Goal: Contribute content: Contribute content

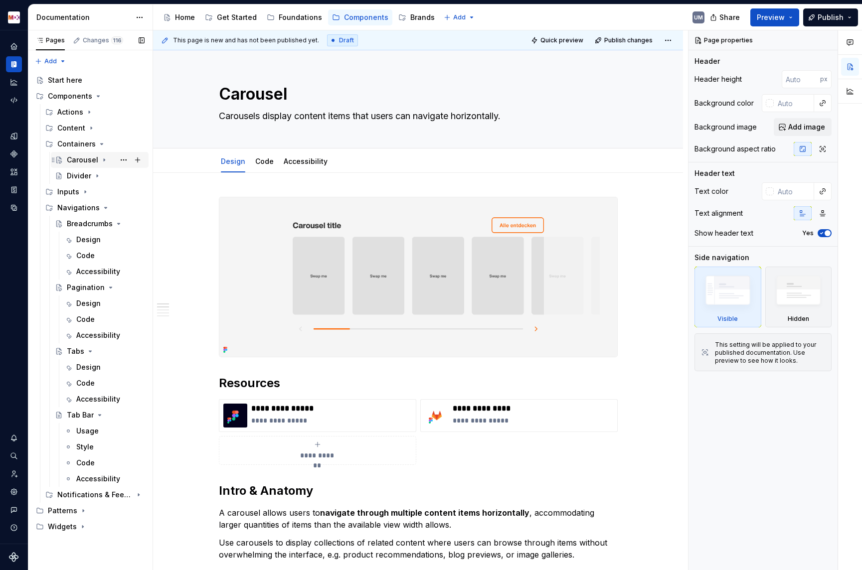
click at [81, 161] on div "Carousel" at bounding box center [82, 160] width 31 height 10
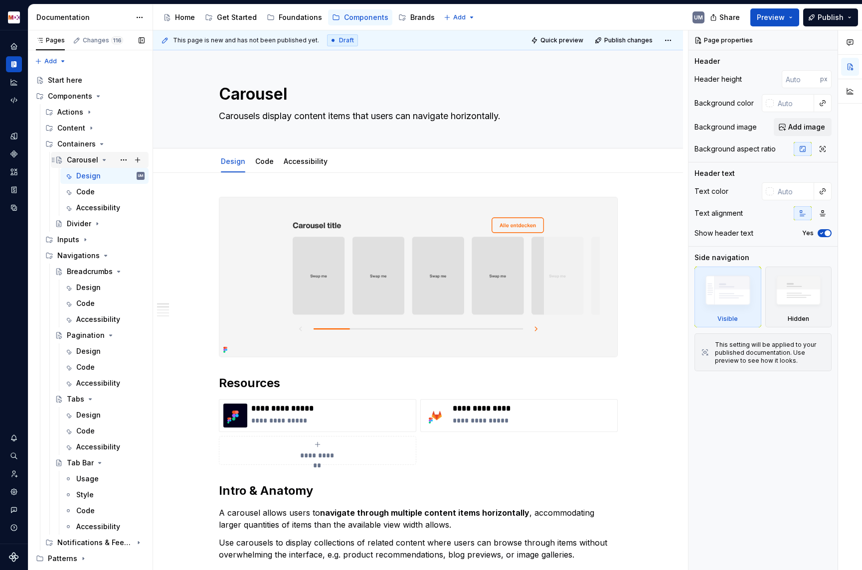
click at [80, 161] on div "Carousel" at bounding box center [82, 160] width 31 height 10
click at [125, 159] on button "Page tree" at bounding box center [124, 160] width 14 height 14
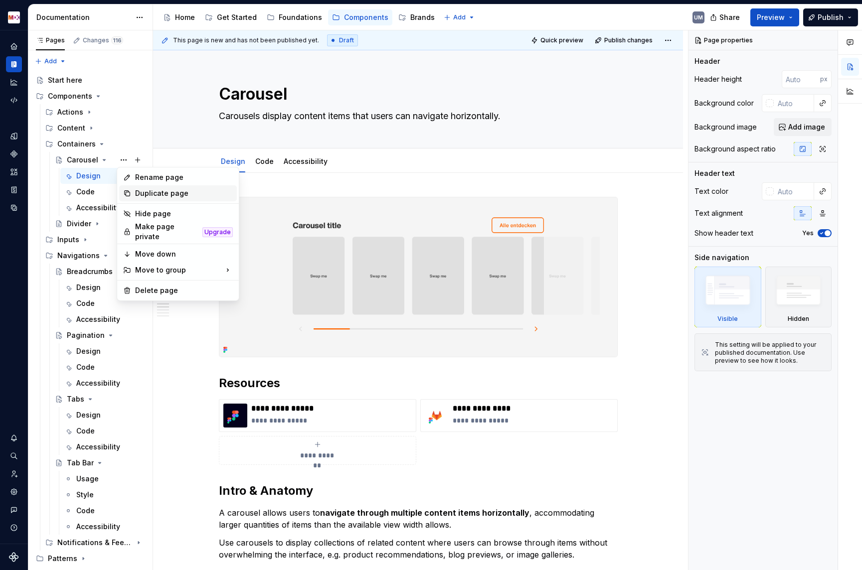
click at [135, 190] on div "Duplicate page" at bounding box center [184, 193] width 98 height 10
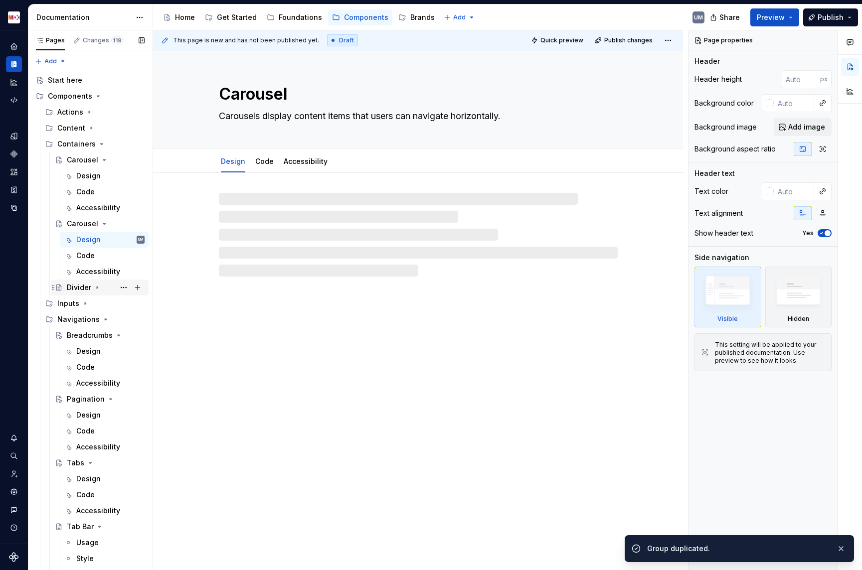
click at [97, 288] on icon "Page tree" at bounding box center [97, 288] width 8 height 8
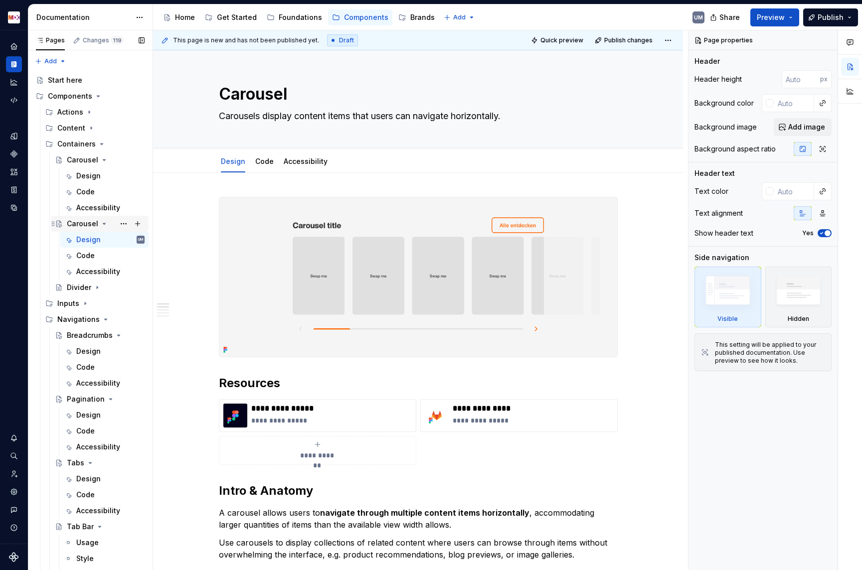
click at [89, 222] on div "Carousel" at bounding box center [82, 224] width 31 height 10
click at [276, 90] on textarea "Carousel" at bounding box center [416, 94] width 399 height 24
click at [257, 95] on textarea "Carousel" at bounding box center [416, 94] width 399 height 24
type textarea "*"
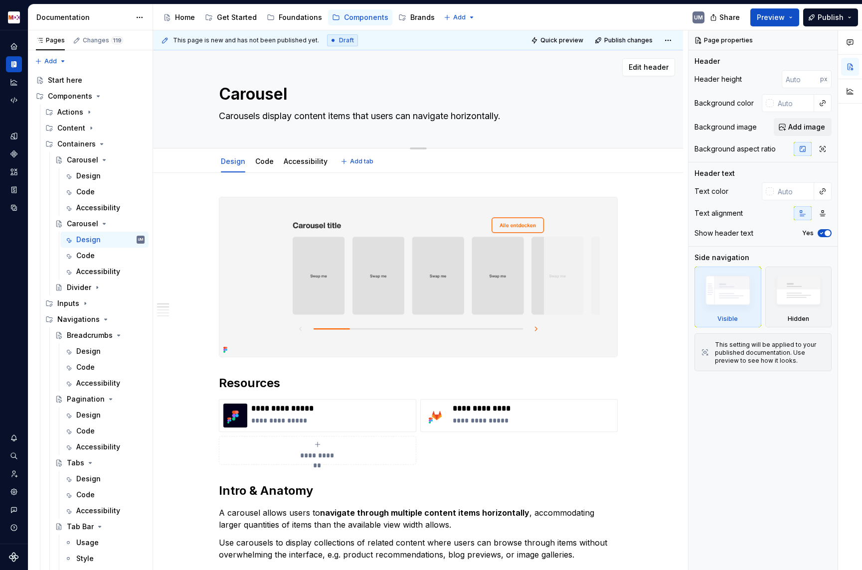
type textarea "D"
type textarea "*"
type textarea "Di"
type textarea "*"
type textarea "Div"
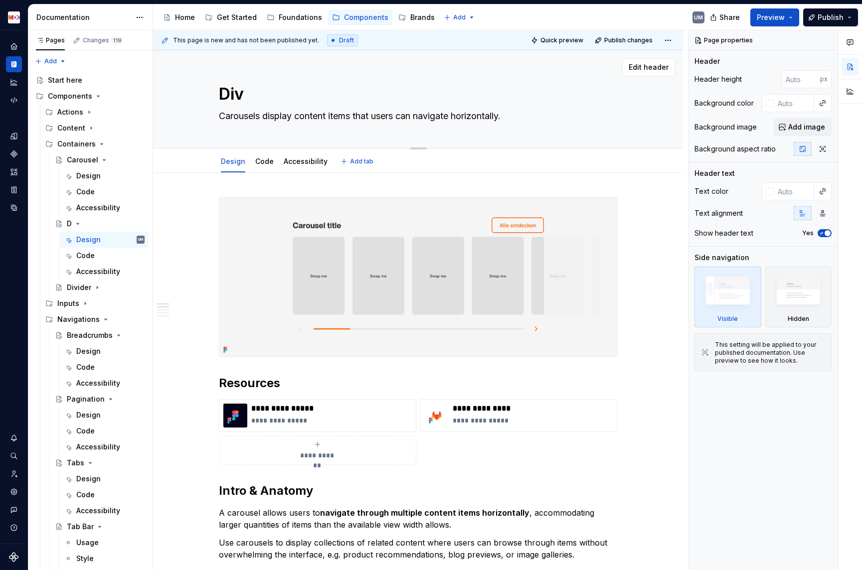
type textarea "*"
type textarea "Divi"
type textarea "*"
type textarea "Divid"
type textarea "*"
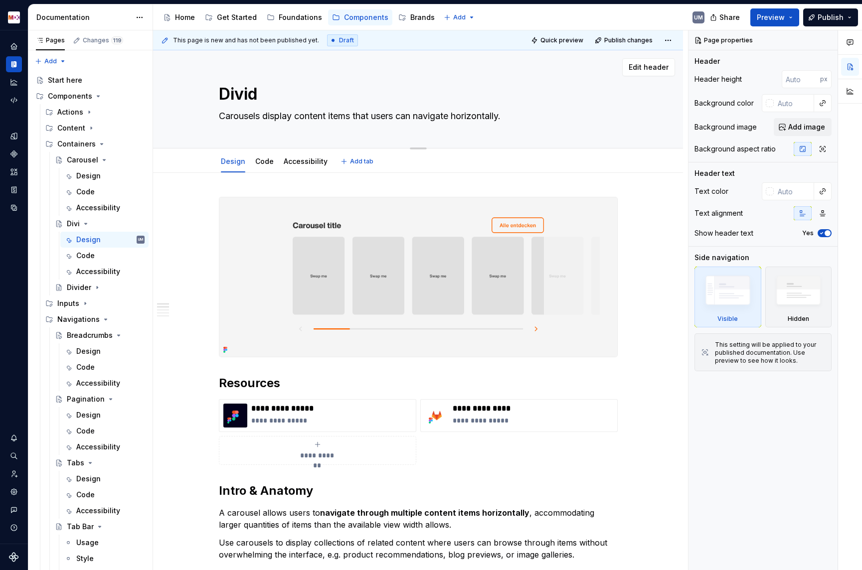
type textarea "Divide"
type textarea "*"
type textarea "Divider"
type textarea "*"
type textarea "Divider"
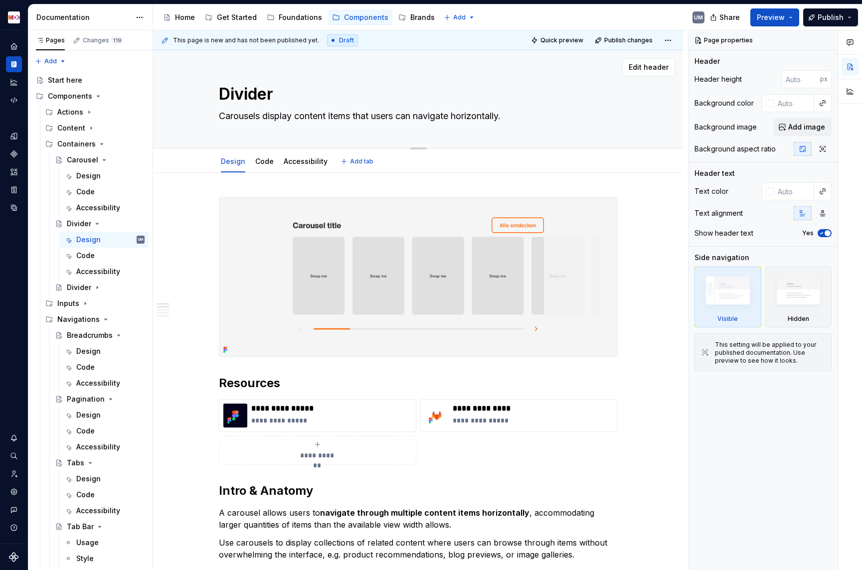
click at [379, 113] on textarea "Carousels display content items that users can navigate horizontally." at bounding box center [416, 116] width 399 height 16
paste textarea "A divider serves as a visual separator between two elements"
type textarea "*"
type textarea "A divider serves as a visual separator between two elements"
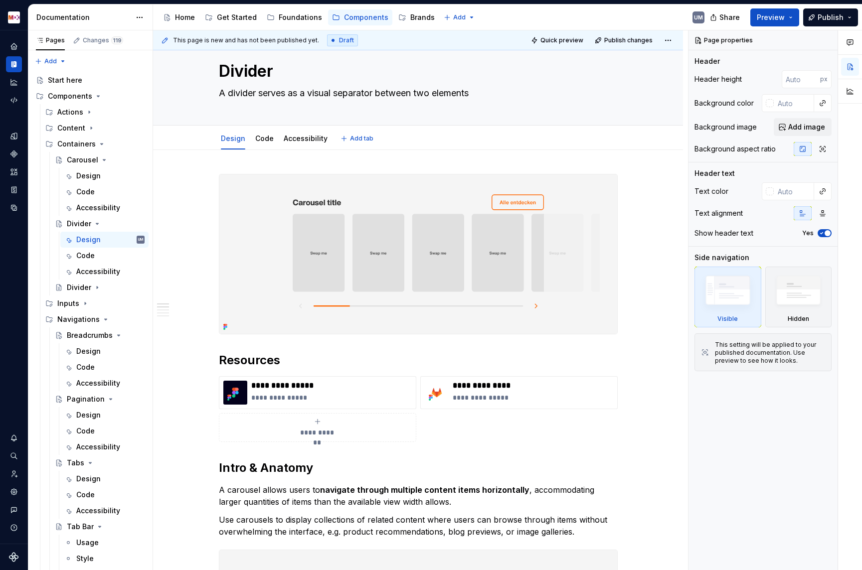
type textarea "*"
type textarea "A divider serves as a visual separator between two elements"
type textarea "*"
click at [295, 484] on p "A carousel allows users to navigate through multiple content items horizontally…" at bounding box center [418, 495] width 399 height 24
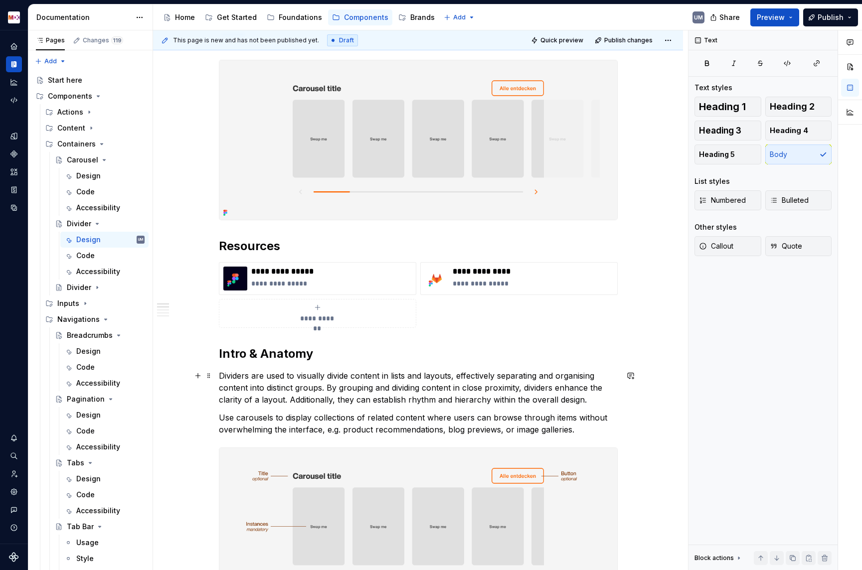
scroll to position [150, 0]
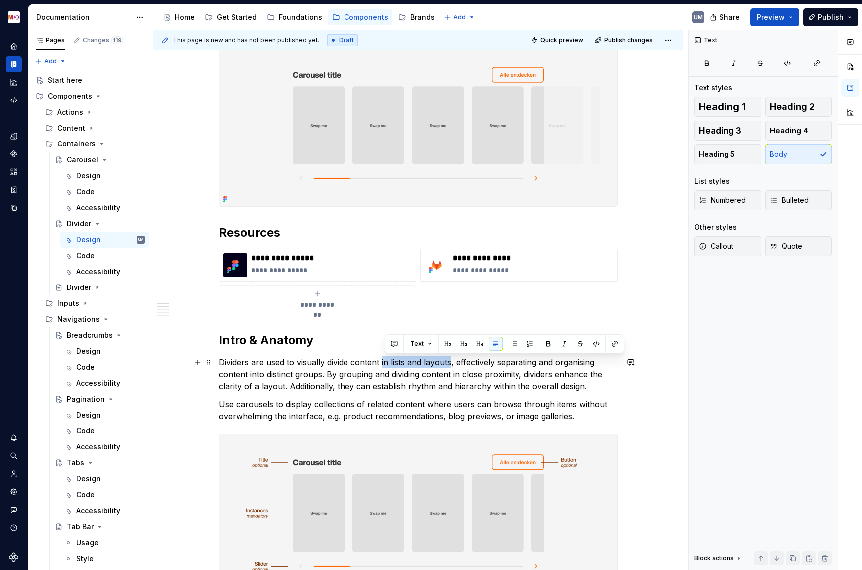
drag, startPoint x: 385, startPoint y: 361, endPoint x: 453, endPoint y: 361, distance: 68.8
click at [453, 361] on p "Dividers are used to visually divide content in lists and layouts, effectively …" at bounding box center [418, 374] width 399 height 36
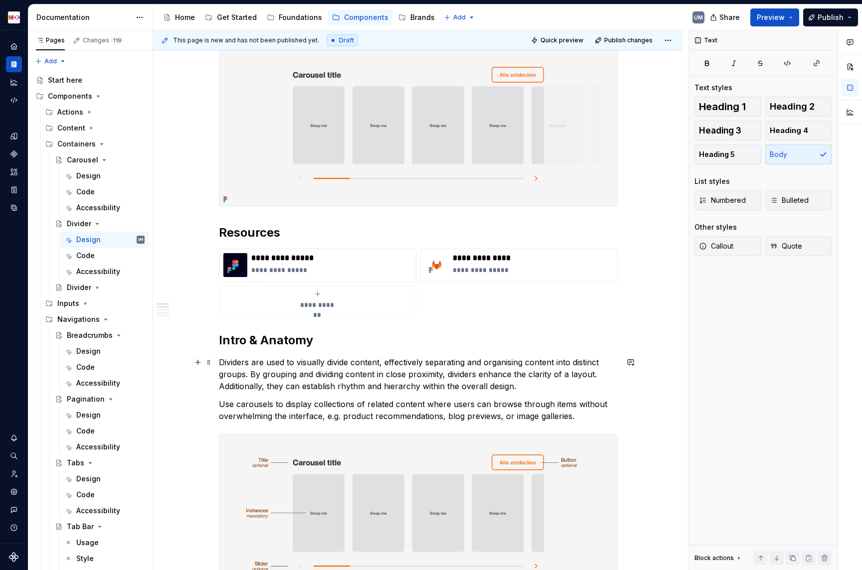
click at [289, 361] on p "Dividers are used to visually divide content, effectively separating and organi…" at bounding box center [418, 374] width 399 height 36
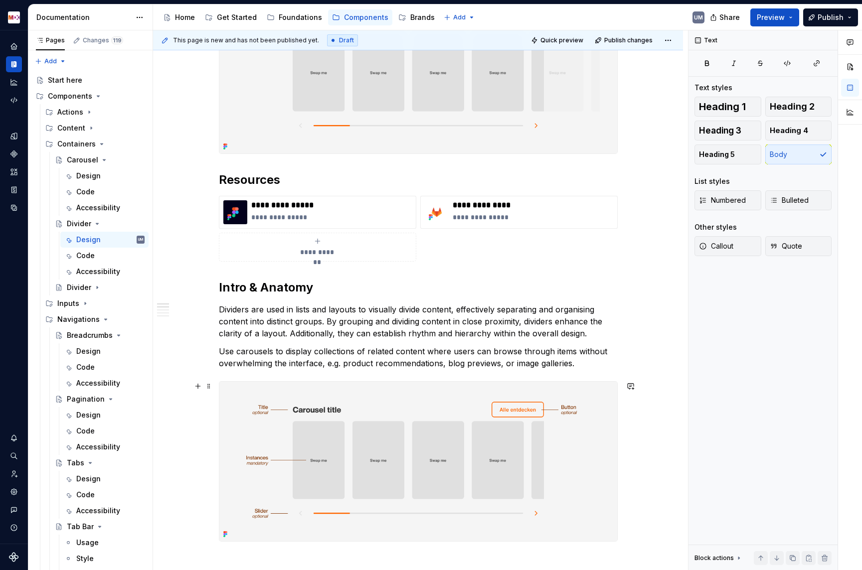
scroll to position [206, 0]
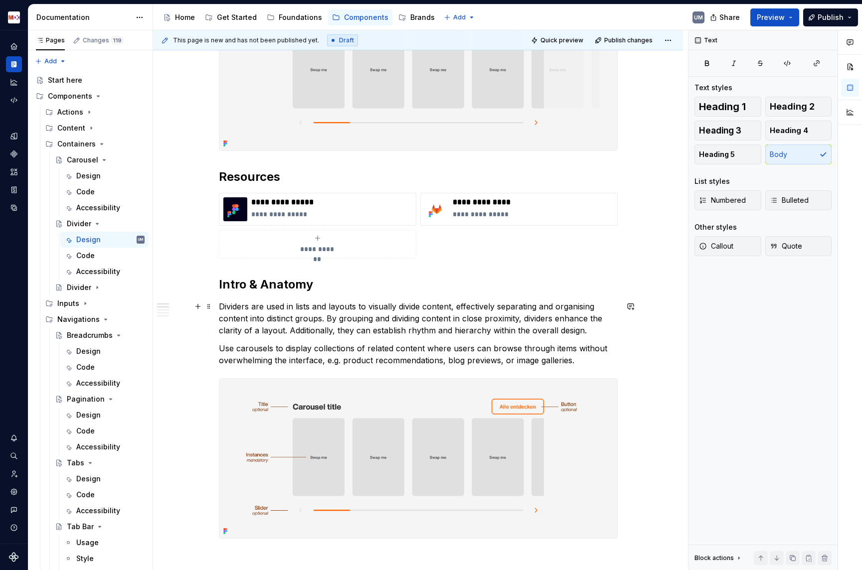
click at [328, 319] on p "Dividers are used in lists and layouts to visually divide content, effectively …" at bounding box center [418, 318] width 399 height 36
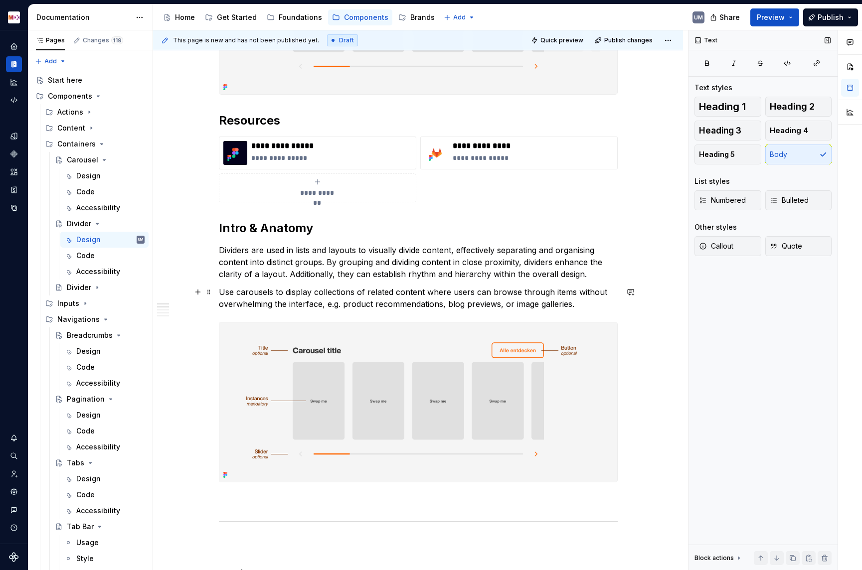
scroll to position [269, 0]
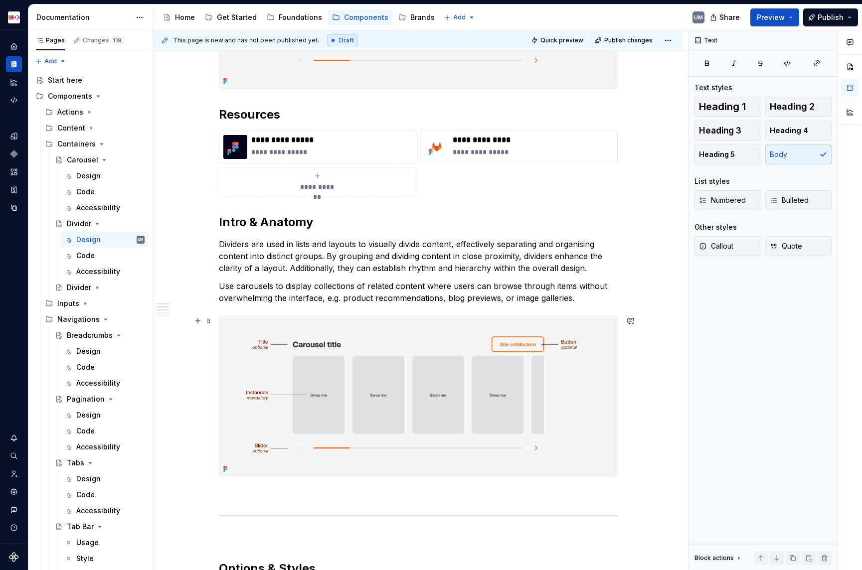
click at [406, 294] on p "Use carousels to display collections of related content where users can browse …" at bounding box center [418, 292] width 399 height 24
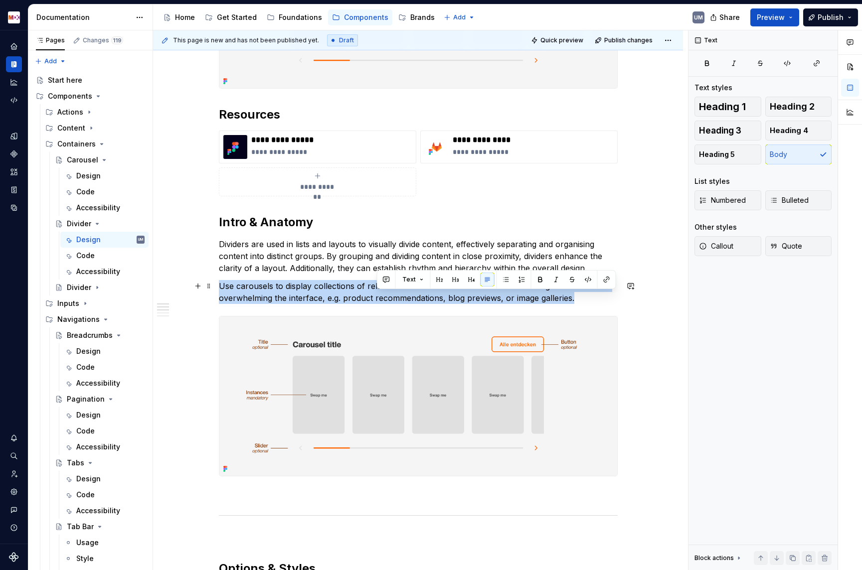
click at [406, 294] on p "Use carousels to display collections of related content where users can browse …" at bounding box center [418, 292] width 399 height 24
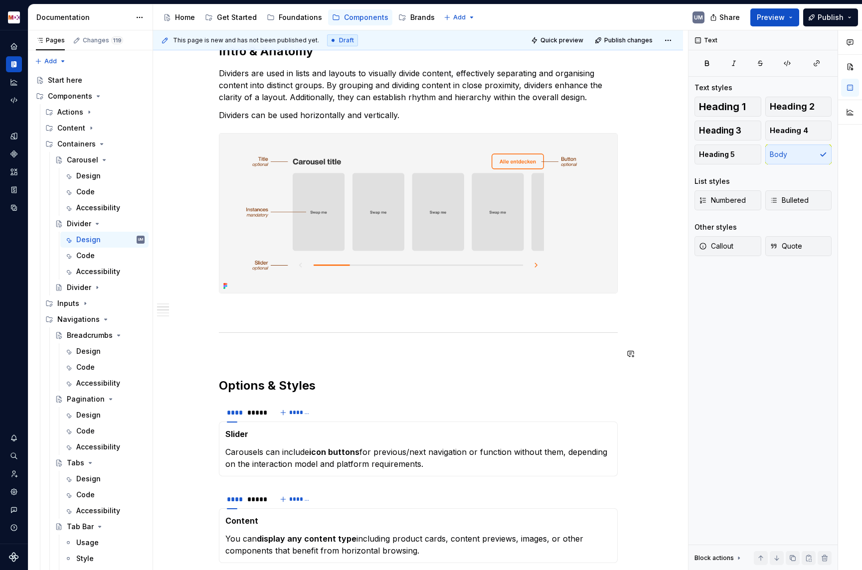
scroll to position [518, 0]
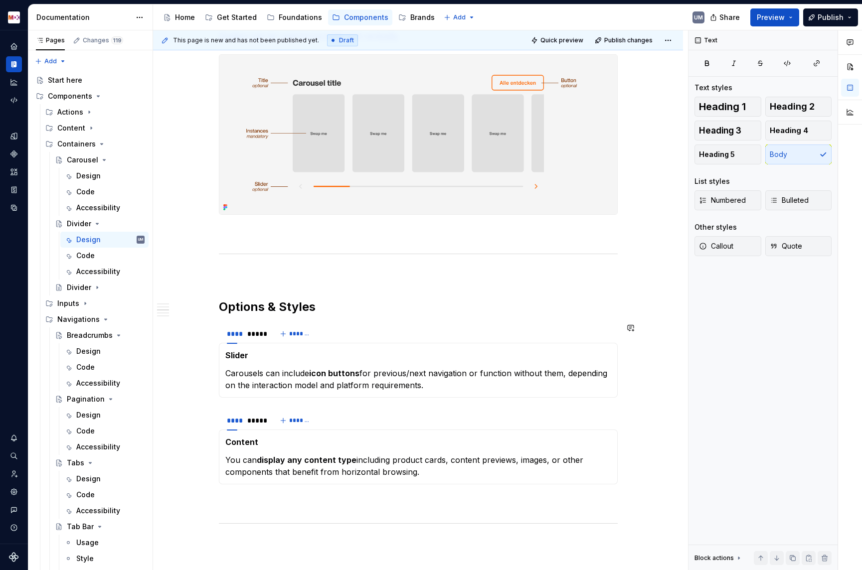
click at [293, 383] on p "Carousels can include icon buttons for previous/next navigation or function wit…" at bounding box center [418, 379] width 386 height 24
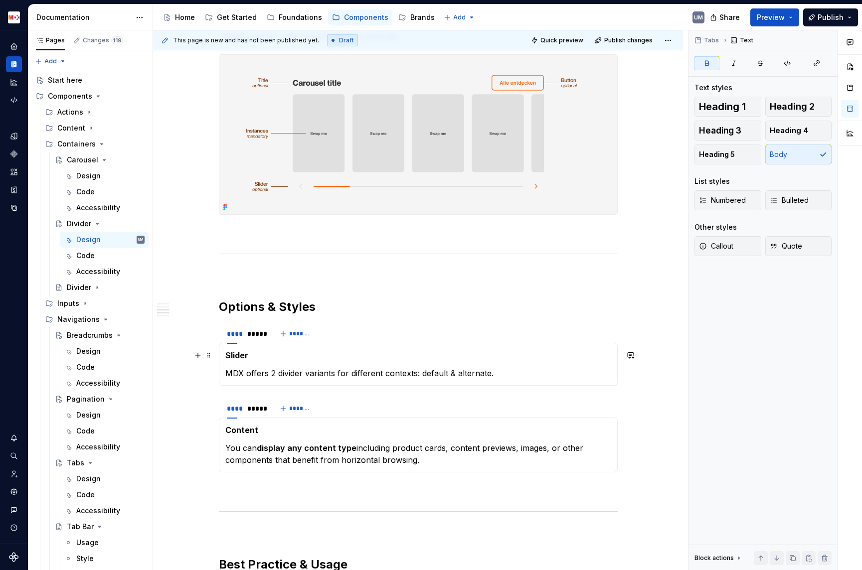
click at [247, 350] on strong "Slider" at bounding box center [236, 355] width 23 height 10
click at [425, 371] on p "MDX offers 2 divider variants for different contexts: default & alternate." at bounding box center [418, 373] width 386 height 12
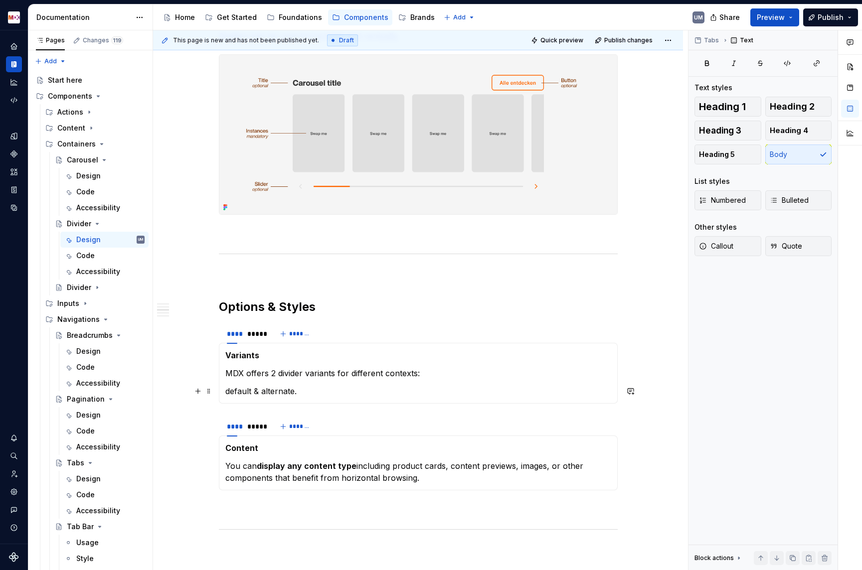
click at [306, 393] on p "default & alternate." at bounding box center [418, 391] width 386 height 12
click at [265, 393] on p "default & alternate." at bounding box center [418, 391] width 386 height 12
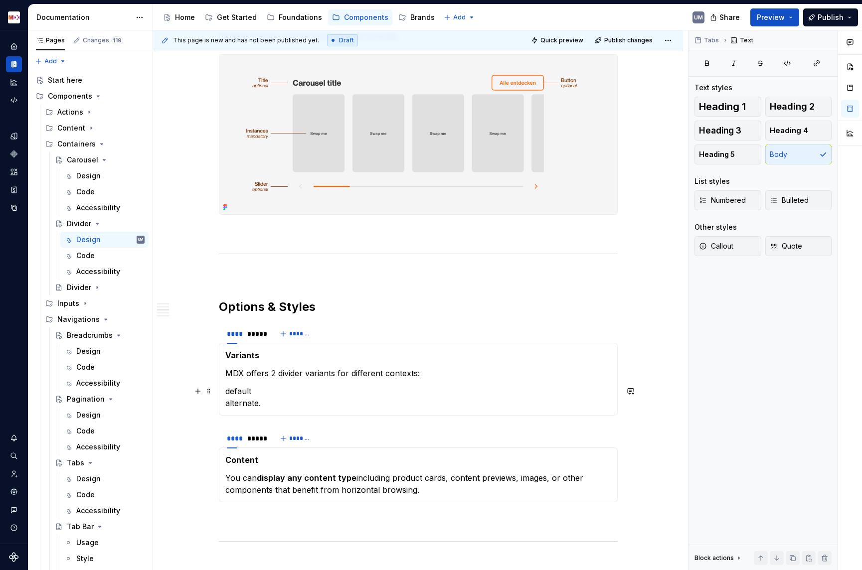
click at [269, 385] on section-item-column "Variants MDX offers 2 divider variants for different contexts: default alternat…" at bounding box center [418, 379] width 386 height 60
click at [248, 386] on p "default alternate." at bounding box center [418, 397] width 386 height 24
click at [278, 388] on p "default alternate." at bounding box center [418, 397] width 386 height 24
click at [274, 404] on p "default a solid stroke alternate." at bounding box center [418, 397] width 386 height 24
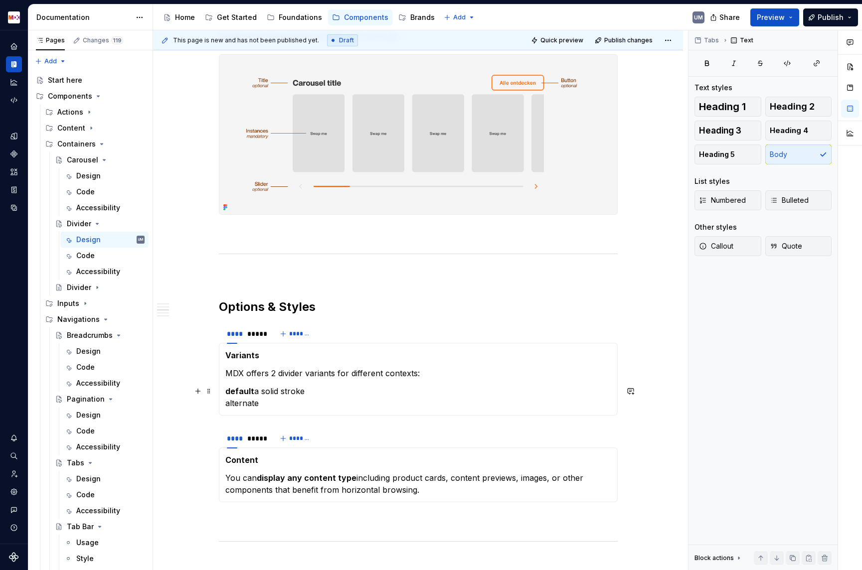
click at [260, 393] on p "default a solid stroke alternate" at bounding box center [418, 397] width 386 height 24
click at [268, 404] on p "default as a solid stroke alternate" at bounding box center [418, 397] width 386 height 24
click at [234, 406] on p "default as a solid stroke alternate as either a thicker stroke or dotted line" at bounding box center [418, 397] width 386 height 24
click at [196, 427] on div "**********" at bounding box center [420, 300] width 535 height 540
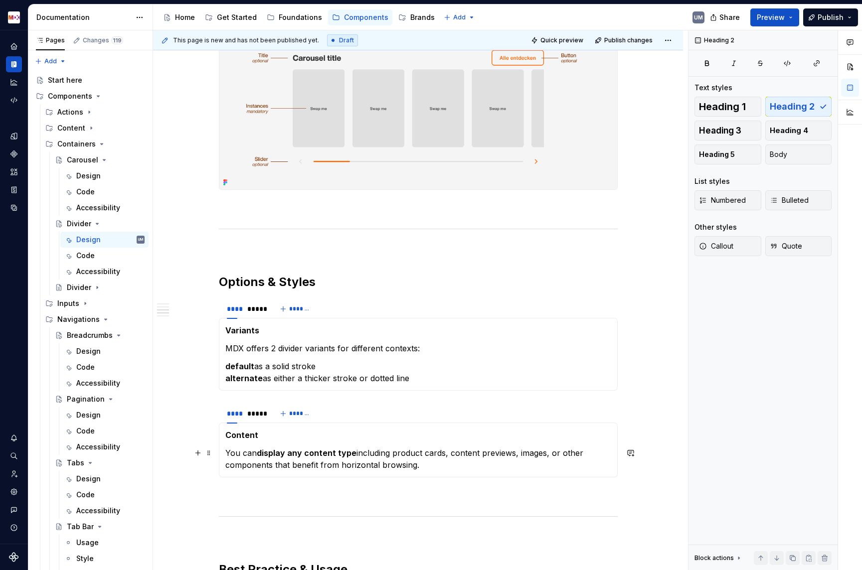
scroll to position [568, 0]
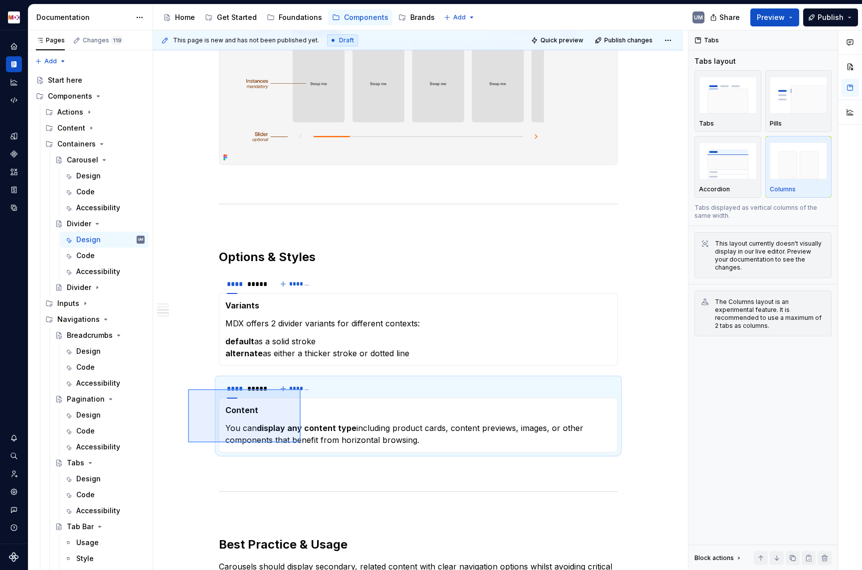
drag, startPoint x: 188, startPoint y: 389, endPoint x: 300, endPoint y: 440, distance: 123.3
click at [300, 442] on div "**********" at bounding box center [420, 300] width 535 height 540
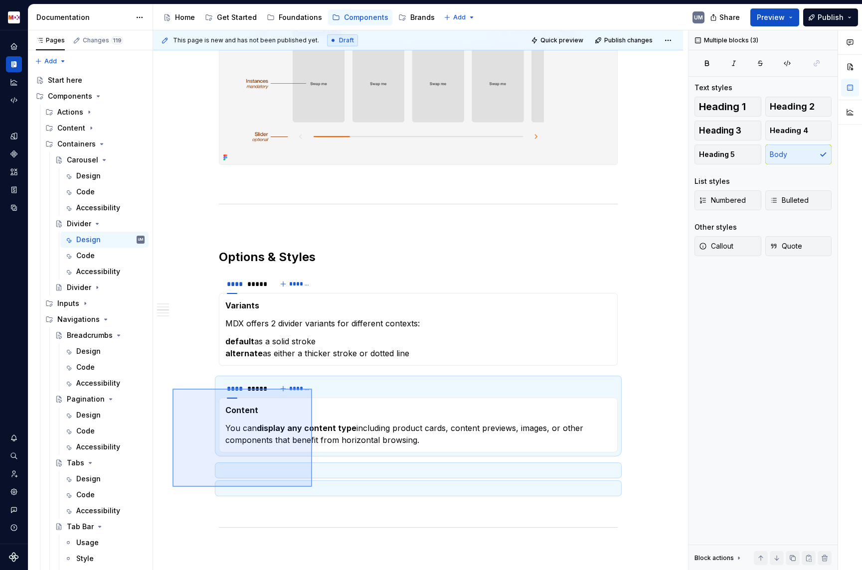
drag, startPoint x: 173, startPoint y: 389, endPoint x: 312, endPoint y: 485, distance: 169.0
click at [312, 485] on div "**********" at bounding box center [420, 300] width 535 height 540
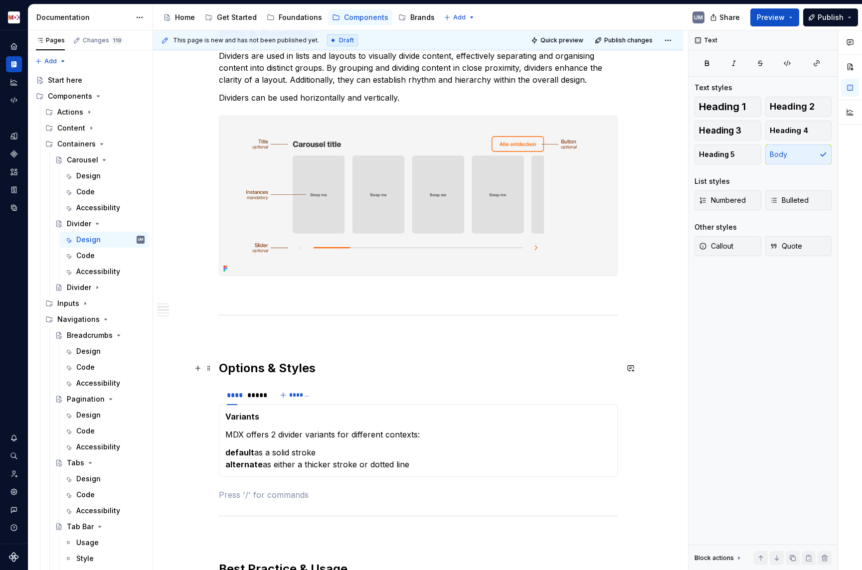
scroll to position [446, 0]
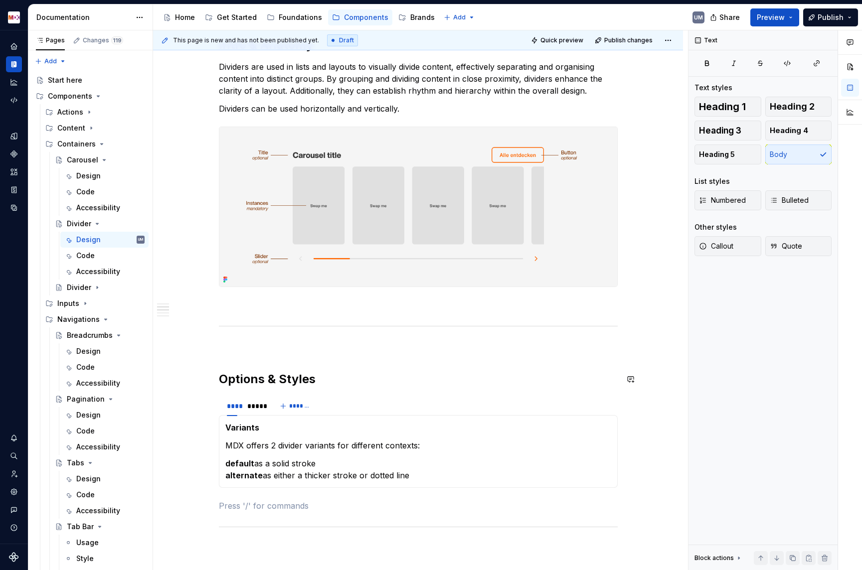
click at [292, 233] on img at bounding box center [418, 206] width 398 height 159
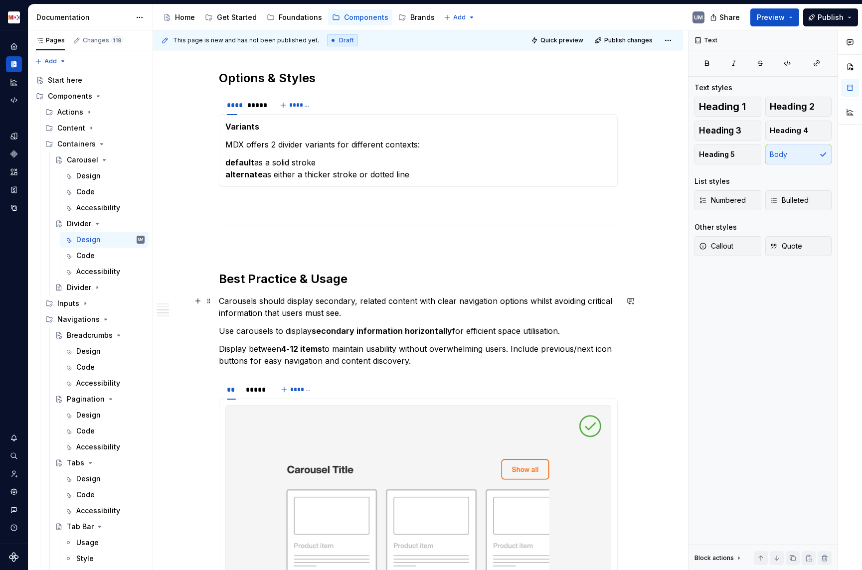
scroll to position [587, 0]
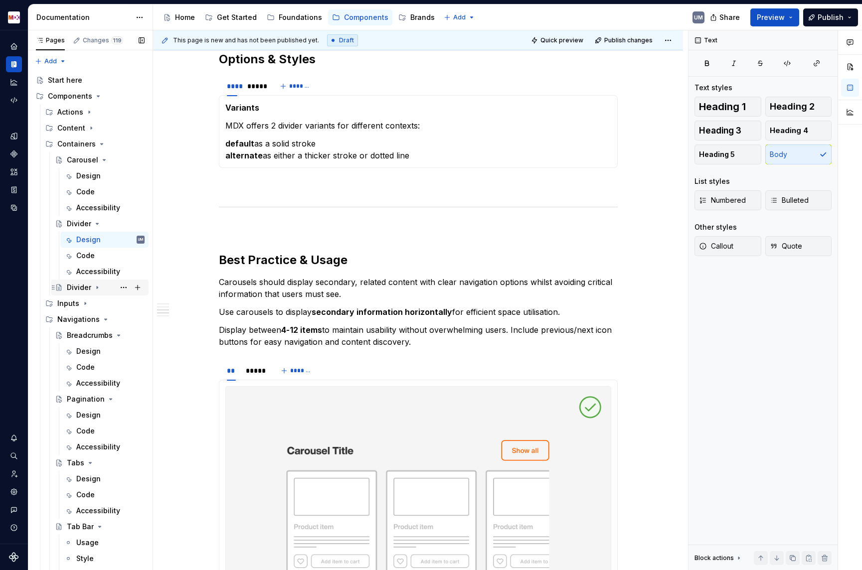
click at [97, 285] on icon "Page tree" at bounding box center [97, 288] width 8 height 8
click at [92, 302] on div "Usage" at bounding box center [87, 303] width 22 height 10
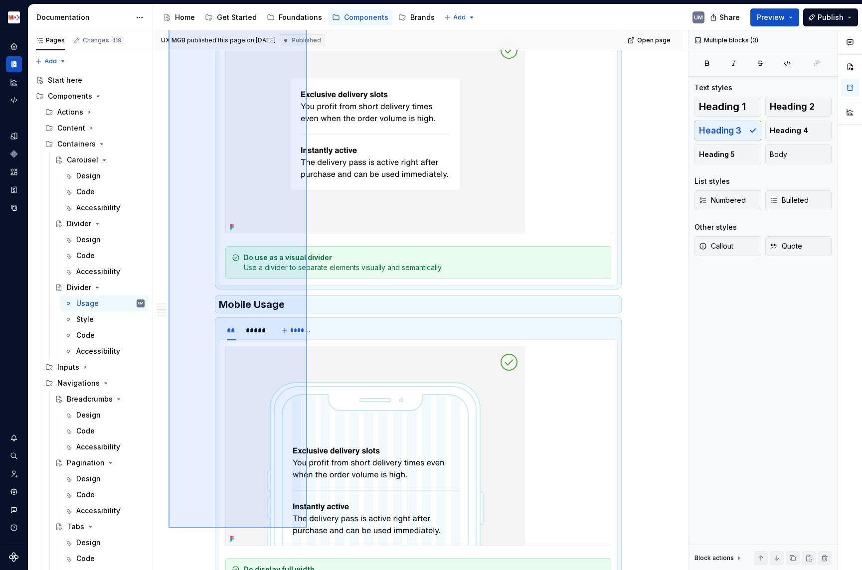
scroll to position [713, 0]
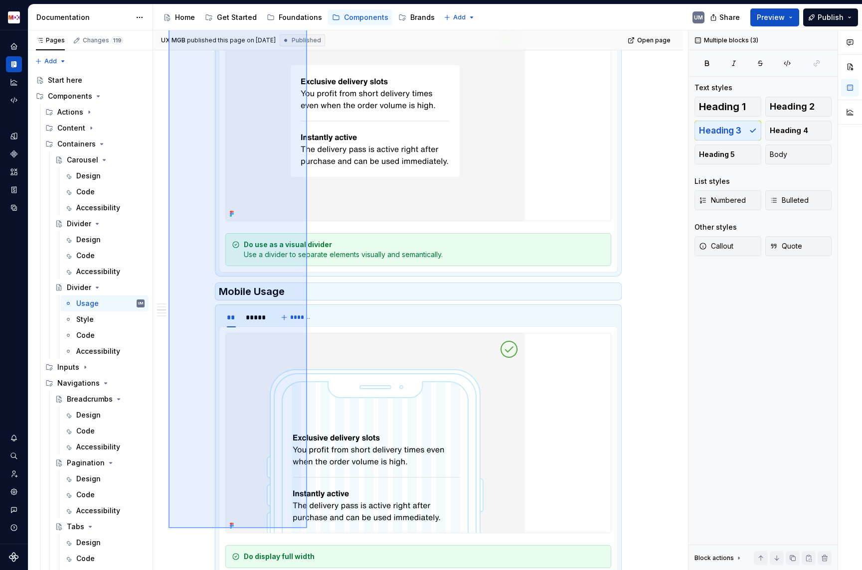
drag, startPoint x: 168, startPoint y: 196, endPoint x: 307, endPoint y: 528, distance: 359.8
click at [307, 528] on div "**********" at bounding box center [420, 300] width 535 height 540
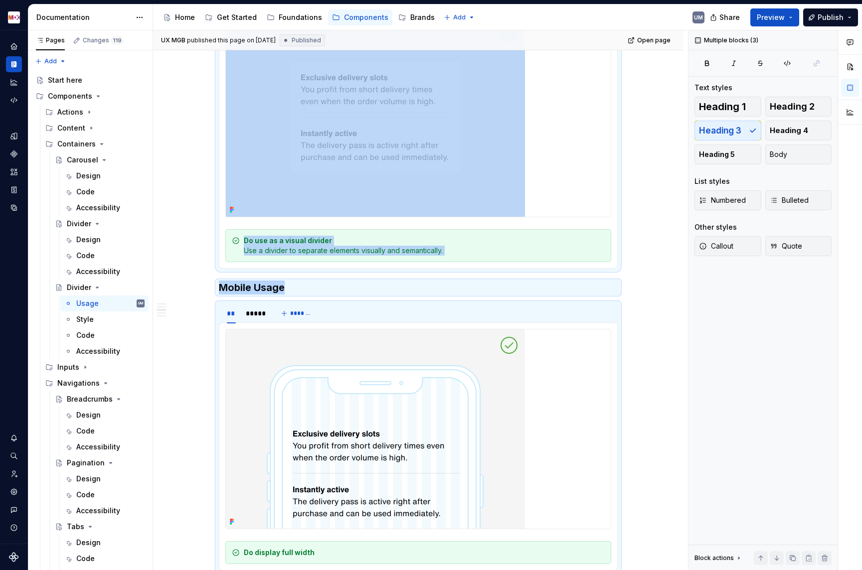
copy div "Usage ** ***** ******* Do use as a visual divider Use a divider to separate ele…"
click at [95, 241] on div "Design" at bounding box center [88, 240] width 24 height 10
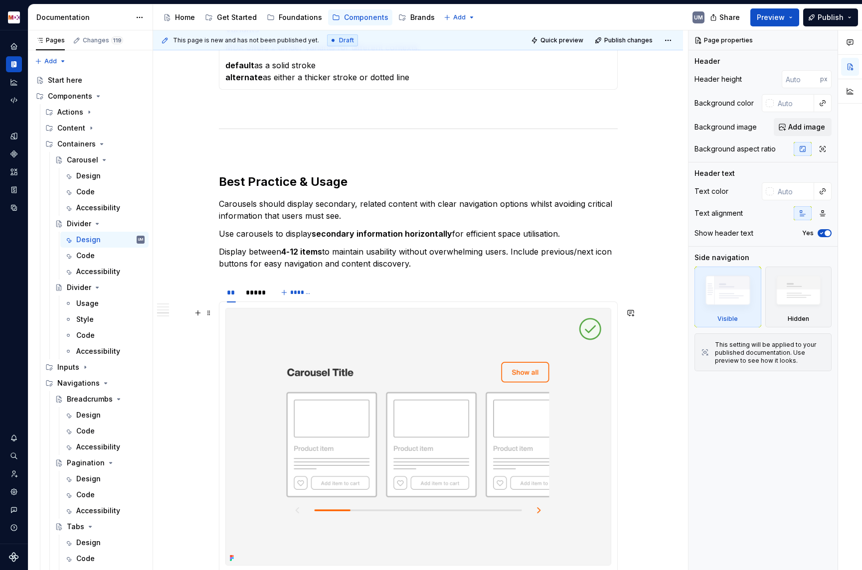
scroll to position [674, 0]
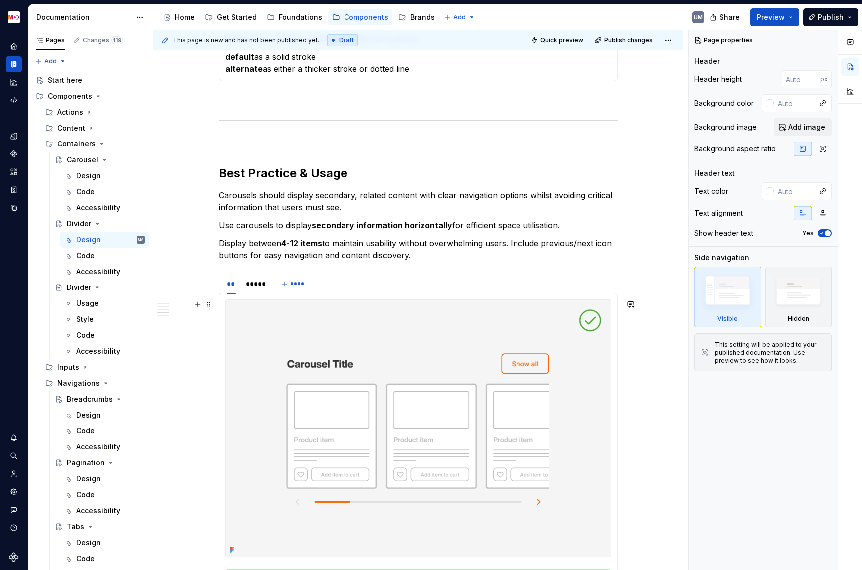
type textarea "*"
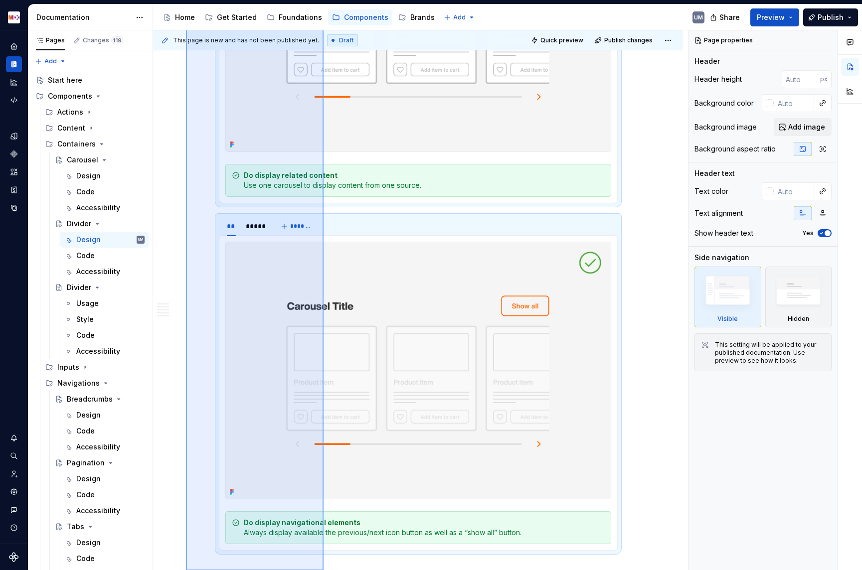
scroll to position [1793, 0]
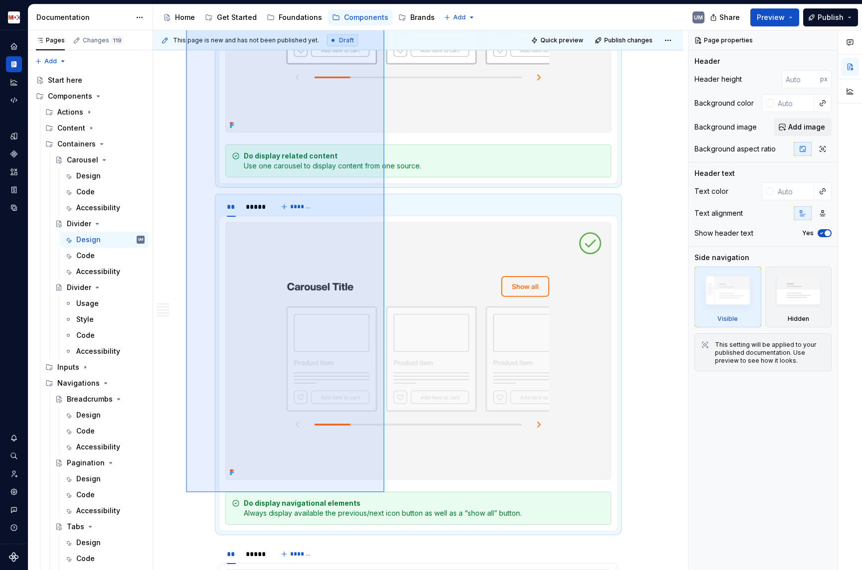
drag, startPoint x: 186, startPoint y: 280, endPoint x: 384, endPoint y: 491, distance: 289.1
click at [384, 492] on div "**********" at bounding box center [420, 300] width 535 height 540
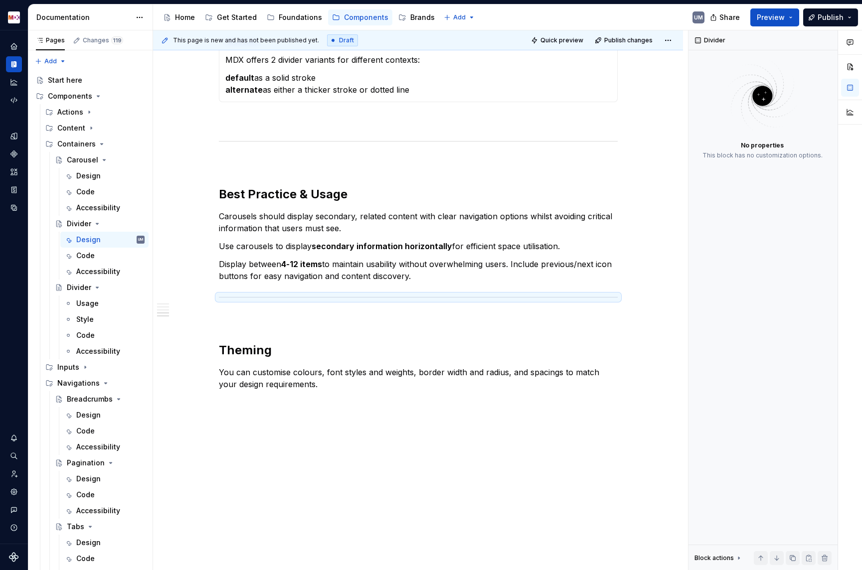
scroll to position [650, 0]
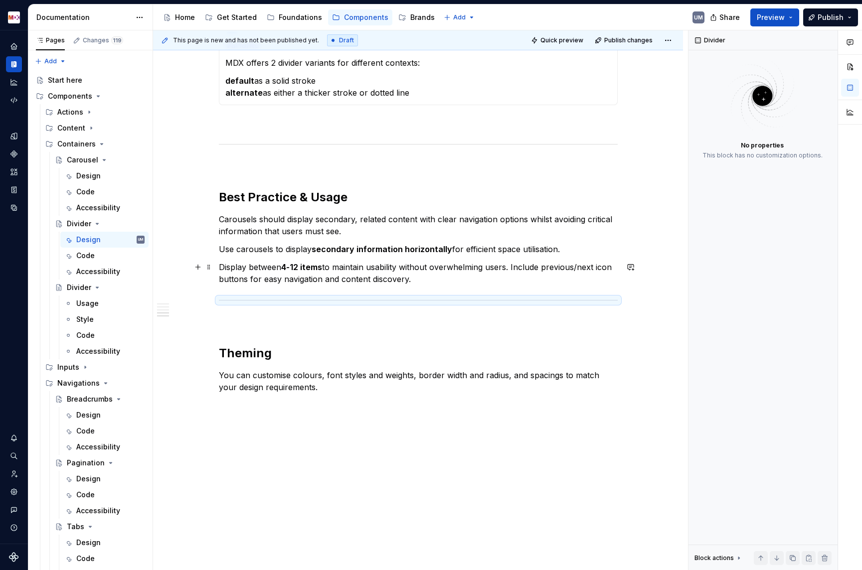
click at [428, 281] on p "Display between 4-12 items to maintain usability without overwhelming users. In…" at bounding box center [418, 273] width 399 height 24
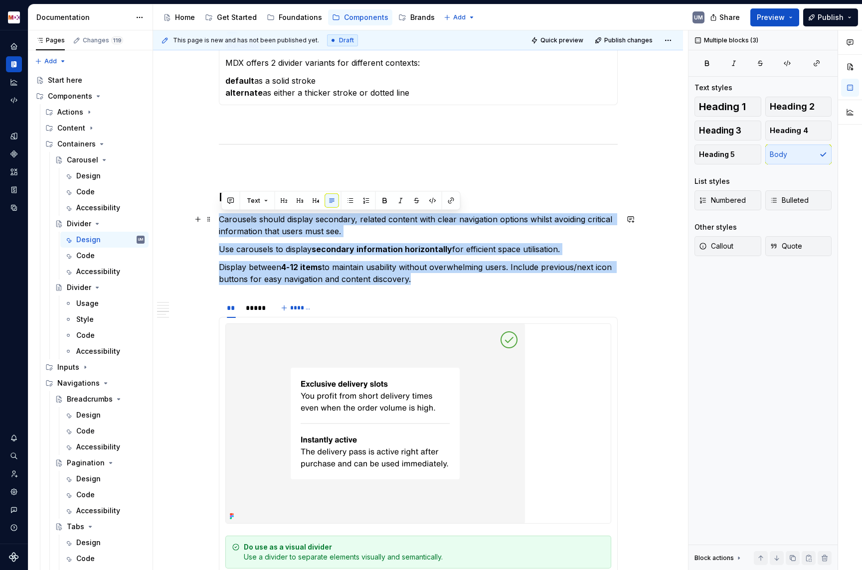
drag, startPoint x: 416, startPoint y: 282, endPoint x: 222, endPoint y: 218, distance: 204.4
click at [222, 218] on div "**********" at bounding box center [418, 278] width 399 height 1462
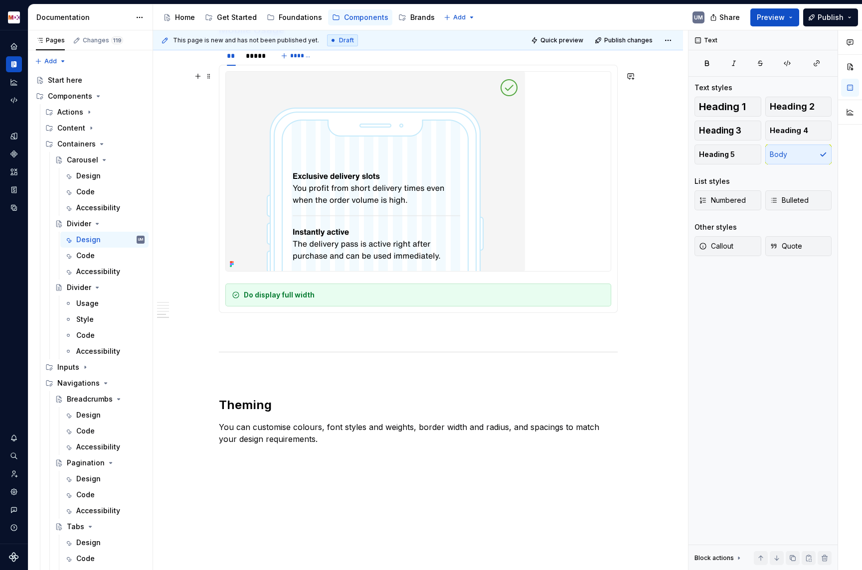
scroll to position [1230, 0]
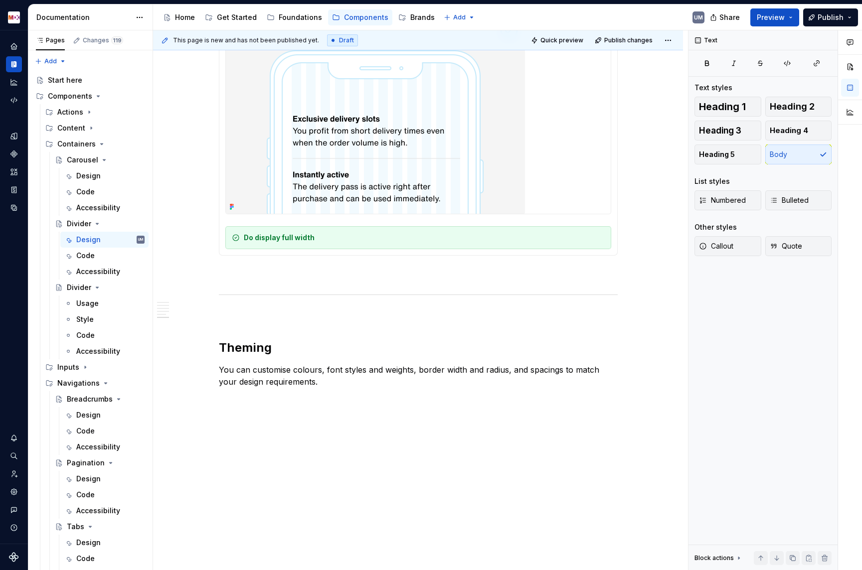
click at [303, 367] on p "You can customise colours, font styles and weights, border width and radius, an…" at bounding box center [418, 376] width 399 height 24
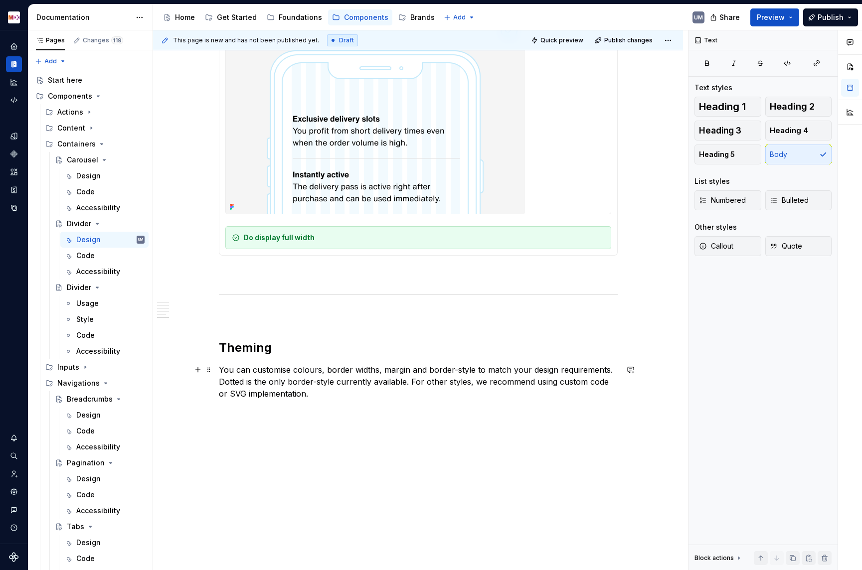
click at [221, 380] on p "You can customise colours, border widths, margin and border-style to match your…" at bounding box center [418, 382] width 399 height 36
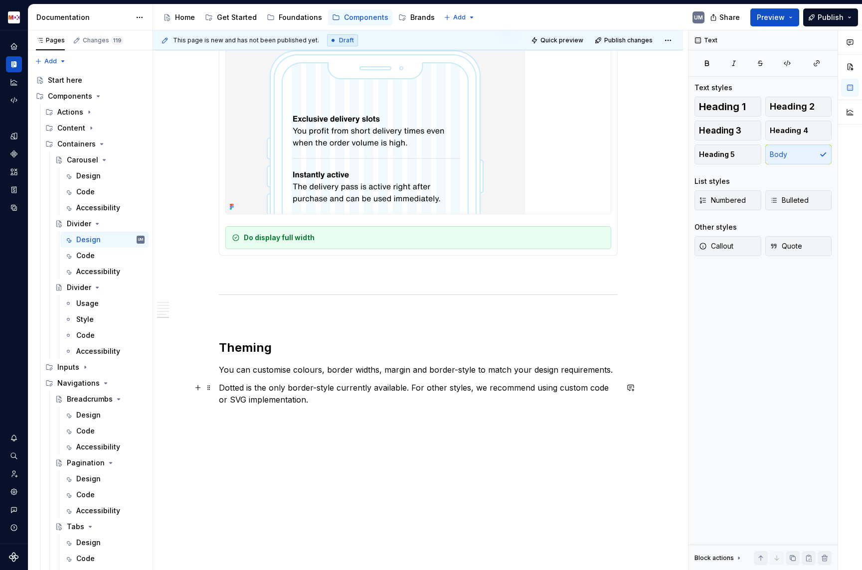
click at [232, 388] on p "Dotted is the only border-style currently available. For other styles, we recom…" at bounding box center [418, 394] width 399 height 24
click at [412, 389] on p "Dotted is the only border-style currently available. For other styles, we recom…" at bounding box center [418, 394] width 399 height 24
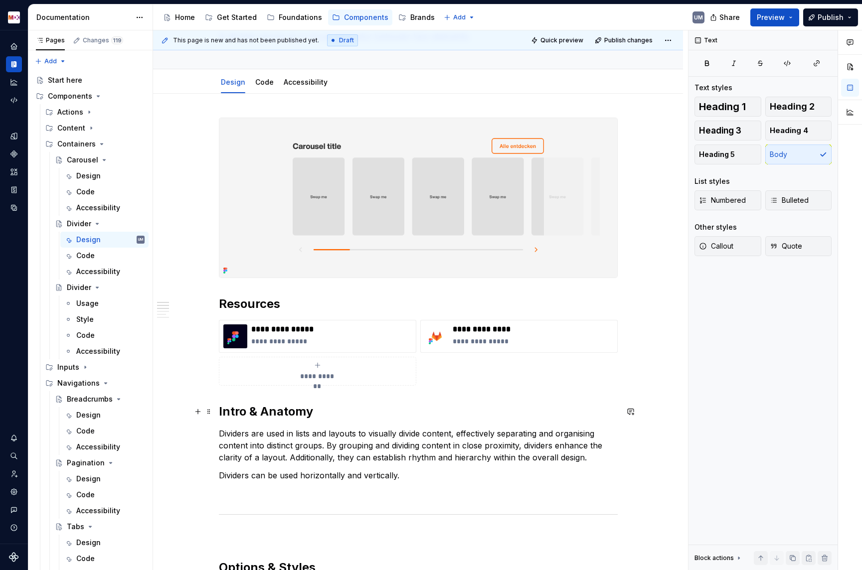
scroll to position [73, 0]
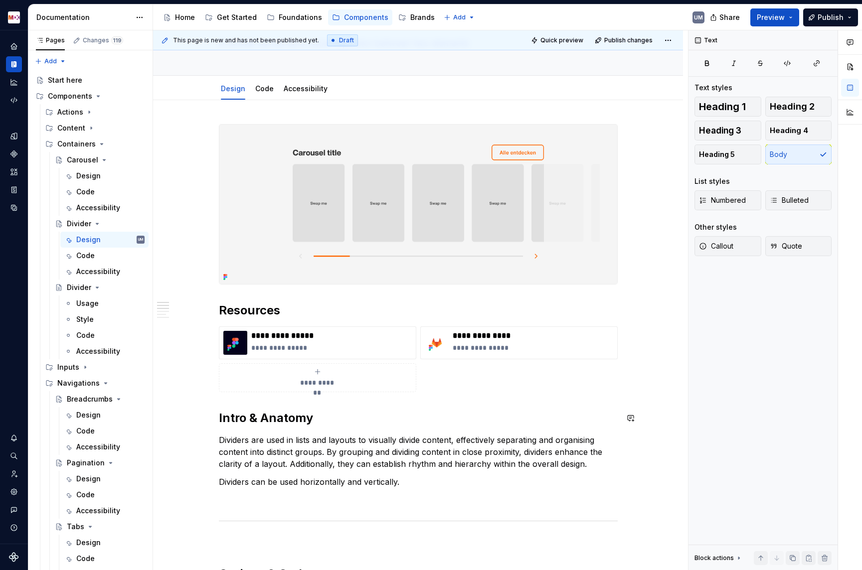
click at [419, 216] on img at bounding box center [418, 204] width 398 height 159
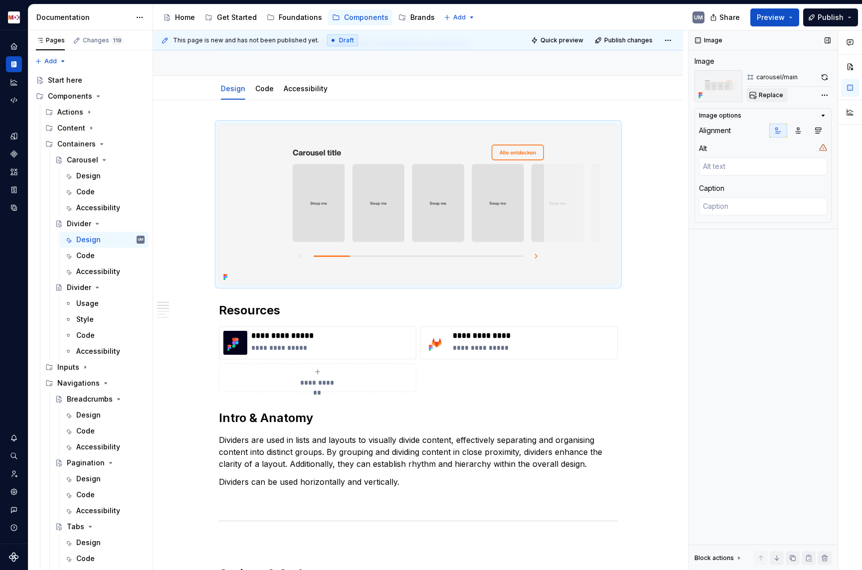
click at [763, 97] on span "Replace" at bounding box center [770, 95] width 24 height 8
type textarea "*"
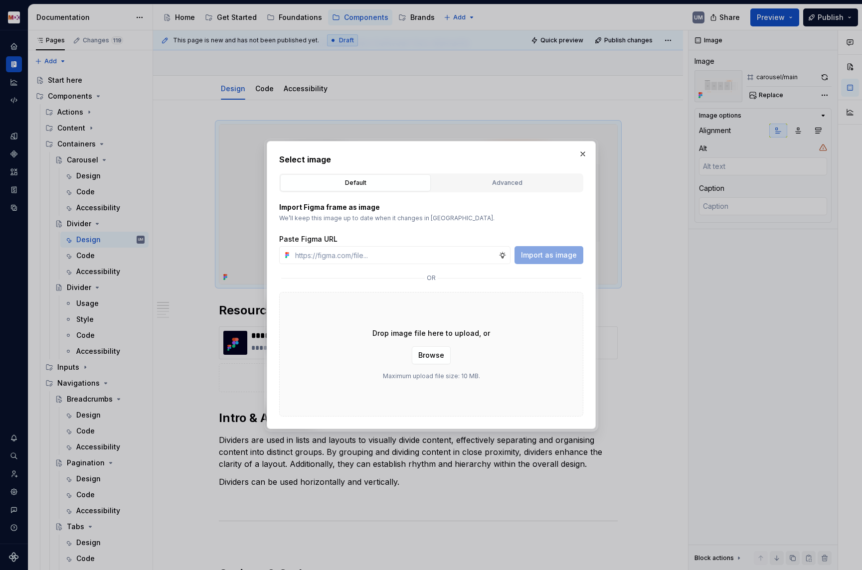
click at [485, 198] on div "Import Figma frame as image We’ll keep this image up to date when it changes in…" at bounding box center [431, 304] width 304 height 224
click at [485, 183] on div "Advanced" at bounding box center [507, 183] width 144 height 10
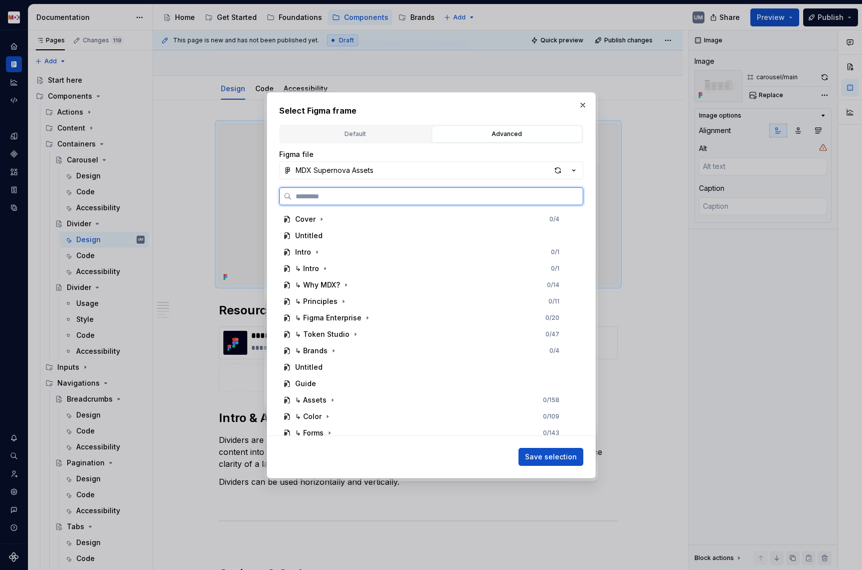
click at [376, 197] on input "search" at bounding box center [436, 196] width 291 height 10
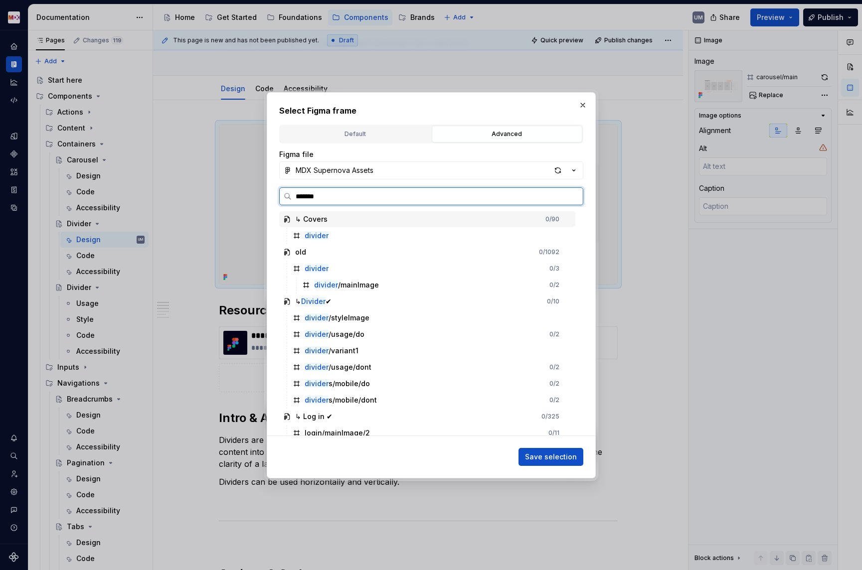
type input "********"
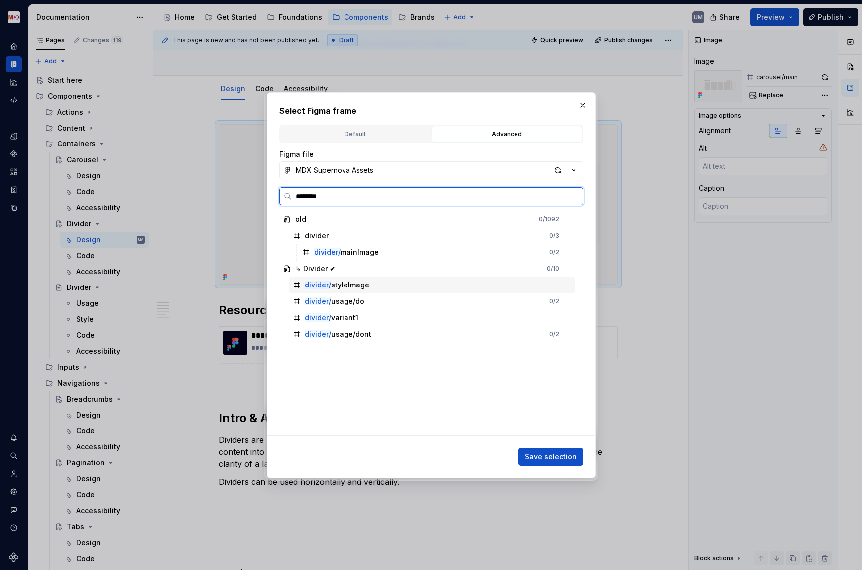
click at [354, 282] on div "divider/ styleImage" at bounding box center [336, 285] width 65 height 10
click at [552, 460] on span "Save selection" at bounding box center [551, 457] width 52 height 10
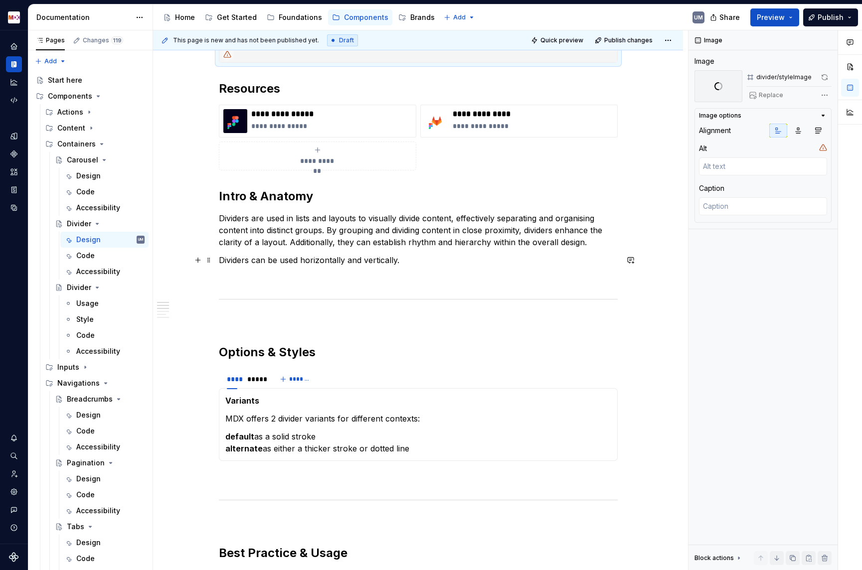
scroll to position [313, 0]
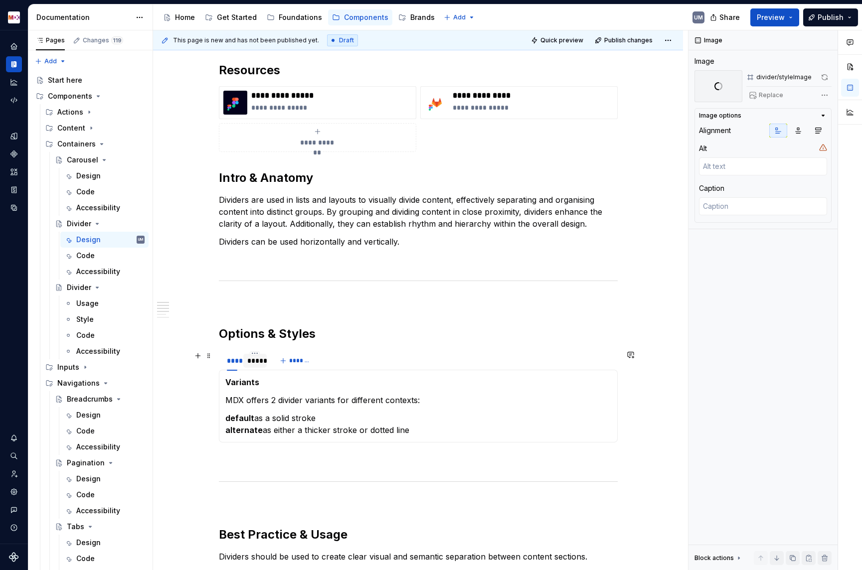
click at [255, 360] on div "*****" at bounding box center [254, 361] width 15 height 10
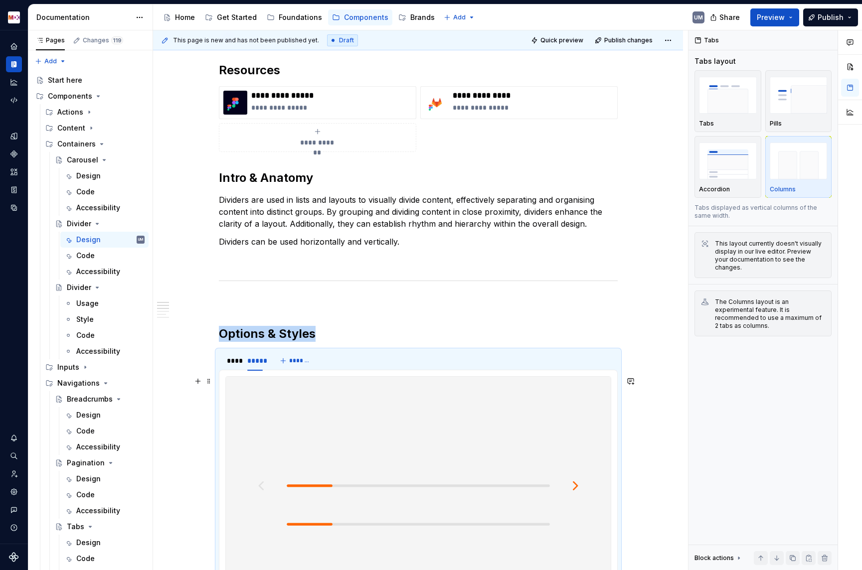
click at [395, 440] on img at bounding box center [418, 505] width 385 height 257
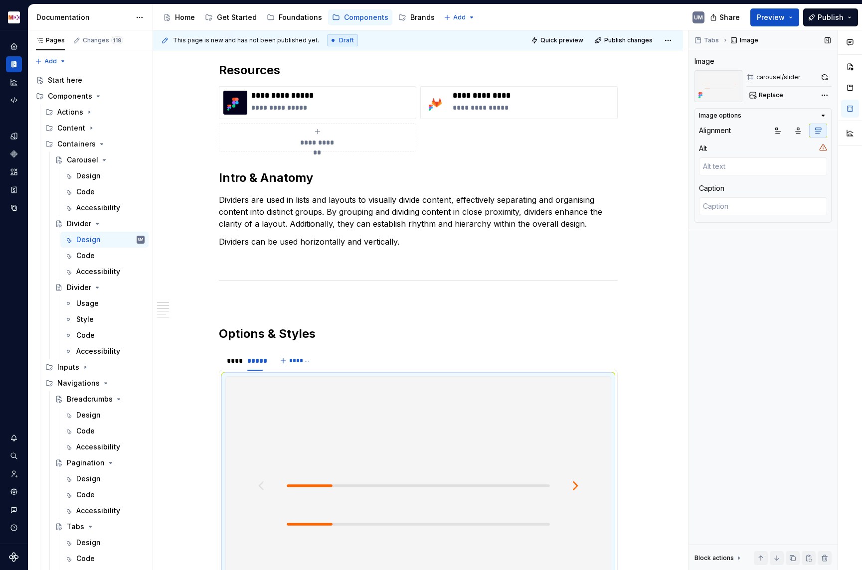
click at [776, 105] on div "Tabs Image Image carousel/slider Replace Image options Alignment Alt Caption Bl…" at bounding box center [762, 300] width 149 height 540
click at [775, 99] on button "Replace" at bounding box center [766, 95] width 41 height 14
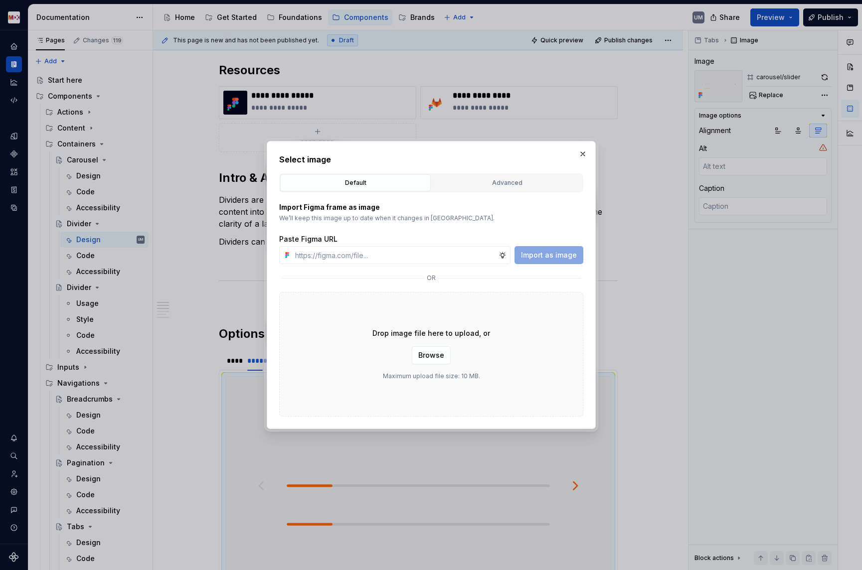
type textarea "*"
click at [527, 178] on div "Advanced" at bounding box center [507, 183] width 144 height 10
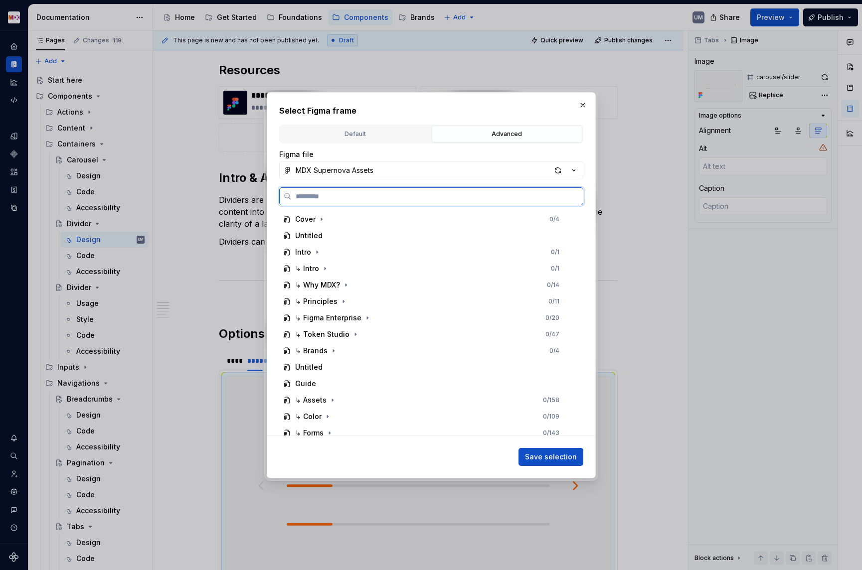
click at [408, 198] on input "search" at bounding box center [436, 196] width 291 height 10
paste input "********"
type input "********"
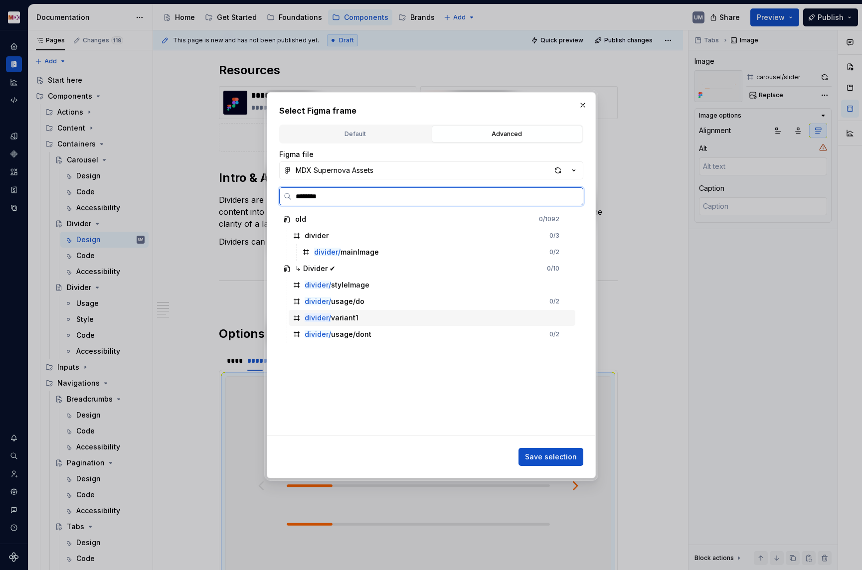
click at [354, 316] on div "divider/ variant1" at bounding box center [331, 318] width 54 height 10
click at [554, 459] on span "Save selection" at bounding box center [551, 457] width 52 height 10
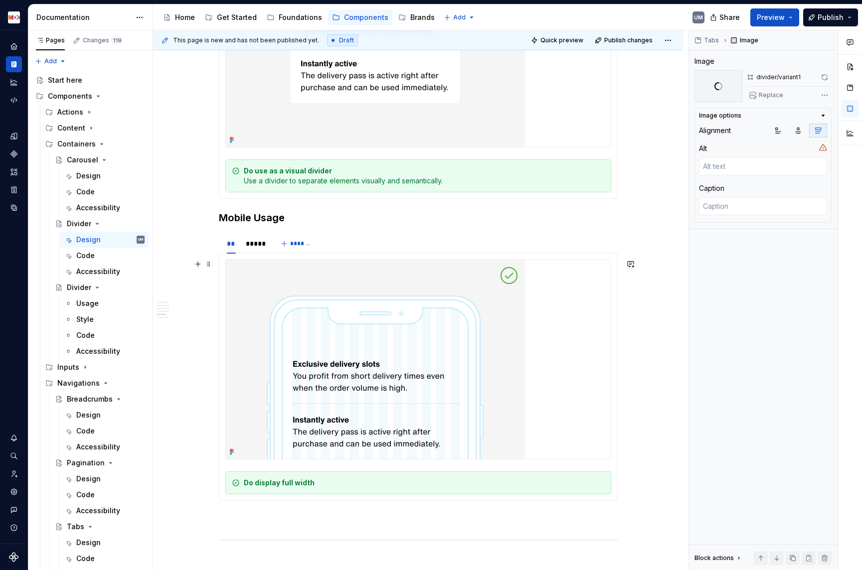
scroll to position [1197, 0]
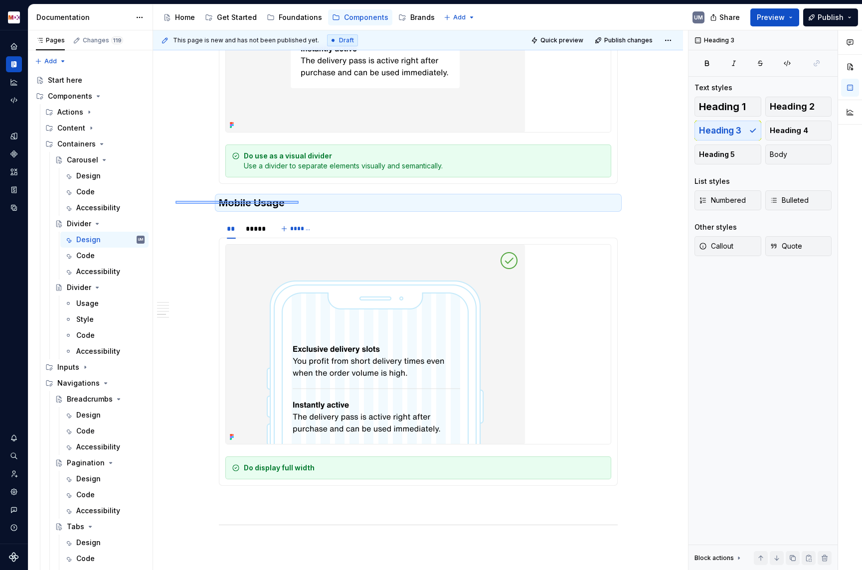
drag, startPoint x: 175, startPoint y: 201, endPoint x: 297, endPoint y: 204, distance: 122.1
click at [297, 204] on div "**********" at bounding box center [420, 300] width 535 height 540
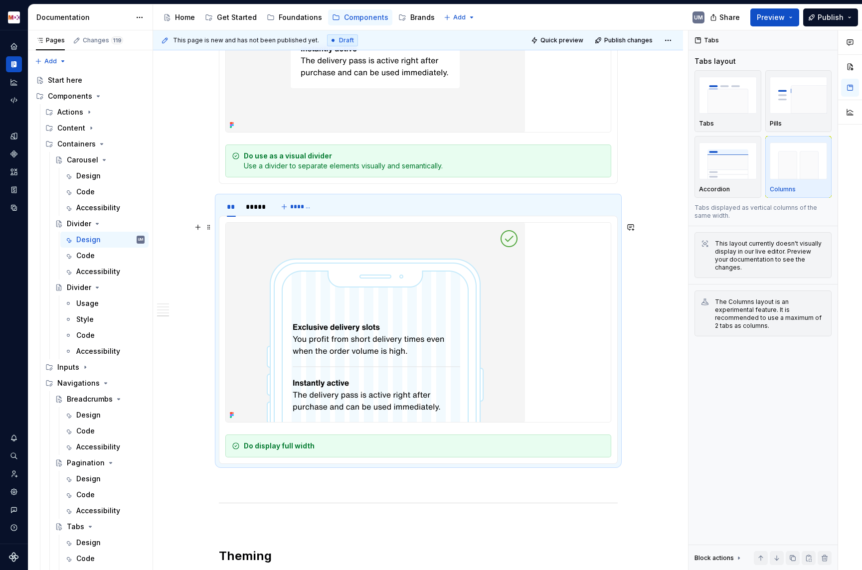
click at [261, 441] on div "Do display full width" at bounding box center [424, 446] width 361 height 10
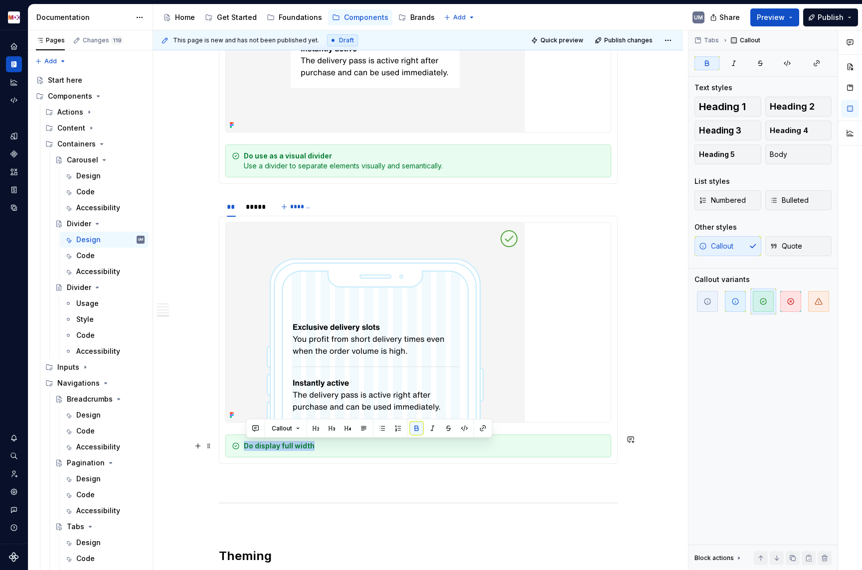
click at [261, 441] on div "Do display full width" at bounding box center [424, 446] width 361 height 10
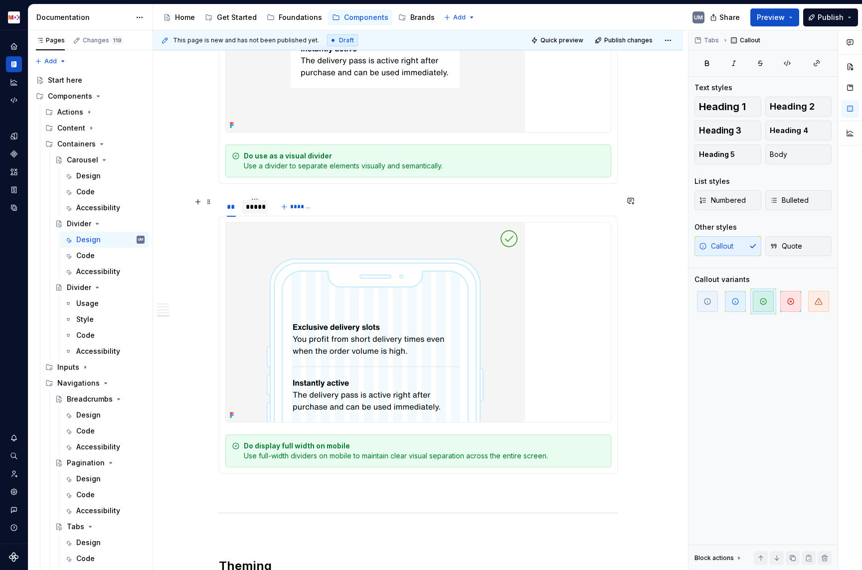
click at [254, 210] on div "*****" at bounding box center [255, 207] width 18 height 10
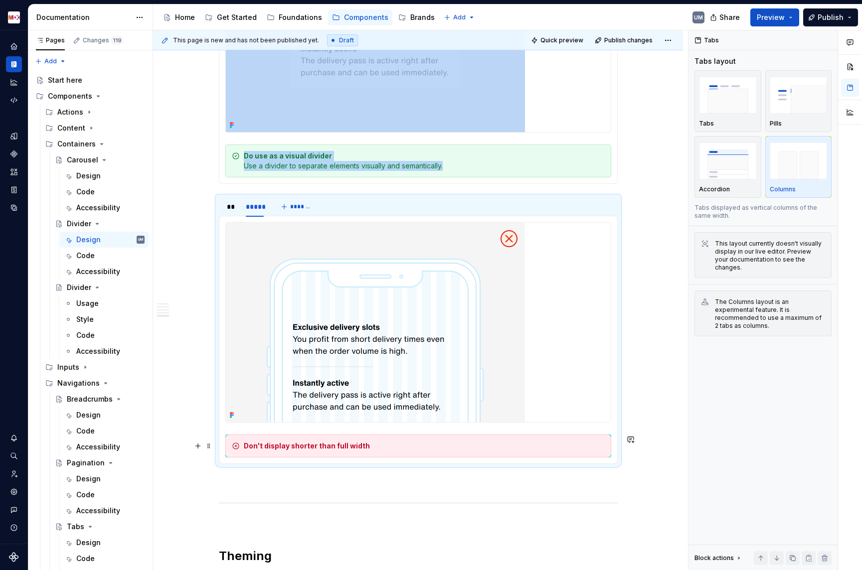
click at [281, 443] on strong "Don't display shorter than full width" at bounding box center [307, 445] width 126 height 8
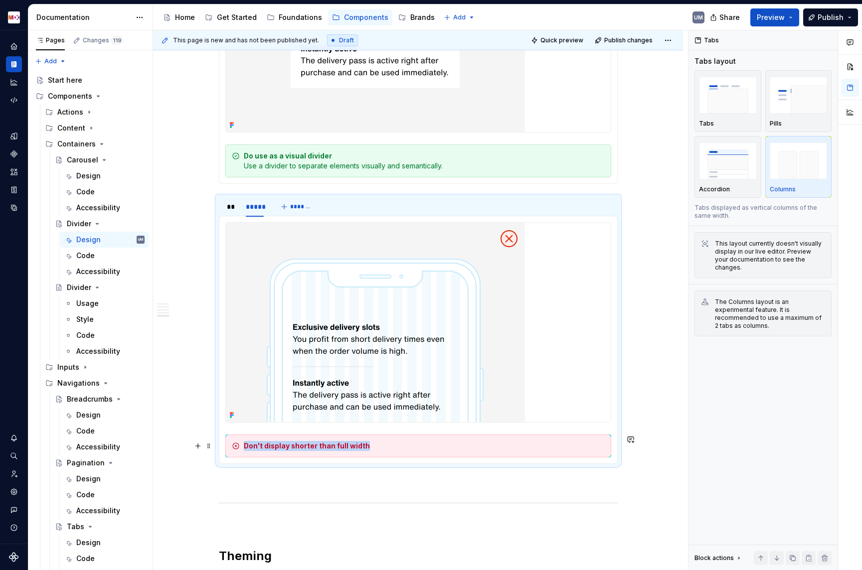
click at [281, 442] on strong "Don't display shorter than full width" at bounding box center [307, 445] width 126 height 8
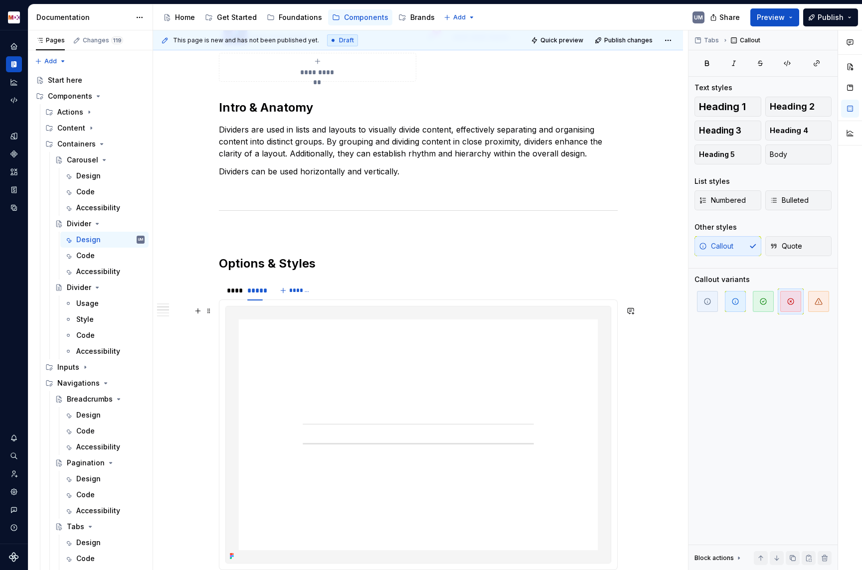
scroll to position [0, 0]
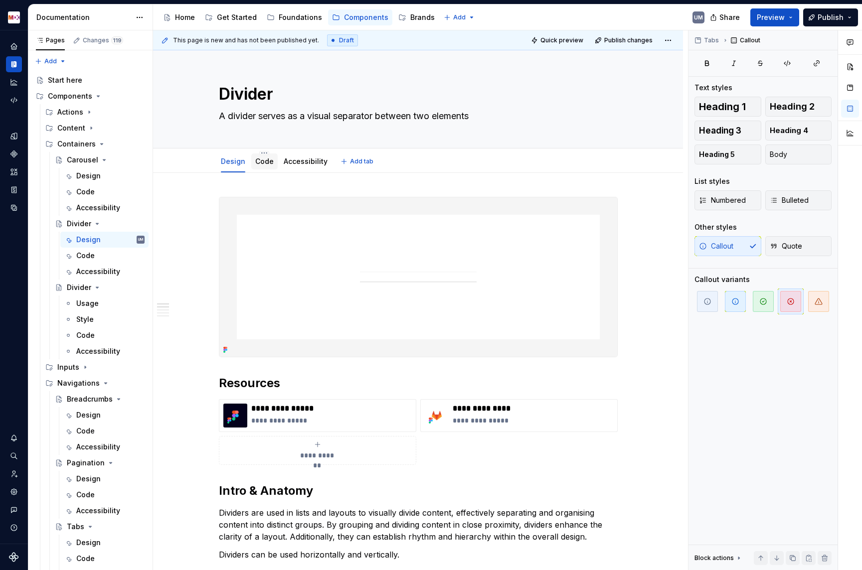
click at [267, 161] on link "Code" at bounding box center [264, 161] width 18 height 8
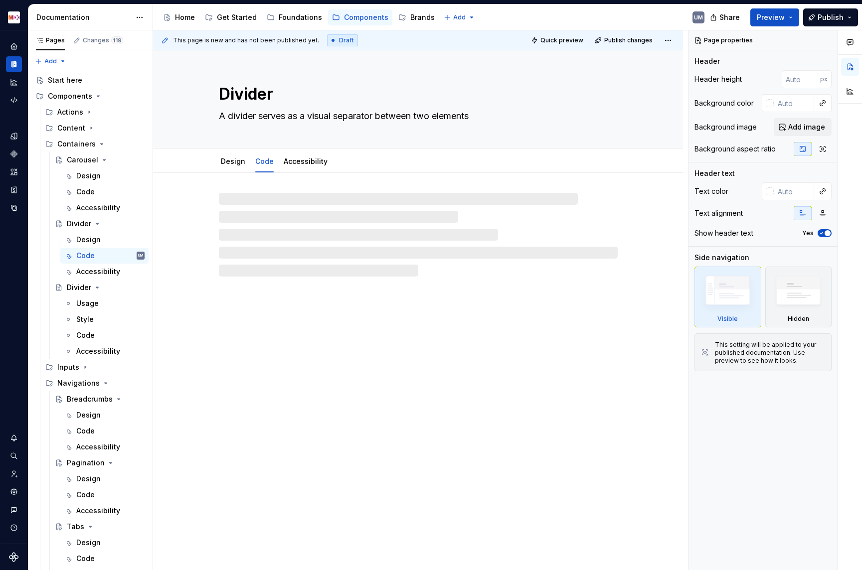
type textarea "*"
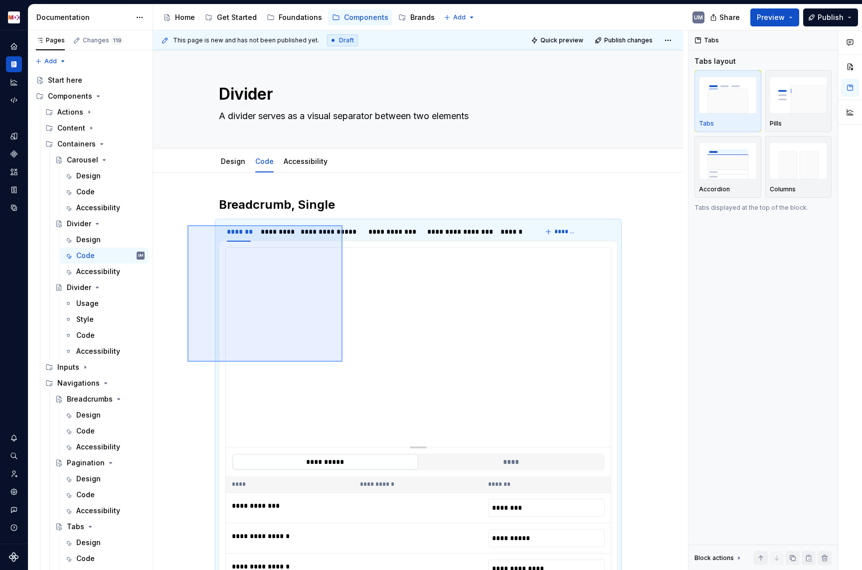
drag, startPoint x: 187, startPoint y: 225, endPoint x: 342, endPoint y: 360, distance: 205.5
click at [342, 361] on div "**********" at bounding box center [420, 300] width 535 height 540
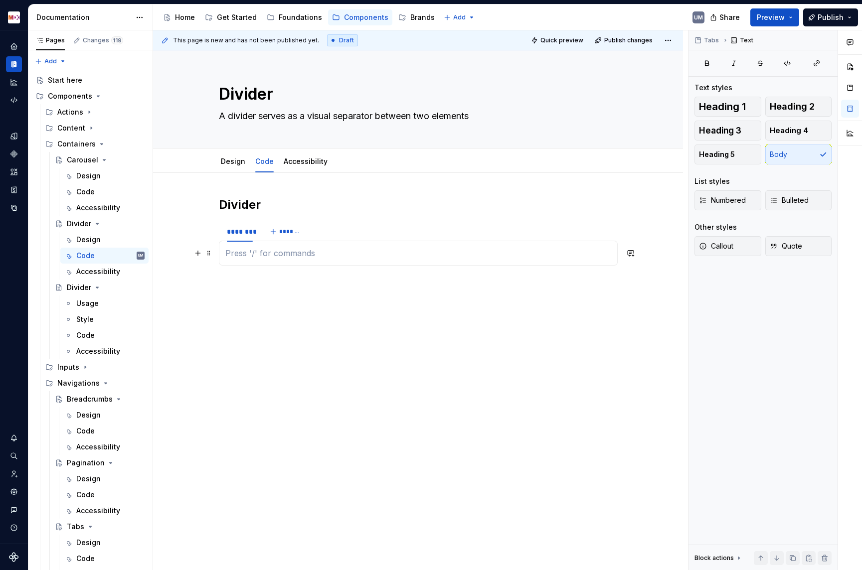
click at [243, 254] on p at bounding box center [418, 253] width 386 height 12
click at [244, 260] on div at bounding box center [418, 253] width 399 height 25
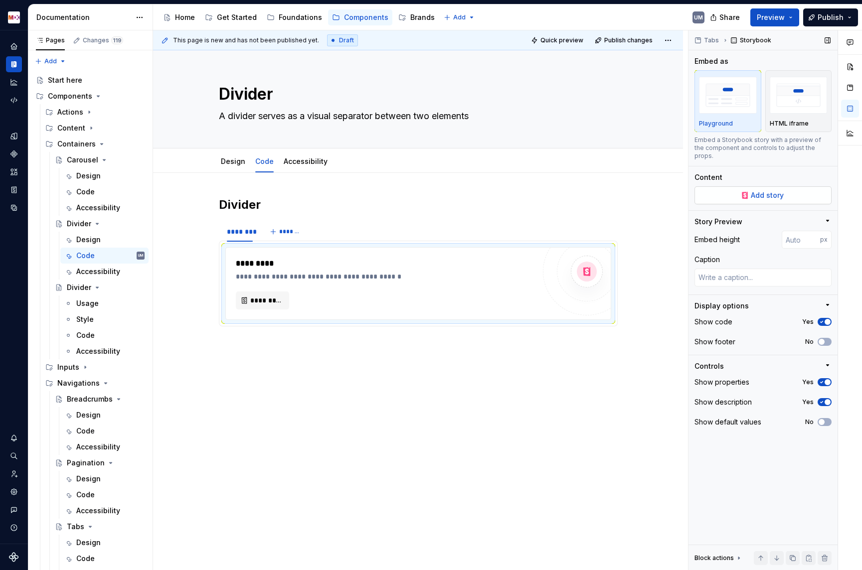
click at [751, 190] on span "Add story" at bounding box center [766, 195] width 33 height 10
type textarea "*"
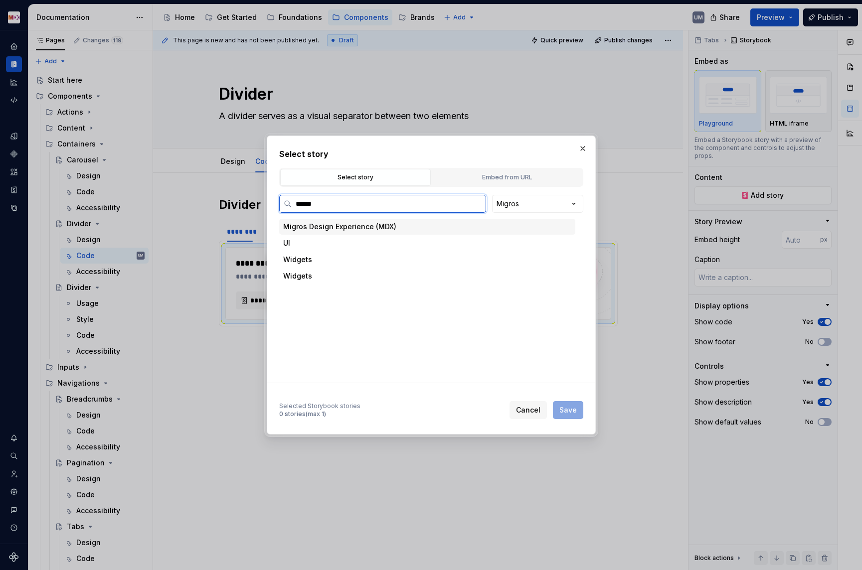
type input "*******"
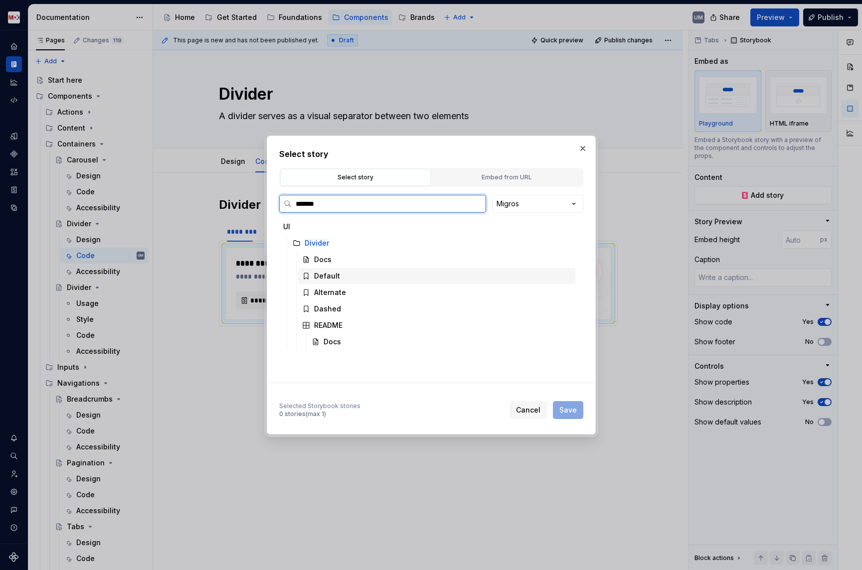
click at [359, 273] on div "Default" at bounding box center [436, 276] width 277 height 16
click at [567, 407] on span "Save" at bounding box center [567, 410] width 17 height 10
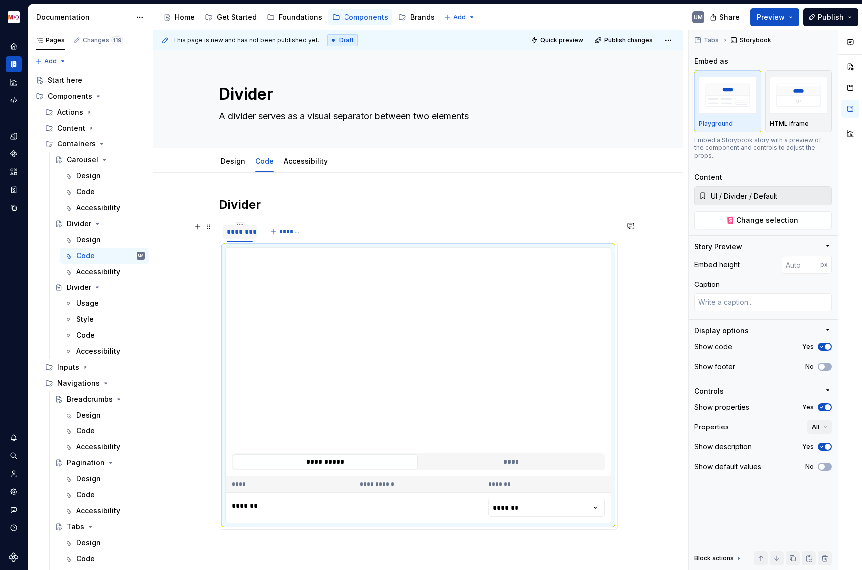
type textarea "*"
click at [242, 227] on div "********" at bounding box center [240, 232] width 26 height 10
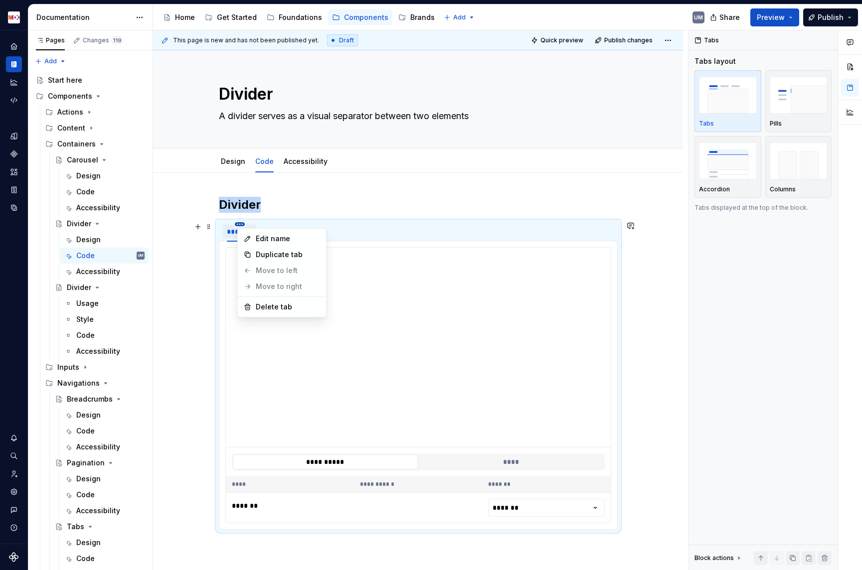
click at [242, 225] on html "MDX UM Dataset Migros Documentation Accessibility guide for tree Page tree. Nav…" at bounding box center [431, 285] width 862 height 570
click at [253, 234] on div "Edit name" at bounding box center [282, 239] width 85 height 16
type input "*******"
click at [299, 239] on div "******* *******" at bounding box center [261, 232] width 85 height 20
click at [295, 234] on span "*******" at bounding box center [288, 232] width 22 height 8
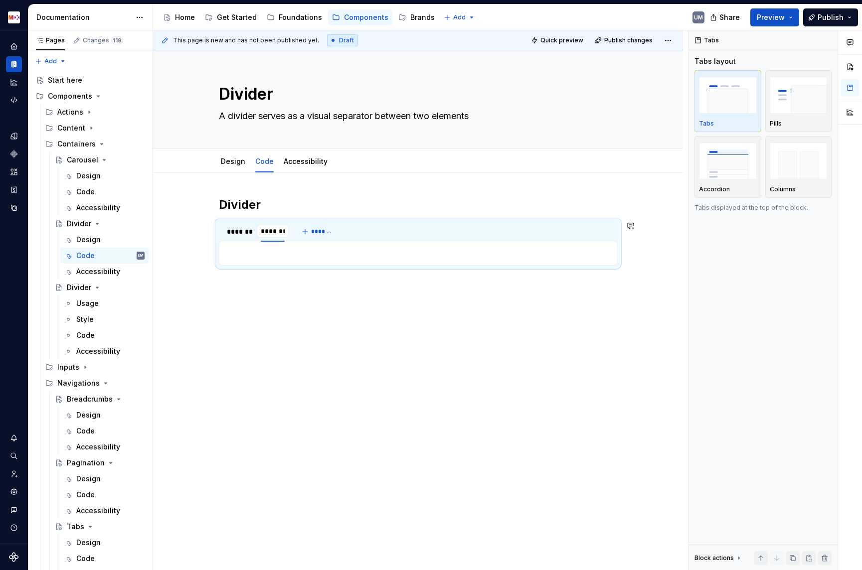
type input "*********"
click at [278, 251] on p at bounding box center [418, 253] width 386 height 12
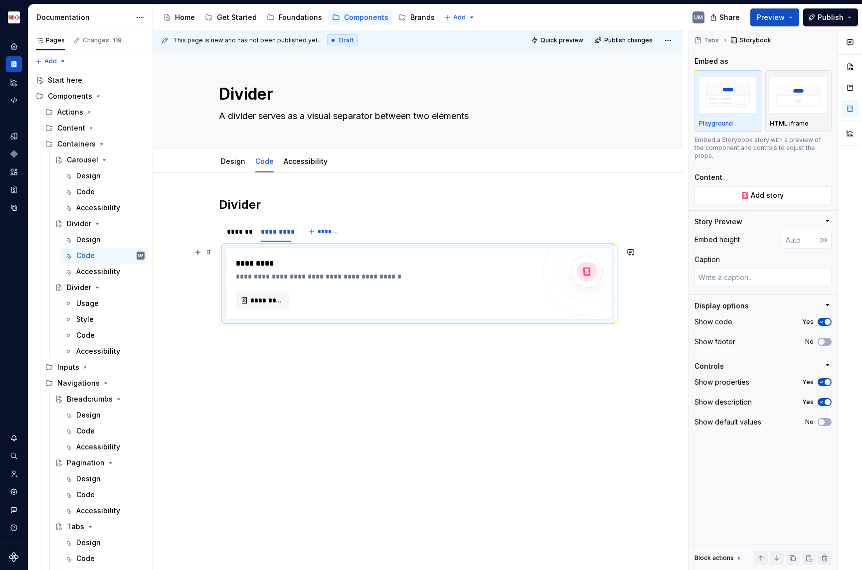
click at [364, 294] on div "*********" at bounding box center [385, 300] width 299 height 18
click at [768, 190] on span "Add story" at bounding box center [766, 195] width 33 height 10
type textarea "*"
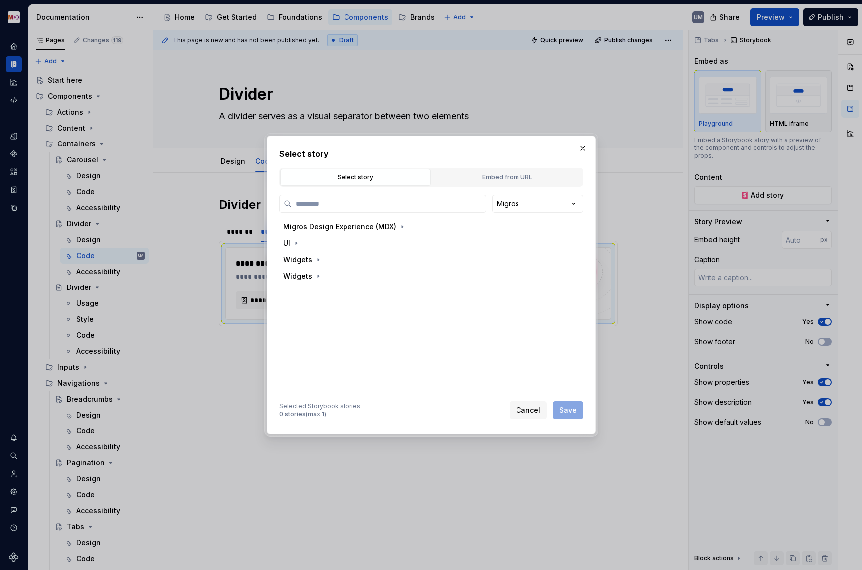
paste input "*******"
type input "*******"
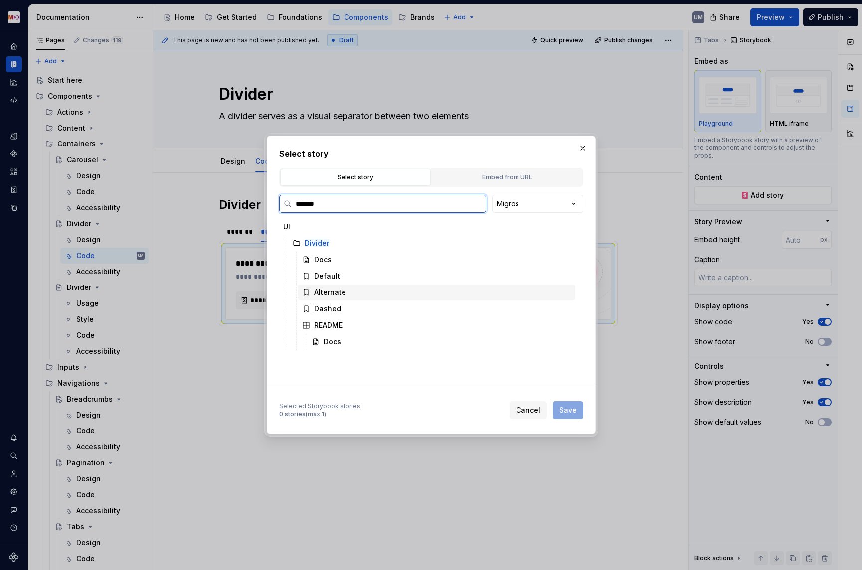
click at [336, 293] on div "Alternate" at bounding box center [330, 293] width 32 height 10
click at [575, 406] on span "Save" at bounding box center [567, 410] width 17 height 10
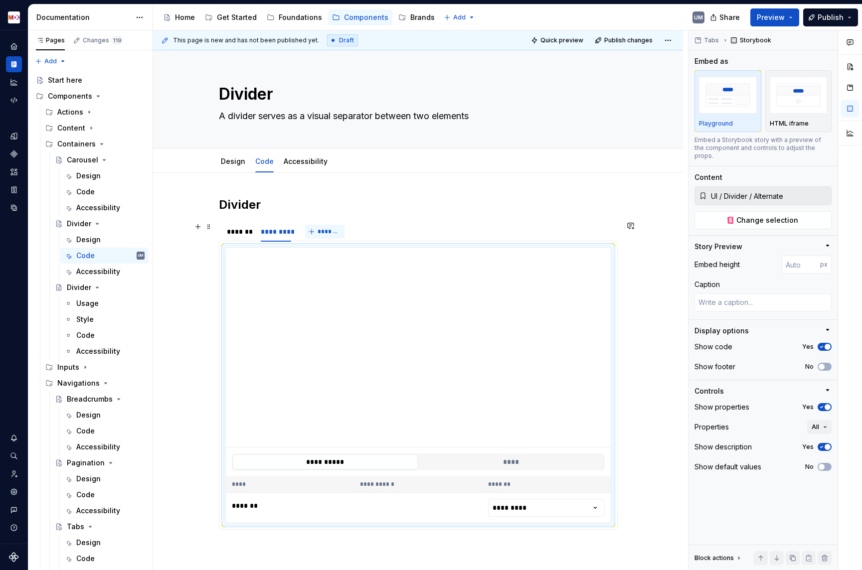
type textarea "*"
click at [317, 235] on button "*******" at bounding box center [324, 232] width 39 height 14
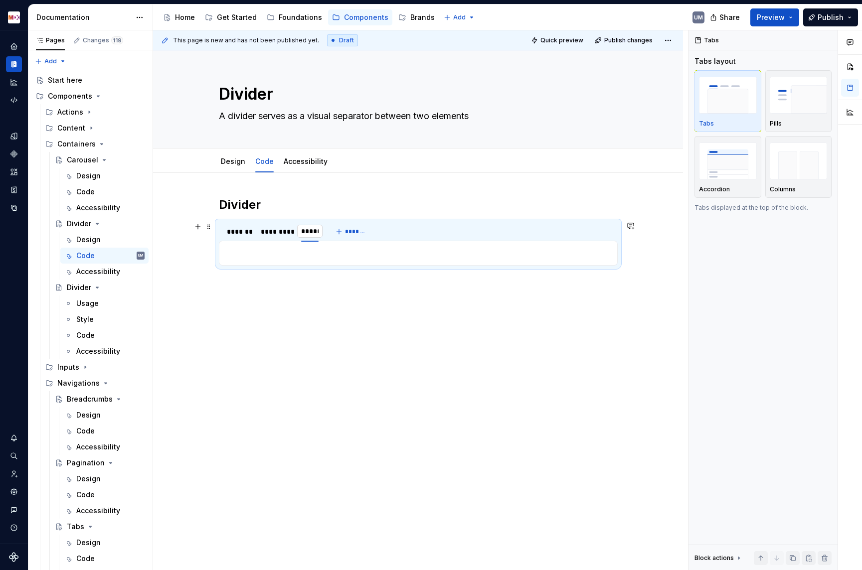
type input "******"
click at [313, 257] on p at bounding box center [418, 253] width 386 height 12
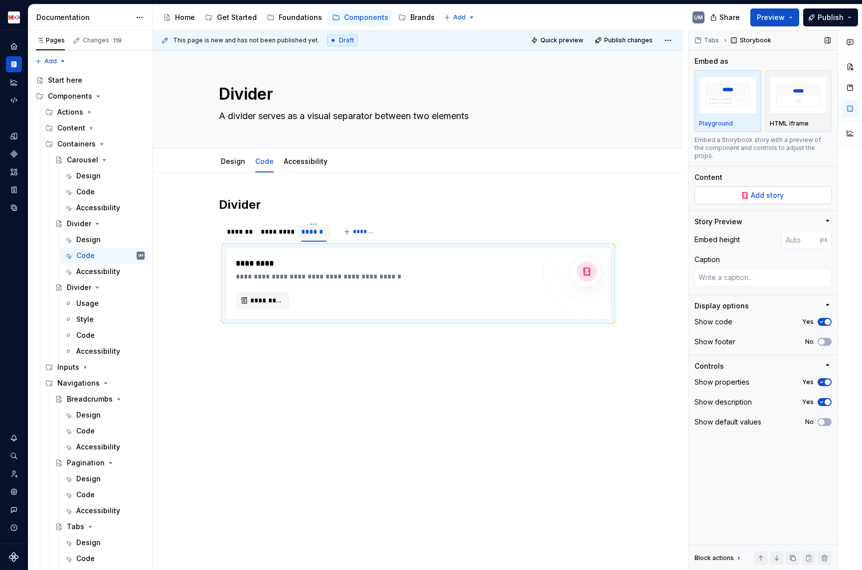
click at [742, 186] on button "Add story" at bounding box center [762, 195] width 137 height 18
type textarea "*"
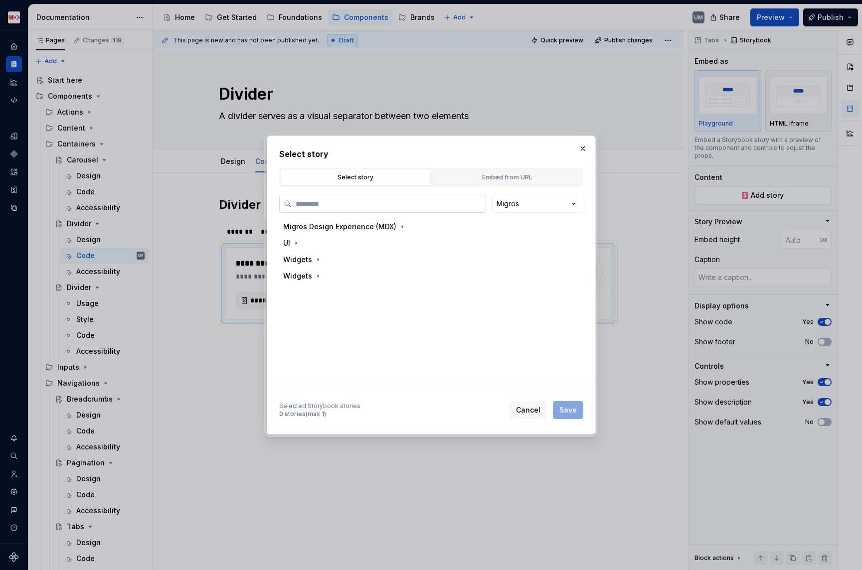
type input "*******"
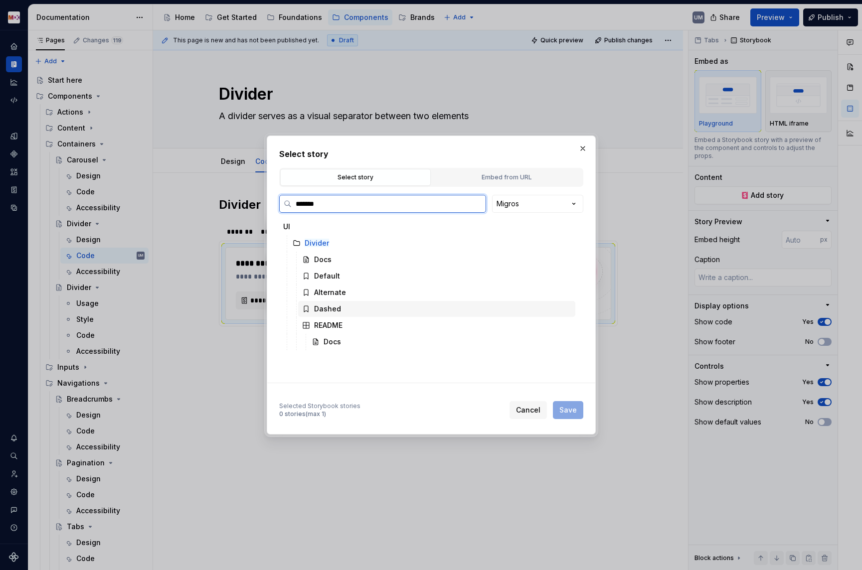
click at [330, 308] on div "Dashed" at bounding box center [327, 309] width 27 height 10
click at [581, 412] on button "Save" at bounding box center [568, 410] width 30 height 18
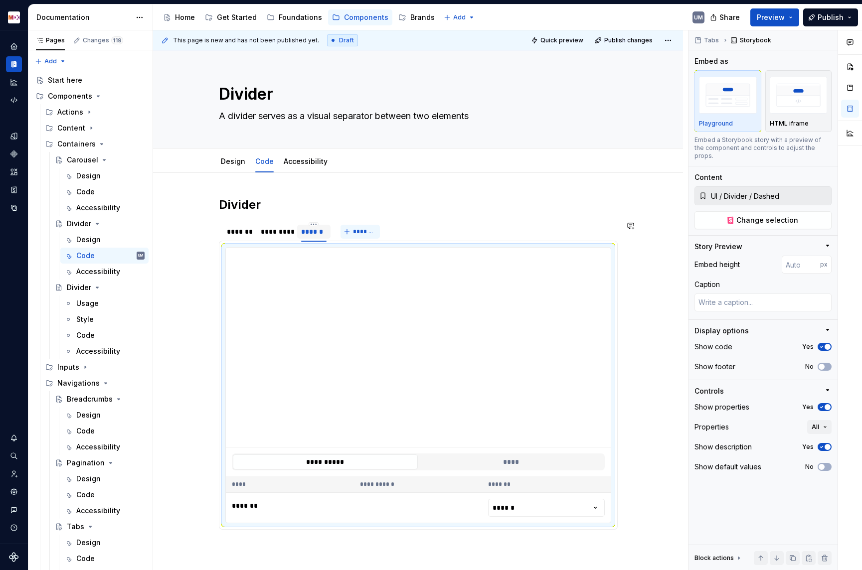
type textarea "*"
click at [368, 237] on button "*******" at bounding box center [359, 232] width 39 height 14
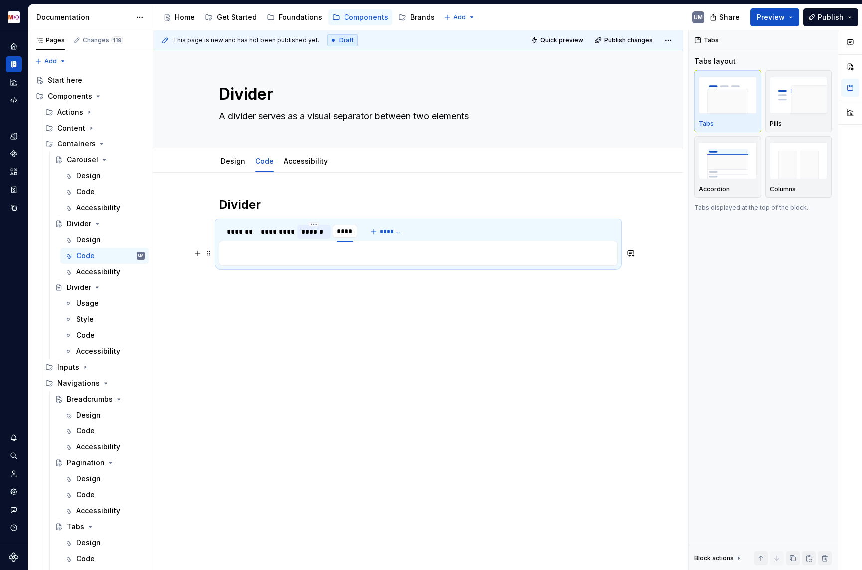
type input "******"
click at [302, 256] on p at bounding box center [418, 253] width 386 height 12
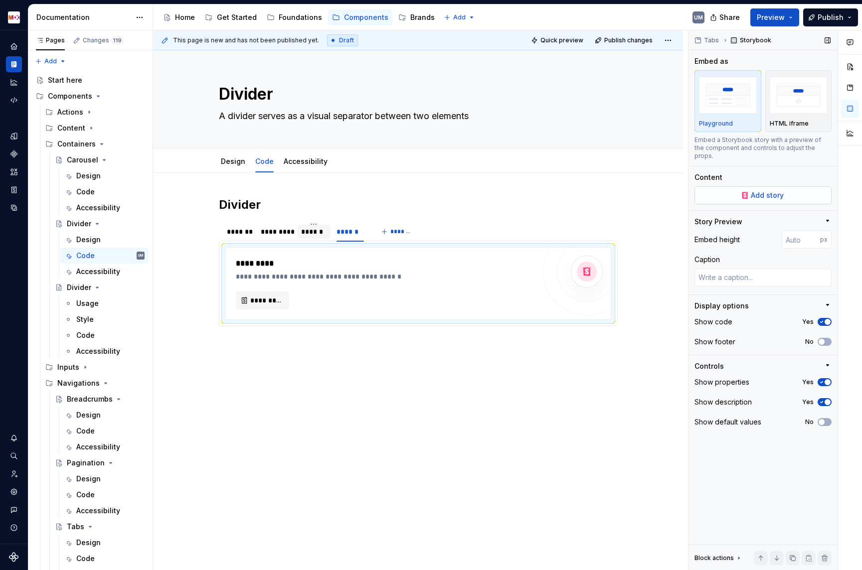
click at [770, 190] on span "Add story" at bounding box center [766, 195] width 33 height 10
type textarea "*"
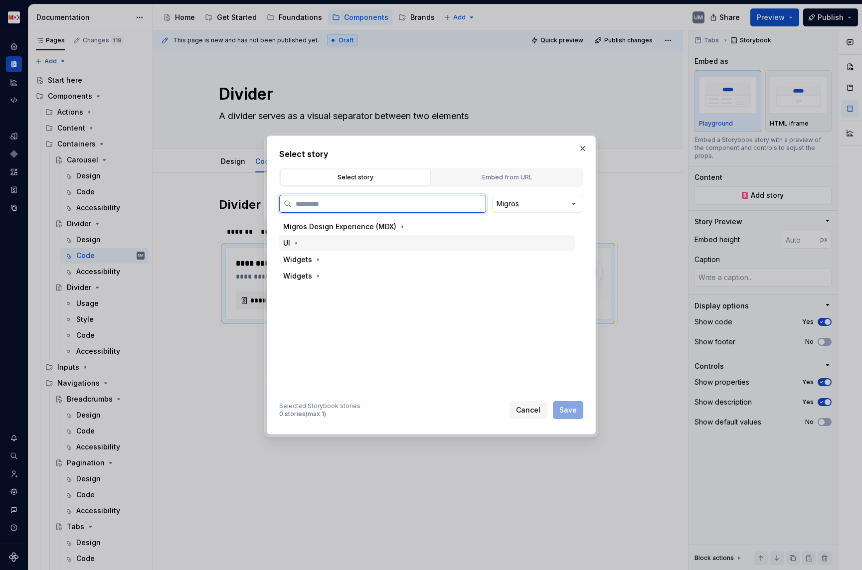
paste input "*******"
type input "*******"
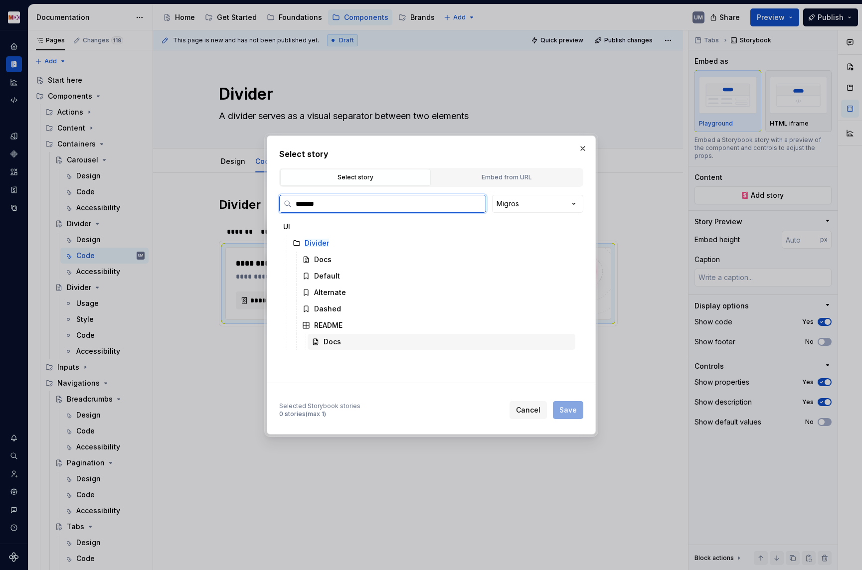
click at [334, 343] on div "Docs" at bounding box center [331, 342] width 17 height 10
click at [563, 411] on span "Save" at bounding box center [567, 410] width 17 height 10
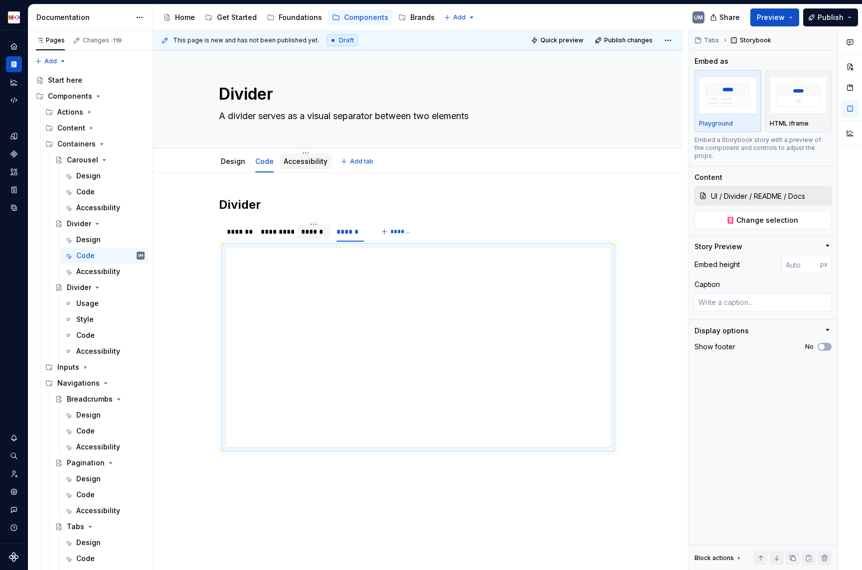
click at [316, 159] on link "Accessibility" at bounding box center [306, 161] width 44 height 8
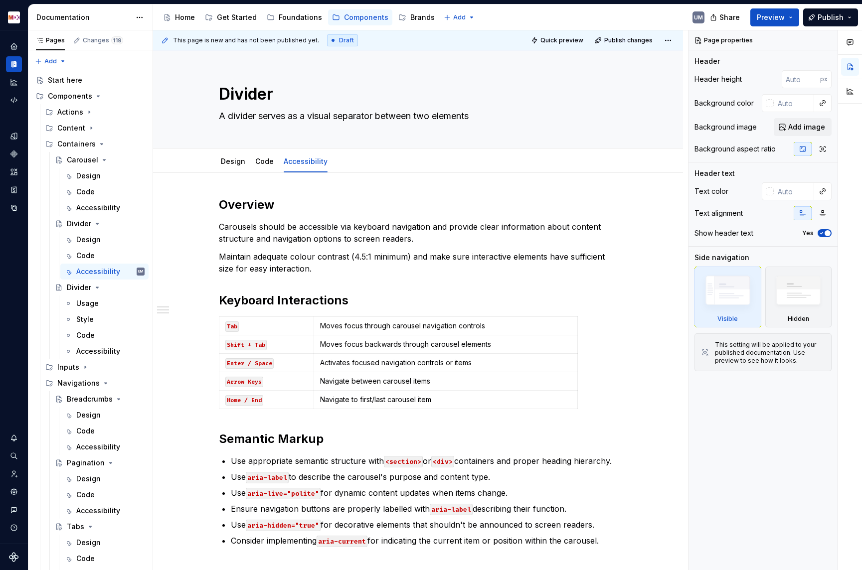
click at [317, 230] on p "Carousels should be accessible via keyboard navigation and provide clear inform…" at bounding box center [418, 233] width 399 height 24
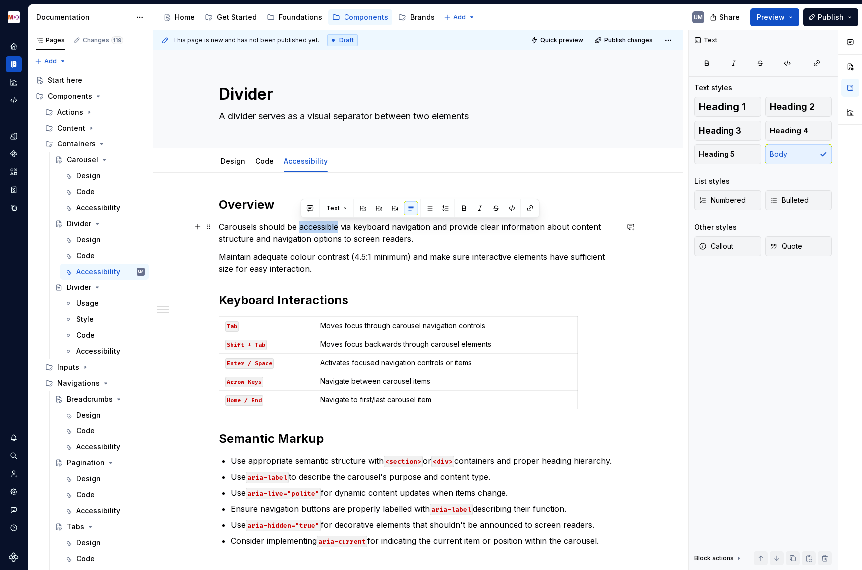
click at [317, 230] on p "Carousels should be accessible via keyboard navigation and provide clear inform…" at bounding box center [418, 233] width 399 height 24
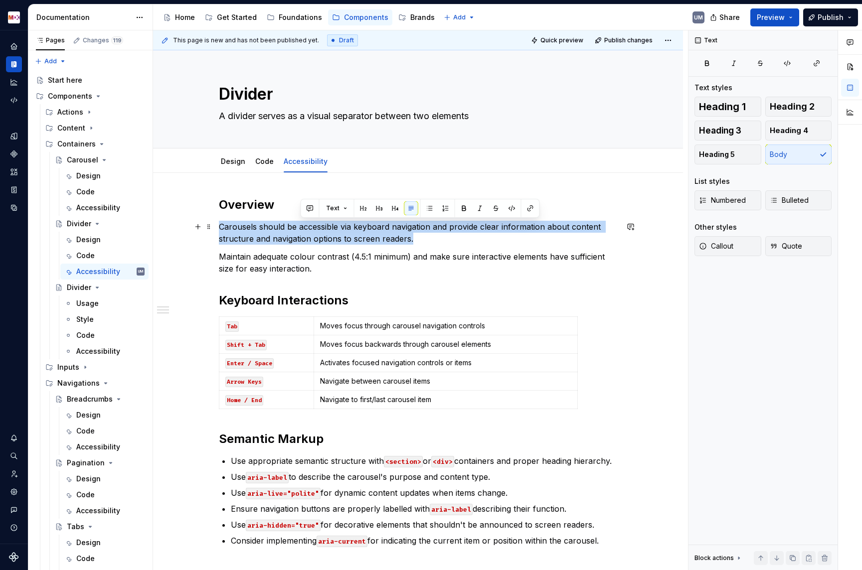
click at [317, 230] on p "Carousels should be accessible via keyboard navigation and provide clear inform…" at bounding box center [418, 233] width 399 height 24
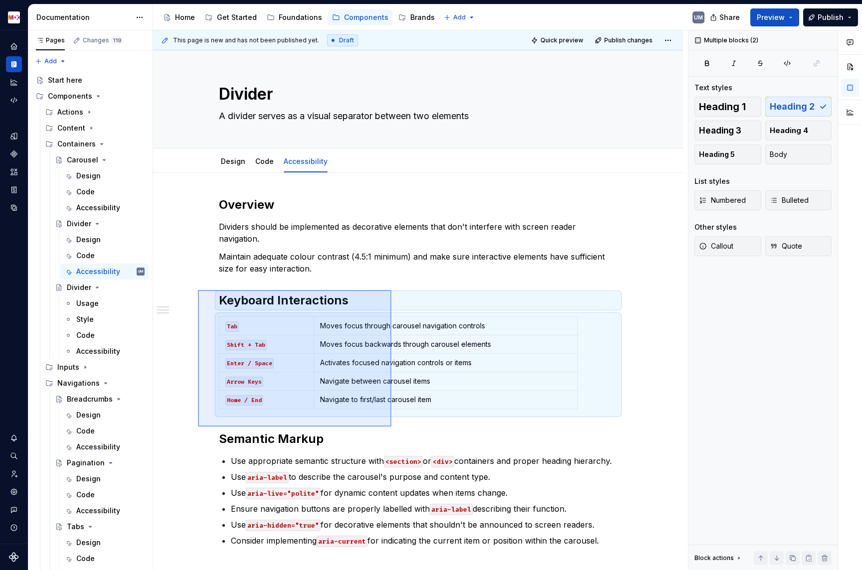
drag, startPoint x: 198, startPoint y: 290, endPoint x: 392, endPoint y: 427, distance: 237.4
click at [392, 427] on div "This page is new and has not been published yet. Draft Quick preview Publish ch…" at bounding box center [420, 300] width 535 height 540
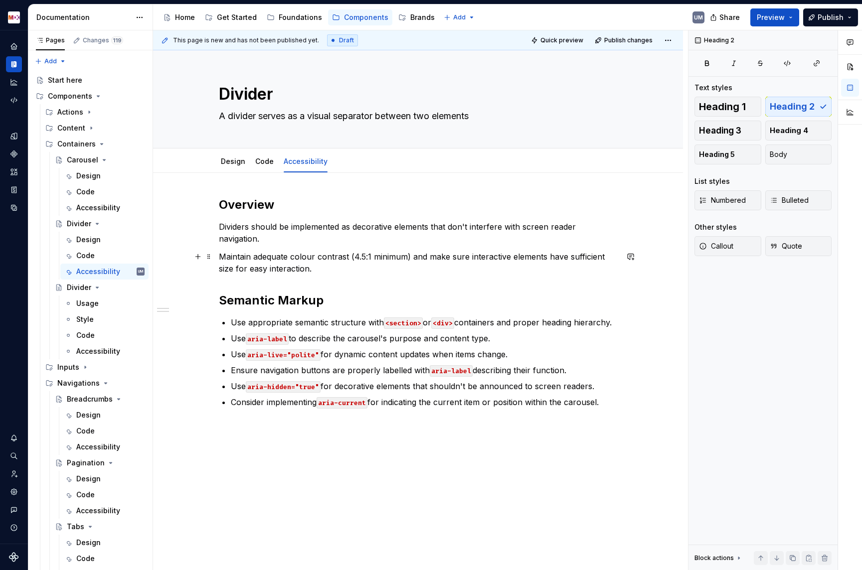
click at [325, 260] on p "Maintain adequate colour contrast (4.5:1 minimum) and make sure interactive ele…" at bounding box center [418, 263] width 399 height 24
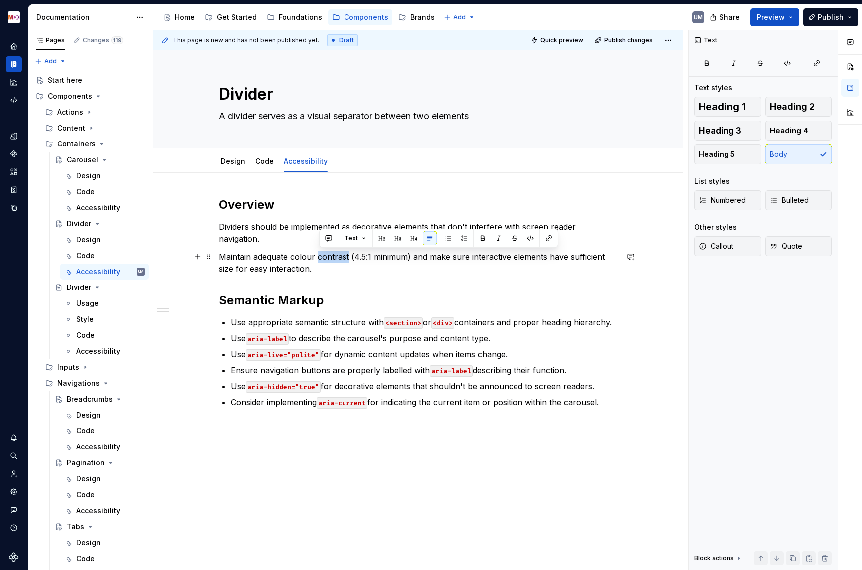
click at [325, 260] on p "Maintain adequate colour contrast (4.5:1 minimum) and make sure interactive ele…" at bounding box center [418, 263] width 399 height 24
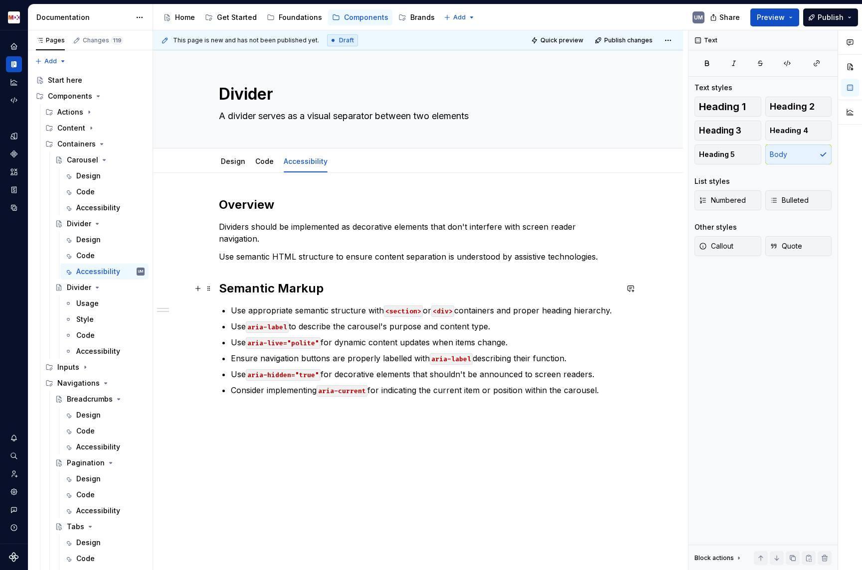
scroll to position [8, 0]
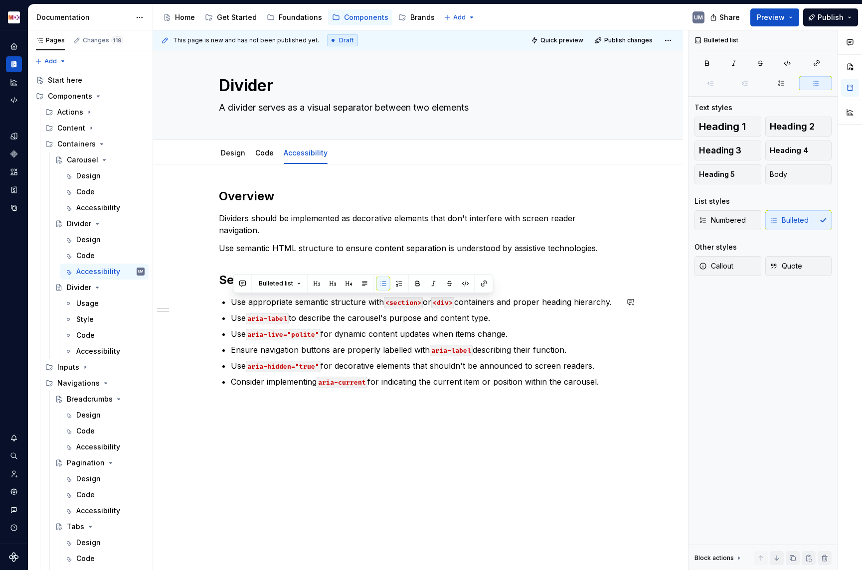
drag, startPoint x: 234, startPoint y: 302, endPoint x: 680, endPoint y: 396, distance: 455.3
click at [680, 396] on div "Overview Dividers should be implemented as decorative elements that don't inter…" at bounding box center [418, 367] width 530 height 406
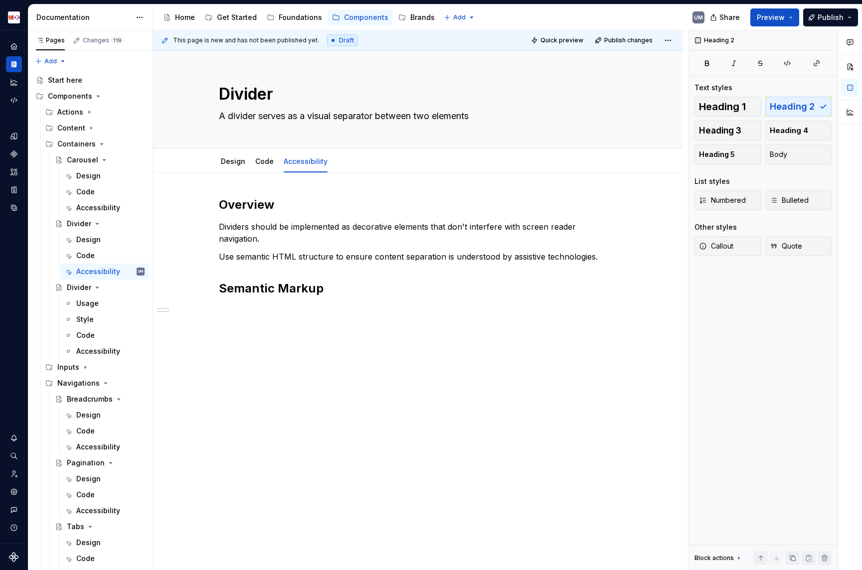
scroll to position [0, 0]
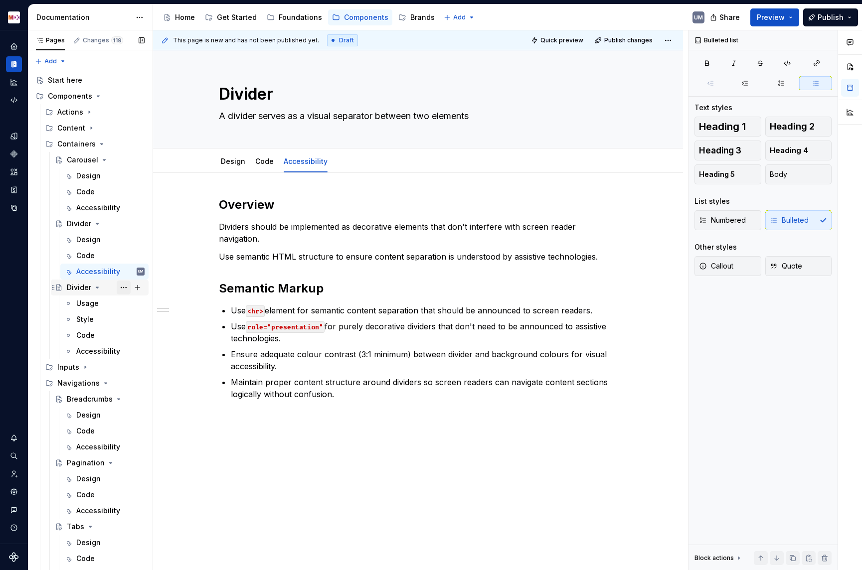
click at [123, 287] on button "Page tree" at bounding box center [124, 288] width 14 height 14
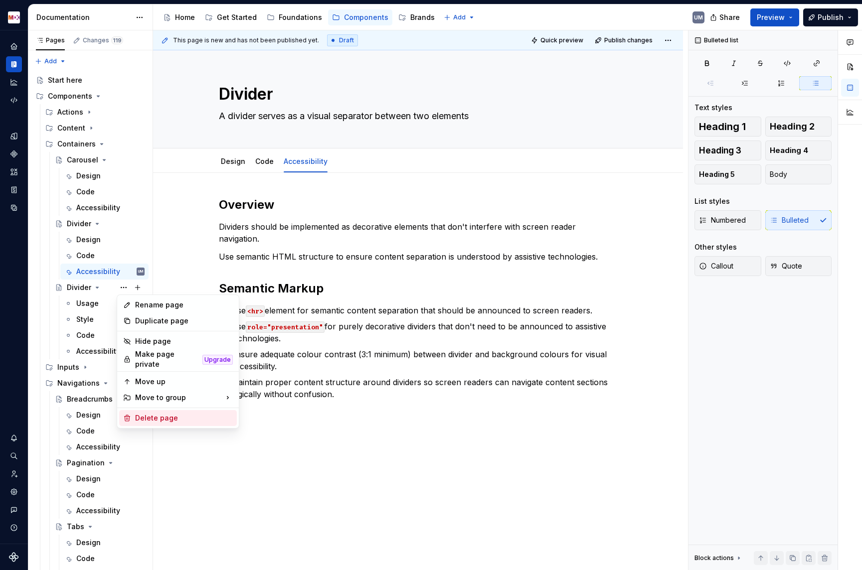
click at [144, 413] on div "Delete page" at bounding box center [184, 418] width 98 height 10
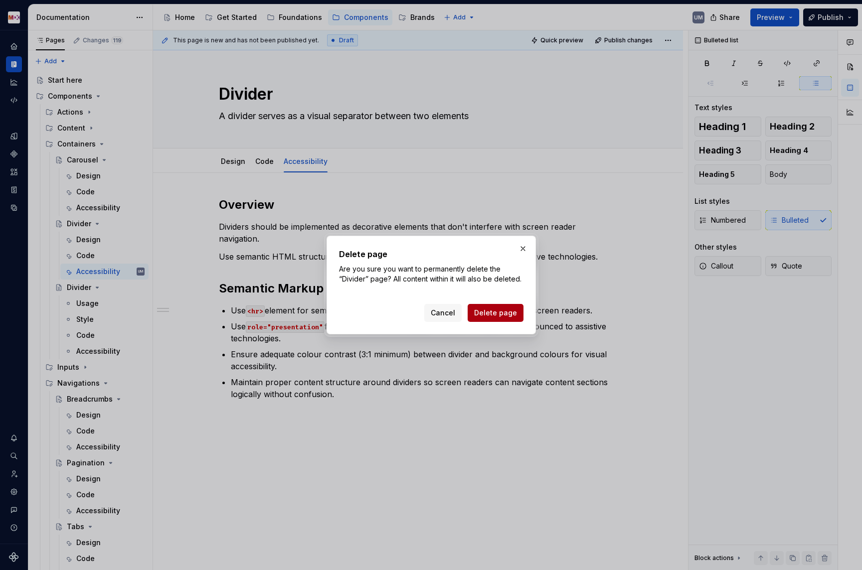
click at [502, 319] on button "Delete page" at bounding box center [495, 313] width 56 height 18
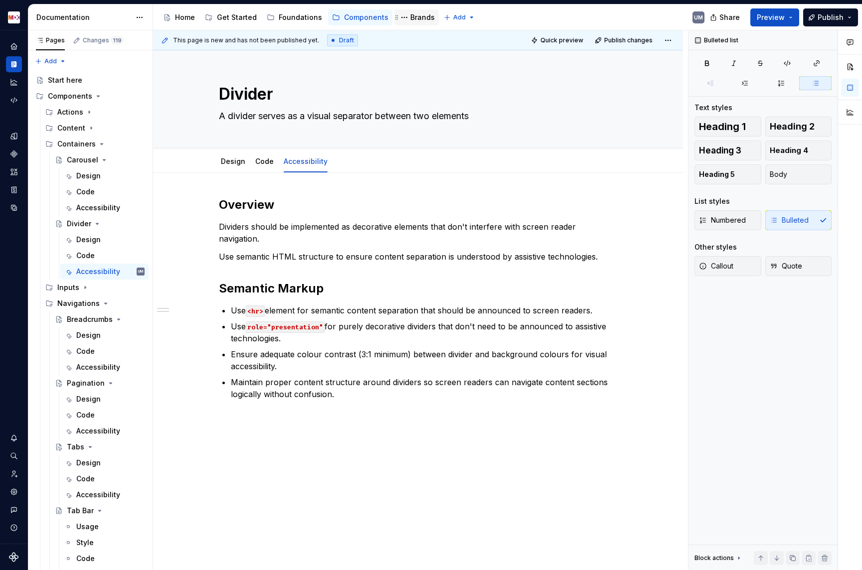
click at [411, 16] on div "Brands" at bounding box center [422, 17] width 24 height 10
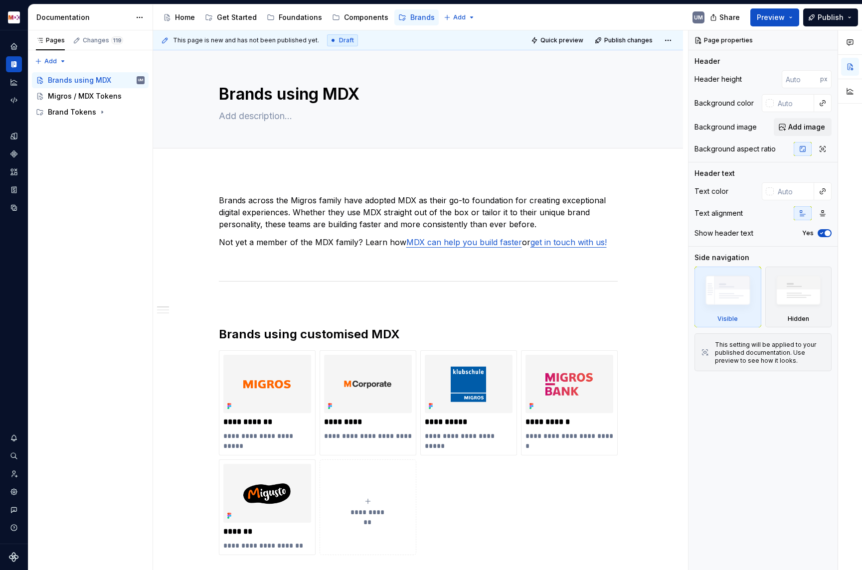
scroll to position [10, 0]
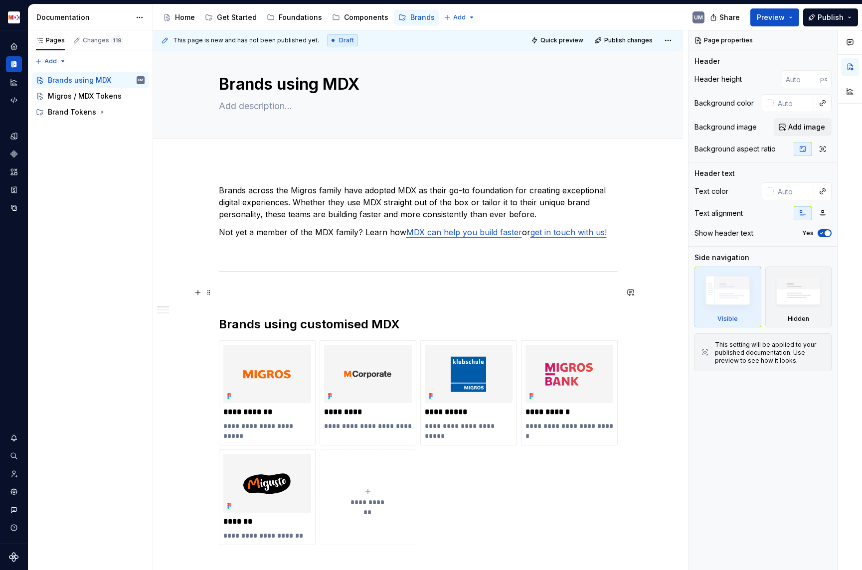
click at [295, 218] on p "Brands across the Migros family have adopted MDX as their go-to foundation for …" at bounding box center [418, 202] width 399 height 36
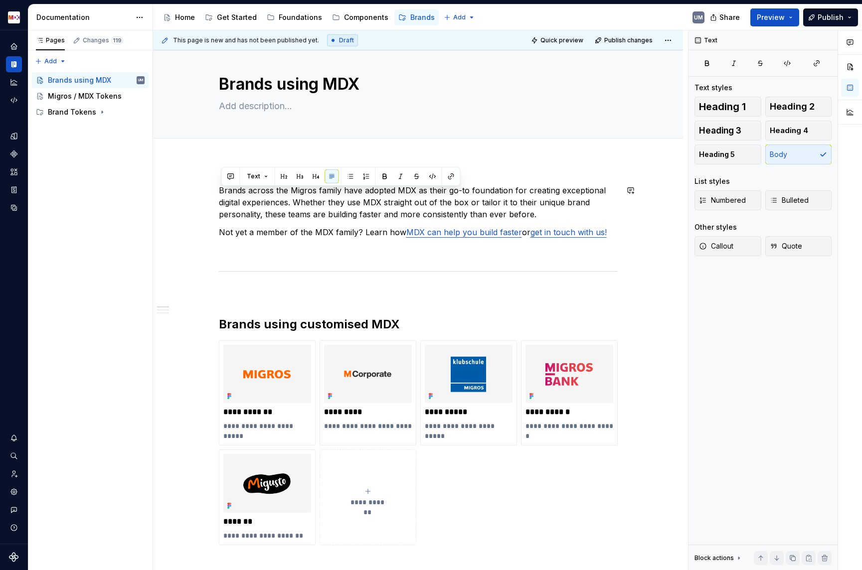
scroll to position [5, 0]
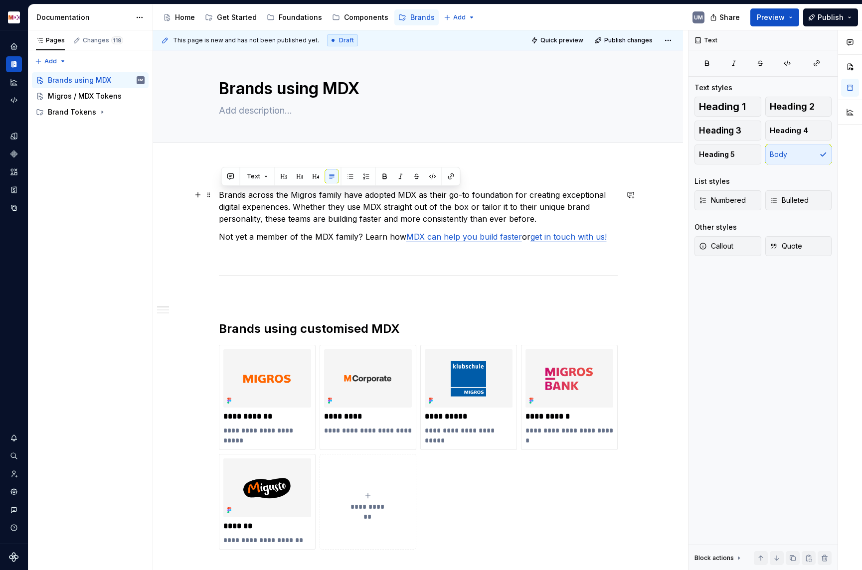
click at [218, 247] on div "**********" at bounding box center [418, 489] width 530 height 649
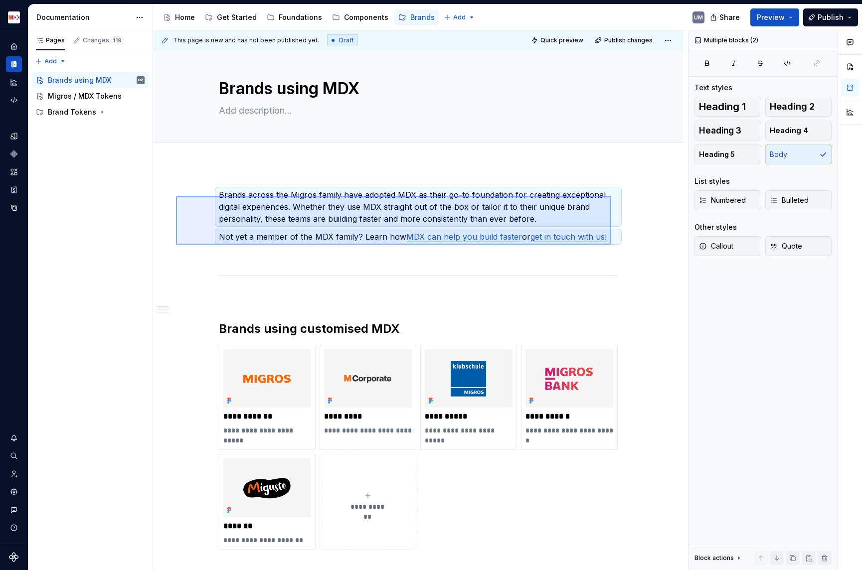
drag, startPoint x: 176, startPoint y: 196, endPoint x: 611, endPoint y: 245, distance: 438.2
click at [611, 245] on div "**********" at bounding box center [420, 300] width 535 height 540
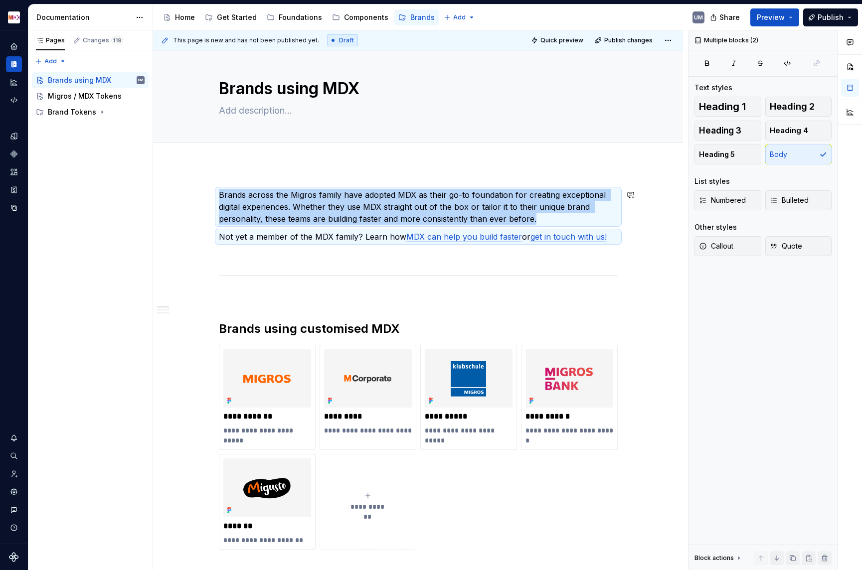
copy p "Brands across the Migros family have adopted MDX as their go-to foundation for …"
click at [99, 110] on icon "Page tree" at bounding box center [102, 112] width 8 height 8
click at [79, 130] on div "Corporate" at bounding box center [74, 128] width 35 height 10
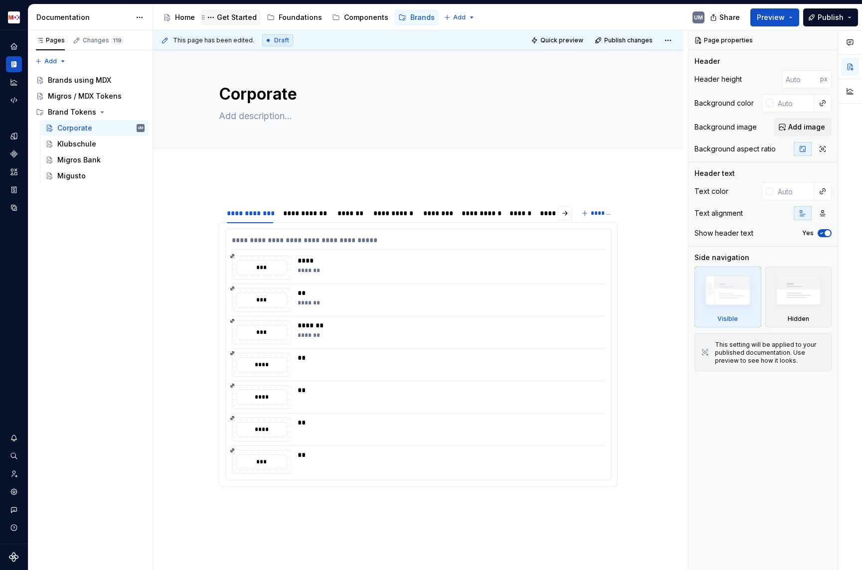
click at [230, 18] on div "Get Started" at bounding box center [237, 17] width 40 height 10
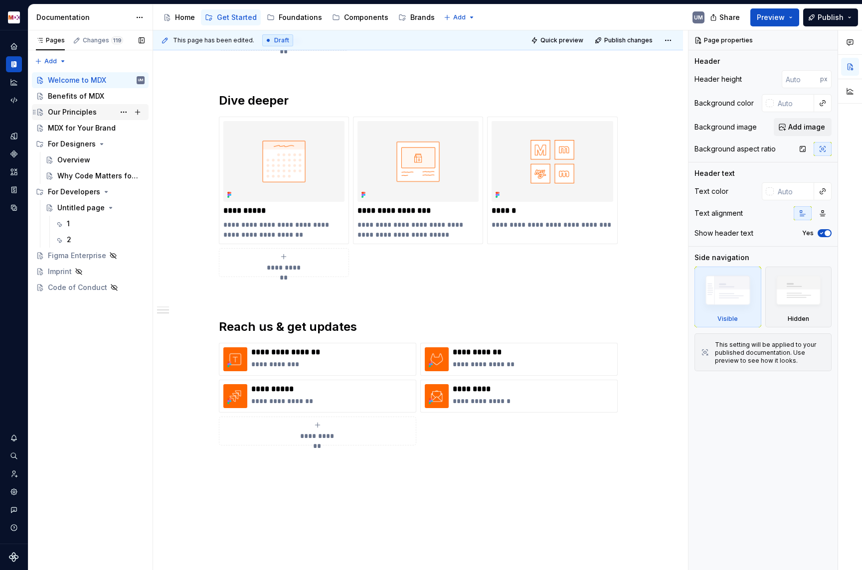
scroll to position [581, 0]
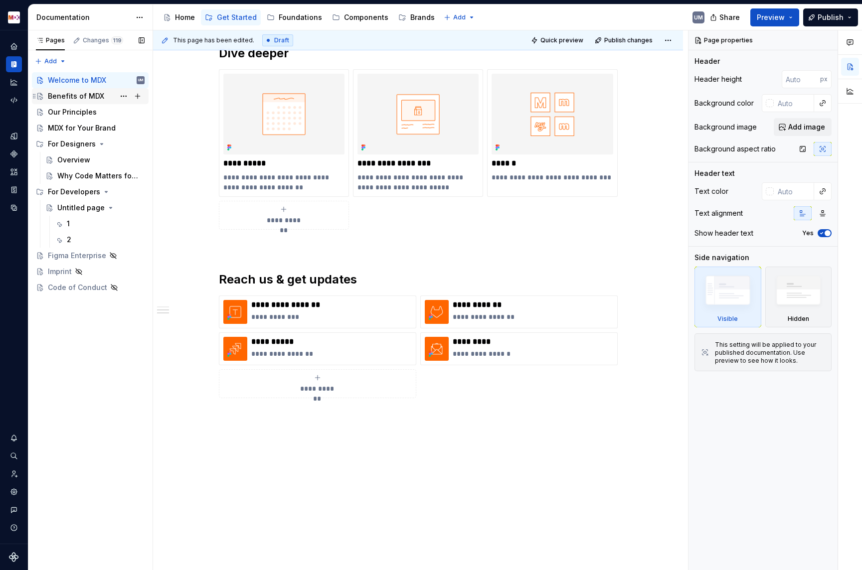
click at [79, 95] on div "Benefits of MDX" at bounding box center [76, 96] width 56 height 10
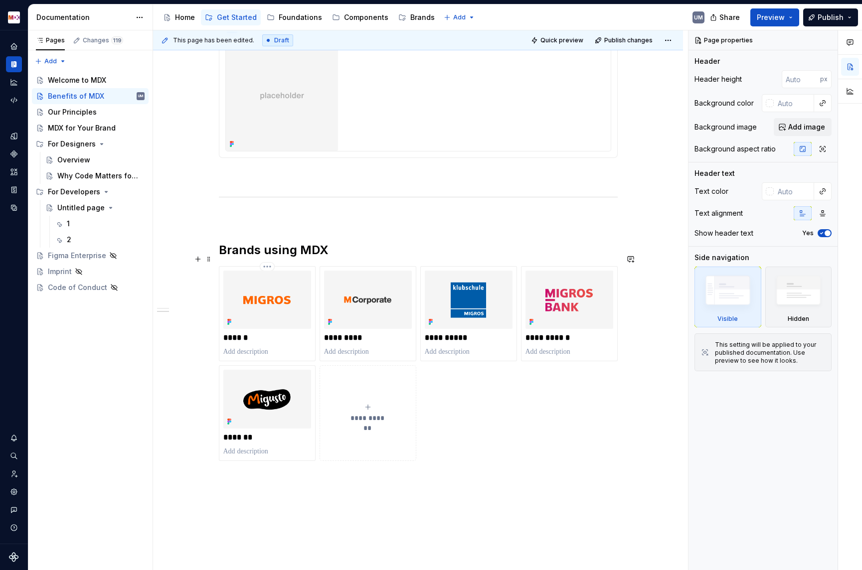
scroll to position [1656, 0]
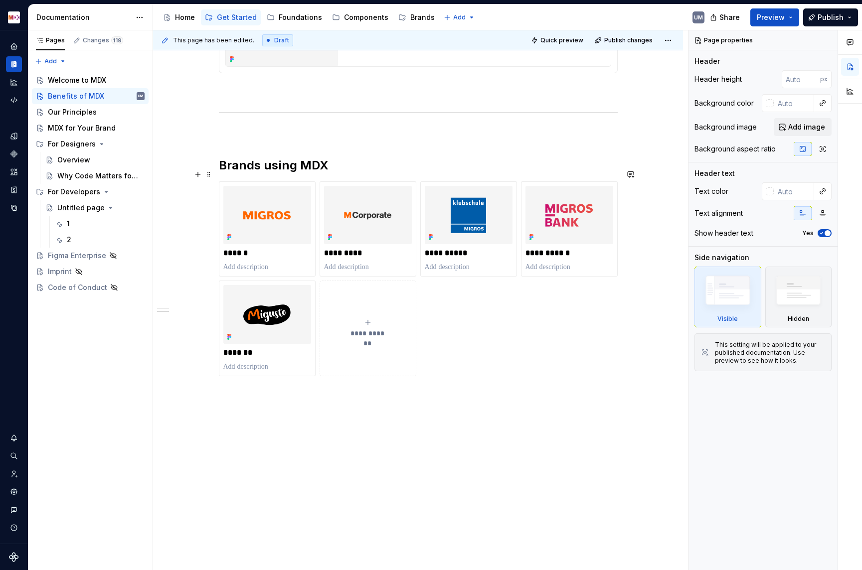
type textarea "*"
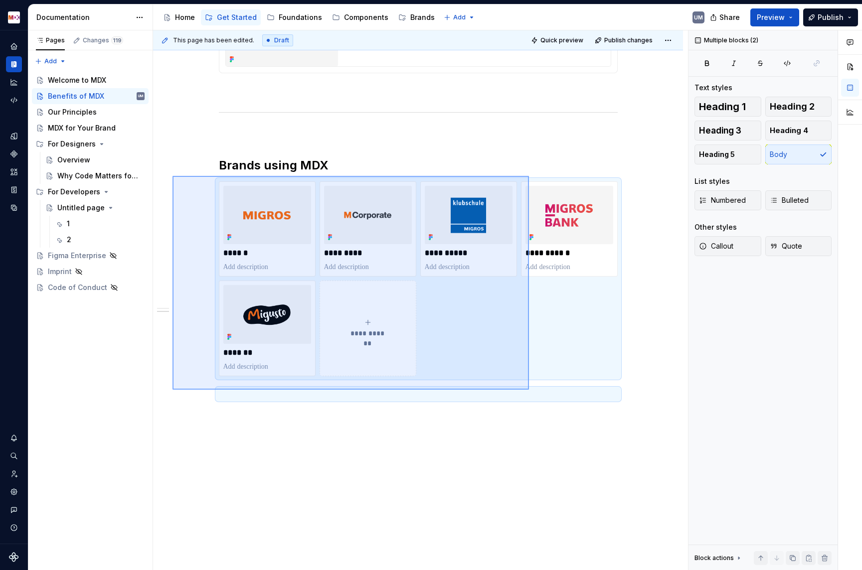
drag, startPoint x: 172, startPoint y: 176, endPoint x: 541, endPoint y: 391, distance: 426.7
click at [541, 391] on div "**********" at bounding box center [420, 300] width 535 height 540
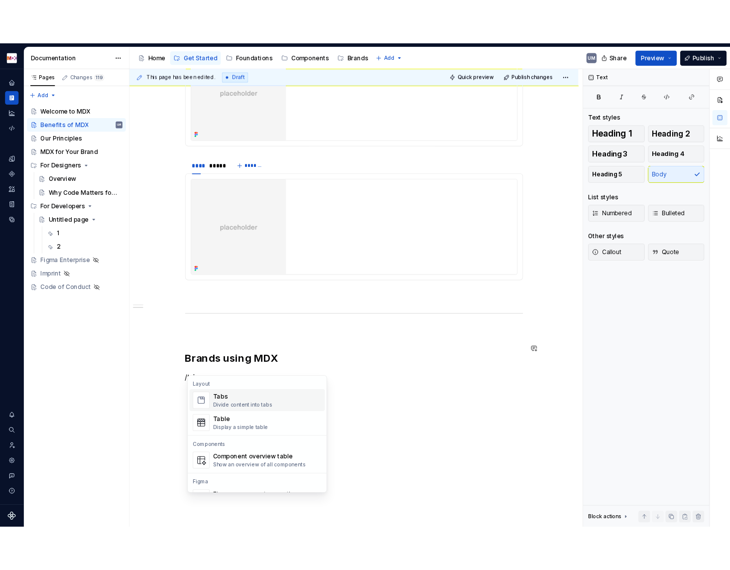
scroll to position [1490, 0]
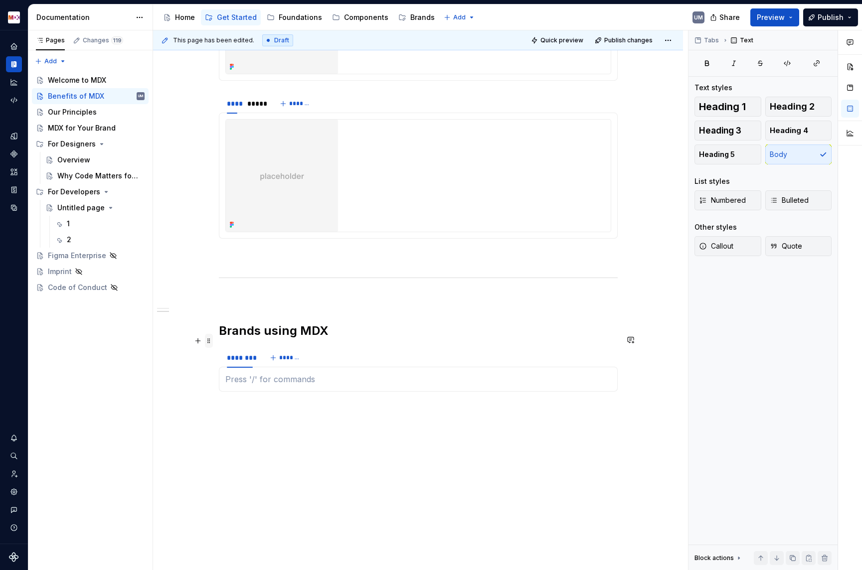
click at [210, 338] on span at bounding box center [209, 341] width 8 height 14
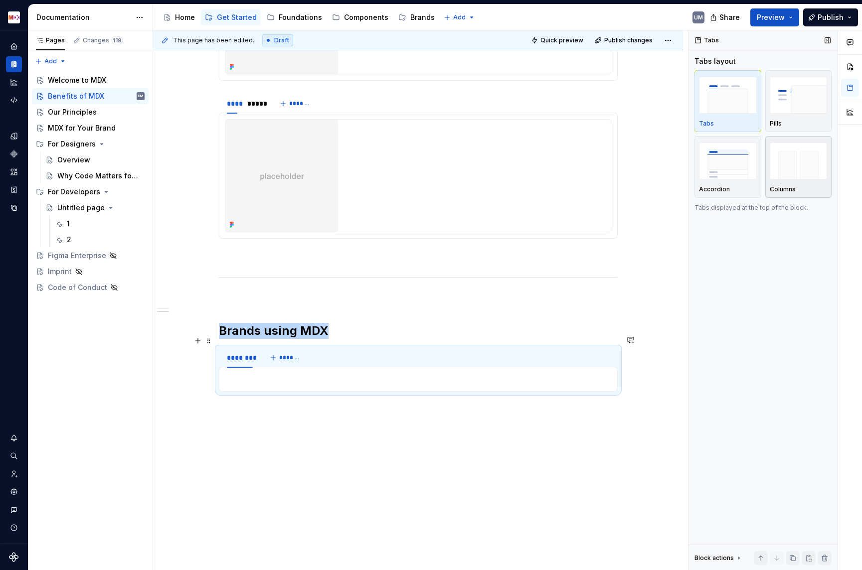
click at [802, 172] on img "button" at bounding box center [798, 161] width 58 height 36
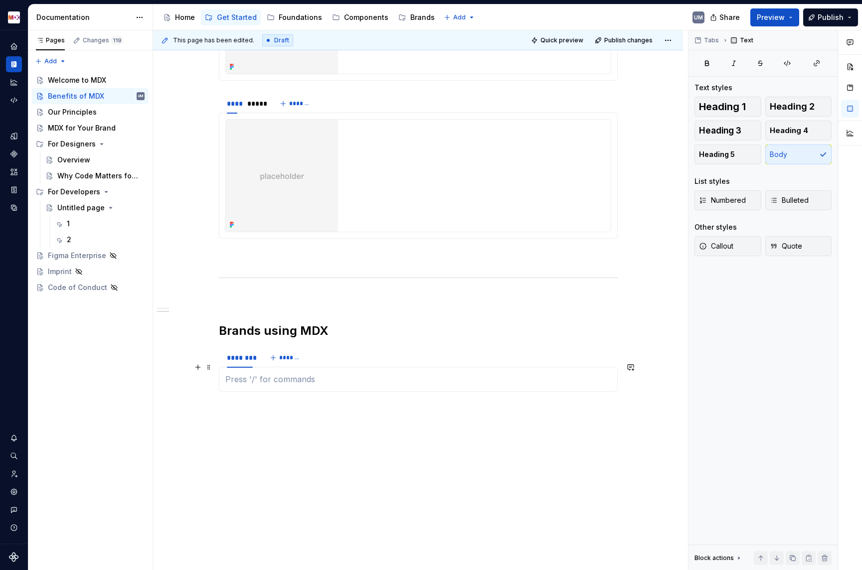
click at [299, 373] on p at bounding box center [418, 379] width 386 height 12
click at [276, 351] on button "*******" at bounding box center [286, 358] width 39 height 14
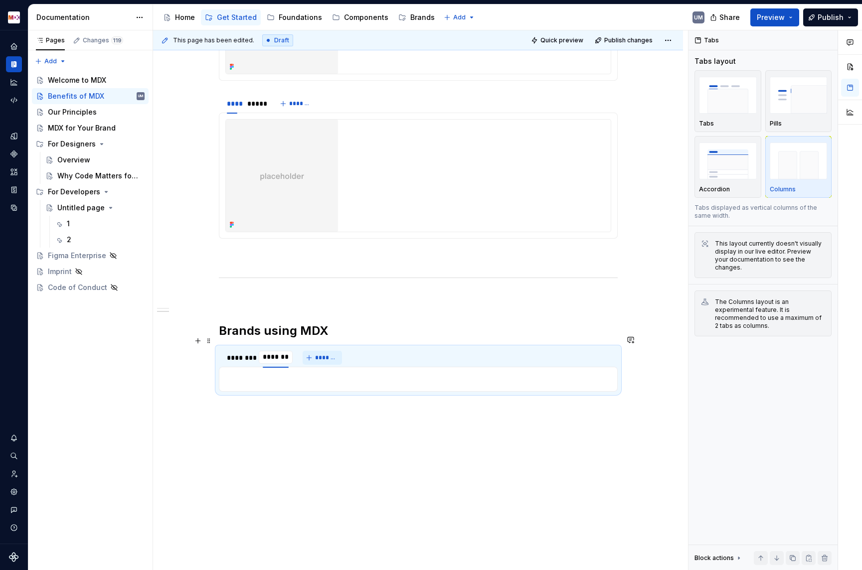
click at [315, 351] on button "*******" at bounding box center [321, 358] width 39 height 14
click at [232, 353] on div "********" at bounding box center [240, 358] width 26 height 10
type input "*"
click at [277, 351] on div "********" at bounding box center [289, 358] width 34 height 14
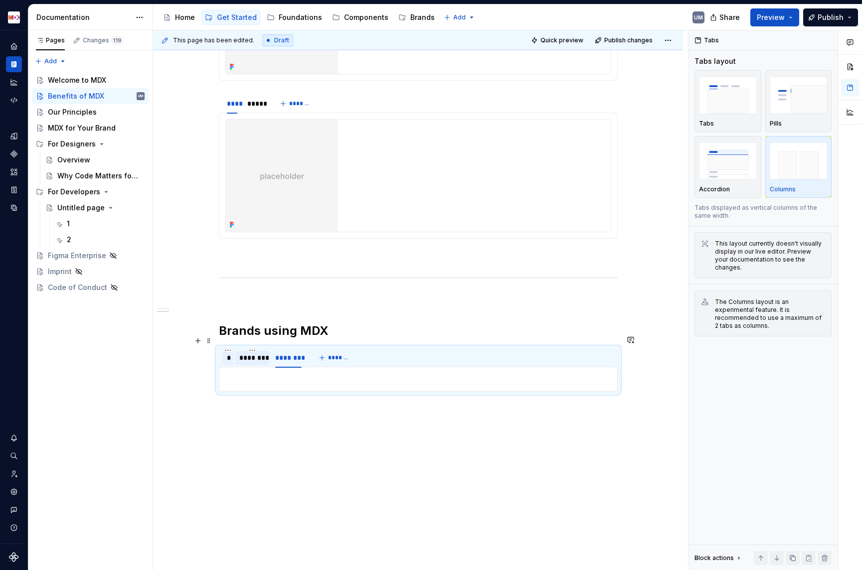
click at [253, 353] on div "********" at bounding box center [252, 358] width 26 height 10
type input "*"
click at [284, 351] on div "********" at bounding box center [267, 358] width 34 height 14
click at [273, 353] on div "********" at bounding box center [267, 358] width 26 height 10
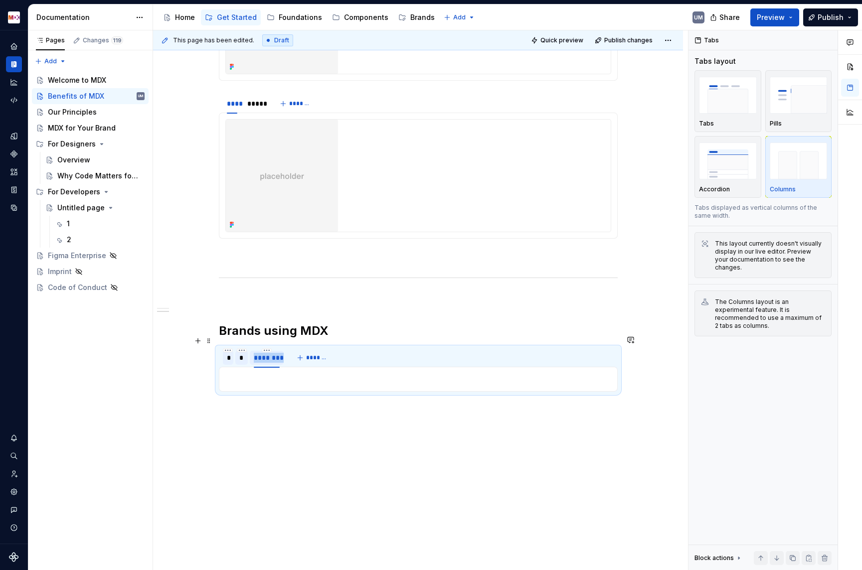
click at [273, 353] on div "********" at bounding box center [267, 358] width 26 height 10
type input "*"
click at [296, 354] on span "*******" at bounding box center [296, 358] width 22 height 8
click at [290, 348] on input "********" at bounding box center [281, 357] width 34 height 18
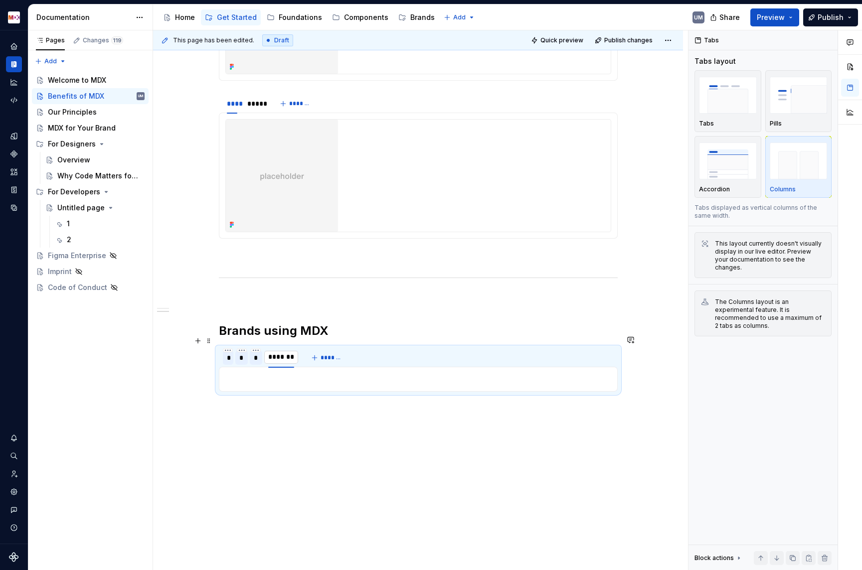
click at [290, 348] on input "********" at bounding box center [281, 357] width 34 height 18
type input "*"
click at [322, 354] on span "*******" at bounding box center [310, 358] width 22 height 8
type input "*"
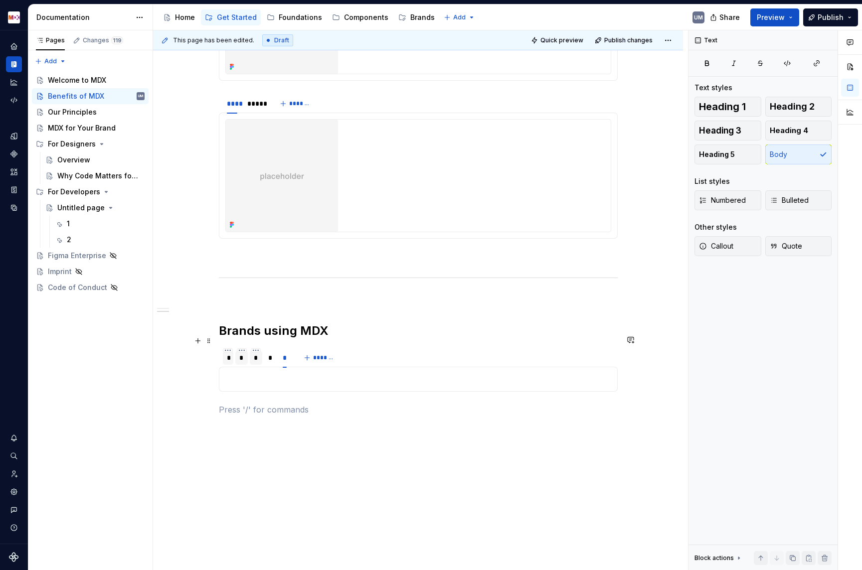
click at [229, 353] on div "*" at bounding box center [228, 358] width 3 height 10
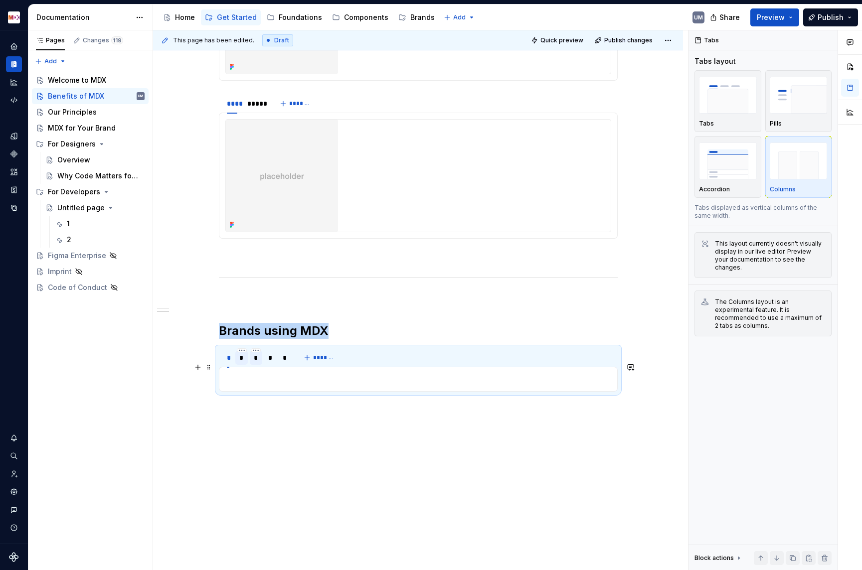
click at [247, 373] on p at bounding box center [418, 379] width 386 height 12
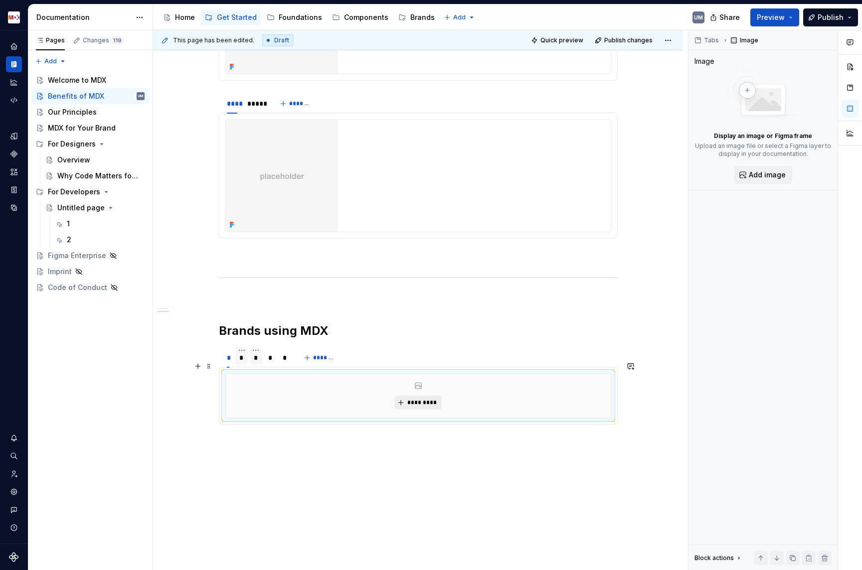
click at [411, 399] on span "*********" at bounding box center [422, 403] width 30 height 8
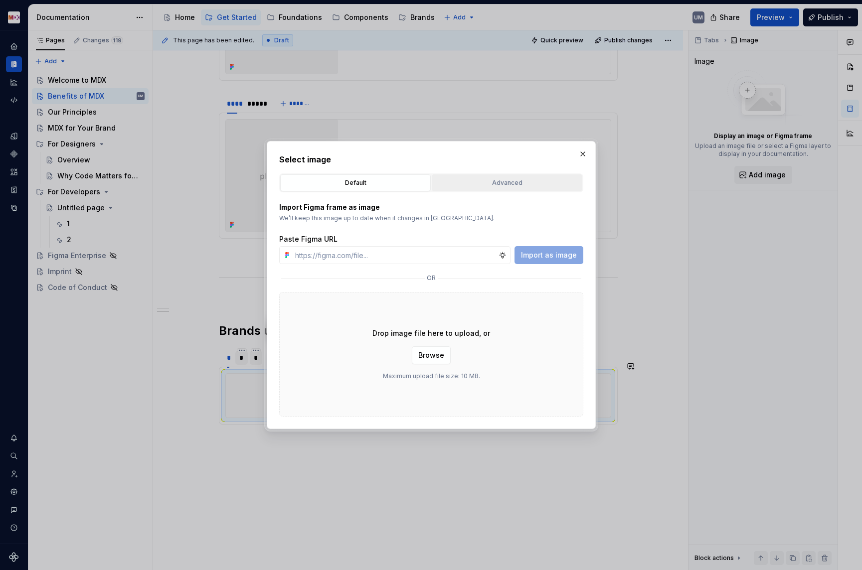
click at [503, 185] on div "Advanced" at bounding box center [507, 183] width 144 height 10
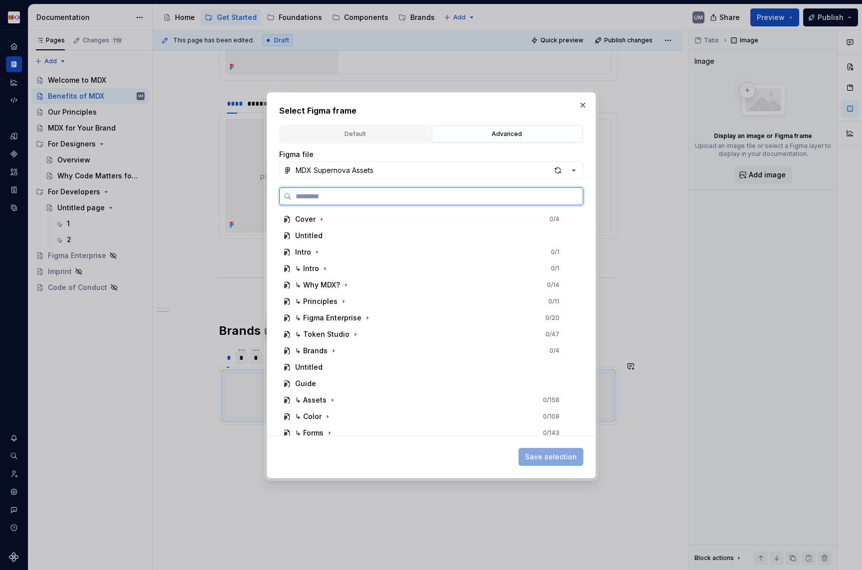
click at [392, 199] on input "search" at bounding box center [436, 196] width 291 height 10
type input "*****"
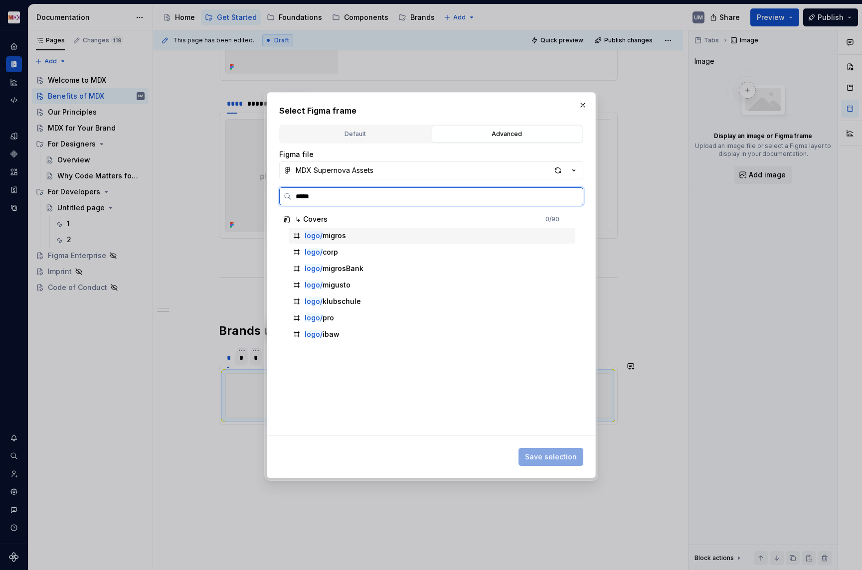
click at [341, 232] on div "logo/ migros" at bounding box center [324, 236] width 41 height 10
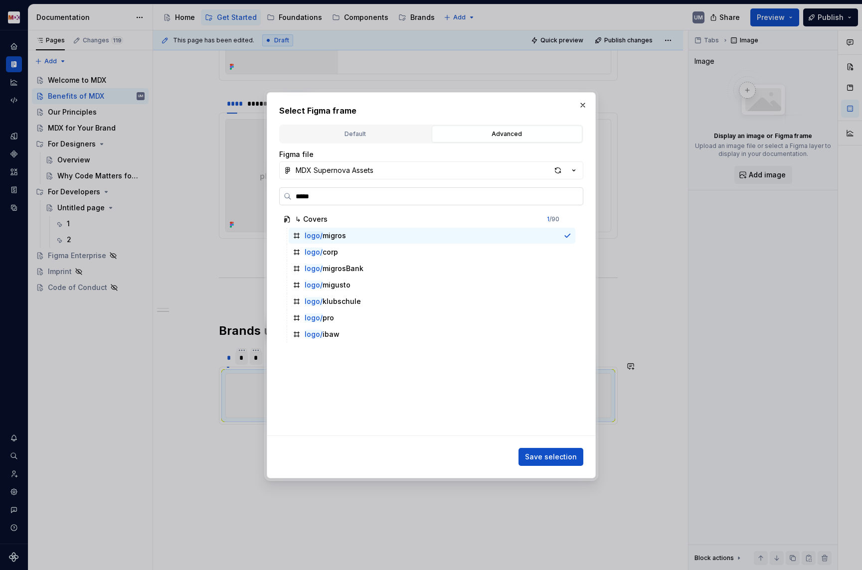
click at [338, 194] on input "*****" at bounding box center [436, 196] width 291 height 10
click at [553, 458] on span "Save selection" at bounding box center [551, 457] width 52 height 10
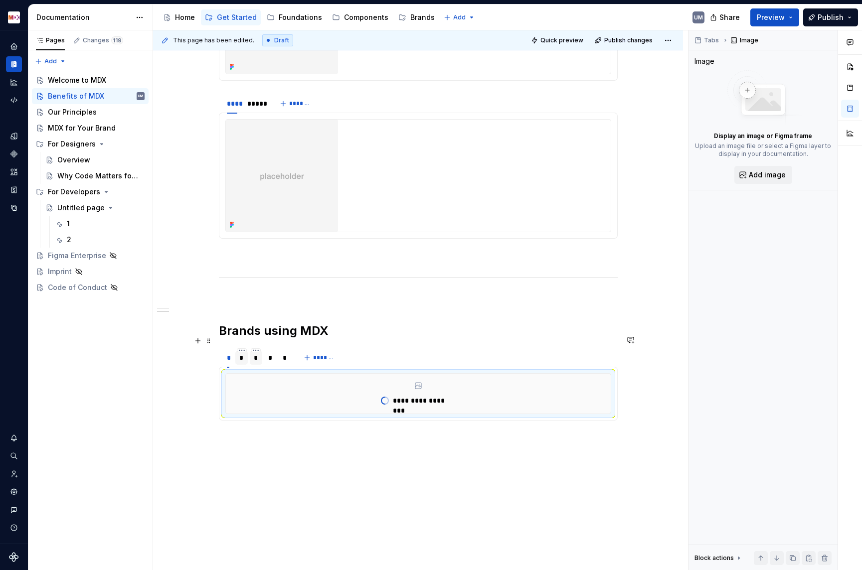
click at [245, 351] on div "*" at bounding box center [241, 358] width 12 height 14
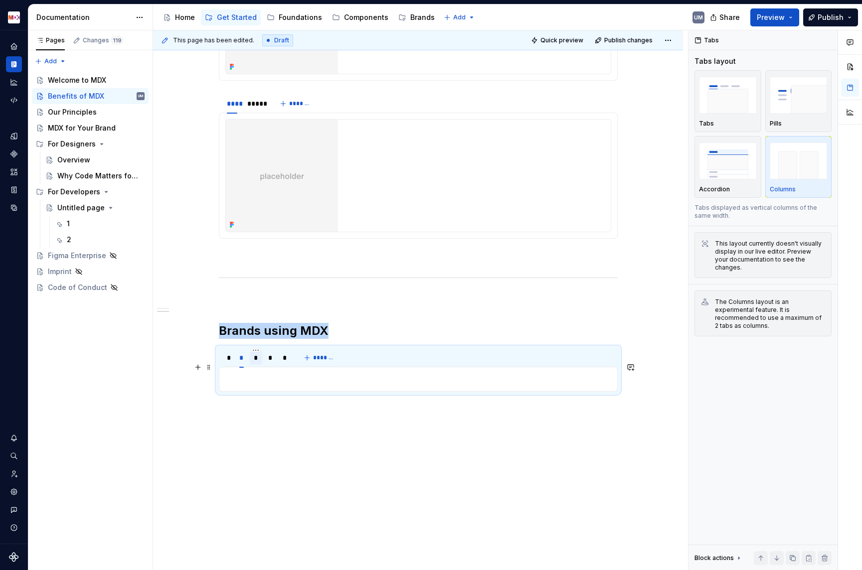
click at [265, 373] on p at bounding box center [418, 379] width 386 height 12
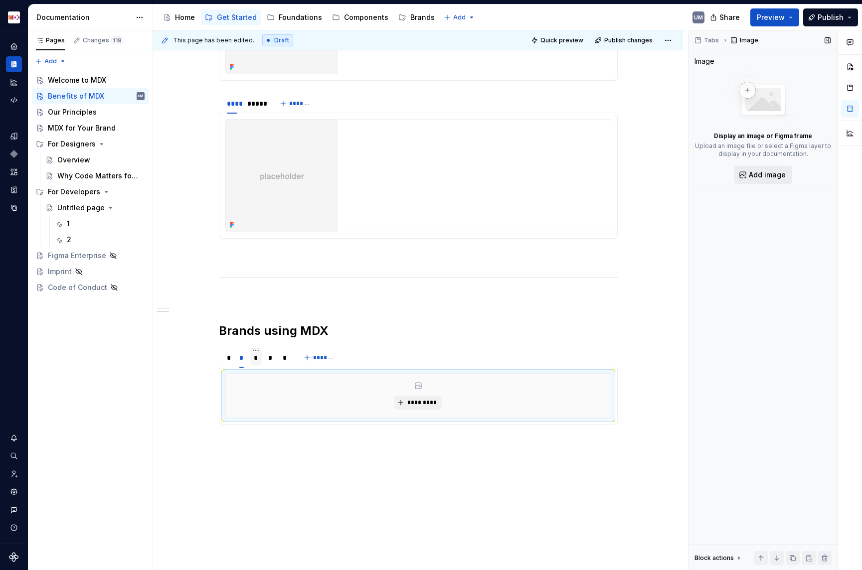
click at [753, 182] on button "Add image" at bounding box center [763, 175] width 58 height 18
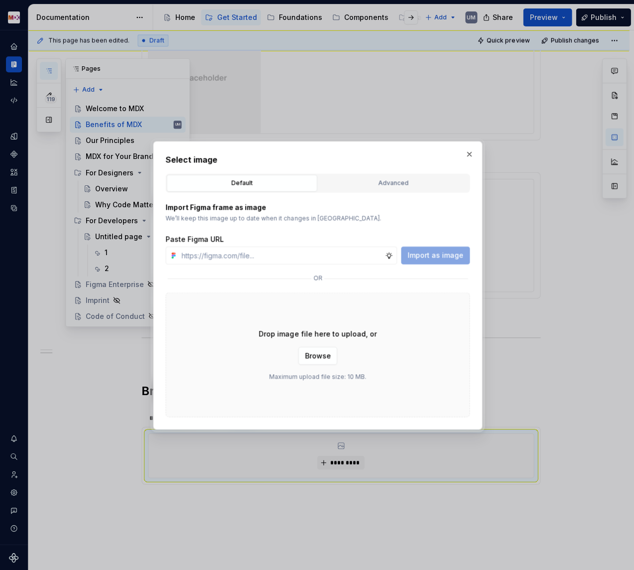
type textarea "*"
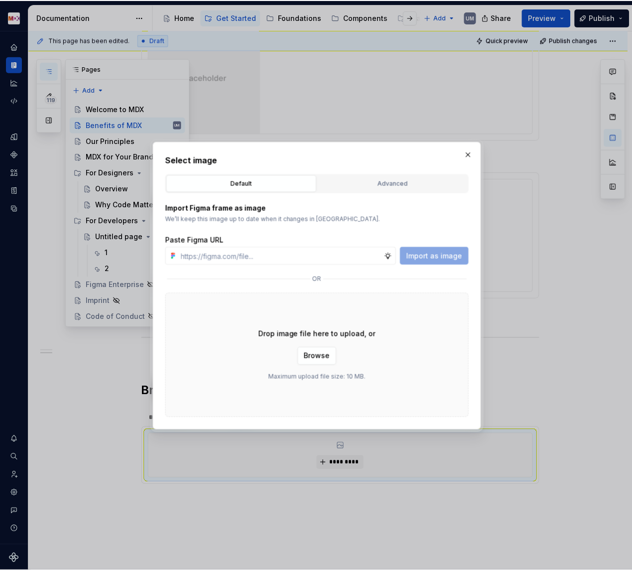
scroll to position [1444, 0]
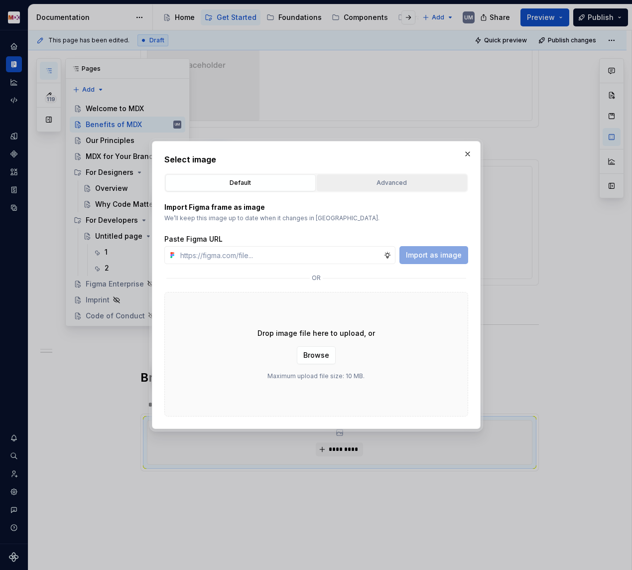
click at [350, 189] on button "Advanced" at bounding box center [392, 182] width 150 height 17
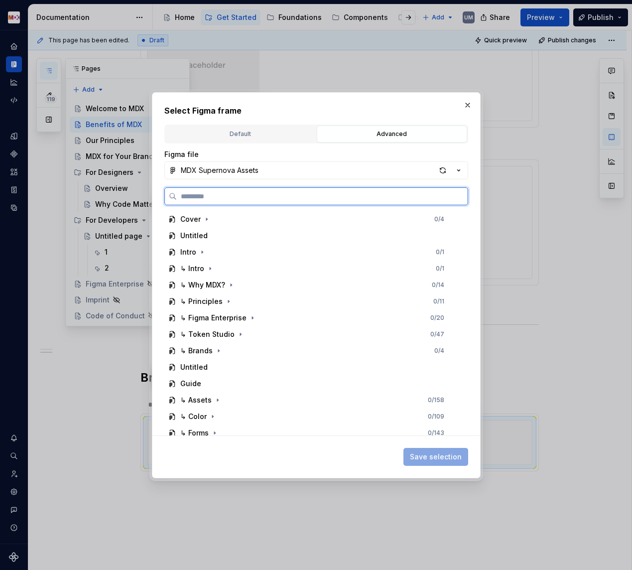
click at [271, 195] on input "search" at bounding box center [322, 196] width 291 height 10
paste input "*****"
type input "*****"
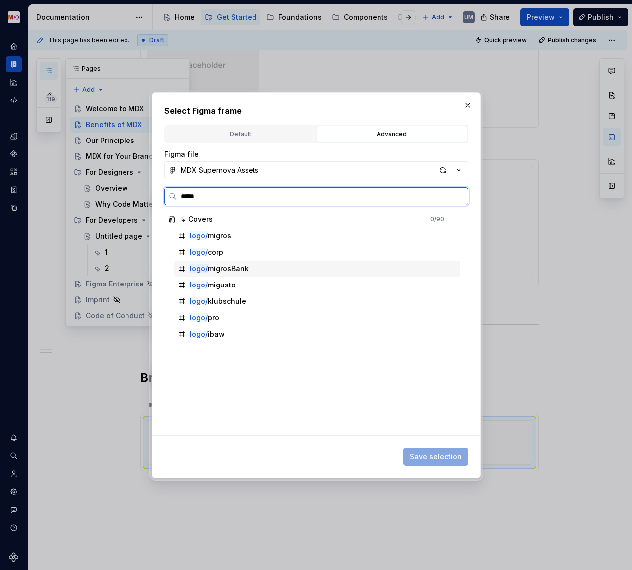
click at [222, 269] on div "logo/ migrosBank" at bounding box center [219, 269] width 59 height 10
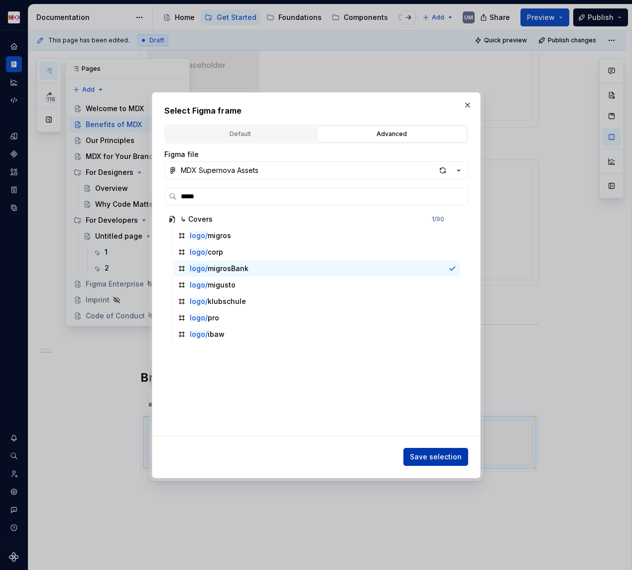
click at [434, 458] on span "Save selection" at bounding box center [436, 457] width 52 height 10
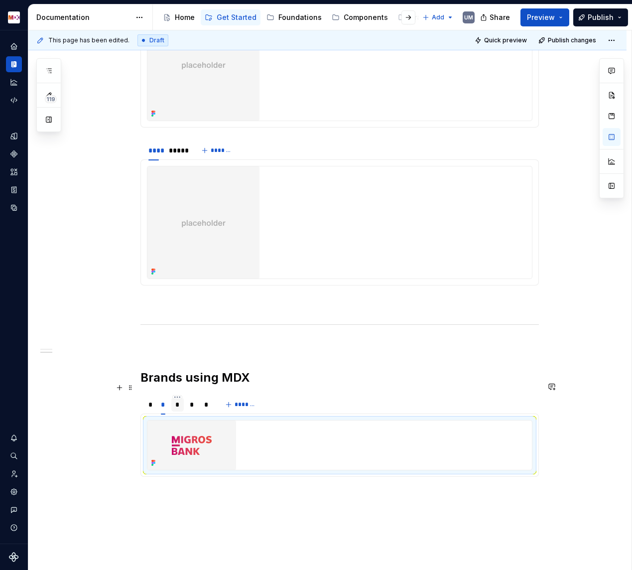
click at [180, 400] on div "*" at bounding box center [177, 405] width 4 height 10
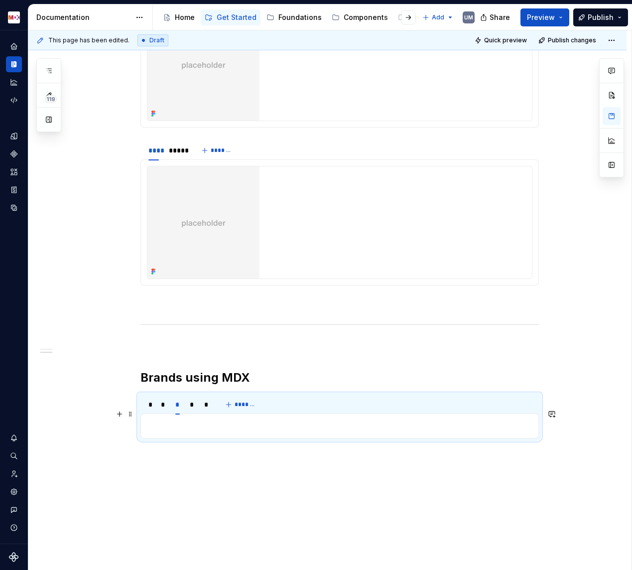
click at [191, 420] on p at bounding box center [340, 426] width 386 height 12
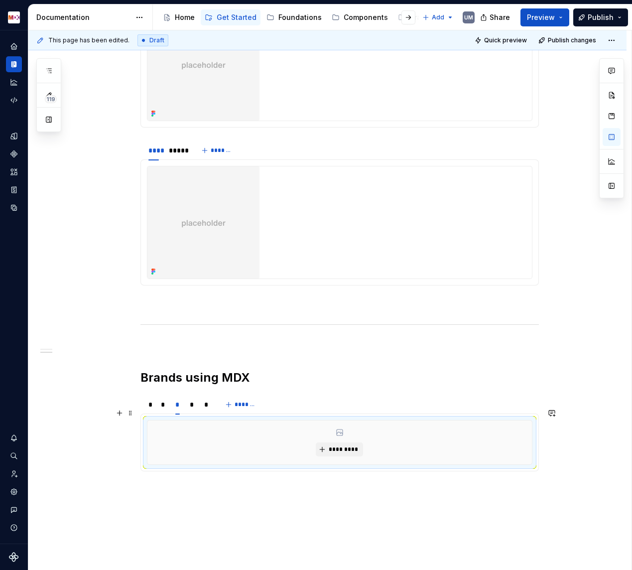
type textarea "*"
click at [342, 445] on span "*********" at bounding box center [343, 449] width 30 height 8
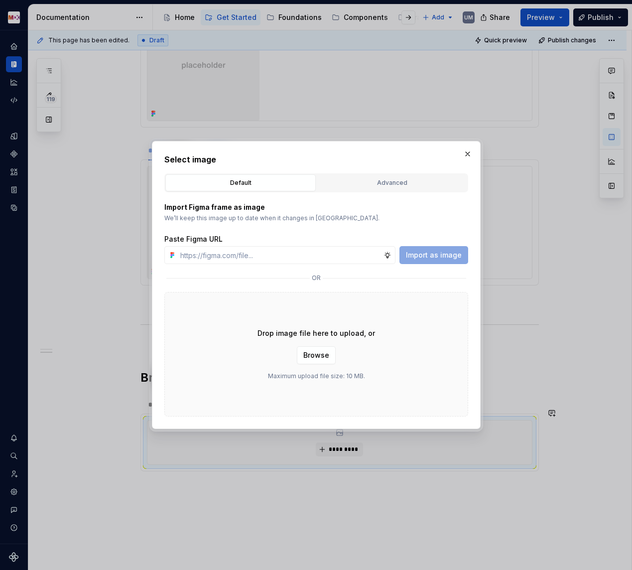
click at [384, 196] on div "Import Figma frame as image We’ll keep this image up to date when it changes in…" at bounding box center [316, 304] width 304 height 224
click at [384, 186] on div "Advanced" at bounding box center [392, 183] width 144 height 10
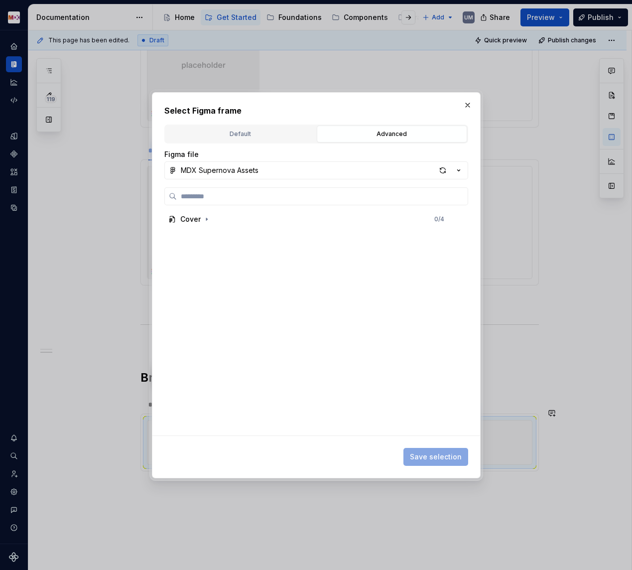
click at [384, 179] on div "Figma file MDX Supernova Assets Cover 0 / 4" at bounding box center [316, 292] width 304 height 286
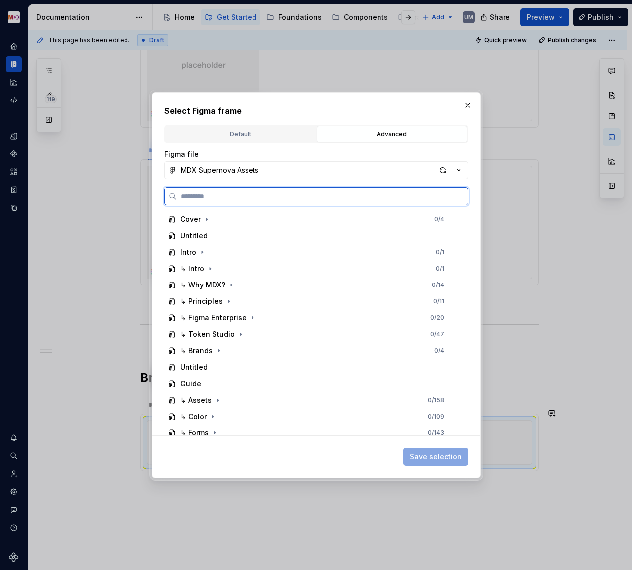
click at [303, 198] on input "search" at bounding box center [322, 196] width 291 height 10
paste input "*****"
type input "*****"
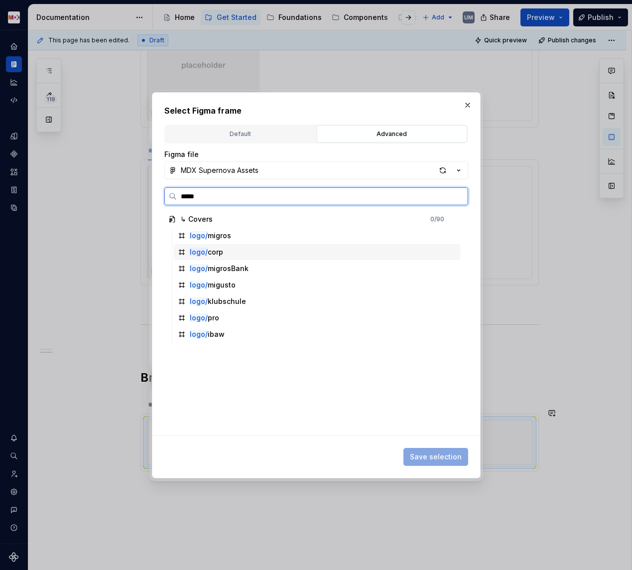
click at [220, 250] on div "logo/ corp" at bounding box center [206, 252] width 33 height 10
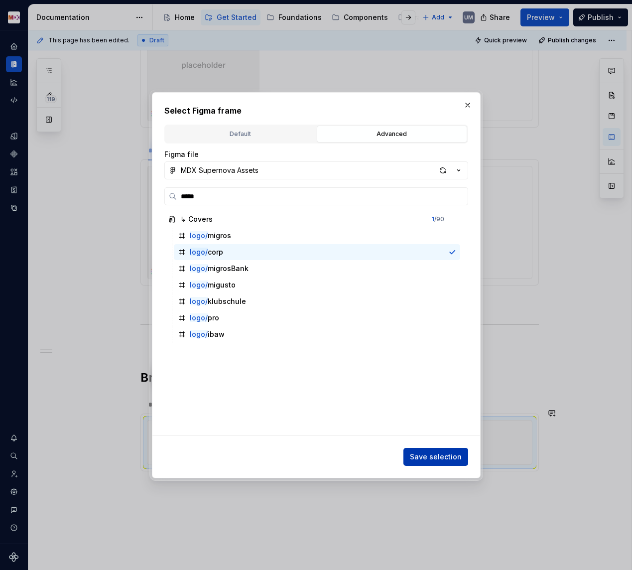
click at [443, 455] on span "Save selection" at bounding box center [436, 457] width 52 height 10
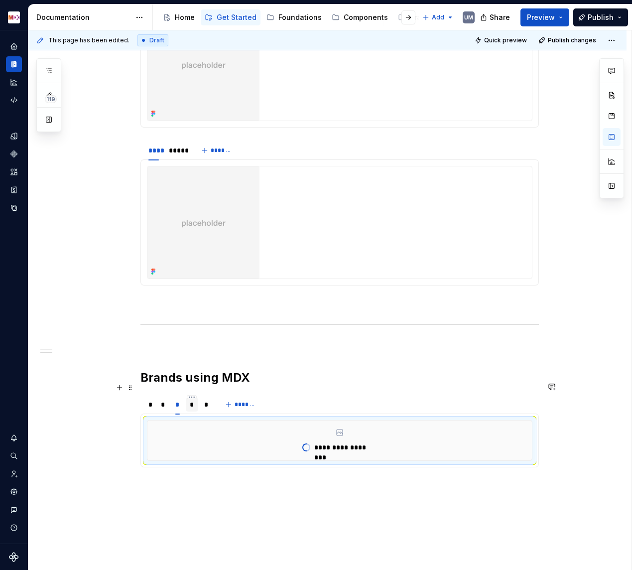
click at [197, 398] on div "*" at bounding box center [192, 405] width 12 height 14
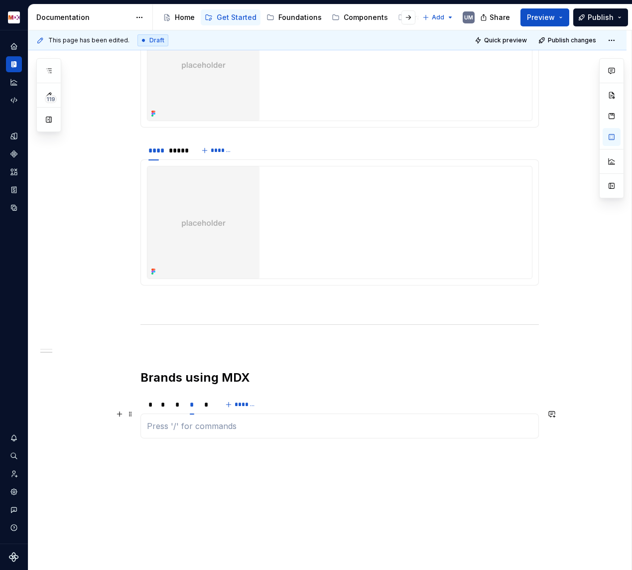
click at [208, 420] on p at bounding box center [340, 426] width 386 height 12
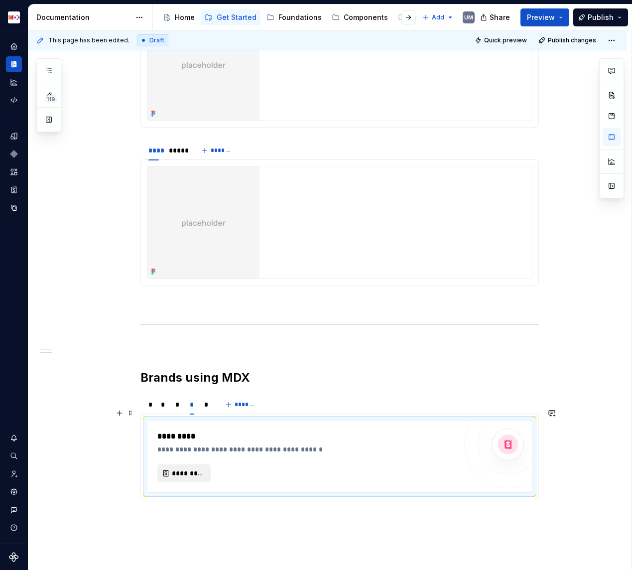
click at [187, 468] on span "*********" at bounding box center [188, 473] width 32 height 10
type textarea "*"
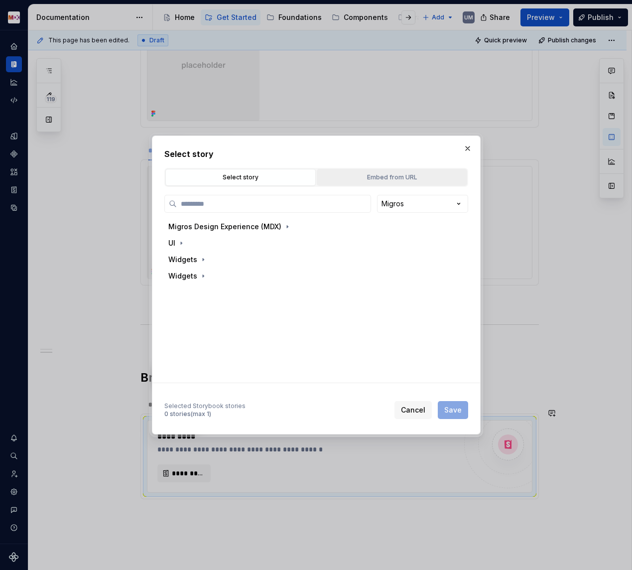
click at [412, 175] on div "Embed from URL" at bounding box center [392, 177] width 144 height 10
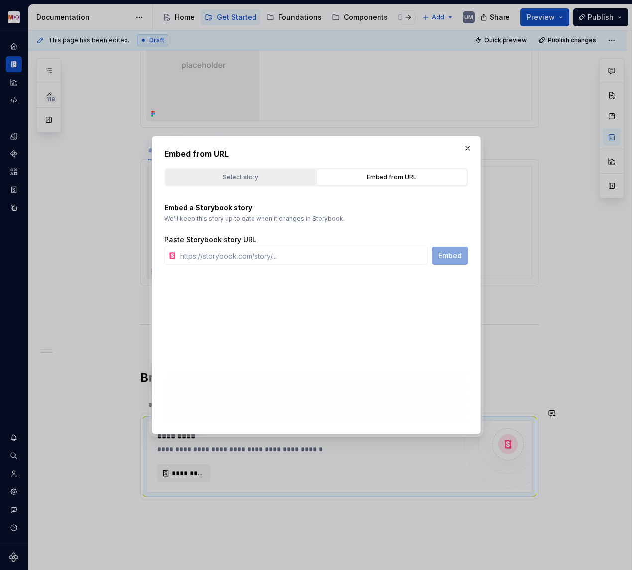
click at [245, 179] on div "Select story" at bounding box center [241, 177] width 144 height 10
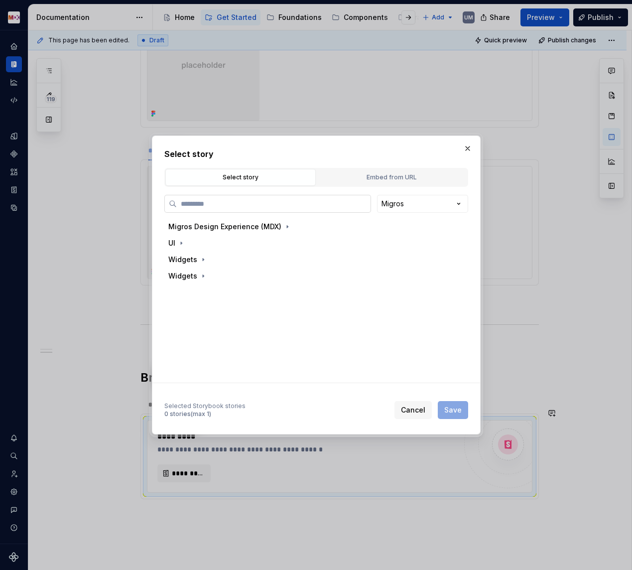
click at [228, 210] on label at bounding box center [267, 204] width 207 height 18
click at [228, 209] on input "search" at bounding box center [274, 204] width 194 height 10
paste input "*****"
type input "*****"
click at [470, 146] on button "button" at bounding box center [468, 149] width 14 height 14
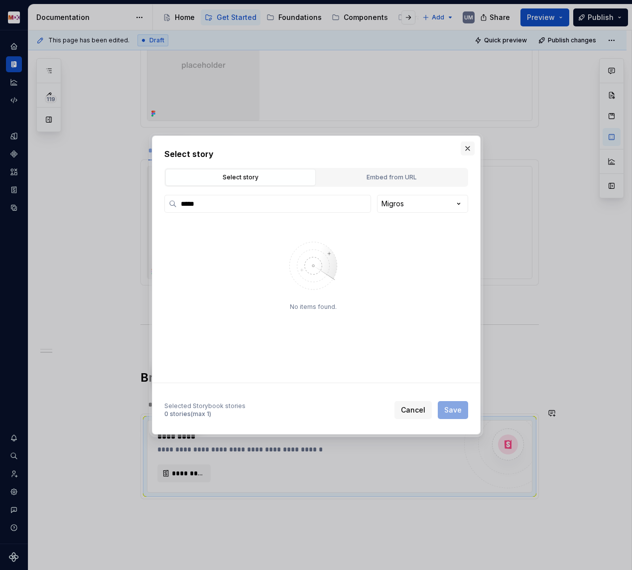
type textarea "*"
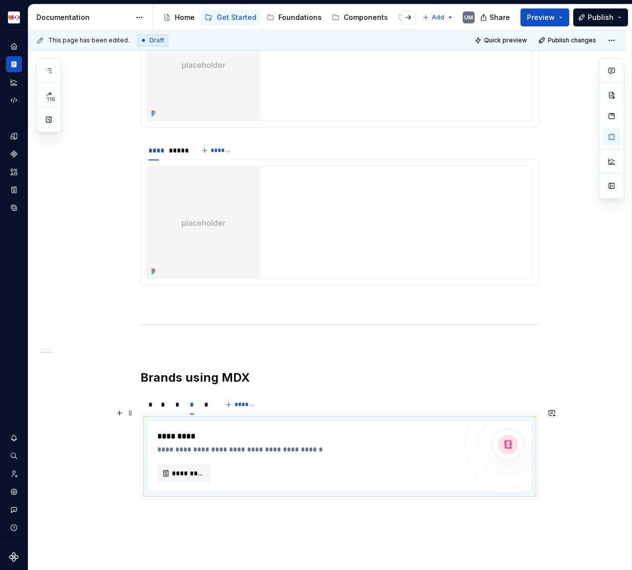
click at [232, 464] on div "*********" at bounding box center [306, 473] width 299 height 18
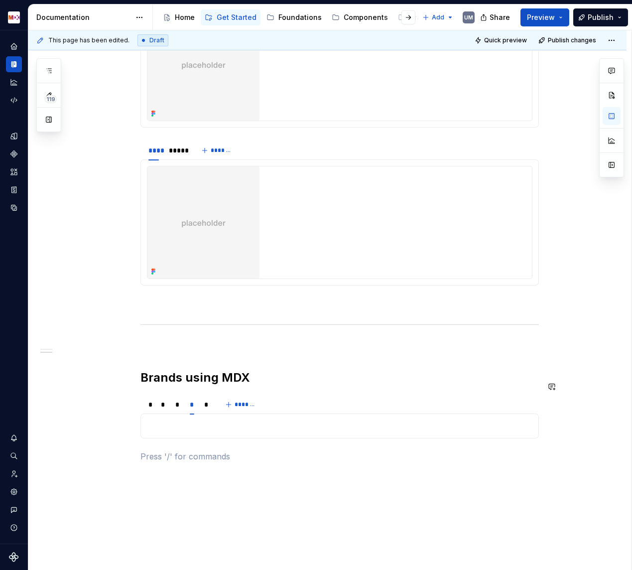
click at [213, 420] on p at bounding box center [340, 426] width 386 height 12
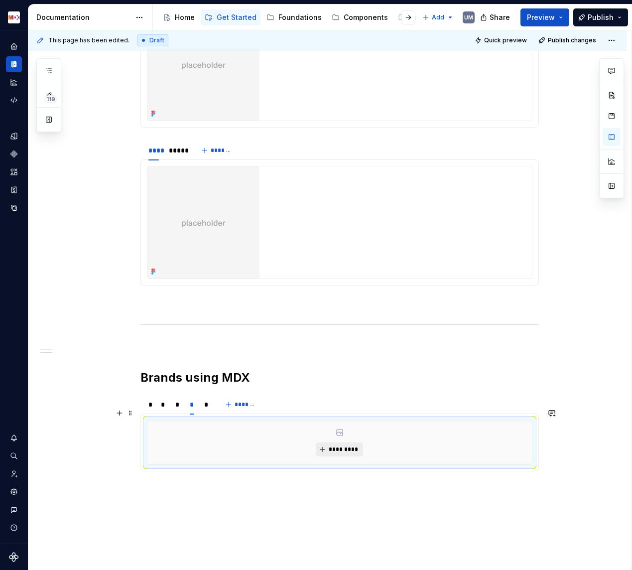
click at [350, 442] on button "*********" at bounding box center [339, 449] width 47 height 14
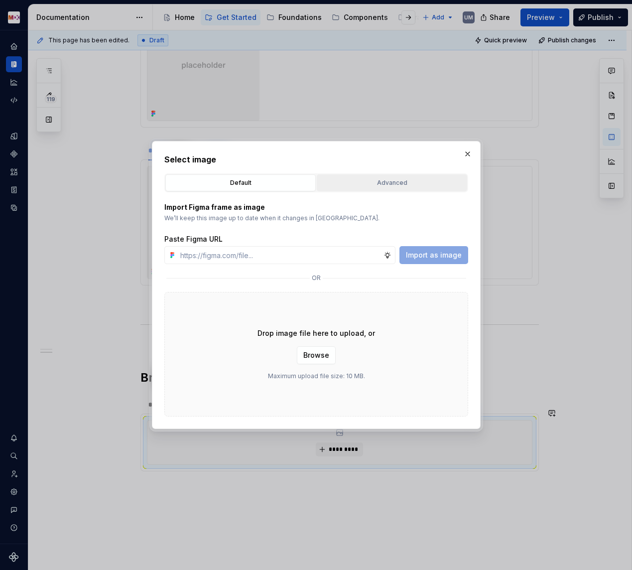
click at [354, 185] on div "Advanced" at bounding box center [392, 183] width 144 height 10
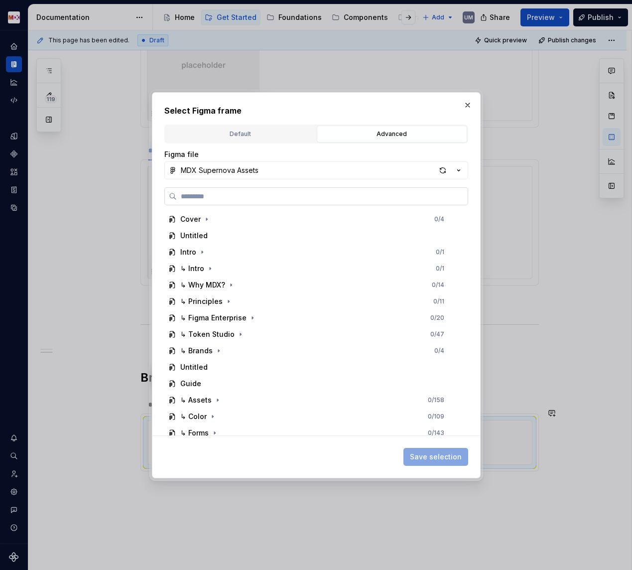
click at [296, 197] on input "search" at bounding box center [322, 196] width 291 height 10
paste input "*****"
type input "*****"
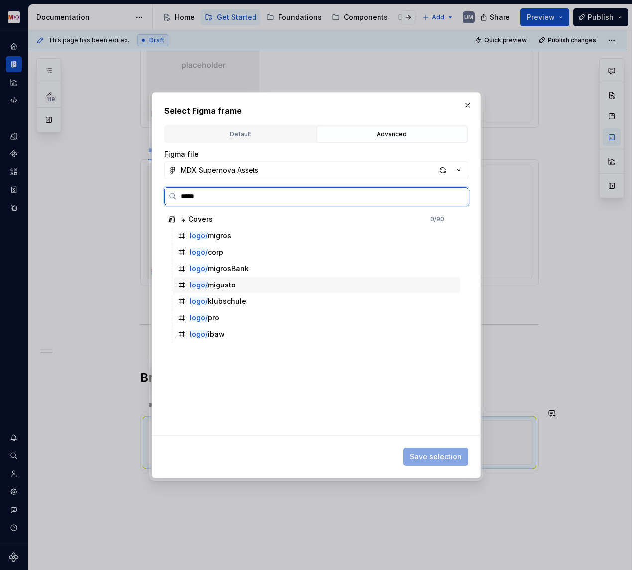
click at [222, 285] on div "logo/ migusto" at bounding box center [213, 285] width 46 height 10
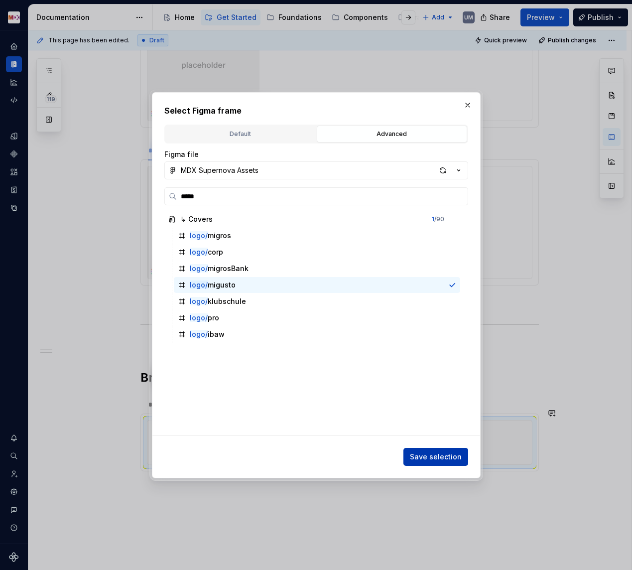
click at [436, 460] on span "Save selection" at bounding box center [436, 457] width 52 height 10
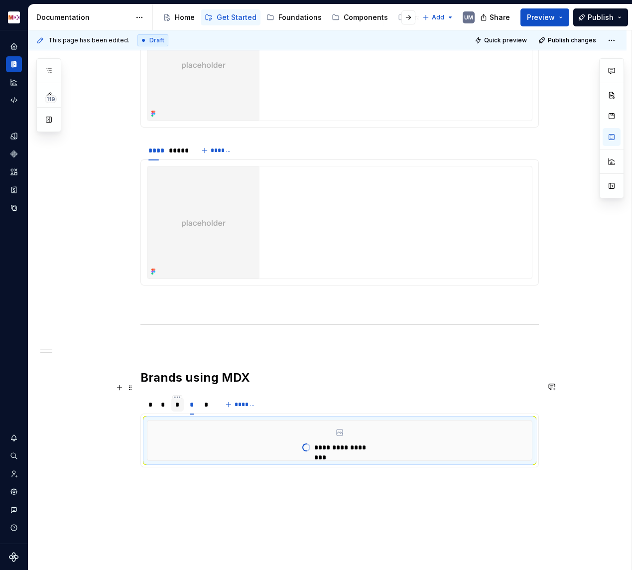
click at [183, 398] on div "*" at bounding box center [177, 405] width 12 height 14
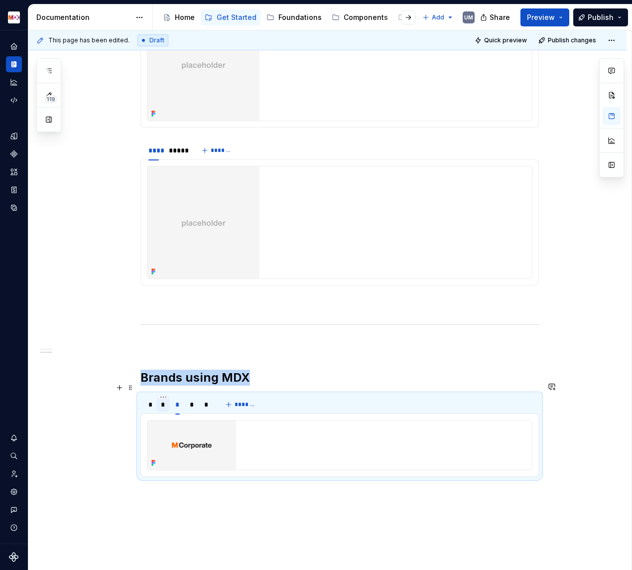
click at [168, 398] on div "*" at bounding box center [163, 405] width 12 height 14
click at [153, 398] on div "*" at bounding box center [149, 405] width 11 height 14
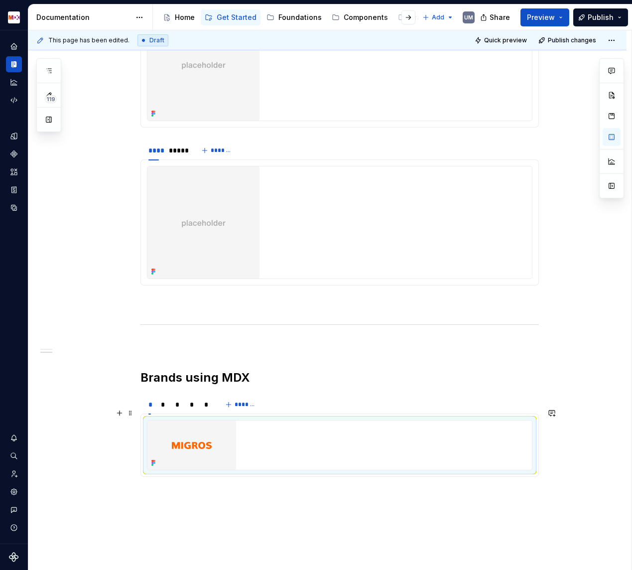
click at [198, 431] on img at bounding box center [191, 445] width 89 height 49
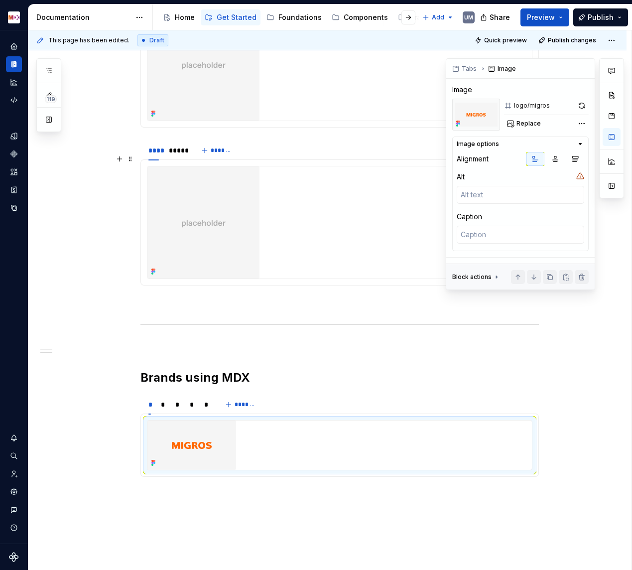
type textarea "*"
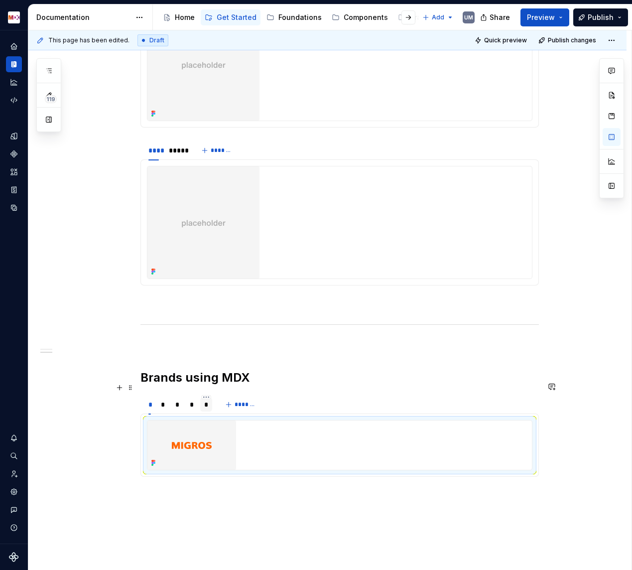
click at [207, 400] on div "*" at bounding box center [206, 405] width 4 height 10
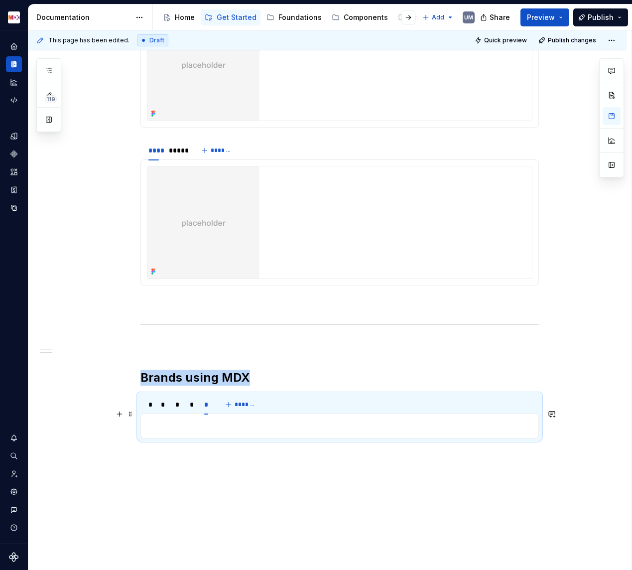
click at [203, 420] on p at bounding box center [340, 426] width 386 height 12
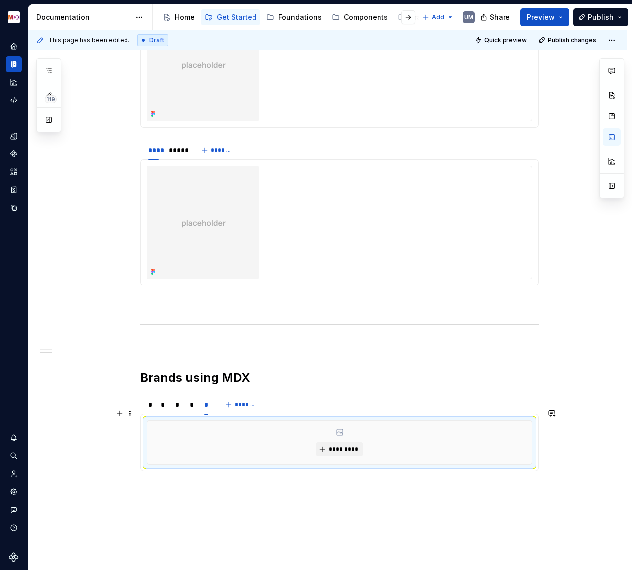
click at [357, 445] on div "*********" at bounding box center [339, 443] width 385 height 44
click at [345, 445] on span "*********" at bounding box center [343, 449] width 30 height 8
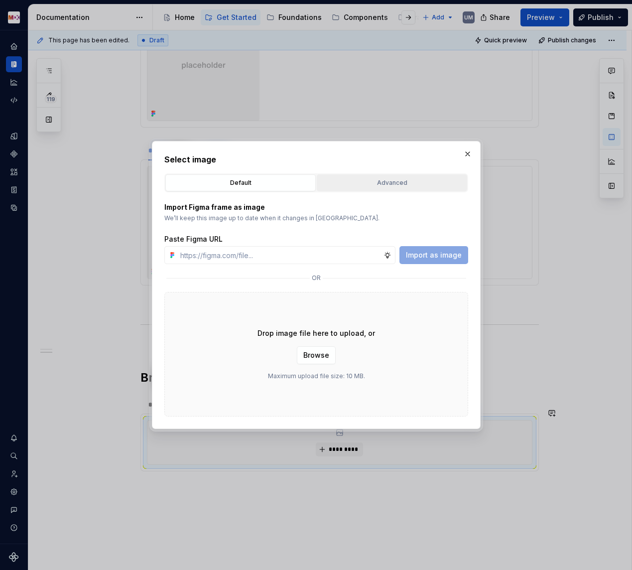
click at [363, 188] on button "Advanced" at bounding box center [392, 182] width 150 height 17
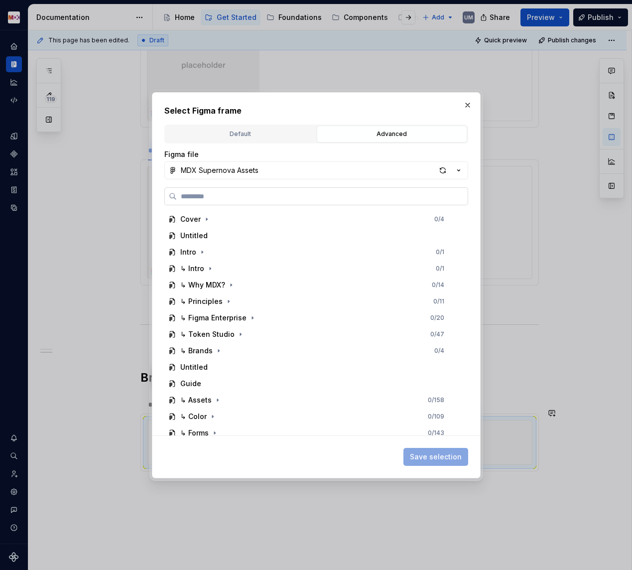
click at [278, 204] on label at bounding box center [316, 196] width 304 height 18
click at [278, 201] on input "search" at bounding box center [322, 196] width 291 height 10
paste input "*****"
type input "*****"
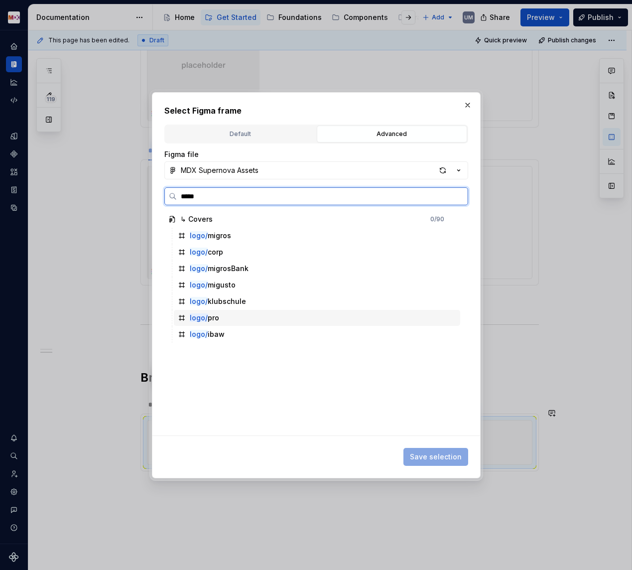
click at [206, 316] on mark "logo/" at bounding box center [199, 317] width 18 height 8
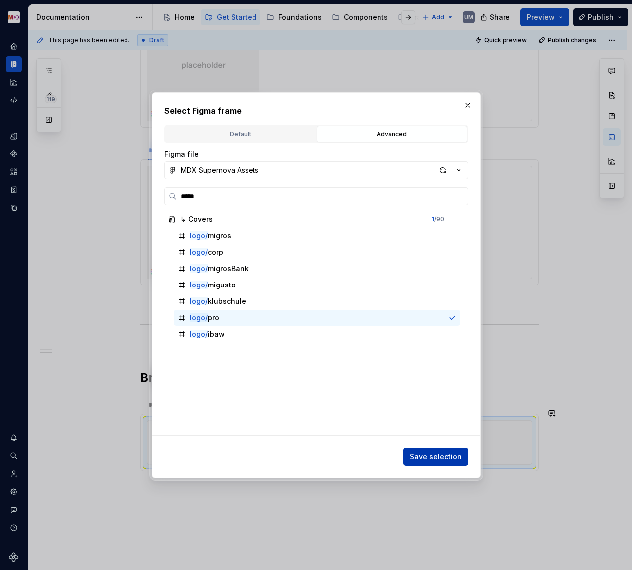
click at [434, 454] on span "Save selection" at bounding box center [436, 457] width 52 height 10
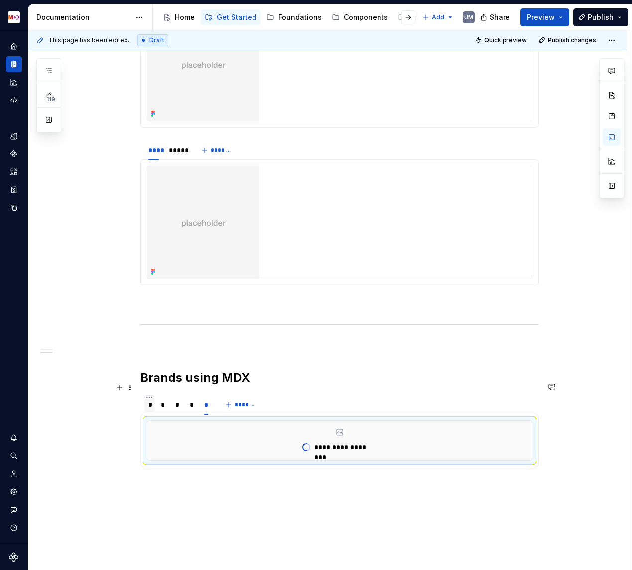
click at [150, 400] on div "*" at bounding box center [149, 405] width 3 height 10
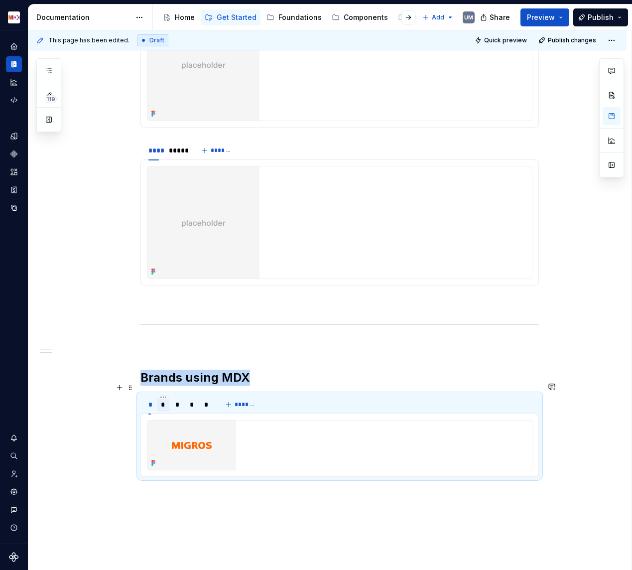
click at [165, 400] on div "*" at bounding box center [163, 405] width 4 height 10
click at [178, 400] on div "*" at bounding box center [177, 405] width 4 height 10
click at [190, 398] on div "*" at bounding box center [192, 405] width 12 height 14
click at [206, 400] on div "*" at bounding box center [206, 405] width 4 height 10
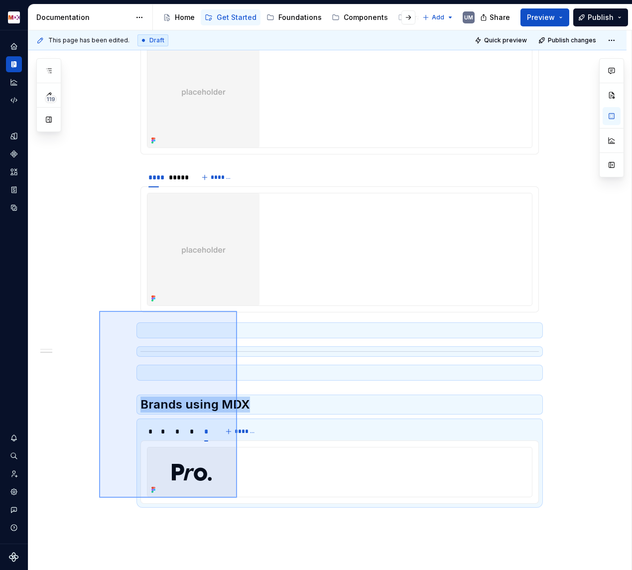
drag, startPoint x: 99, startPoint y: 311, endPoint x: 239, endPoint y: 502, distance: 236.4
click at [239, 502] on div "**********" at bounding box center [329, 300] width 603 height 540
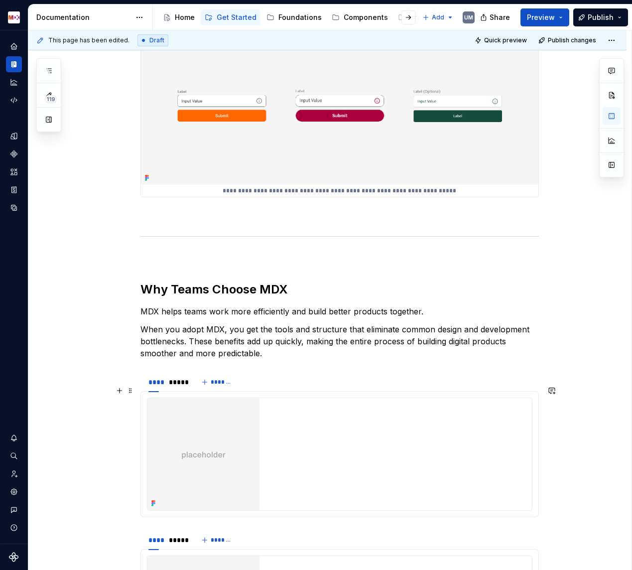
scroll to position [736, 0]
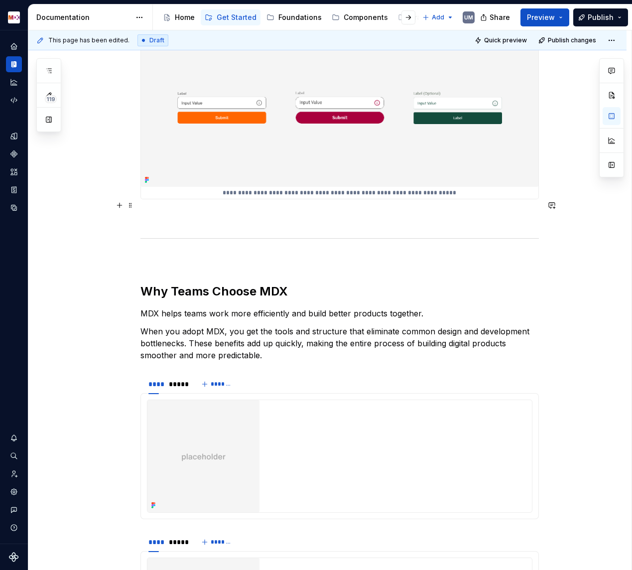
click at [161, 211] on p at bounding box center [340, 217] width 399 height 12
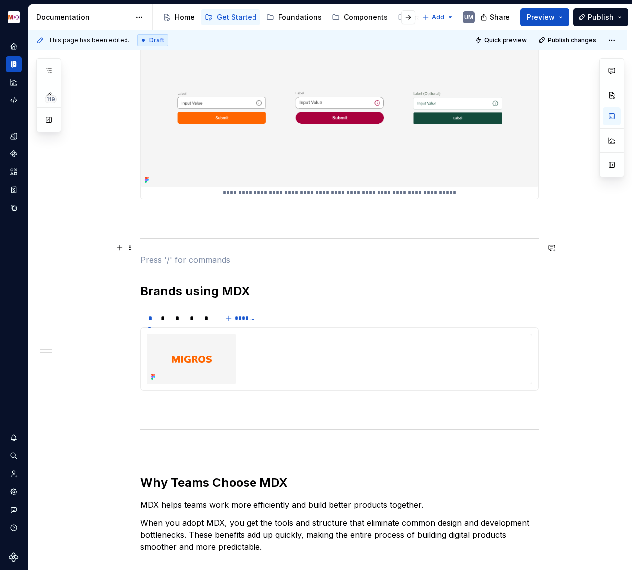
click at [180, 254] on p at bounding box center [340, 260] width 399 height 12
click at [46, 368] on div "**********" at bounding box center [327, 412] width 598 height 1957
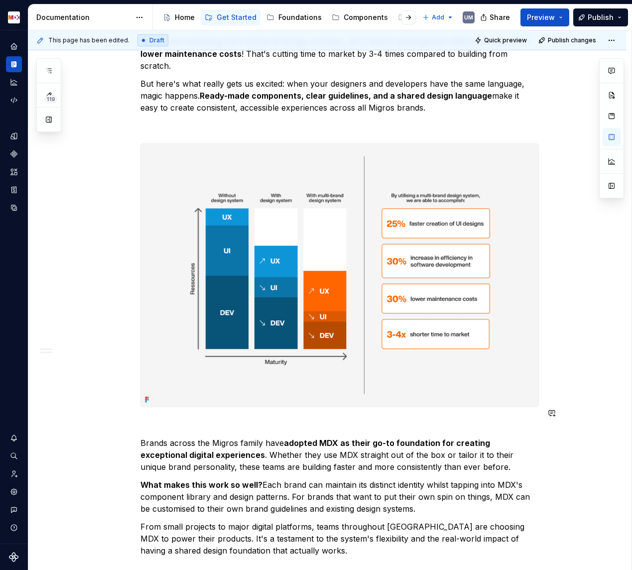
scroll to position [0, 0]
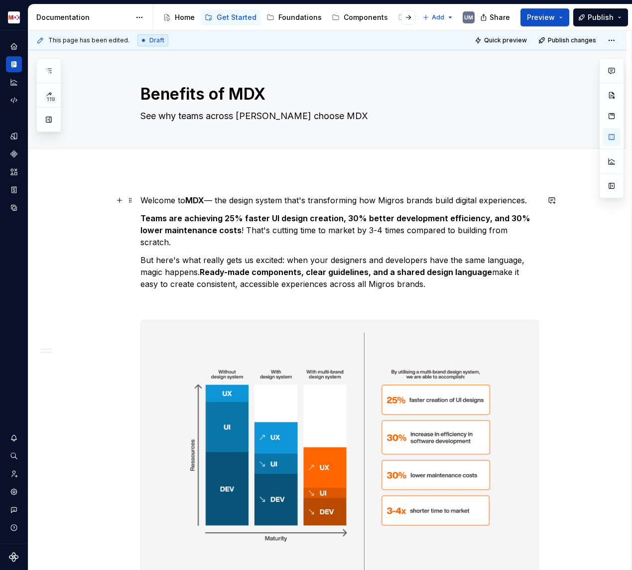
click at [143, 200] on p "Welcome to MDX — the design system that's transforming how Migros brands build …" at bounding box center [340, 200] width 399 height 12
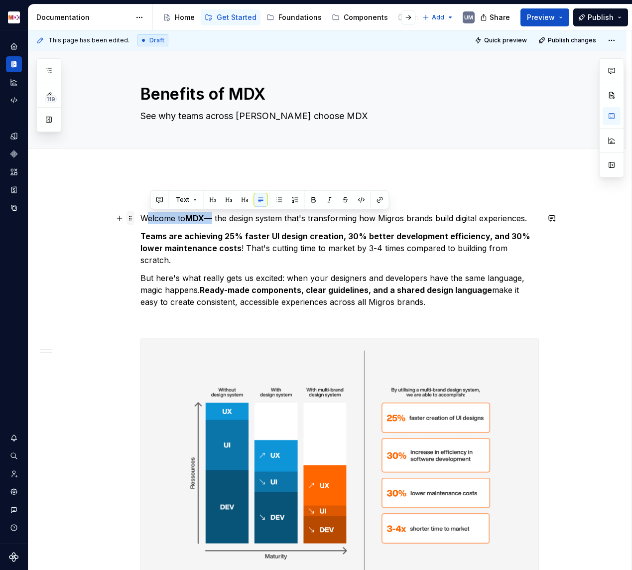
drag, startPoint x: 210, startPoint y: 218, endPoint x: 131, endPoint y: 217, distance: 79.7
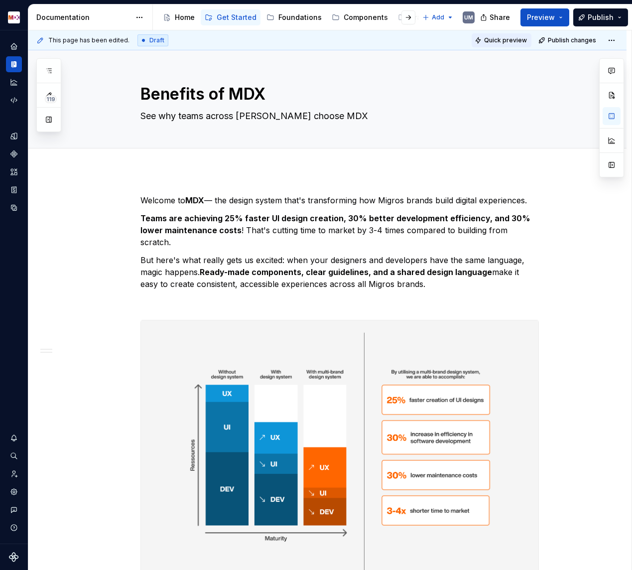
click at [526, 38] on span "Quick preview" at bounding box center [505, 40] width 43 height 8
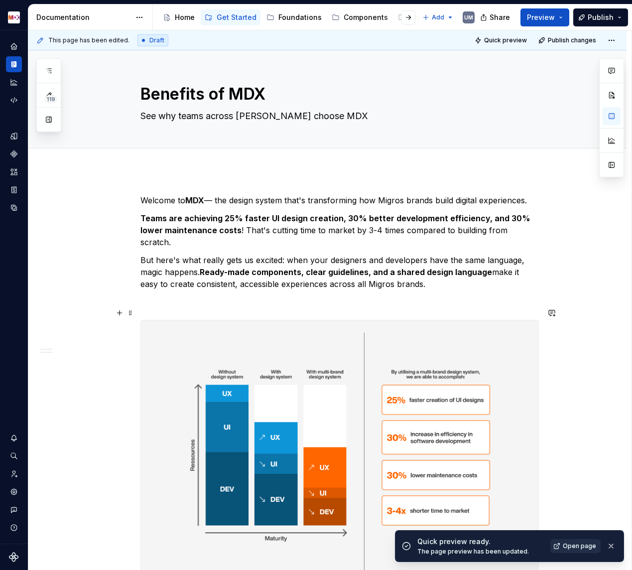
click at [570, 545] on span "Open page" at bounding box center [579, 546] width 33 height 8
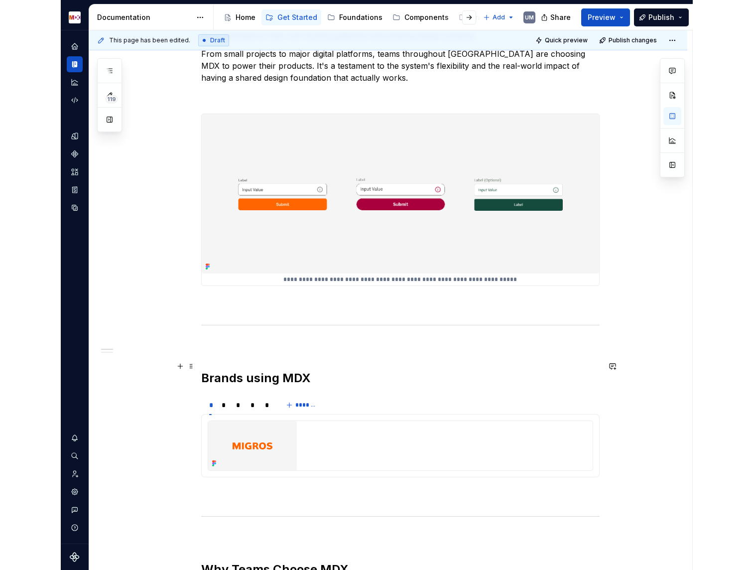
scroll to position [729, 0]
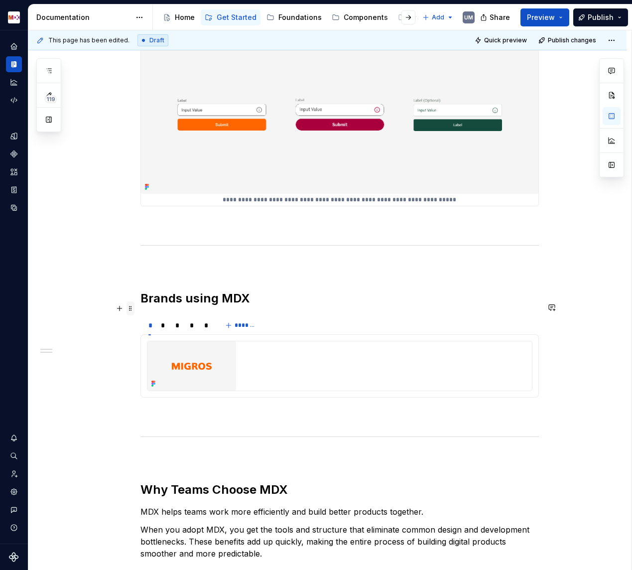
click at [133, 310] on span at bounding box center [131, 308] width 8 height 14
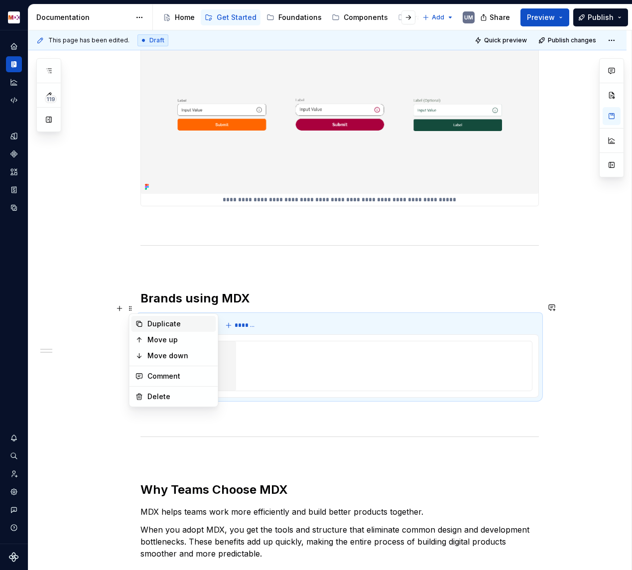
click at [149, 329] on div "Duplicate" at bounding box center [174, 324] width 85 height 16
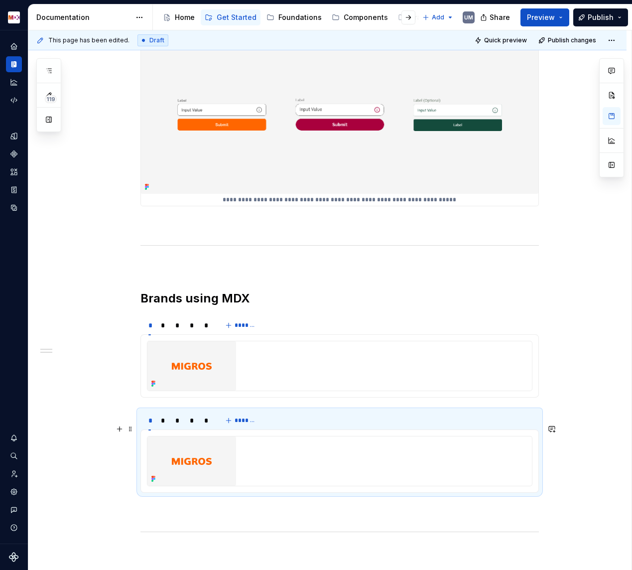
click at [186, 457] on img at bounding box center [191, 460] width 89 height 49
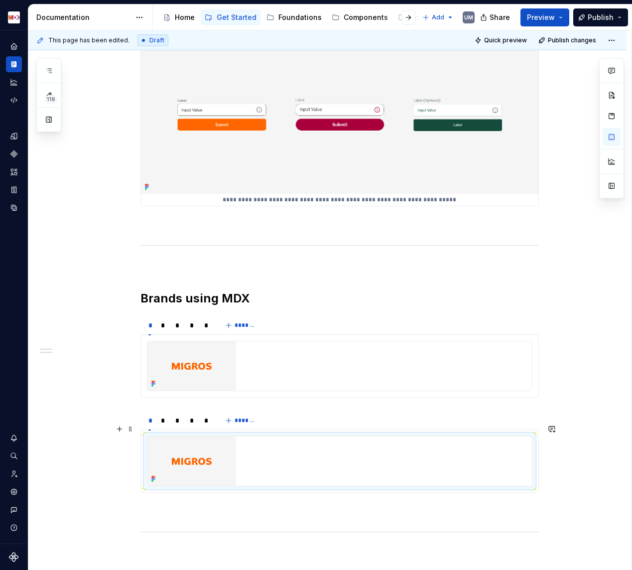
click at [201, 450] on img at bounding box center [191, 460] width 89 height 49
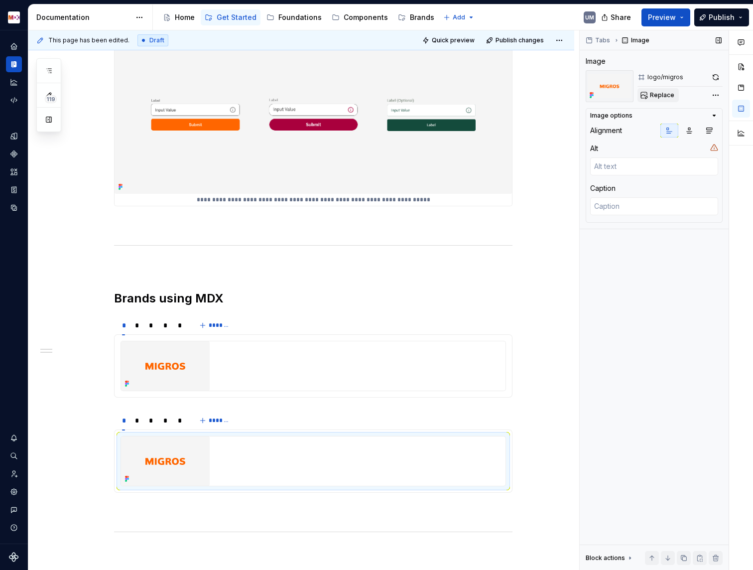
click at [658, 95] on span "Replace" at bounding box center [662, 95] width 24 height 8
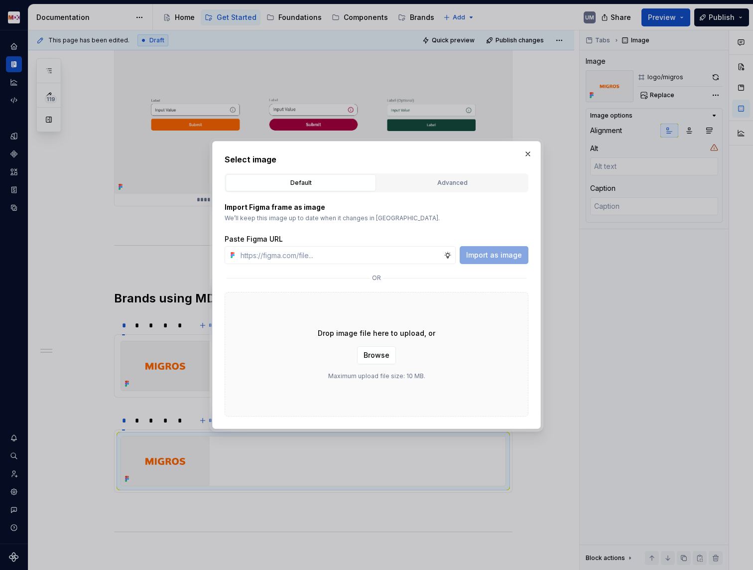
type textarea "*"
click at [418, 180] on div "Advanced" at bounding box center [453, 183] width 144 height 10
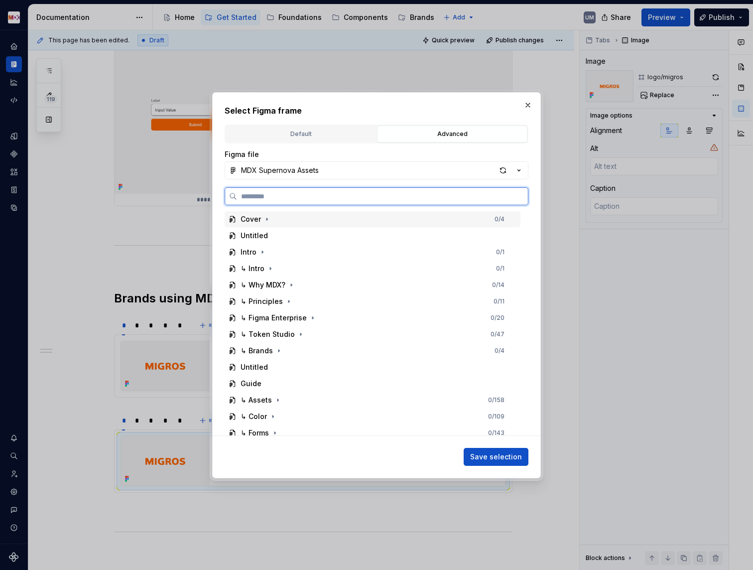
paste input "**********"
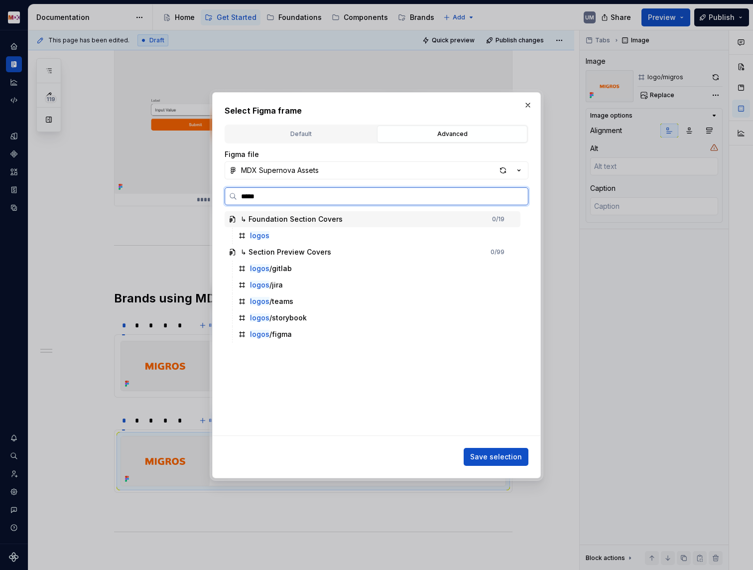
type input "******"
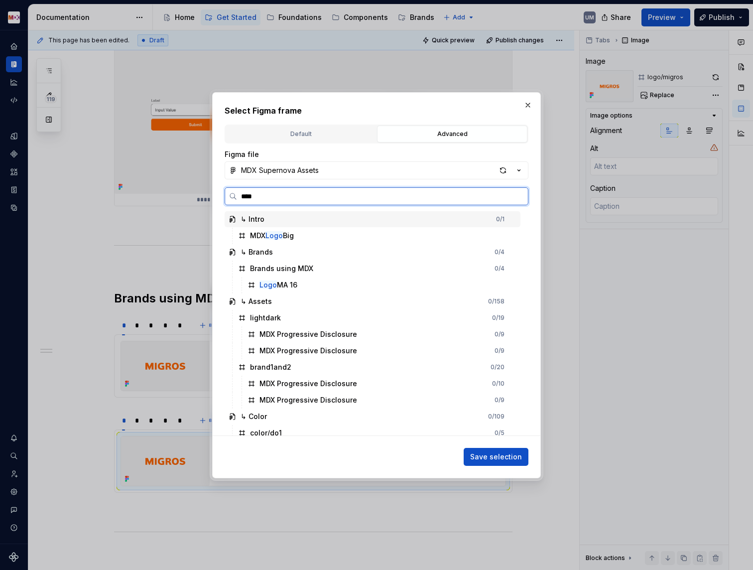
type input "*****"
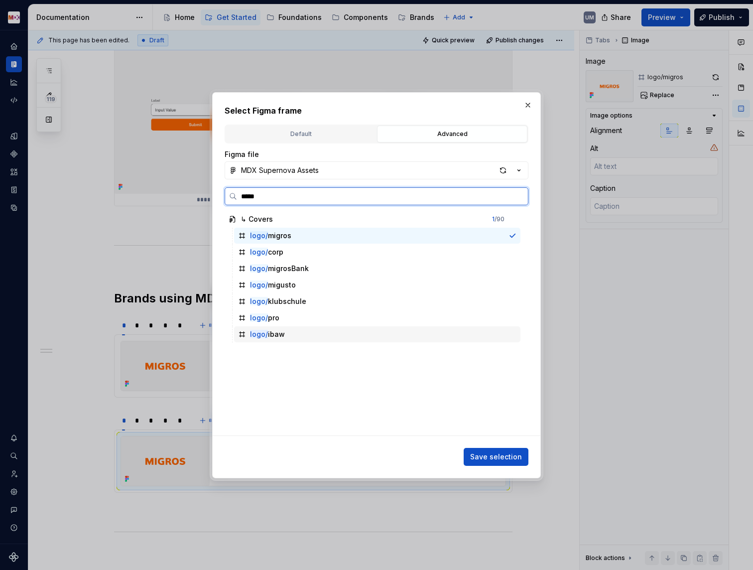
click at [269, 330] on div "logo/ ibaw" at bounding box center [267, 334] width 35 height 10
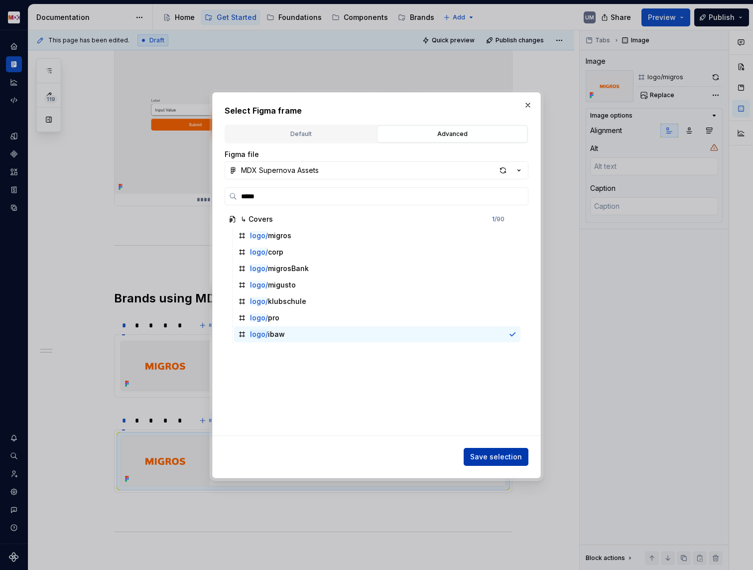
click at [489, 450] on button "Save selection" at bounding box center [496, 457] width 65 height 18
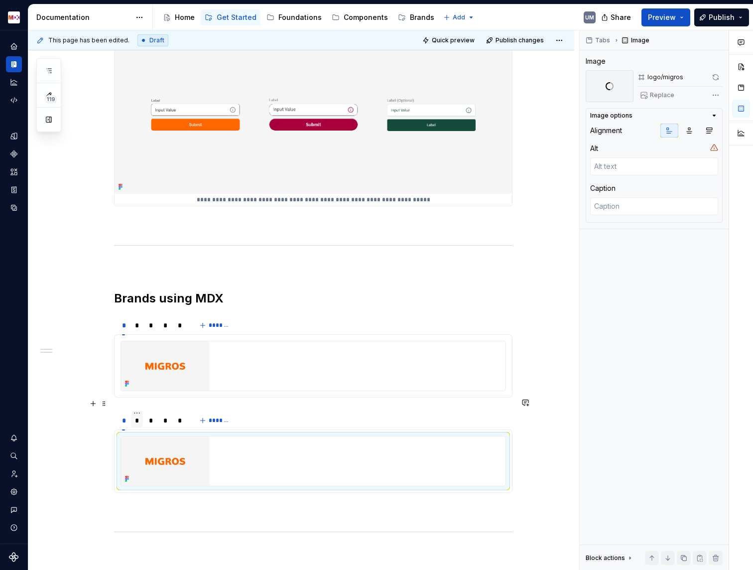
click at [140, 416] on div "*" at bounding box center [137, 421] width 4 height 10
click at [172, 436] on img at bounding box center [165, 460] width 89 height 49
click at [665, 94] on span "Replace" at bounding box center [662, 95] width 24 height 8
type textarea "*"
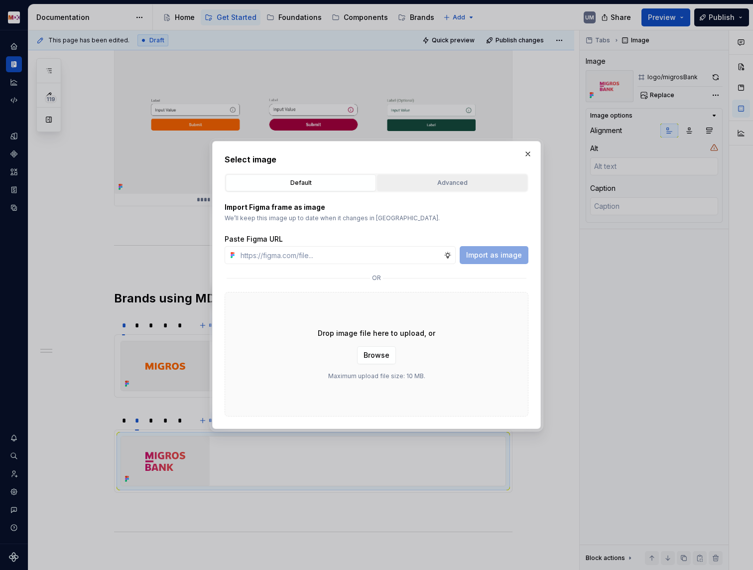
click at [426, 181] on div "Advanced" at bounding box center [453, 183] width 144 height 10
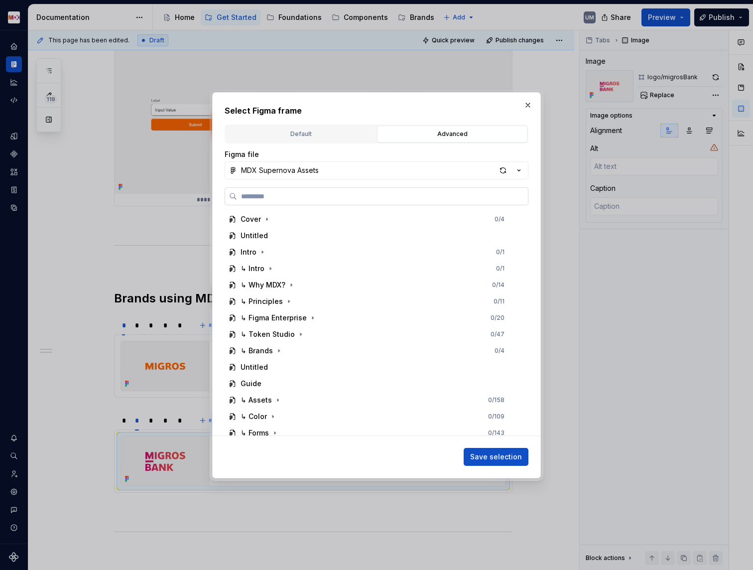
click at [300, 199] on input "search" at bounding box center [382, 196] width 291 height 10
paste input "*****"
type input "*****"
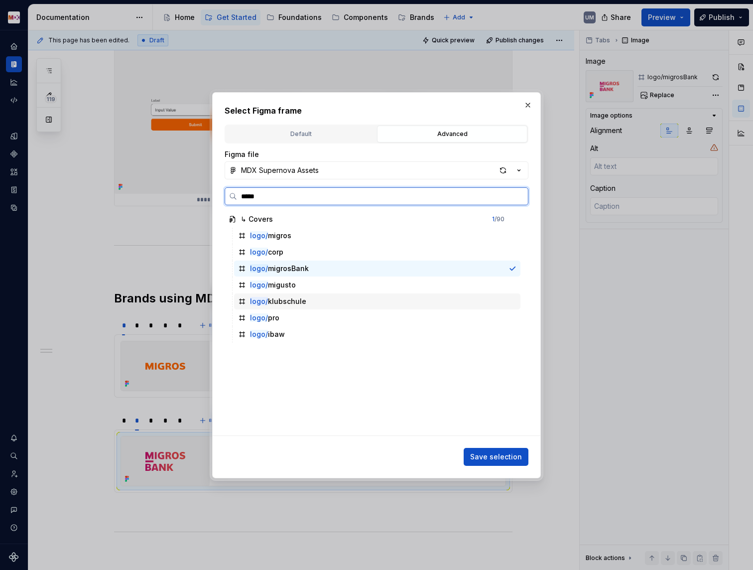
click at [286, 303] on div "logo/ klubschule" at bounding box center [278, 301] width 56 height 10
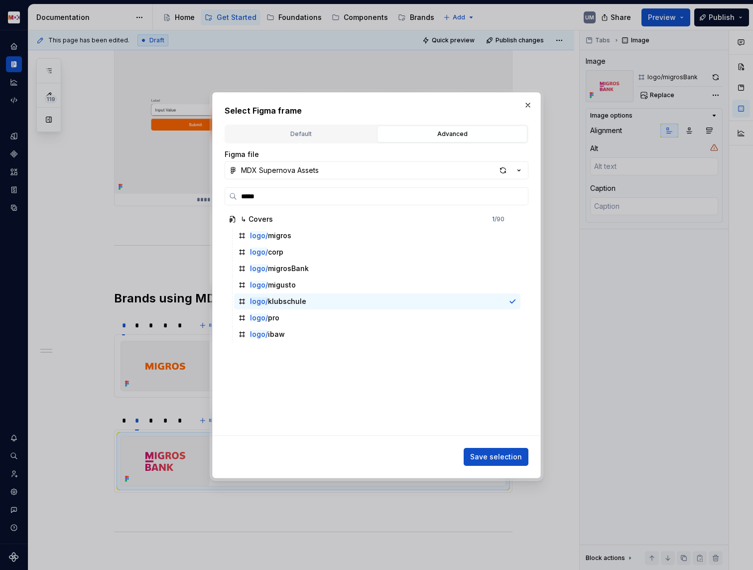
click at [493, 460] on span "Save selection" at bounding box center [496, 457] width 52 height 10
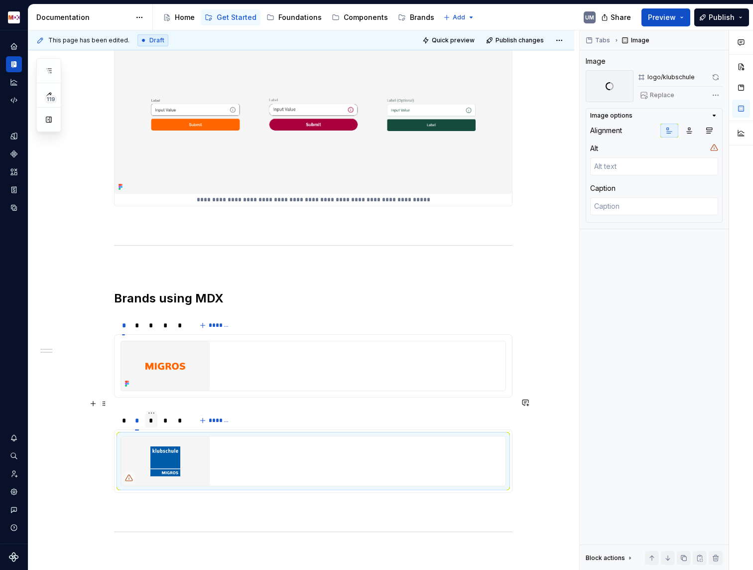
click at [149, 414] on div "*" at bounding box center [151, 421] width 12 height 14
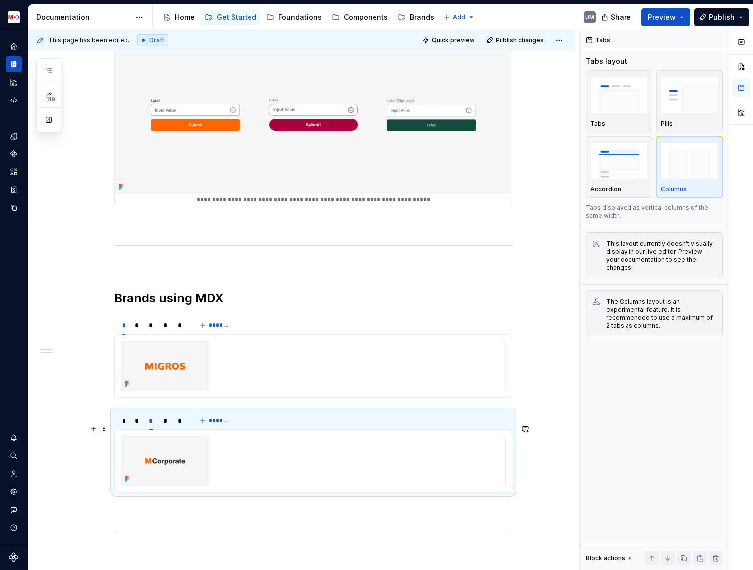
click at [169, 444] on img at bounding box center [165, 460] width 89 height 49
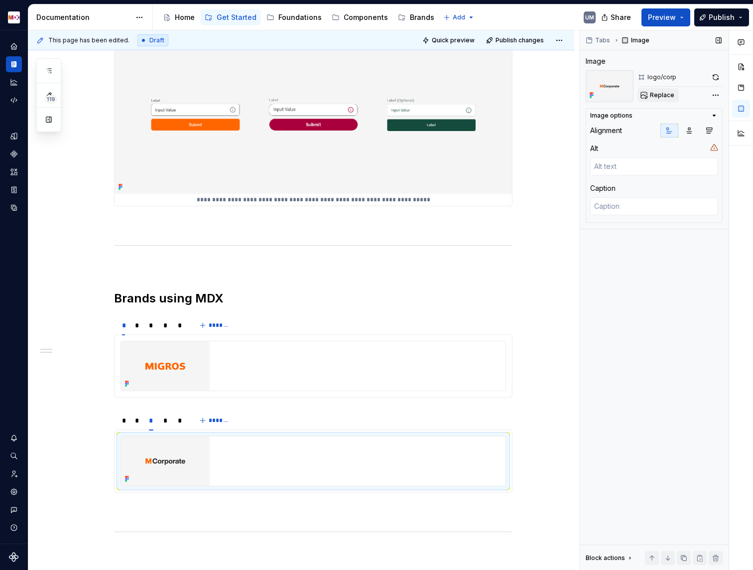
click at [662, 95] on span "Replace" at bounding box center [662, 95] width 24 height 8
type textarea "*"
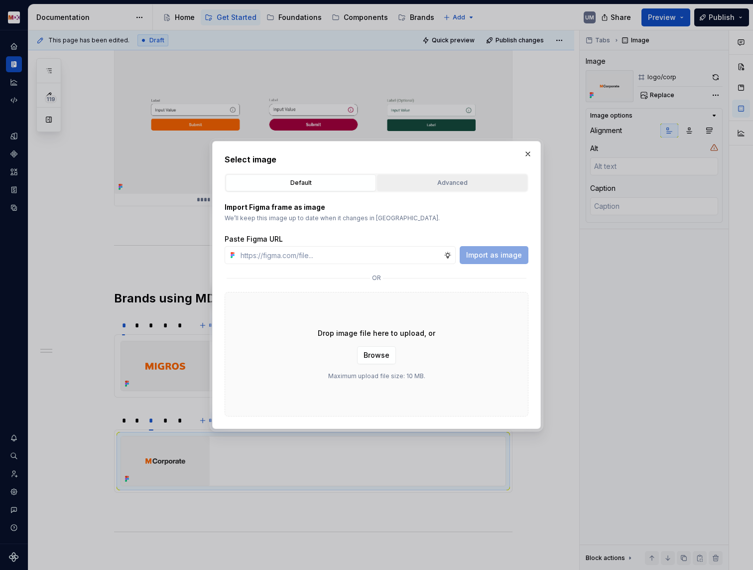
click at [425, 188] on button "Advanced" at bounding box center [452, 182] width 150 height 17
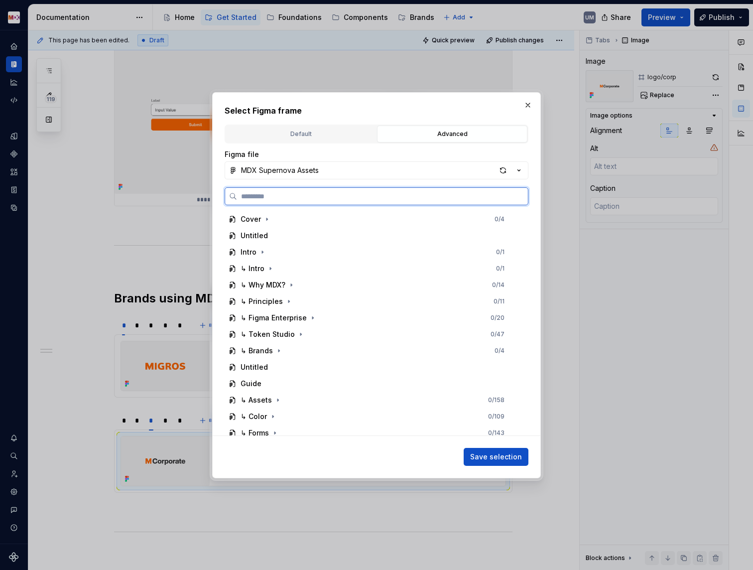
click at [373, 199] on input "search" at bounding box center [382, 196] width 291 height 10
paste input "*****"
type input "*****"
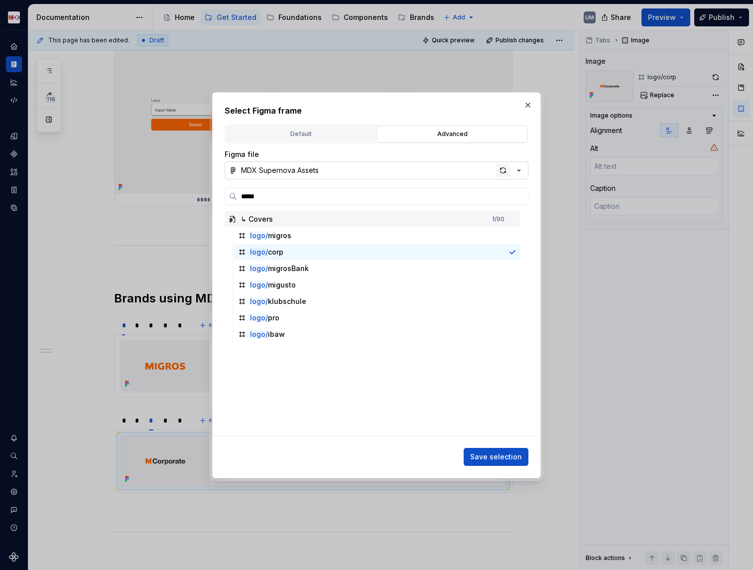
click at [505, 170] on div "button" at bounding box center [503, 170] width 14 height 14
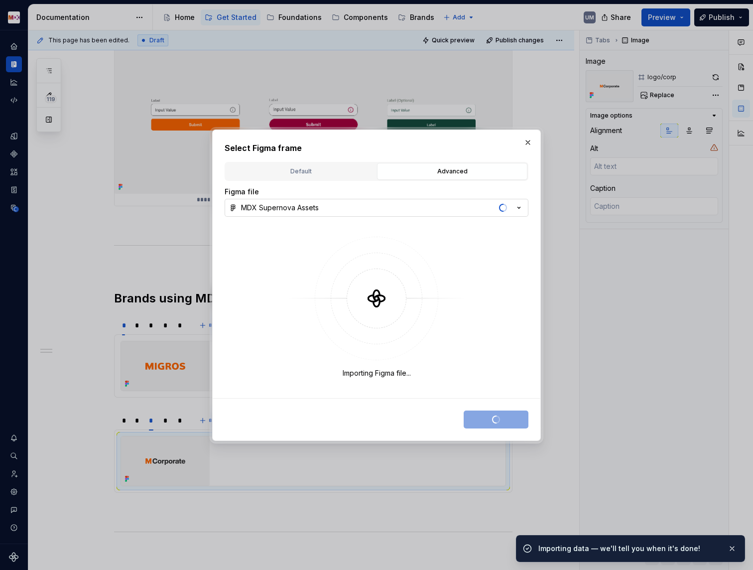
click at [297, 208] on div "MDX Supernova Assets" at bounding box center [280, 208] width 78 height 10
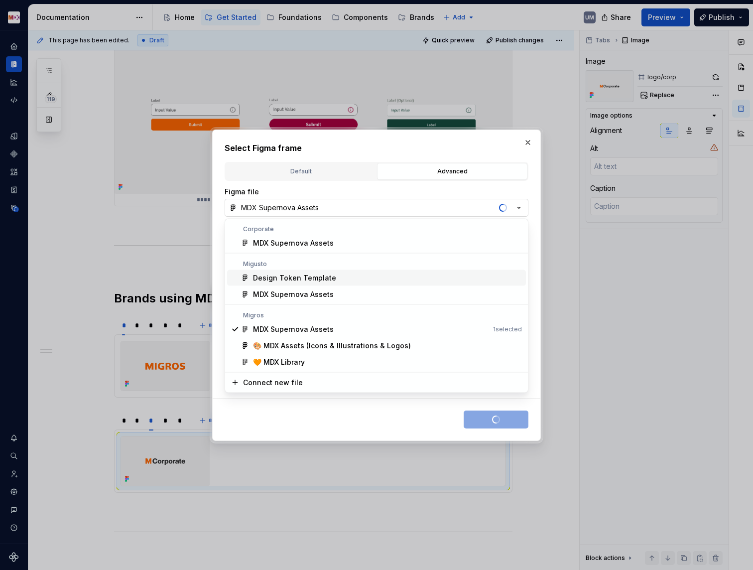
click at [322, 202] on div "Select Figma frame Default Advanced Import Figma frame as image We’ll keep this…" at bounding box center [376, 285] width 753 height 570
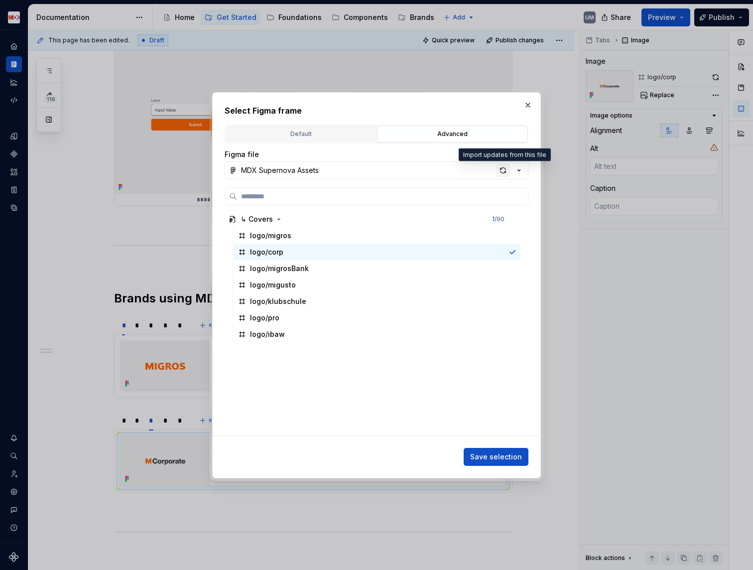
click at [504, 170] on div "button" at bounding box center [503, 170] width 14 height 14
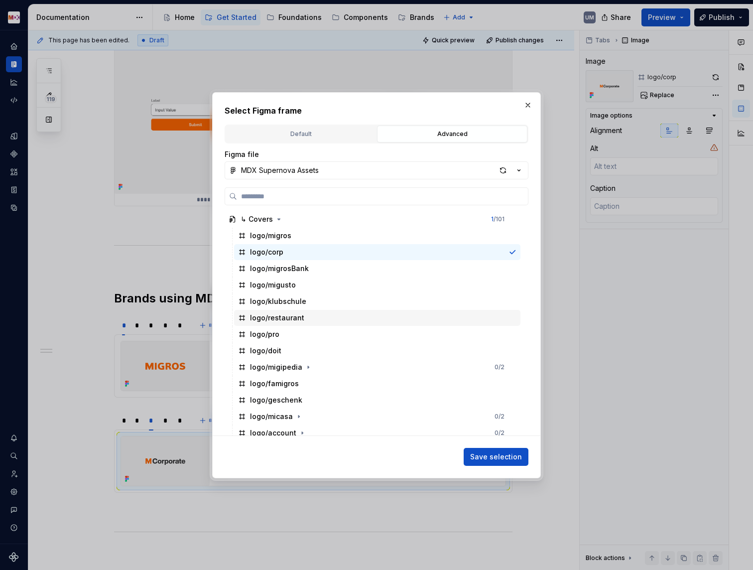
type textarea "*"
paste input "*****"
type input "*****"
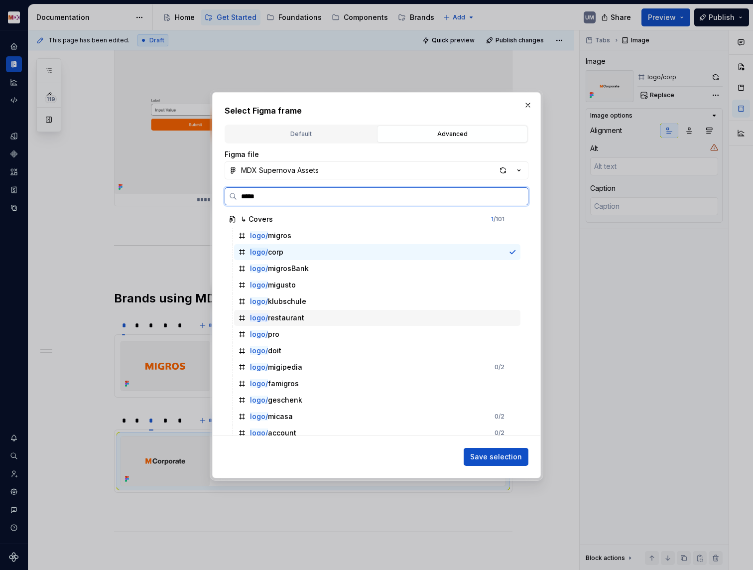
click at [298, 317] on div "logo/ restaurant" at bounding box center [277, 318] width 54 height 10
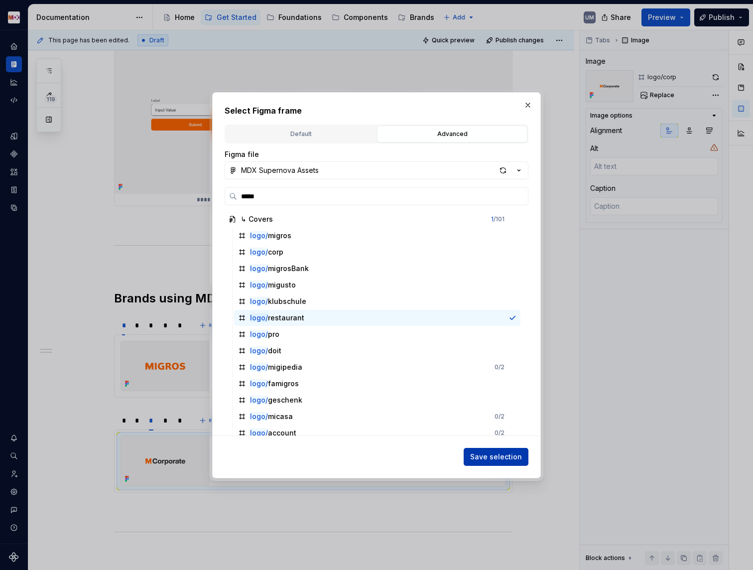
click at [509, 454] on span "Save selection" at bounding box center [496, 457] width 52 height 10
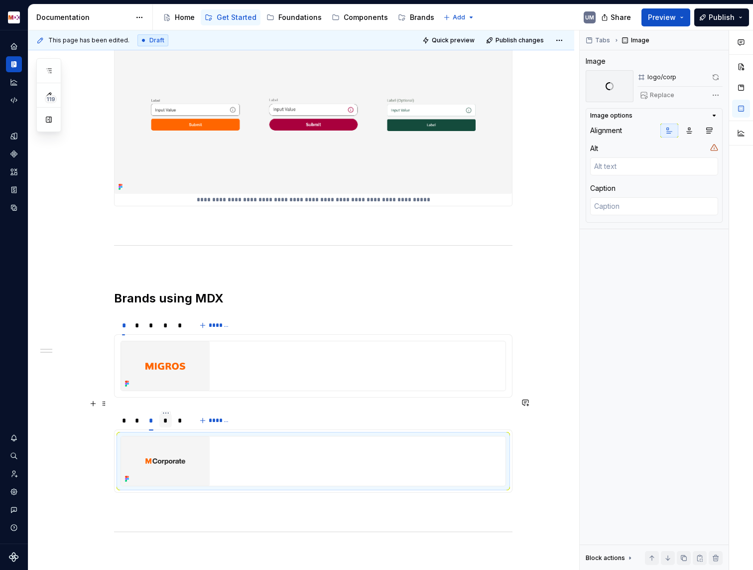
click at [168, 416] on div "*" at bounding box center [165, 421] width 4 height 10
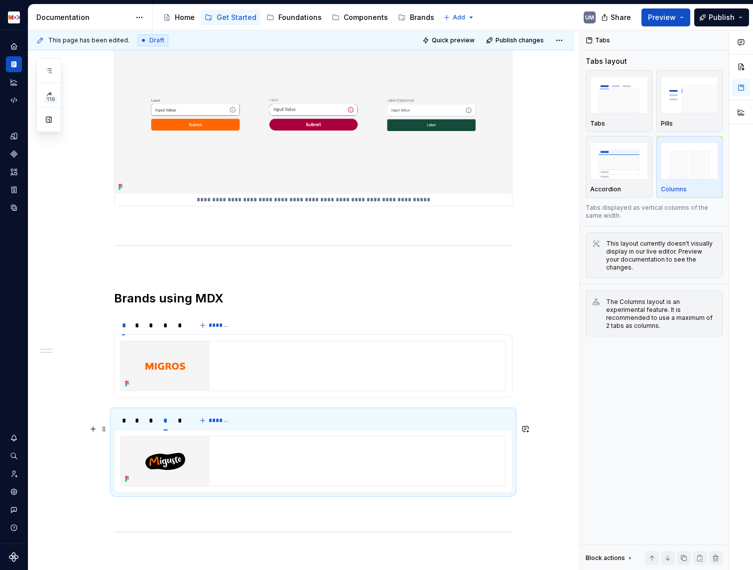
click at [176, 451] on img at bounding box center [165, 460] width 89 height 49
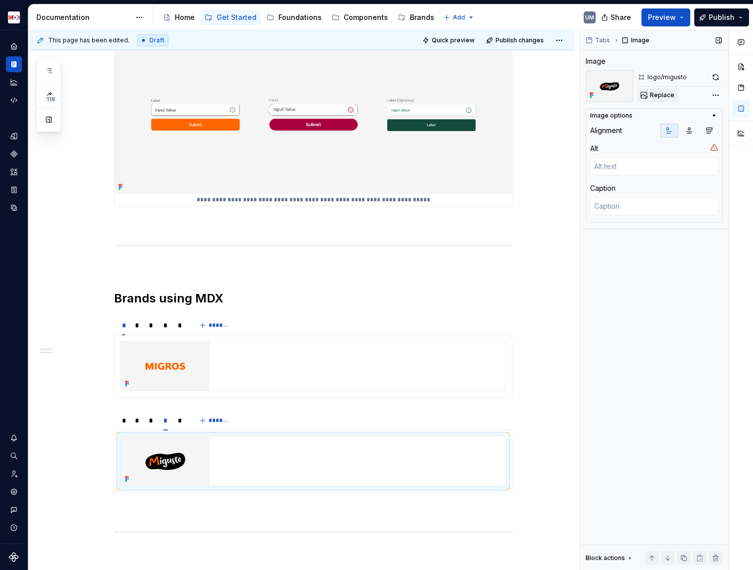
click at [663, 91] on span "Replace" at bounding box center [662, 95] width 24 height 8
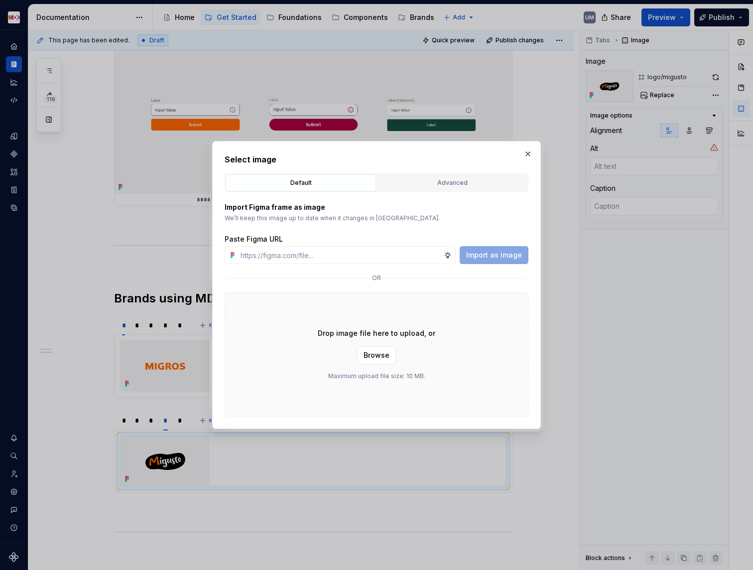
type textarea "*"
click at [421, 185] on div "Advanced" at bounding box center [453, 183] width 144 height 10
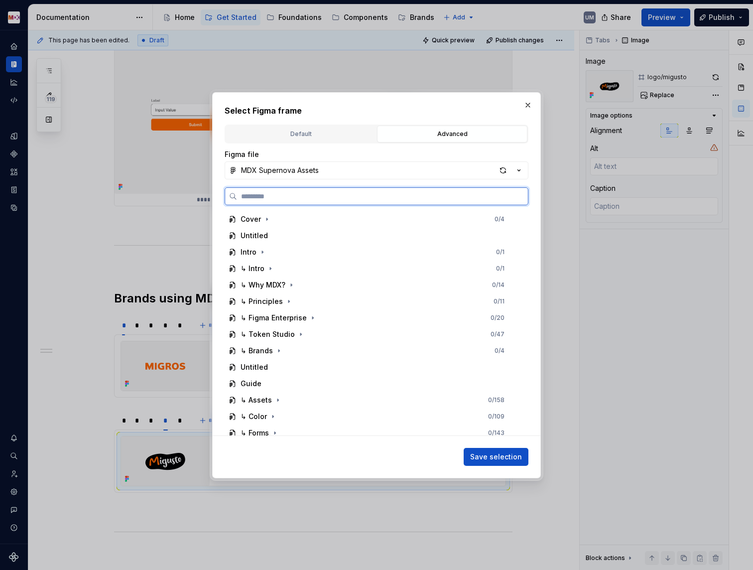
click at [368, 197] on input "search" at bounding box center [382, 196] width 291 height 10
paste input "*****"
type input "*****"
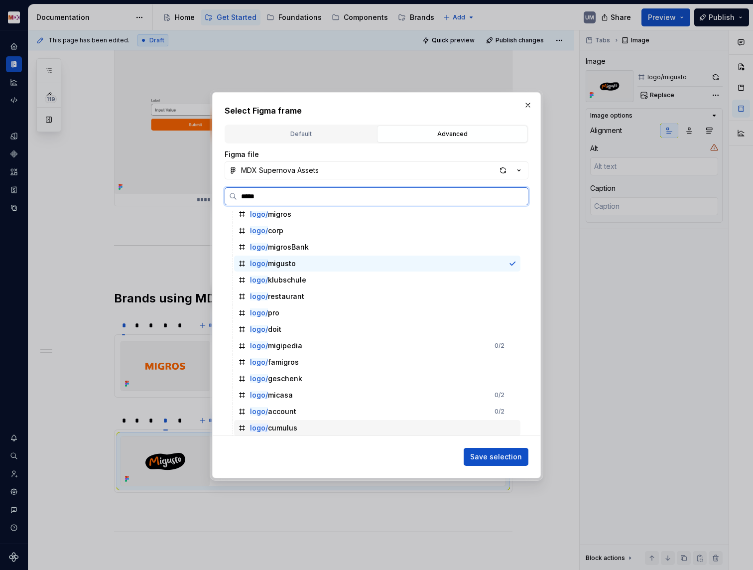
scroll to position [0, 0]
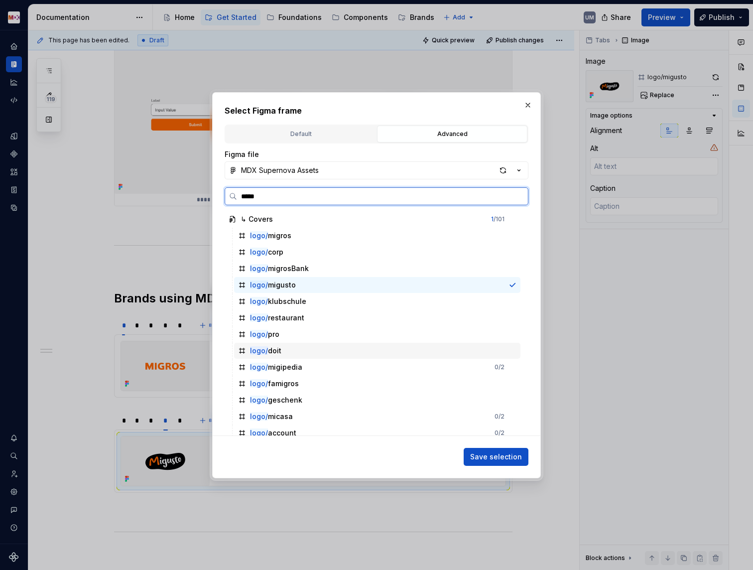
click at [303, 355] on div "logo/ doit" at bounding box center [377, 351] width 287 height 16
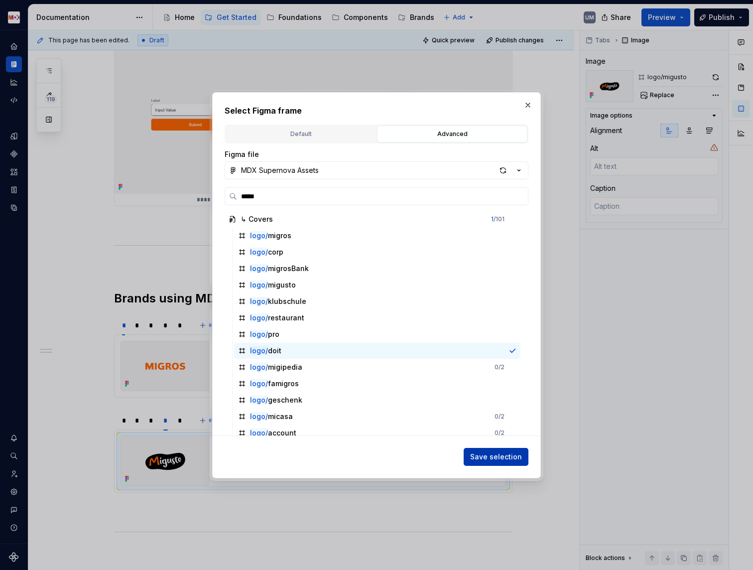
click at [503, 450] on button "Save selection" at bounding box center [496, 457] width 65 height 18
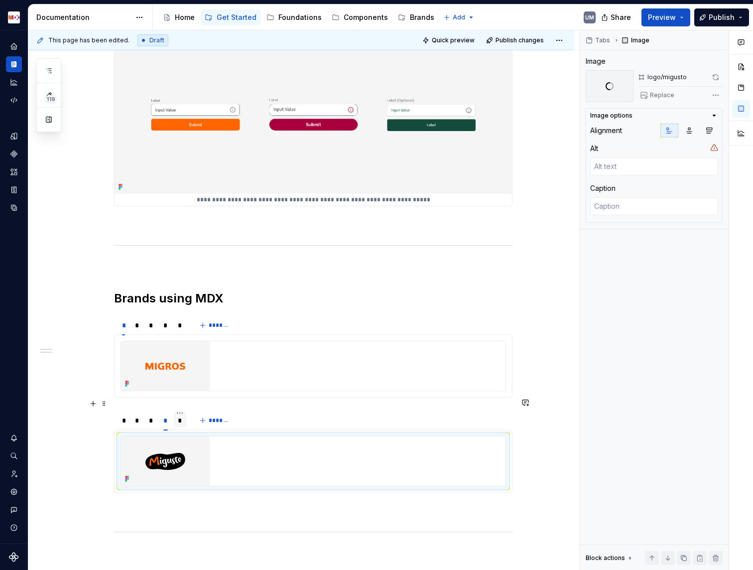
click at [180, 416] on div "*" at bounding box center [180, 421] width 4 height 10
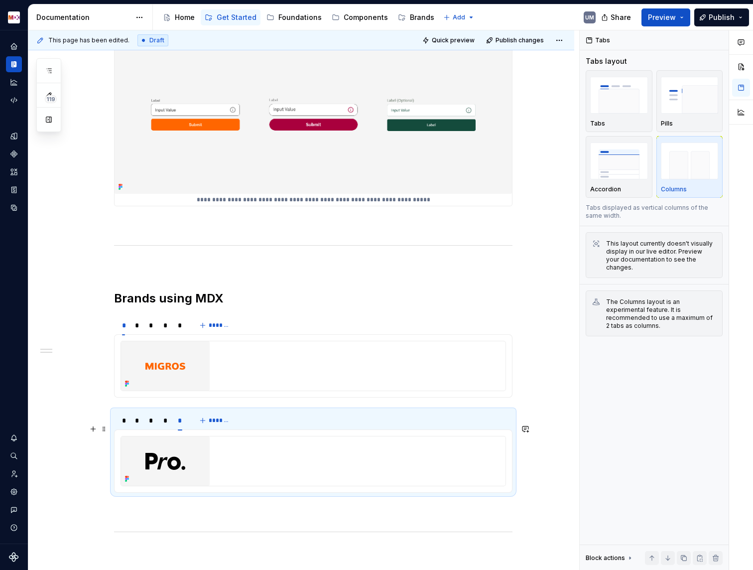
click at [180, 450] on img at bounding box center [165, 460] width 89 height 49
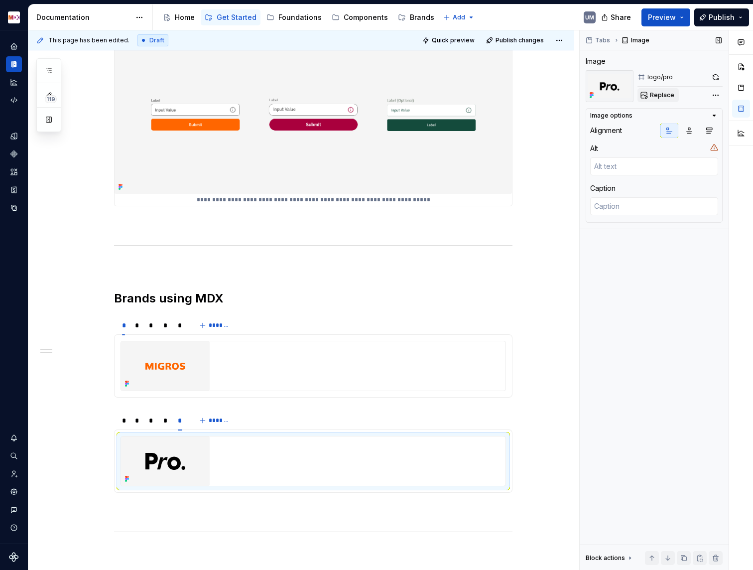
click at [658, 95] on span "Replace" at bounding box center [662, 95] width 24 height 8
type textarea "*"
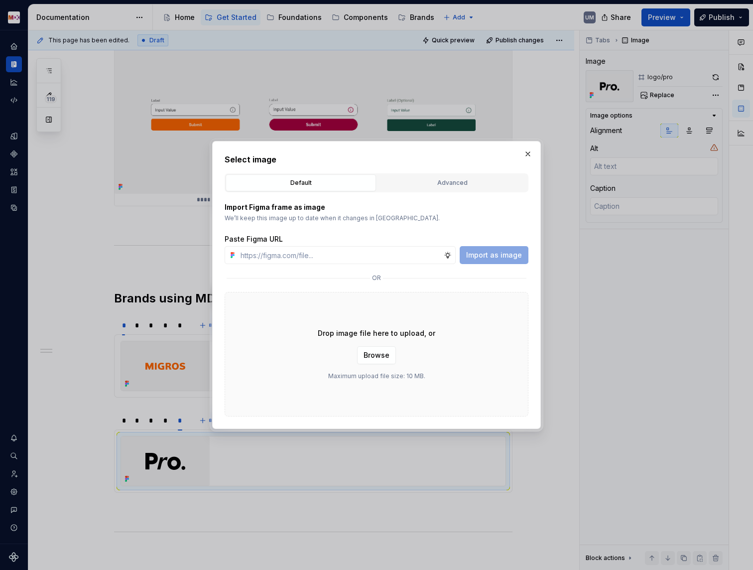
click at [471, 171] on div "Select image Default Advanced Import Figma frame as image We’ll keep this image…" at bounding box center [377, 284] width 304 height 263
click at [460, 180] on div "Advanced" at bounding box center [453, 183] width 144 height 10
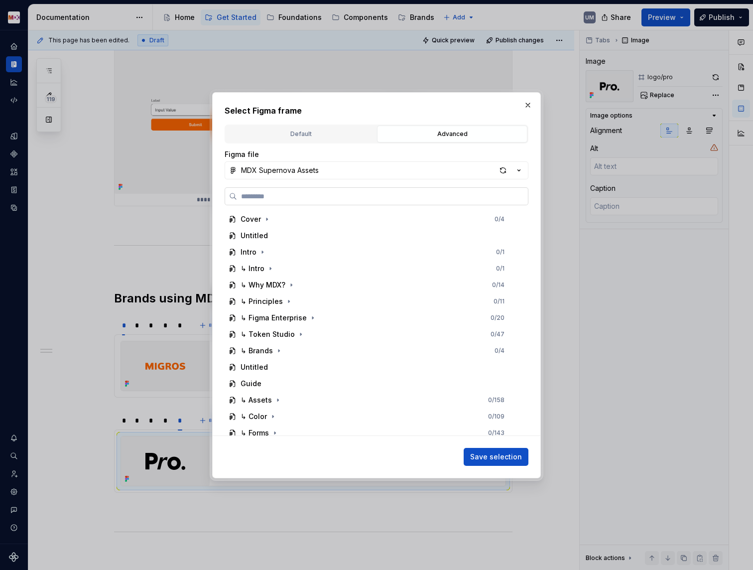
click at [317, 190] on label at bounding box center [377, 196] width 304 height 18
click at [317, 191] on input "search" at bounding box center [382, 196] width 291 height 10
paste input "*****"
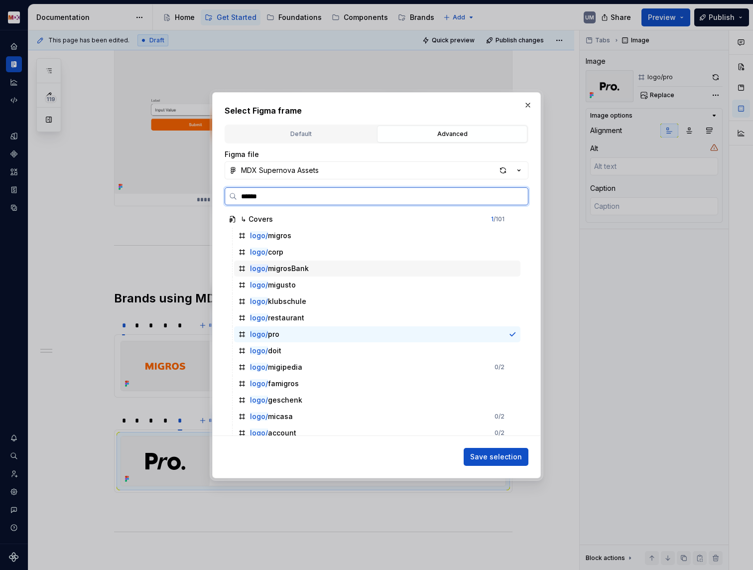
type input "*******"
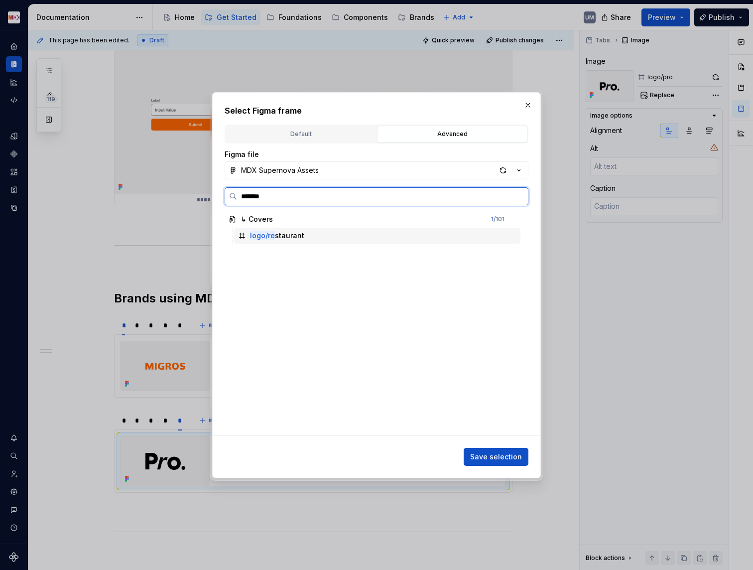
click at [294, 236] on div "logo/re staurant" at bounding box center [277, 236] width 54 height 10
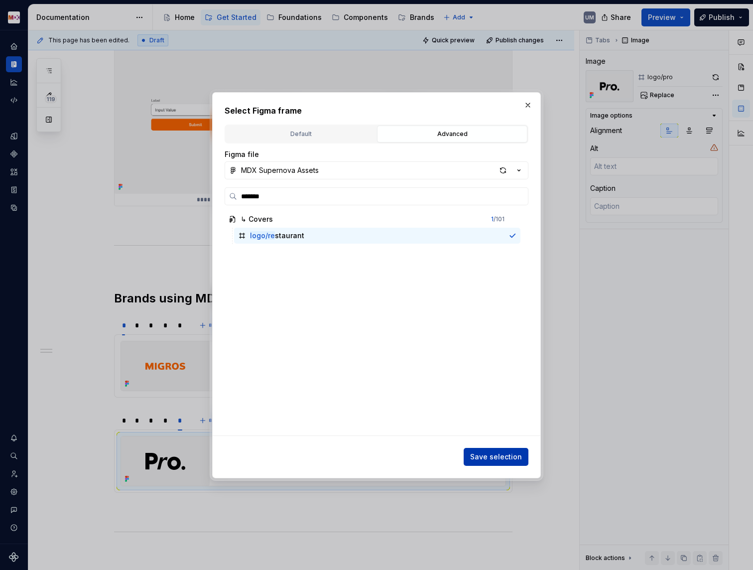
click at [503, 456] on span "Save selection" at bounding box center [496, 457] width 52 height 10
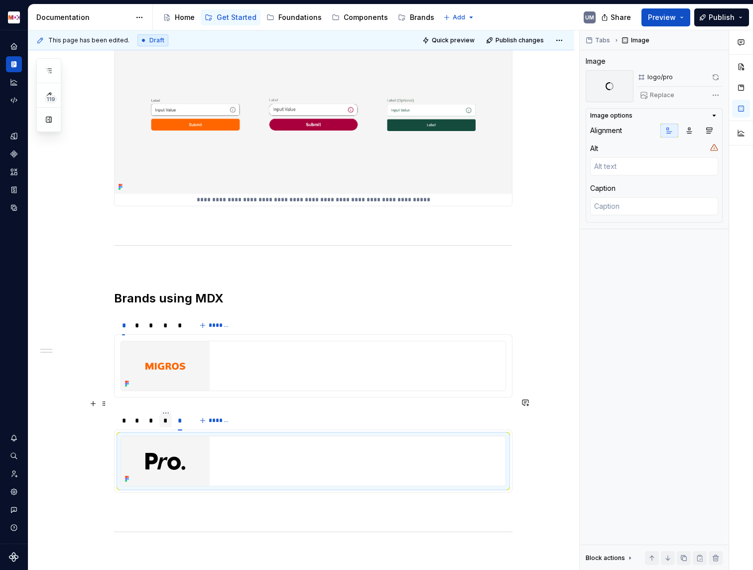
click at [167, 416] on div "*" at bounding box center [165, 421] width 4 height 10
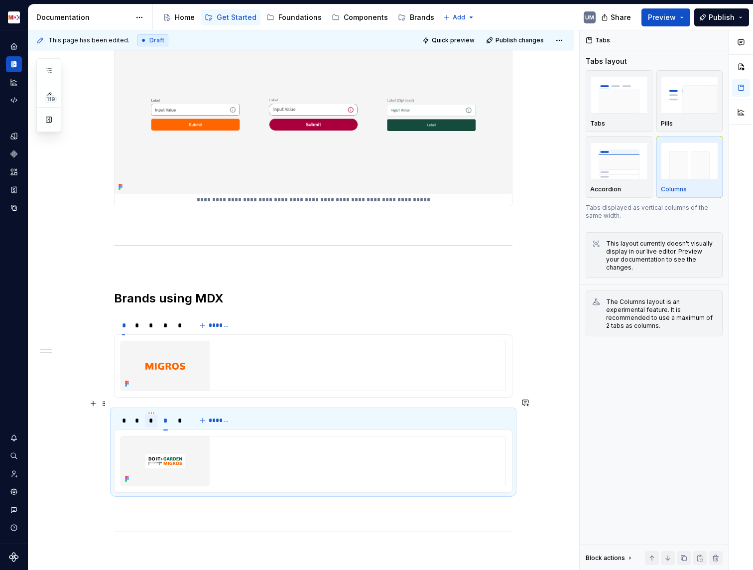
click at [152, 416] on div "*" at bounding box center [151, 421] width 4 height 10
click at [143, 414] on div "*" at bounding box center [137, 421] width 12 height 14
click at [179, 414] on div "*" at bounding box center [180, 421] width 12 height 14
click at [179, 436] on img at bounding box center [165, 460] width 89 height 49
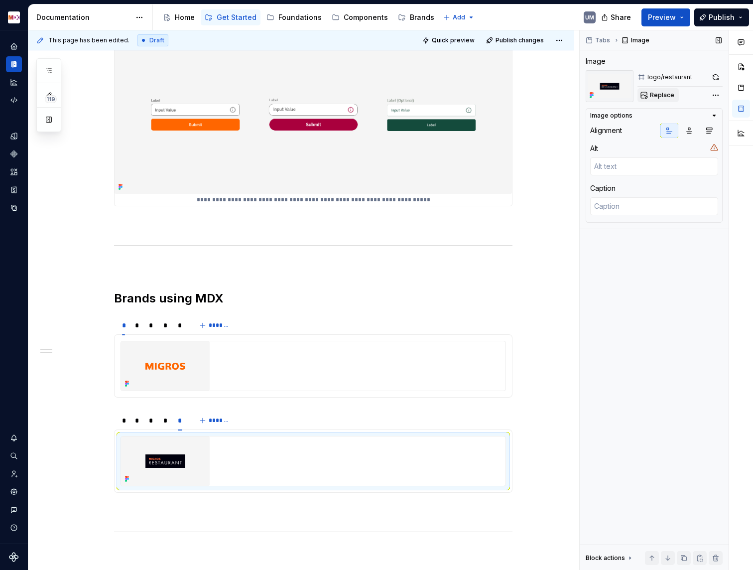
click at [662, 95] on span "Replace" at bounding box center [662, 95] width 24 height 8
type textarea "*"
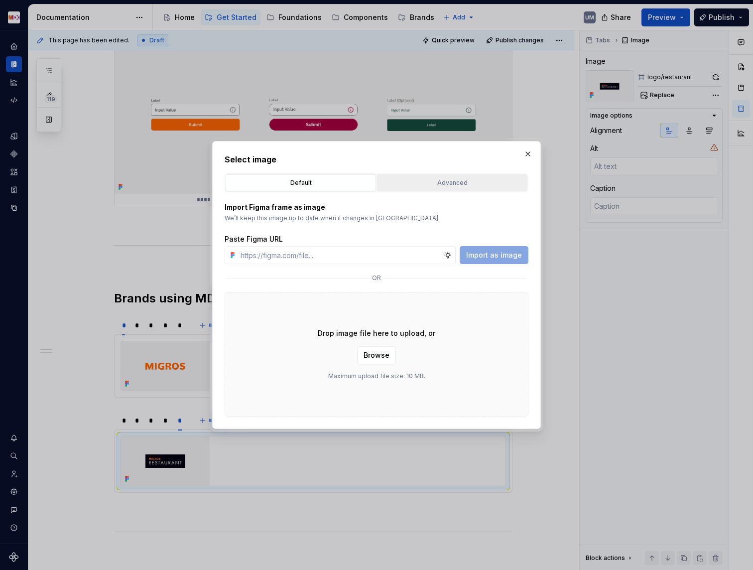
click at [441, 179] on div "Advanced" at bounding box center [453, 183] width 144 height 10
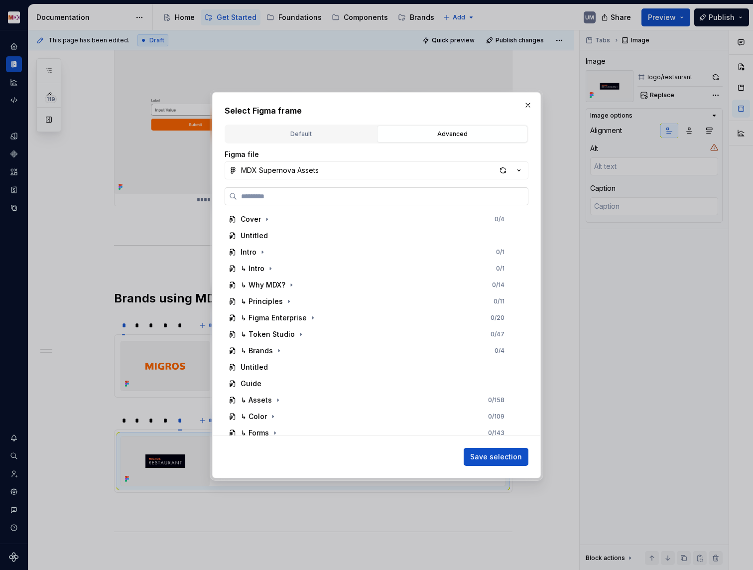
click at [321, 201] on label at bounding box center [377, 196] width 304 height 18
click at [321, 201] on input "search" at bounding box center [382, 196] width 291 height 10
paste input "*****"
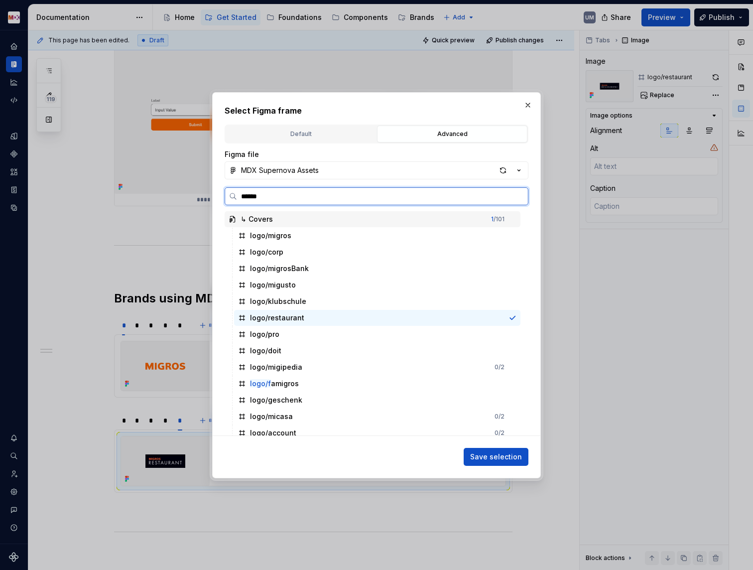
type input "*******"
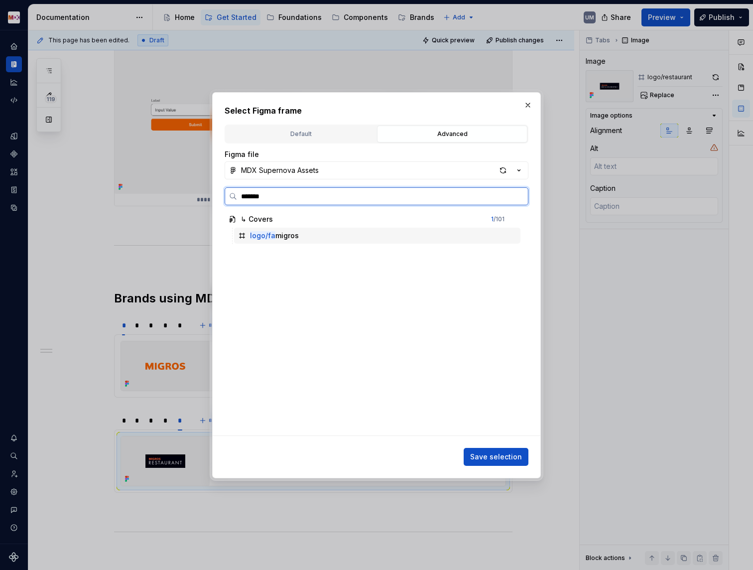
click at [285, 236] on div "logo/fa migros" at bounding box center [274, 236] width 49 height 10
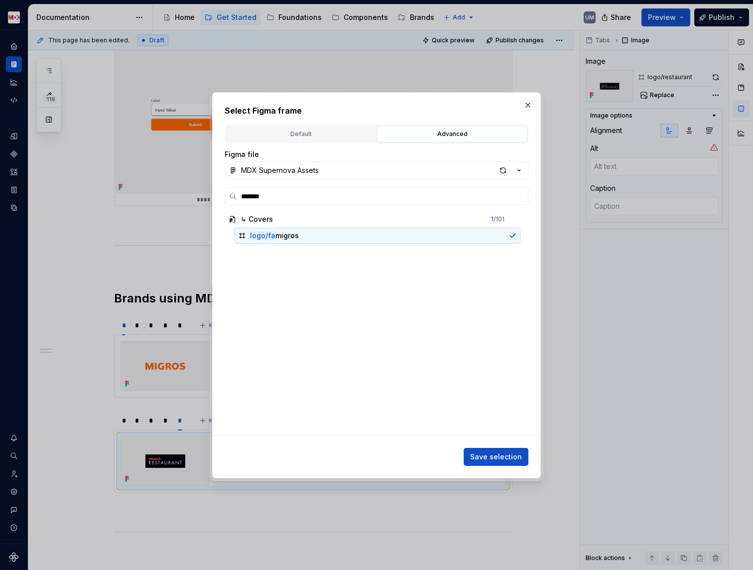
click at [492, 467] on div "Select Figma frame Default Advanced Import Figma frame as image We’ll keep this…" at bounding box center [376, 285] width 329 height 386
click at [497, 457] on span "Save selection" at bounding box center [496, 457] width 52 height 10
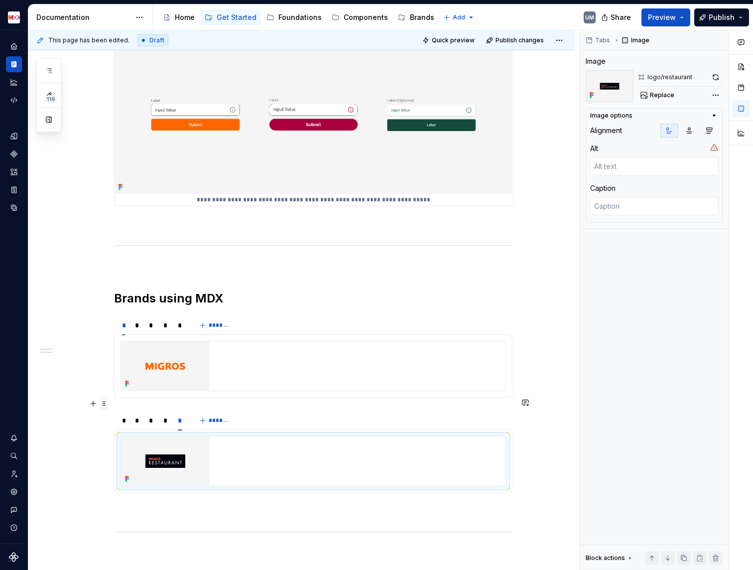
click at [107, 406] on span at bounding box center [104, 404] width 8 height 14
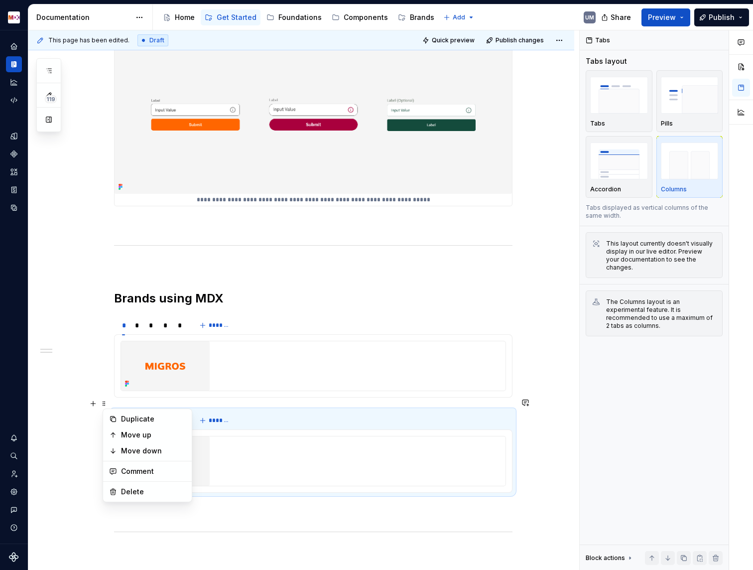
click at [75, 441] on div "**********" at bounding box center [303, 300] width 551 height 540
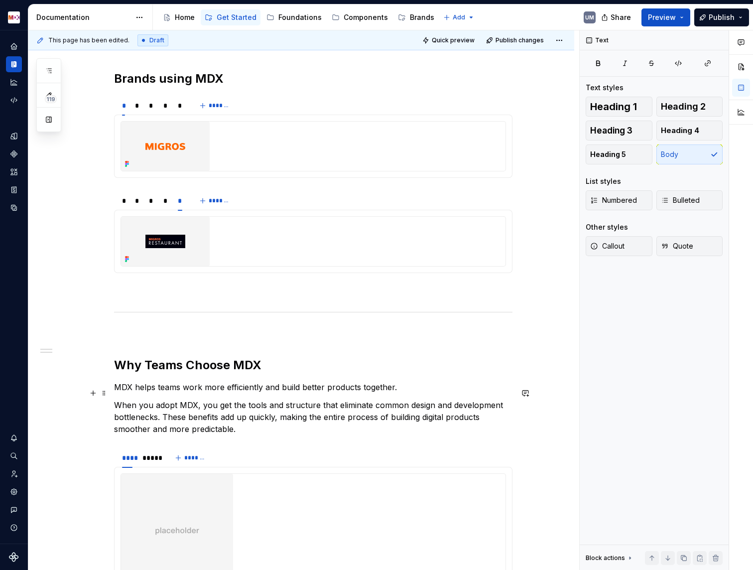
scroll to position [928, 0]
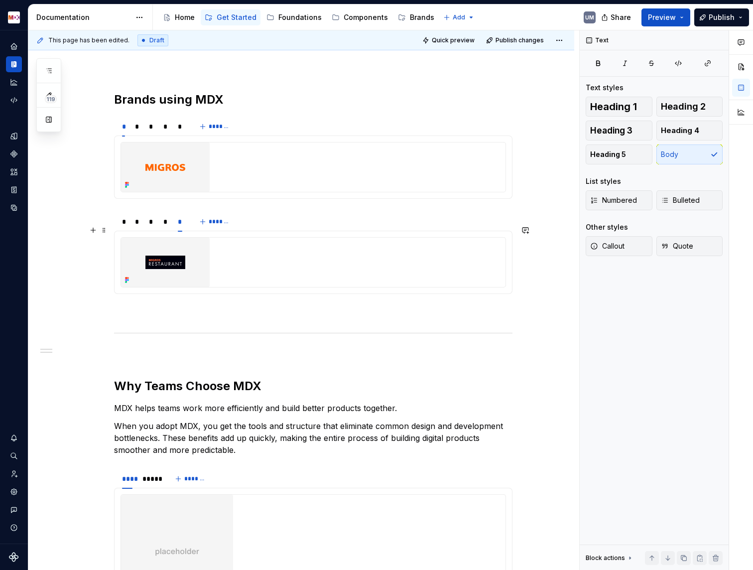
click at [179, 258] on img at bounding box center [165, 262] width 89 height 49
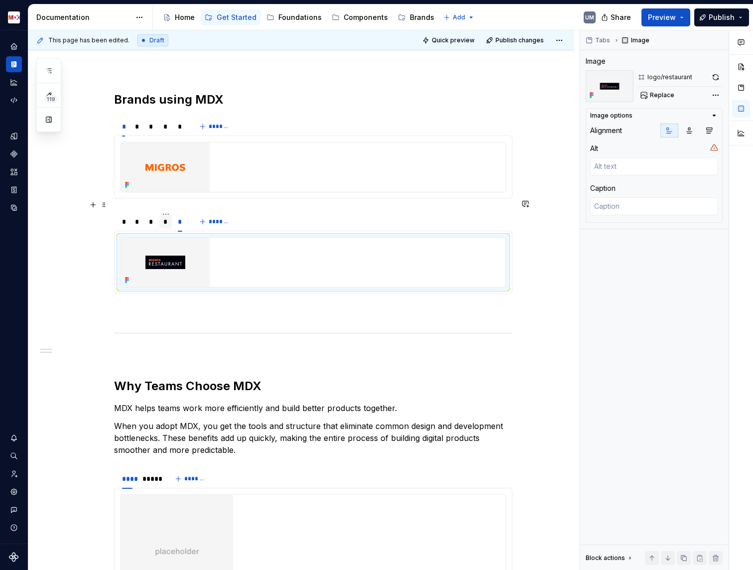
click at [166, 217] on div "*" at bounding box center [165, 222] width 4 height 10
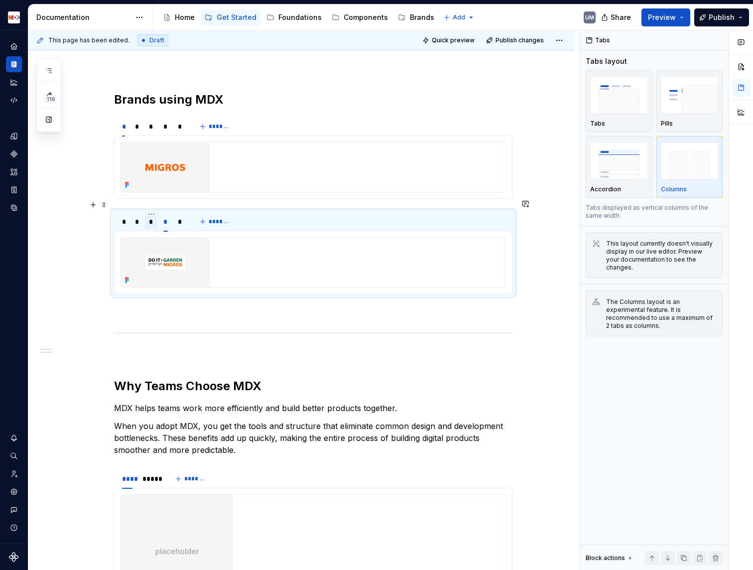
click at [153, 217] on div "*" at bounding box center [151, 222] width 4 height 10
click at [181, 217] on div "*" at bounding box center [180, 222] width 4 height 10
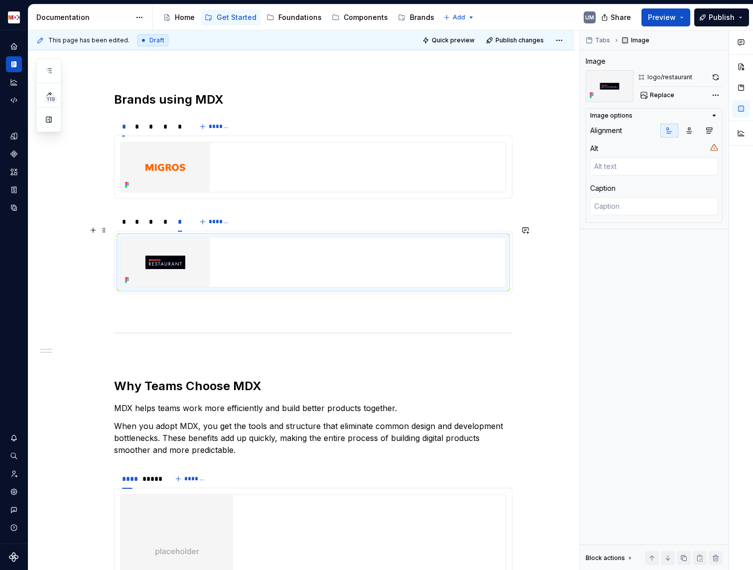
click at [174, 246] on img at bounding box center [165, 262] width 89 height 49
click at [662, 96] on span "Replace" at bounding box center [662, 95] width 24 height 8
type textarea "*"
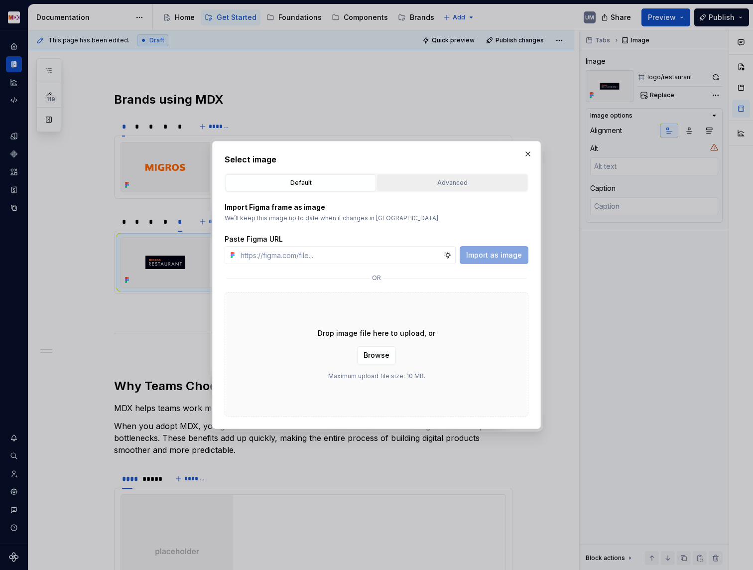
click at [415, 178] on div "Advanced" at bounding box center [453, 183] width 144 height 10
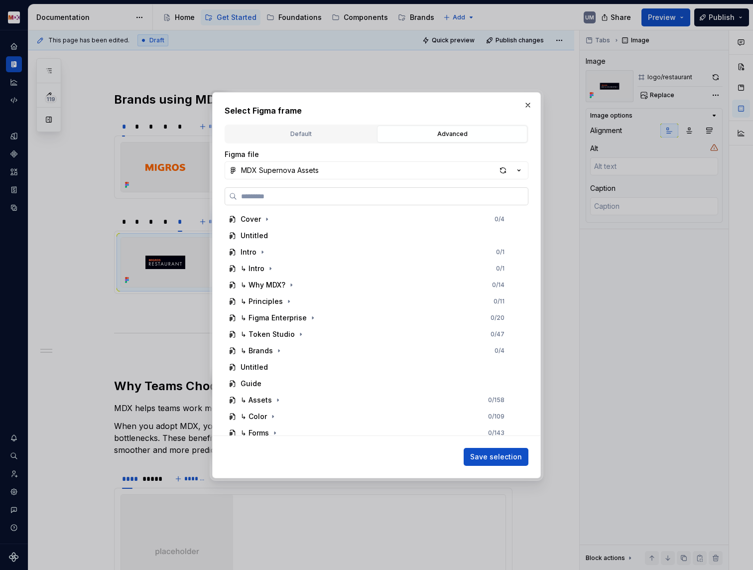
click at [363, 188] on label at bounding box center [377, 196] width 304 height 18
click at [363, 191] on input "search" at bounding box center [382, 196] width 291 height 10
paste input "*****"
type input "*****"
type textarea "*"
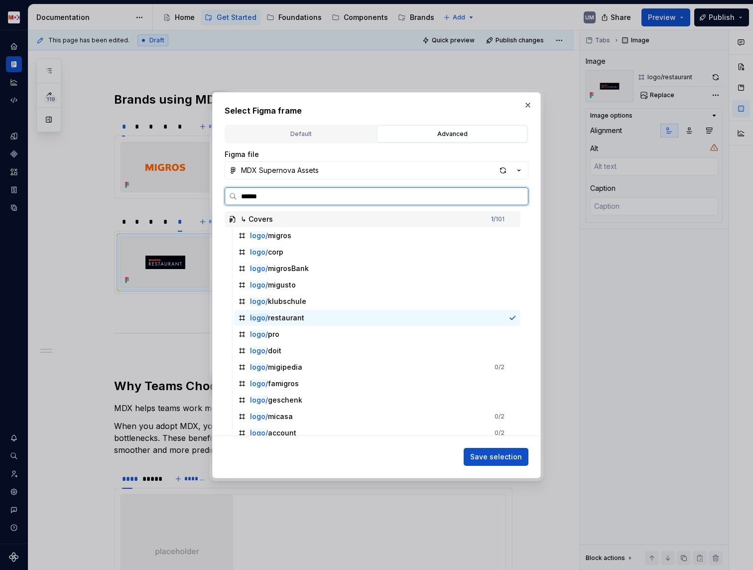
type input "*******"
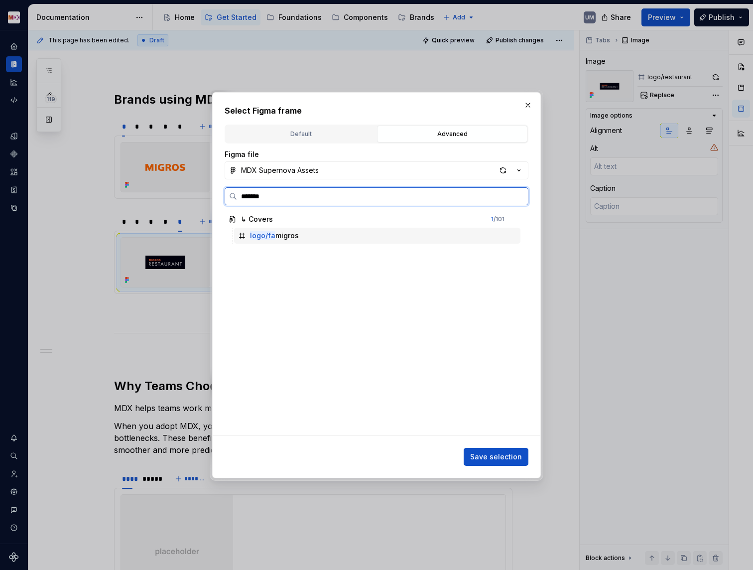
click at [289, 239] on div "logo/fa migros" at bounding box center [274, 236] width 49 height 10
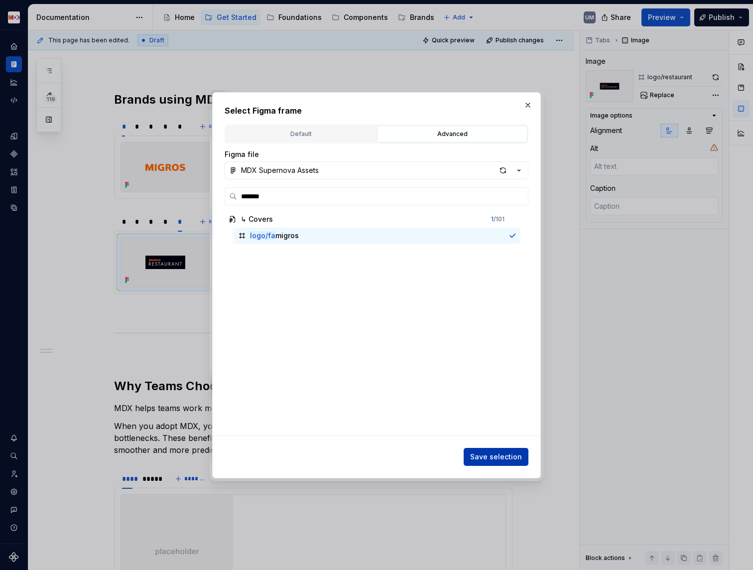
click at [496, 457] on span "Save selection" at bounding box center [496, 457] width 52 height 10
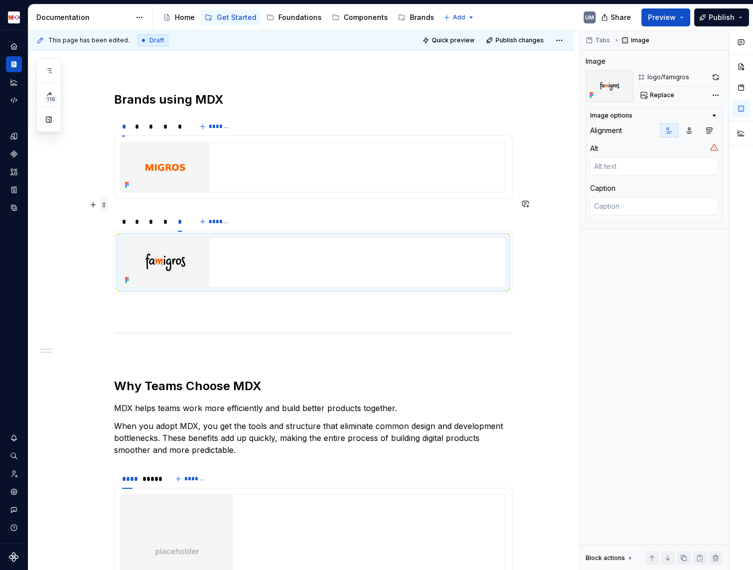
click at [104, 205] on span at bounding box center [104, 205] width 8 height 14
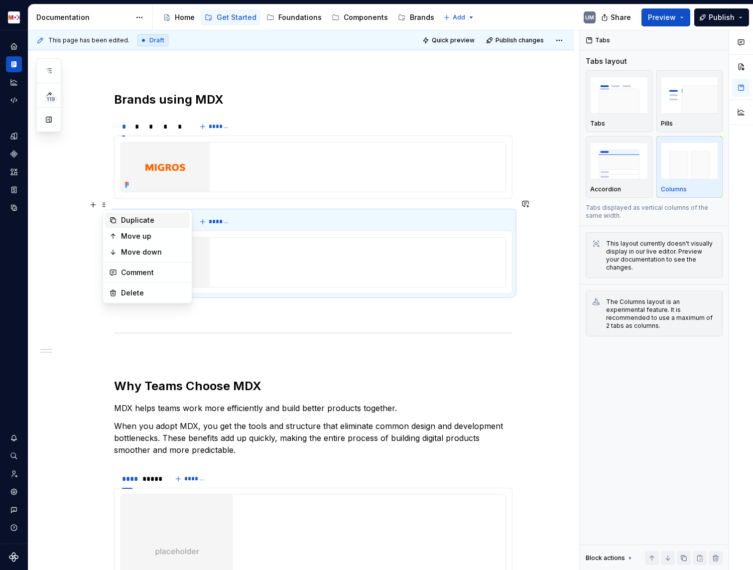
click at [118, 221] on div "Duplicate" at bounding box center [147, 220] width 85 height 16
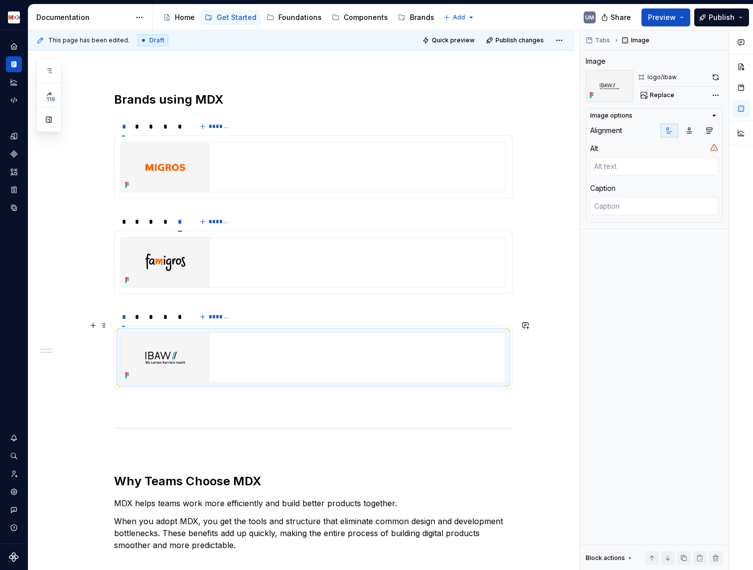
click at [176, 342] on img at bounding box center [165, 357] width 89 height 49
click at [655, 90] on button "Replace" at bounding box center [658, 95] width 41 height 14
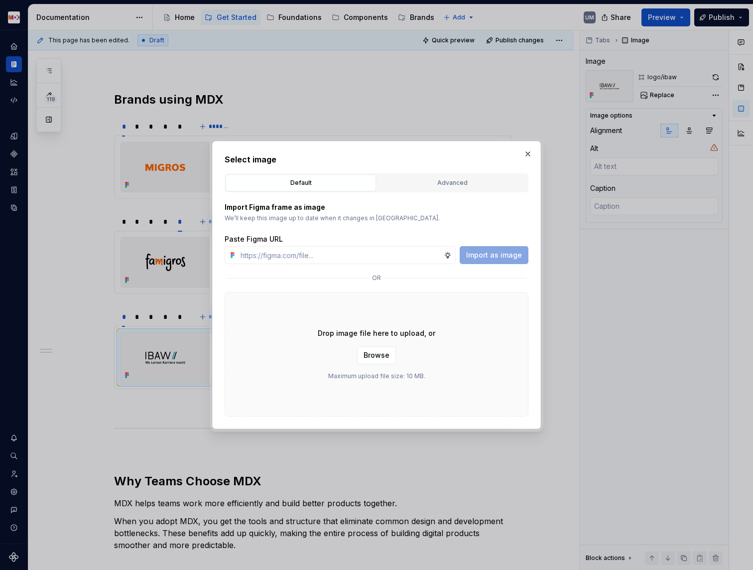
type textarea "*"
click at [422, 181] on div "Advanced" at bounding box center [453, 183] width 144 height 10
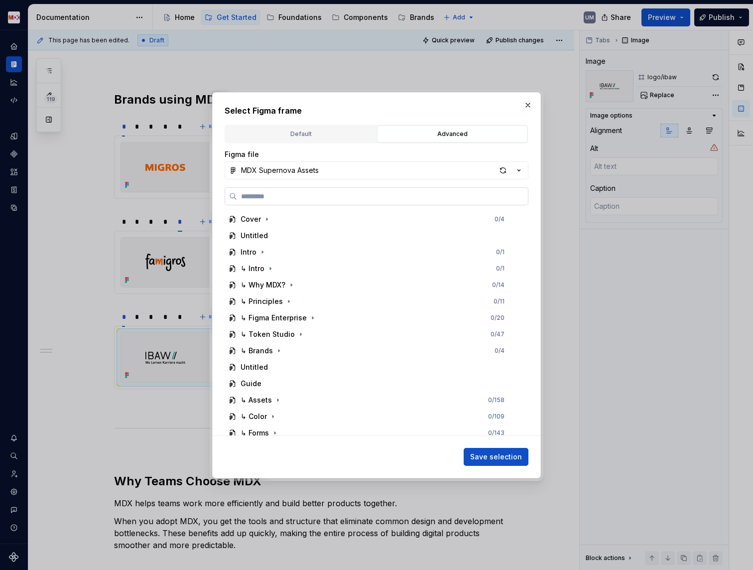
click at [298, 201] on label at bounding box center [377, 196] width 304 height 18
click at [298, 201] on input "search" at bounding box center [382, 196] width 291 height 10
paste input "*****"
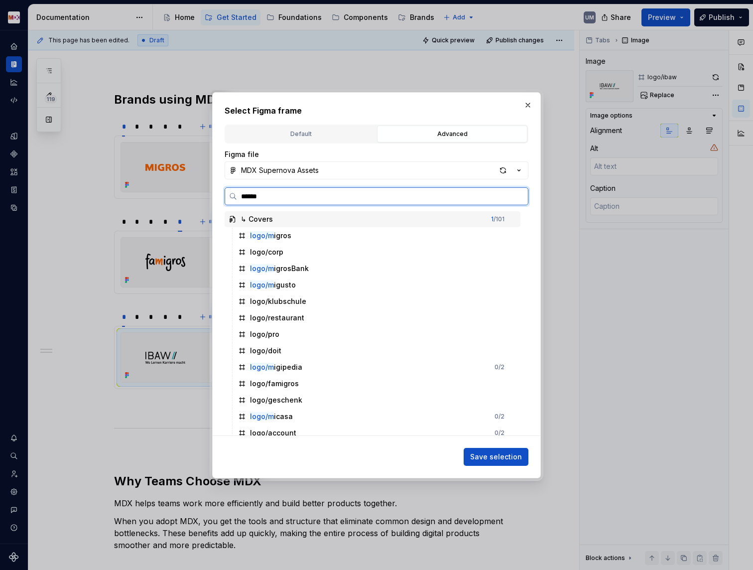
type input "*******"
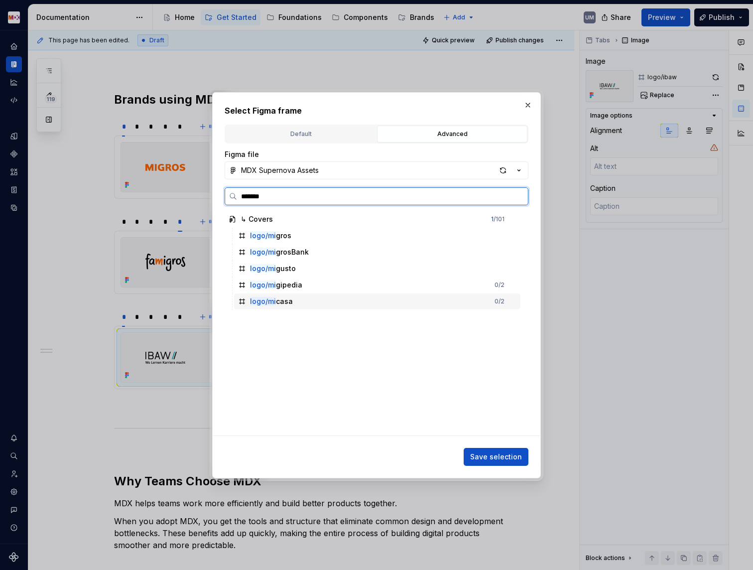
click at [278, 307] on div "logo/mi casa 0 / 2" at bounding box center [377, 301] width 287 height 16
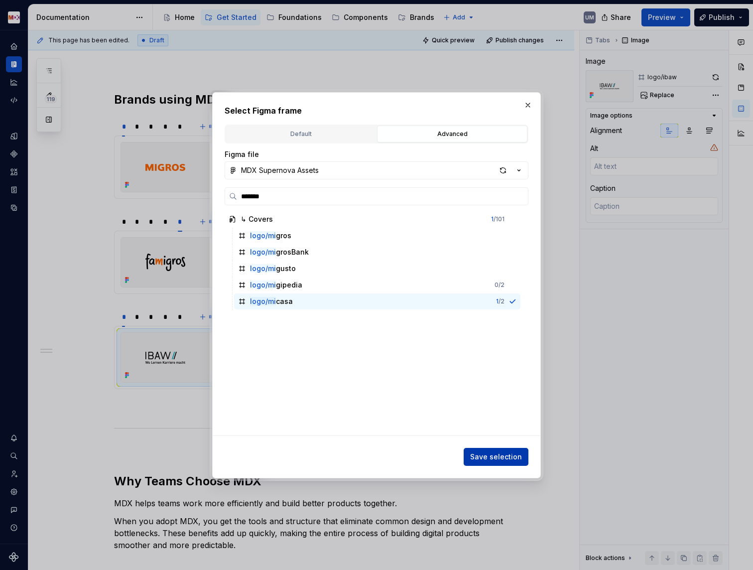
click at [505, 462] on button "Save selection" at bounding box center [496, 457] width 65 height 18
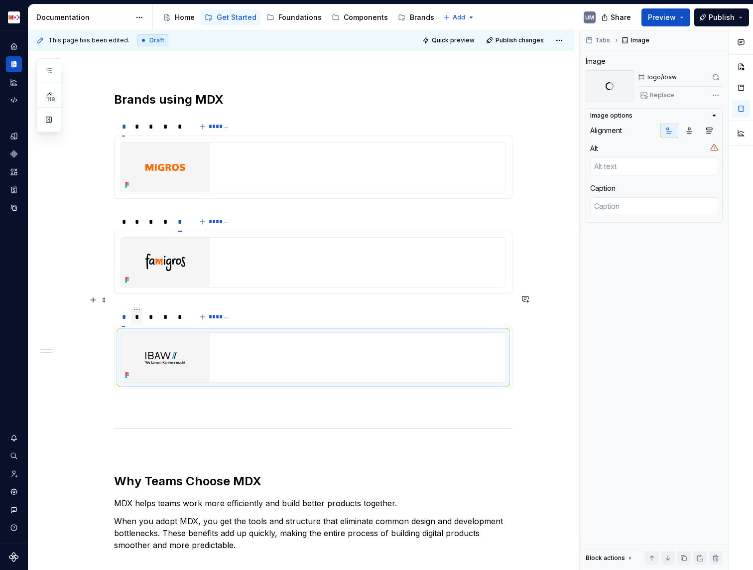
click at [138, 312] on div "*" at bounding box center [137, 317] width 4 height 10
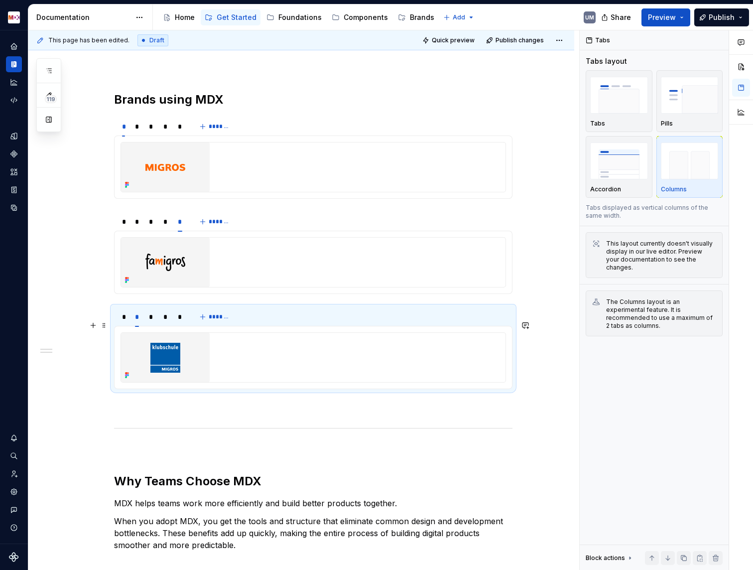
click at [173, 344] on img at bounding box center [165, 357] width 89 height 49
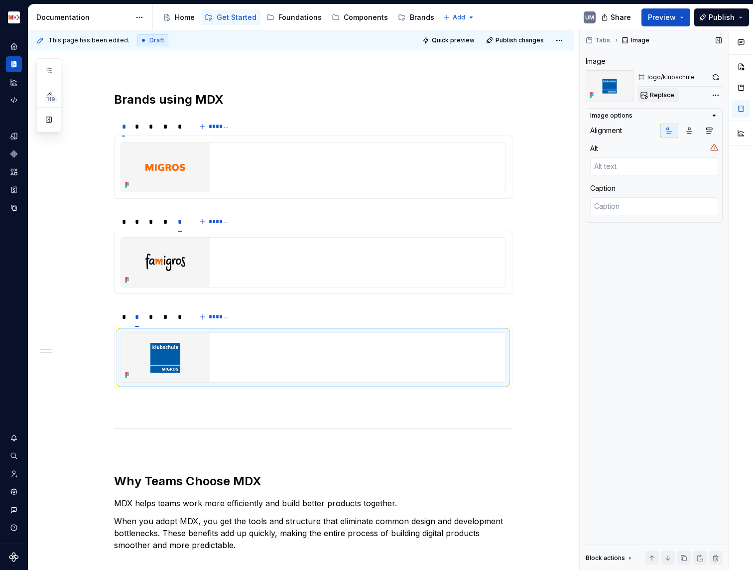
click at [663, 93] on span "Replace" at bounding box center [662, 95] width 24 height 8
type textarea "*"
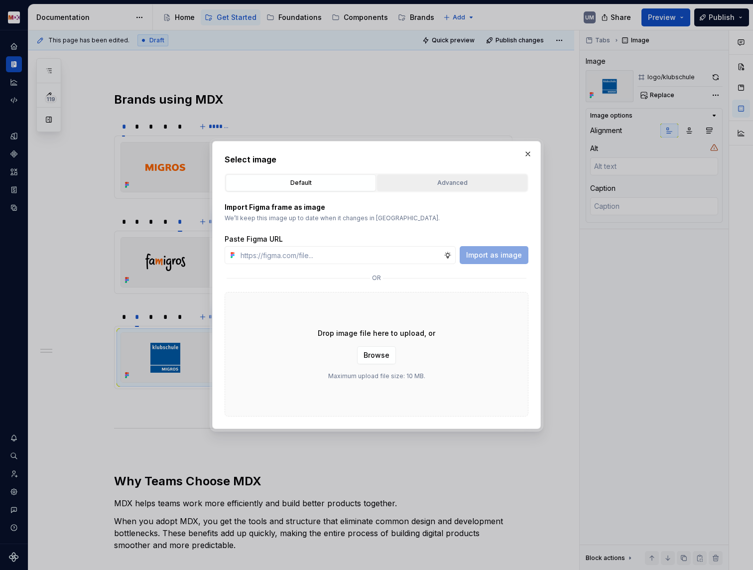
click at [427, 185] on div "Advanced" at bounding box center [453, 183] width 144 height 10
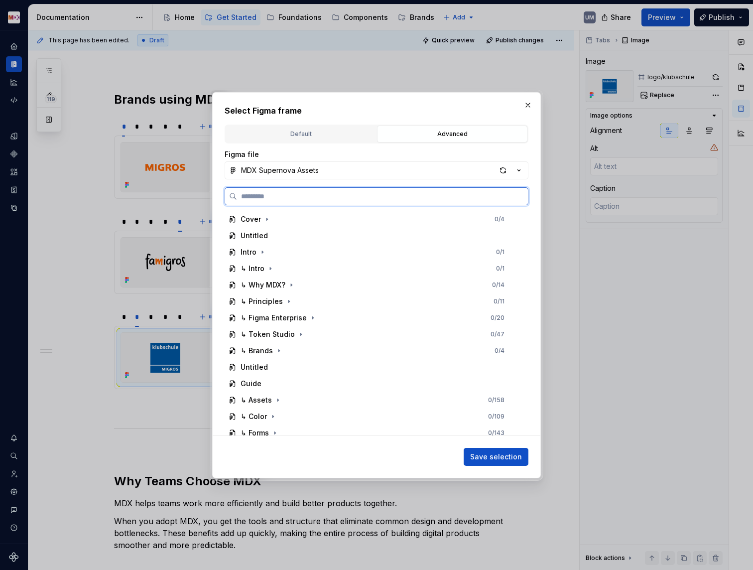
click at [364, 198] on input "search" at bounding box center [382, 196] width 291 height 10
paste input "*****"
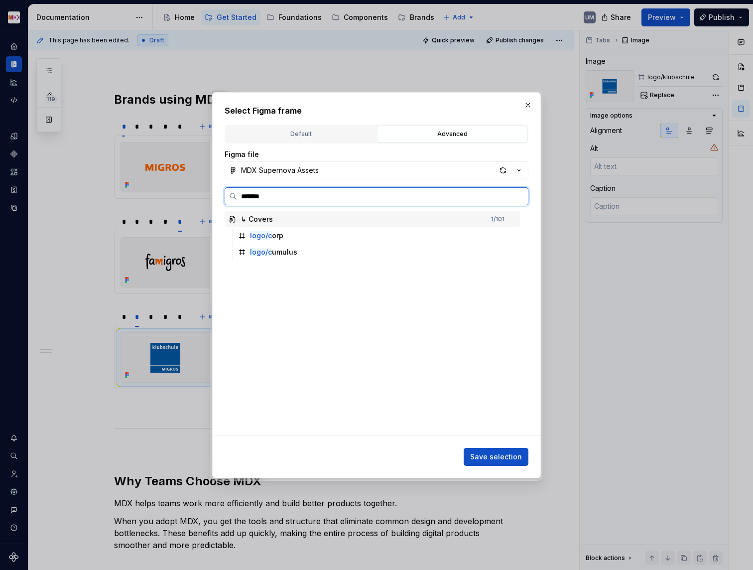
type input "********"
click at [296, 237] on div "logo/cum ulus" at bounding box center [377, 236] width 287 height 16
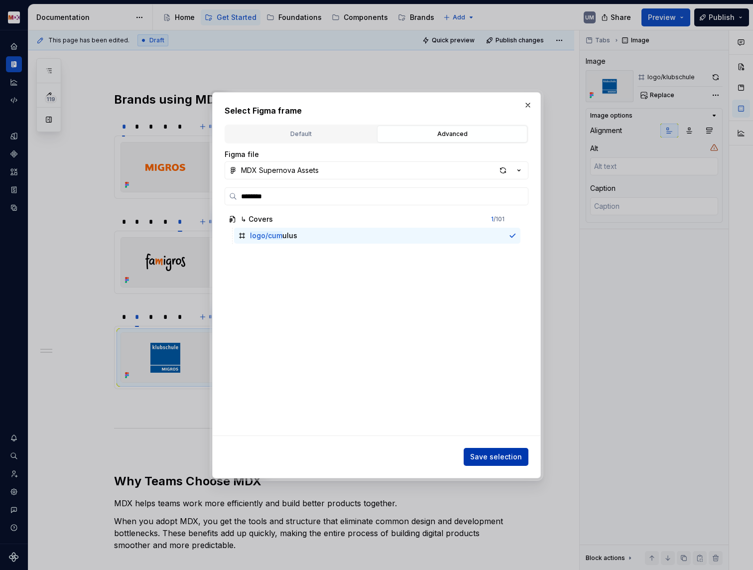
click at [484, 460] on span "Save selection" at bounding box center [496, 457] width 52 height 10
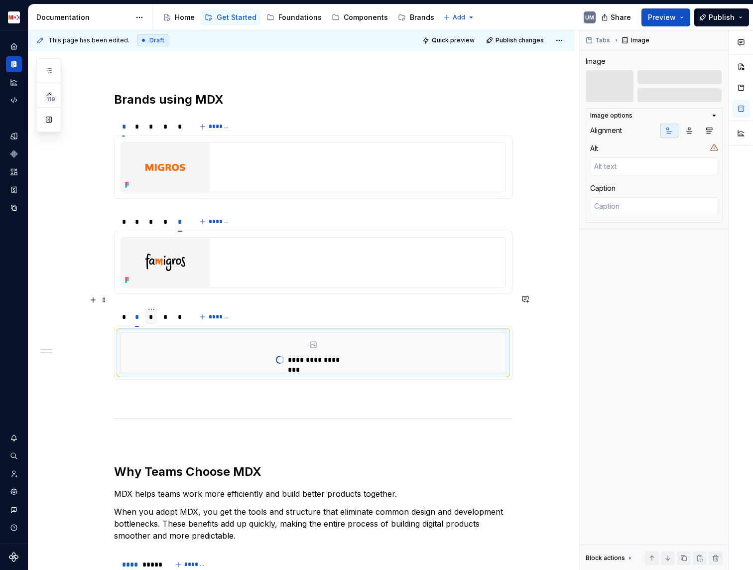
click at [153, 312] on div "*" at bounding box center [151, 317] width 4 height 10
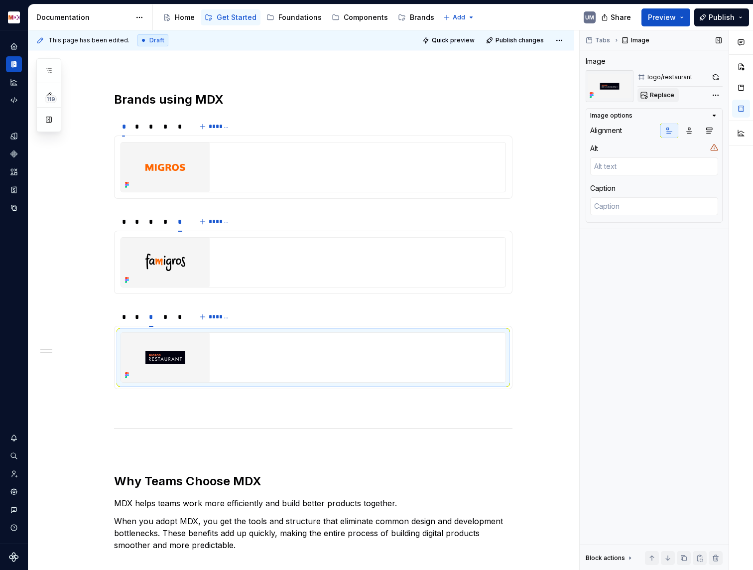
click at [658, 97] on span "Replace" at bounding box center [662, 95] width 24 height 8
type textarea "*"
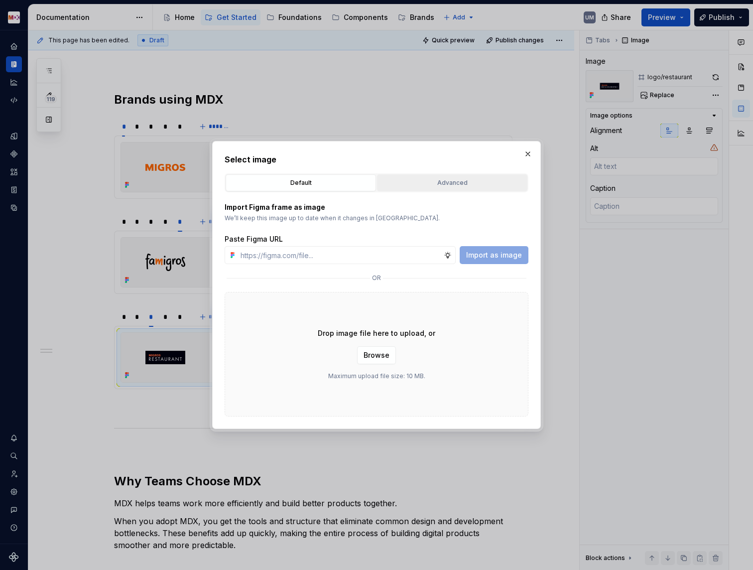
click at [462, 179] on div "Advanced" at bounding box center [453, 183] width 144 height 10
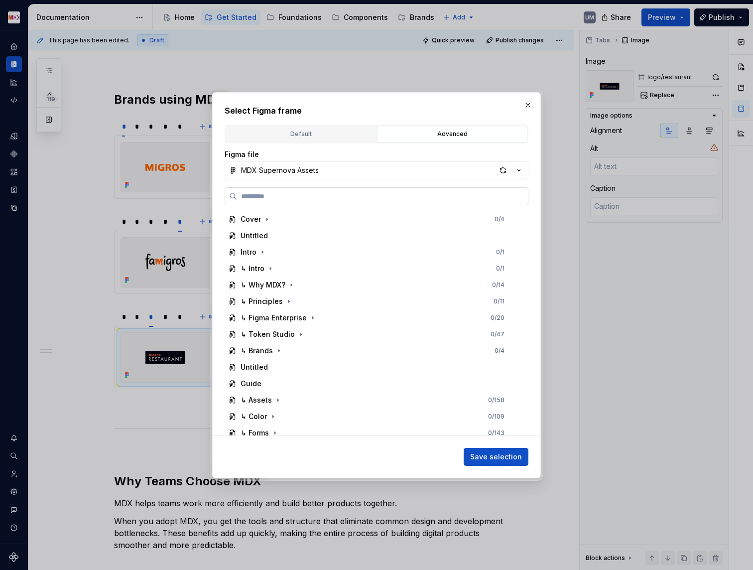
click at [343, 202] on label at bounding box center [377, 196] width 304 height 18
click at [343, 201] on input "search" at bounding box center [382, 196] width 291 height 10
paste input "*****"
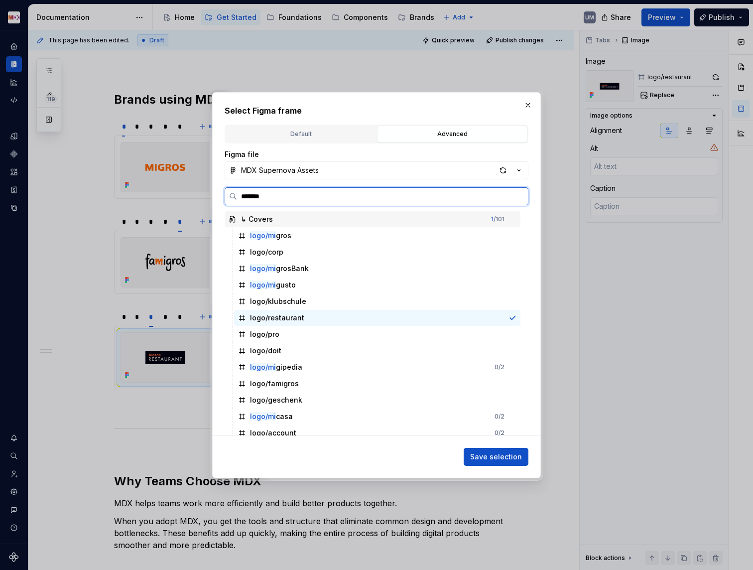
type input "********"
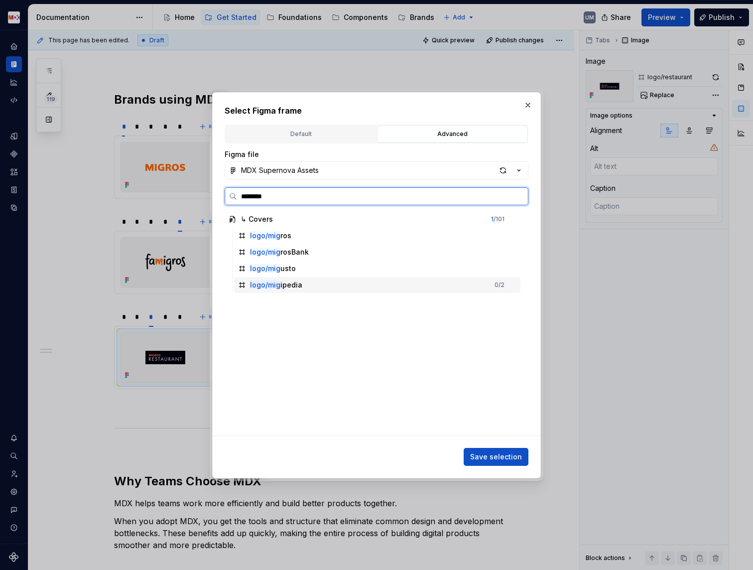
click at [292, 282] on div "logo/mig ipedia" at bounding box center [276, 285] width 52 height 10
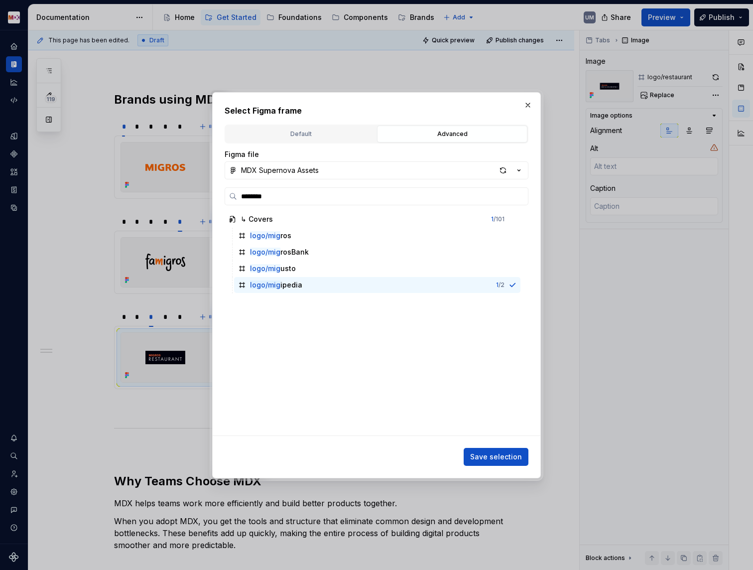
click at [491, 454] on span "Save selection" at bounding box center [496, 457] width 52 height 10
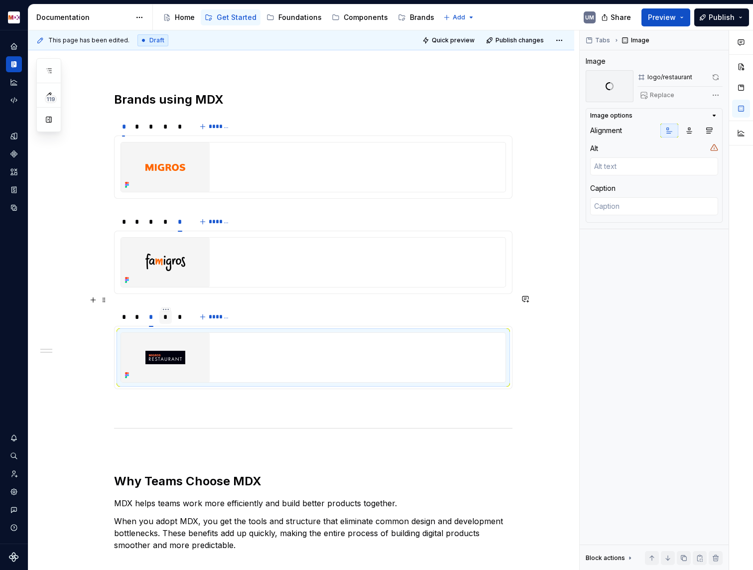
click at [168, 312] on div "*" at bounding box center [165, 317] width 4 height 10
click at [653, 100] on button "Replace" at bounding box center [658, 95] width 41 height 14
type textarea "*"
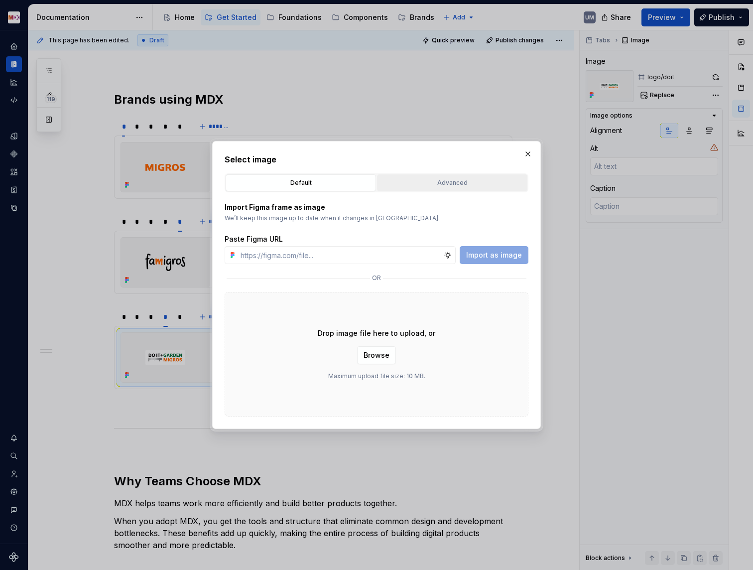
click at [427, 185] on div "Advanced" at bounding box center [453, 183] width 144 height 10
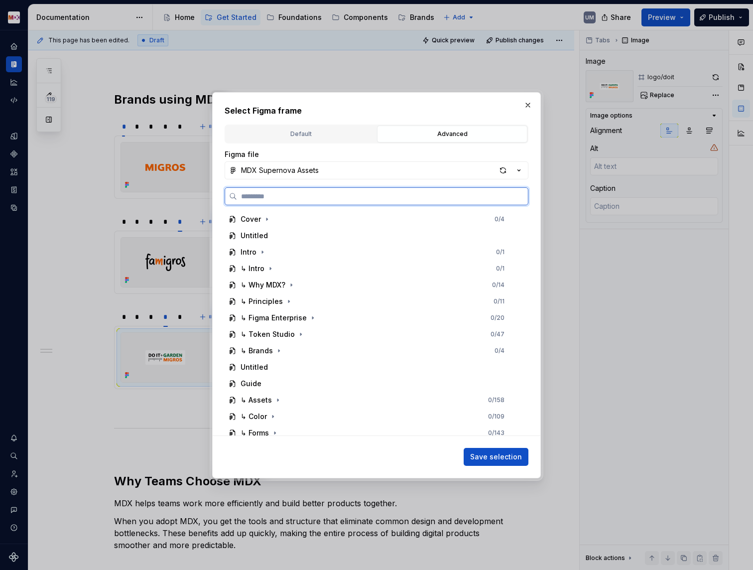
click at [360, 201] on label at bounding box center [377, 196] width 304 height 18
click at [360, 201] on input "search" at bounding box center [382, 196] width 291 height 10
paste input "*****"
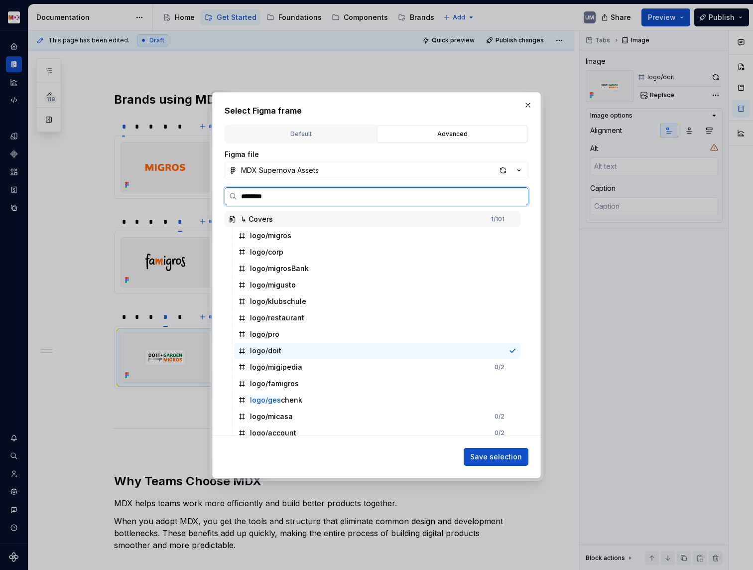
type input "*********"
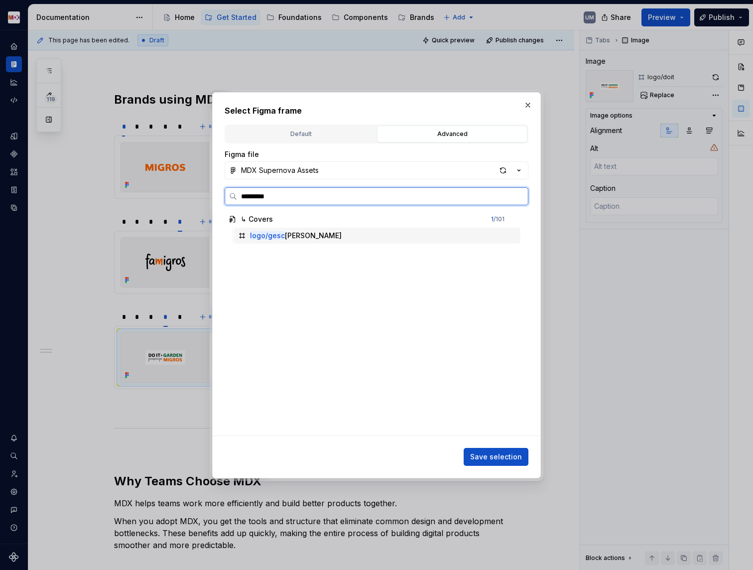
click at [303, 238] on div "logo/gesc henk" at bounding box center [377, 236] width 287 height 16
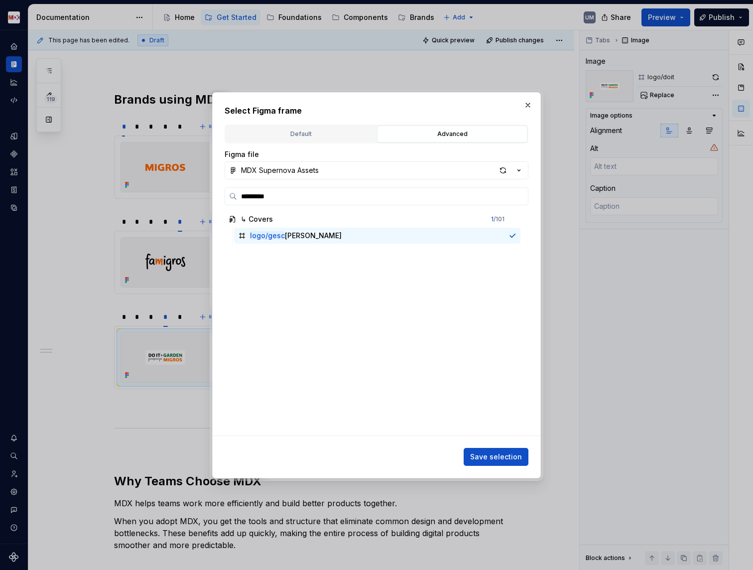
click at [500, 449] on button "Save selection" at bounding box center [496, 457] width 65 height 18
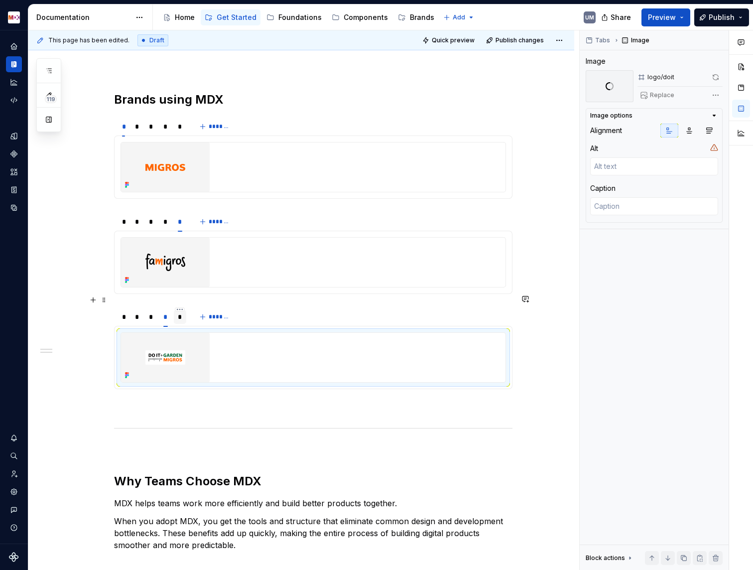
click at [185, 310] on div "*" at bounding box center [180, 317] width 12 height 14
click at [184, 336] on img at bounding box center [165, 357] width 89 height 49
click at [668, 93] on span "Replace" at bounding box center [662, 95] width 24 height 8
type textarea "*"
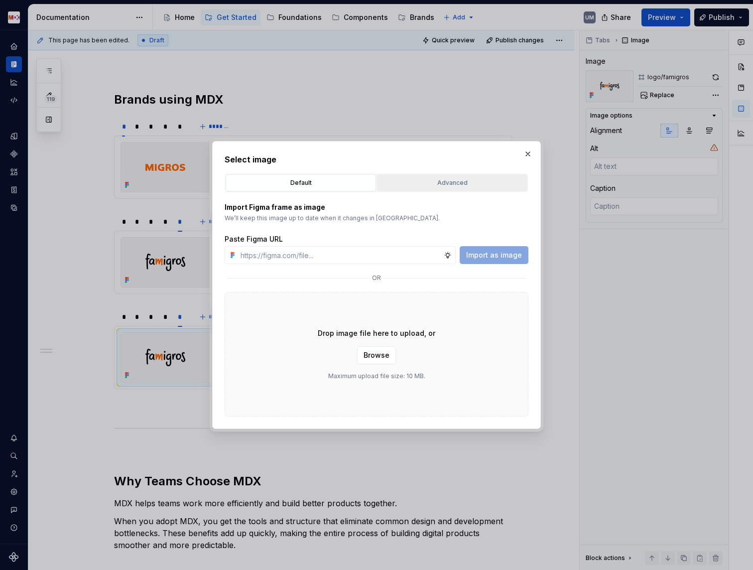
click at [433, 187] on div "Advanced" at bounding box center [453, 183] width 144 height 10
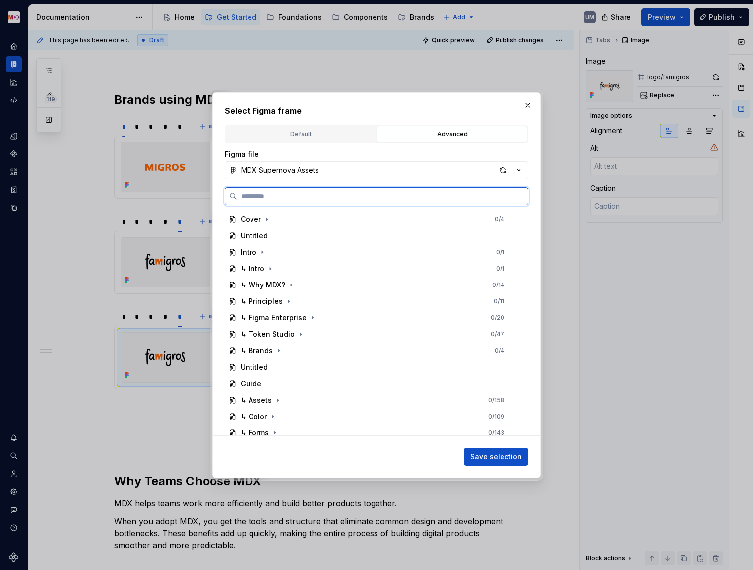
click at [341, 199] on input "search" at bounding box center [382, 196] width 291 height 10
paste input "*****"
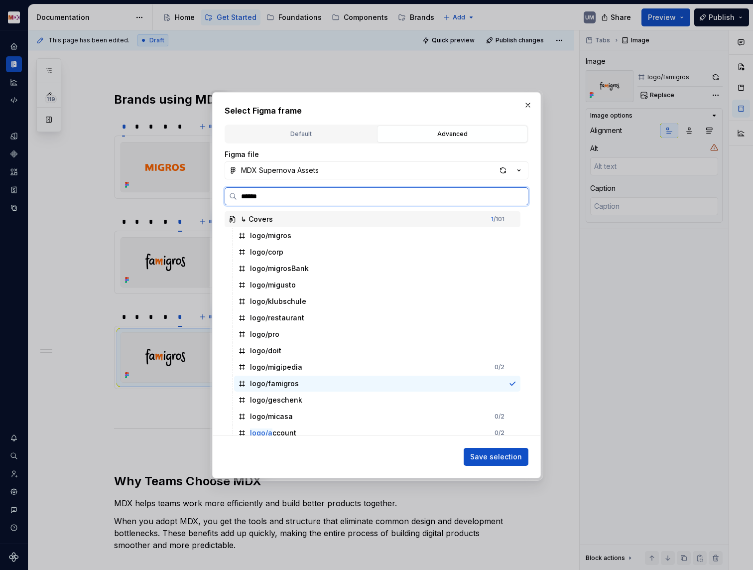
type input "*******"
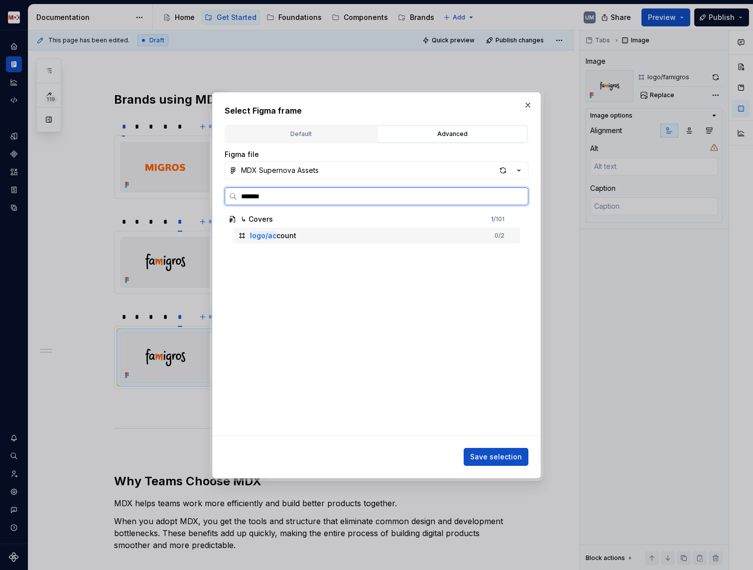
click at [303, 234] on div "logo/ac count 0 / 2" at bounding box center [377, 236] width 287 height 16
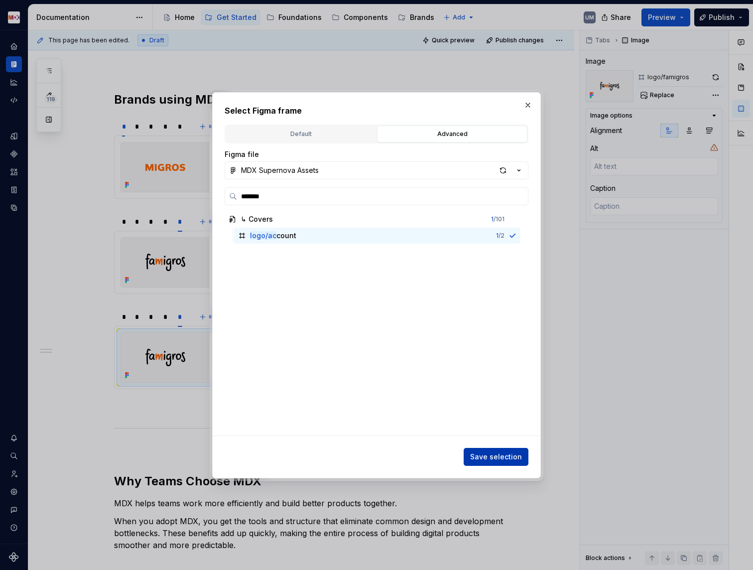
click at [494, 459] on span "Save selection" at bounding box center [496, 457] width 52 height 10
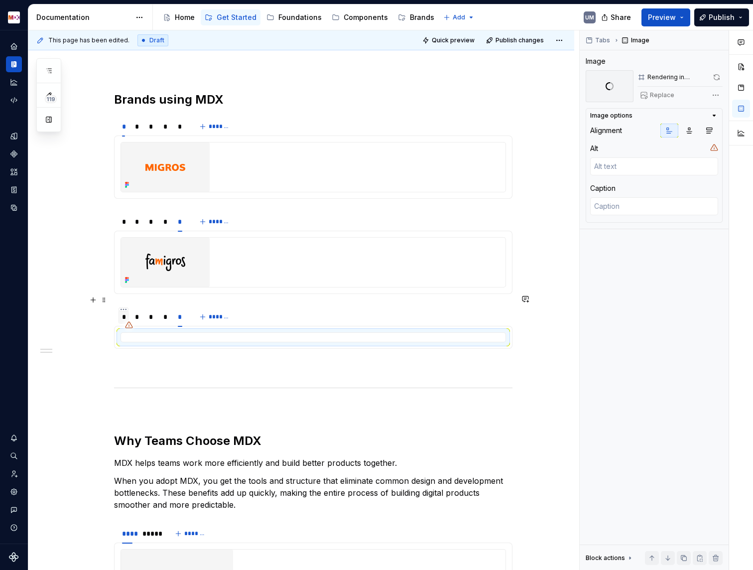
click at [121, 311] on div "*" at bounding box center [123, 317] width 11 height 14
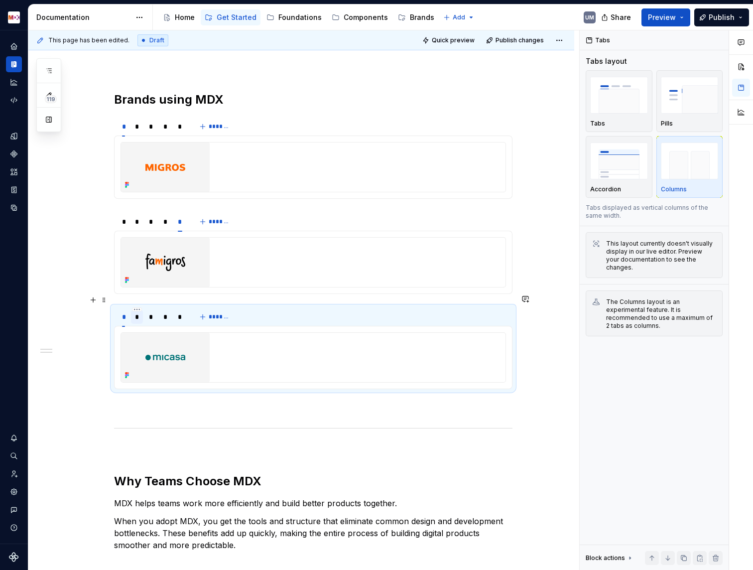
click at [139, 312] on div "*" at bounding box center [137, 317] width 4 height 10
click at [153, 312] on div "*" at bounding box center [151, 317] width 4 height 10
click at [168, 312] on div "*" at bounding box center [165, 317] width 4 height 10
click at [182, 312] on div "*" at bounding box center [180, 317] width 4 height 10
click at [166, 312] on div "*" at bounding box center [165, 317] width 4 height 10
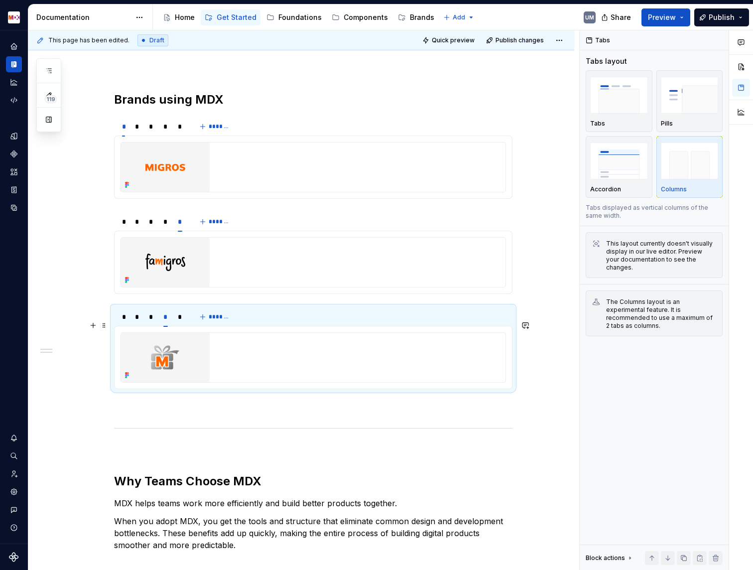
click at [170, 340] on img at bounding box center [165, 357] width 89 height 49
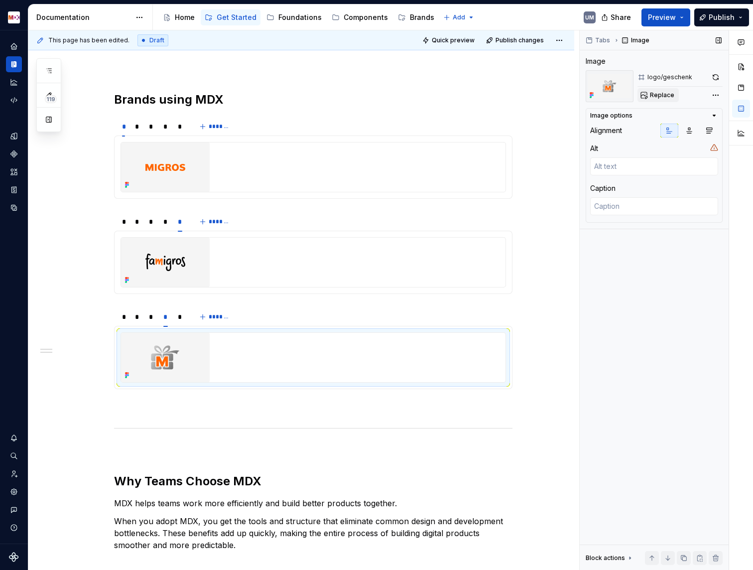
click at [653, 95] on span "Replace" at bounding box center [662, 95] width 24 height 8
click at [712, 77] on button "button" at bounding box center [716, 77] width 14 height 14
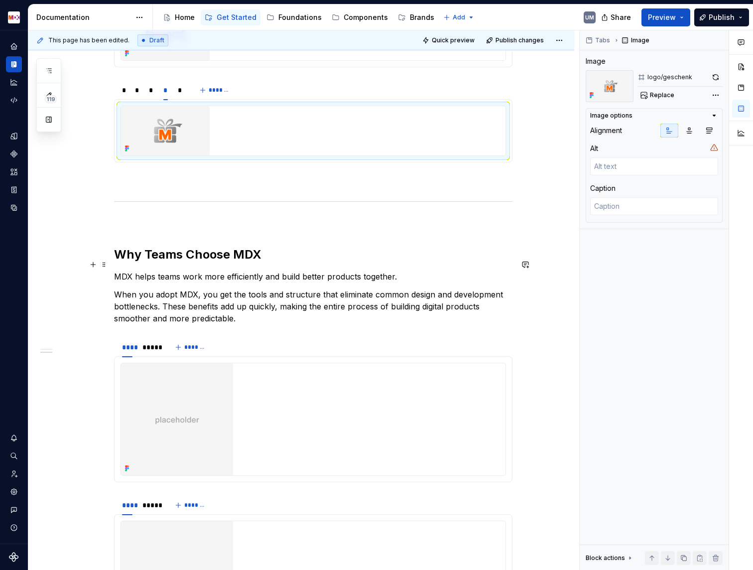
scroll to position [1135, 0]
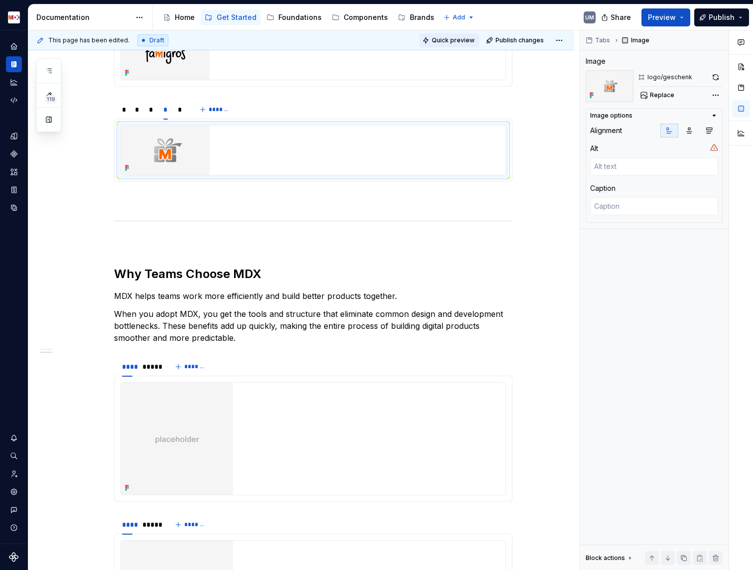
click at [465, 42] on span "Quick preview" at bounding box center [453, 40] width 43 height 8
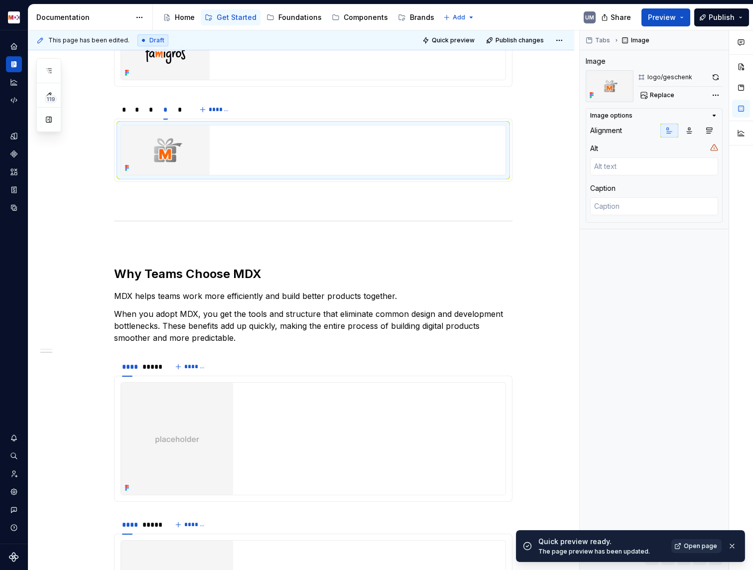
click at [696, 545] on span "Open page" at bounding box center [700, 546] width 33 height 8
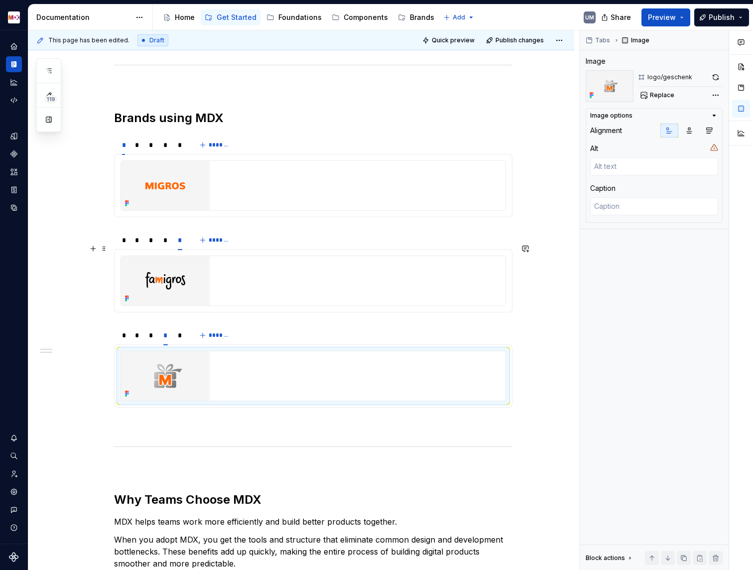
scroll to position [908, 0]
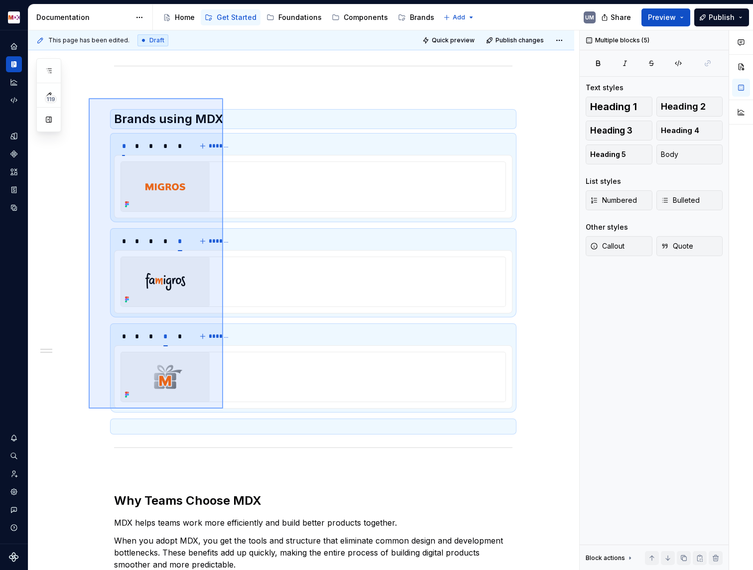
drag, startPoint x: 89, startPoint y: 98, endPoint x: 223, endPoint y: 409, distance: 338.3
click at [223, 409] on div "**********" at bounding box center [303, 300] width 551 height 540
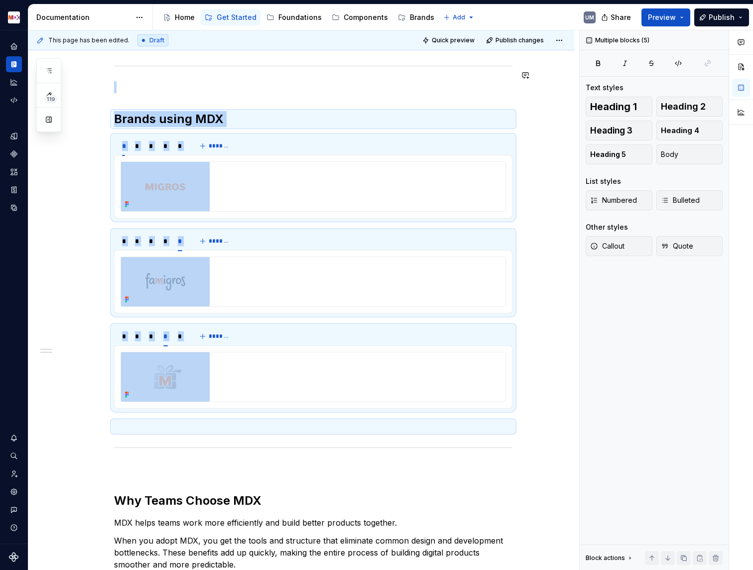
copy div "Brands using MDX * * * * * ******* * * * * * ******* * * * * * *******"
click at [403, 12] on button "Page tree" at bounding box center [404, 17] width 12 height 12
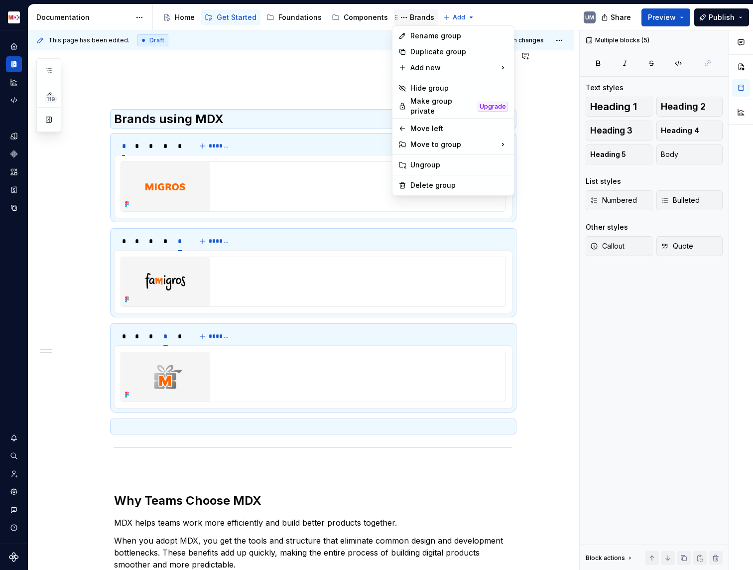
click at [408, 13] on html "MDX UM Dataset Migros Documentation Accessibility guide for tree Page tree. Nav…" at bounding box center [376, 285] width 753 height 570
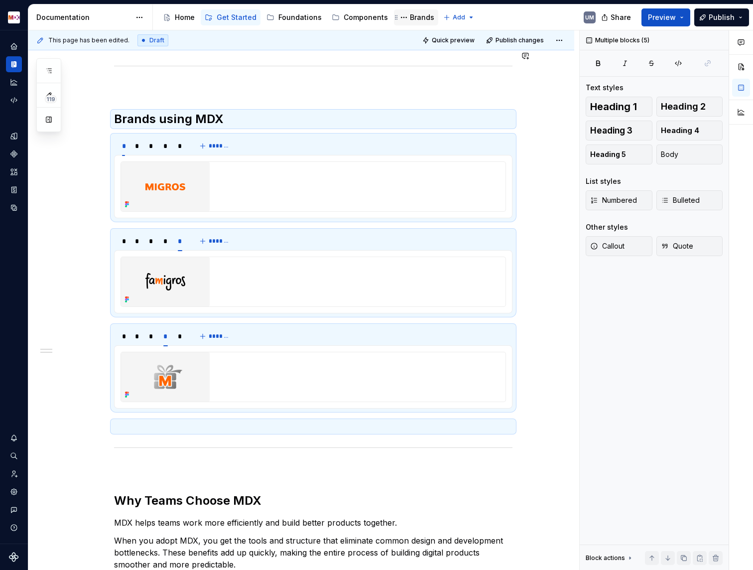
click at [413, 20] on div "Brands" at bounding box center [422, 17] width 24 height 10
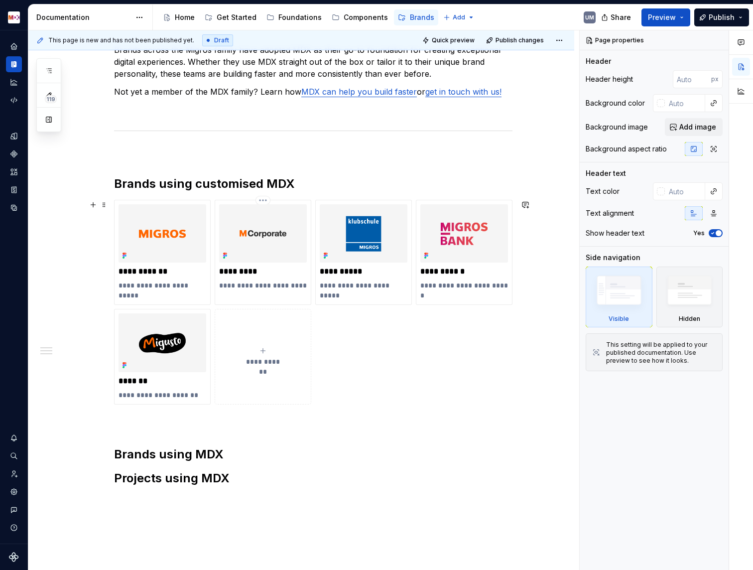
scroll to position [246, 0]
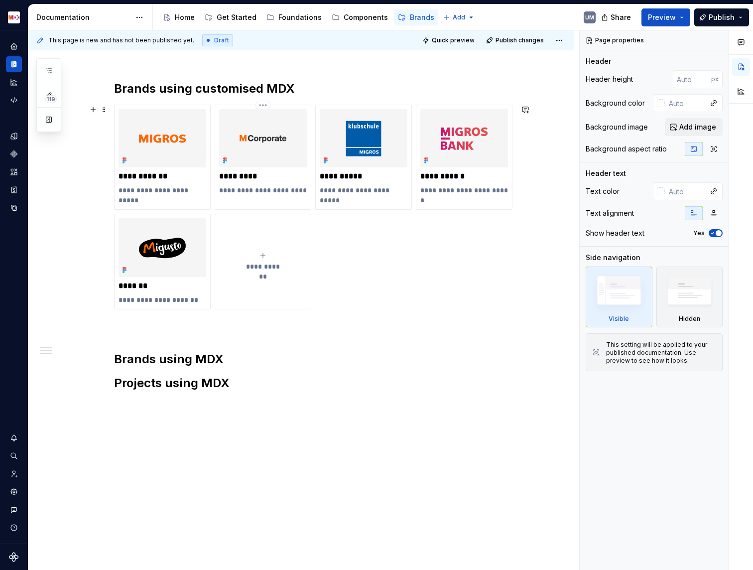
click at [230, 358] on h2 "Brands using MDX" at bounding box center [313, 359] width 399 height 16
type textarea "*"
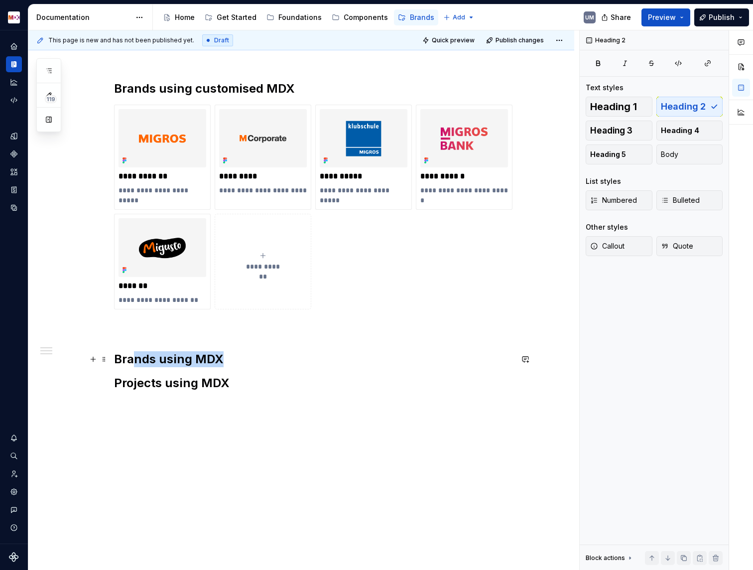
drag, startPoint x: 239, startPoint y: 357, endPoint x: 117, endPoint y: 356, distance: 122.6
click at [116, 356] on div "**********" at bounding box center [301, 249] width 546 height 649
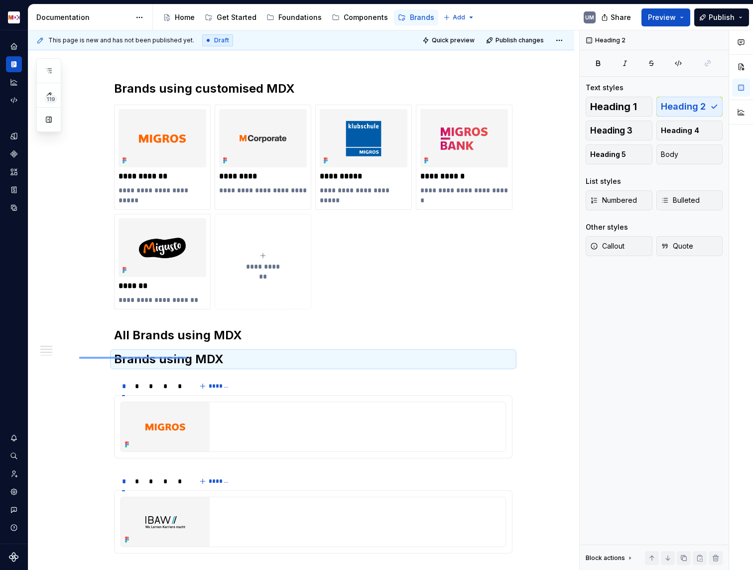
drag, startPoint x: 80, startPoint y: 357, endPoint x: 185, endPoint y: 355, distance: 105.1
click at [185, 355] on div "**********" at bounding box center [303, 300] width 551 height 540
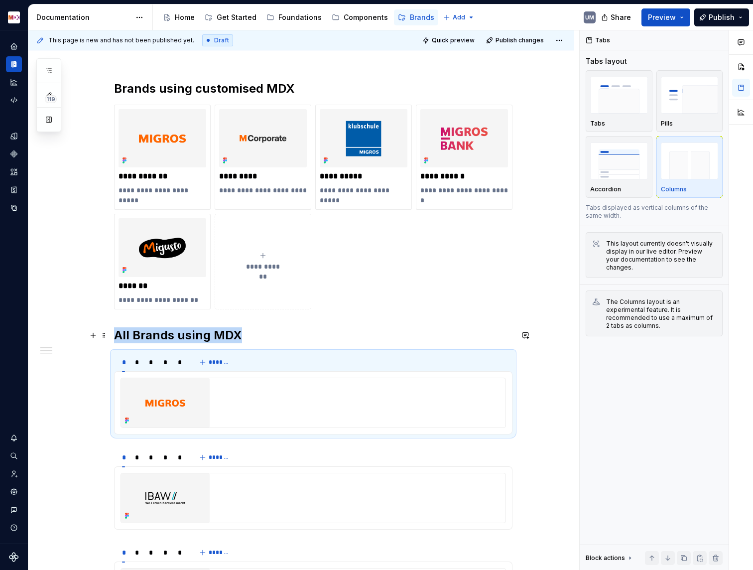
click at [115, 337] on div "**********" at bounding box center [301, 395] width 546 height 941
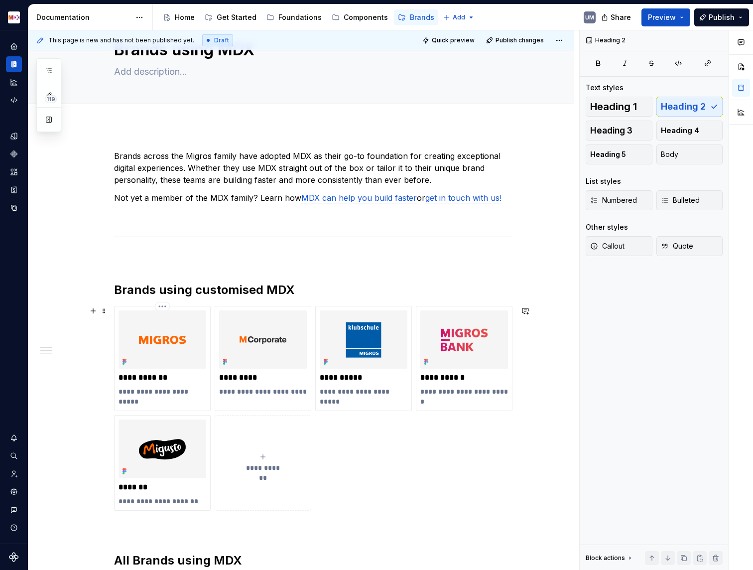
scroll to position [26, 0]
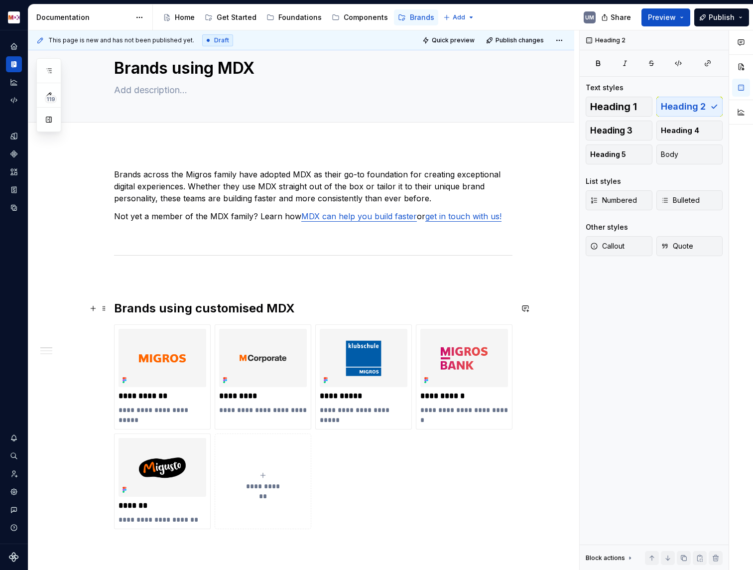
click at [139, 308] on h2 "Brands using customised MDX" at bounding box center [313, 308] width 399 height 16
click at [274, 309] on h2 "Brands using customised MDX" at bounding box center [313, 308] width 399 height 16
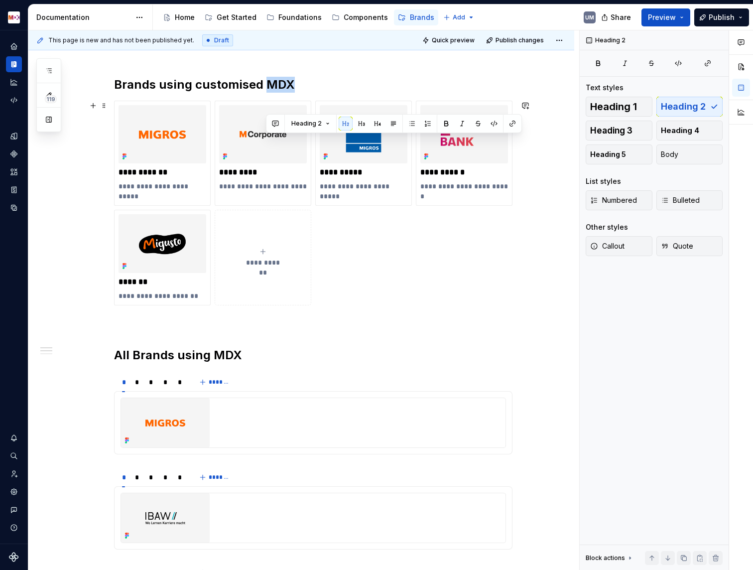
scroll to position [75, 0]
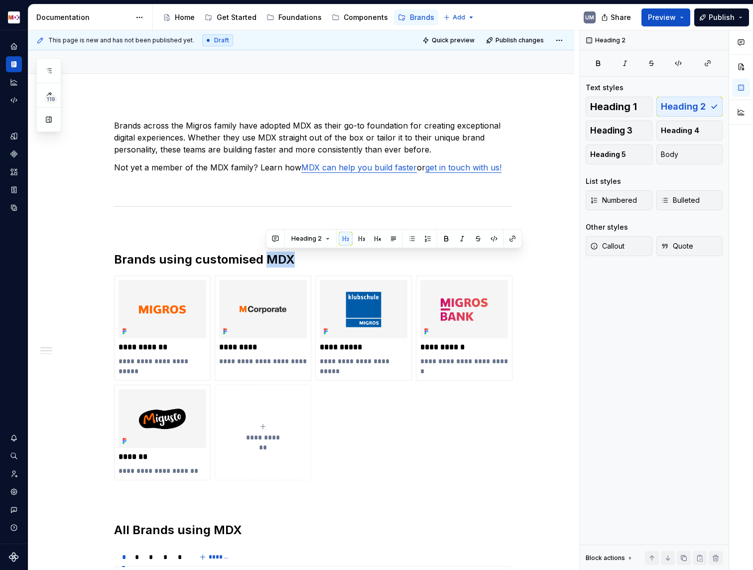
click at [426, 118] on div "**********" at bounding box center [301, 578] width 546 height 965
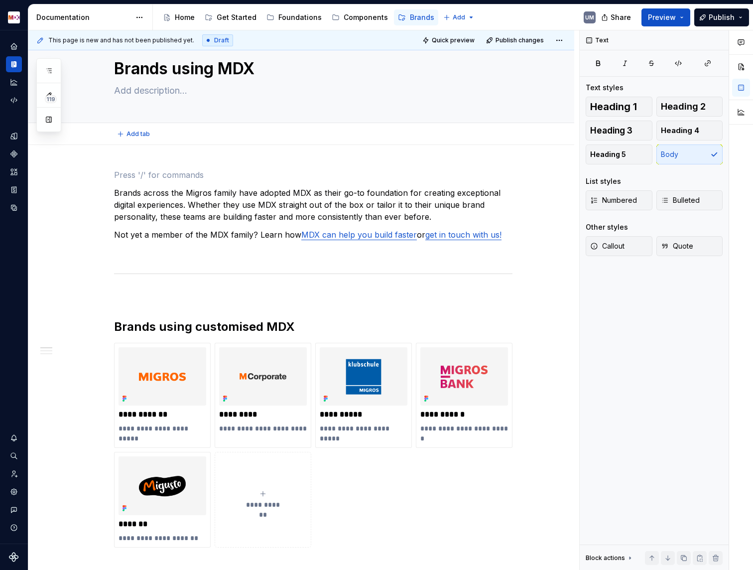
scroll to position [0, 0]
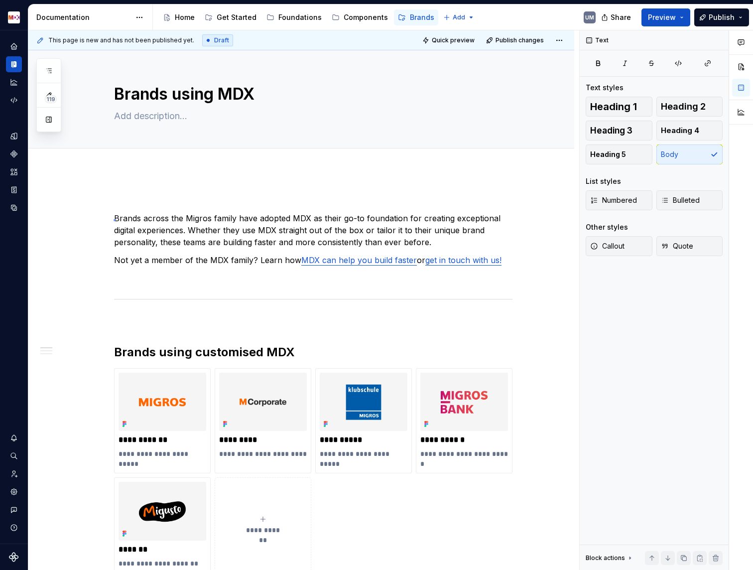
click at [114, 219] on div "**********" at bounding box center [303, 300] width 551 height 540
click at [117, 218] on p "Brands across the Migros family have adopted MDX as their go-to foundation for …" at bounding box center [313, 230] width 399 height 36
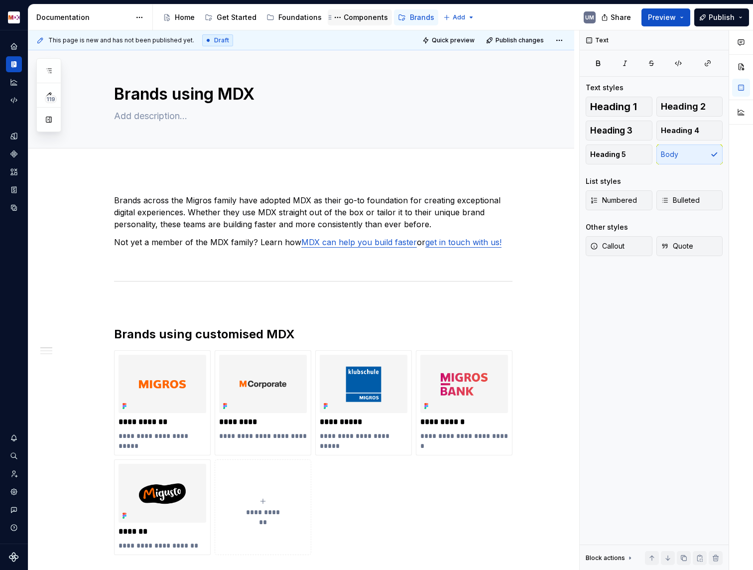
click at [354, 23] on div "Components" at bounding box center [360, 17] width 56 height 12
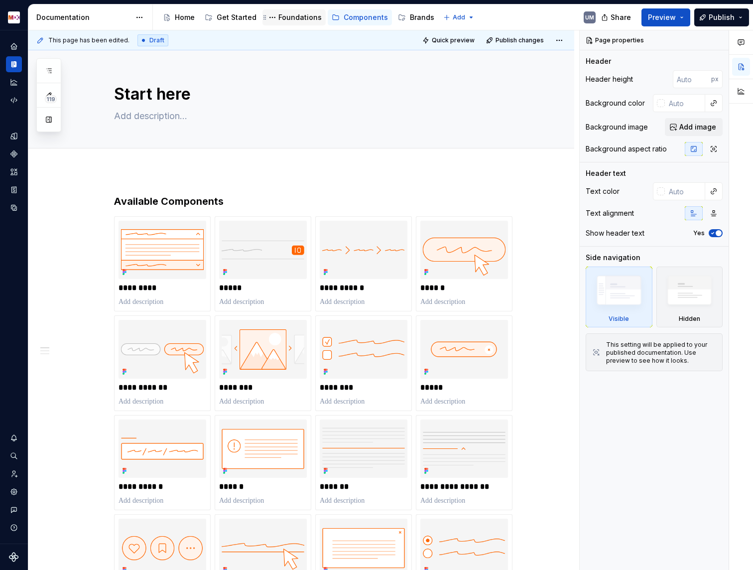
click at [304, 16] on div "Foundations" at bounding box center [300, 17] width 43 height 10
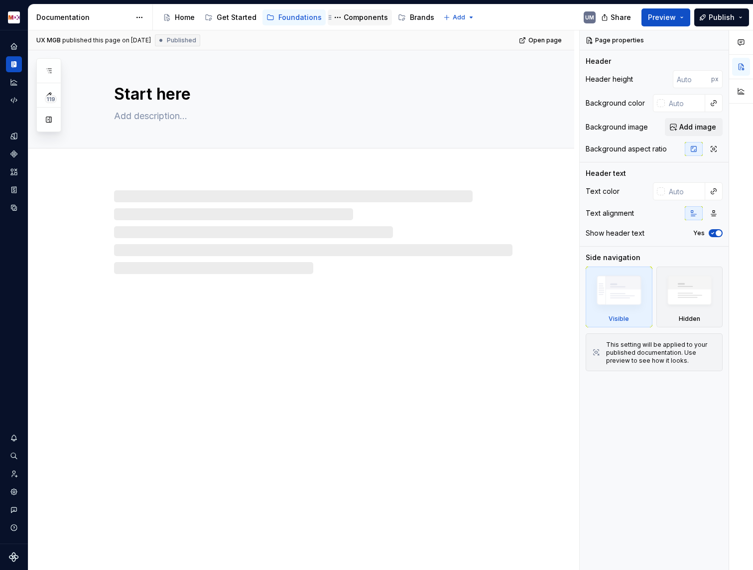
click at [362, 20] on div "Components" at bounding box center [366, 17] width 44 height 10
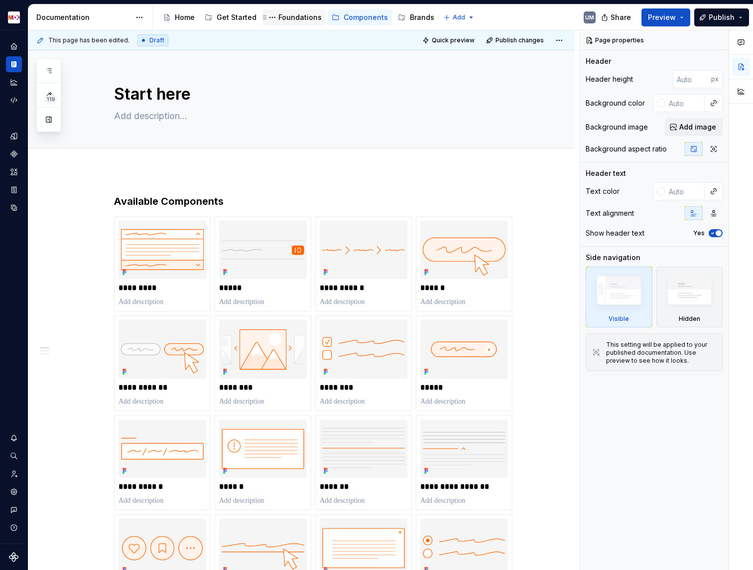
click at [303, 16] on div "Foundations" at bounding box center [300, 17] width 43 height 10
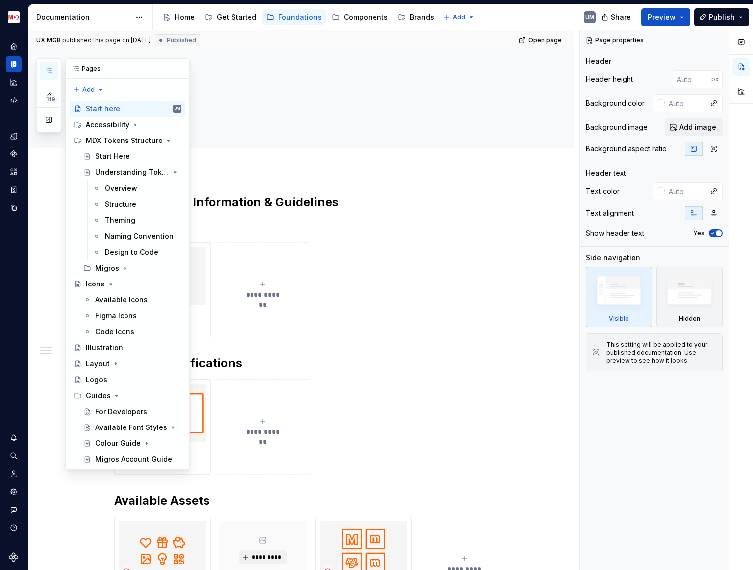
click at [48, 72] on icon "button" at bounding box center [49, 71] width 8 height 8
click at [51, 122] on button "button" at bounding box center [49, 120] width 18 height 18
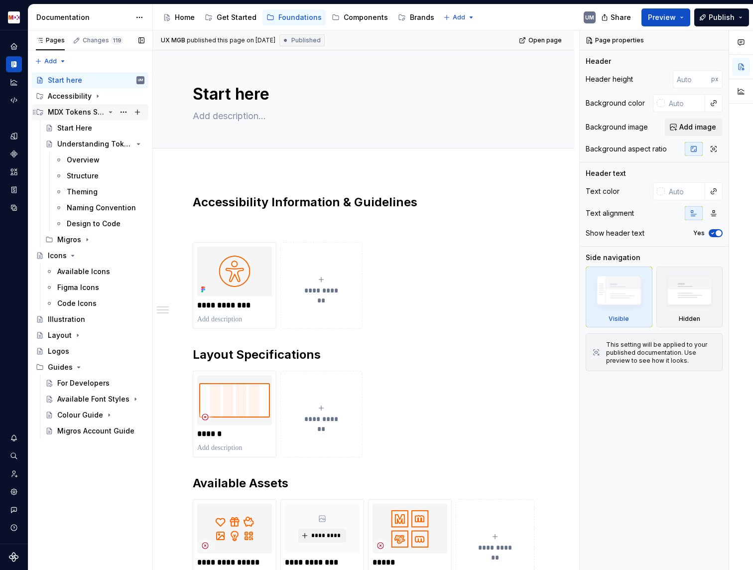
click at [110, 112] on icon "Page tree" at bounding box center [111, 112] width 2 height 1
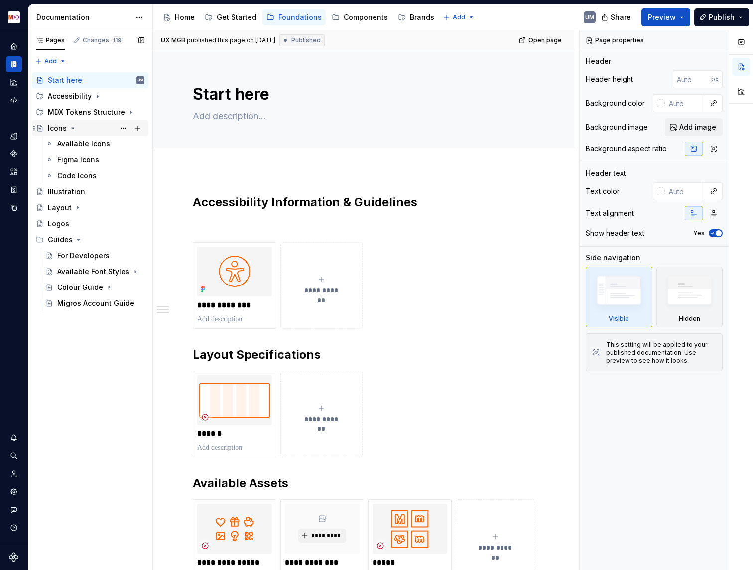
click at [70, 127] on icon "Page tree" at bounding box center [73, 128] width 8 height 8
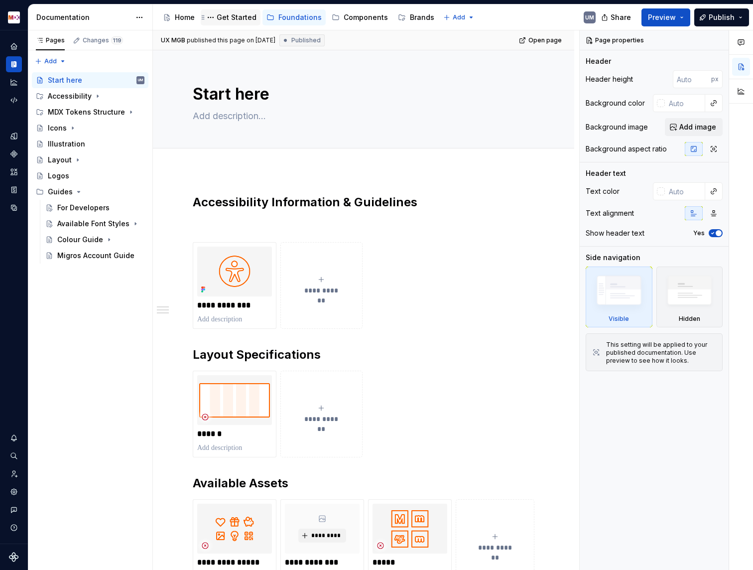
click at [230, 16] on div "Get Started" at bounding box center [237, 17] width 40 height 10
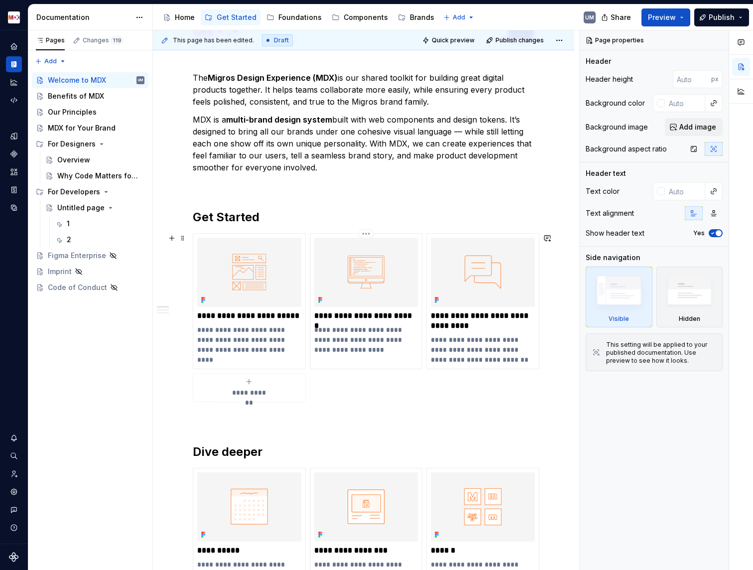
scroll to position [15, 0]
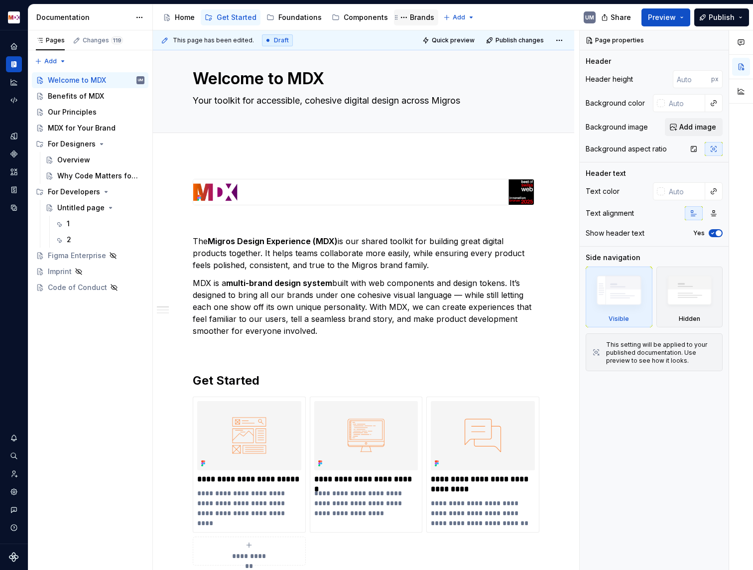
click at [416, 19] on div "Brands" at bounding box center [422, 17] width 24 height 10
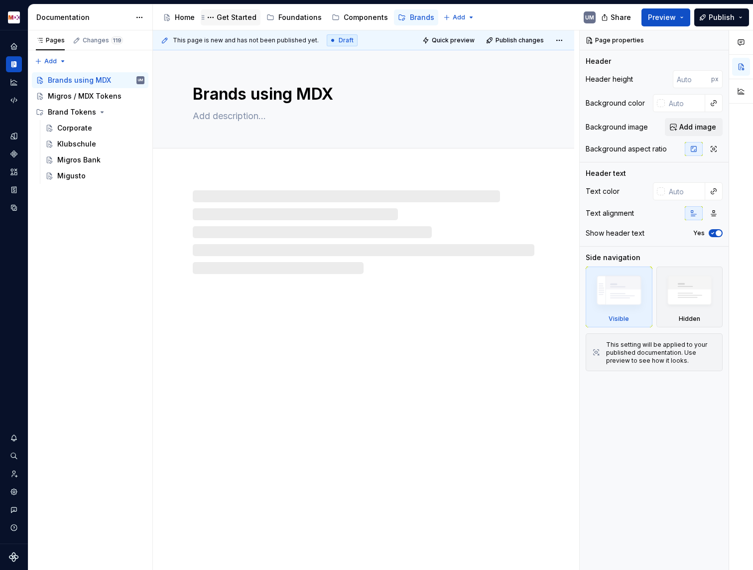
click at [229, 19] on div "Get Started" at bounding box center [237, 17] width 40 height 10
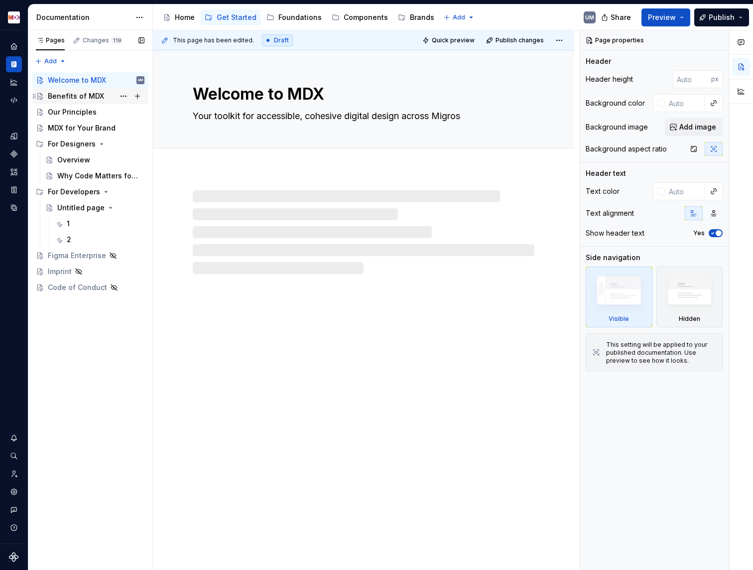
click at [85, 99] on div "Benefits of MDX" at bounding box center [76, 96] width 56 height 10
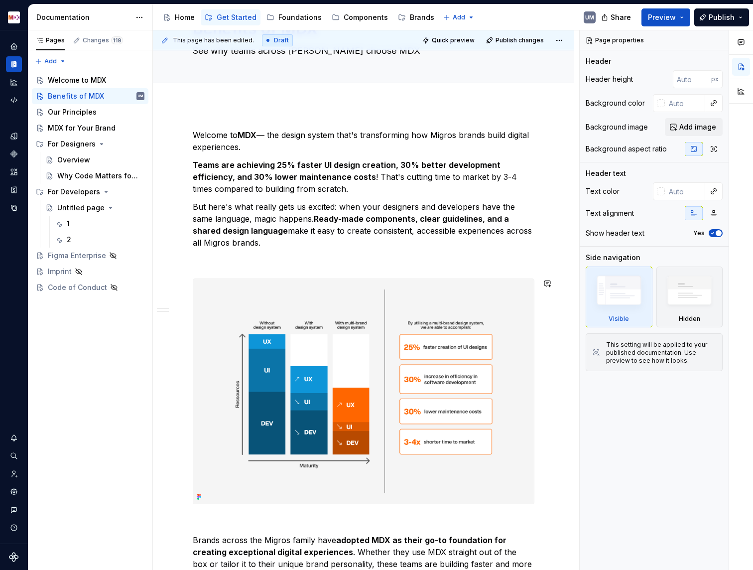
scroll to position [61, 0]
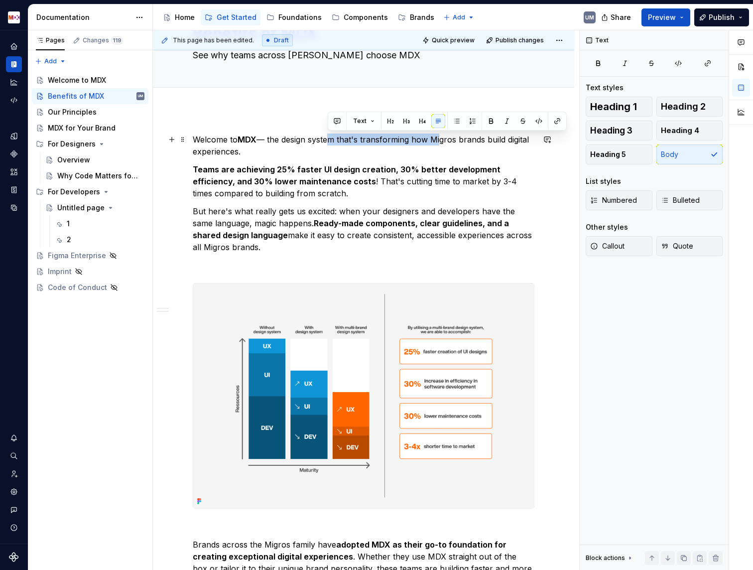
drag, startPoint x: 330, startPoint y: 137, endPoint x: 438, endPoint y: 137, distance: 107.6
click at [438, 137] on p "Welcome to MDX — the design system that's transforming how Migros brands build …" at bounding box center [364, 146] width 342 height 24
click at [334, 213] on p "But here's what really gets us excited: when your designers and developers have…" at bounding box center [364, 229] width 342 height 48
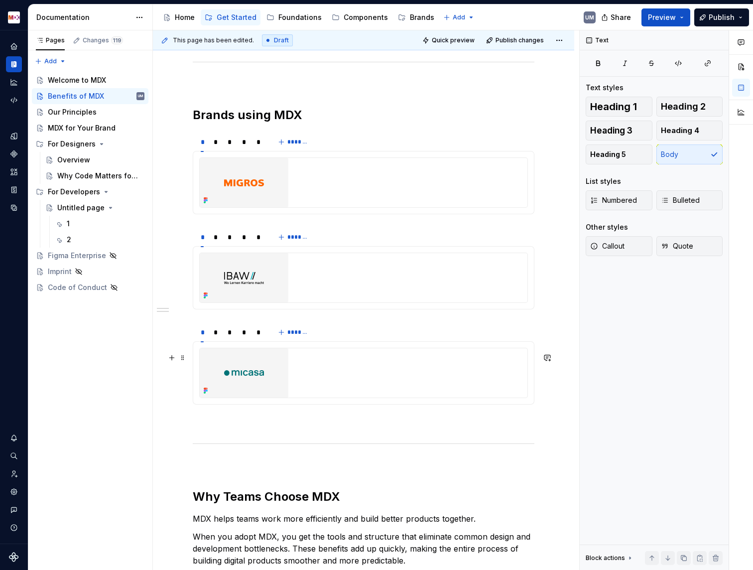
scroll to position [955, 0]
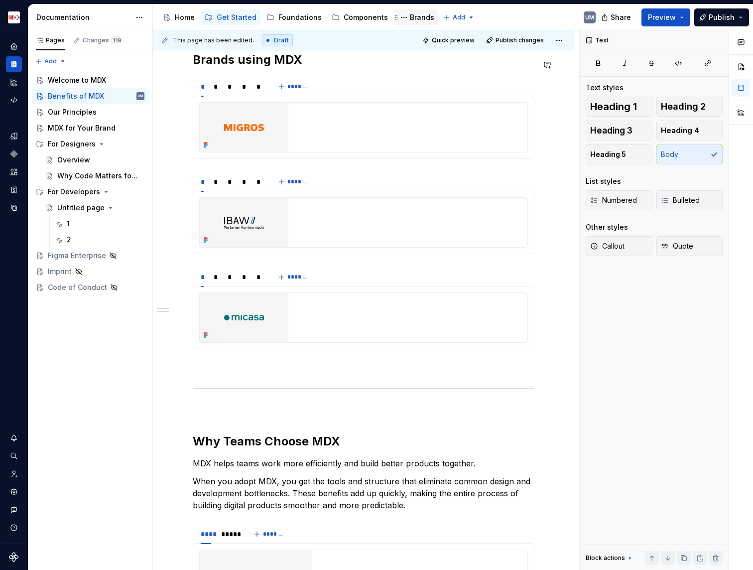
click at [414, 20] on div "Brands" at bounding box center [422, 17] width 24 height 10
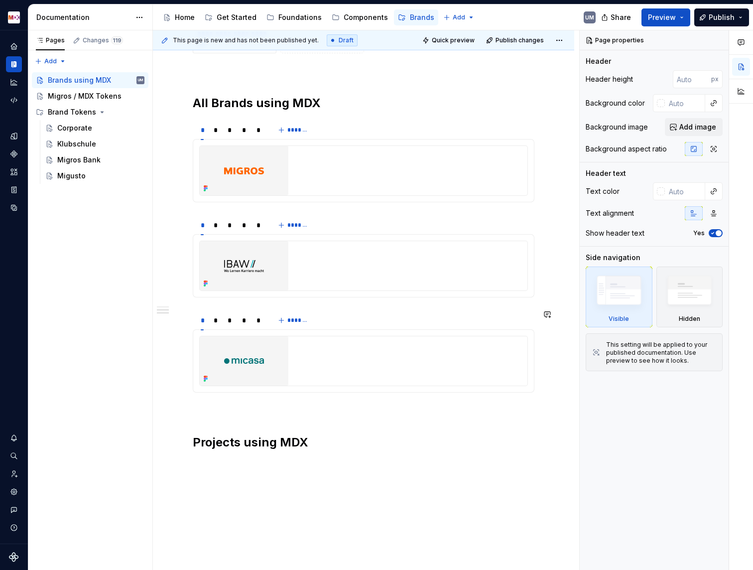
scroll to position [502, 0]
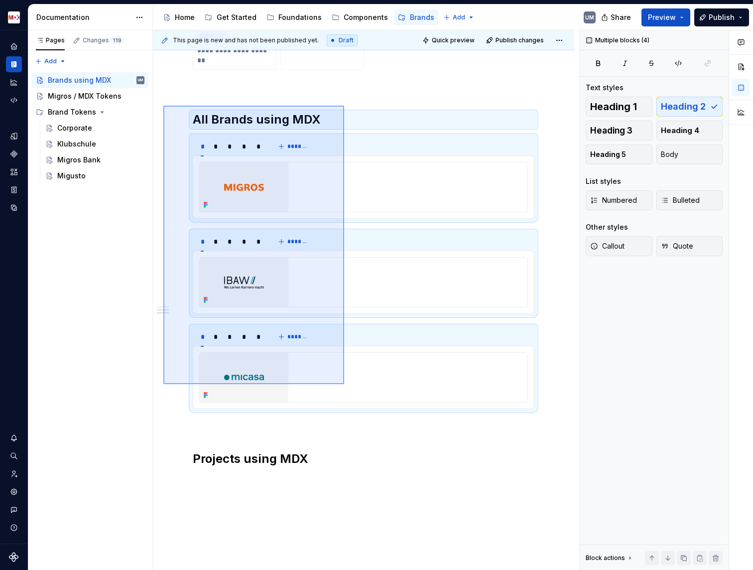
drag, startPoint x: 164, startPoint y: 106, endPoint x: 344, endPoint y: 379, distance: 327.3
click at [344, 382] on div "**********" at bounding box center [366, 300] width 427 height 540
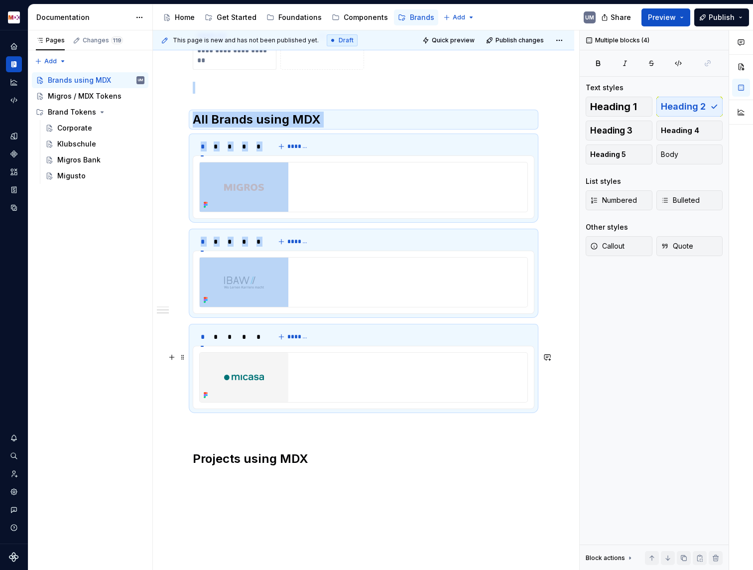
copy div "All Brands using MDX * * * * * ******* * * * * * *******"
click at [186, 15] on div "Home" at bounding box center [185, 17] width 20 height 10
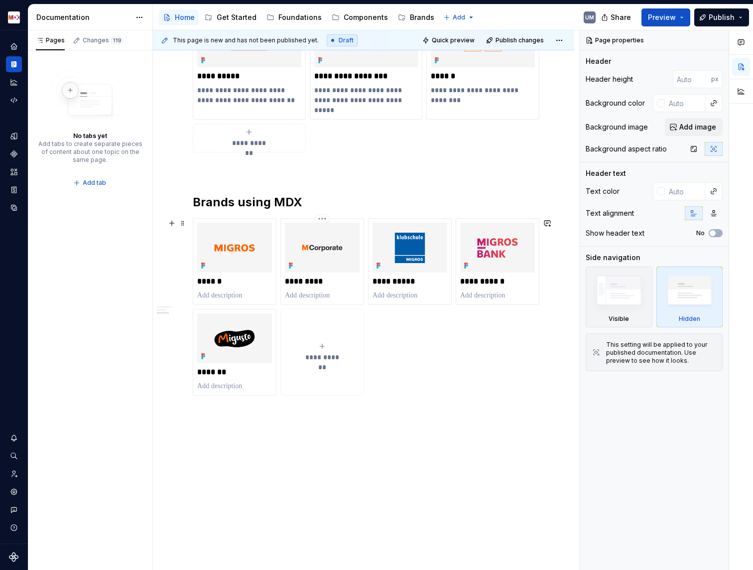
scroll to position [787, 0]
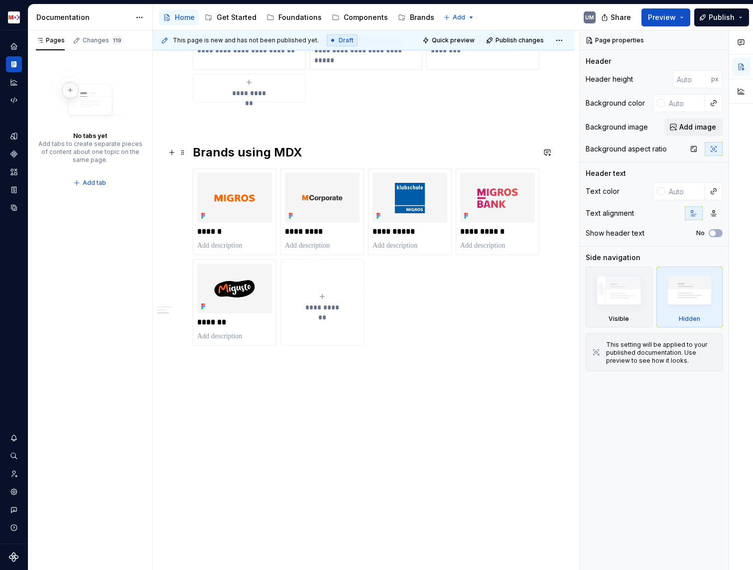
type textarea "*"
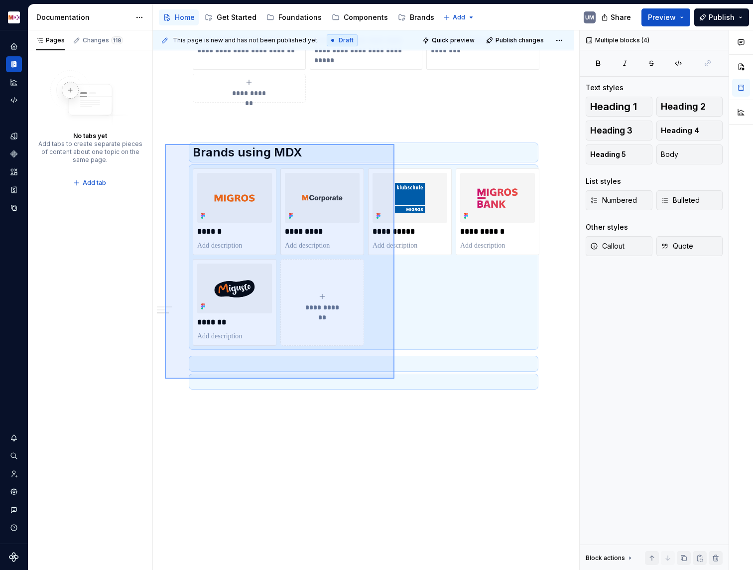
drag, startPoint x: 165, startPoint y: 144, endPoint x: 402, endPoint y: 394, distance: 344.4
click at [402, 394] on div "**********" at bounding box center [366, 300] width 427 height 540
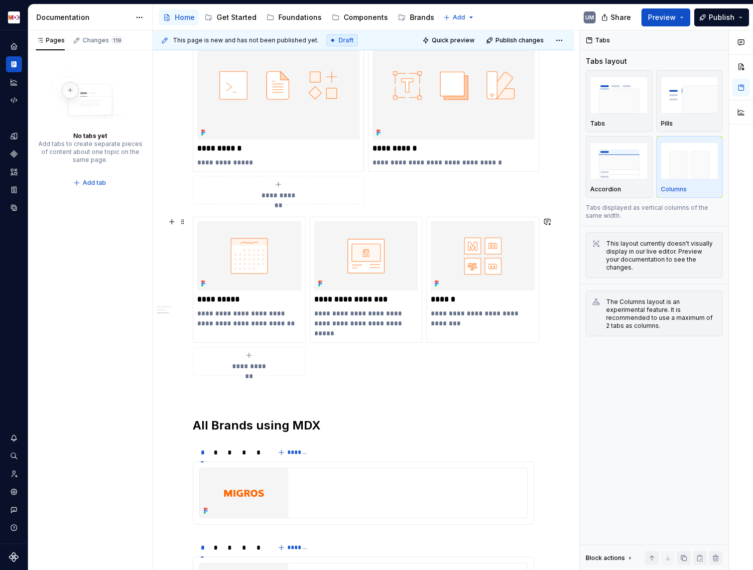
scroll to position [575, 0]
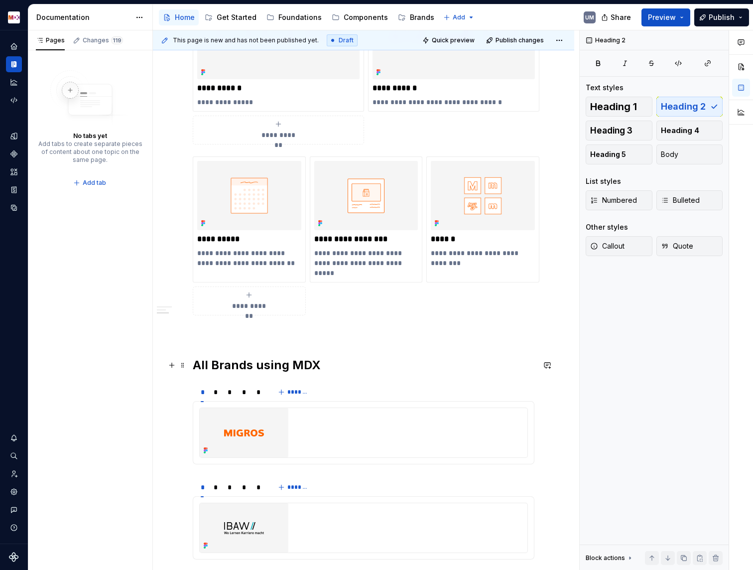
click at [226, 368] on h2 "All Brands using MDX" at bounding box center [364, 365] width 342 height 16
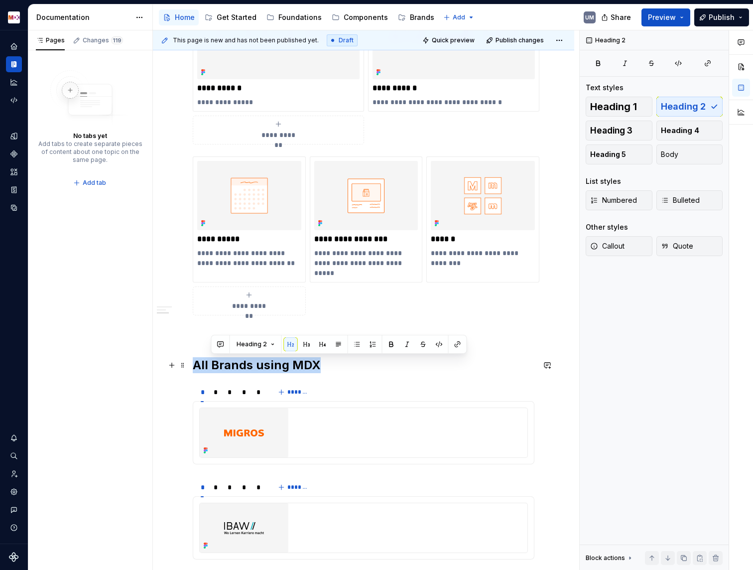
click at [226, 368] on h2 "All Brands using MDX" at bounding box center [364, 365] width 342 height 16
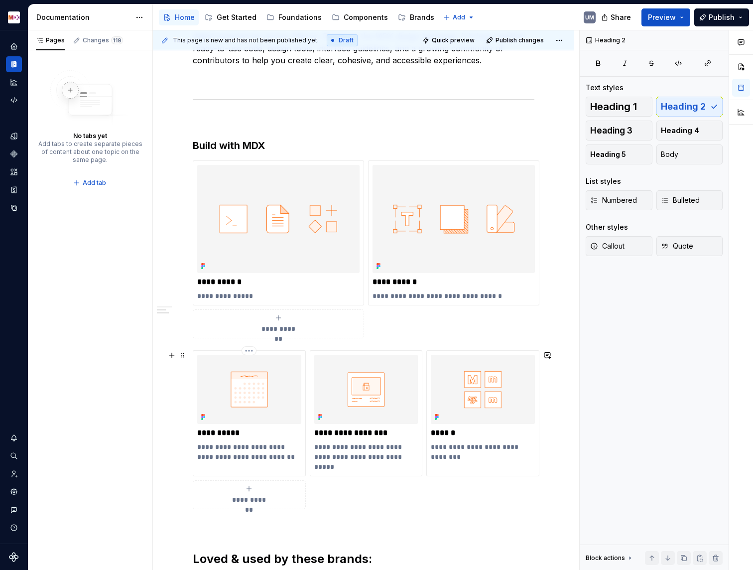
scroll to position [468, 0]
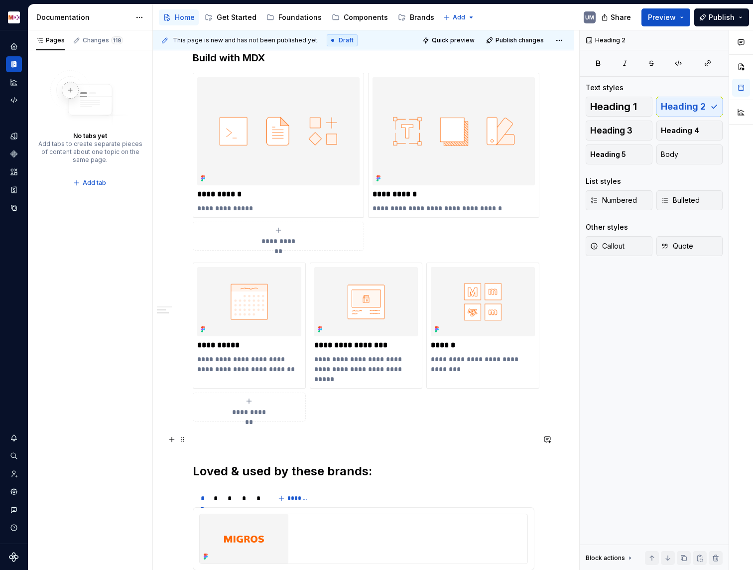
click at [218, 433] on div "**********" at bounding box center [364, 247] width 342 height 1043
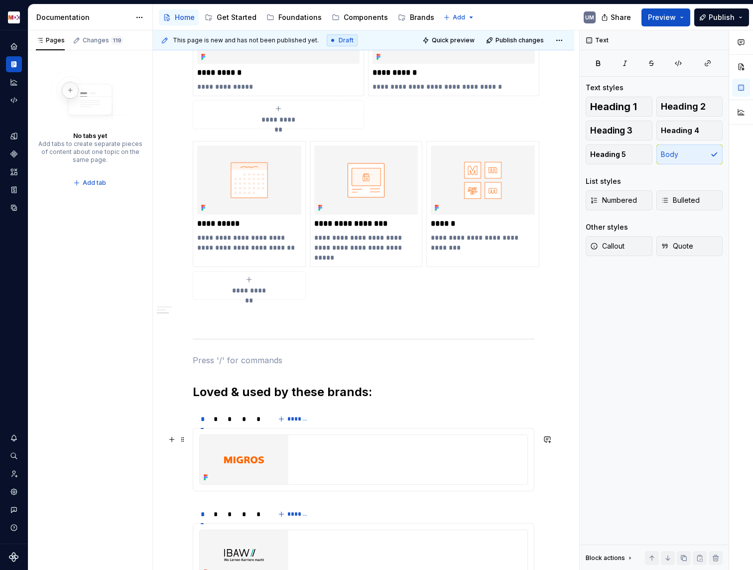
scroll to position [633, 0]
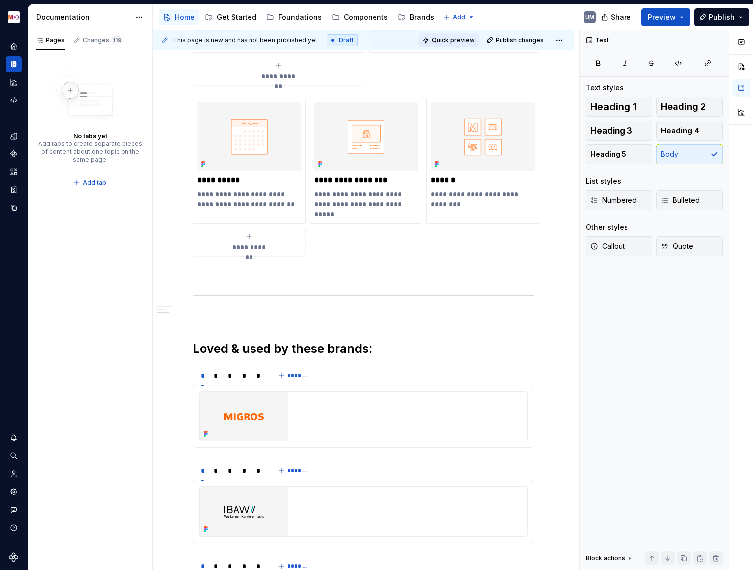
click at [462, 41] on span "Quick preview" at bounding box center [453, 40] width 43 height 8
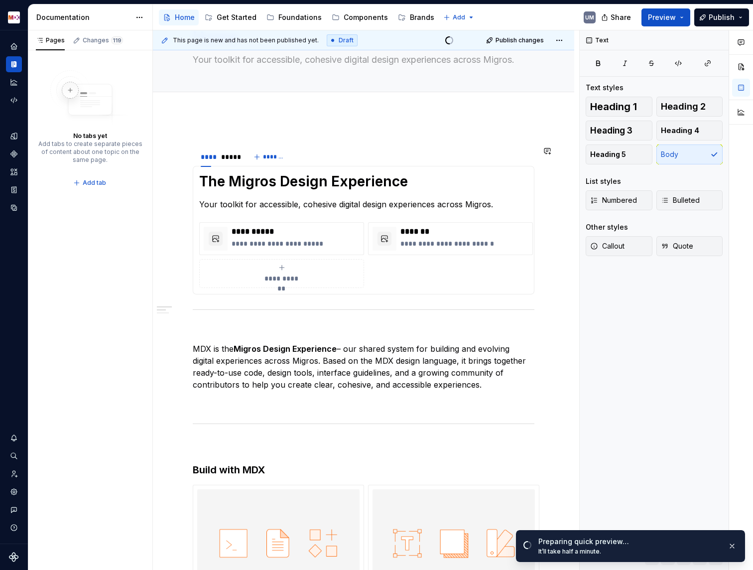
scroll to position [44, 0]
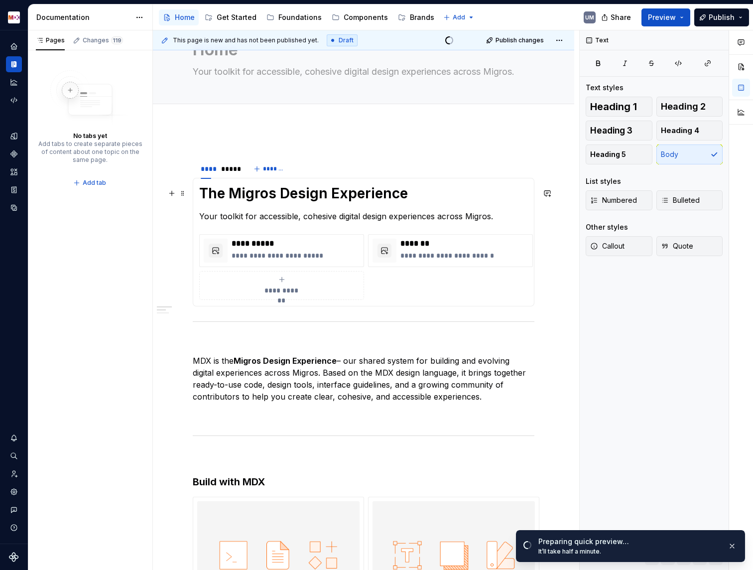
click at [331, 192] on h1 "The Migros Design Experience" at bounding box center [363, 193] width 329 height 18
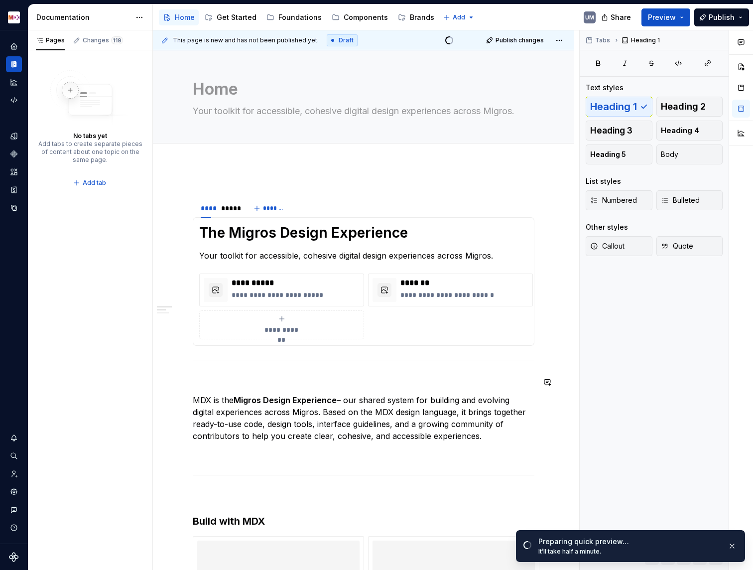
scroll to position [0, 0]
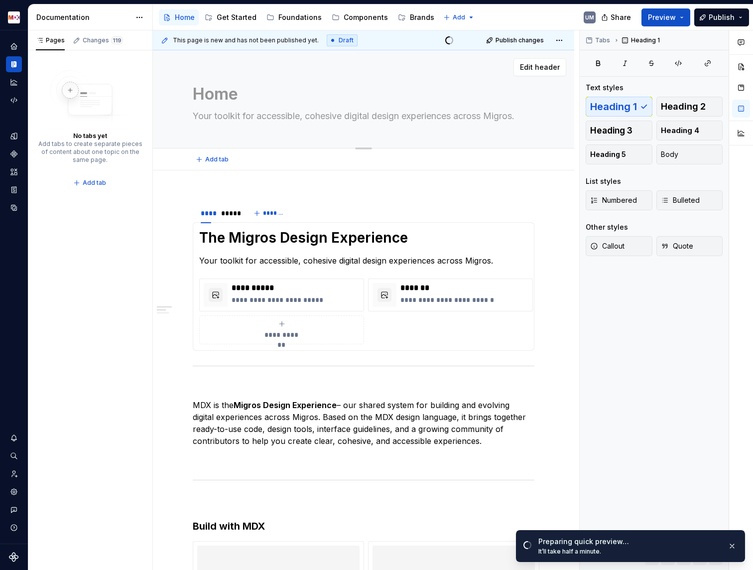
click at [366, 116] on textarea "Your toolkit for accessible, cohesive digital design experiences across Migros." at bounding box center [362, 116] width 342 height 16
type textarea "*"
click at [252, 94] on textarea "Home" at bounding box center [362, 94] width 342 height 24
type textarea "*"
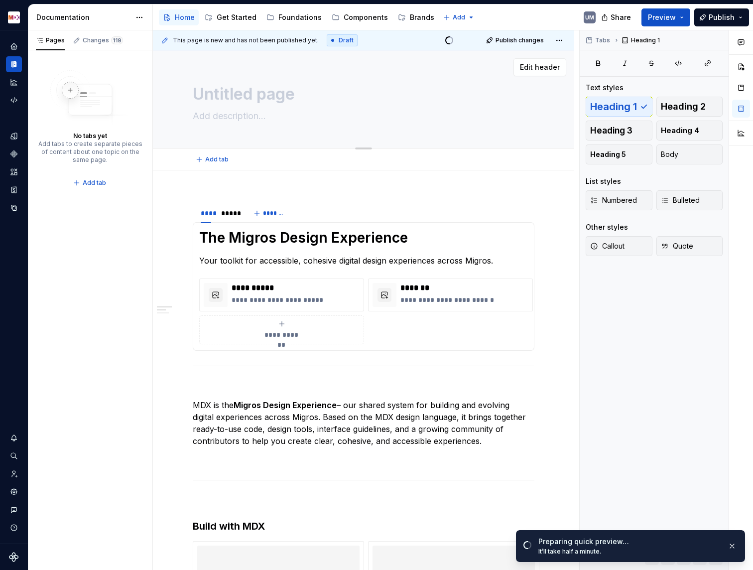
type textarea "*"
type textarea "Untitled page"
type textarea "*"
type textarea "Untitled page"
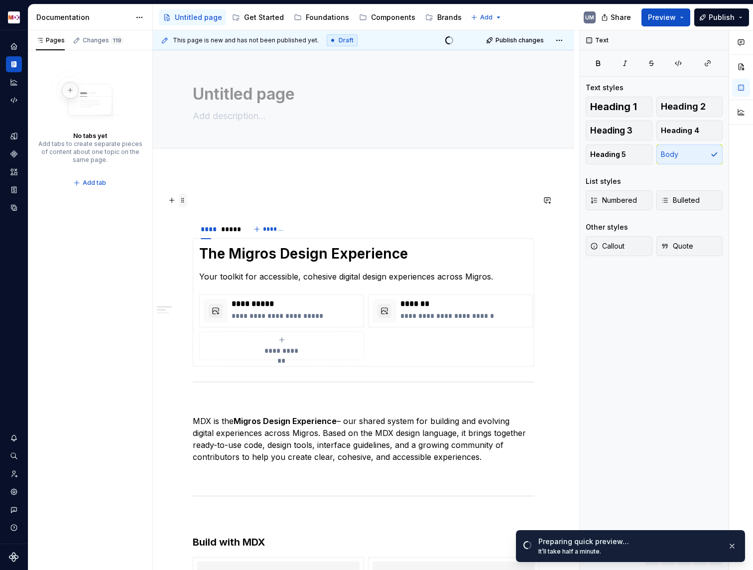
click at [182, 203] on span at bounding box center [183, 200] width 8 height 14
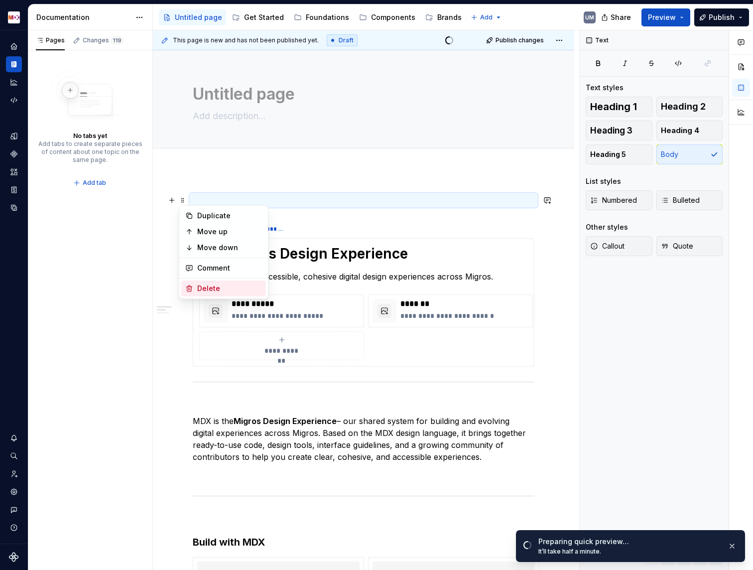
click at [209, 295] on div "Delete" at bounding box center [223, 289] width 85 height 16
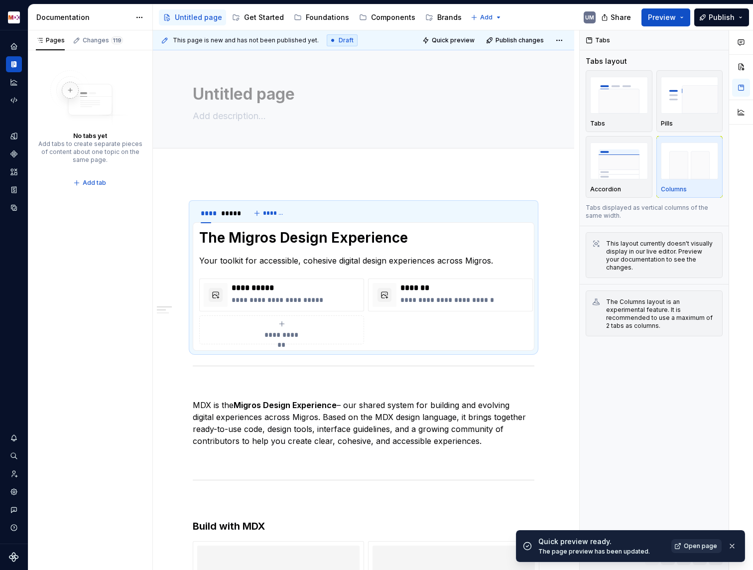
click at [693, 545] on span "Open page" at bounding box center [700, 546] width 33 height 8
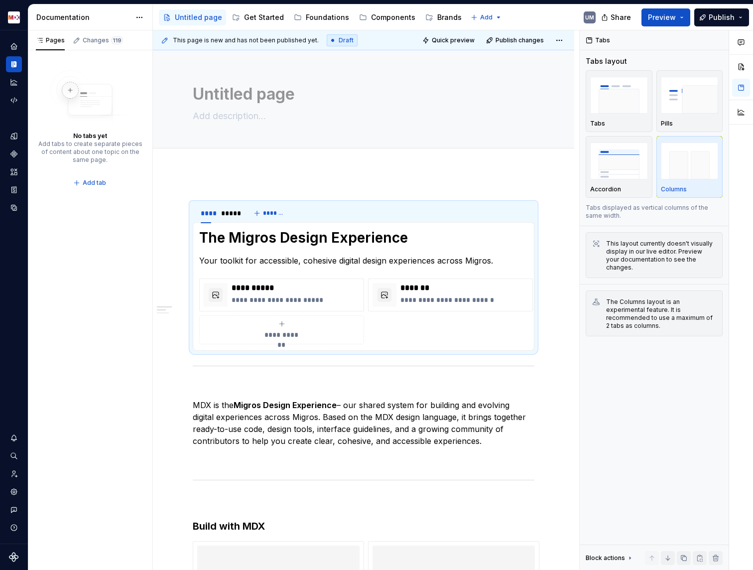
click at [403, 169] on div at bounding box center [364, 159] width 422 height 22
type textarea "*"
click at [237, 237] on h1 "The Migros Design Experience" at bounding box center [363, 238] width 329 height 18
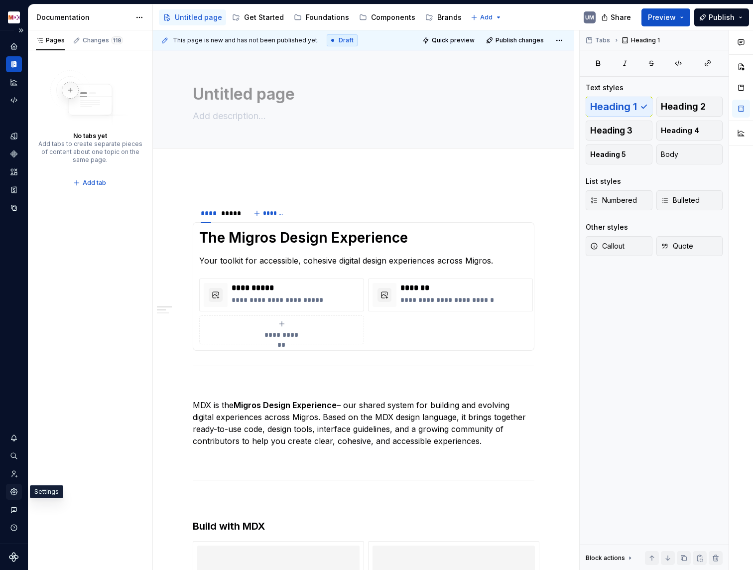
click at [16, 495] on icon "Settings" at bounding box center [13, 491] width 9 height 9
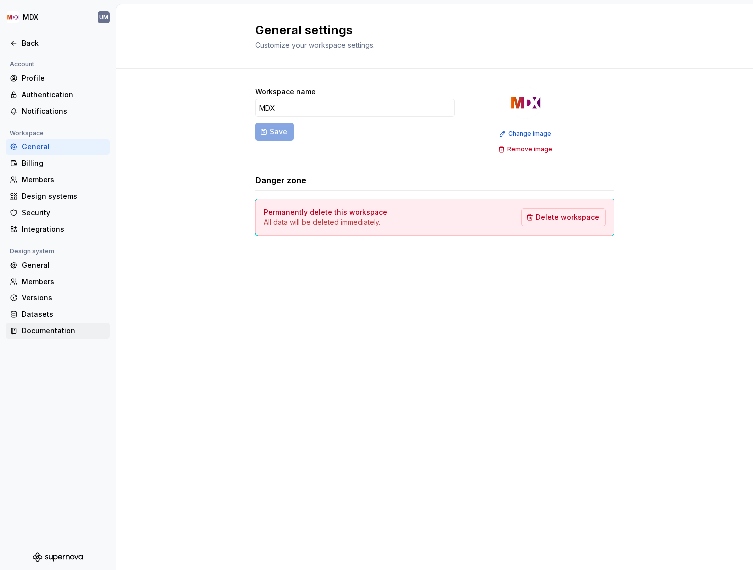
click at [48, 332] on div "Documentation" at bounding box center [64, 331] width 84 height 10
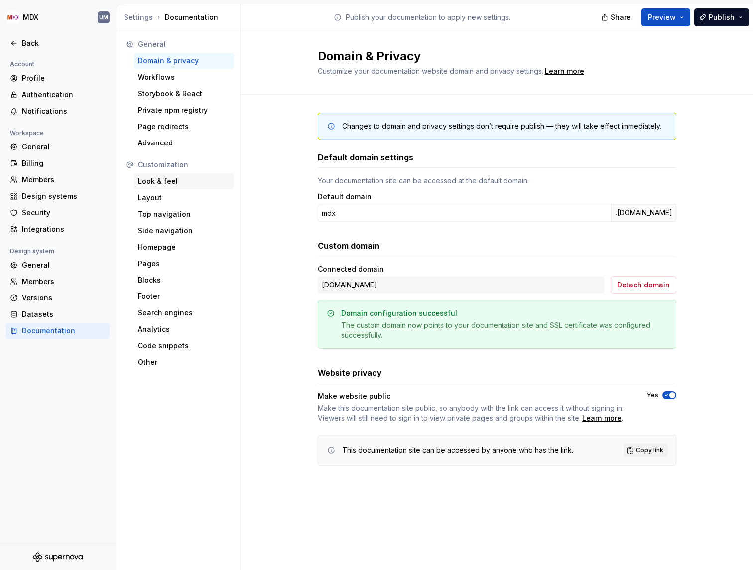
click at [163, 174] on div "Look & feel" at bounding box center [184, 181] width 100 height 16
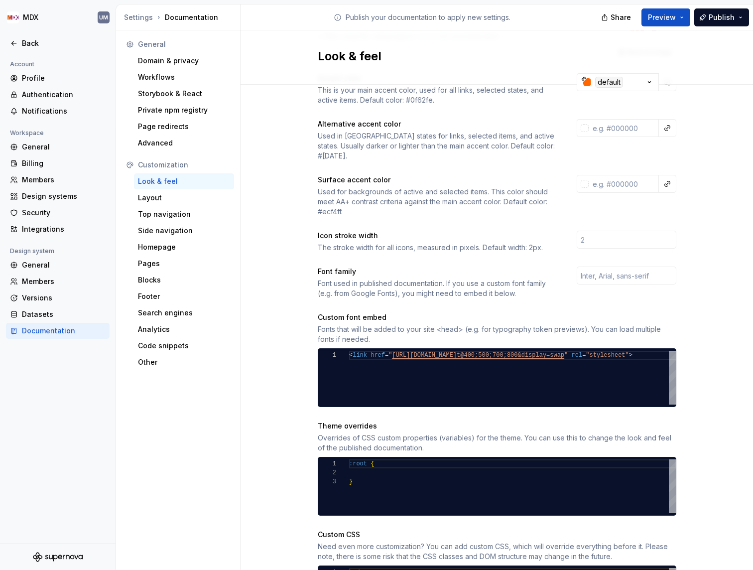
scroll to position [199, 0]
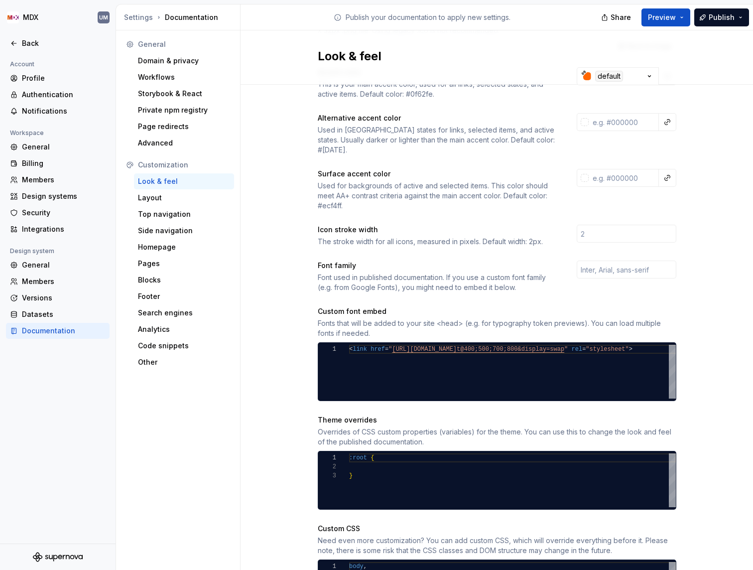
drag, startPoint x: 350, startPoint y: 231, endPoint x: 410, endPoint y: 231, distance: 59.8
click at [410, 237] on div "The stroke width for all icons, measured in pixels. Default width: 2px." at bounding box center [438, 242] width 241 height 10
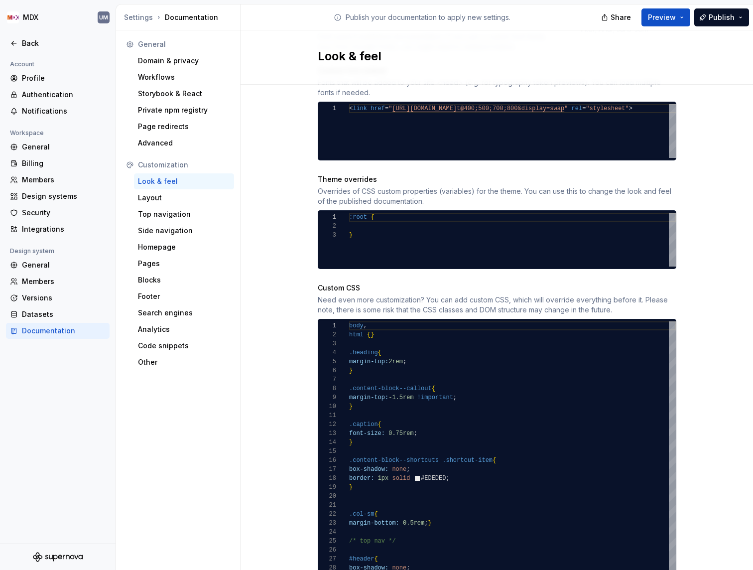
scroll to position [454, 0]
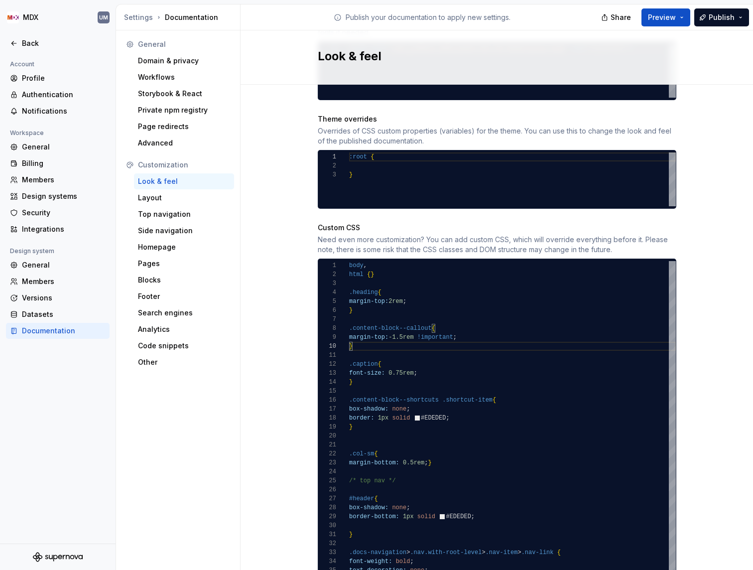
scroll to position [559, 0]
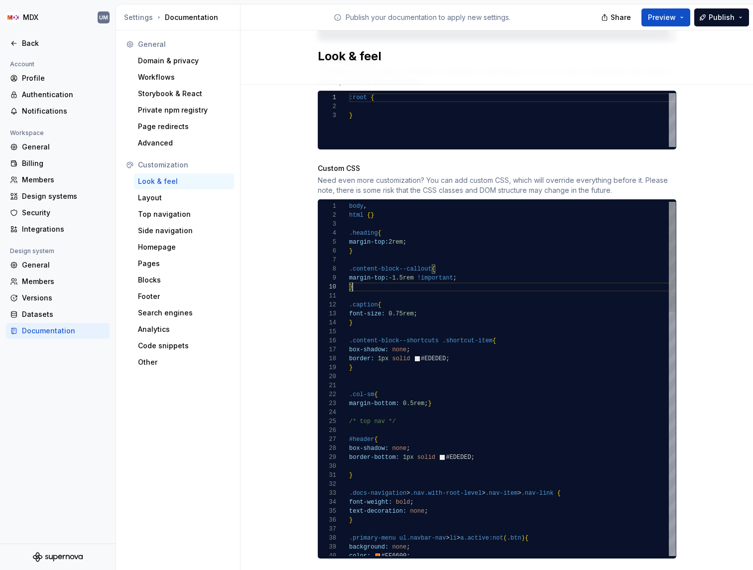
type textarea "**********"
type textarea "*"
type textarea "**********"
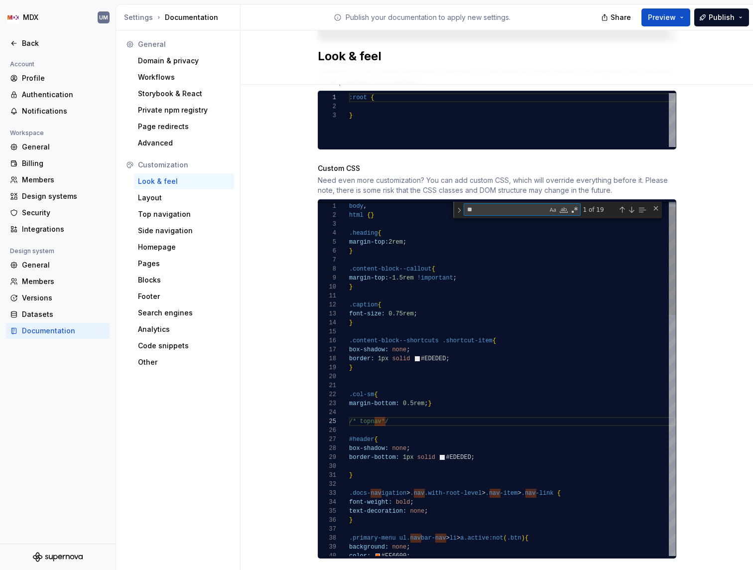
scroll to position [90, 97]
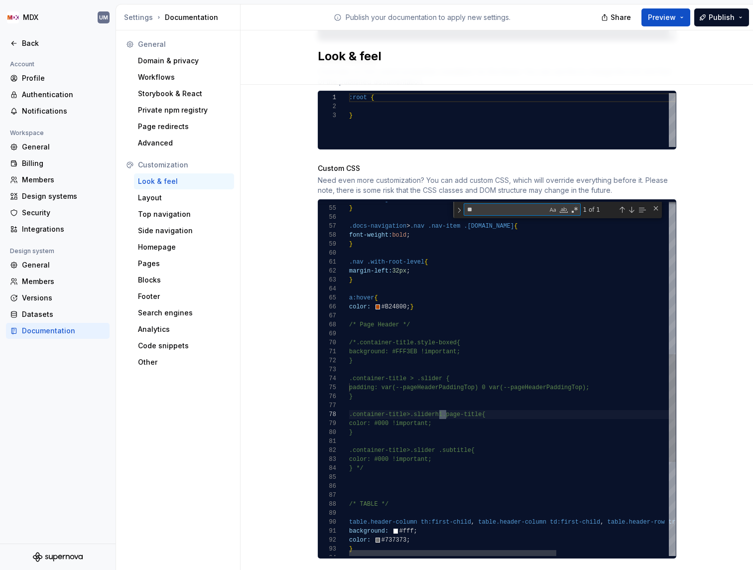
type textarea "**"
click at [469, 395] on div "font-weight: bold ; } .nav .with-root-level { margin-left: 32px ; } a:hover { c…" at bounding box center [600, 283] width 503 height 1161
click at [289, 286] on div "Site logo A company logo that will be displayed on all pages on your documentat…" at bounding box center [497, 61] width 513 height 1071
click at [679, 11] on button "Preview" at bounding box center [666, 17] width 49 height 18
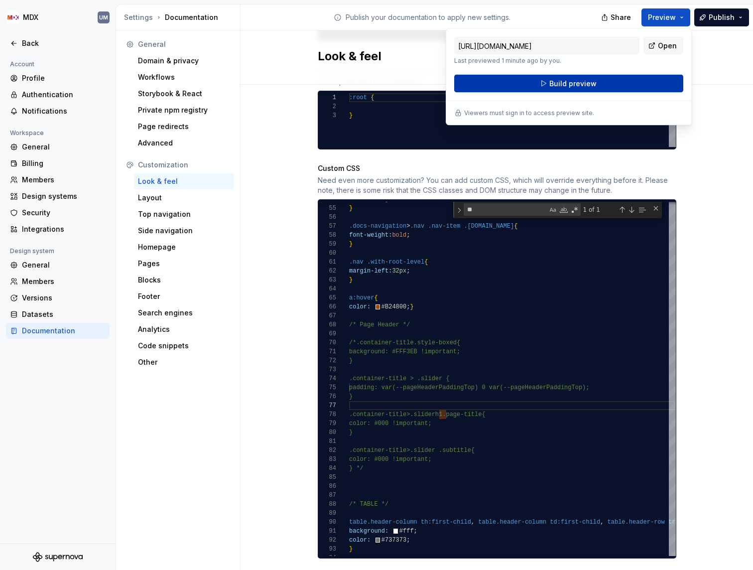
click at [615, 84] on button "Build preview" at bounding box center [568, 84] width 229 height 18
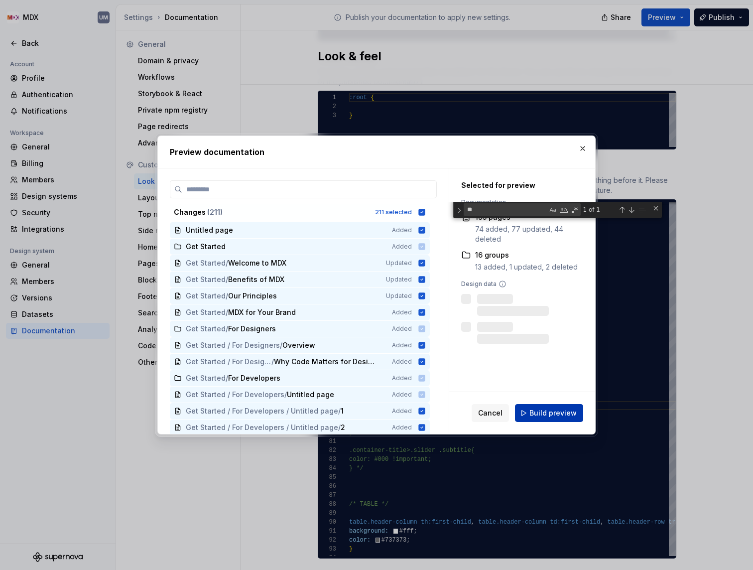
click at [555, 410] on span "Build preview" at bounding box center [553, 413] width 47 height 10
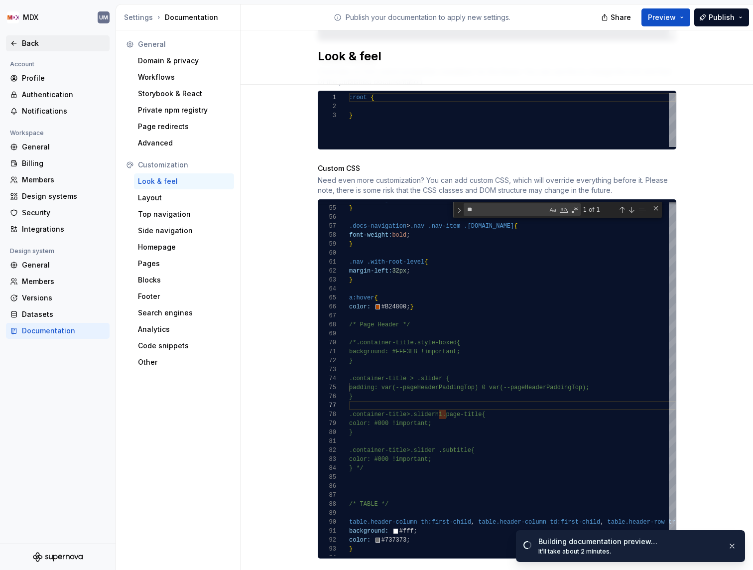
click at [36, 40] on div "Back" at bounding box center [64, 43] width 84 height 10
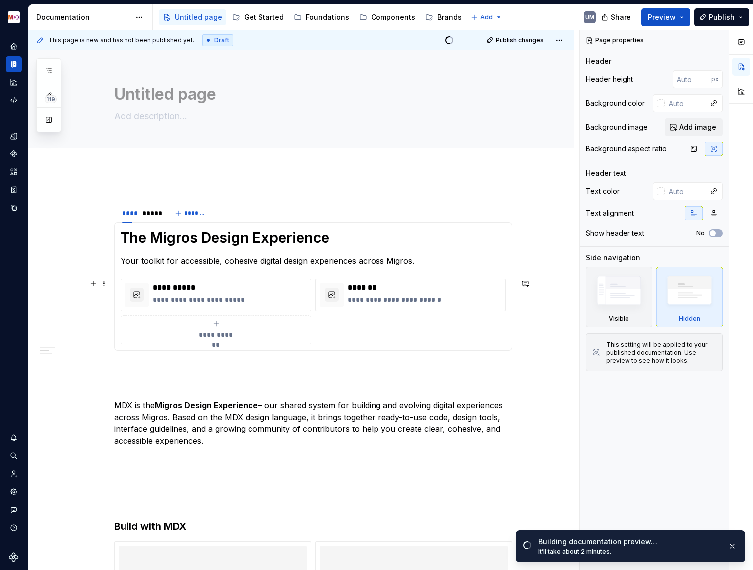
scroll to position [106, 0]
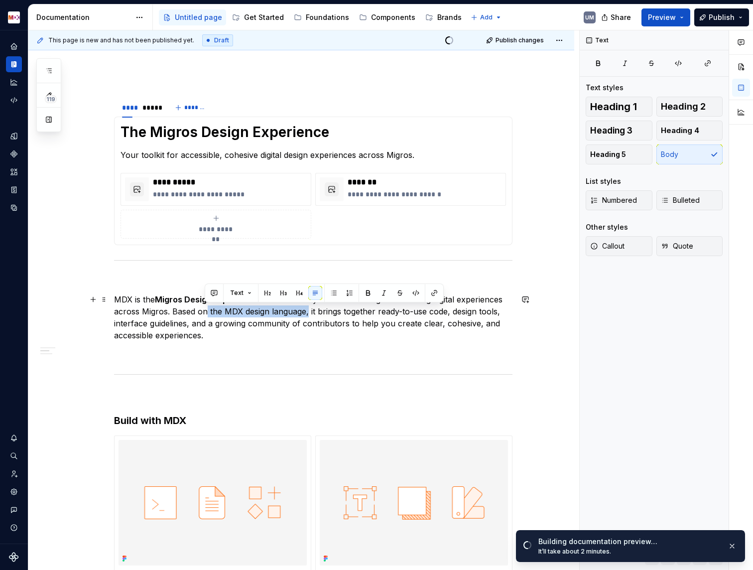
drag, startPoint x: 205, startPoint y: 308, endPoint x: 309, endPoint y: 303, distance: 103.7
click at [309, 305] on p "MDX is the Migros Design Experience – our shared system for building and evolvi…" at bounding box center [313, 317] width 399 height 48
click at [309, 303] on p "MDX is the Migros Design Experience – our shared system for building and evolvi…" at bounding box center [313, 317] width 399 height 48
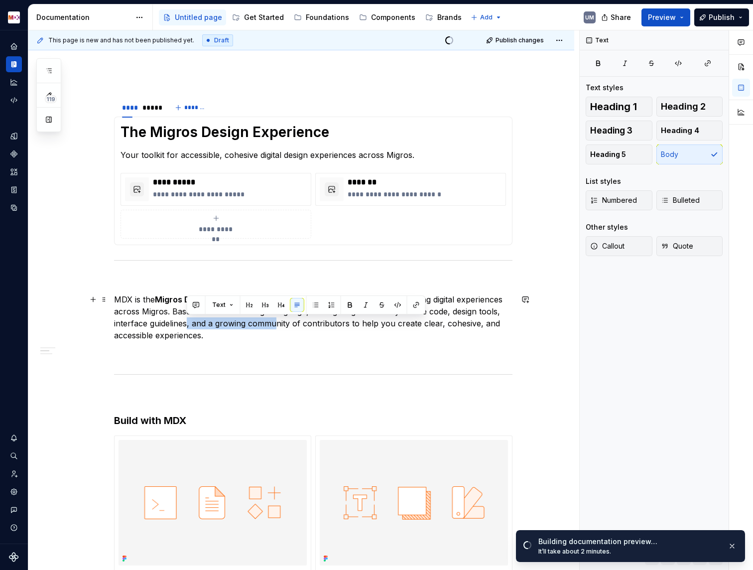
drag, startPoint x: 188, startPoint y: 325, endPoint x: 276, endPoint y: 324, distance: 88.2
click at [276, 325] on p "MDX is the Migros Design Experience – our shared system for building and evolvi…" at bounding box center [313, 317] width 399 height 48
click at [276, 324] on p "MDX is the Migros Design Experience – our shared system for building and evolvi…" at bounding box center [313, 317] width 399 height 48
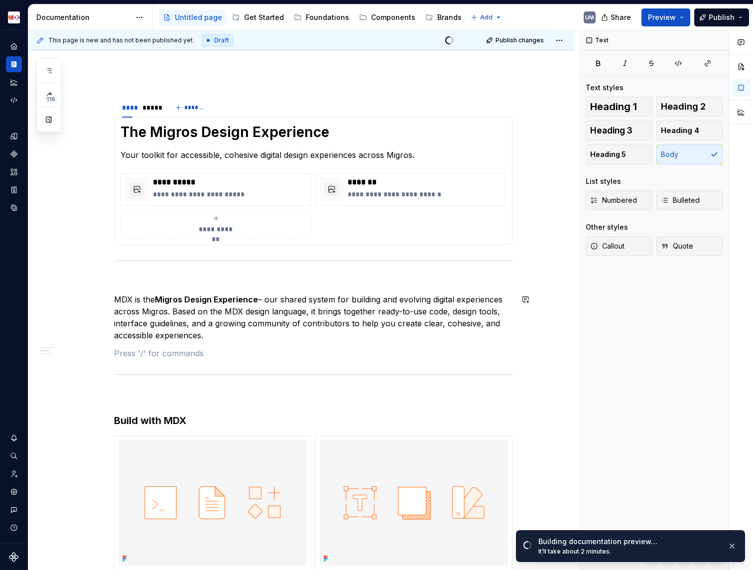
drag, startPoint x: 245, startPoint y: 346, endPoint x: 232, endPoint y: 344, distance: 13.5
click at [298, 335] on p "MDX is the Migros Design Experience – our shared system for building and evolvi…" at bounding box center [313, 317] width 399 height 48
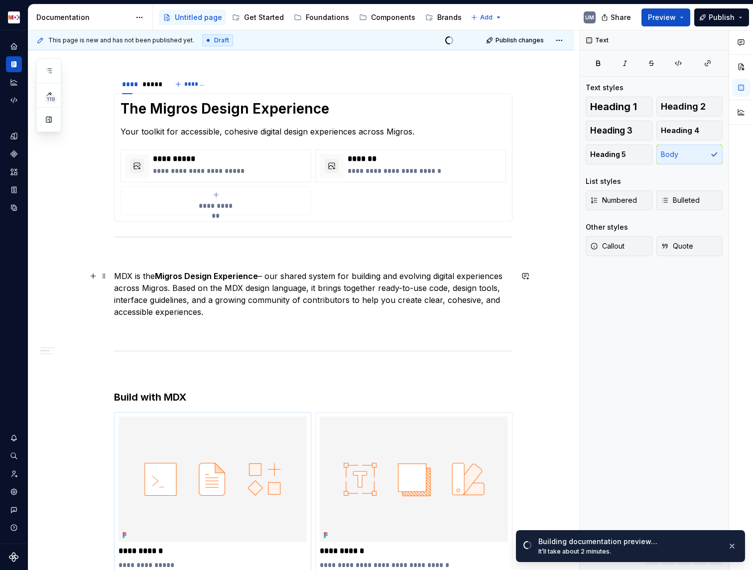
scroll to position [0, 0]
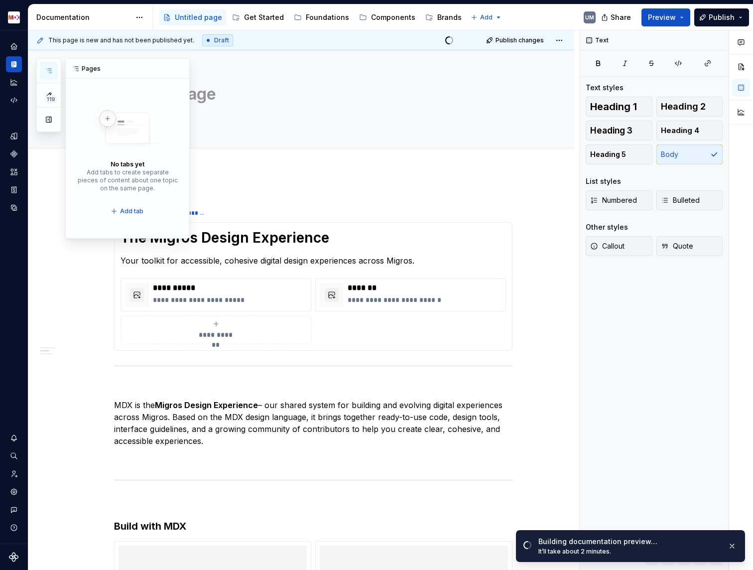
click at [55, 70] on button "button" at bounding box center [49, 71] width 18 height 18
click at [50, 118] on button "button" at bounding box center [49, 120] width 18 height 18
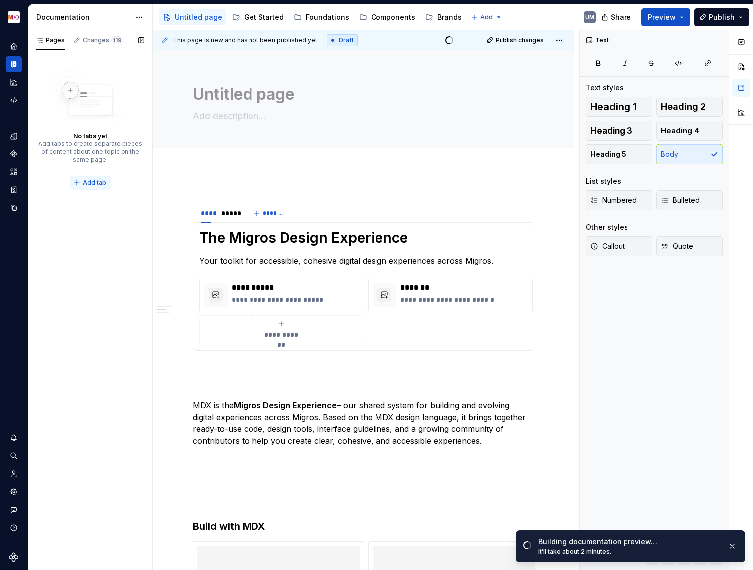
click at [93, 181] on span "Add tab" at bounding box center [94, 183] width 23 height 8
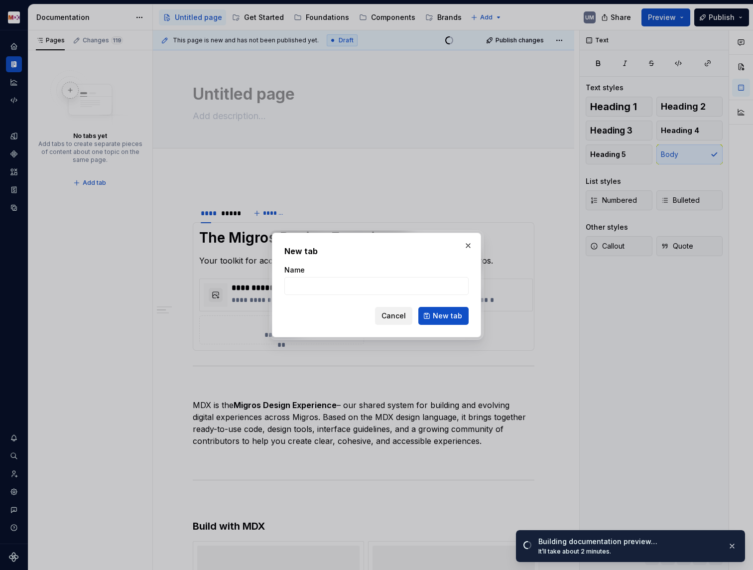
click at [386, 319] on span "Cancel" at bounding box center [394, 316] width 24 height 10
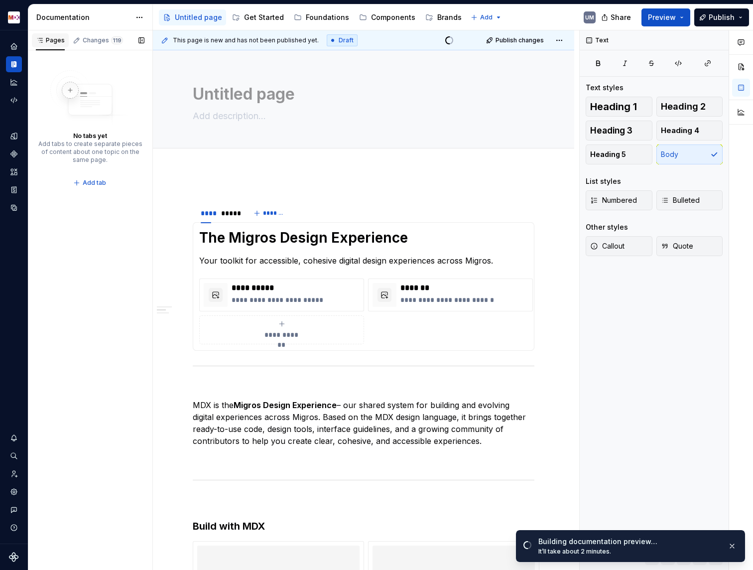
click at [53, 40] on div "Pages" at bounding box center [50, 40] width 29 height 8
click at [170, 17] on button "Page tree" at bounding box center [169, 17] width 12 height 12
click at [110, 70] on div "Pages Changes 119 No tabs yet Add tabs to create separate pieces of content abo…" at bounding box center [90, 300] width 125 height 540
click at [96, 44] on div "Changes 119" at bounding box center [98, 40] width 58 height 14
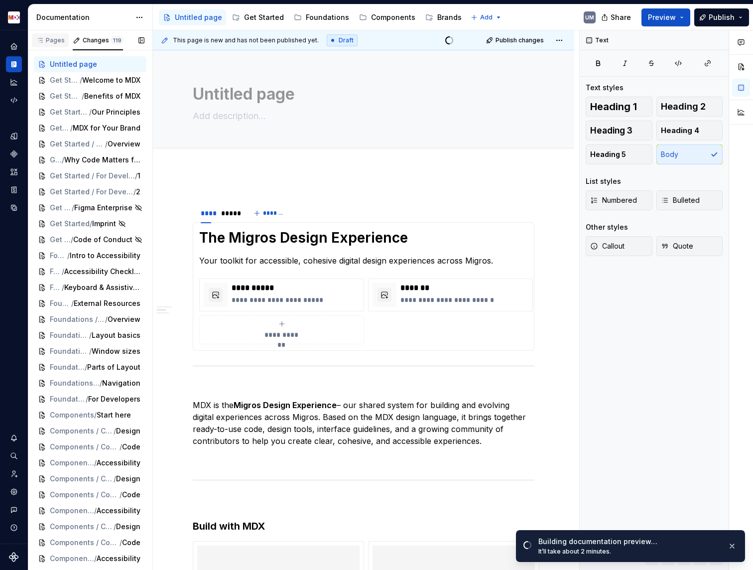
click at [57, 44] on div "Pages" at bounding box center [50, 40] width 29 height 8
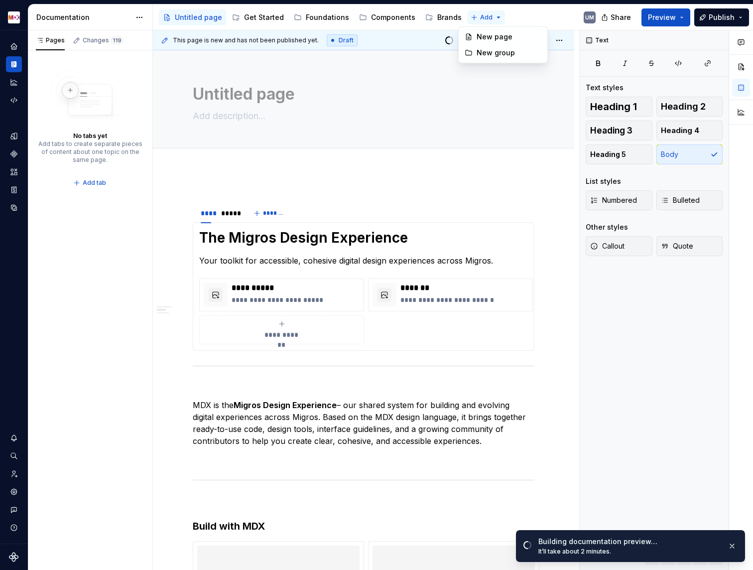
click at [466, 18] on html "MDX UM Dataset Migros Documentation Accessibility guide for tree Page tree. Nav…" at bounding box center [376, 285] width 753 height 570
click at [477, 36] on div "New page" at bounding box center [509, 37] width 65 height 10
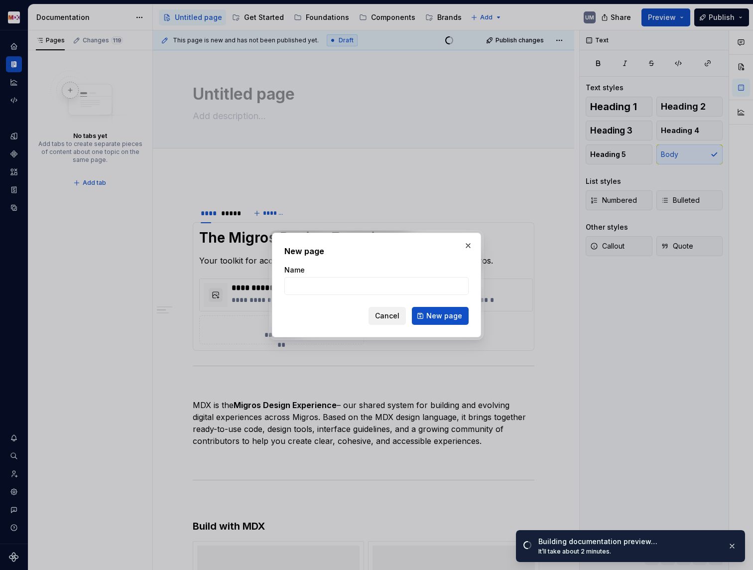
click at [385, 323] on button "Cancel" at bounding box center [387, 316] width 37 height 18
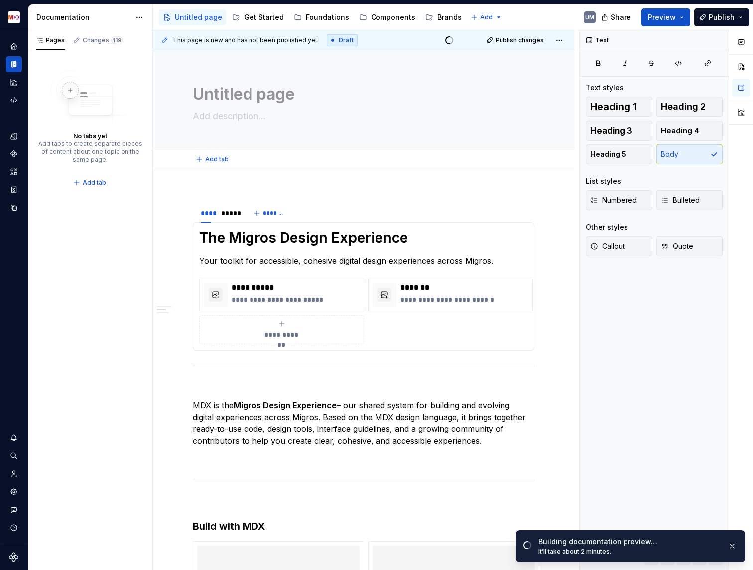
type textarea "*"
click at [478, 16] on html "MDX UM Dataset Migros Documentation Accessibility guide for tree Page tree. Nav…" at bounding box center [376, 285] width 753 height 570
click at [480, 52] on div "New group" at bounding box center [509, 53] width 65 height 10
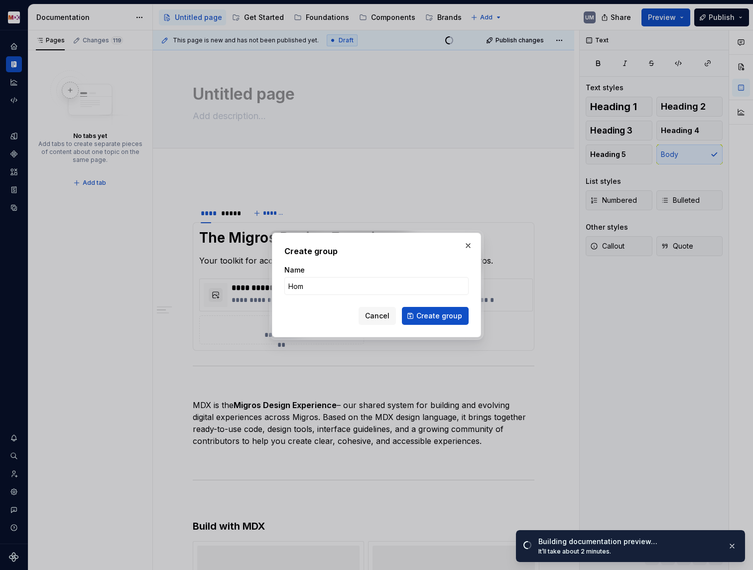
type input "Home"
click button "Create group" at bounding box center [435, 316] width 67 height 18
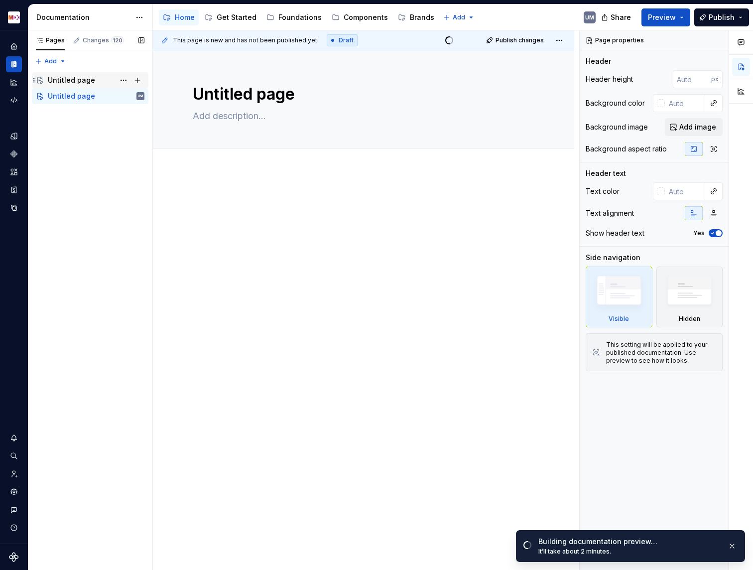
click at [90, 78] on div "Untitled page" at bounding box center [71, 80] width 47 height 10
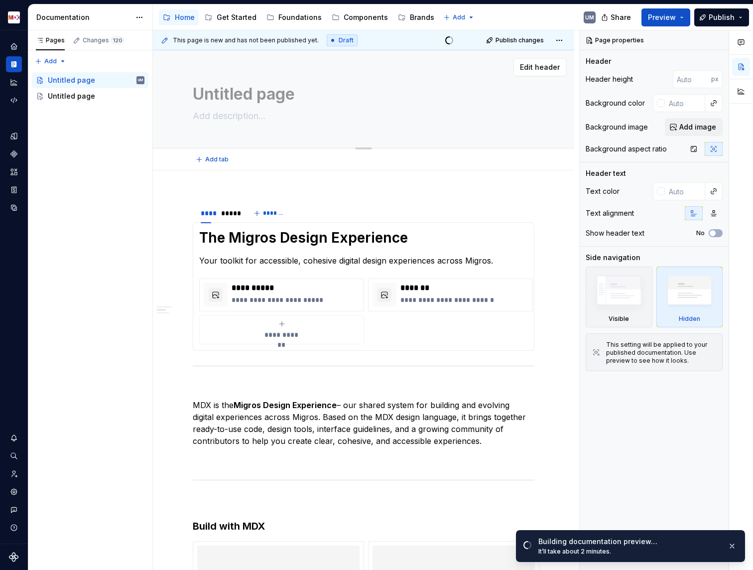
click at [224, 91] on textarea "Untitled page" at bounding box center [362, 94] width 342 height 24
type textarea "*"
type textarea "1"
type textarea "*"
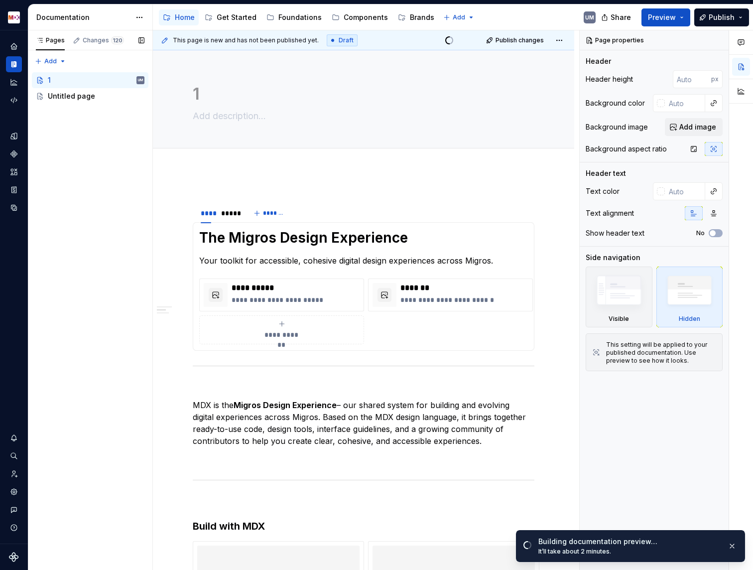
type textarea "1"
click at [122, 201] on div "Pages Changes 120 Add Accessibility guide for tree Page tree. Navigate the tree…" at bounding box center [90, 300] width 125 height 540
click at [62, 96] on div "Untitled page" at bounding box center [71, 96] width 47 height 10
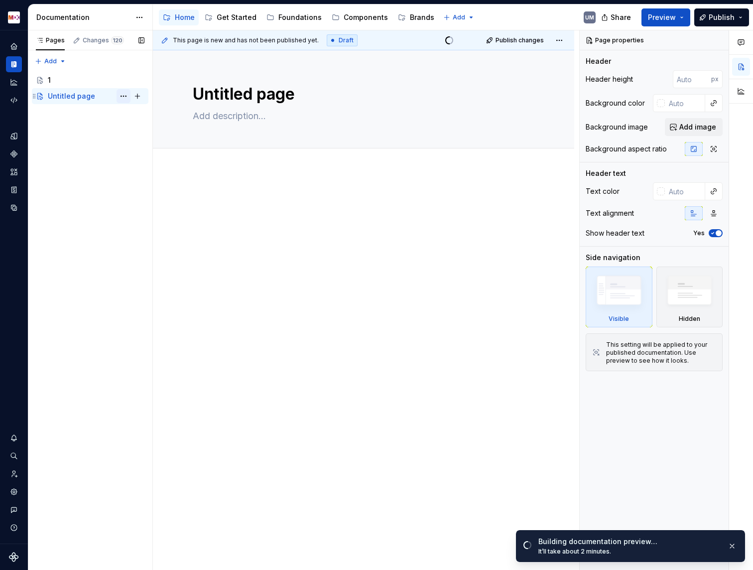
click at [121, 96] on button "Page tree" at bounding box center [124, 96] width 14 height 14
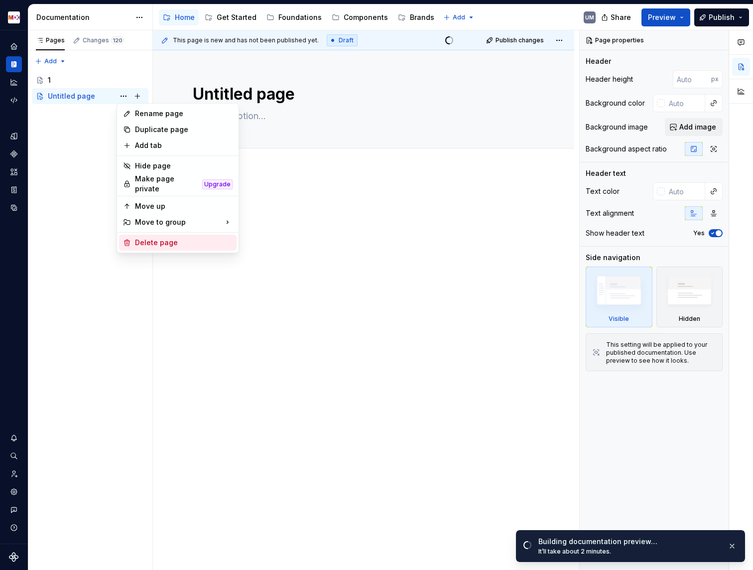
click at [147, 238] on div "Delete page" at bounding box center [184, 243] width 98 height 10
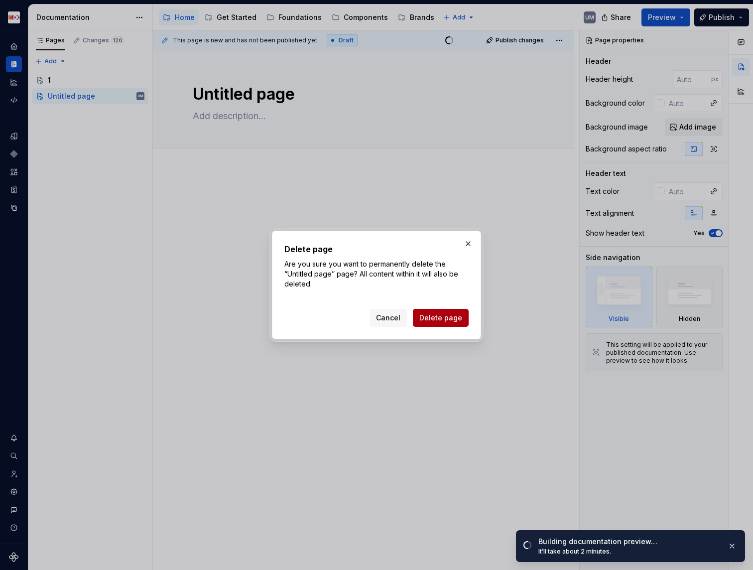
click at [431, 315] on span "Delete page" at bounding box center [441, 318] width 43 height 10
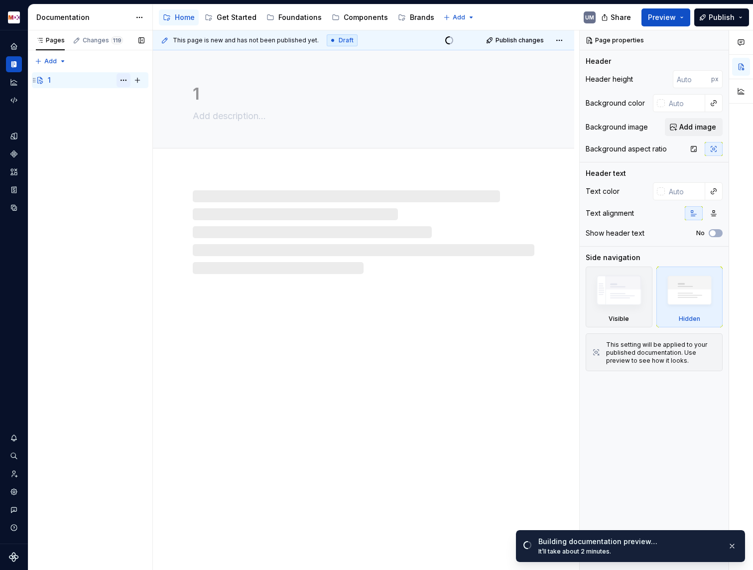
click at [128, 78] on button "Page tree" at bounding box center [124, 80] width 14 height 14
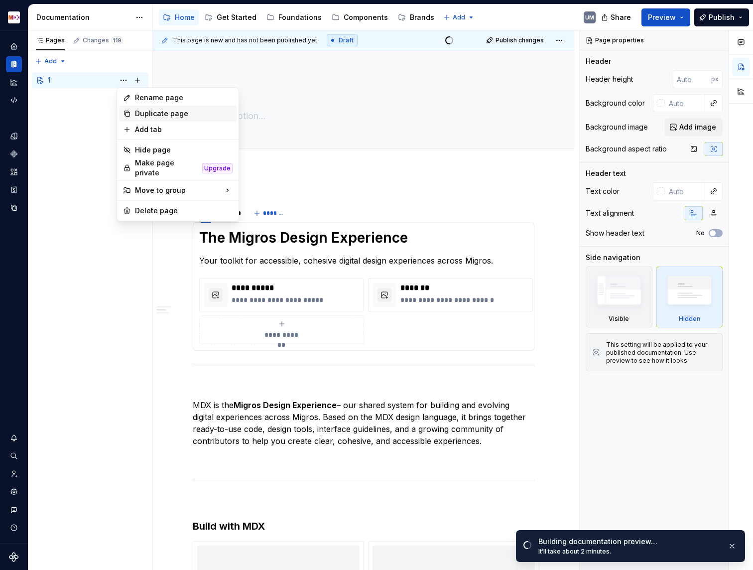
click at [141, 112] on div "Duplicate page" at bounding box center [184, 114] width 98 height 10
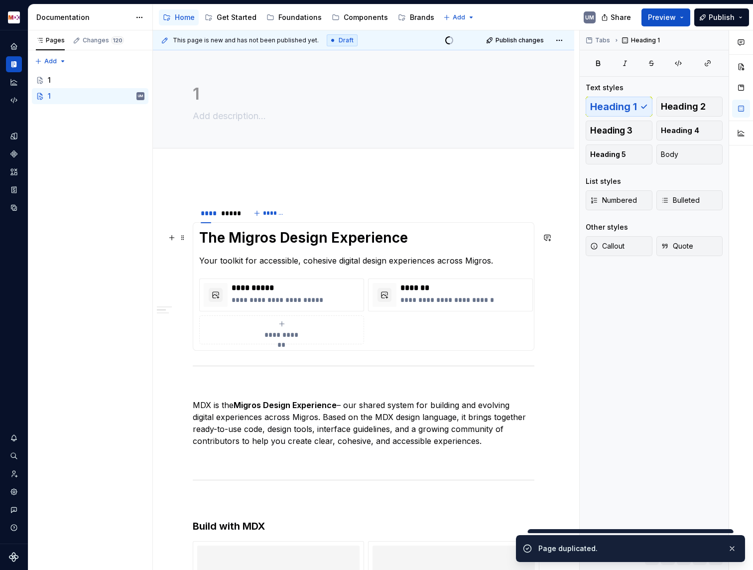
click at [256, 238] on h1 "The Migros Design Experience" at bounding box center [363, 238] width 329 height 18
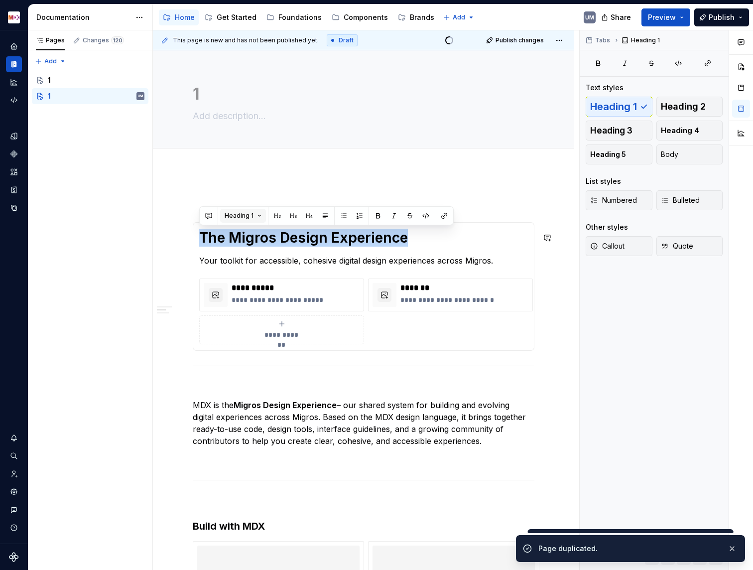
copy h1 "The Migros Design Experience"
click at [205, 99] on textarea "1" at bounding box center [362, 94] width 342 height 24
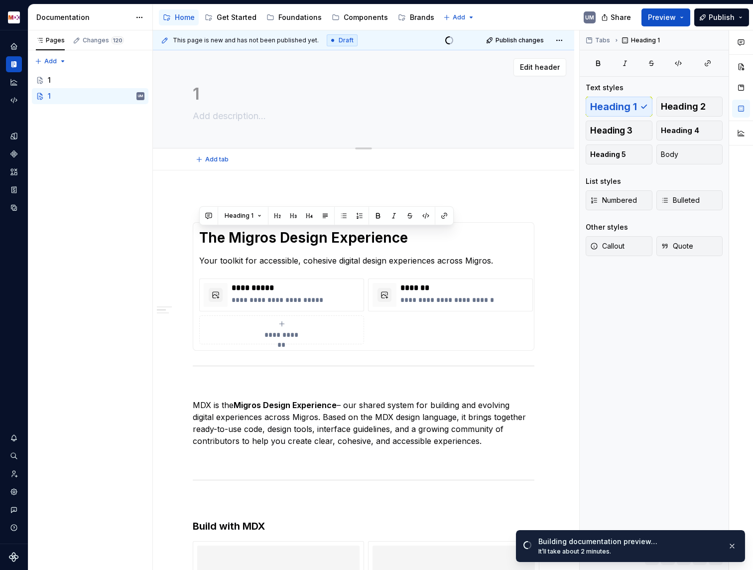
click at [205, 99] on textarea "1" at bounding box center [362, 94] width 342 height 24
paste textarea "The Migros Design Experience"
type textarea "*"
type textarea "The Migros Design Experience"
type textarea "*"
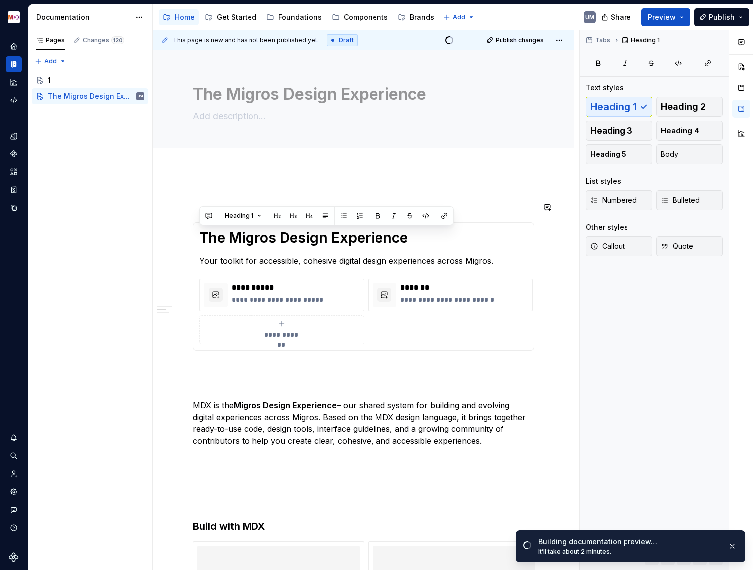
type textarea "The Migros Design Experience"
click at [295, 267] on section-item-column "**********" at bounding box center [363, 287] width 329 height 116
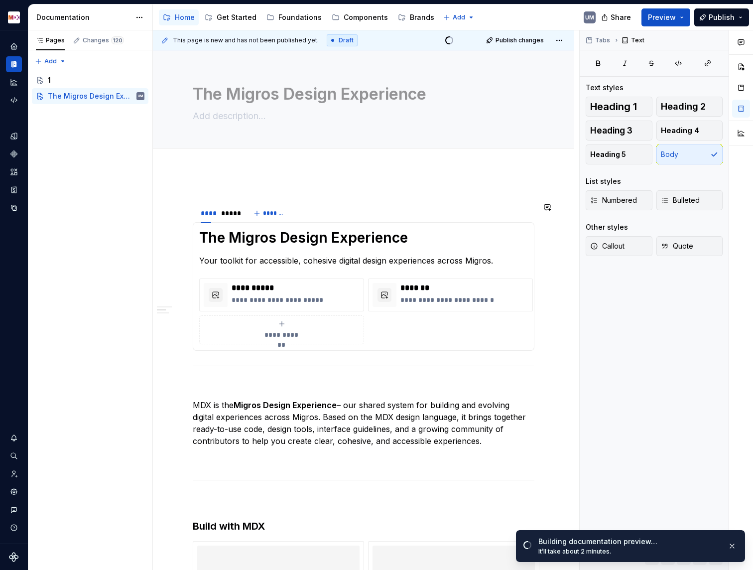
click at [295, 268] on section-item-column "**********" at bounding box center [363, 287] width 329 height 116
click at [321, 261] on p "Your toolkit for accessible, cohesive digital design experiences across Migros." at bounding box center [363, 261] width 329 height 12
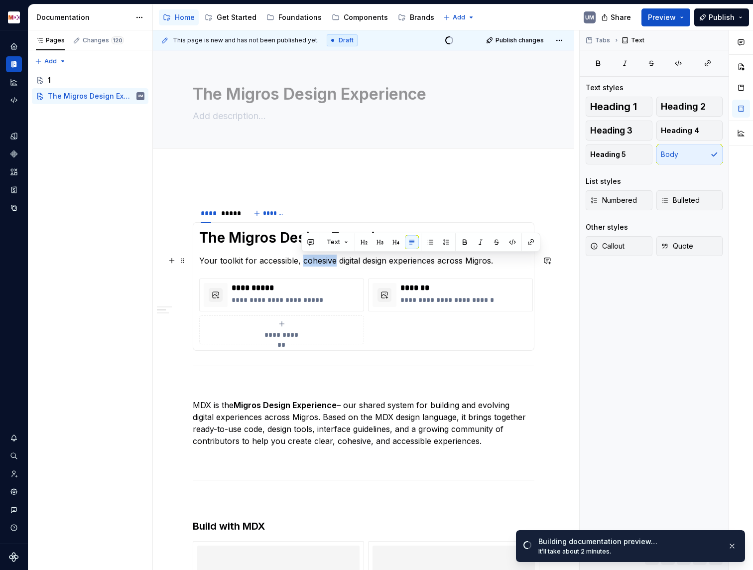
click at [321, 261] on p "Your toolkit for accessible, cohesive digital design experiences across Migros." at bounding box center [363, 261] width 329 height 12
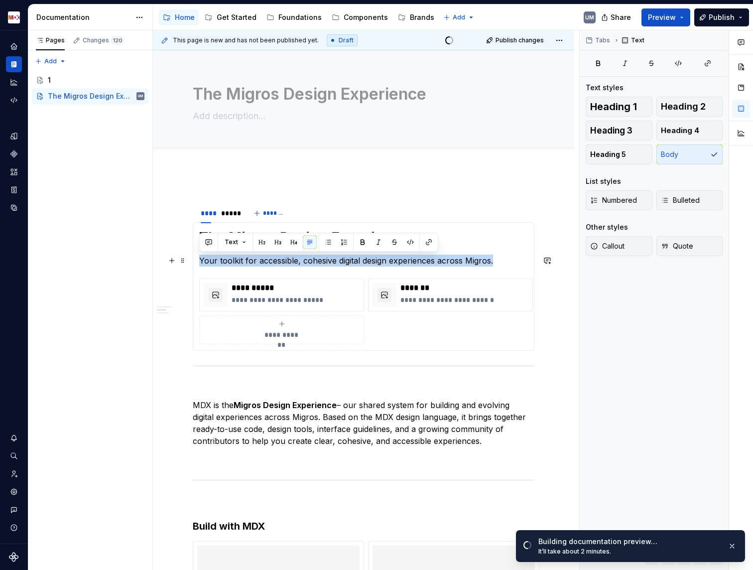
click at [321, 261] on p "Your toolkit for accessible, cohesive digital design experiences across Migros." at bounding box center [363, 261] width 329 height 12
copy p "Your toolkit for accessible, cohesive digital design experiences across Migros."
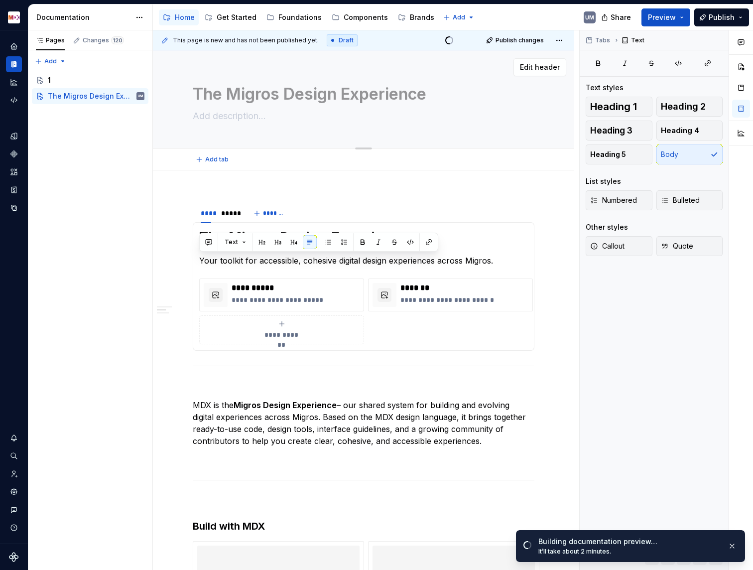
click at [244, 125] on div "The Migros Design Experience" at bounding box center [364, 99] width 342 height 98
click at [243, 116] on textarea at bounding box center [362, 116] width 342 height 16
paste textarea "Your toolkit for accessible, cohesive digital design experiences across Migros."
type textarea "*"
type textarea "Your toolkit for accessible, cohesive digital design experiences across Migros."
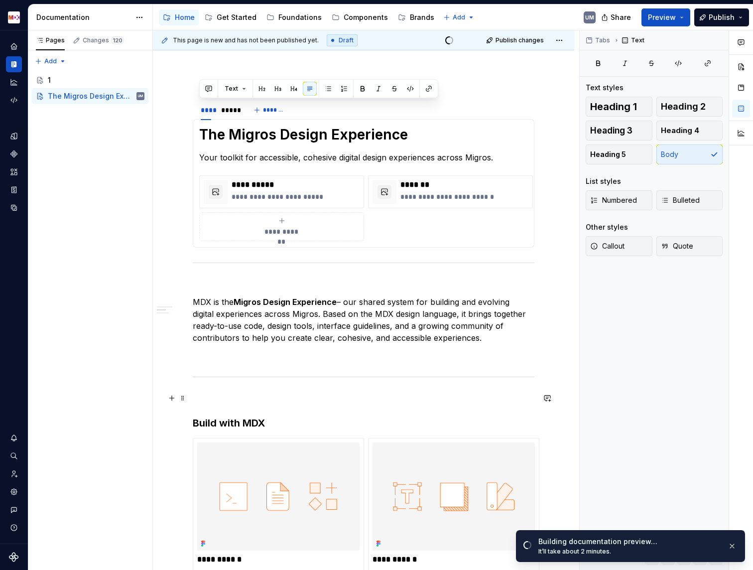
type textarea "*"
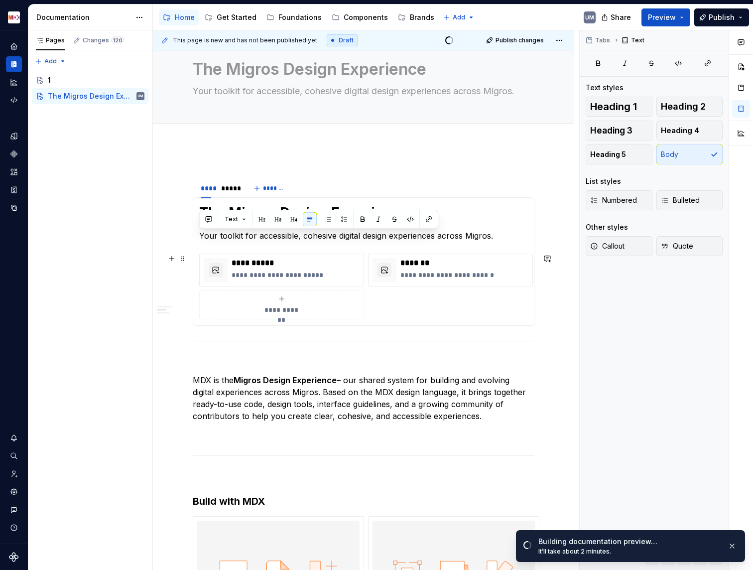
scroll to position [8, 0]
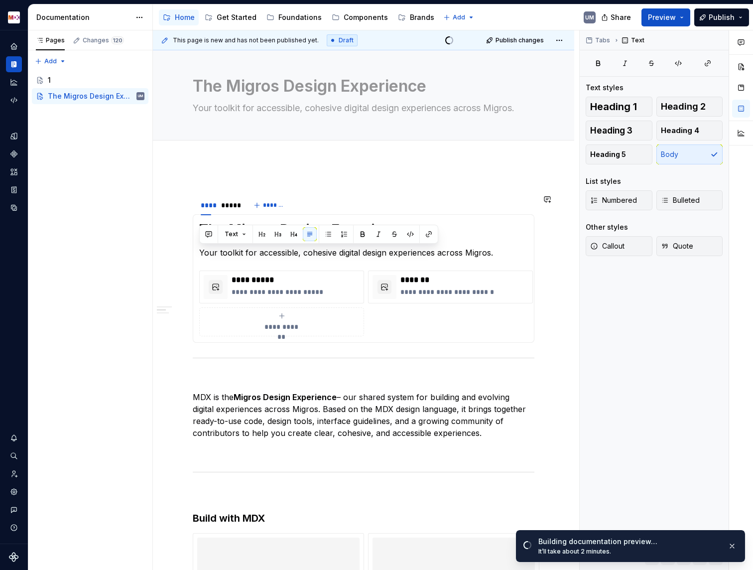
type textarea "Your toolkit for accessible, cohesive digital design experiences across Migros."
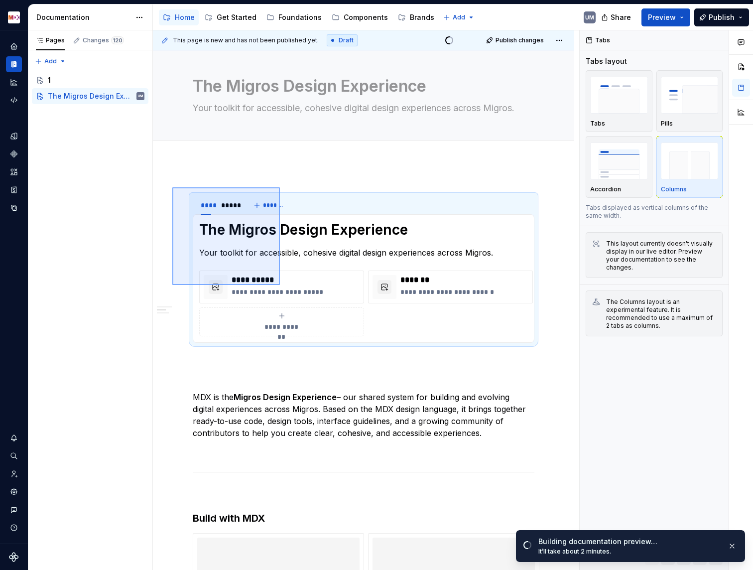
drag, startPoint x: 172, startPoint y: 187, endPoint x: 280, endPoint y: 282, distance: 143.3
click at [280, 282] on div "**********" at bounding box center [366, 300] width 427 height 540
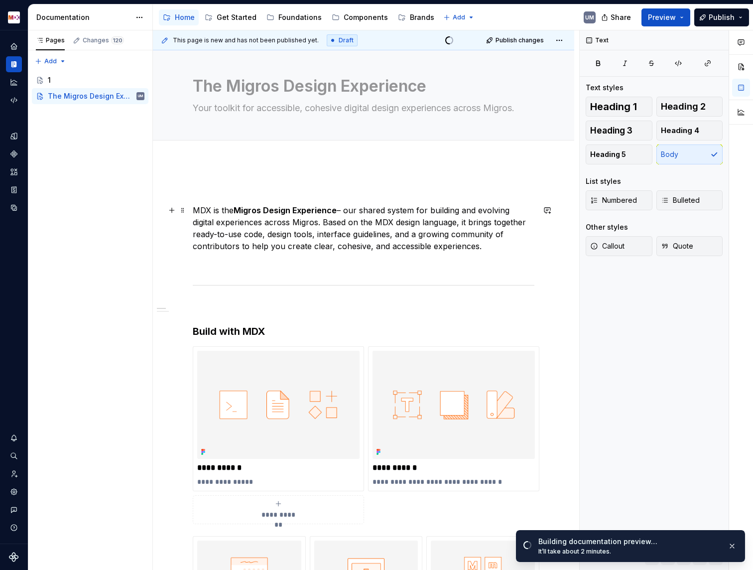
click at [195, 212] on p "MDX is the Migros Design Experience – our shared system for building and evolvi…" at bounding box center [364, 228] width 342 height 48
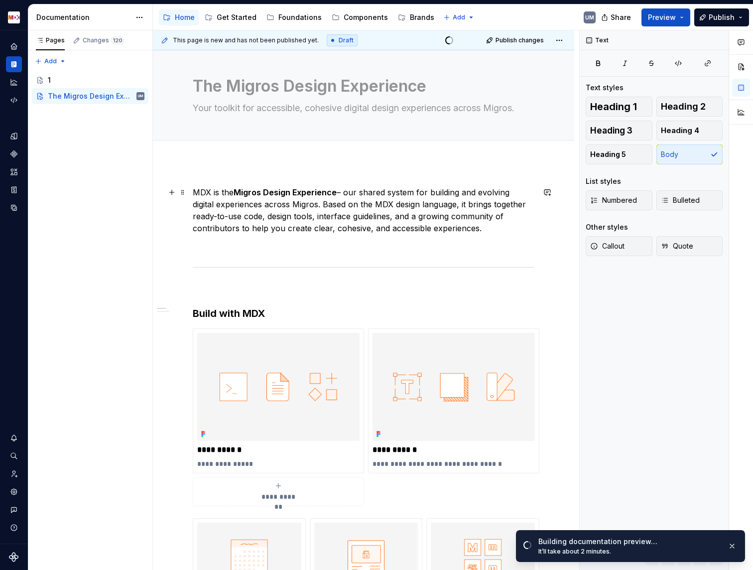
scroll to position [0, 0]
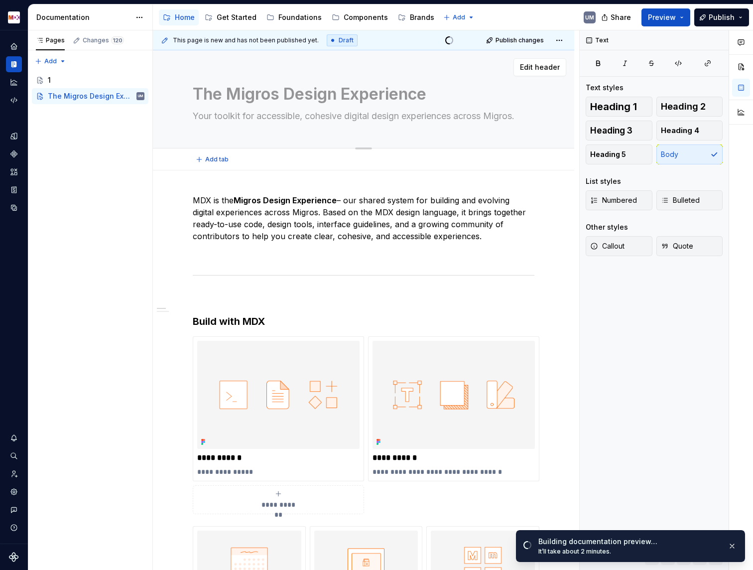
click at [511, 100] on textarea "The Migros Design Experience" at bounding box center [362, 94] width 342 height 24
click at [552, 70] on span "Edit header" at bounding box center [540, 67] width 40 height 10
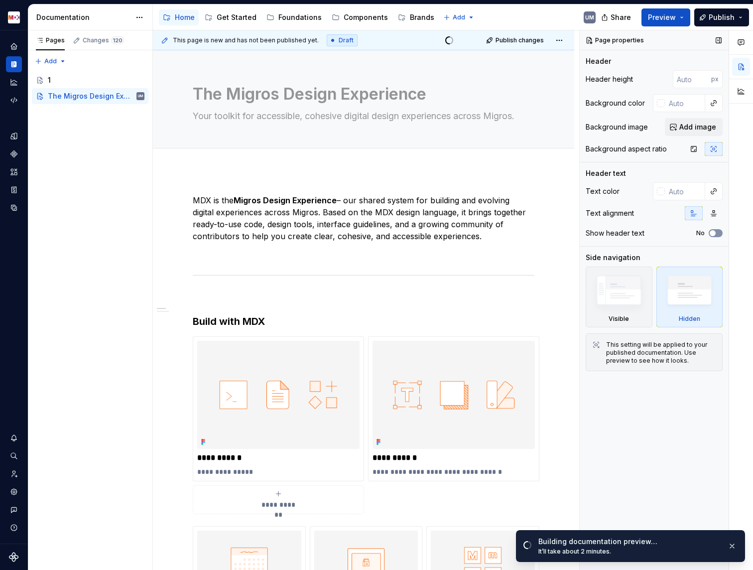
click at [719, 234] on button "No" at bounding box center [716, 233] width 14 height 8
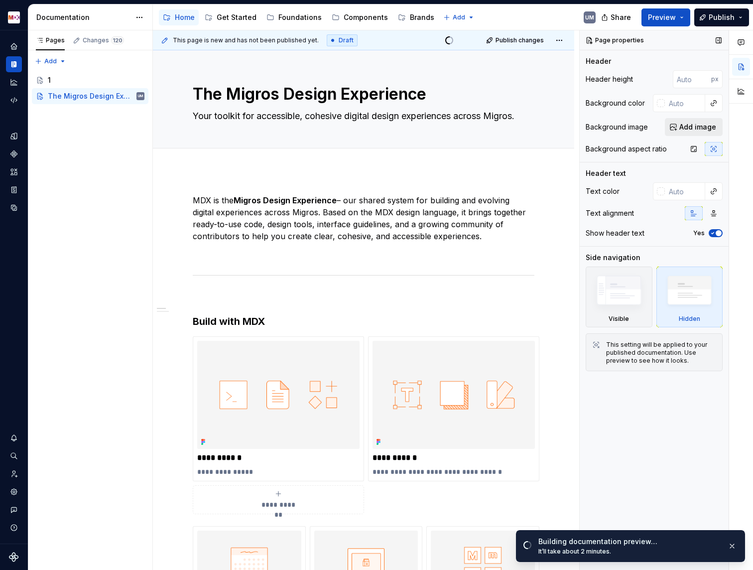
click at [691, 125] on span "Add image" at bounding box center [698, 127] width 37 height 10
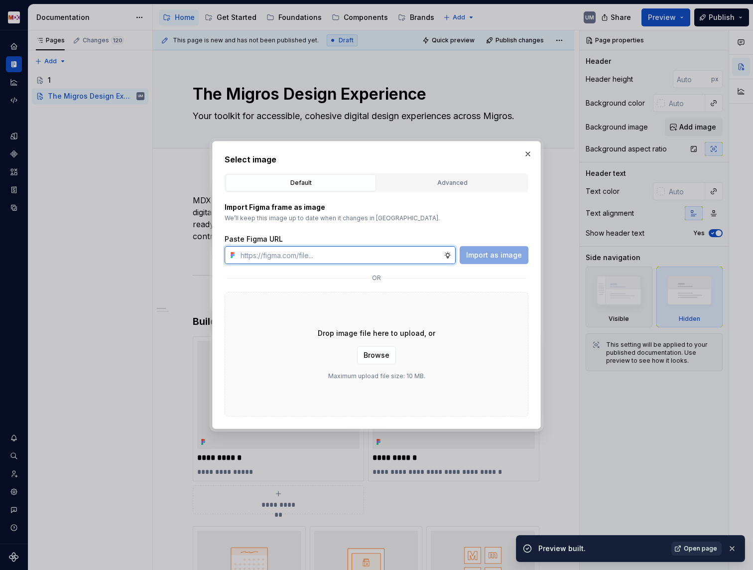
click at [699, 547] on span "Open page" at bounding box center [700, 549] width 33 height 8
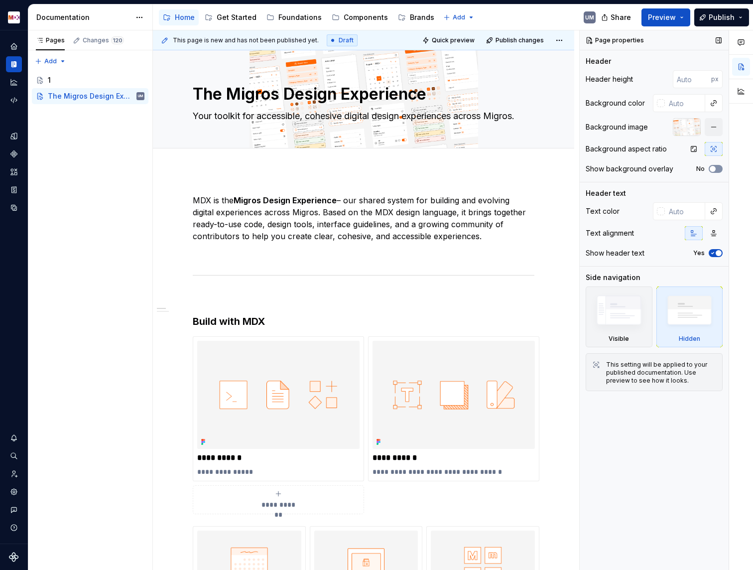
click at [718, 169] on button "No" at bounding box center [716, 169] width 14 height 8
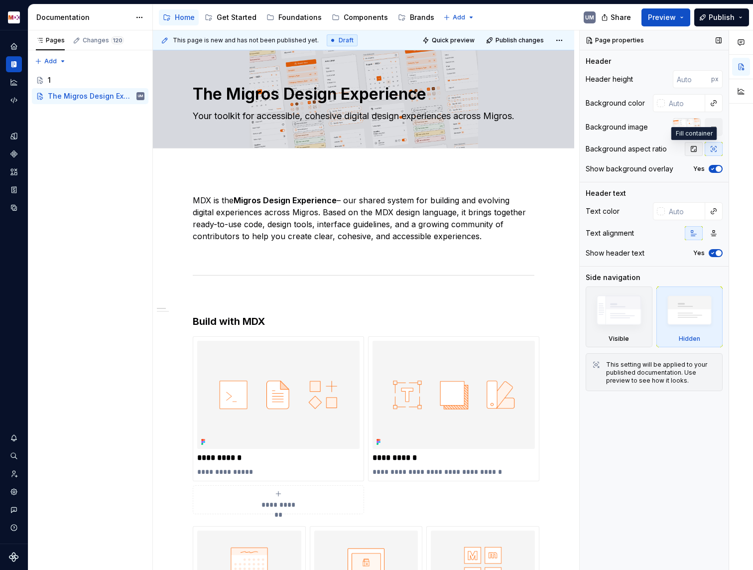
click at [696, 149] on icon "button" at bounding box center [694, 148] width 5 height 5
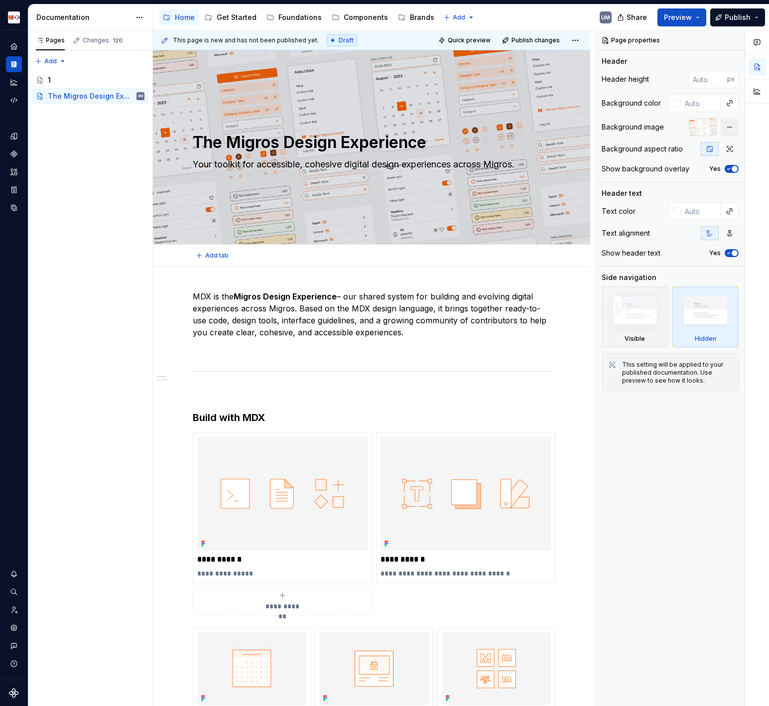
drag, startPoint x: 377, startPoint y: 148, endPoint x: 377, endPoint y: 240, distance: 91.7
type textarea "*"
type input "388"
click at [377, 240] on div at bounding box center [371, 146] width 437 height 193
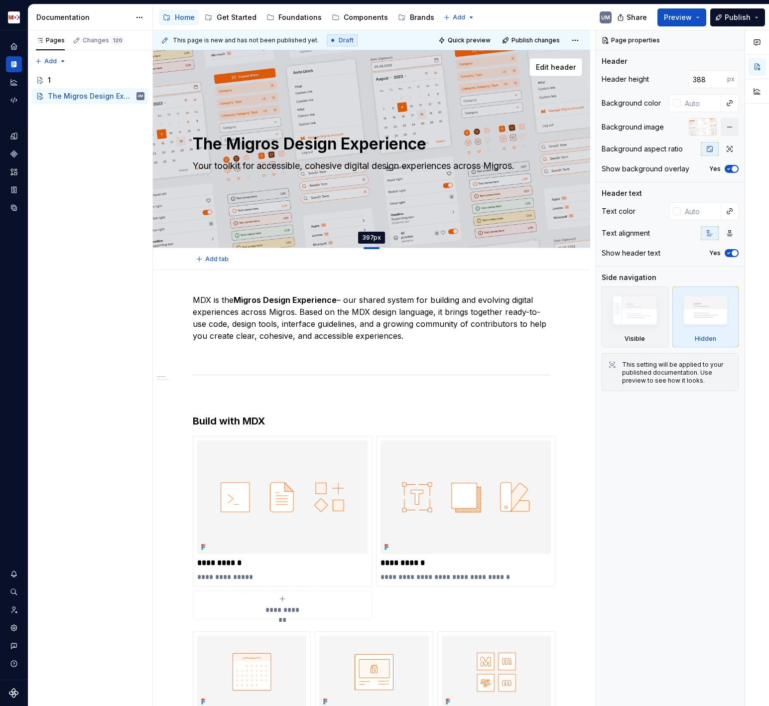
click at [376, 248] on div at bounding box center [372, 248] width 16 height 2
type textarea "*"
type input "396"
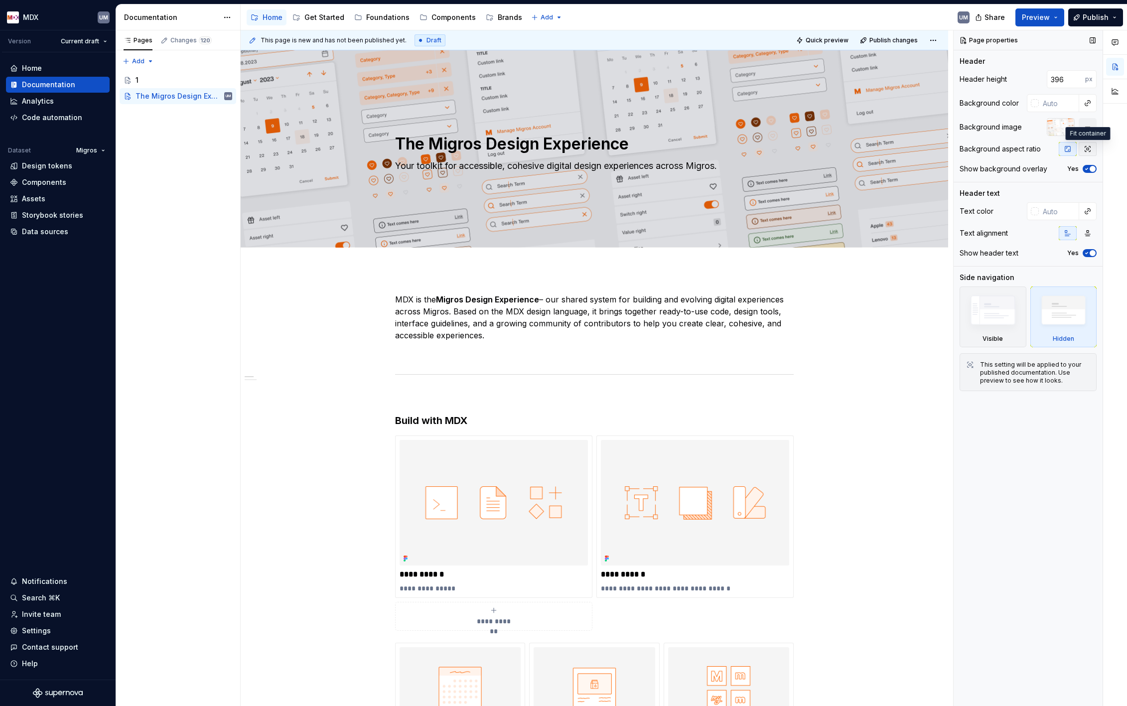
click at [861, 147] on icon "button" at bounding box center [1087, 148] width 5 height 5
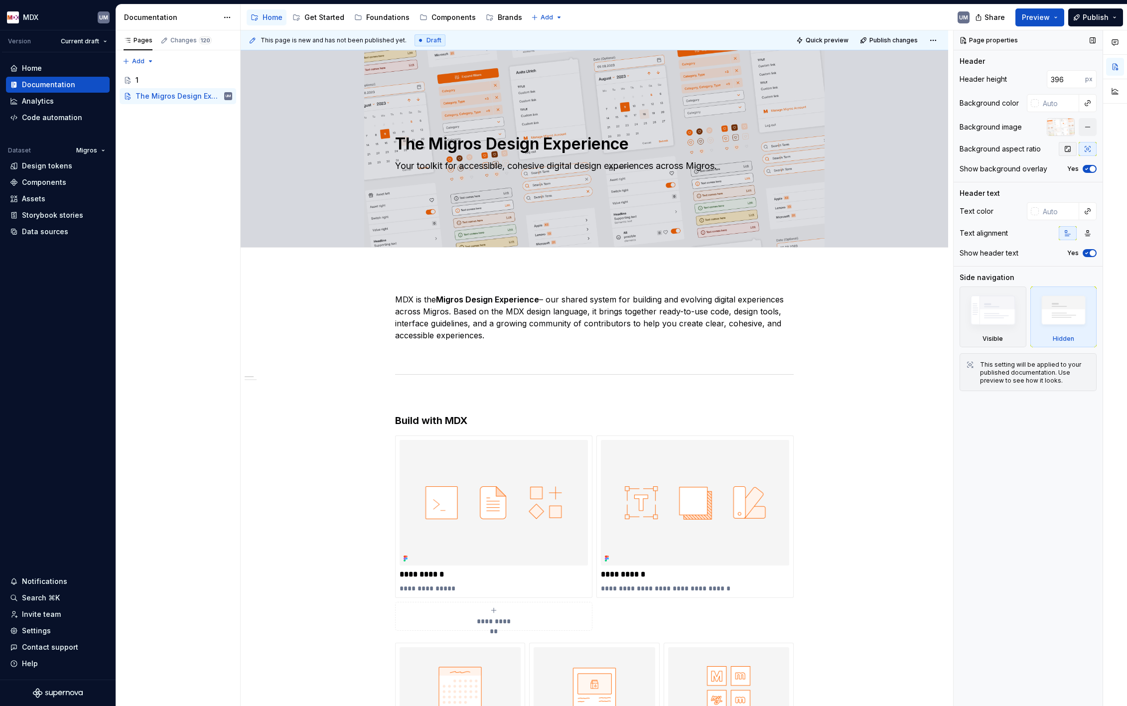
click at [861, 148] on icon "button" at bounding box center [1068, 149] width 8 height 8
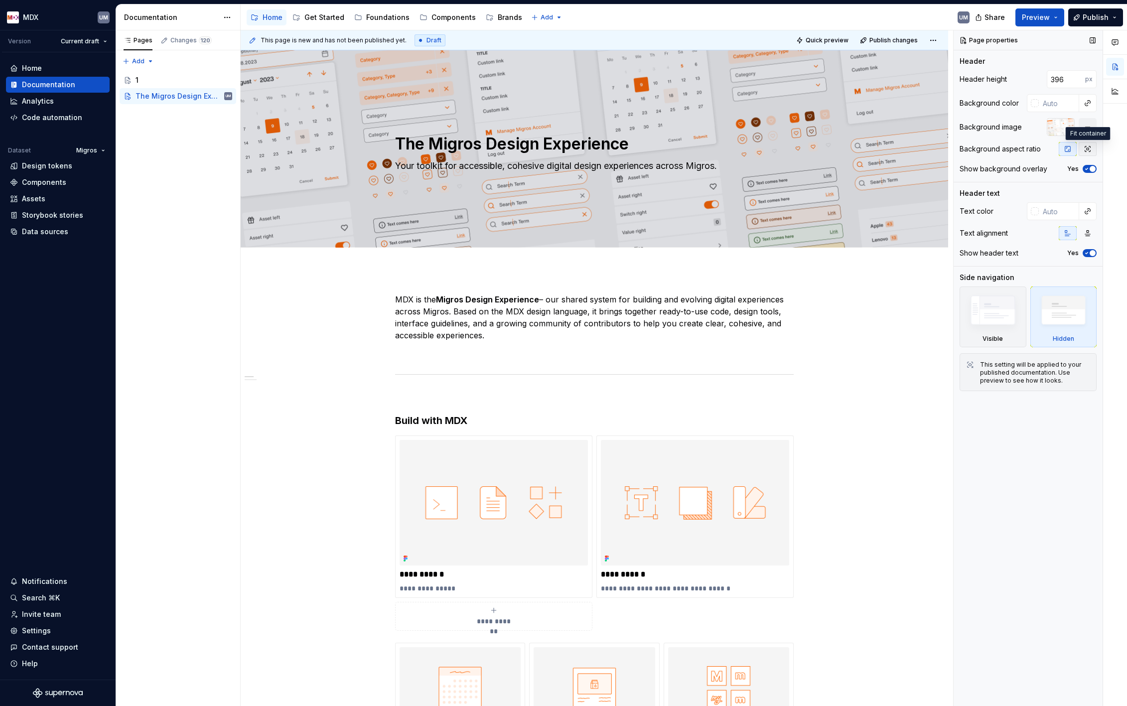
click at [861, 150] on icon "button" at bounding box center [1087, 148] width 5 height 5
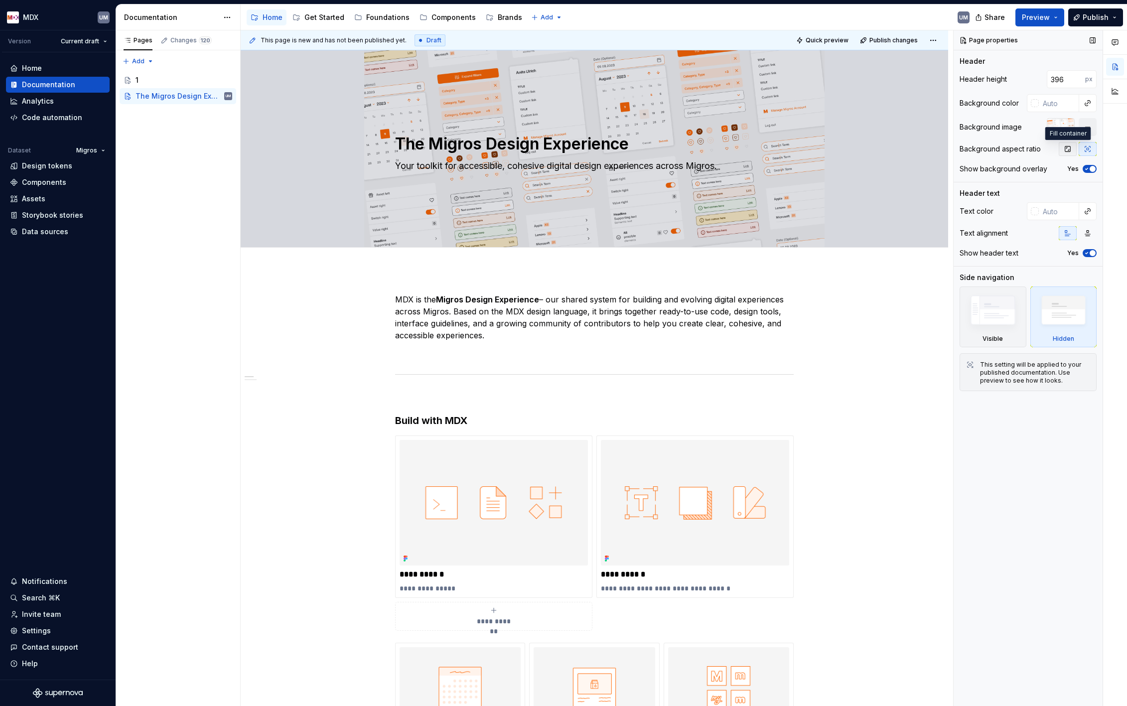
click at [861, 150] on icon "button" at bounding box center [1068, 149] width 8 height 8
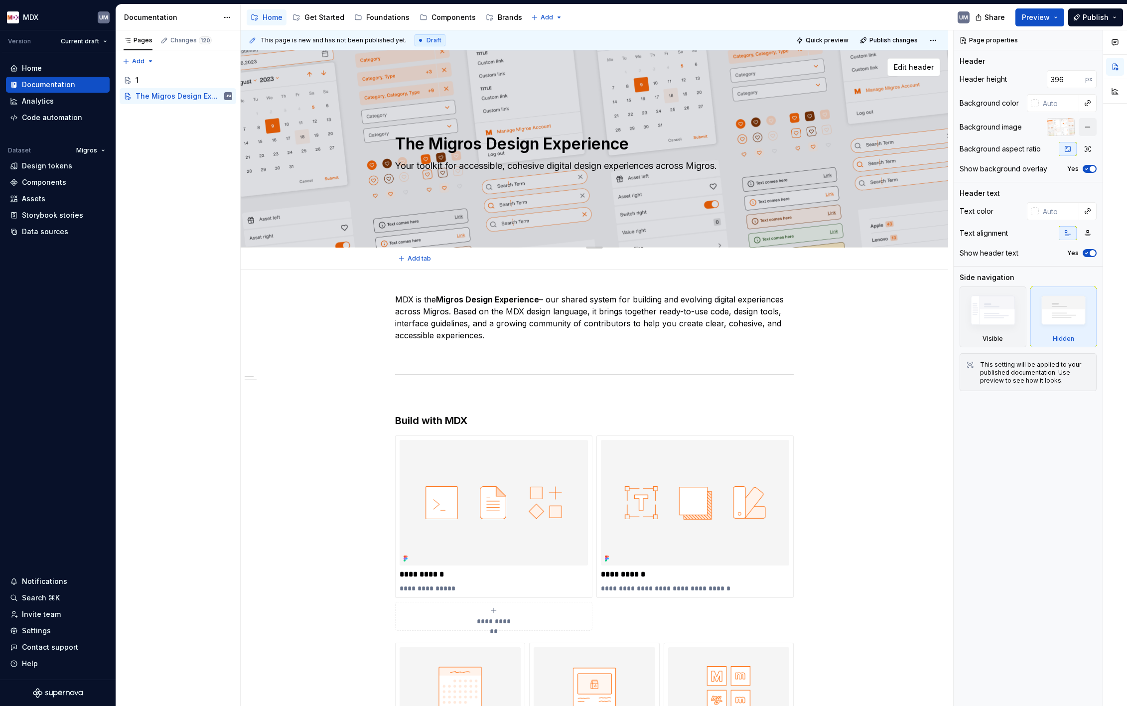
drag, startPoint x: 503, startPoint y: 163, endPoint x: 573, endPoint y: 163, distance: 70.3
click at [573, 163] on textarea "Your toolkit for accessible, cohesive digital design experiences across Migros." at bounding box center [592, 166] width 399 height 16
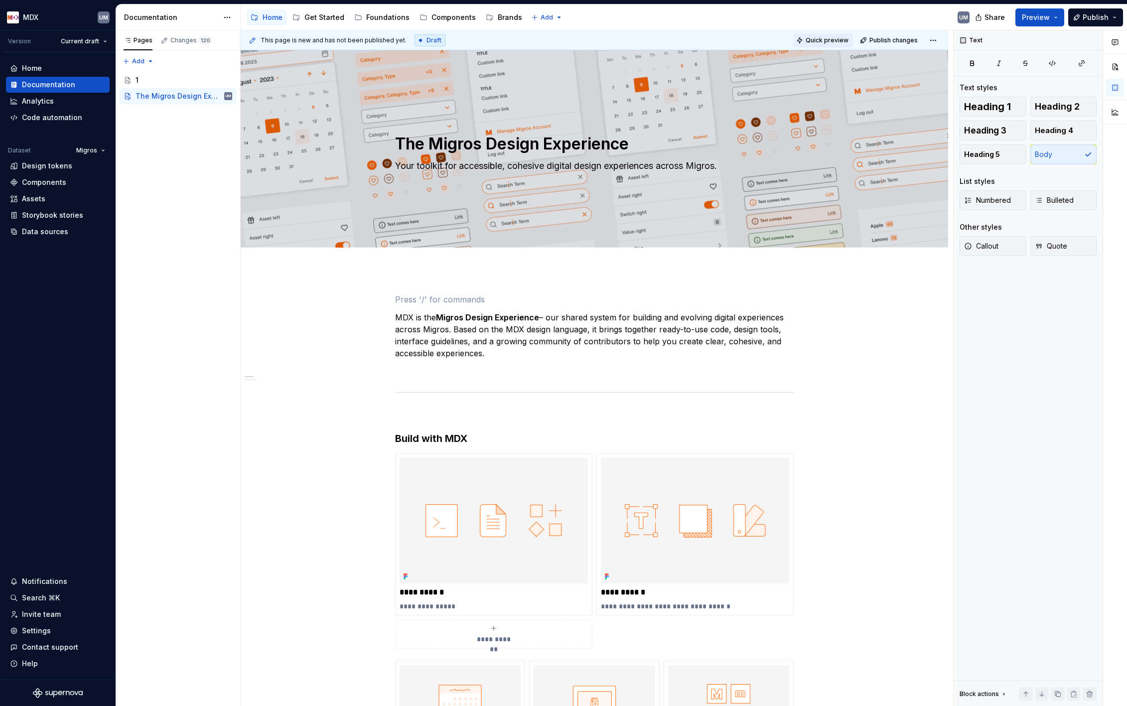
click at [819, 39] on span "Quick preview" at bounding box center [827, 40] width 43 height 8
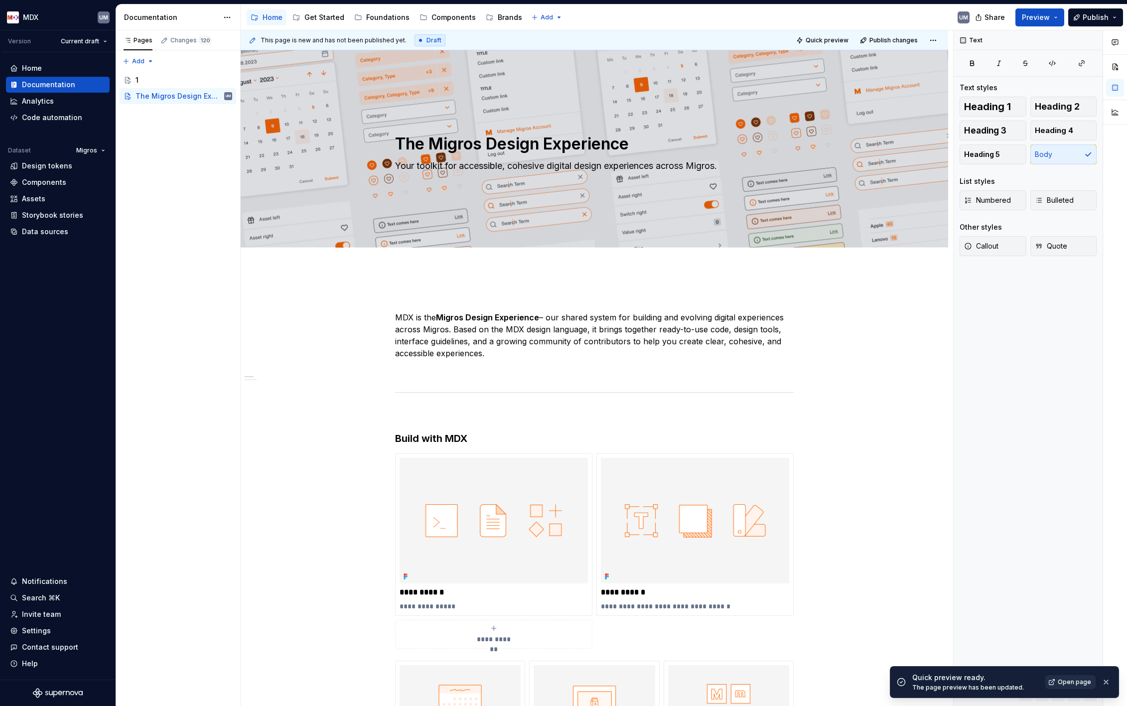
click at [861, 570] on span "Open page" at bounding box center [1074, 682] width 33 height 8
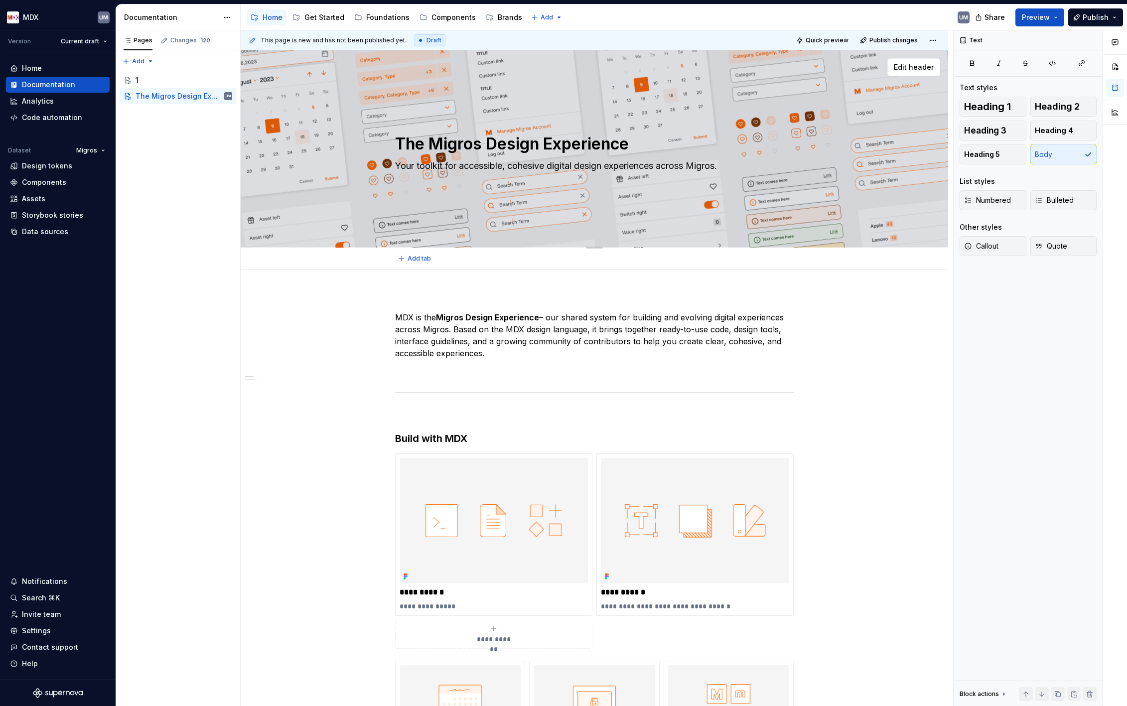
click at [851, 128] on div at bounding box center [595, 148] width 708 height 197
click at [861, 65] on span "Edit header" at bounding box center [914, 67] width 40 height 10
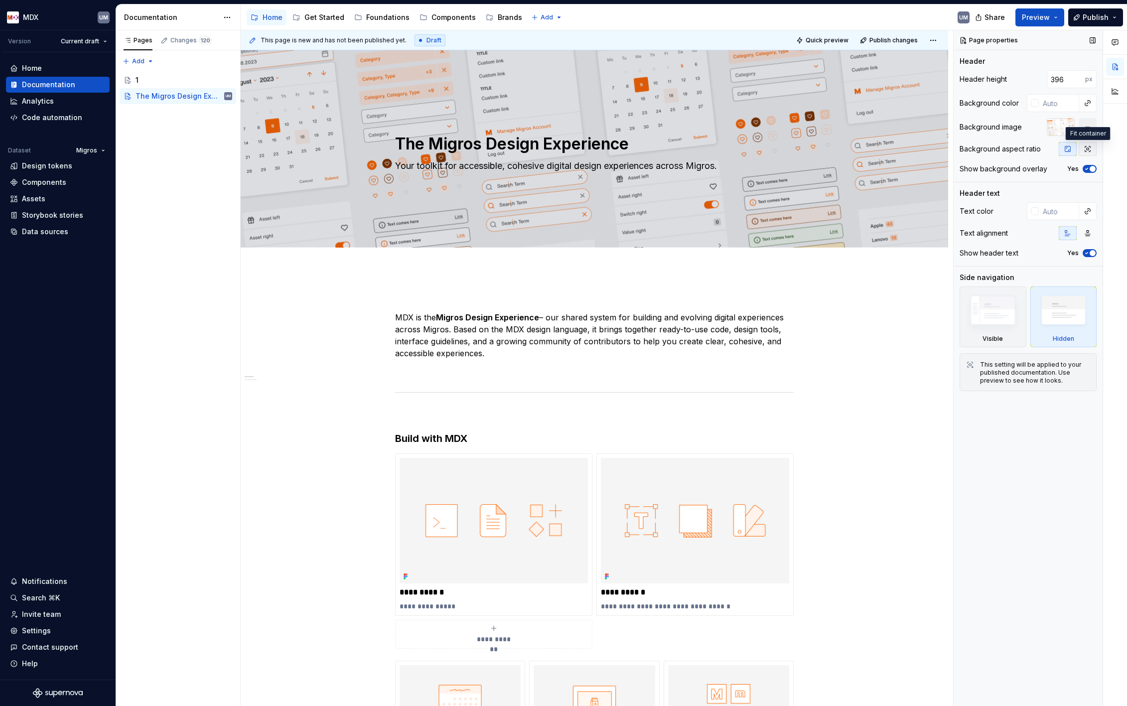
click at [861, 152] on icon "button" at bounding box center [1088, 149] width 8 height 8
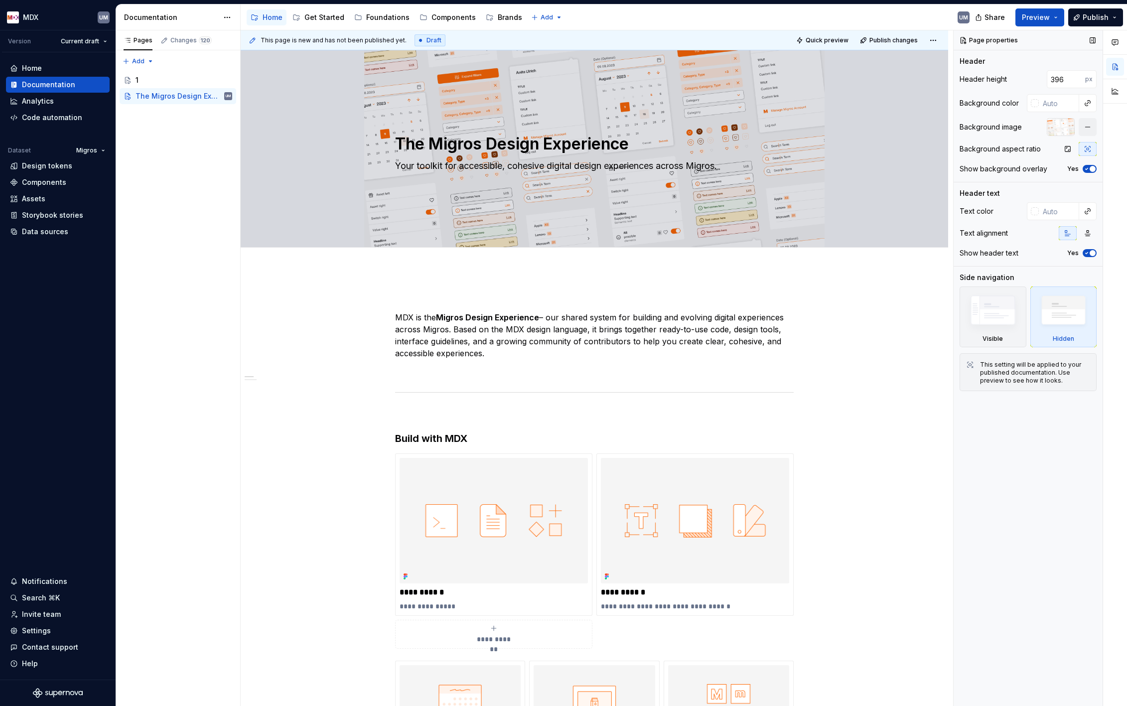
click at [861, 170] on button "Yes" at bounding box center [1090, 169] width 14 height 8
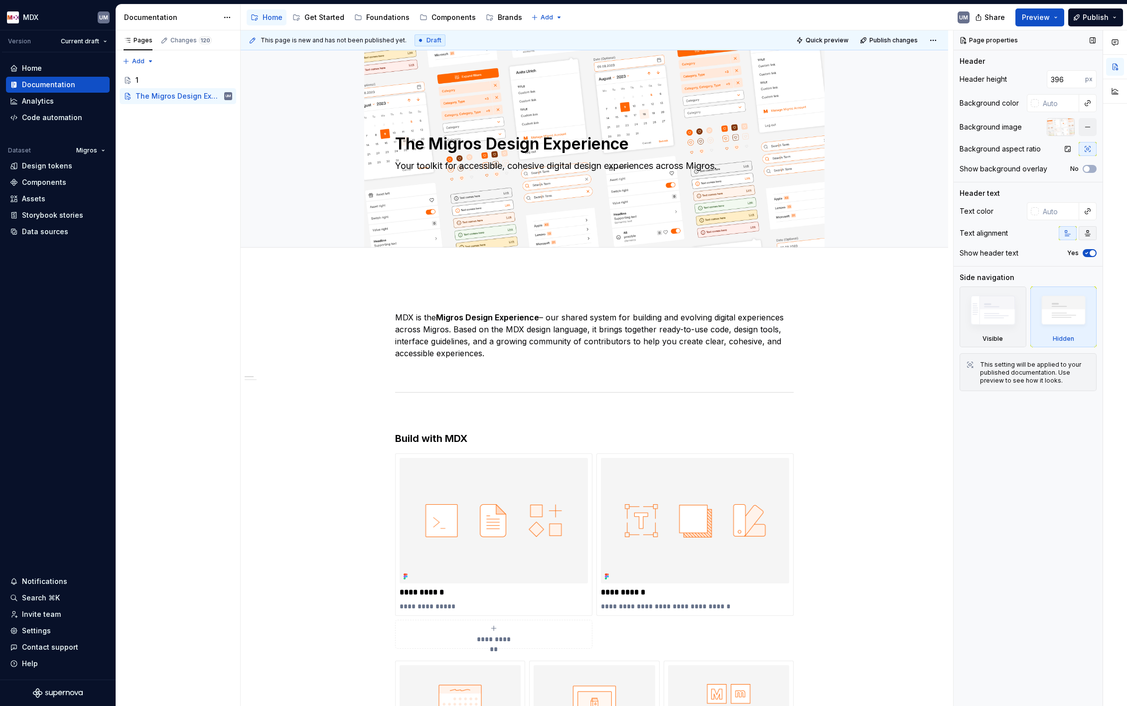
click at [861, 229] on button "button" at bounding box center [1088, 233] width 18 height 14
click at [861, 228] on button "button" at bounding box center [1068, 233] width 18 height 14
click at [861, 250] on icon "button" at bounding box center [1087, 253] width 8 height 6
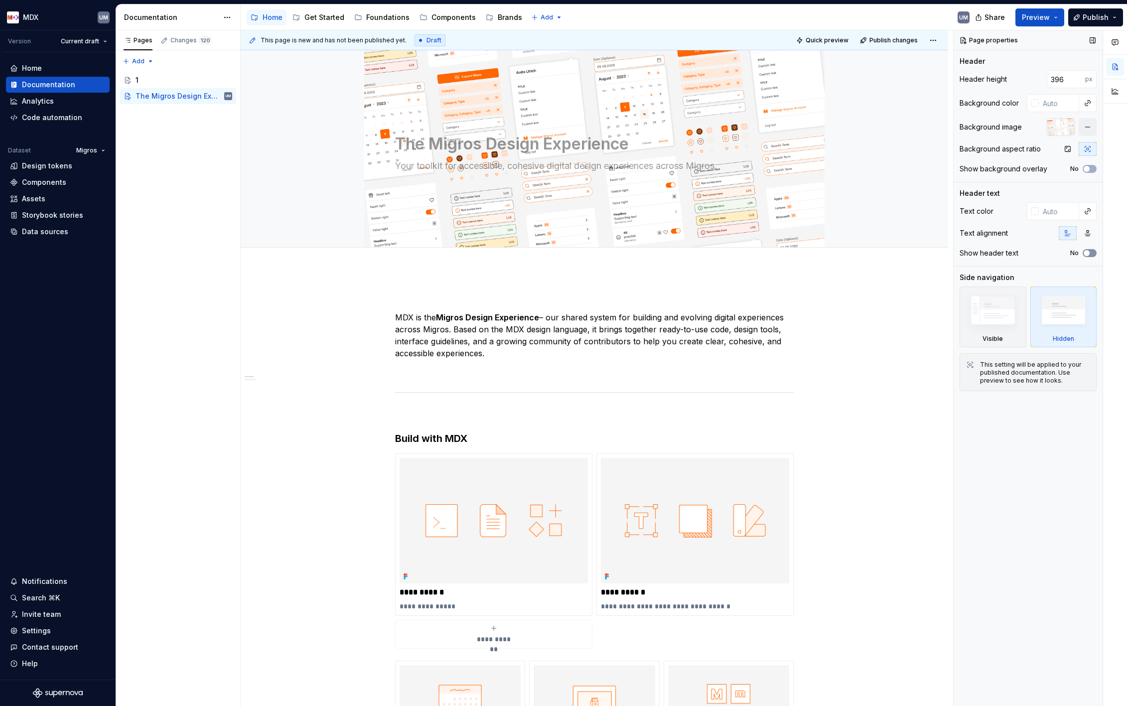
click at [861, 250] on span "button" at bounding box center [1087, 253] width 6 height 6
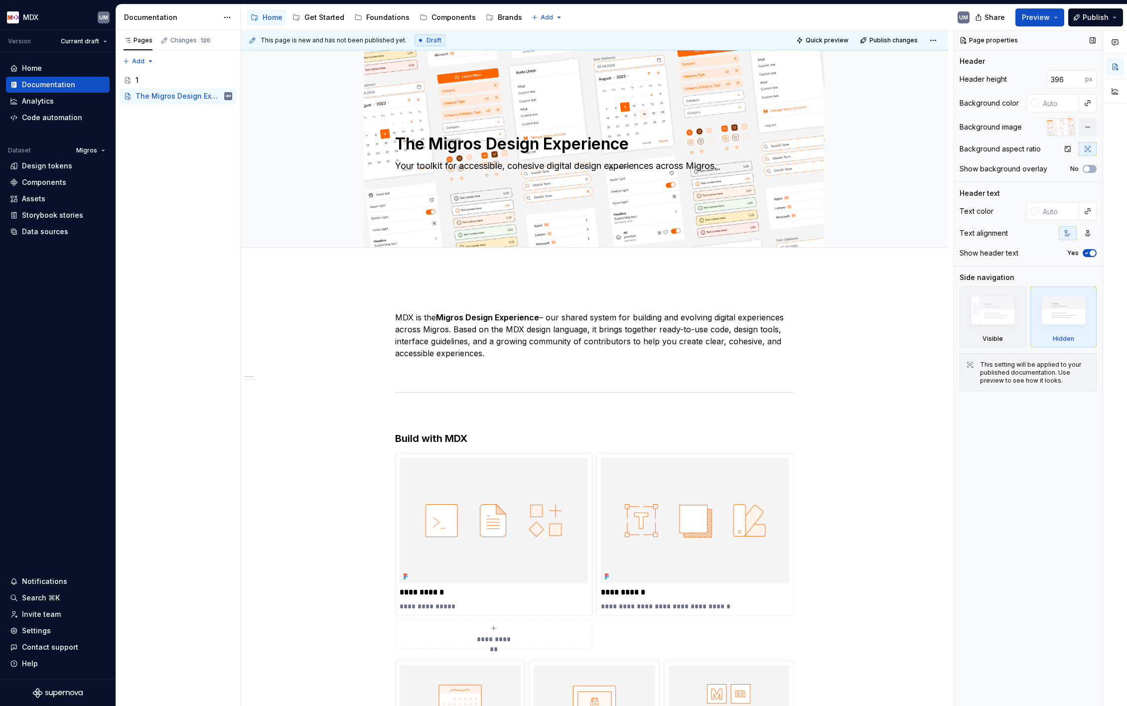
click at [861, 256] on span "button" at bounding box center [1093, 253] width 6 height 6
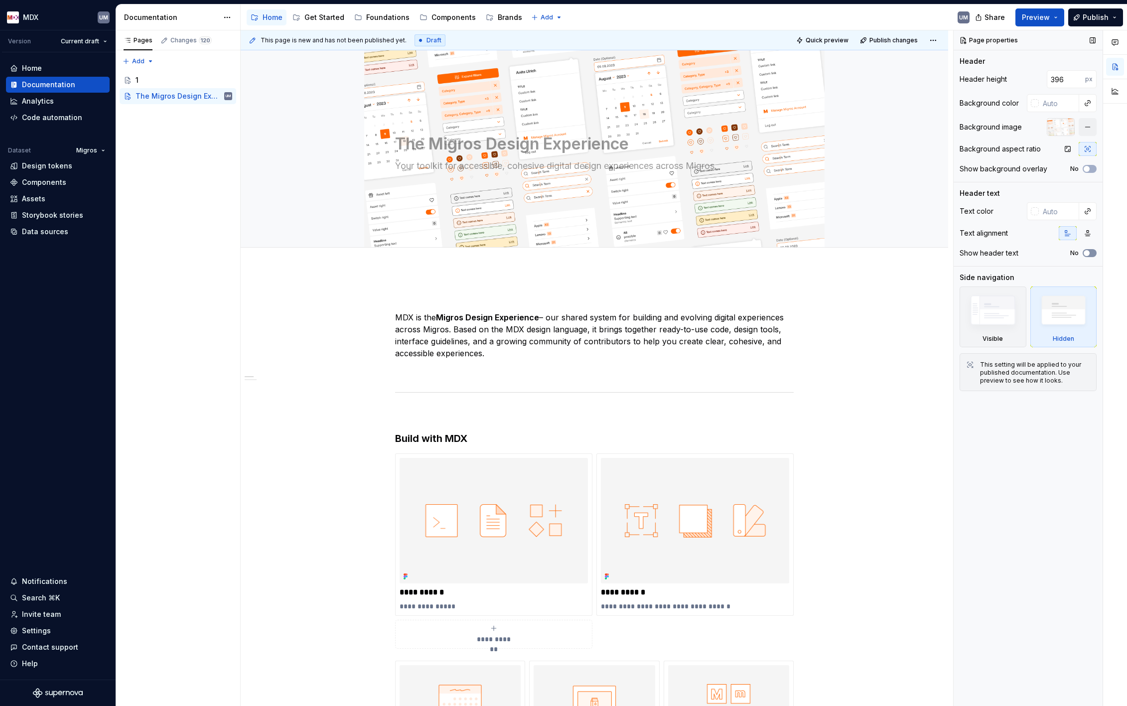
click at [861, 256] on button "No" at bounding box center [1090, 253] width 14 height 8
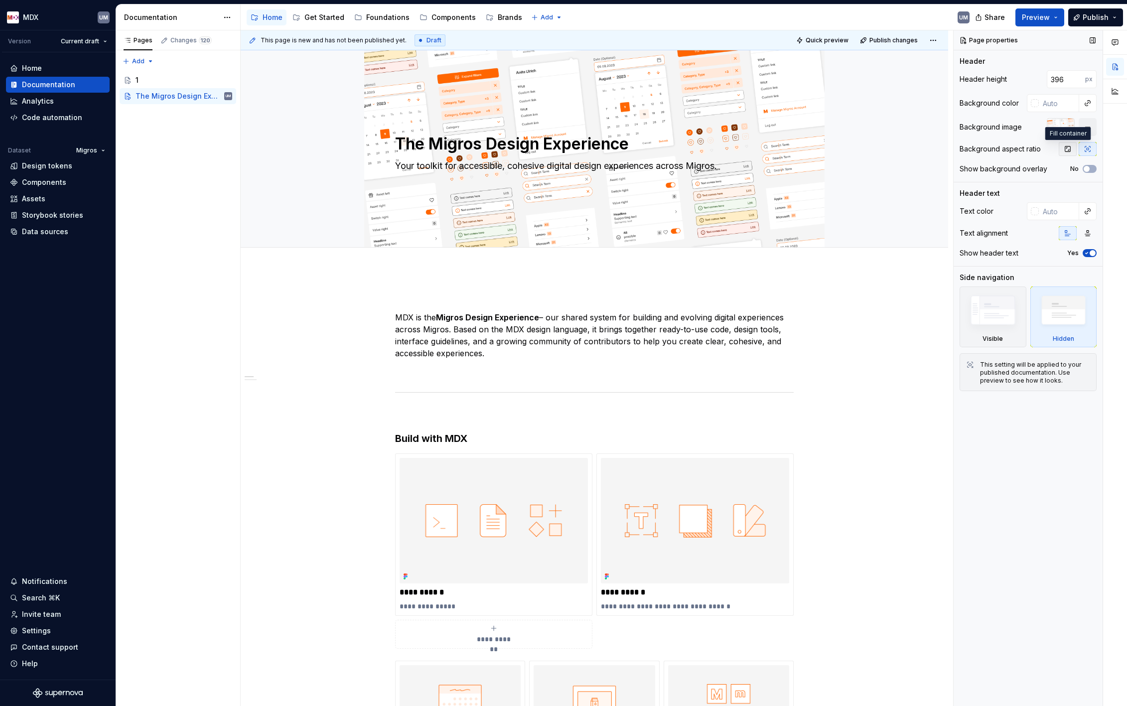
click at [861, 151] on icon "button" at bounding box center [1068, 149] width 8 height 8
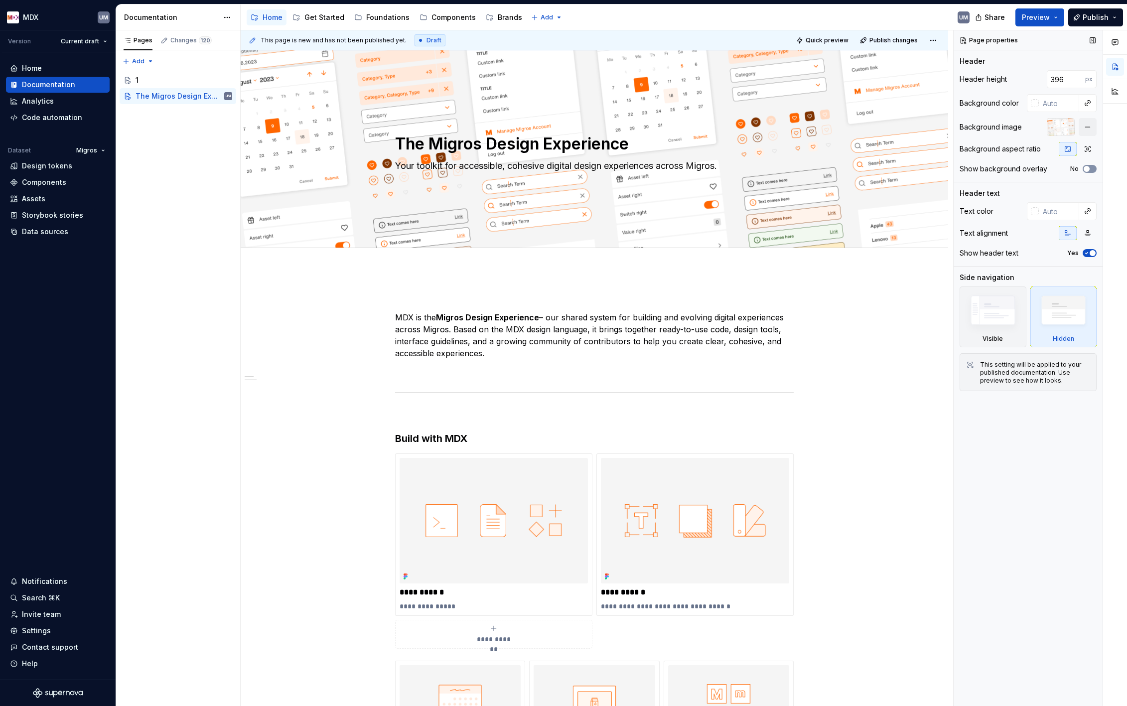
click at [861, 169] on span "button" at bounding box center [1087, 169] width 6 height 6
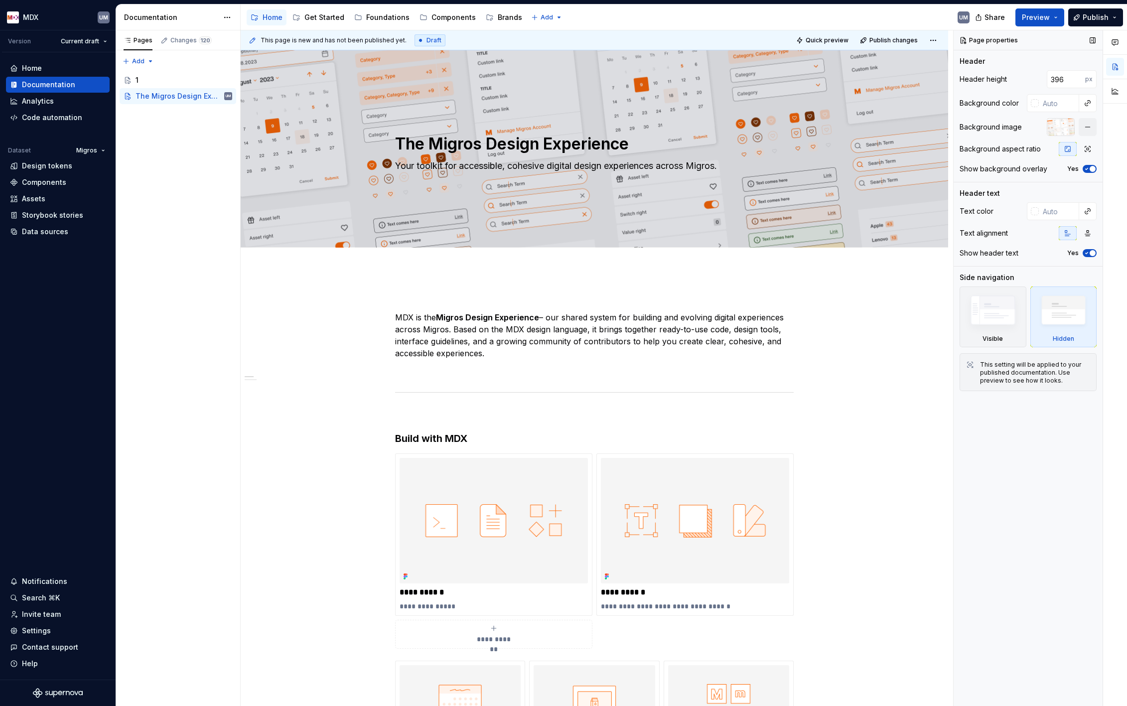
click at [861, 169] on icon "button" at bounding box center [1087, 169] width 8 height 6
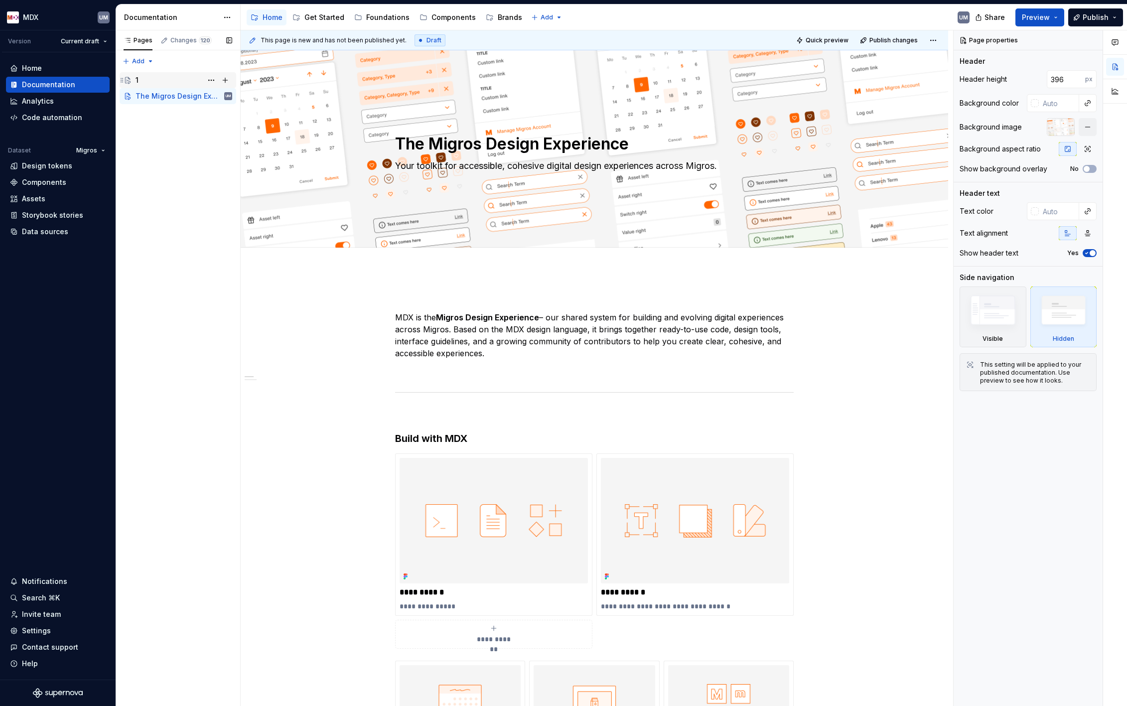
click at [159, 85] on div "1" at bounding box center [184, 80] width 97 height 14
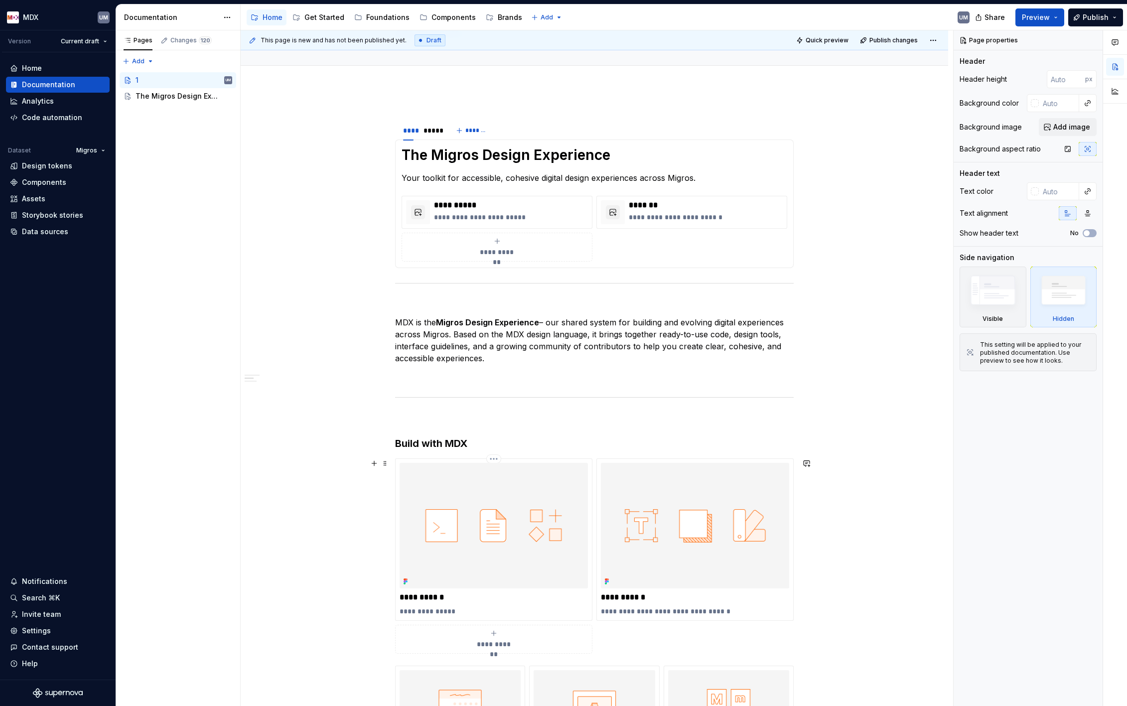
scroll to position [60, 0]
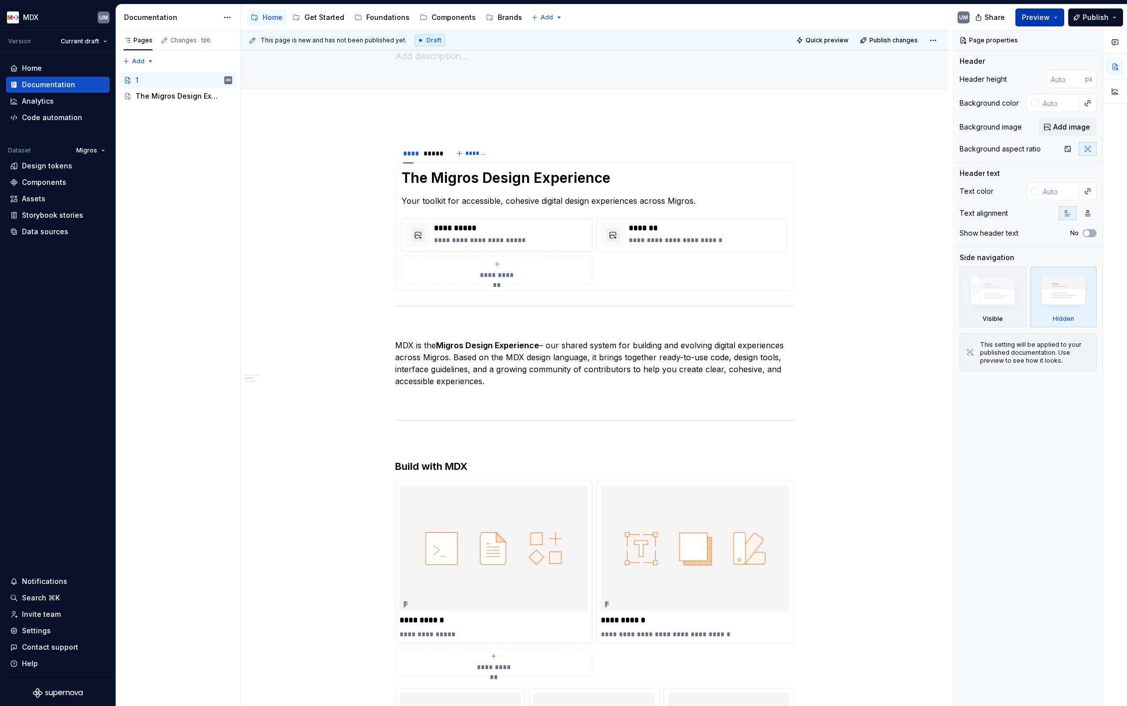
click at [861, 15] on button "Preview" at bounding box center [1039, 17] width 49 height 18
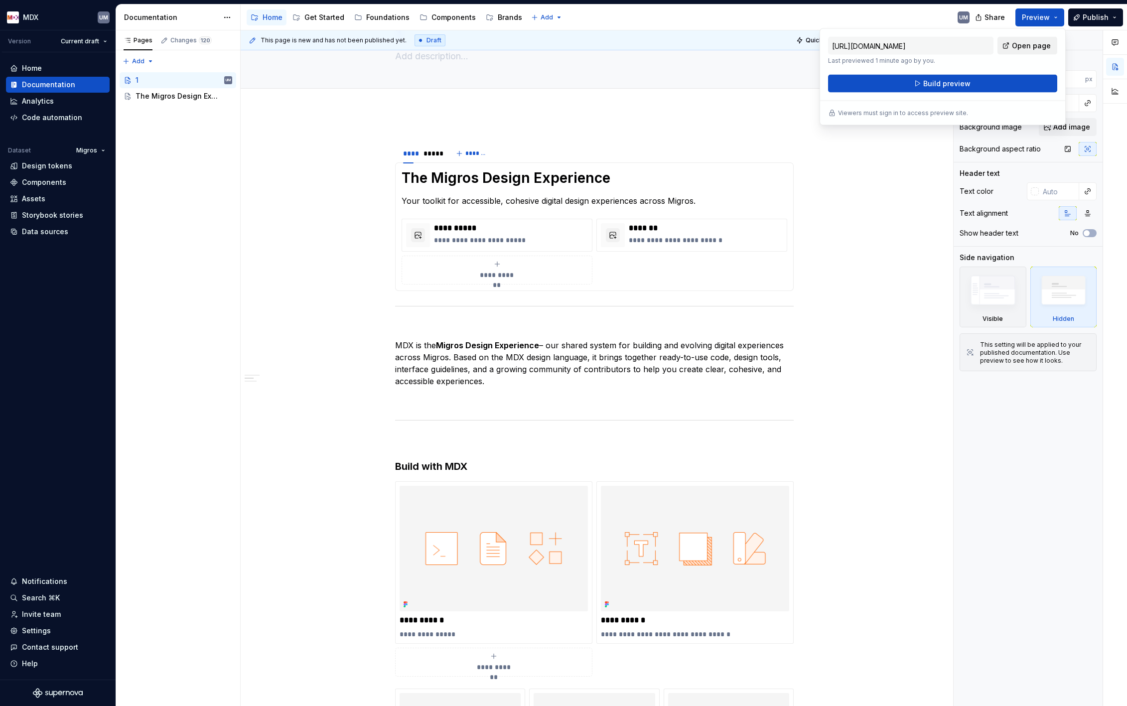
click at [861, 46] on span "Open page" at bounding box center [1031, 46] width 39 height 10
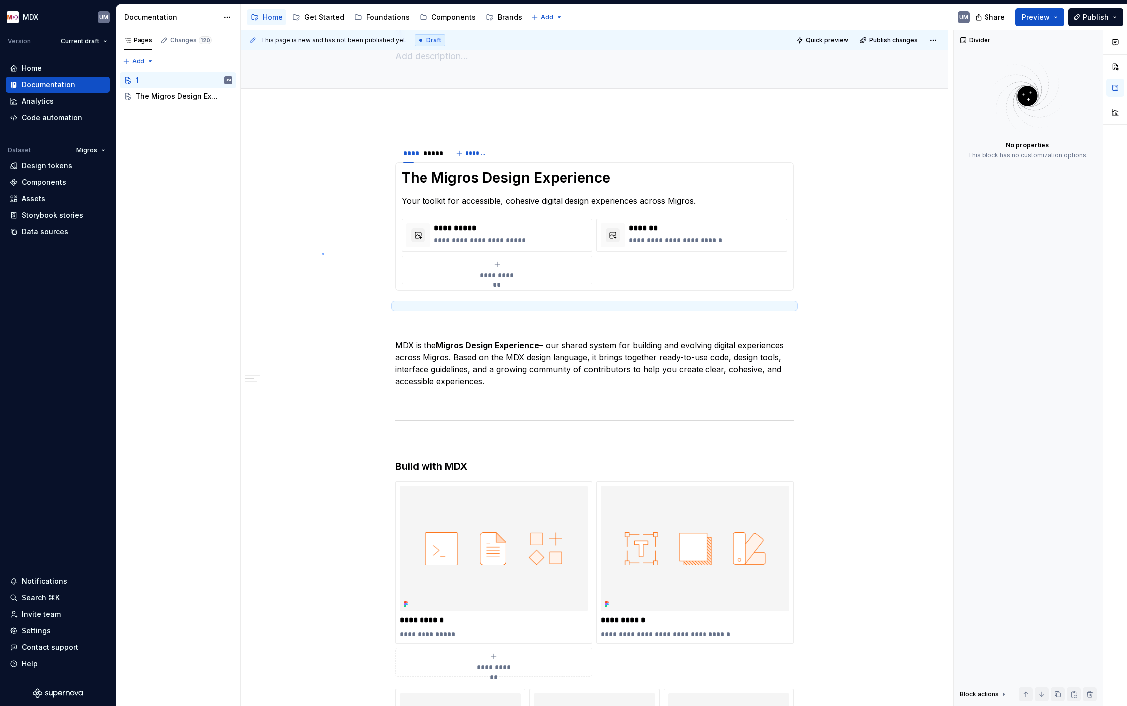
click at [322, 253] on div "**********" at bounding box center [597, 368] width 713 height 676
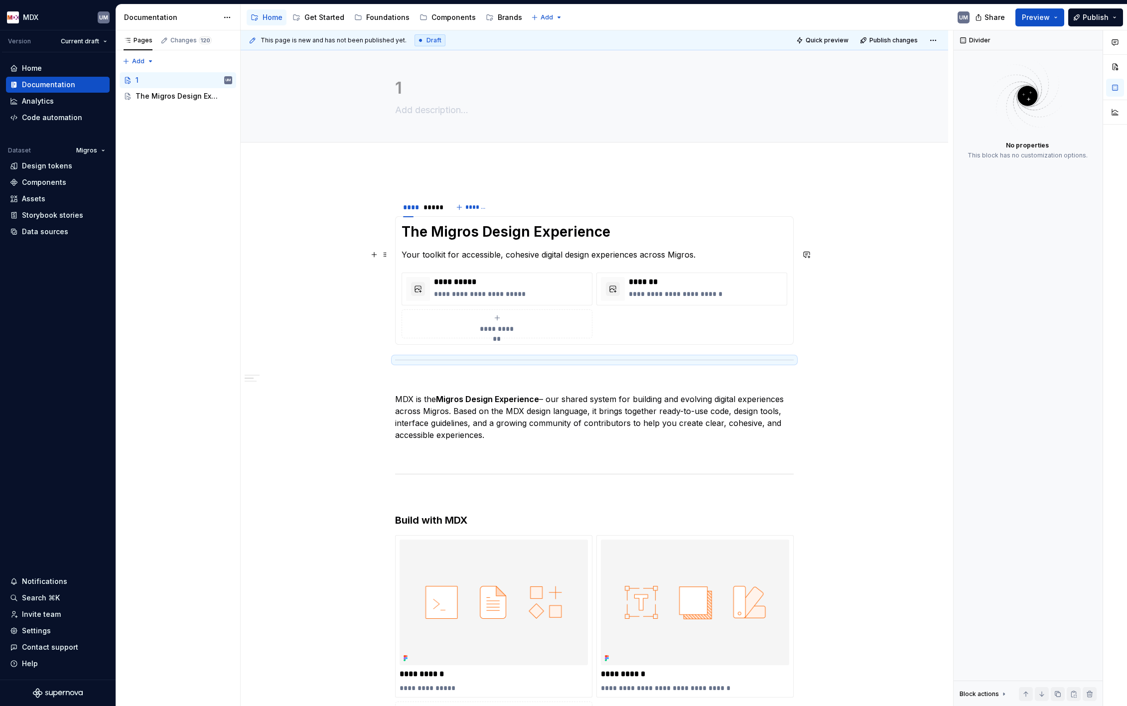
scroll to position [0, 0]
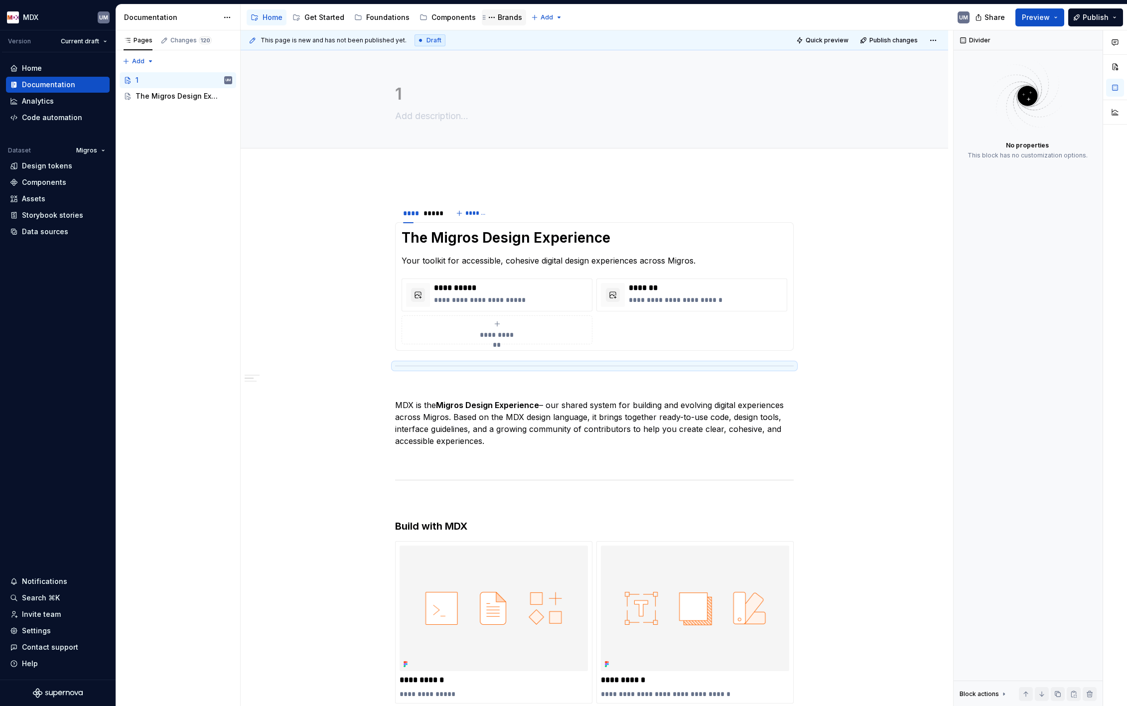
click at [504, 22] on div "Brands" at bounding box center [510, 17] width 24 height 10
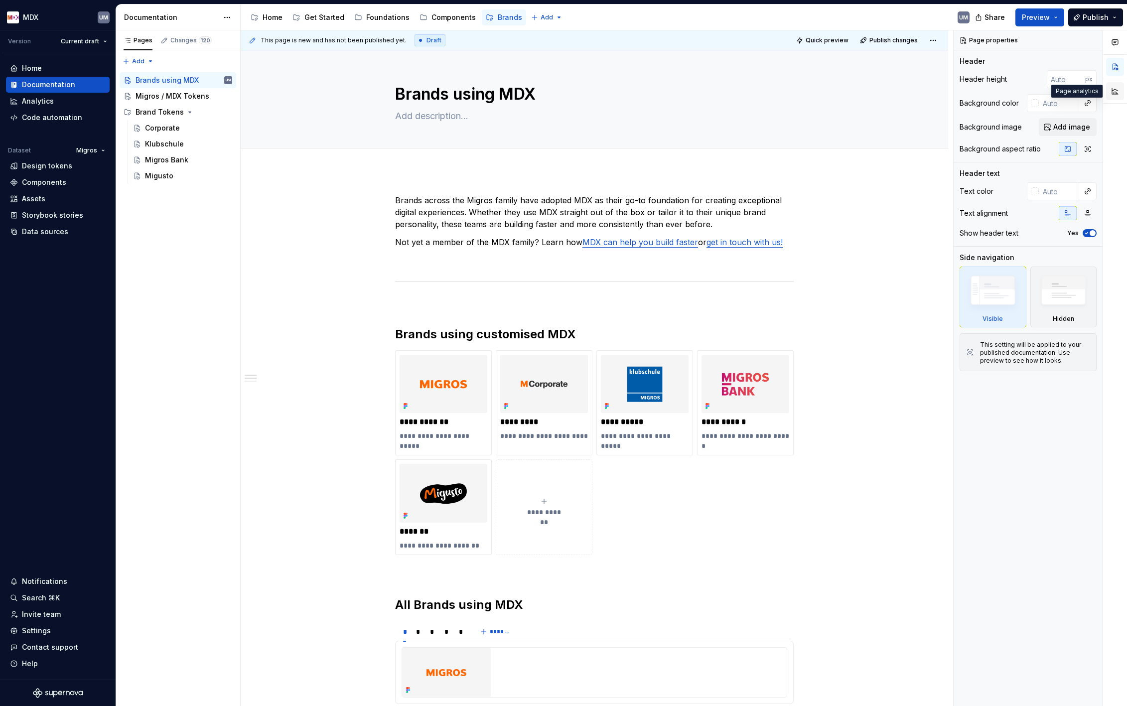
click at [861, 92] on button "button" at bounding box center [1115, 91] width 18 height 18
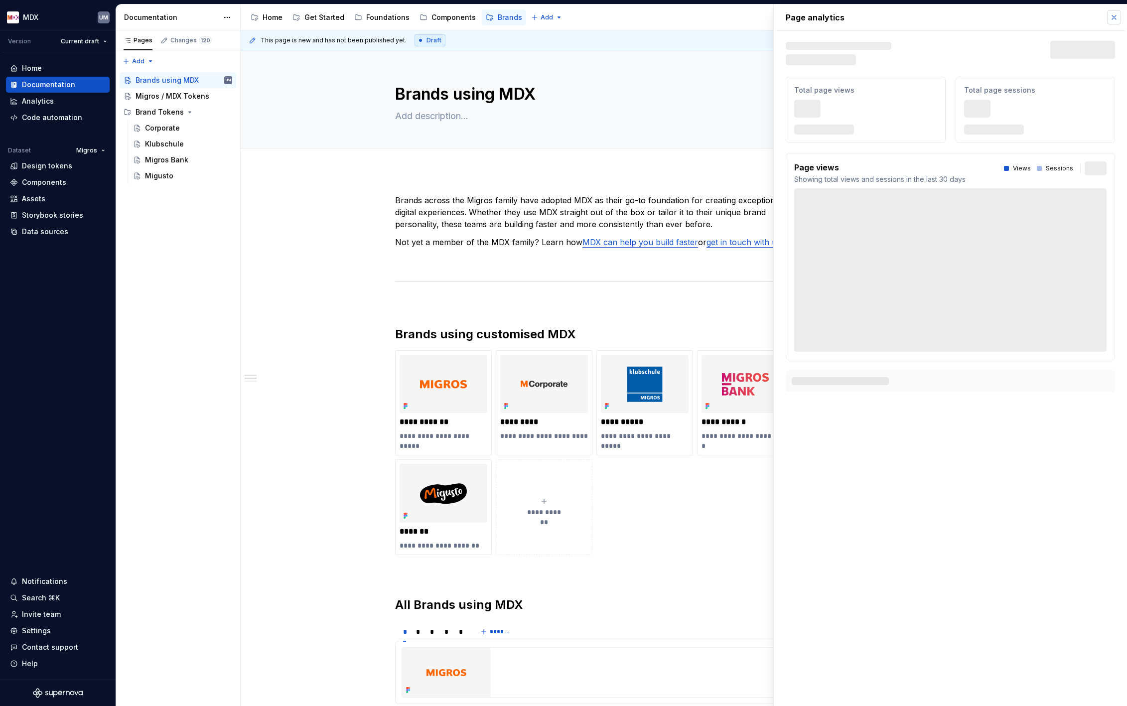
click at [861, 19] on button "button" at bounding box center [1114, 17] width 14 height 14
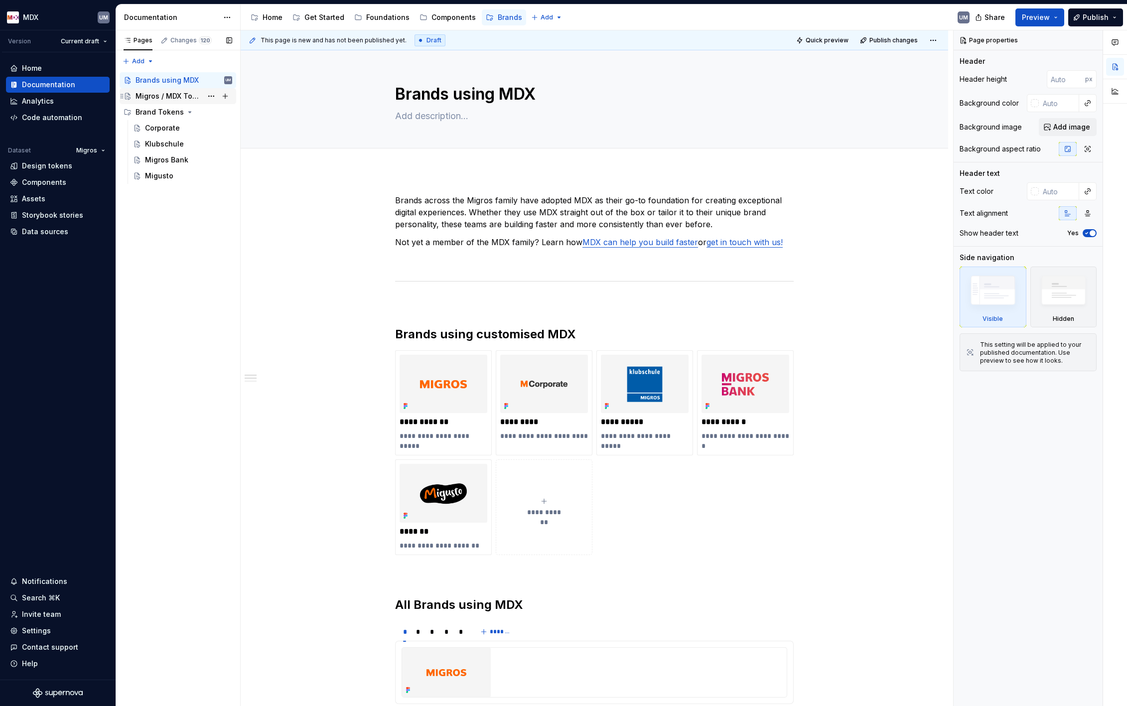
click at [184, 95] on div "Migros / MDX Tokens" at bounding box center [169, 96] width 67 height 10
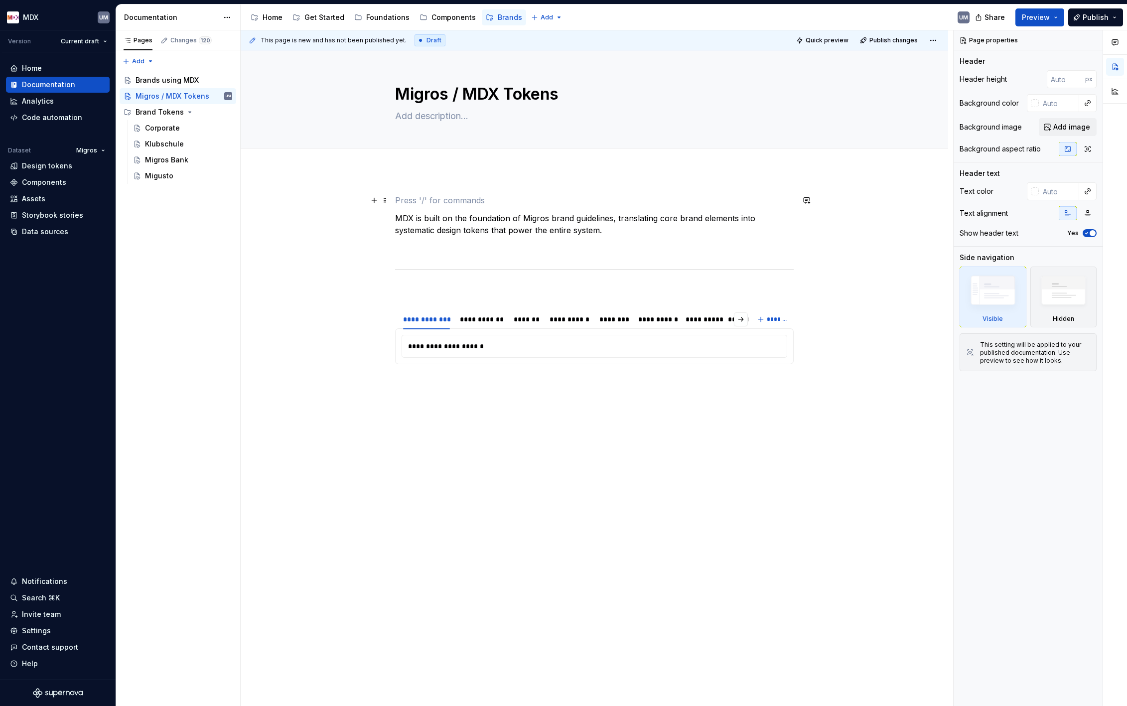
click at [407, 198] on p at bounding box center [594, 200] width 399 height 12
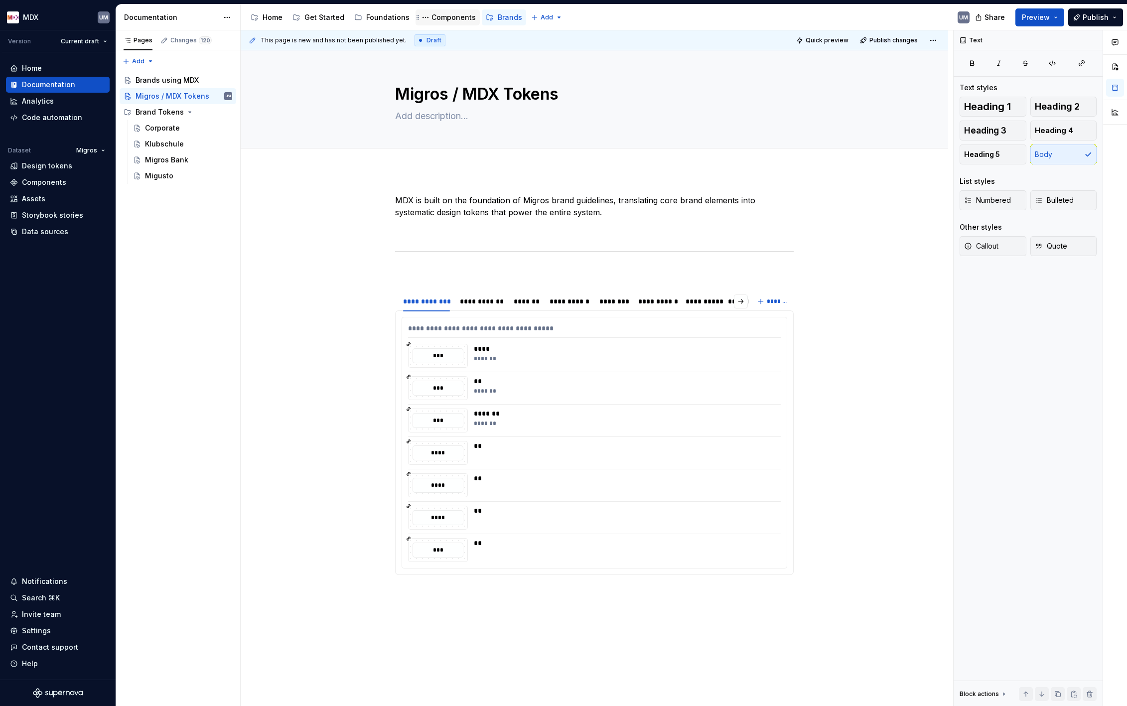
click at [451, 17] on div "Components" at bounding box center [454, 17] width 44 height 10
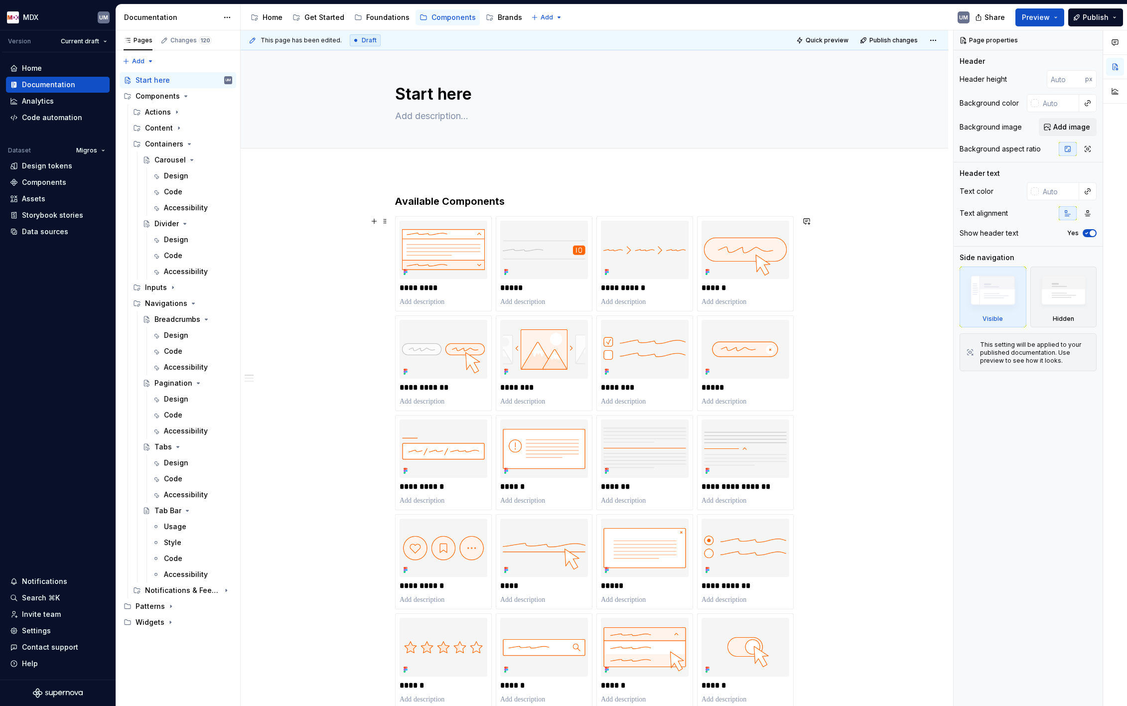
type textarea "*"
click at [351, 474] on div "**********" at bounding box center [595, 665] width 708 height 990
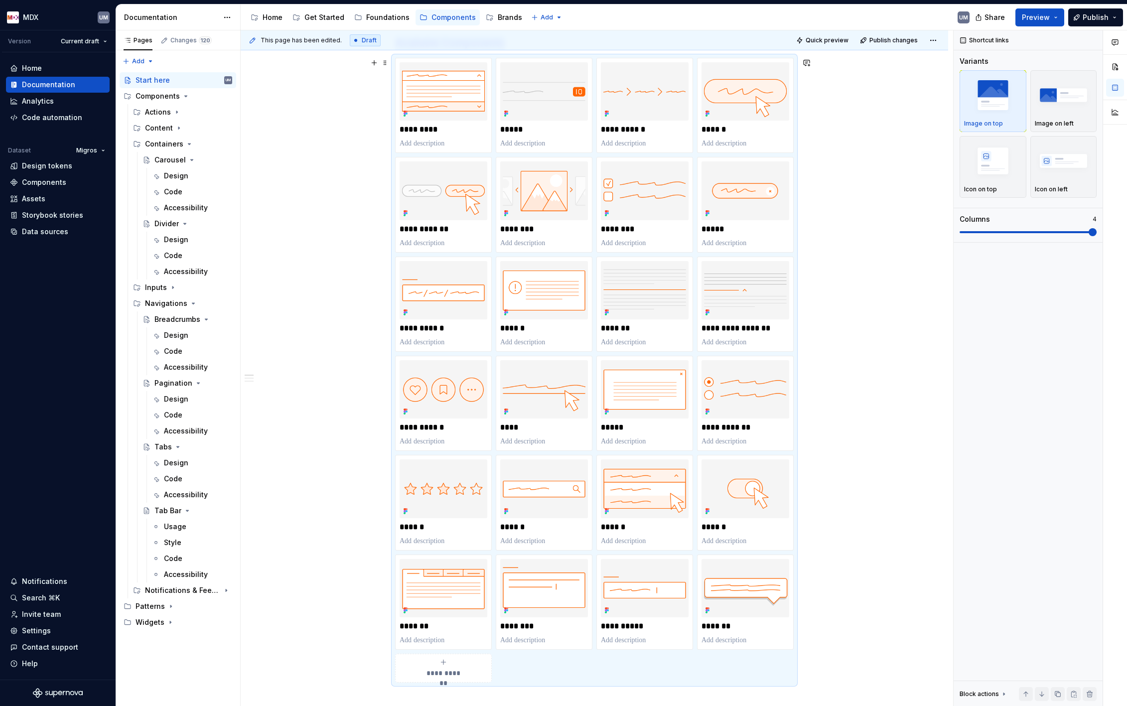
scroll to position [167, 0]
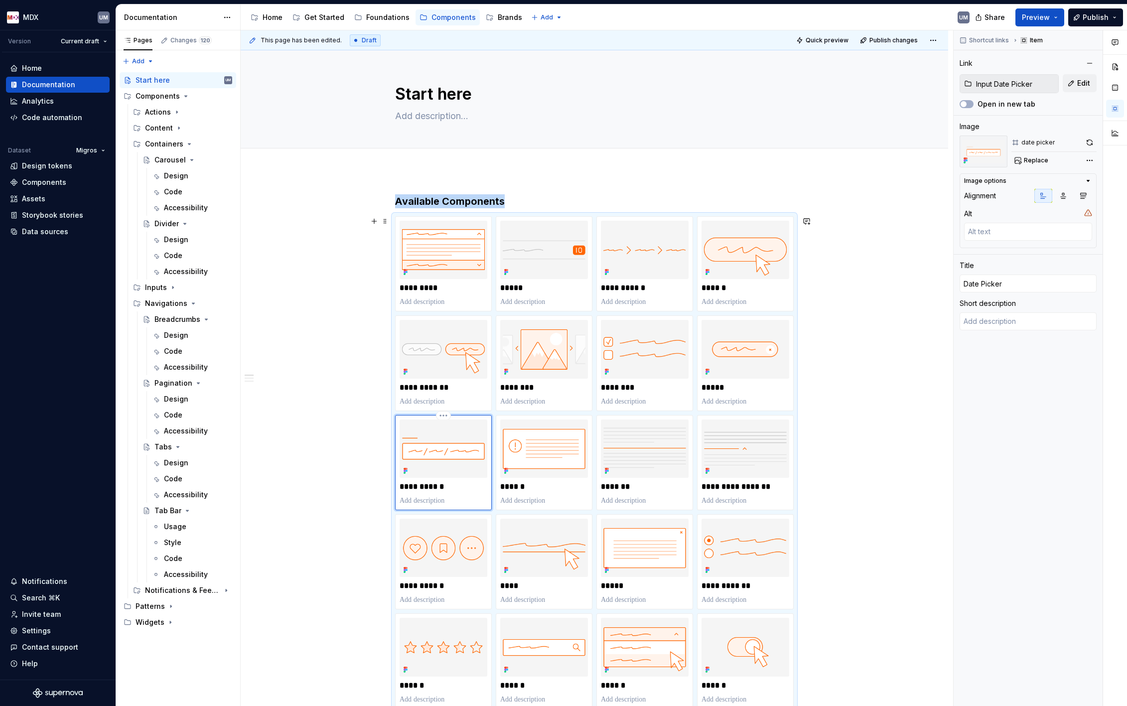
scroll to position [167, 0]
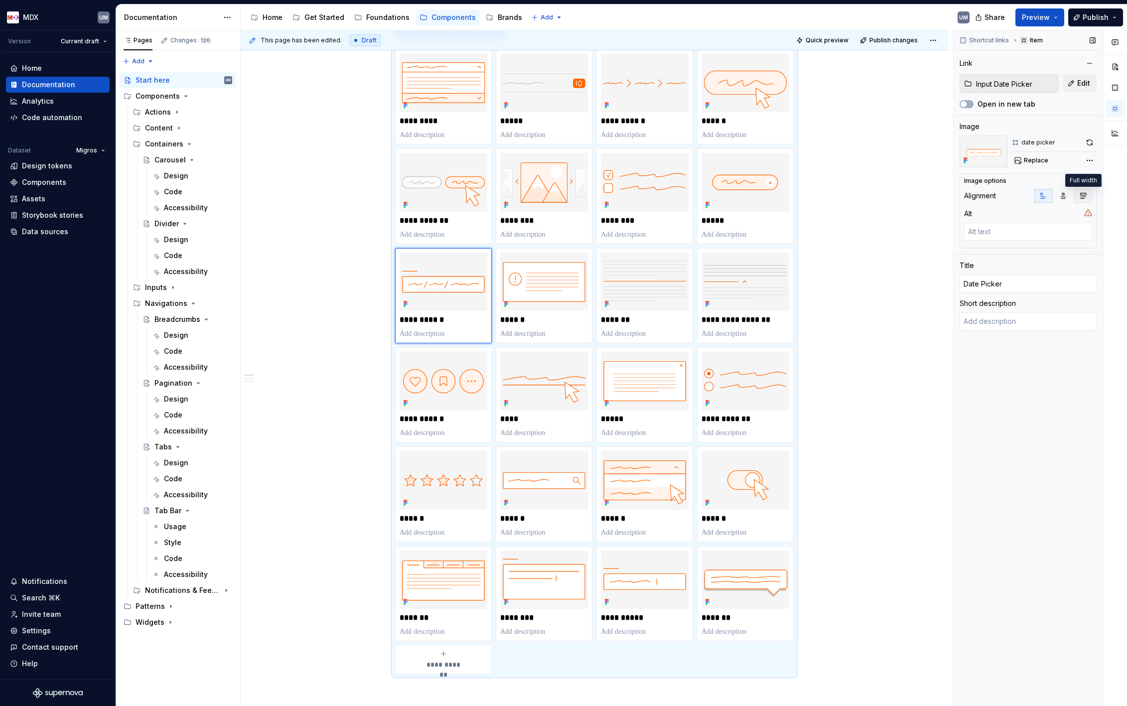
click at [1079, 195] on button "button" at bounding box center [1083, 196] width 18 height 14
click at [1063, 195] on icon "button" at bounding box center [1063, 196] width 8 height 8
click at [1042, 195] on icon "button" at bounding box center [1043, 196] width 8 height 8
click at [841, 235] on div "**********" at bounding box center [595, 498] width 708 height 990
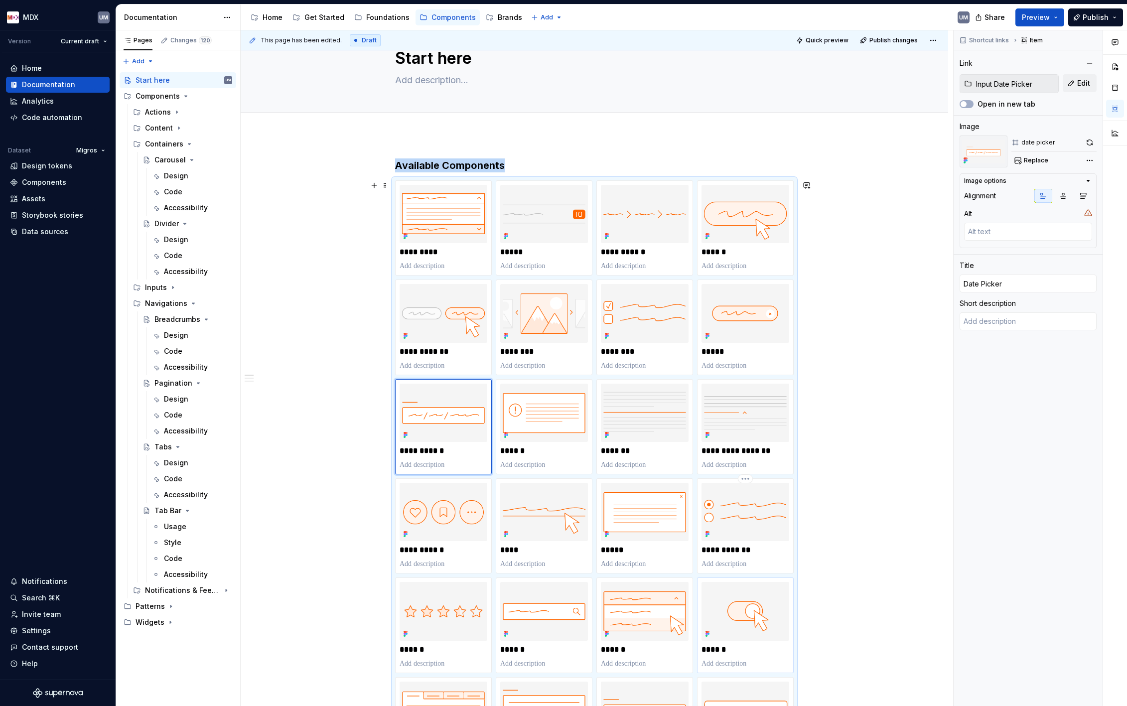
scroll to position [0, 0]
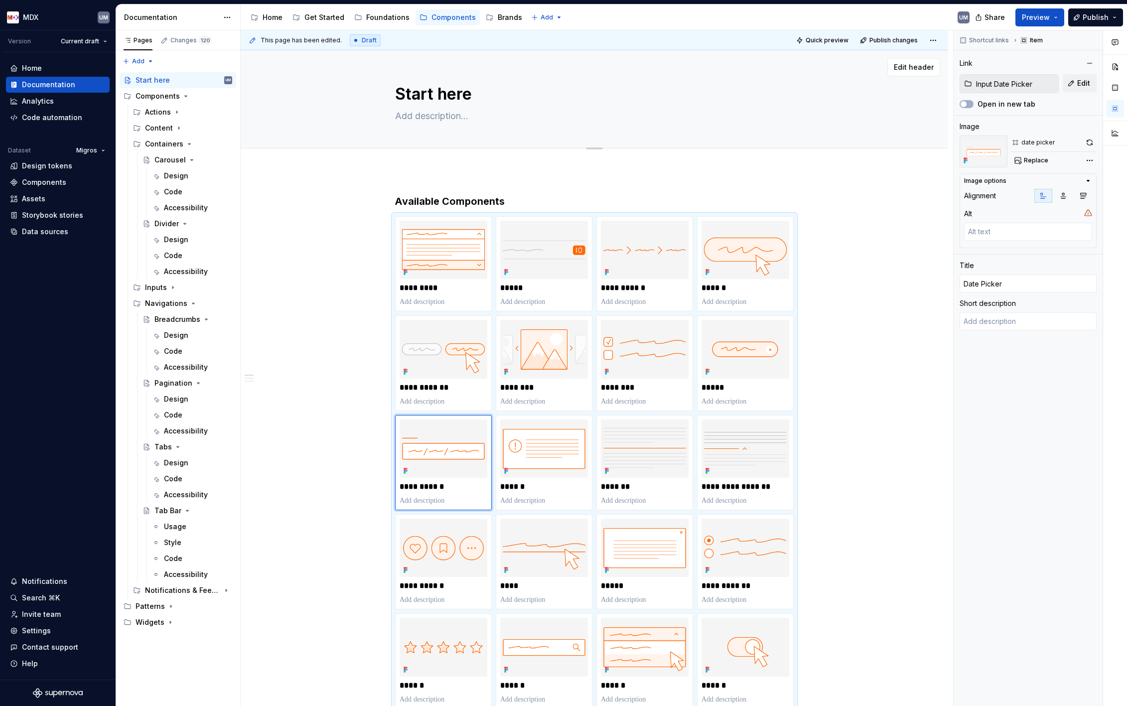
type textarea "*"
type input "Accordion"
click at [431, 270] on img at bounding box center [444, 250] width 88 height 58
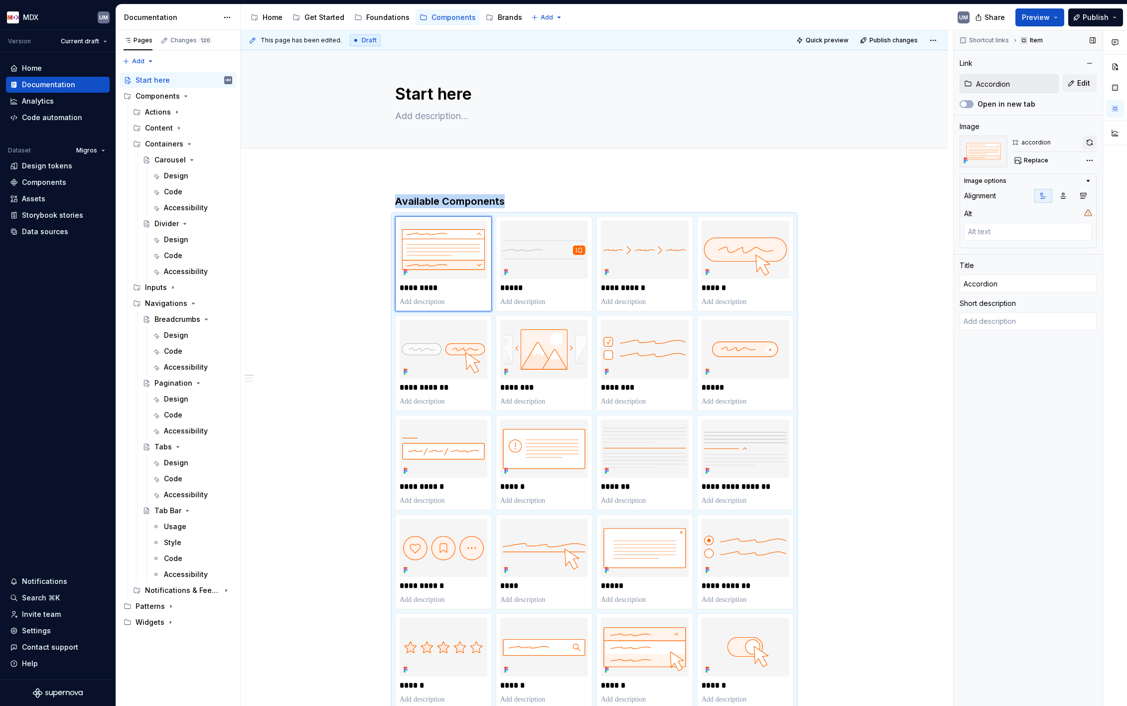
type textarea "*"
click at [1091, 138] on button "button" at bounding box center [1090, 143] width 14 height 14
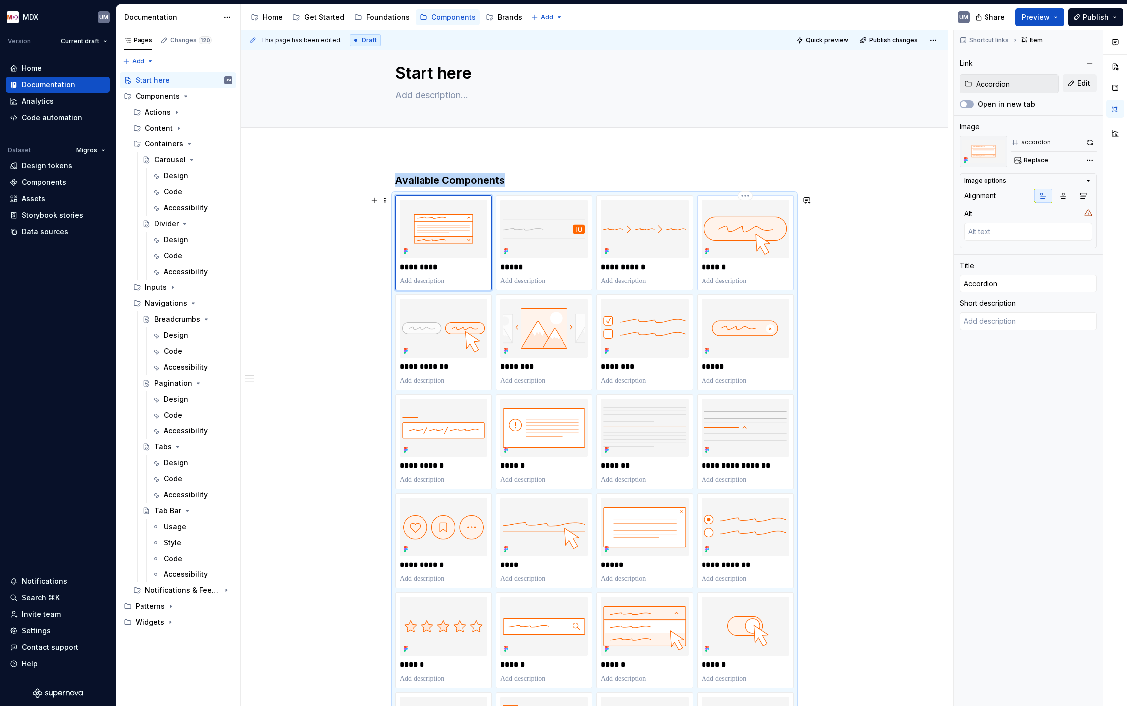
type input "Button"
click at [729, 234] on img at bounding box center [746, 229] width 88 height 58
click at [1031, 157] on span "Replace" at bounding box center [1036, 160] width 24 height 8
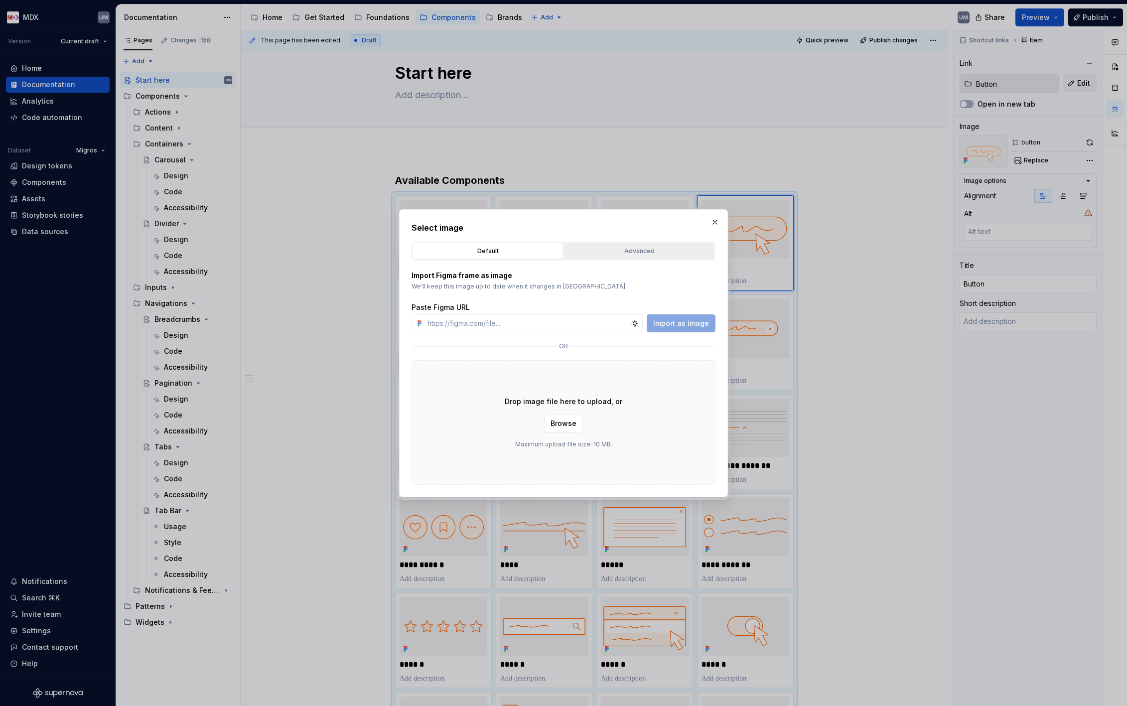
click at [661, 250] on div "Advanced" at bounding box center [640, 251] width 144 height 10
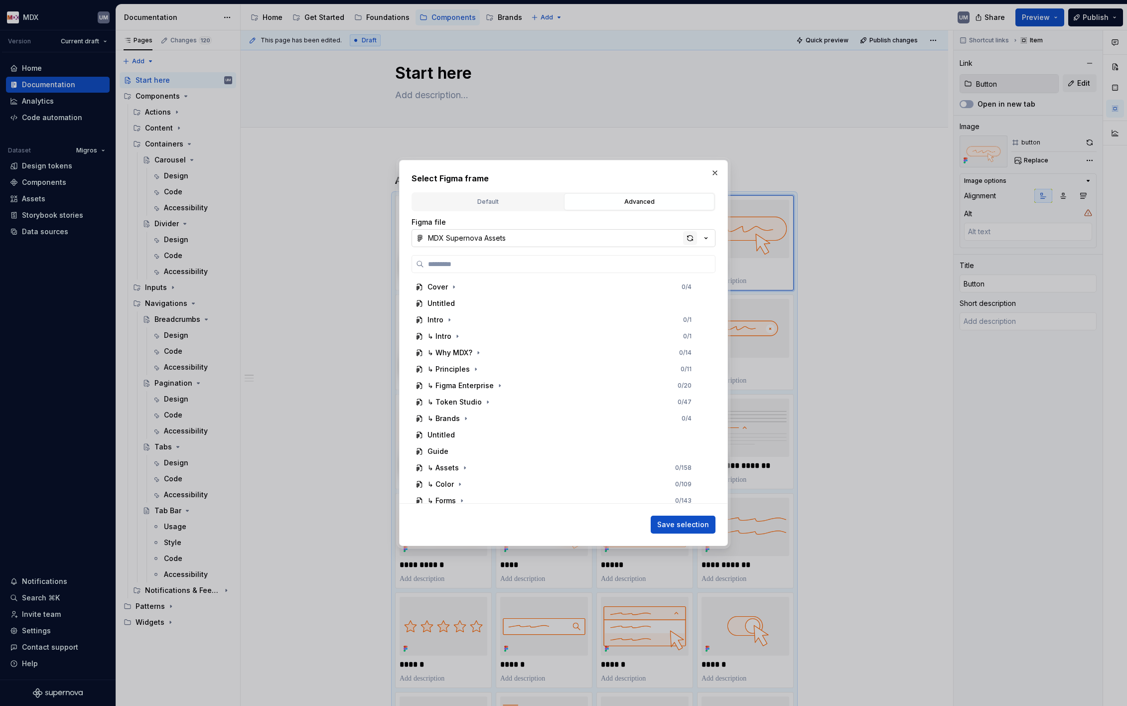
click at [692, 241] on div "button" at bounding box center [690, 238] width 14 height 14
click at [690, 238] on div "button" at bounding box center [690, 238] width 14 height 14
click at [690, 236] on div "button" at bounding box center [690, 238] width 14 height 14
click at [705, 235] on icon "button" at bounding box center [706, 238] width 10 height 10
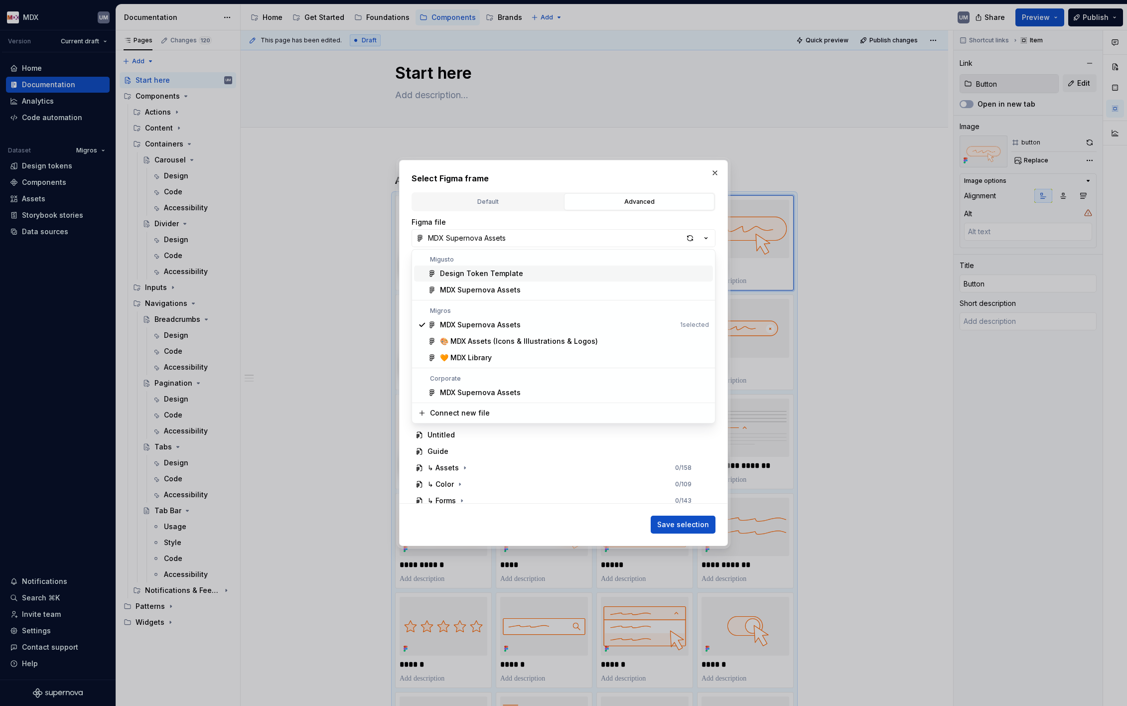
click at [613, 212] on div "Select Figma frame Default Advanced Import Figma frame as image We’ll keep this…" at bounding box center [563, 353] width 1127 height 706
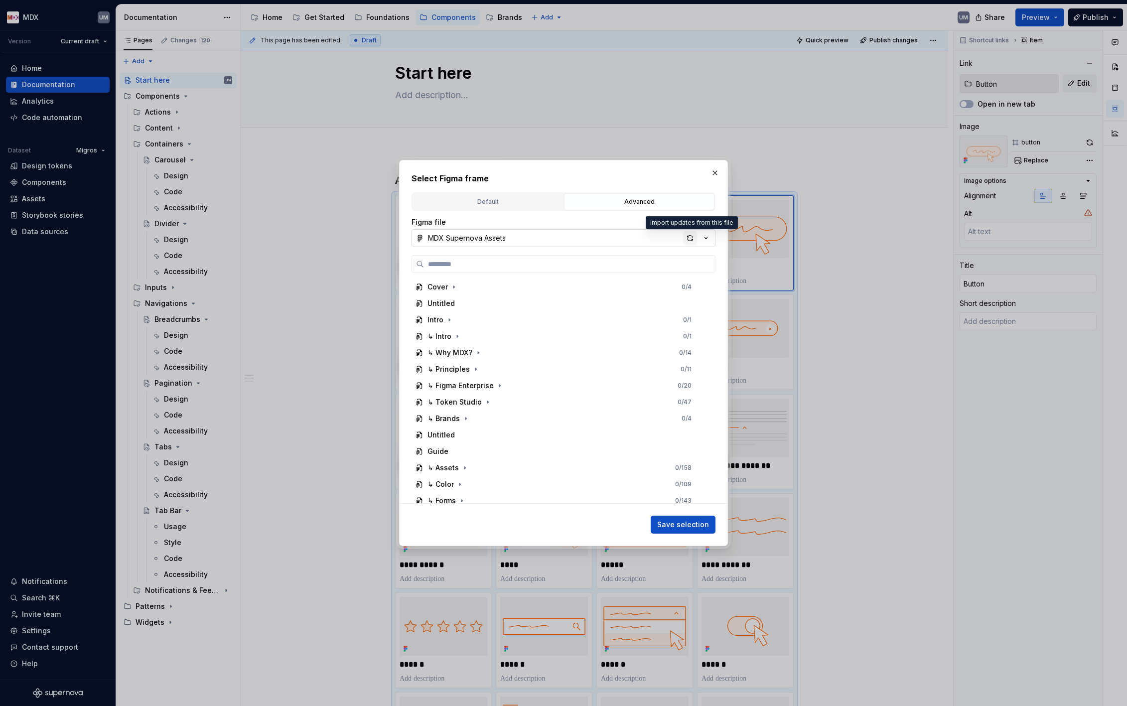
click at [688, 232] on div "button" at bounding box center [690, 238] width 14 height 14
type textarea "*"
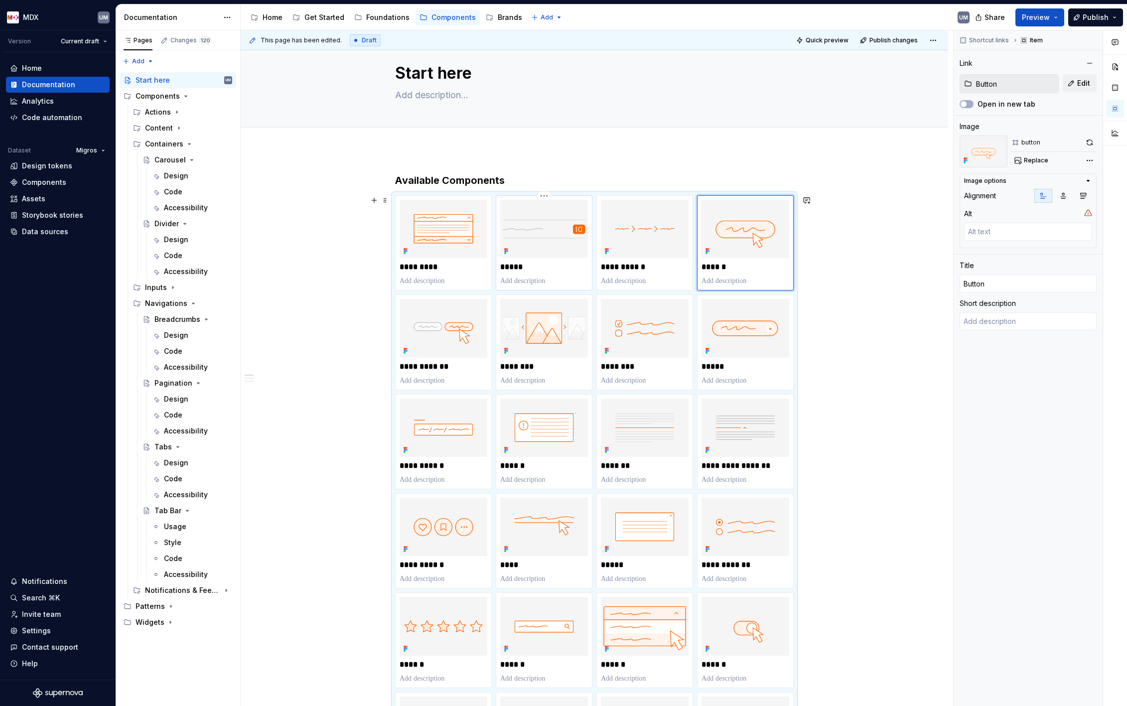
type input "Badge"
click at [550, 247] on img at bounding box center [544, 229] width 88 height 58
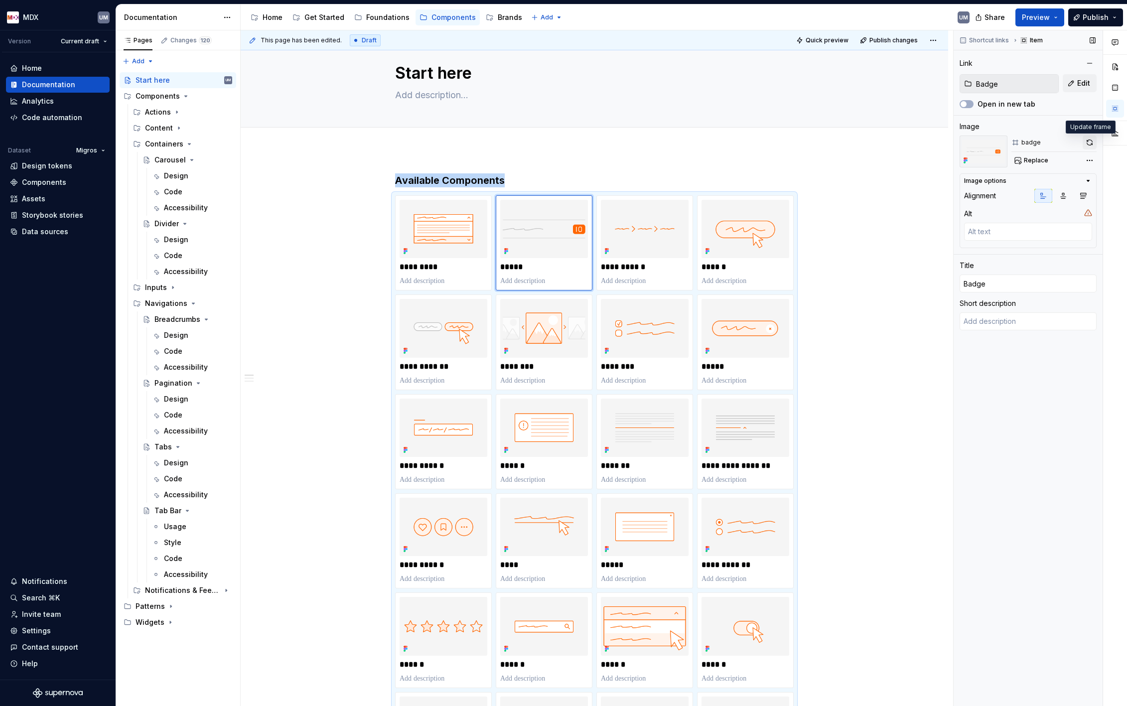
type textarea "*"
click at [1085, 143] on button "button" at bounding box center [1090, 143] width 14 height 14
type input "Button"
click at [747, 226] on img at bounding box center [746, 229] width 88 height 58
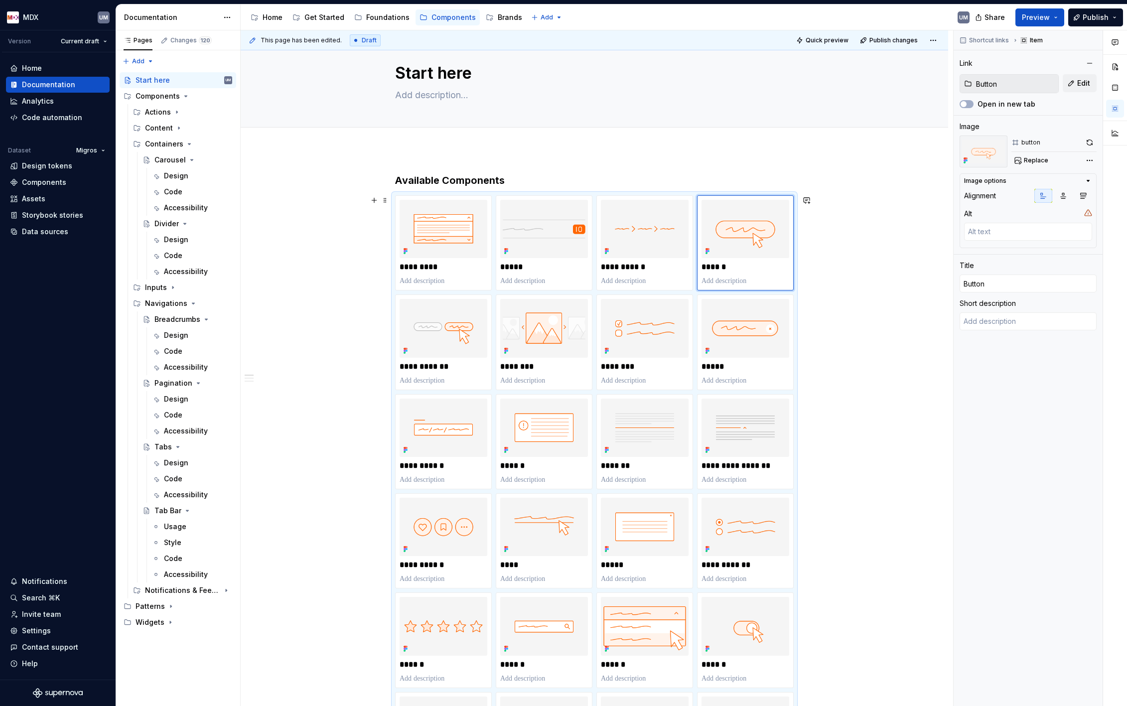
type textarea "*"
type input "Badge"
click at [539, 236] on img at bounding box center [544, 229] width 88 height 58
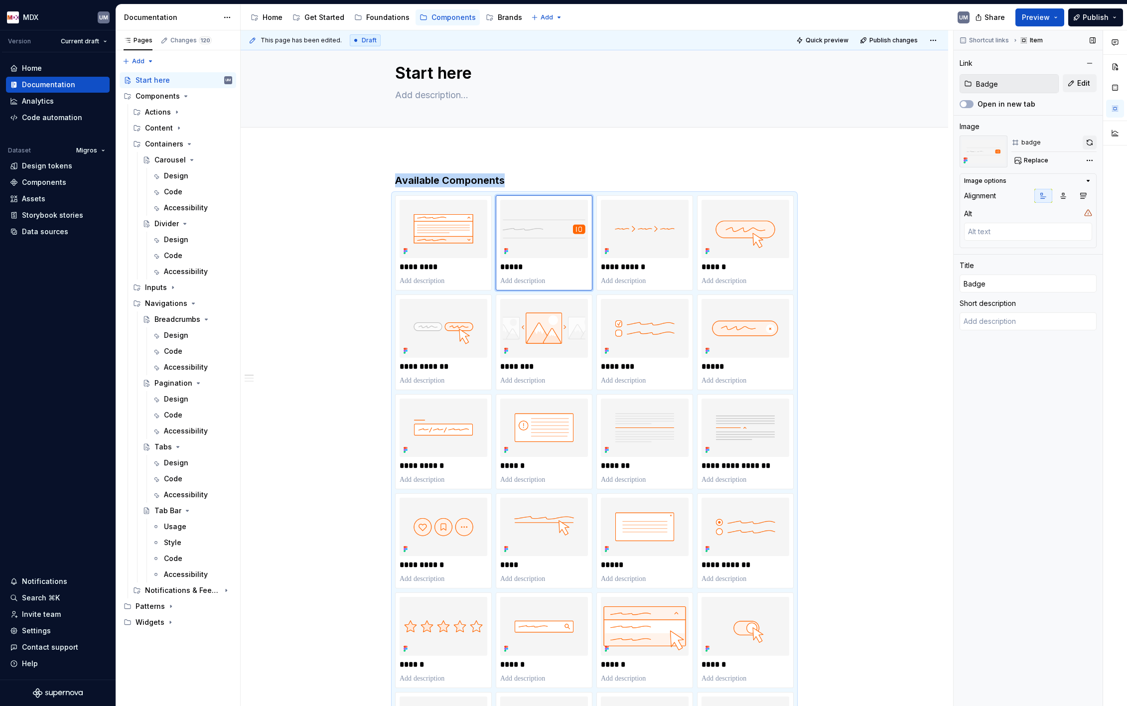
type textarea "*"
click at [1090, 141] on button "button" at bounding box center [1090, 143] width 14 height 14
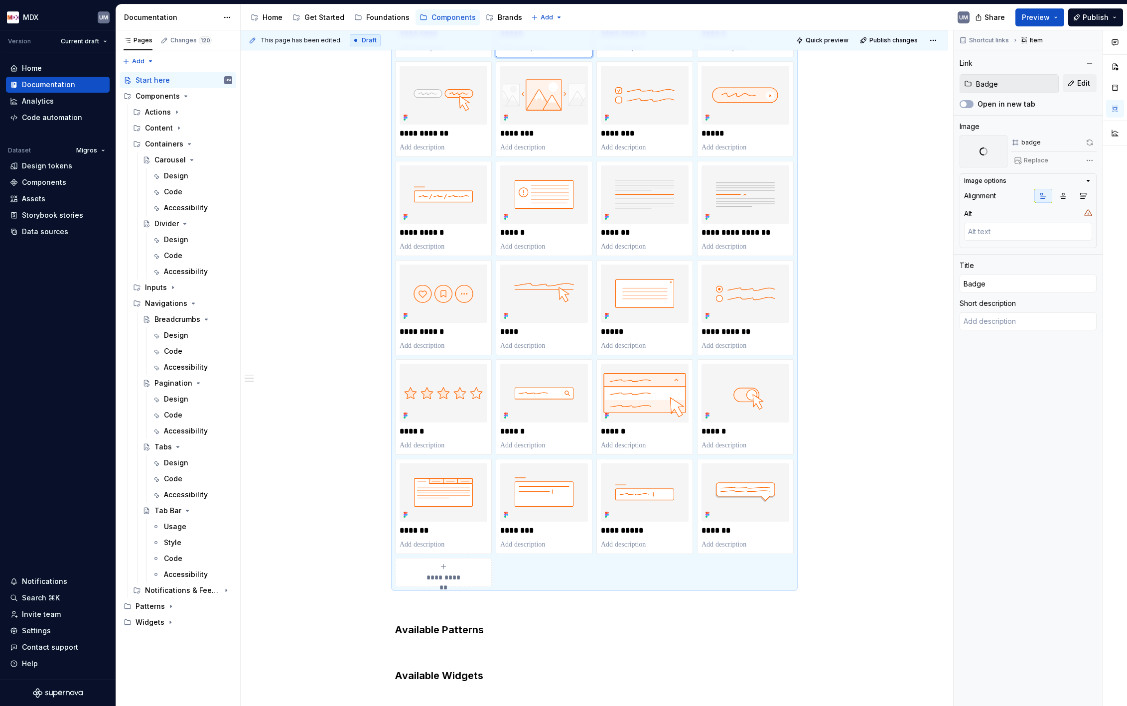
scroll to position [258, 0]
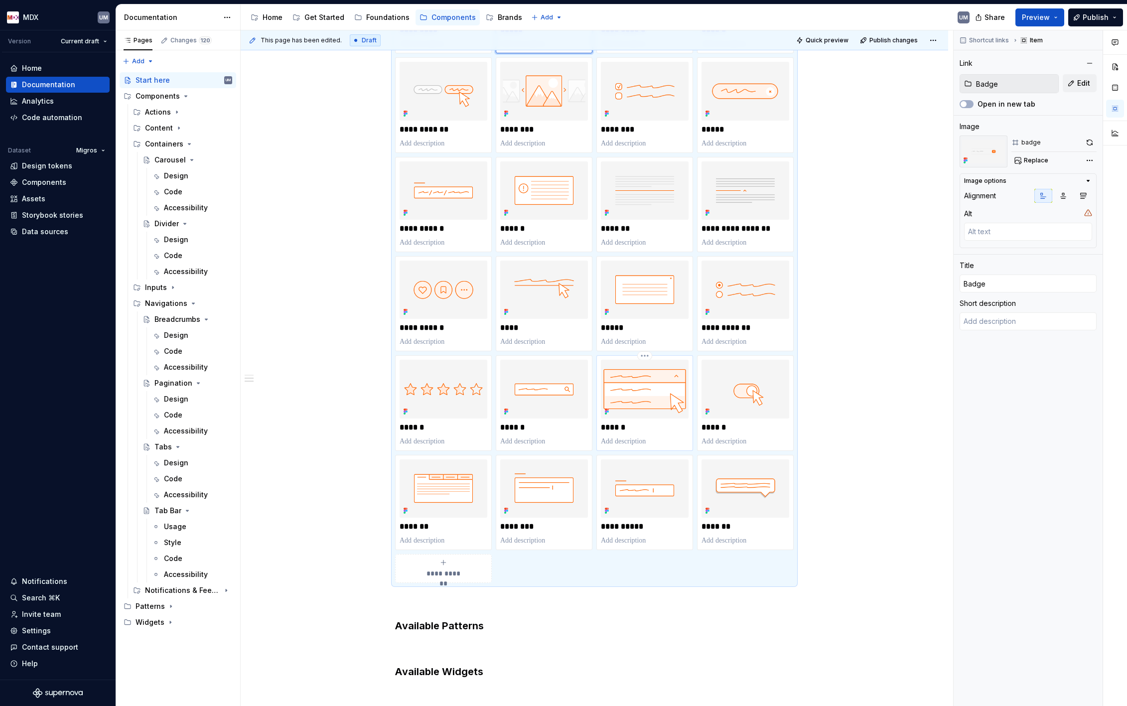
type input "Select"
click at [663, 378] on img at bounding box center [645, 389] width 88 height 58
click at [1088, 142] on button "button" at bounding box center [1090, 143] width 14 height 14
type textarea "*"
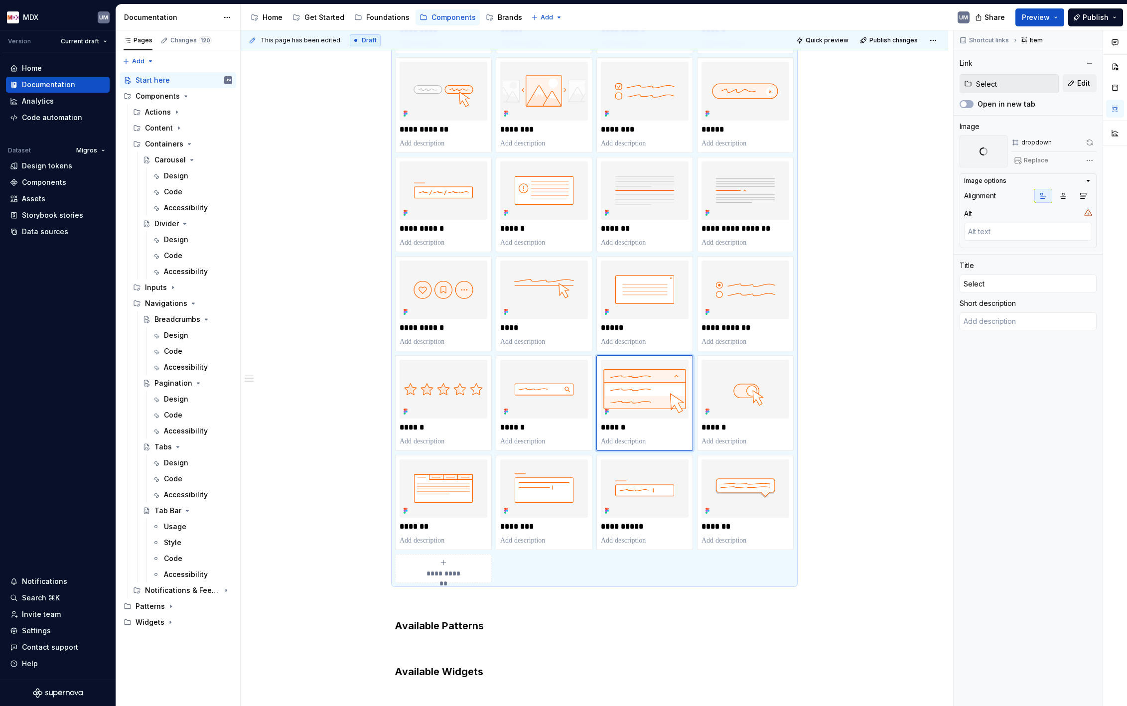
click at [873, 240] on div "**********" at bounding box center [595, 407] width 708 height 990
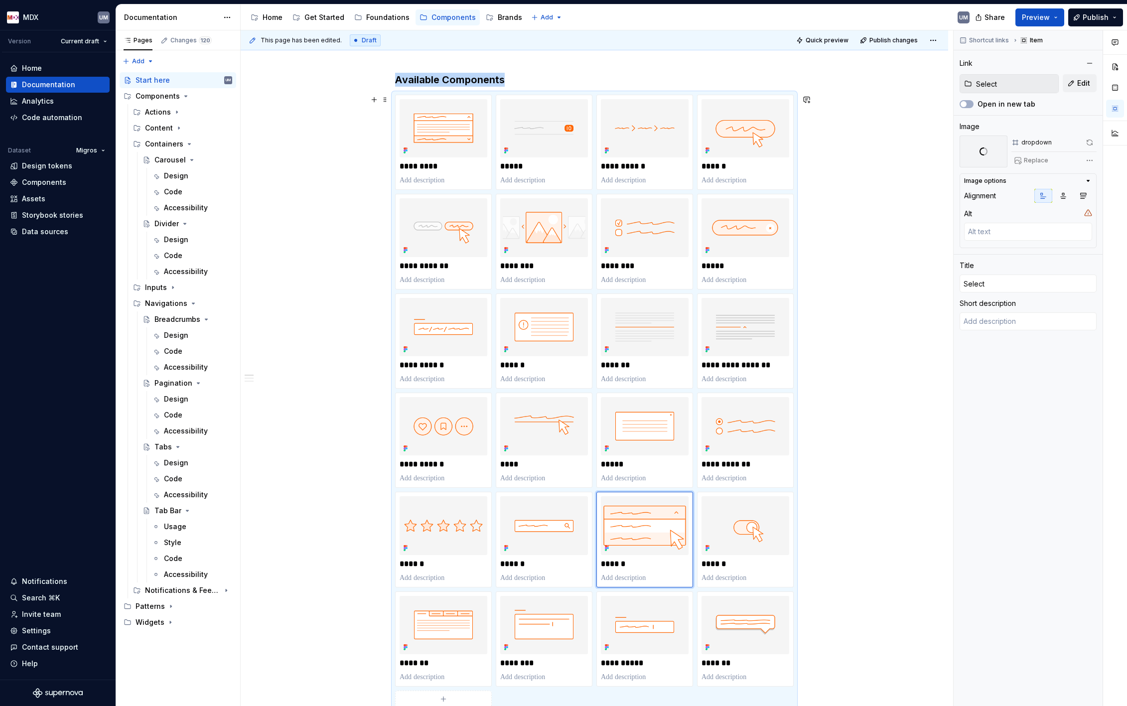
scroll to position [120, 0]
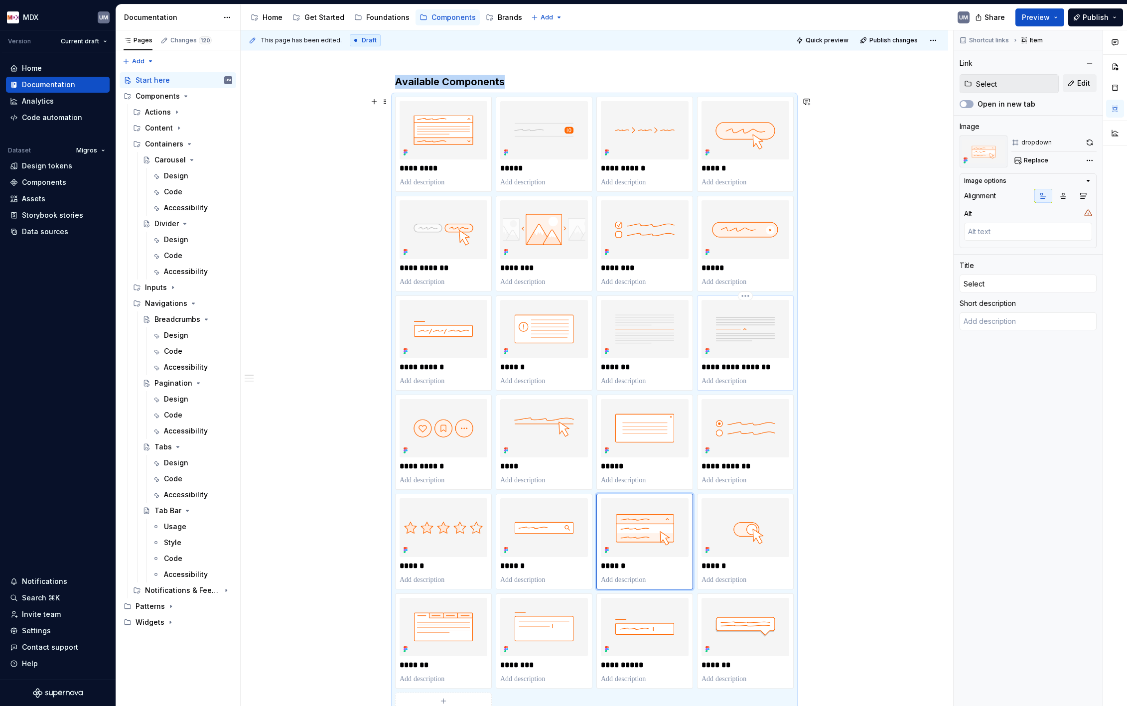
type input "Expand & Collapse"
click at [747, 328] on img at bounding box center [746, 329] width 88 height 58
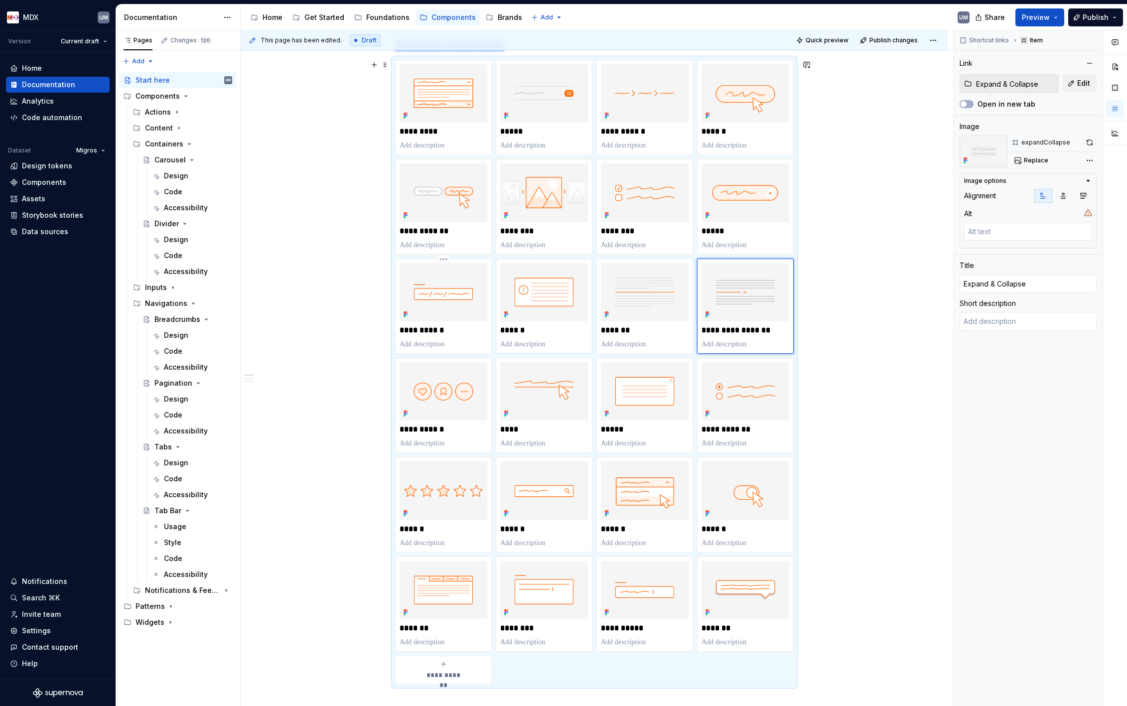
scroll to position [158, 0]
type textarea "*"
click at [1090, 145] on button "button" at bounding box center [1090, 143] width 14 height 14
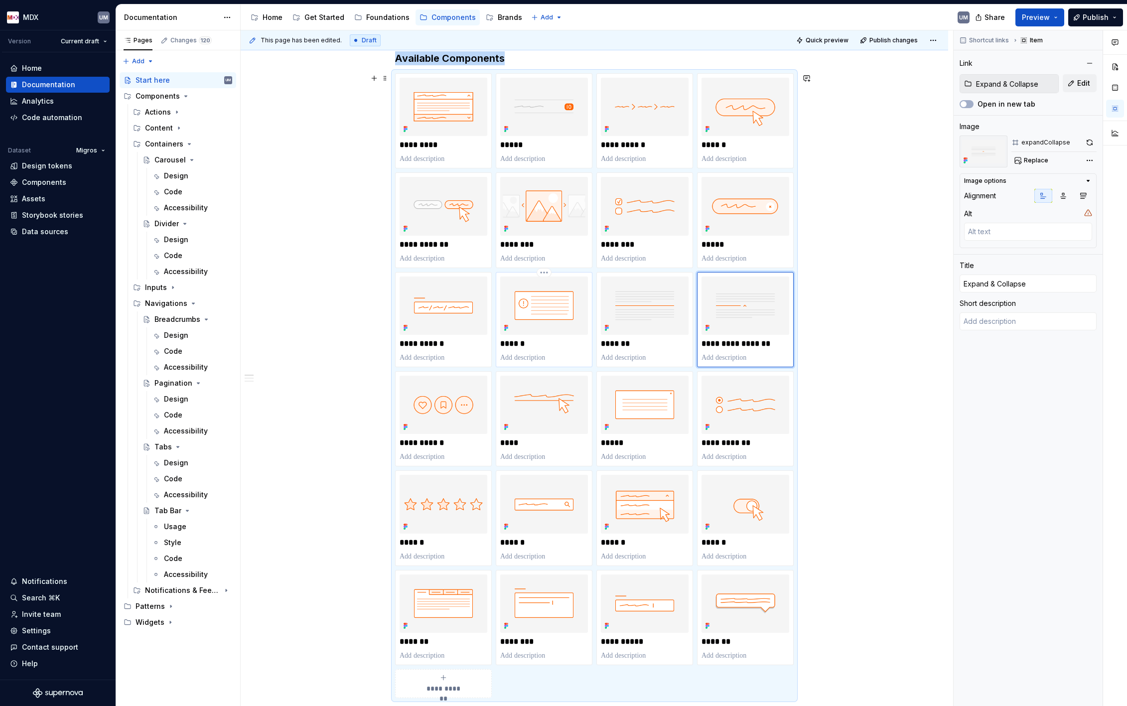
type input "Dialog"
click at [546, 318] on img at bounding box center [544, 306] width 88 height 58
click at [1093, 140] on button "button" at bounding box center [1090, 143] width 14 height 14
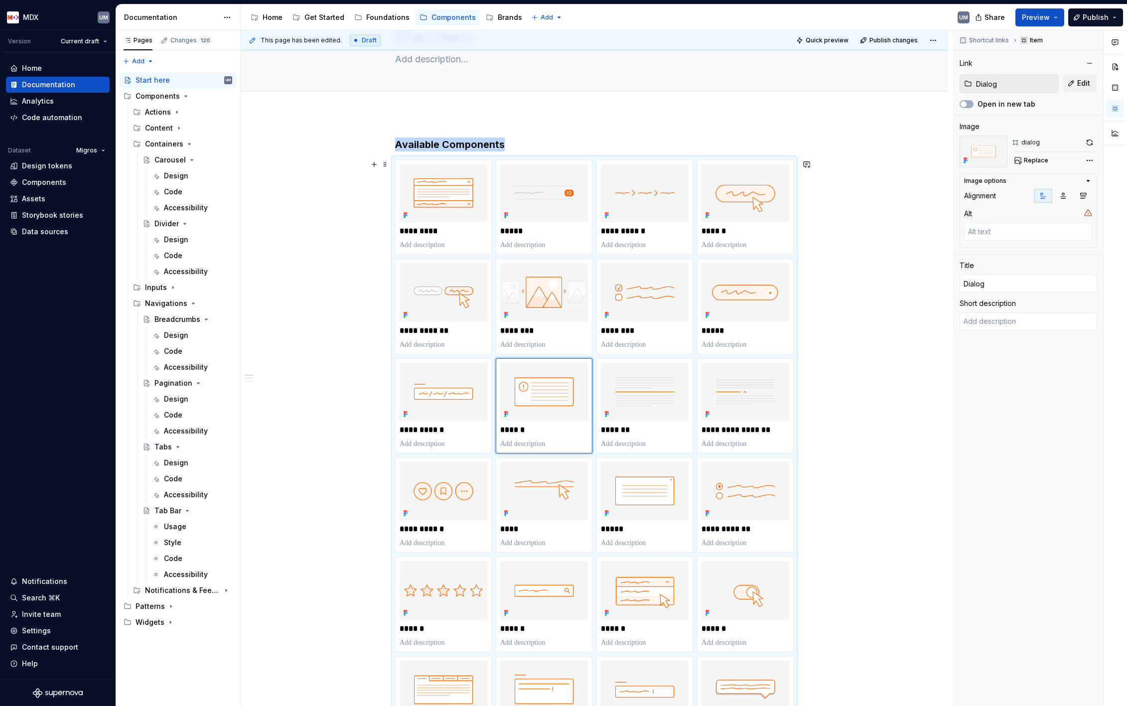
scroll to position [58, 0]
click at [189, 160] on icon "Page tree" at bounding box center [192, 160] width 8 height 8
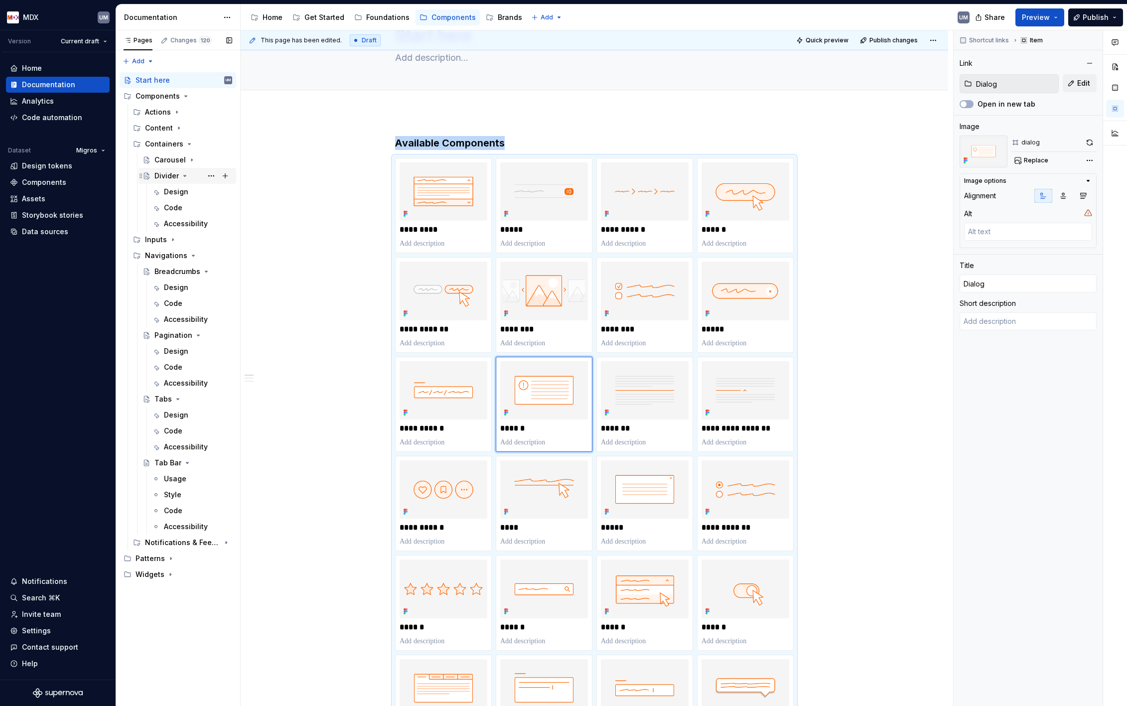
click at [183, 173] on icon "Page tree" at bounding box center [185, 176] width 8 height 8
type textarea "*"
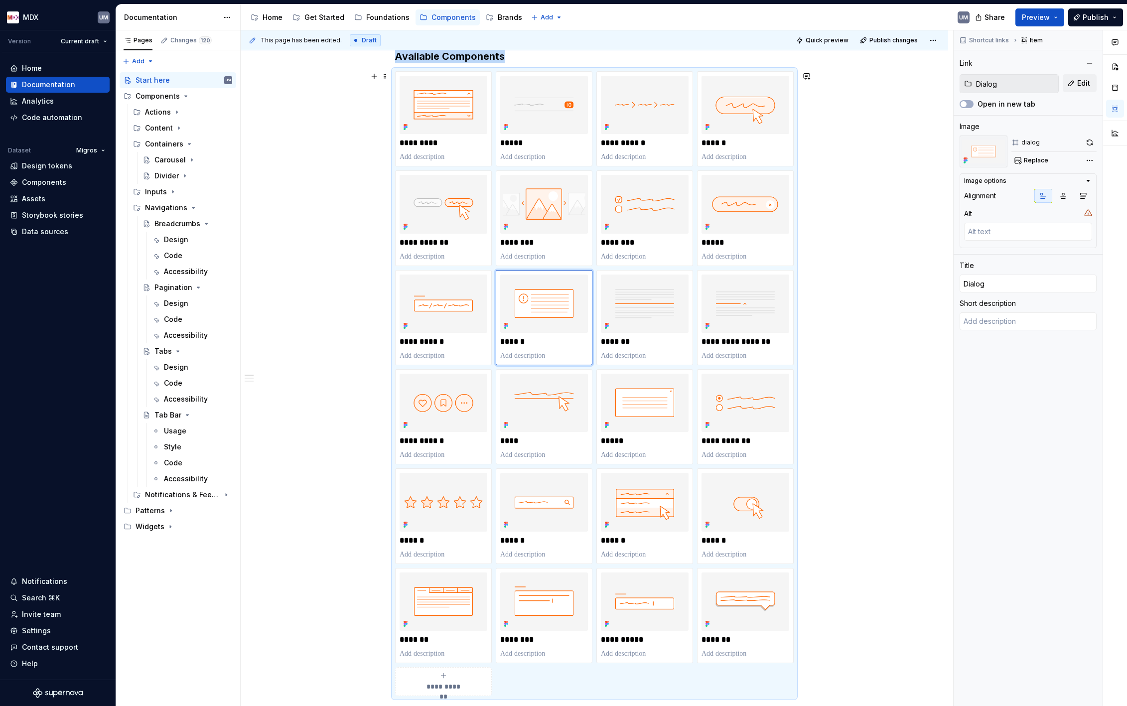
scroll to position [171, 0]
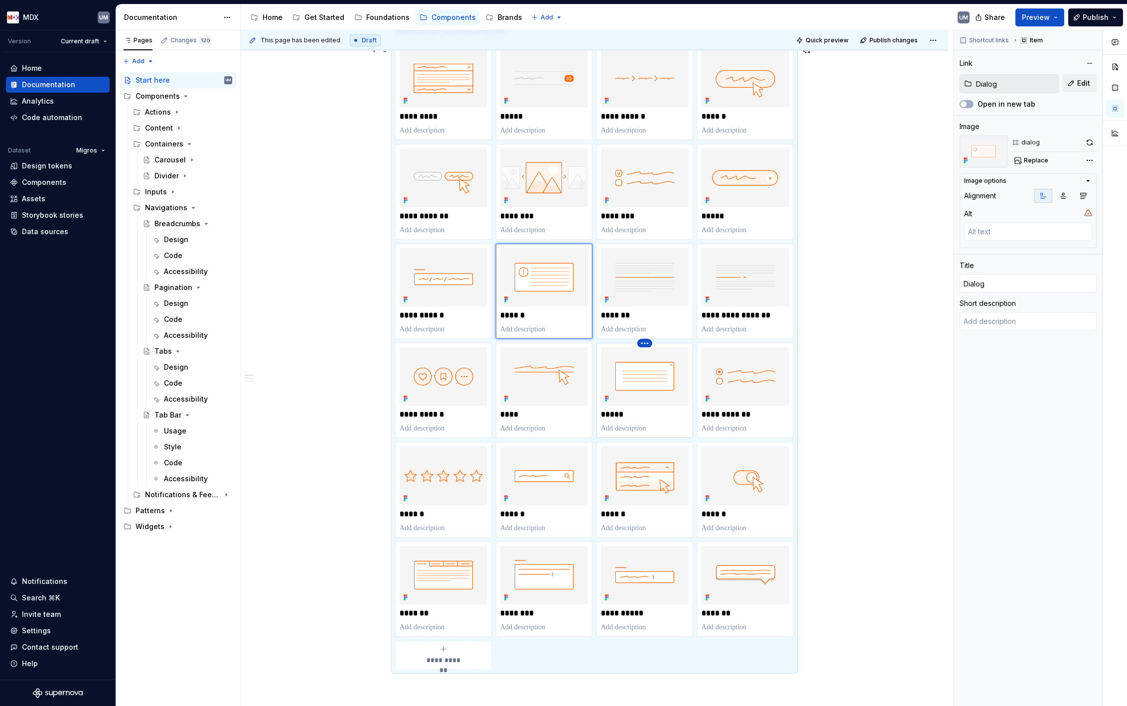
click at [648, 343] on html "MDX UM Version Current draft Home Documentation Analytics Code automation Datas…" at bounding box center [563, 353] width 1127 height 706
type input "Modal"
click at [941, 378] on html "MDX UM Version Current draft Home Documentation Analytics Code automation Datas…" at bounding box center [563, 353] width 1127 height 706
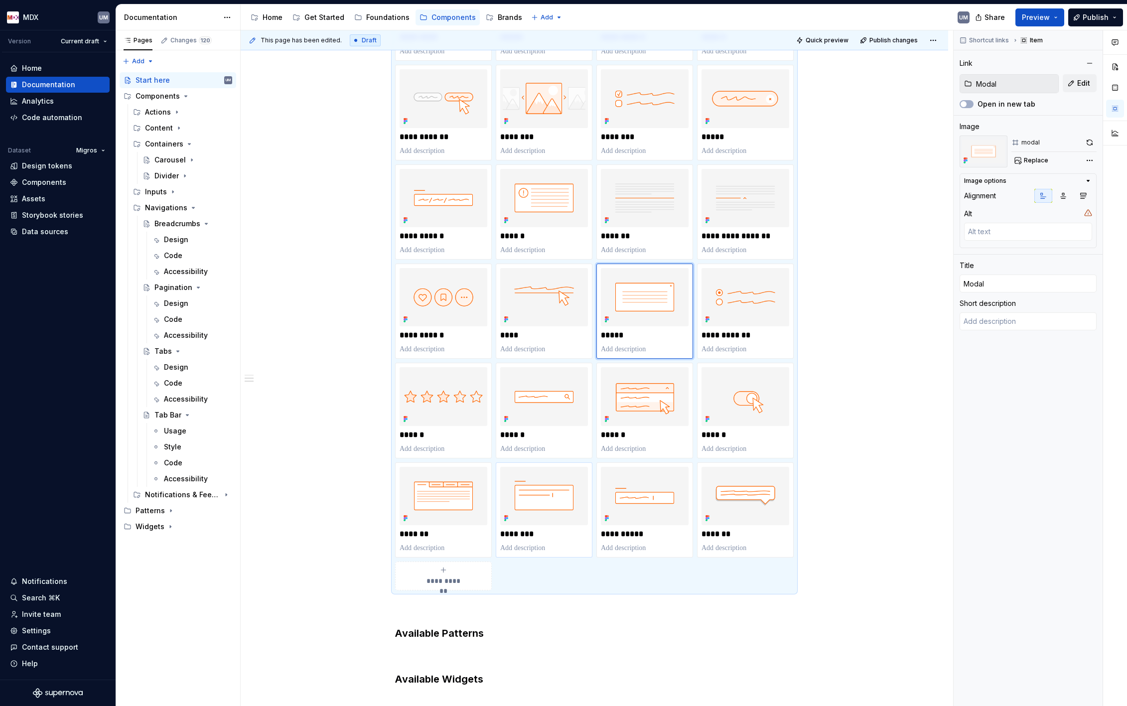
scroll to position [260, 0]
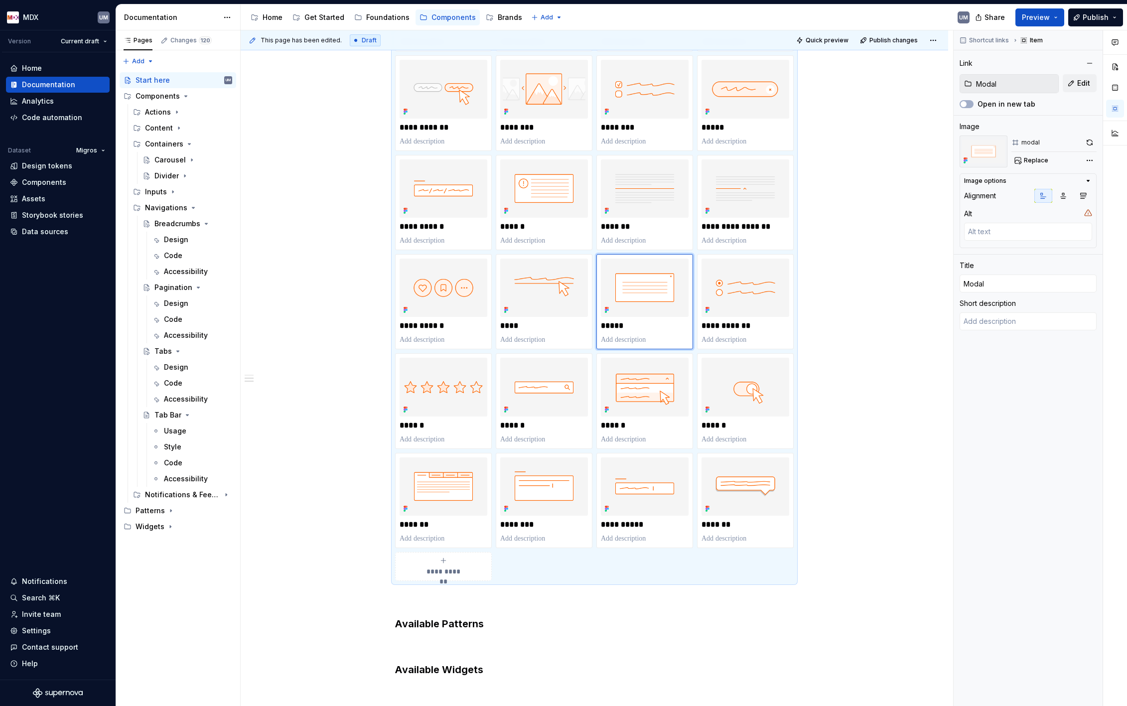
click at [453, 563] on div "**********" at bounding box center [444, 567] width 88 height 20
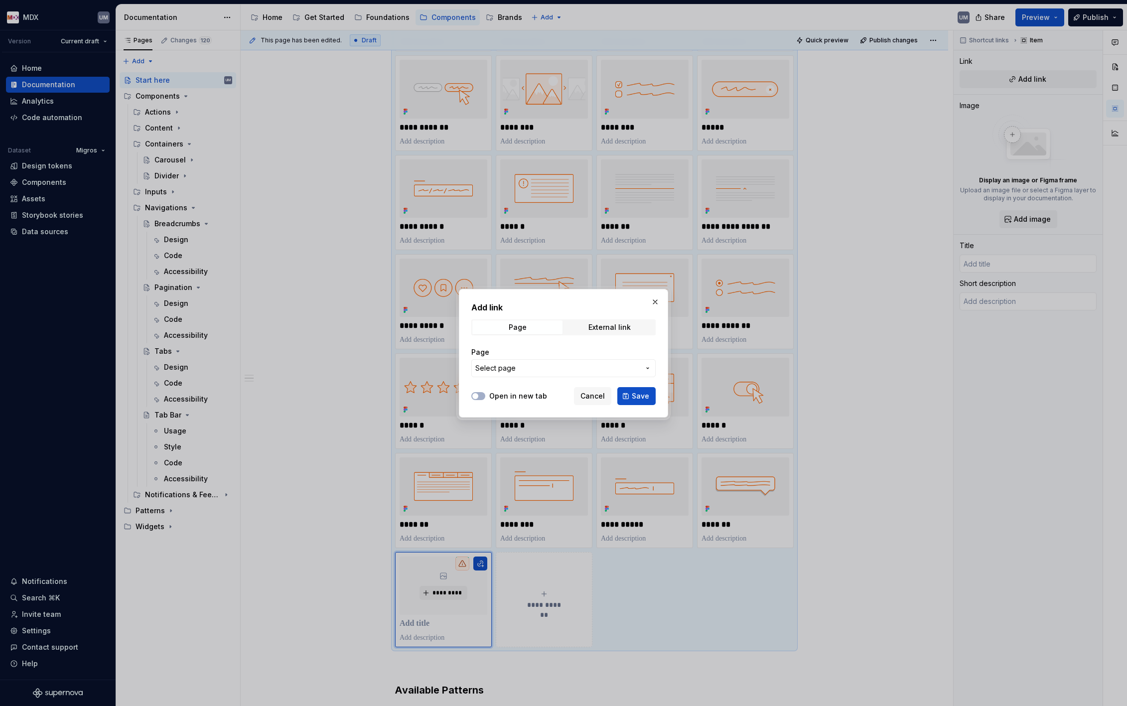
type textarea "*"
click at [535, 362] on button "Select page" at bounding box center [563, 368] width 184 height 18
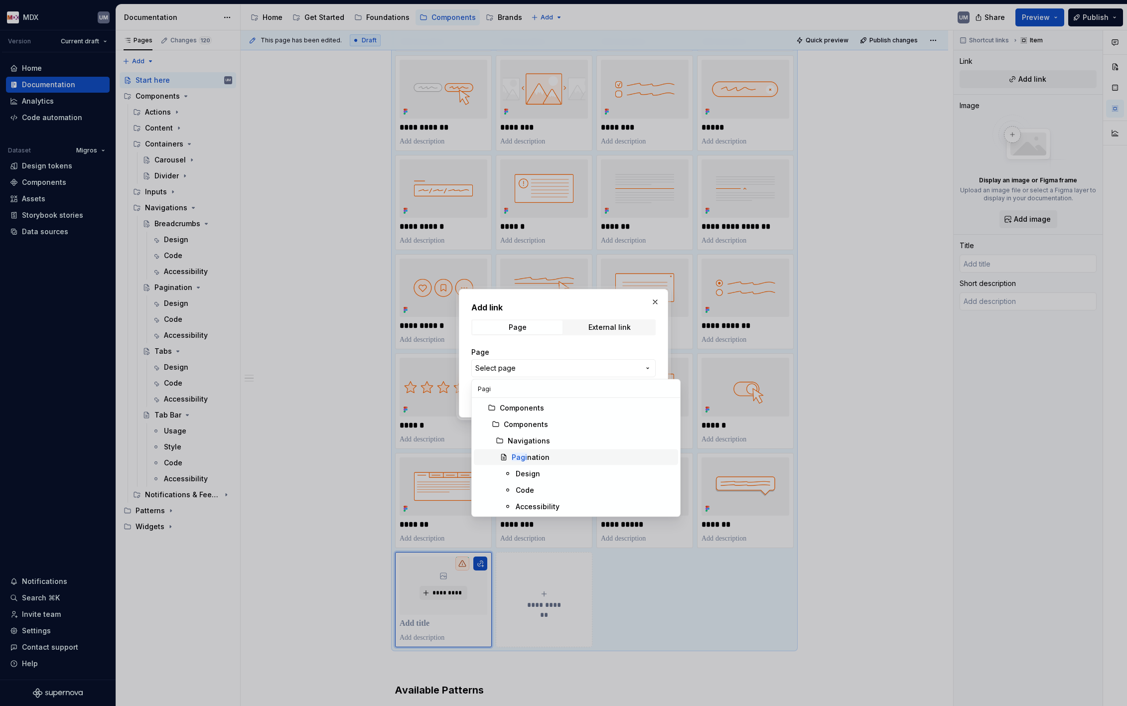
type input "Pagi"
click at [540, 457] on div "Pagi nation" at bounding box center [531, 457] width 38 height 10
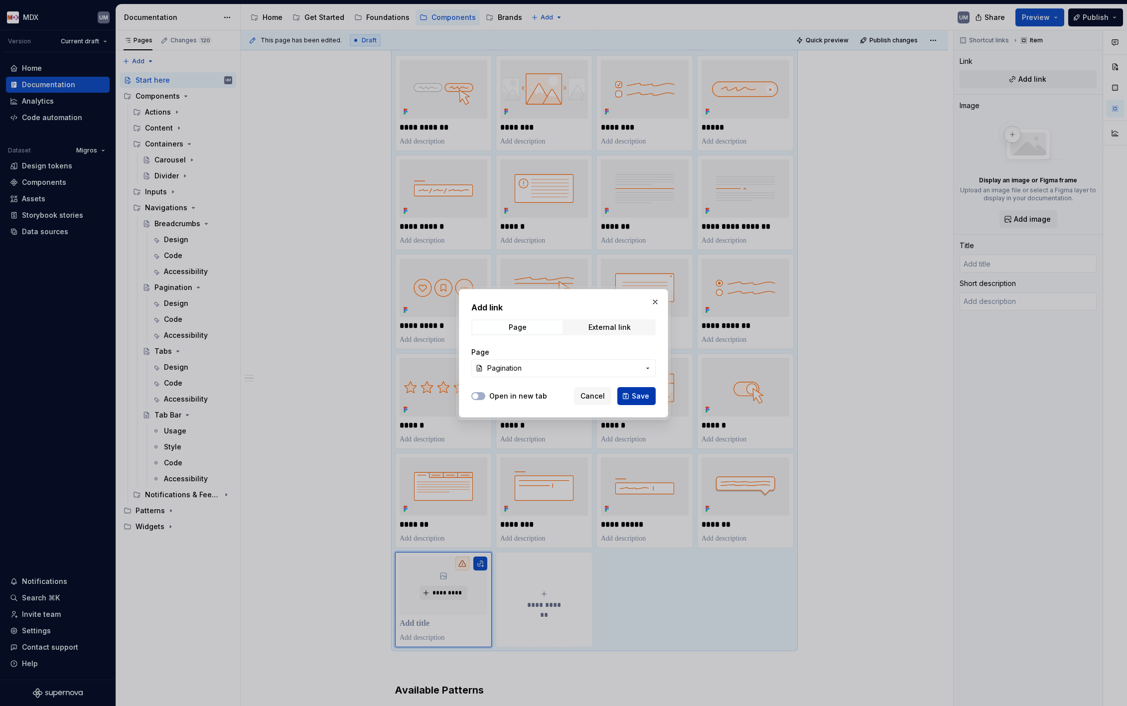
click at [639, 394] on span "Save" at bounding box center [640, 396] width 17 height 10
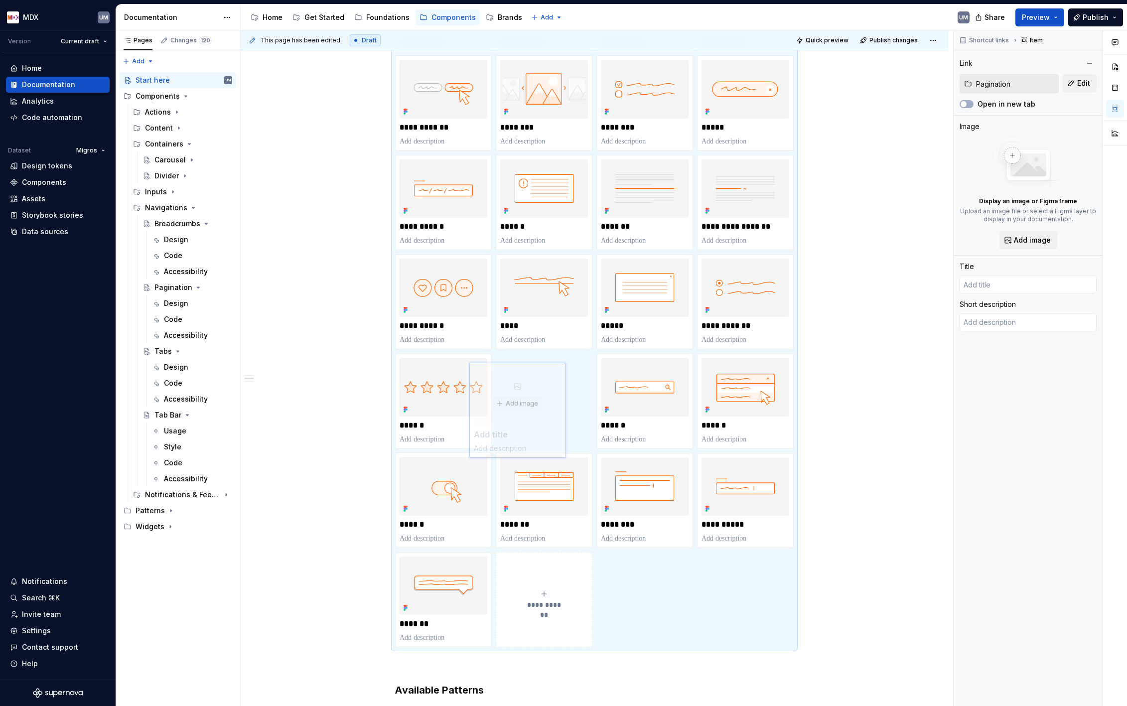
type textarea "*"
type input "Pagination"
type textarea "Pagination breaks content across multiple pages with clear navigation controls."
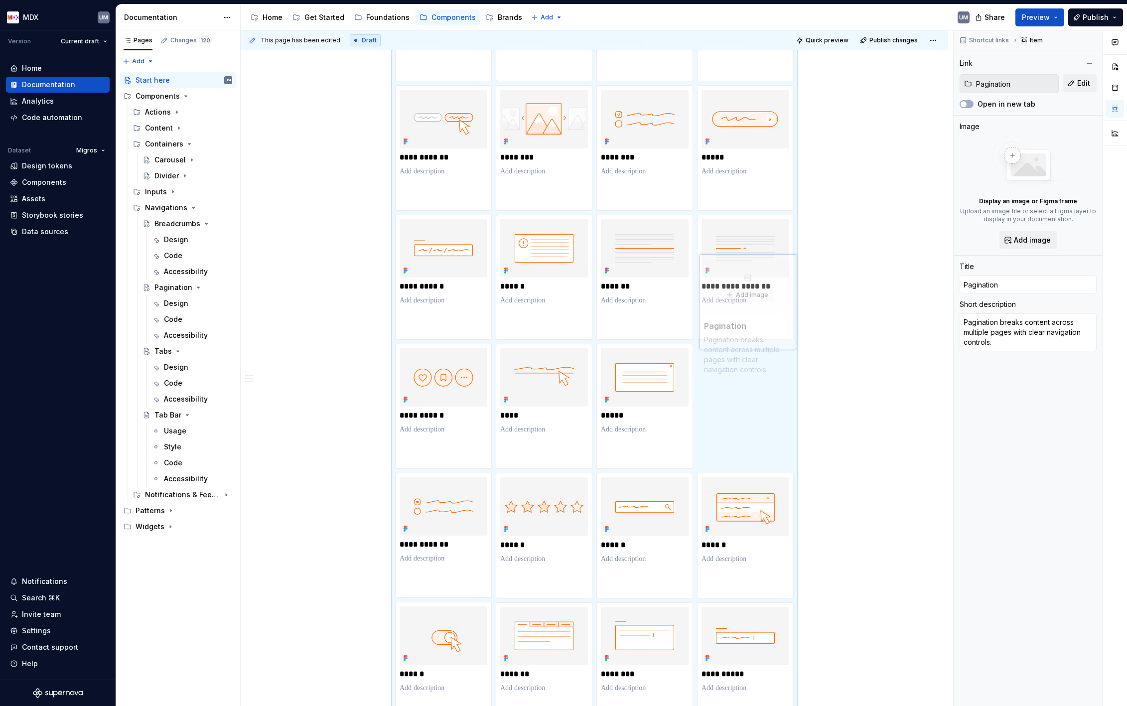
drag, startPoint x: 423, startPoint y: 609, endPoint x: 720, endPoint y: 426, distance: 349.7
click at [720, 426] on body "MDX UM Version Current draft Home Documentation Analytics Code automation Datas…" at bounding box center [563, 353] width 1127 height 706
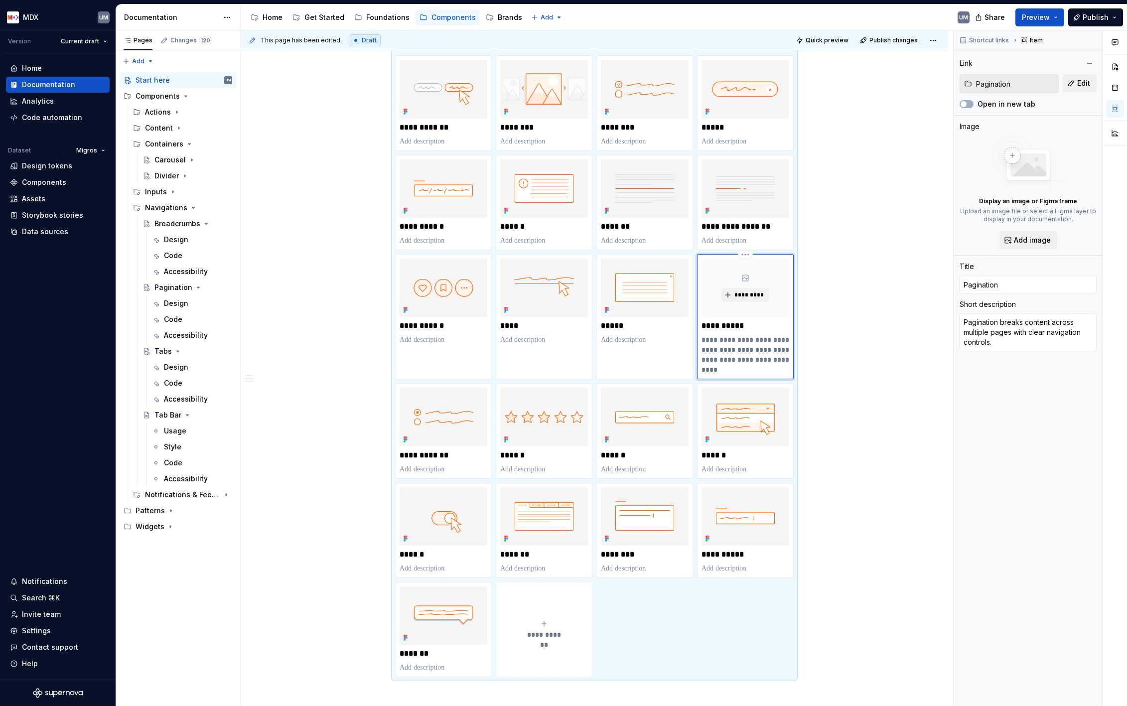
click at [757, 363] on p "**********" at bounding box center [746, 355] width 88 height 40
type textarea "*"
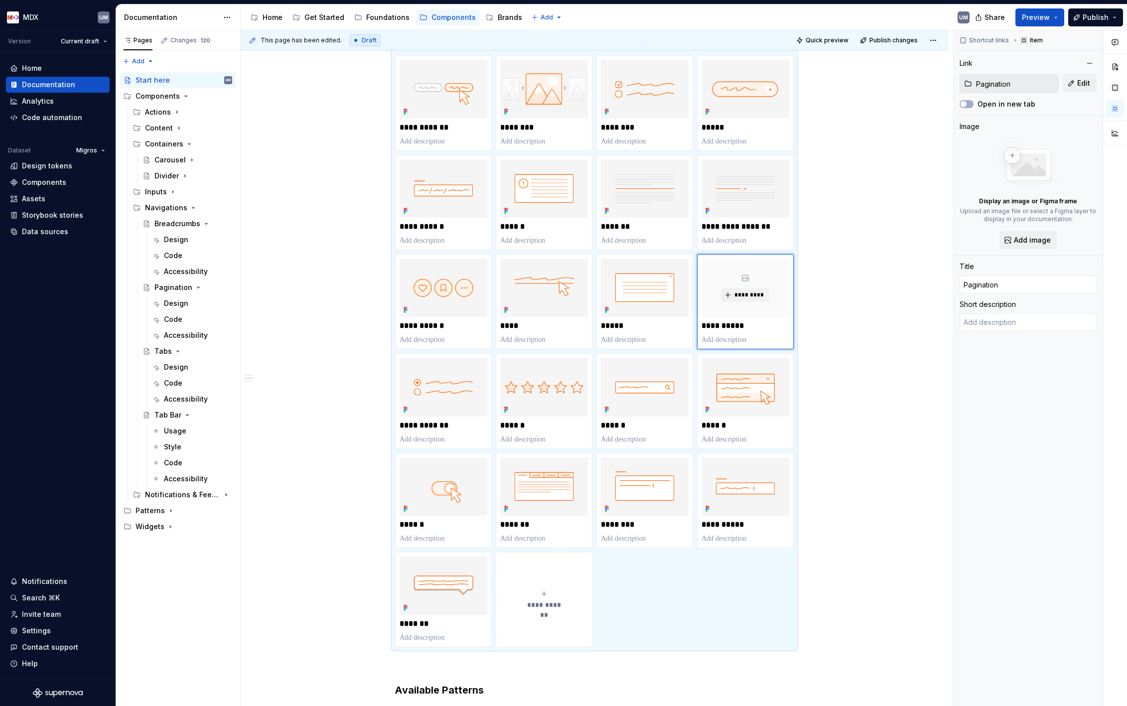
click at [548, 599] on div "**********" at bounding box center [544, 600] width 88 height 20
type textarea "*"
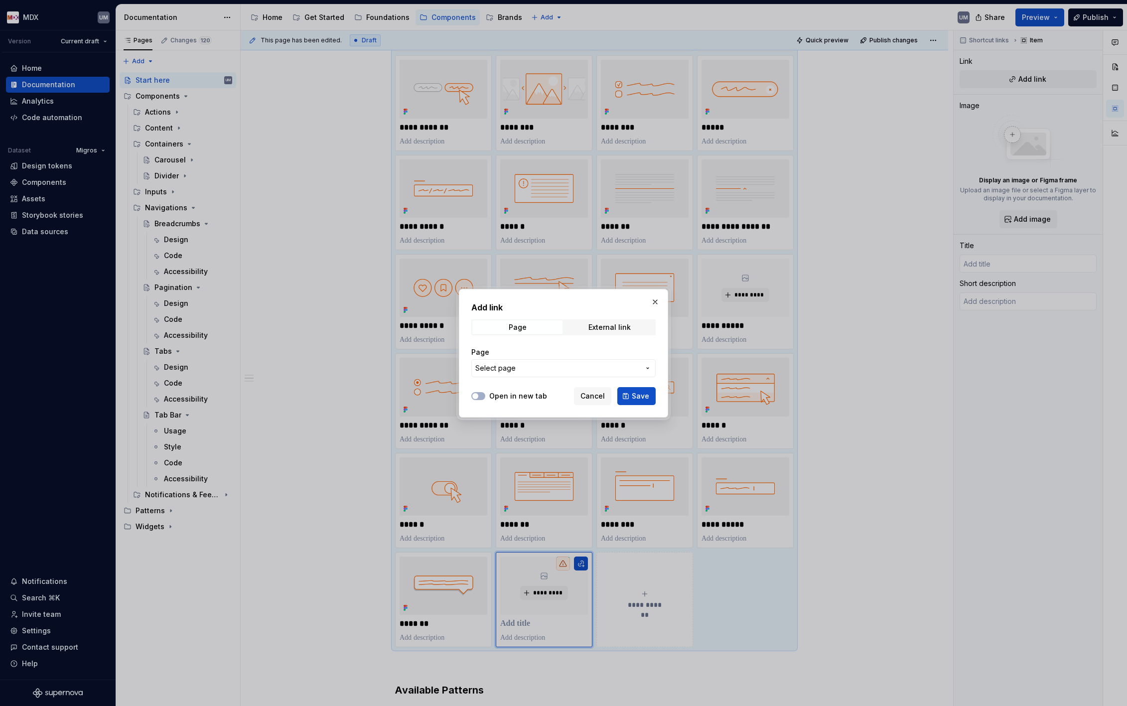
click at [543, 368] on span "Select page" at bounding box center [557, 368] width 164 height 10
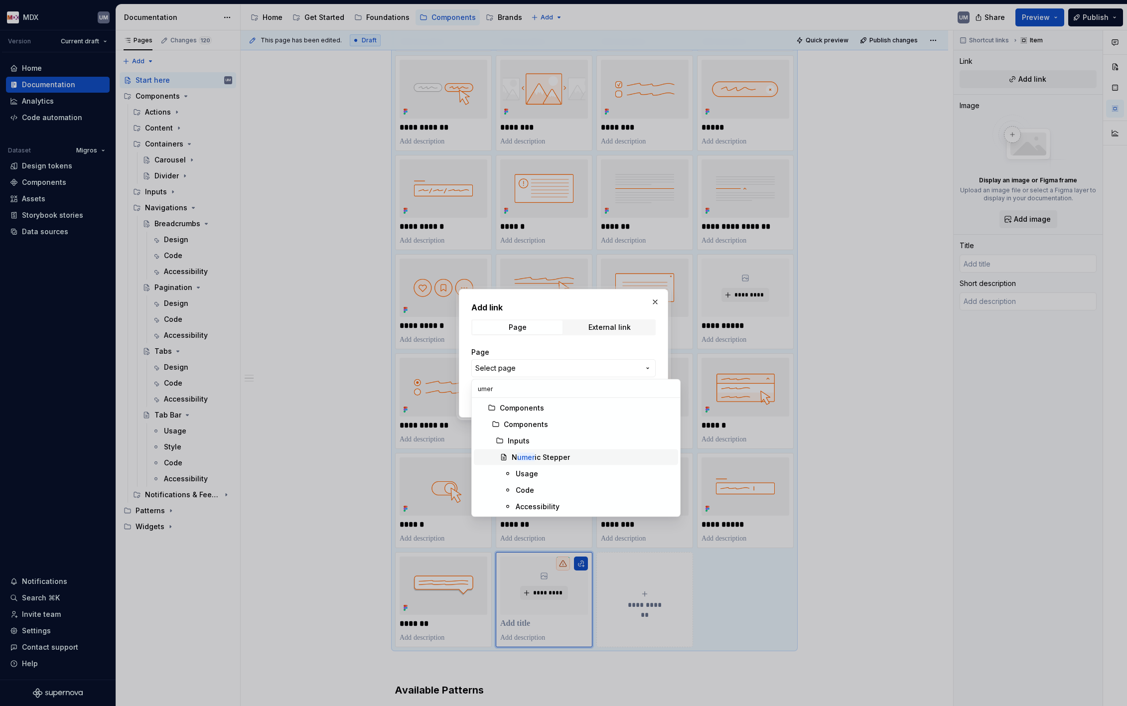
type input "umer"
click at [544, 457] on div "N umer ic Stepper" at bounding box center [541, 457] width 58 height 10
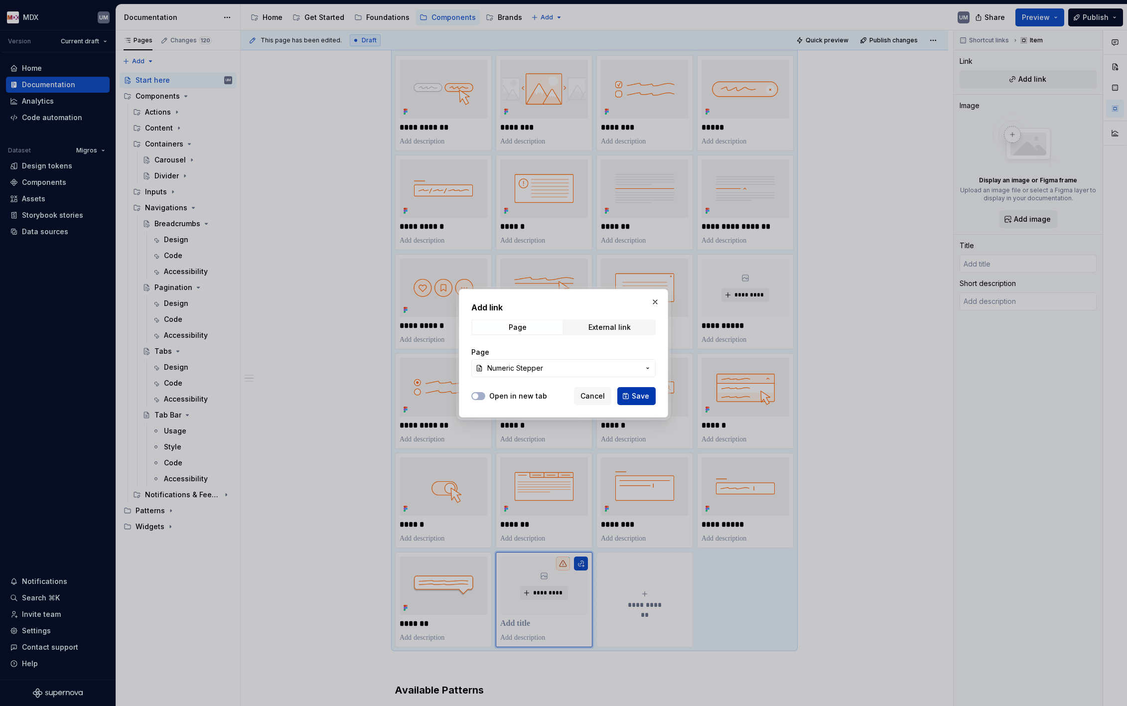
click at [637, 396] on span "Save" at bounding box center [640, 396] width 17 height 10
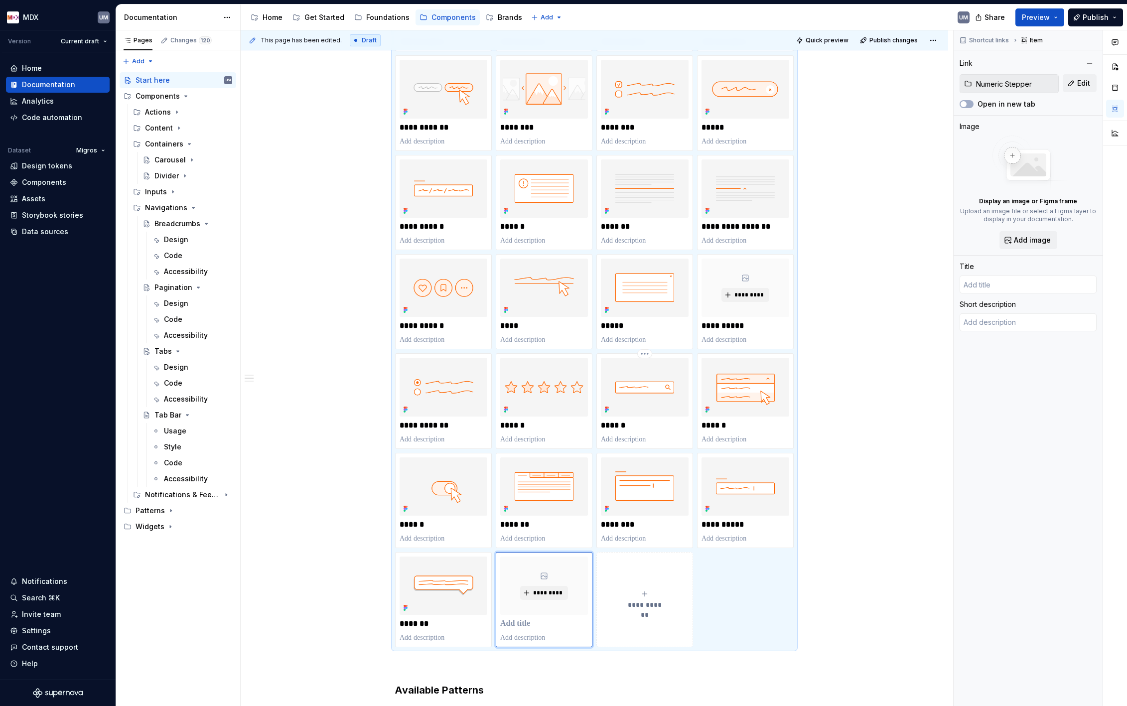
type textarea "*"
type input "Numeric Stepper"
type textarea "Numeric steppers allow users to incrementally adjust numerical values using but…"
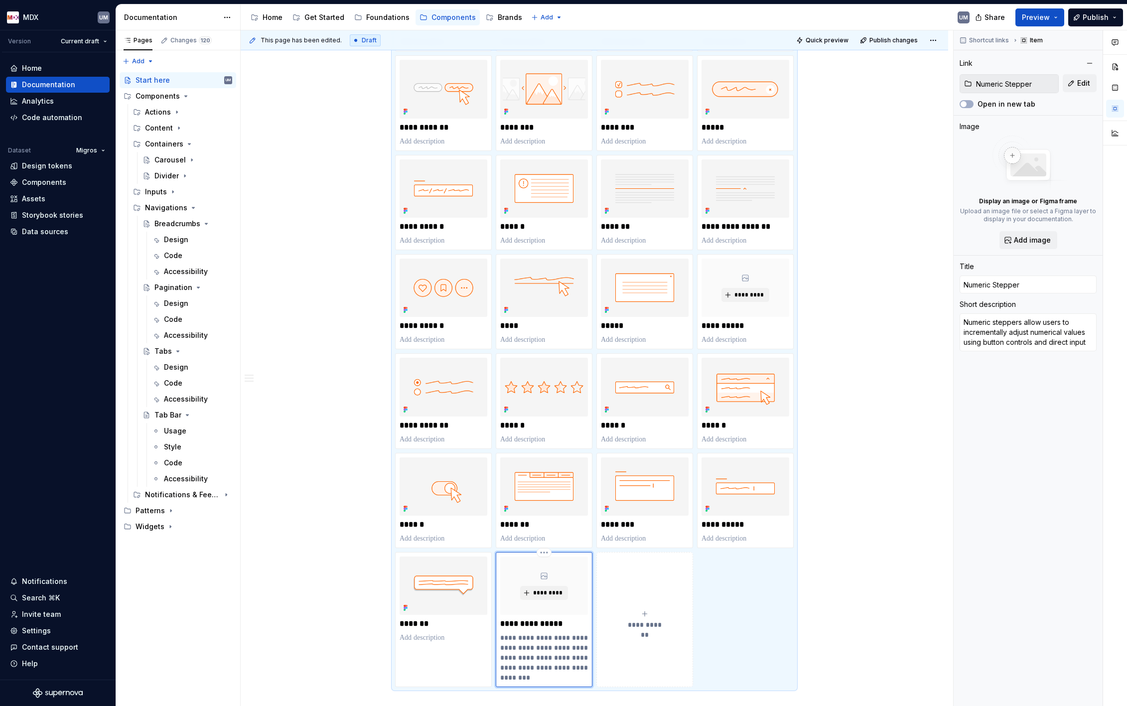
click at [543, 659] on p "**********" at bounding box center [544, 658] width 88 height 50
type textarea "*"
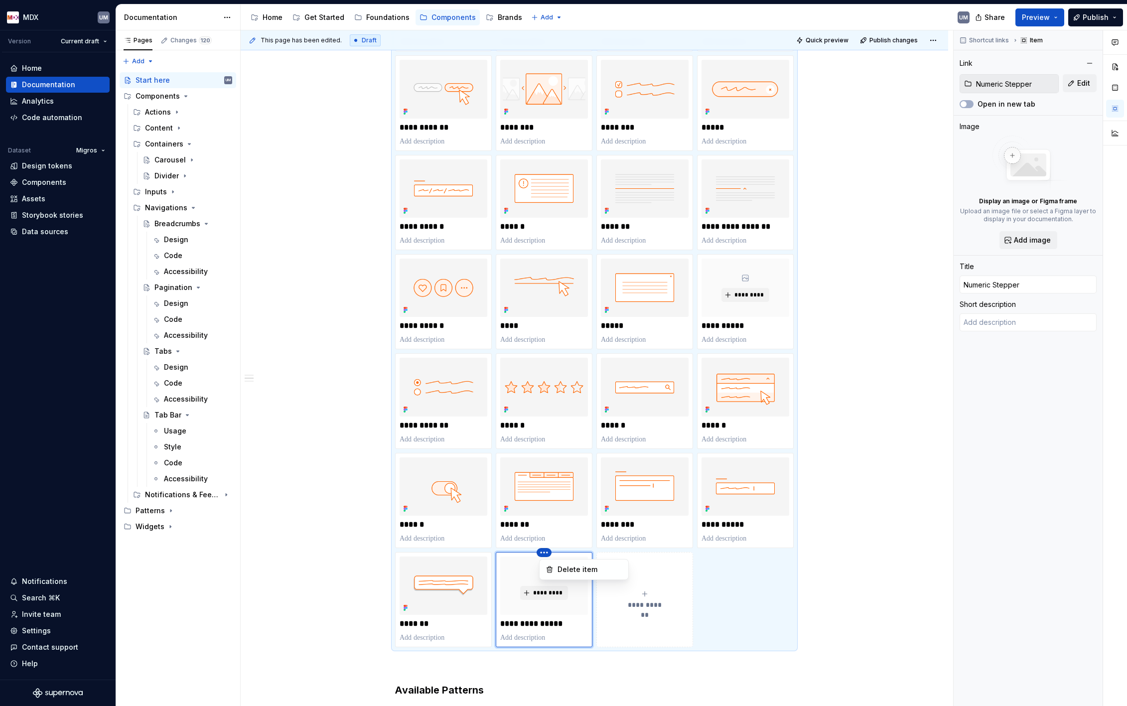
click at [710, 287] on html "MDX UM Version Current draft Home Documentation Analytics Code automation Datas…" at bounding box center [563, 353] width 1127 height 706
click at [527, 563] on html "MDX UM Version Current draft Home Documentation Analytics Code automation Datas…" at bounding box center [563, 353] width 1127 height 706
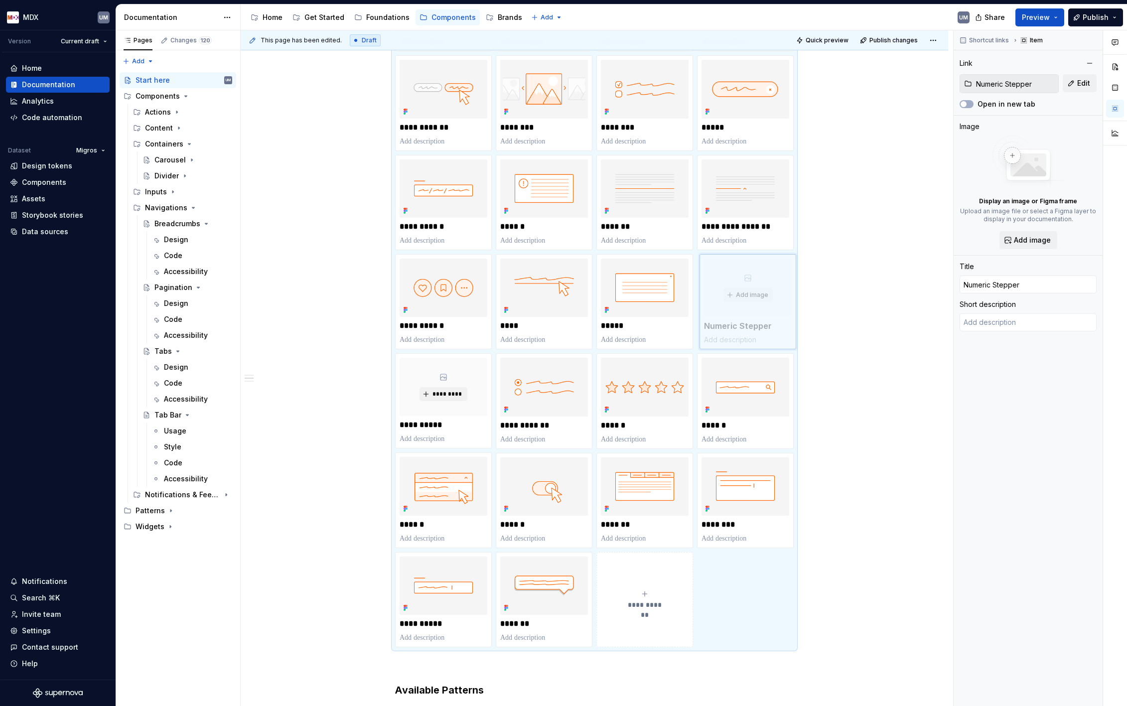
drag, startPoint x: 516, startPoint y: 575, endPoint x: 707, endPoint y: 294, distance: 339.6
click at [707, 294] on body "MDX UM Version Current draft Home Documentation Analytics Code automation Datas…" at bounding box center [563, 353] width 1127 height 706
click at [754, 294] on span "*********" at bounding box center [749, 295] width 30 height 8
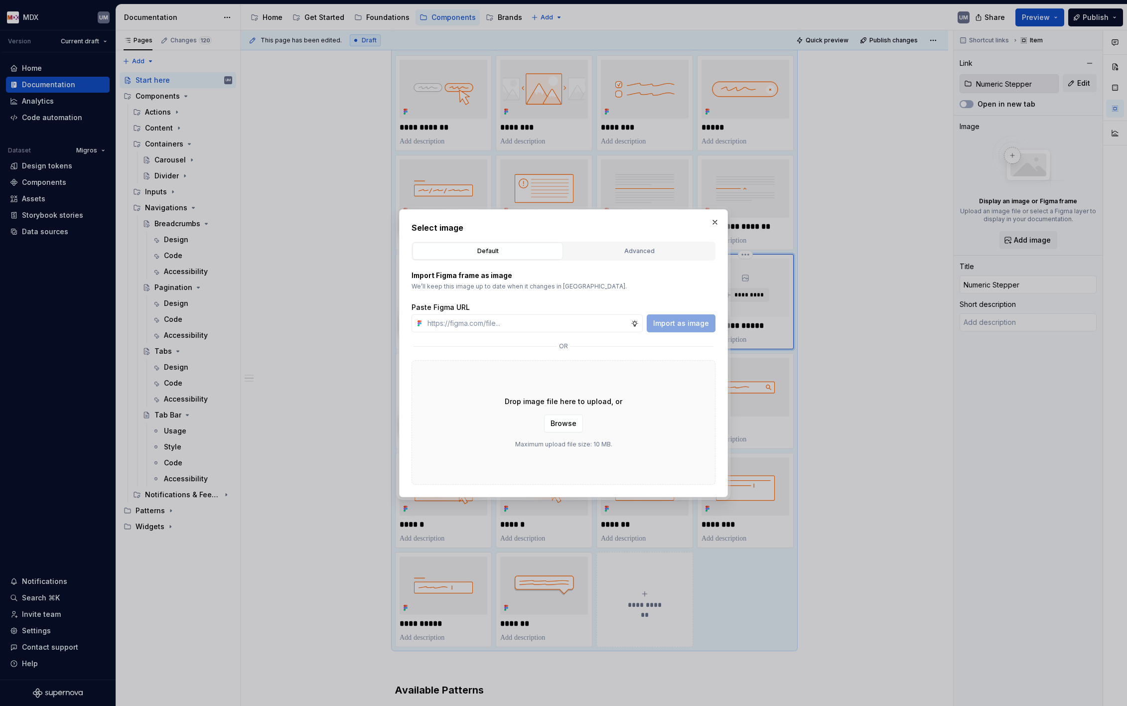
type textarea "*"
click at [641, 257] on button "Advanced" at bounding box center [639, 251] width 150 height 17
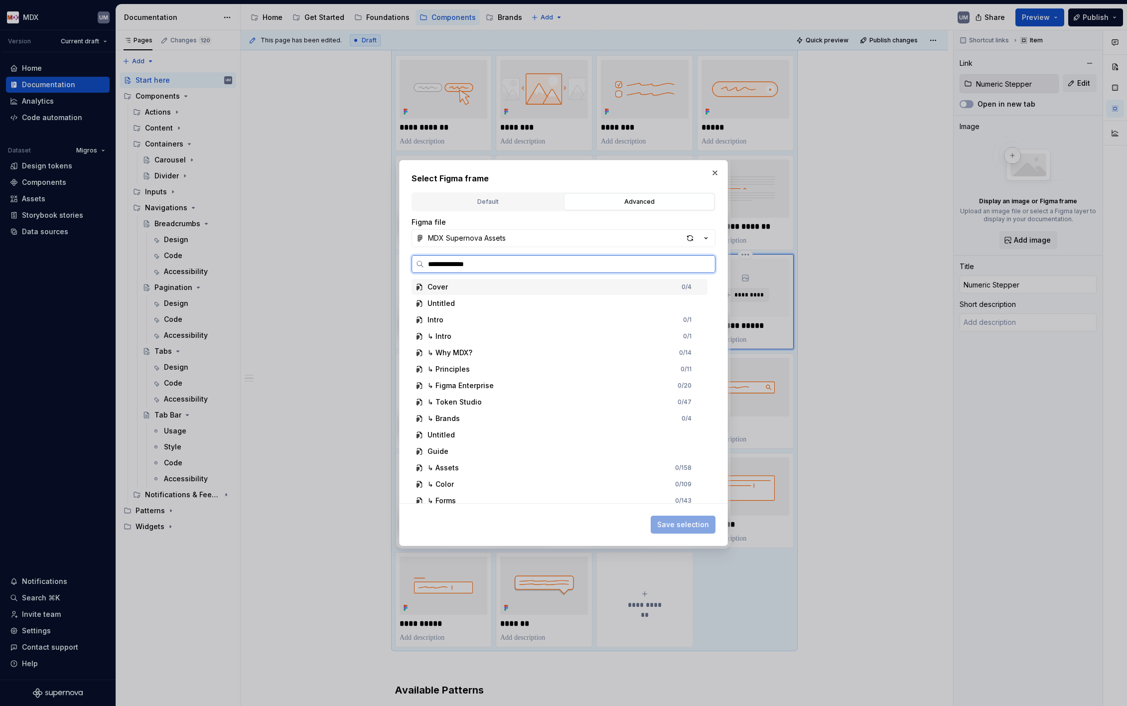
type input "**********"
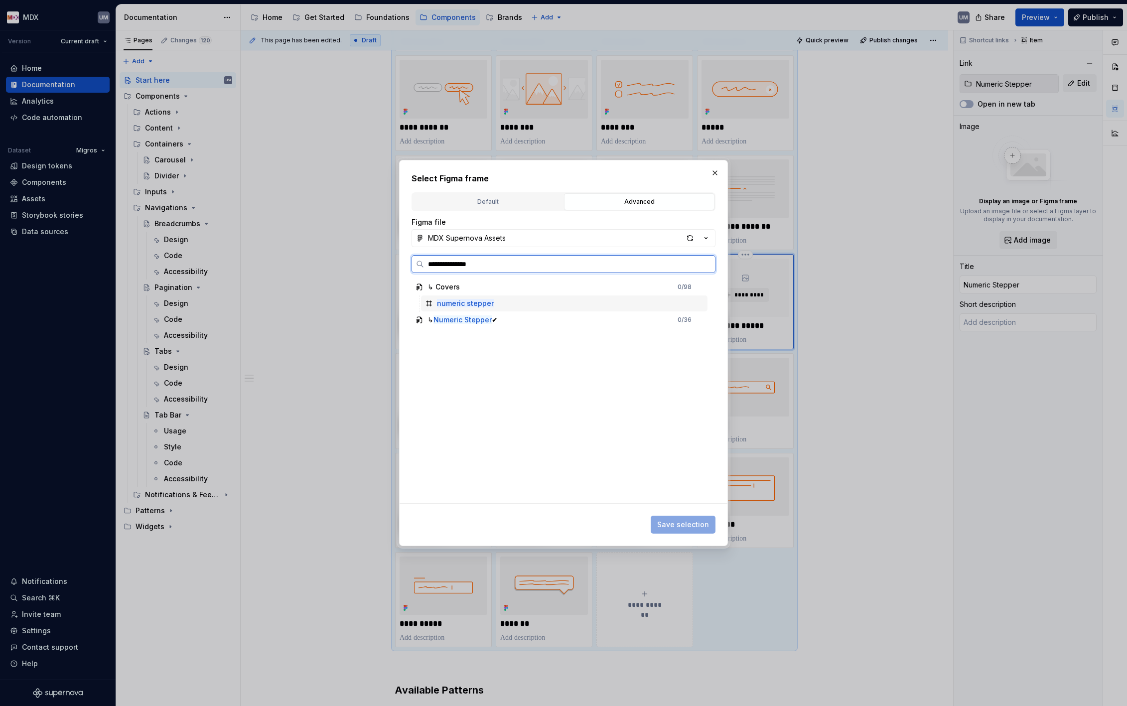
click at [458, 310] on div "numeric stepper" at bounding box center [564, 303] width 287 height 16
click at [700, 524] on span "Save selection" at bounding box center [683, 525] width 52 height 10
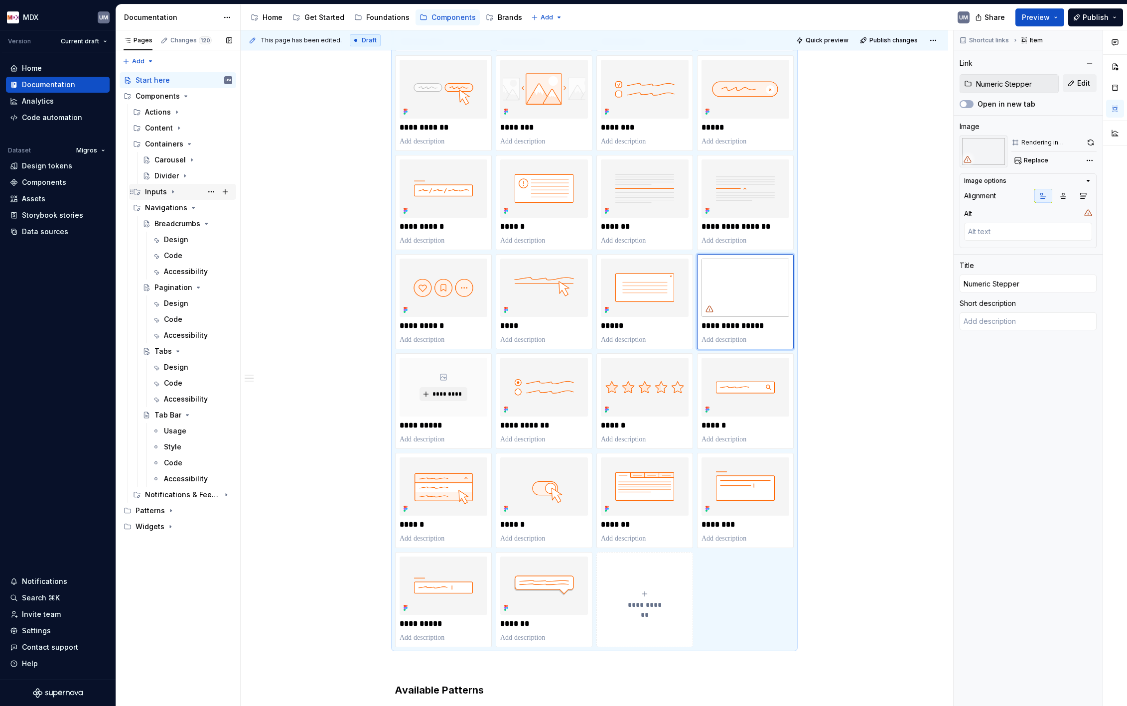
click at [172, 191] on icon "Page tree" at bounding box center [172, 192] width 1 height 2
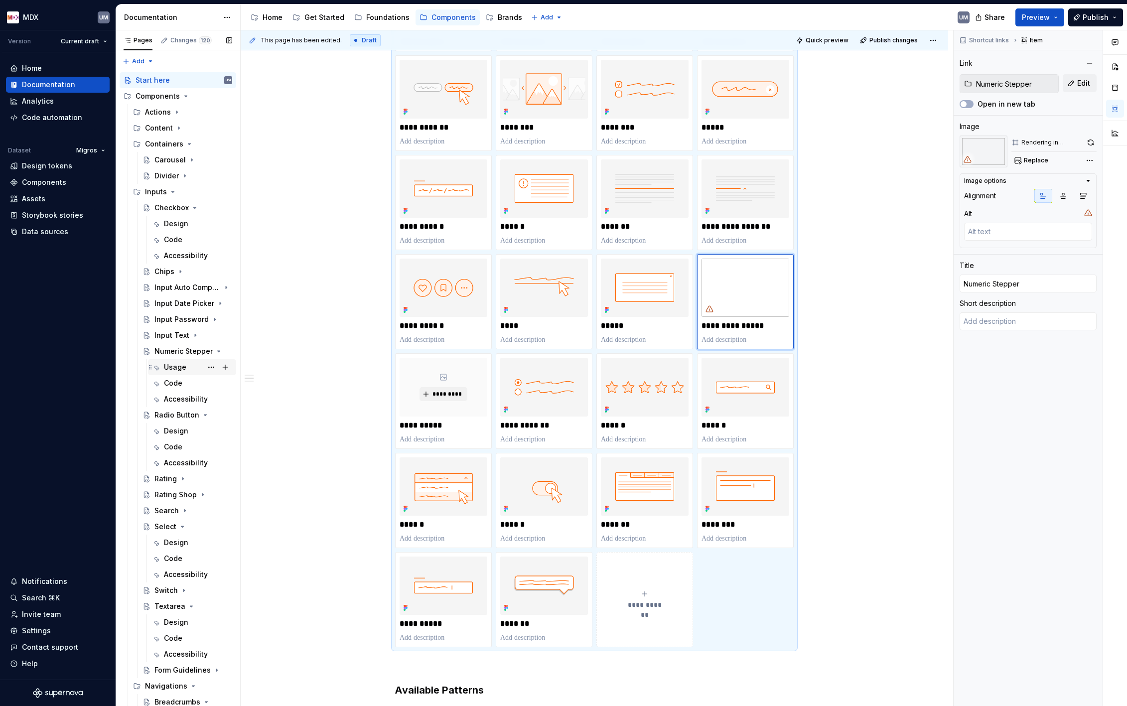
click at [176, 364] on div "Usage" at bounding box center [175, 367] width 22 height 10
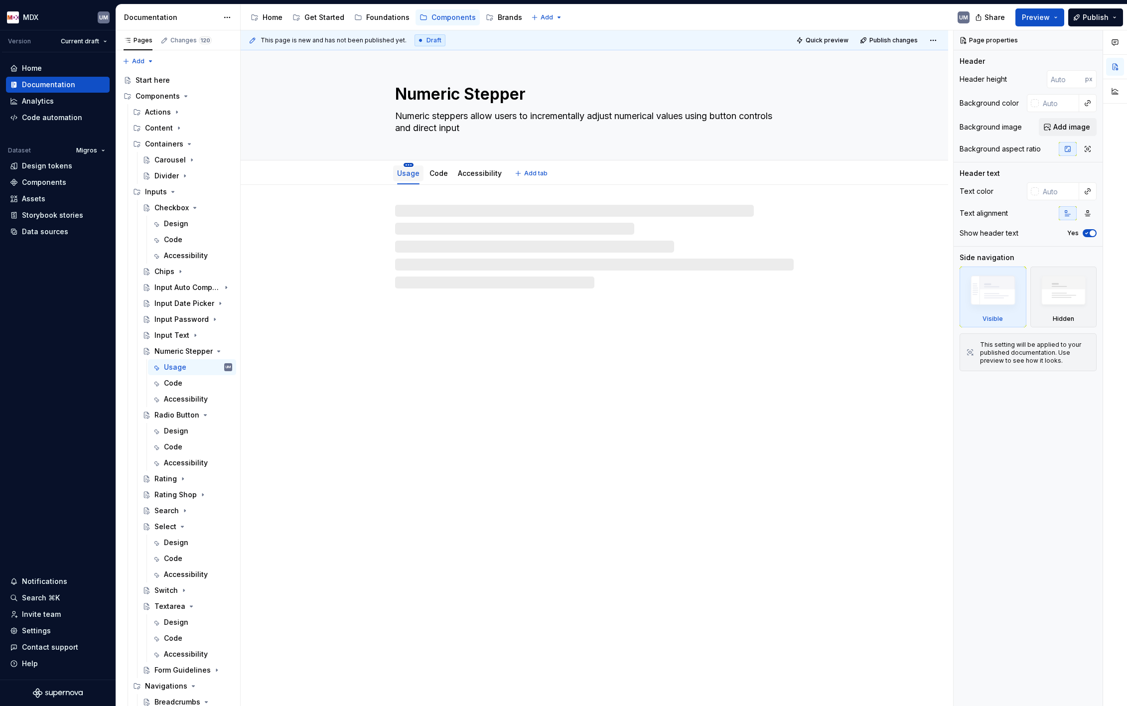
click at [410, 166] on html "MDX UM Version Current draft Home Documentation Analytics Code automation Datas…" at bounding box center [563, 353] width 1127 height 706
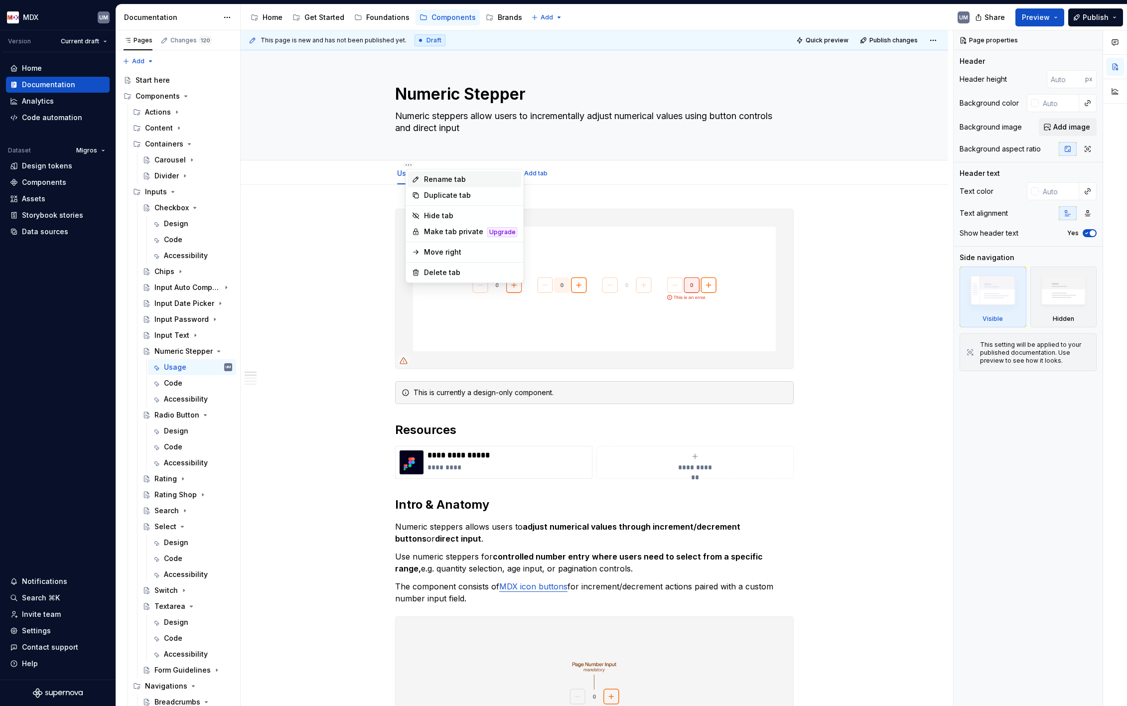
click at [419, 174] on div "Rename tab" at bounding box center [465, 179] width 114 height 16
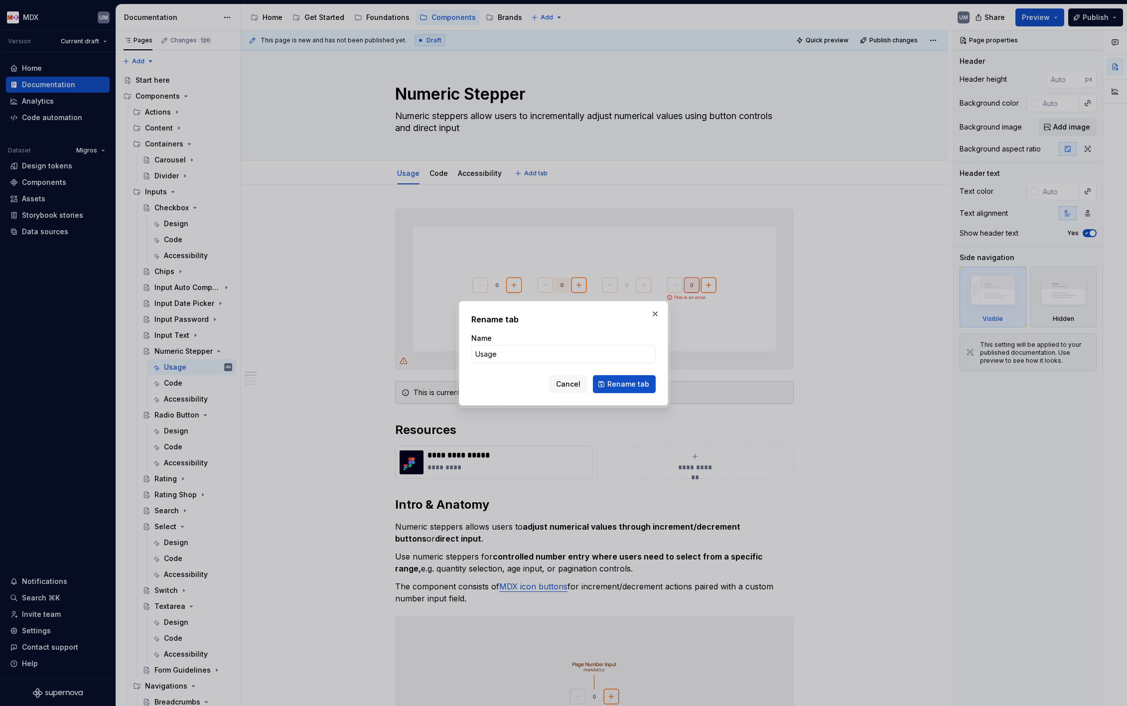
type textarea "*"
click at [489, 354] on input "Usage" at bounding box center [563, 354] width 184 height 18
type input "Des"
type textarea "*"
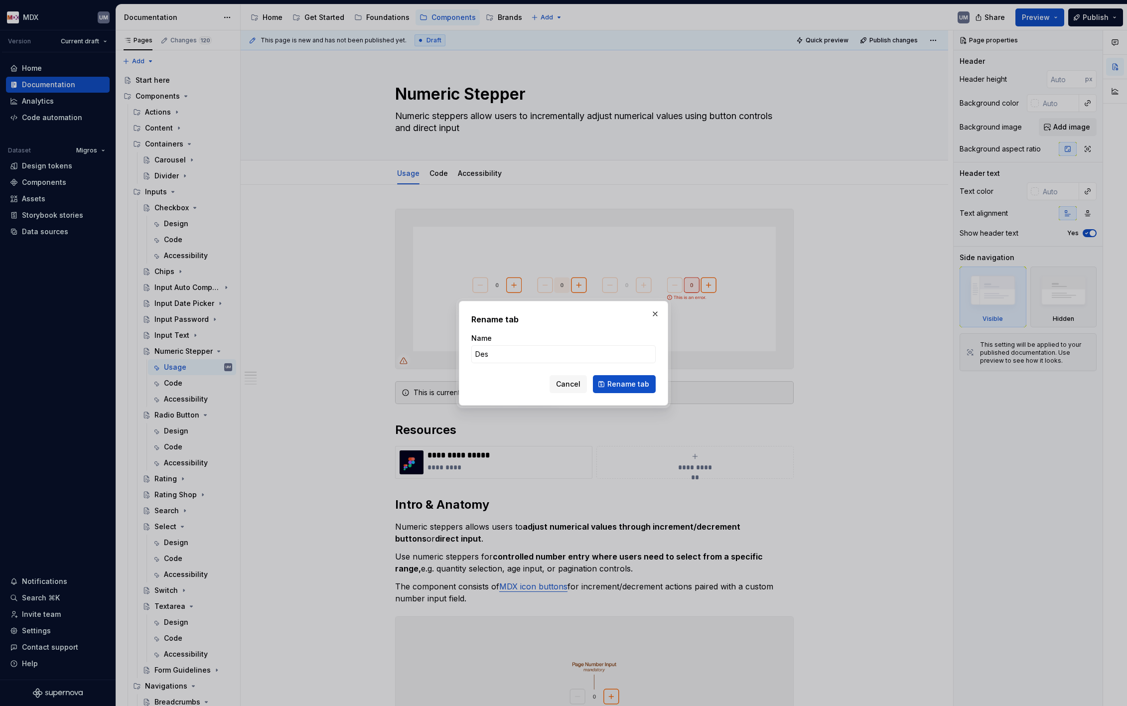
type input "Design"
click at [618, 381] on span "Rename tab" at bounding box center [628, 384] width 42 height 10
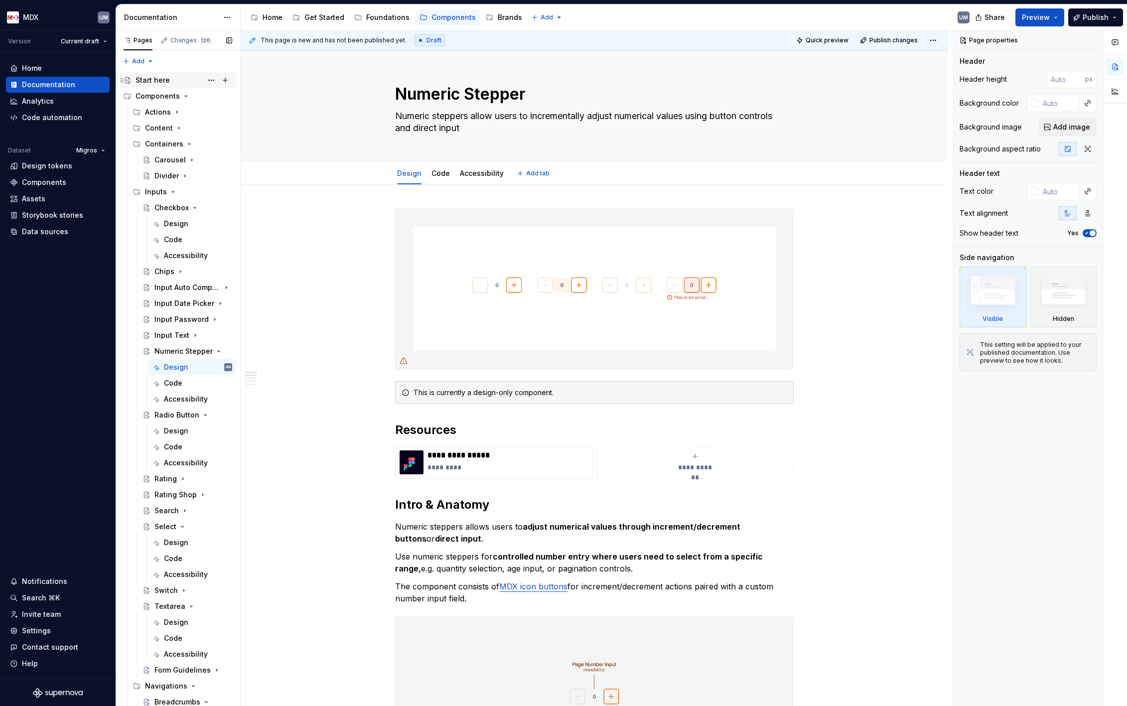
click at [160, 80] on div "Start here" at bounding box center [153, 80] width 34 height 10
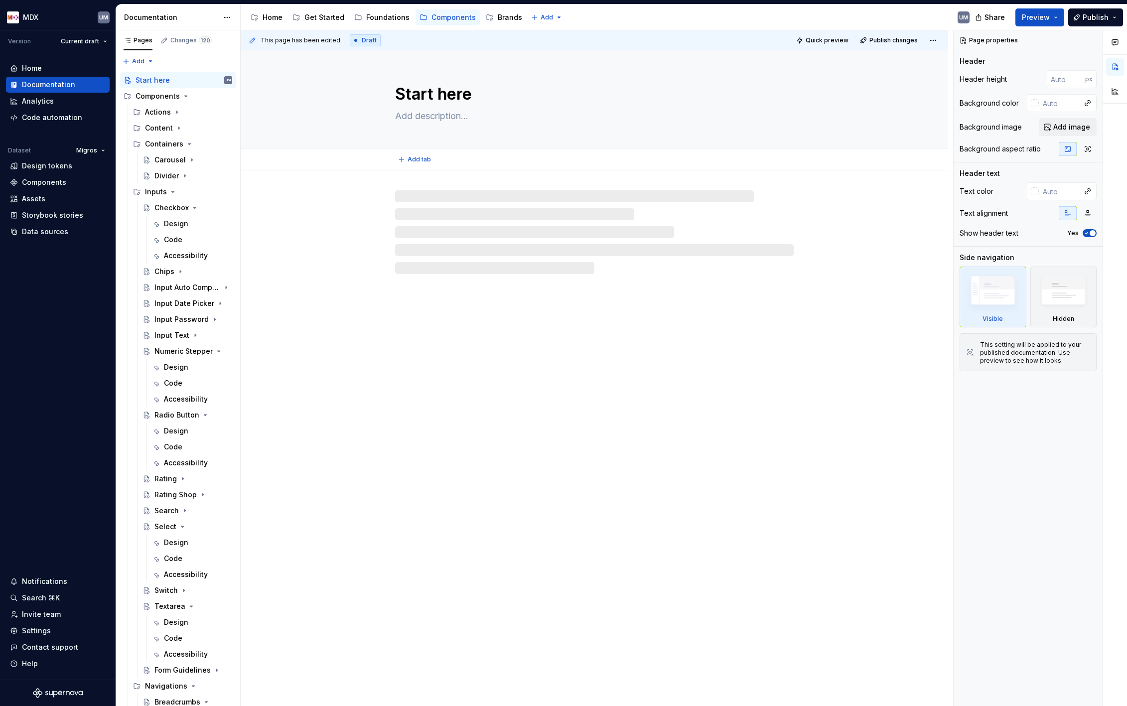
click at [448, 94] on textarea "Start here" at bounding box center [592, 94] width 399 height 24
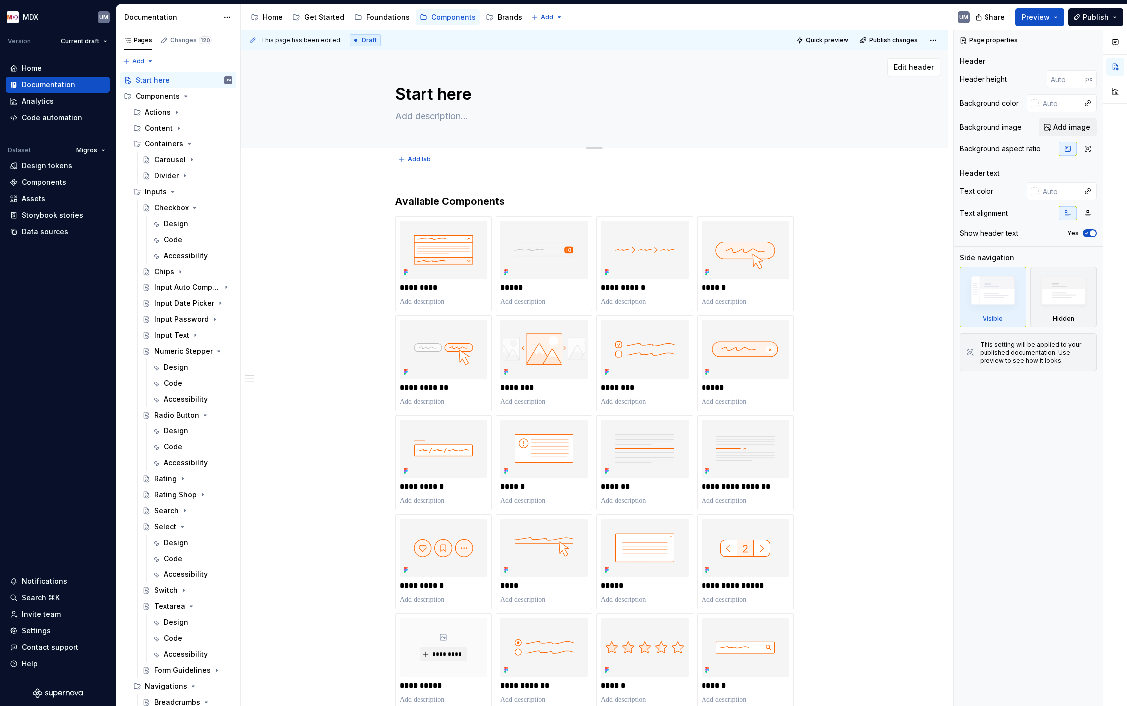
click at [448, 94] on textarea "Start here" at bounding box center [592, 94] width 399 height 24
type textarea "*"
type textarea "M"
type textarea "*"
type textarea "MD"
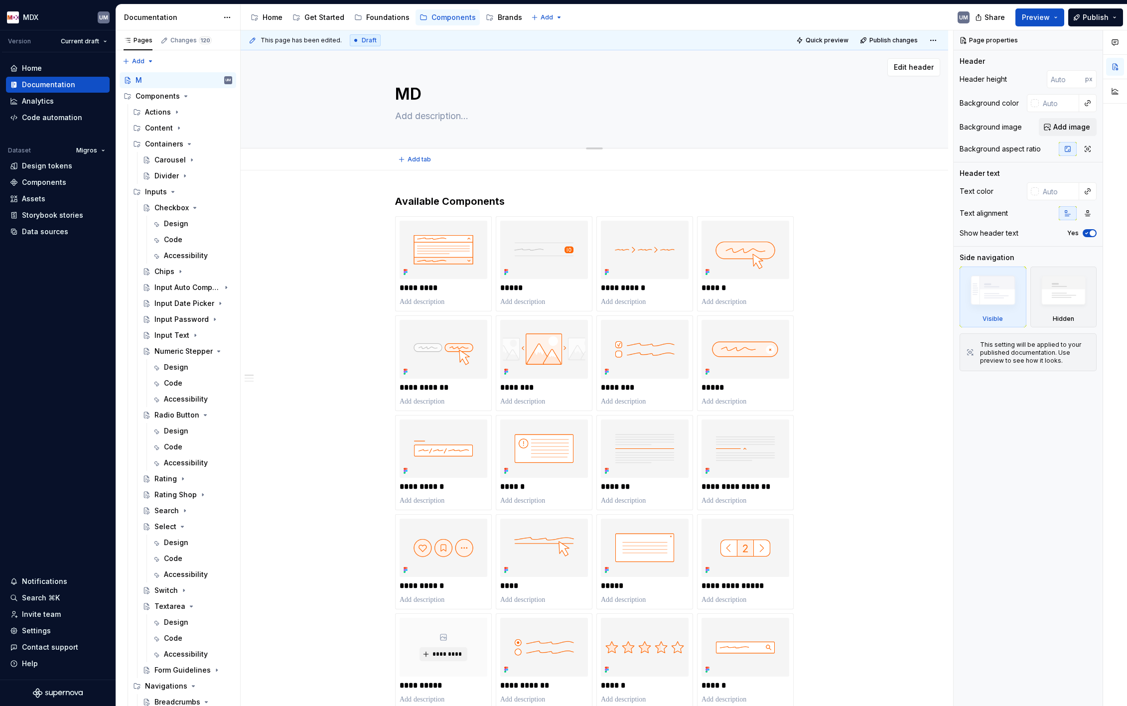
type textarea "*"
type textarea "MDX"
type textarea "*"
type textarea "MDX"
type textarea "*"
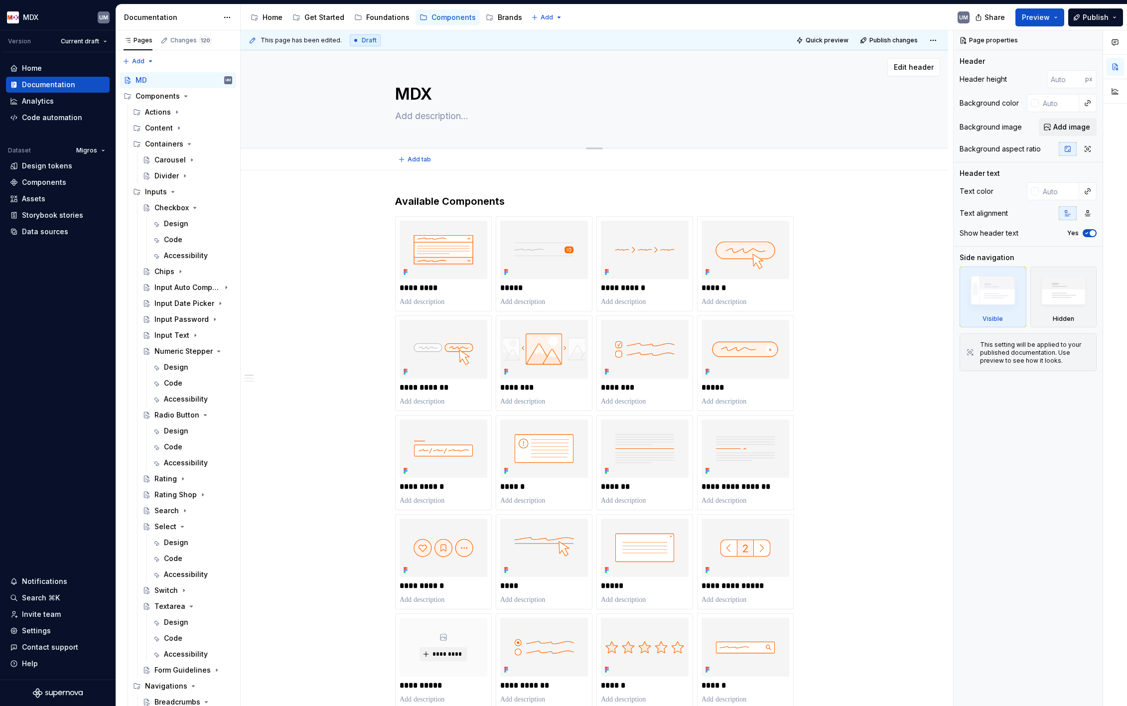
type textarea "MDX C"
type textarea "*"
type textarea "MDX Co"
type textarea "*"
type textarea "MDX Com"
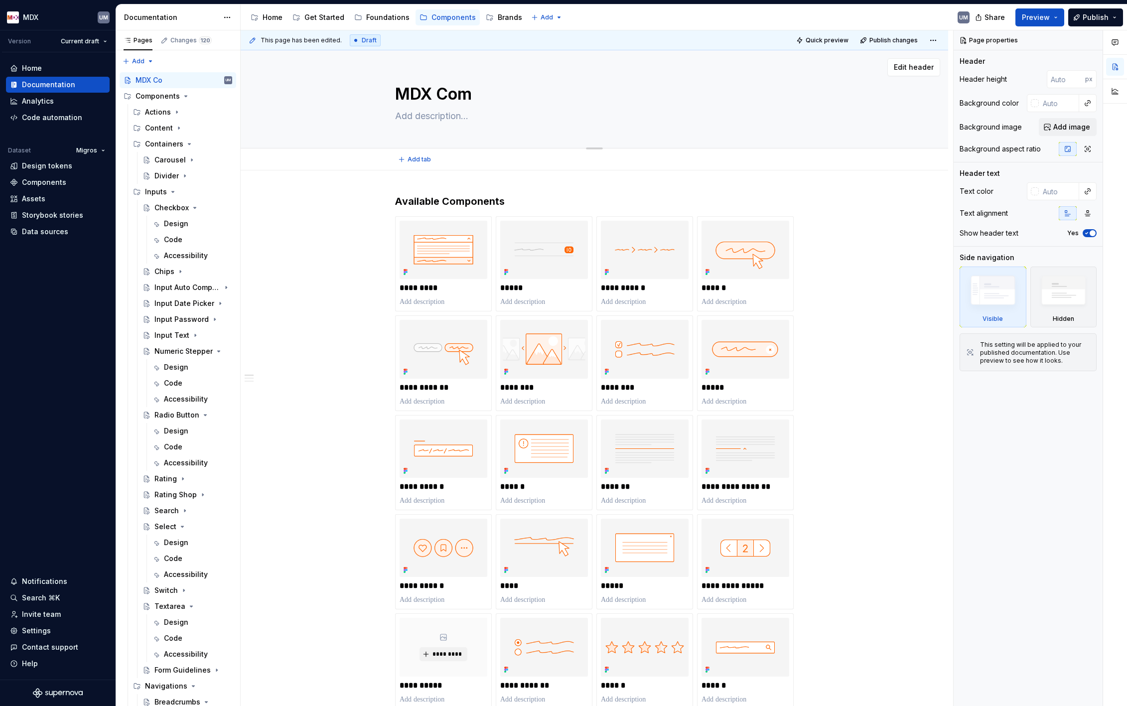
type textarea "*"
type textarea "Everything you need to know about the MDX components"
type textarea "*"
type textarea "MDX Comp"
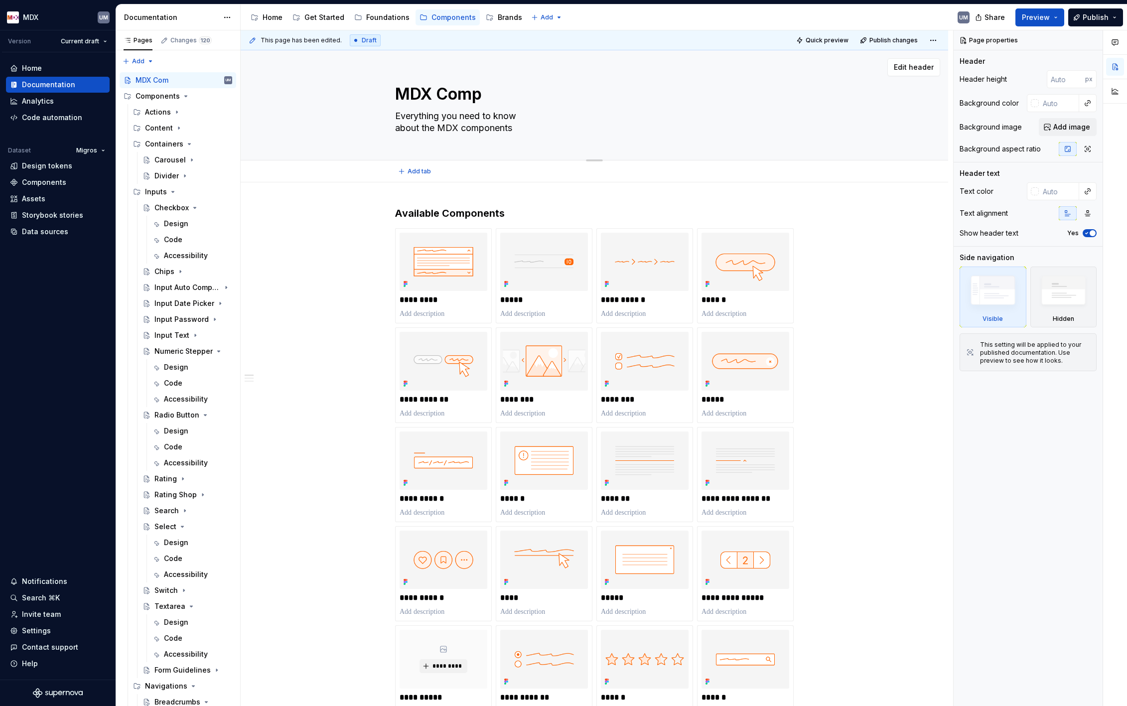
type textarea "*"
type textarea "MDX Compo"
type textarea "*"
type textarea "MDX Compon"
type textarea "*"
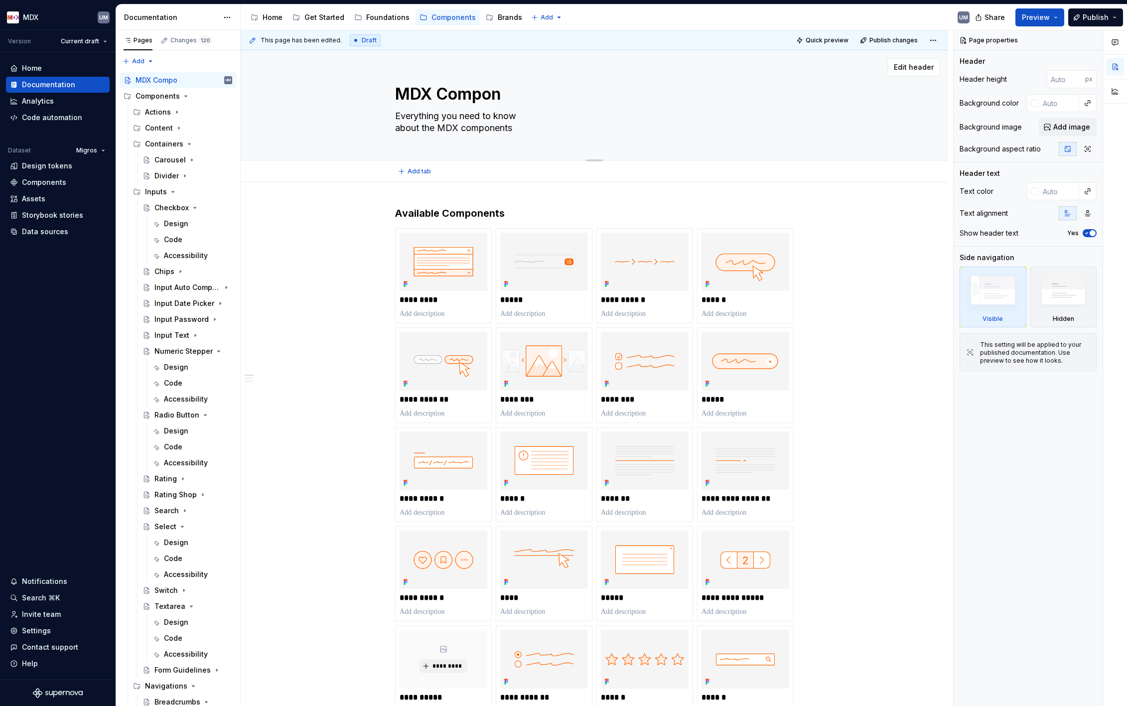
type textarea "MDX Compone"
type textarea "*"
type textarea "MDX Componen"
type textarea "*"
type textarea "MDX Component"
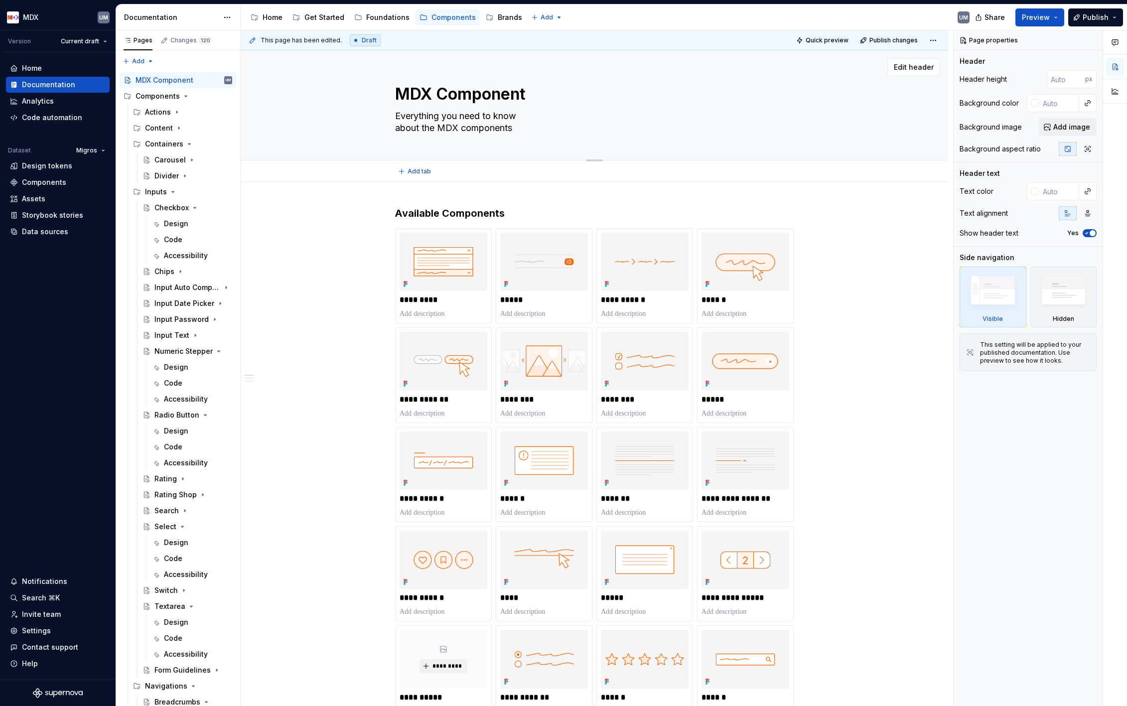
type textarea "*"
type textarea "MDX Components"
type textarea "*"
type textarea "MDX Components"
click at [457, 110] on textarea "Everything you need to know about the MDX components" at bounding box center [592, 122] width 399 height 28
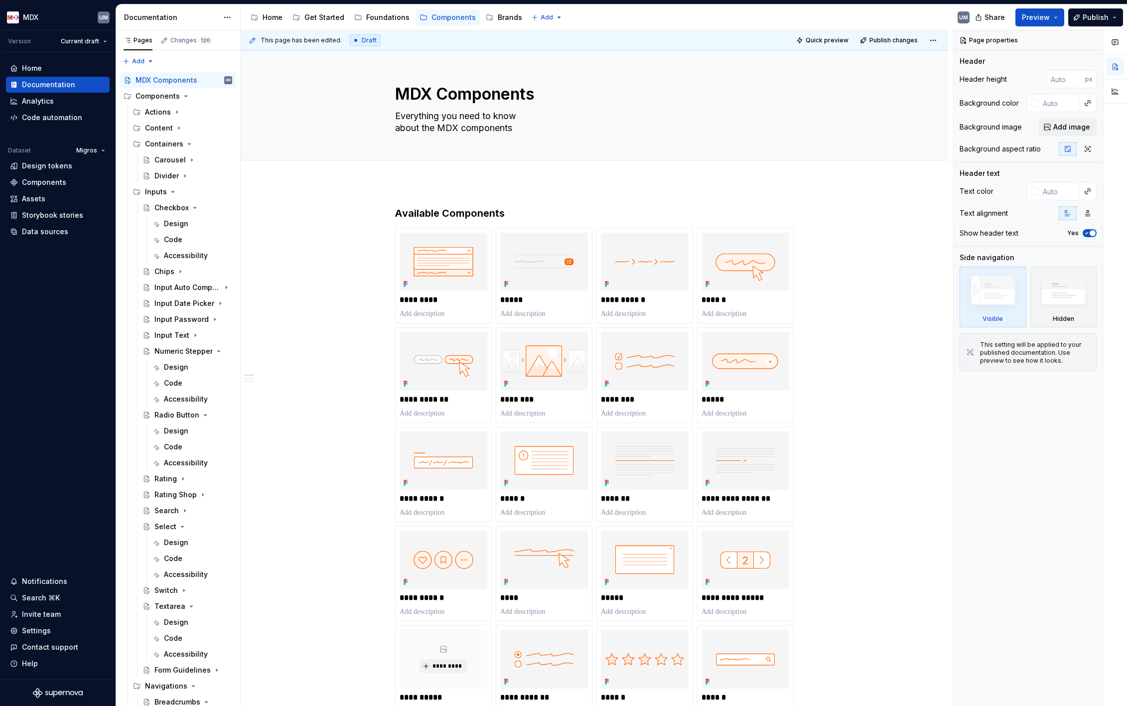
type textarea "*"
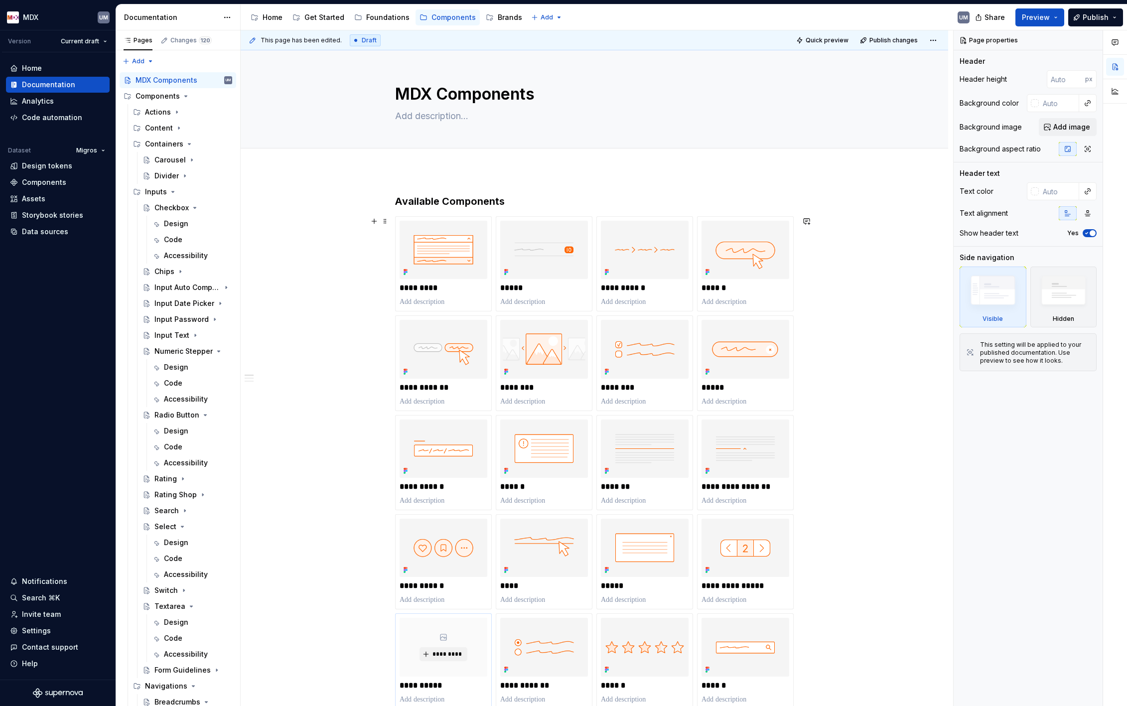
type textarea "*"
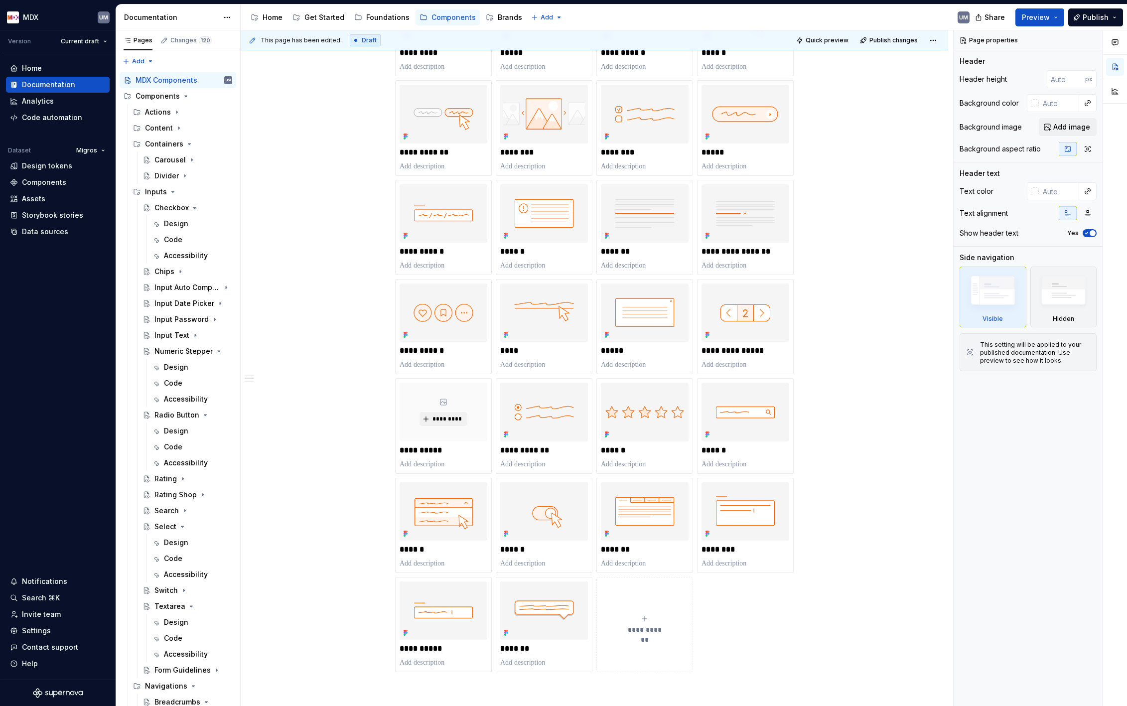
scroll to position [281, 0]
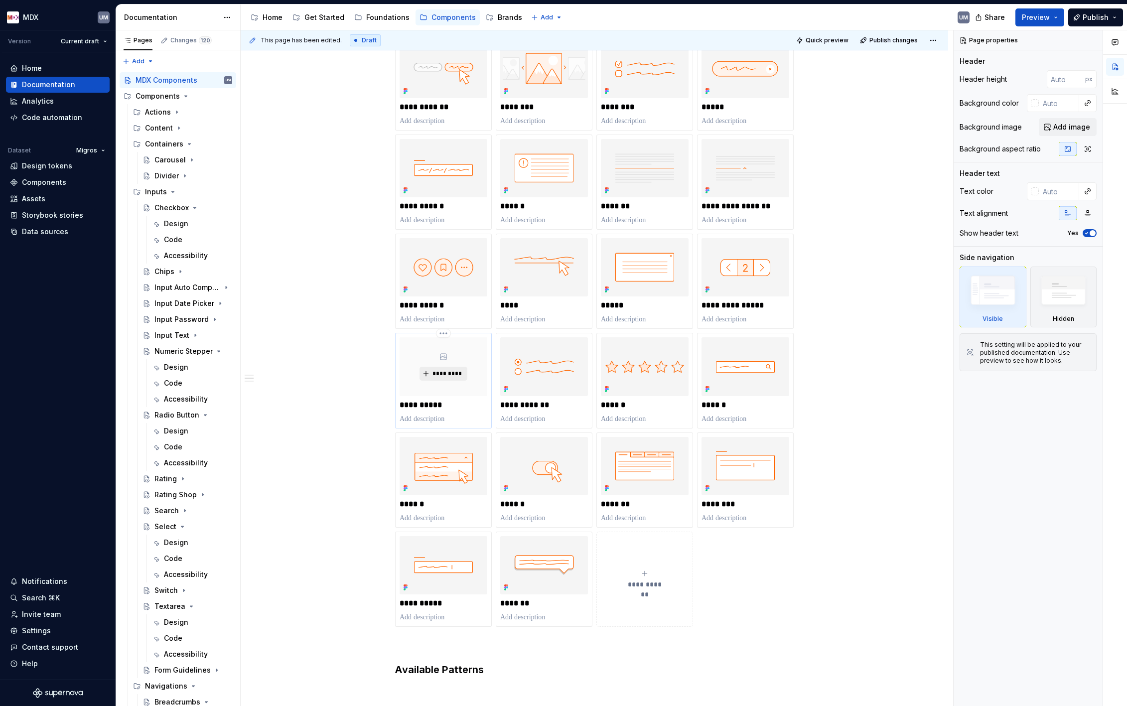
click at [453, 371] on span "*********" at bounding box center [447, 374] width 30 height 8
type textarea "*"
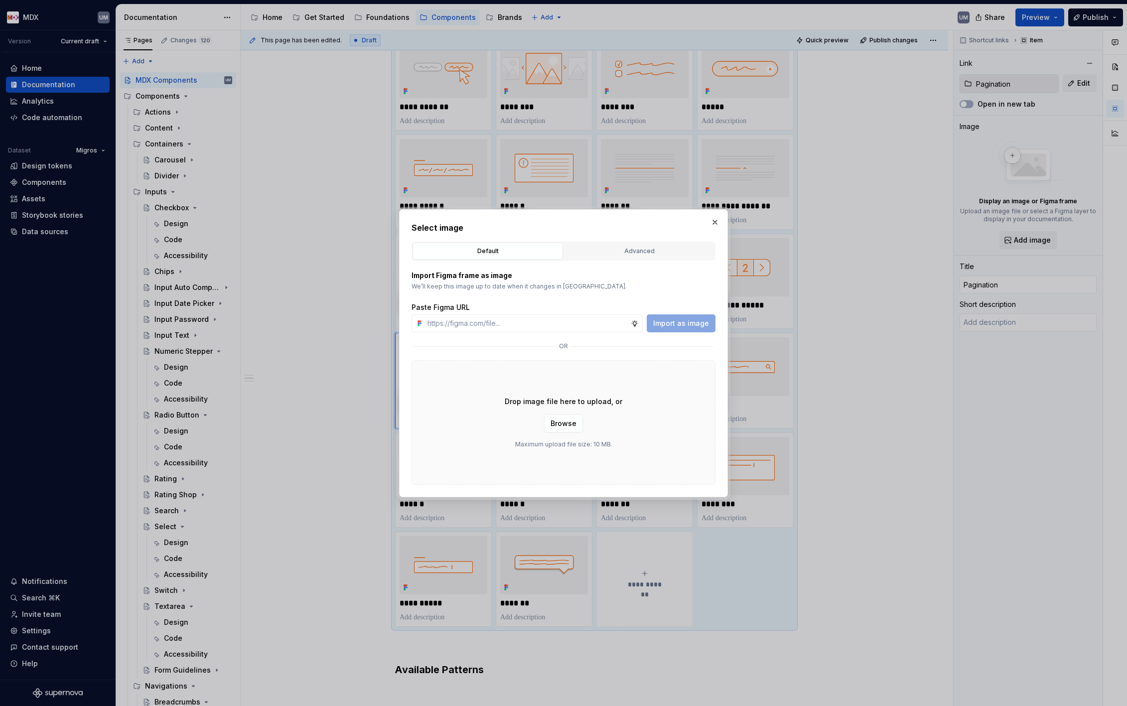
click at [619, 251] on div "Advanced" at bounding box center [640, 251] width 144 height 10
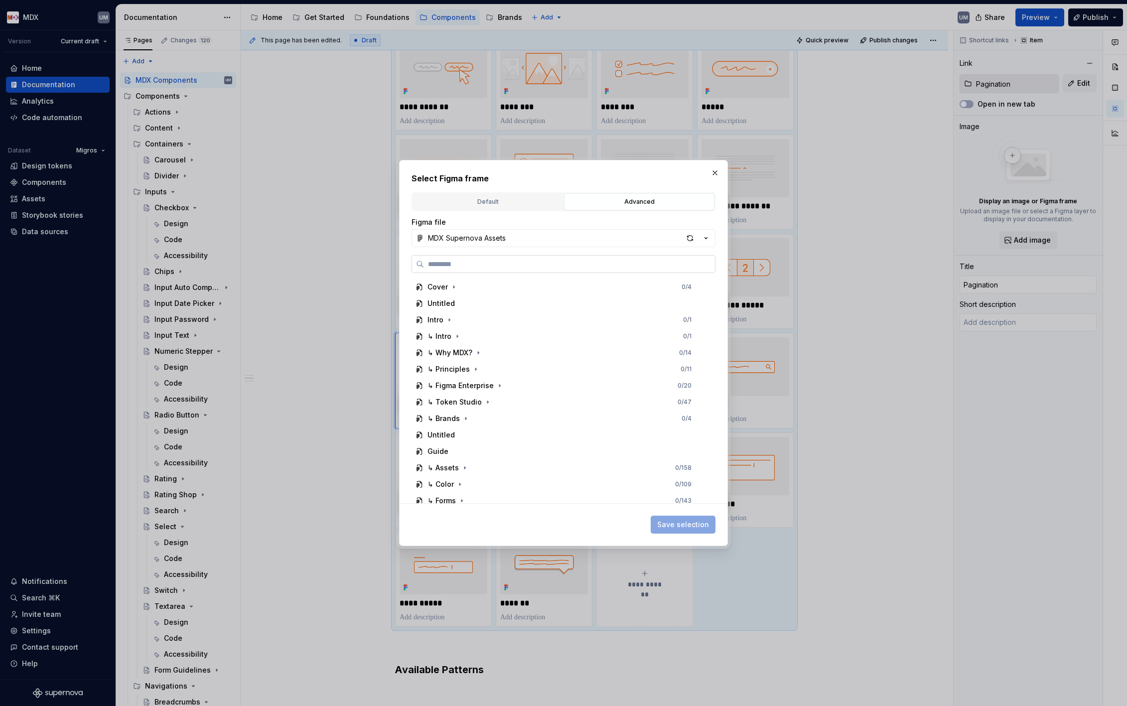
click at [508, 259] on label at bounding box center [564, 264] width 304 height 18
click at [508, 258] on label at bounding box center [564, 264] width 304 height 18
click at [508, 259] on input "search" at bounding box center [569, 264] width 291 height 10
type input "**********"
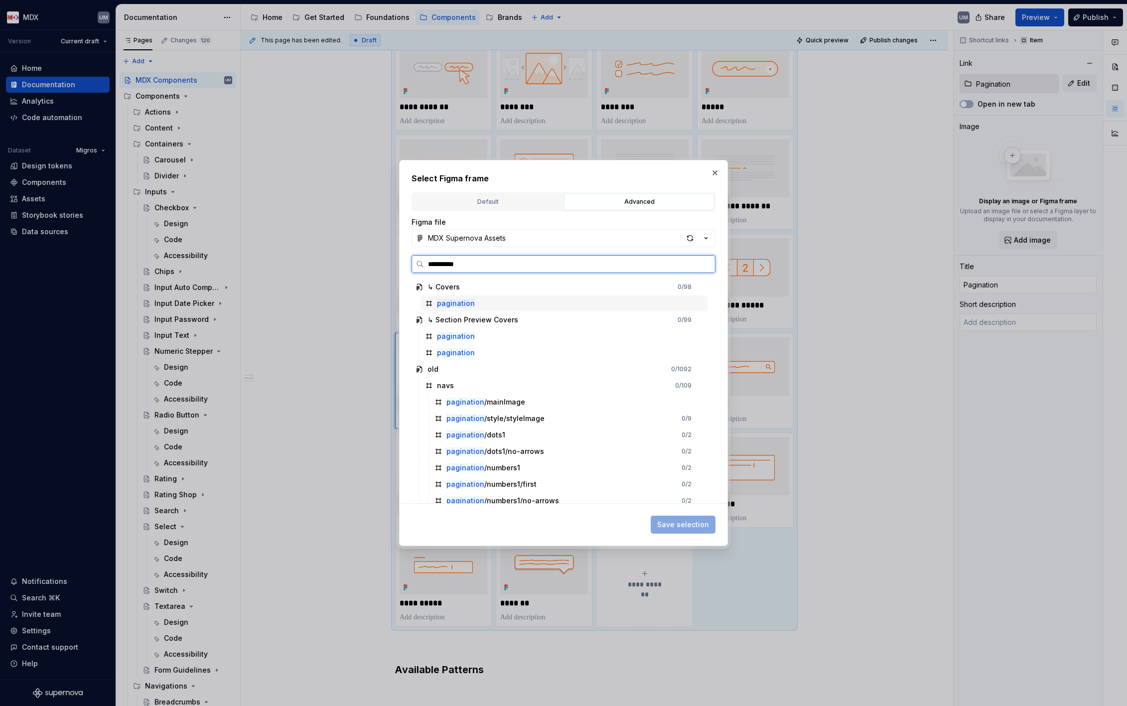
click at [465, 300] on mark "pagination" at bounding box center [456, 303] width 38 height 8
click at [688, 522] on span "Save selection" at bounding box center [683, 525] width 52 height 10
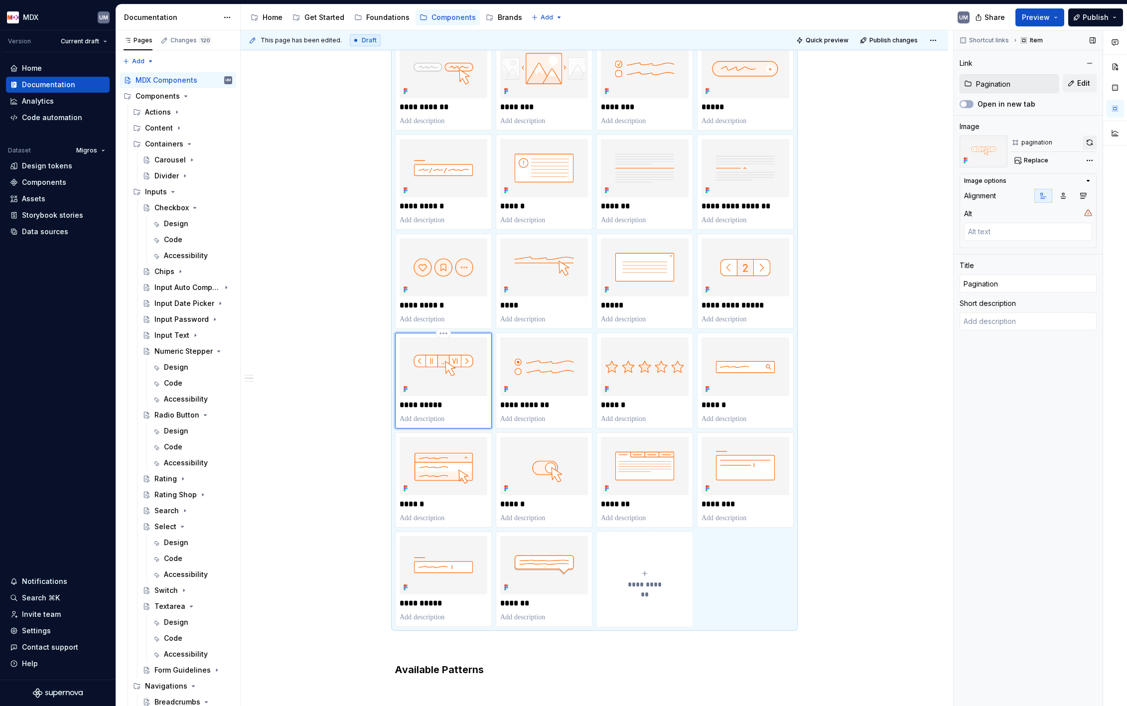
click at [1090, 141] on button "button" at bounding box center [1090, 143] width 14 height 14
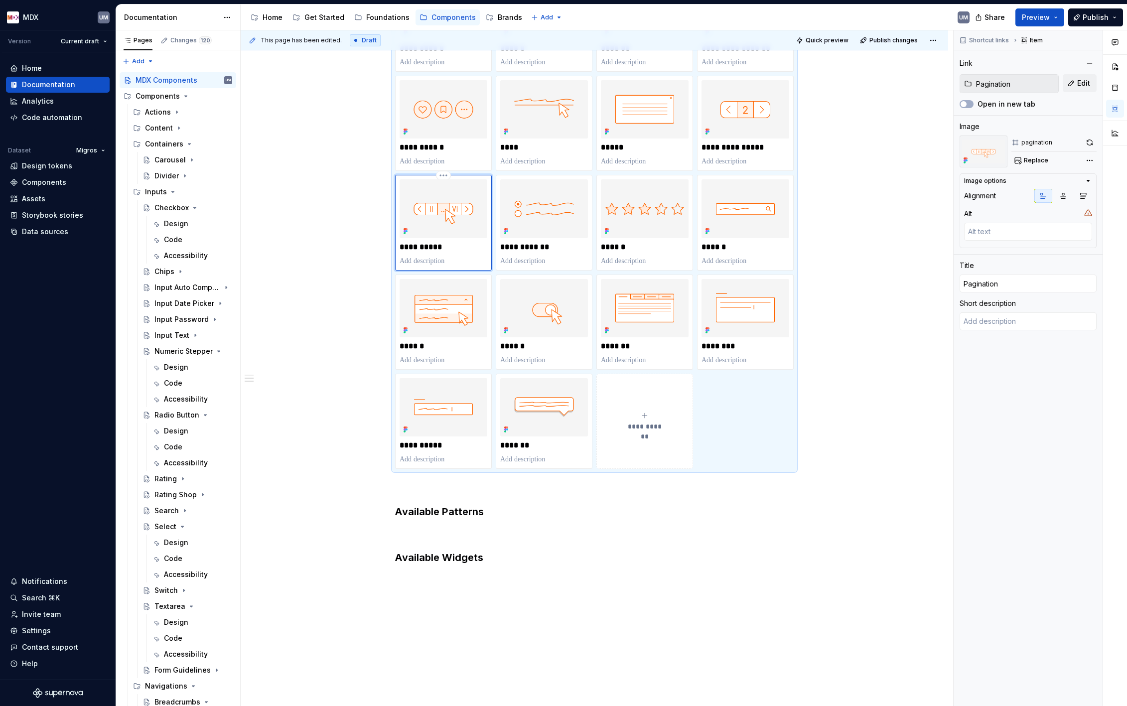
scroll to position [520, 0]
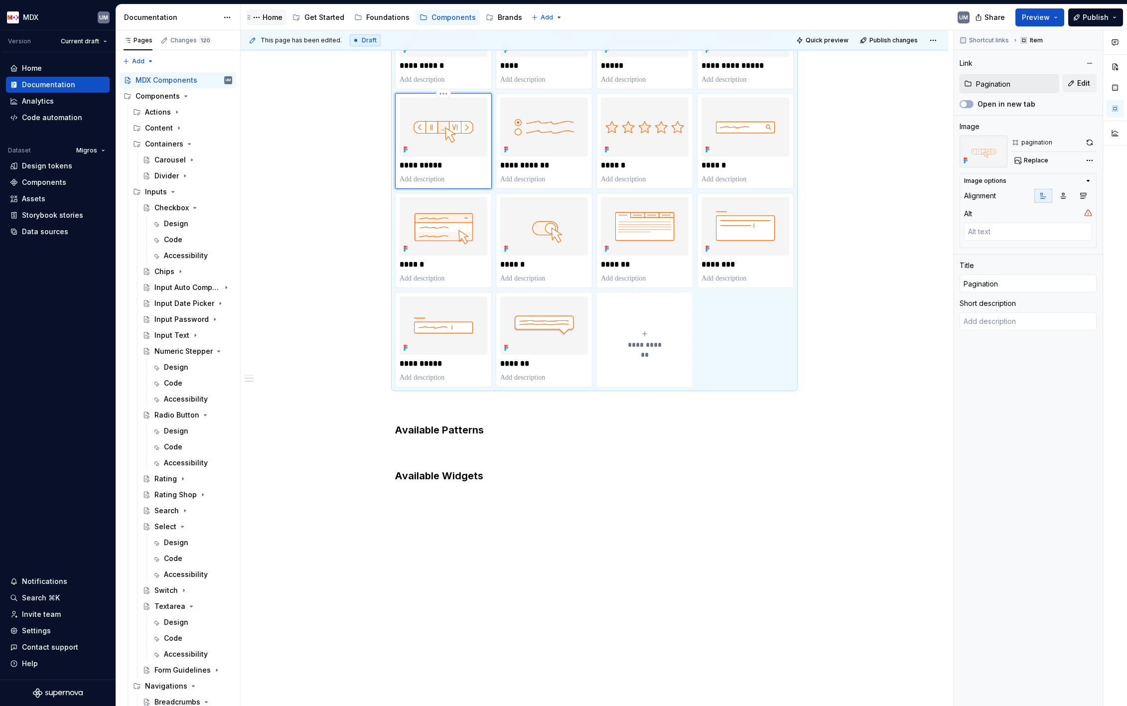
click at [269, 14] on div "Home" at bounding box center [273, 17] width 20 height 10
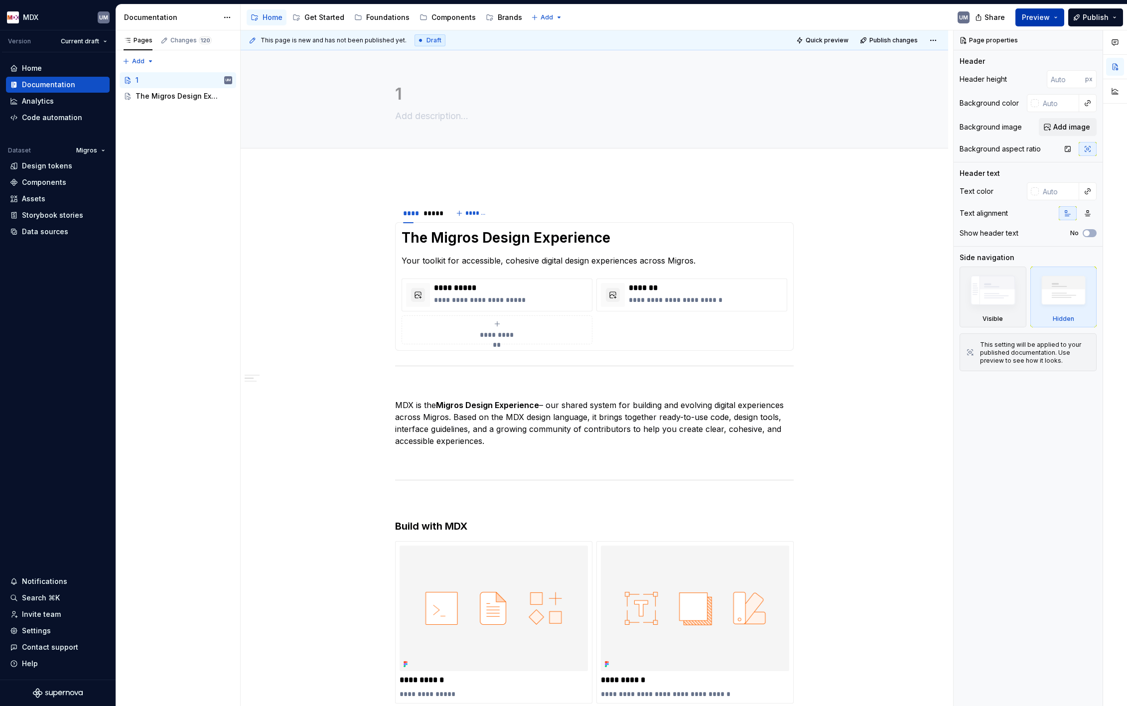
click at [1058, 18] on button "Preview" at bounding box center [1039, 17] width 49 height 18
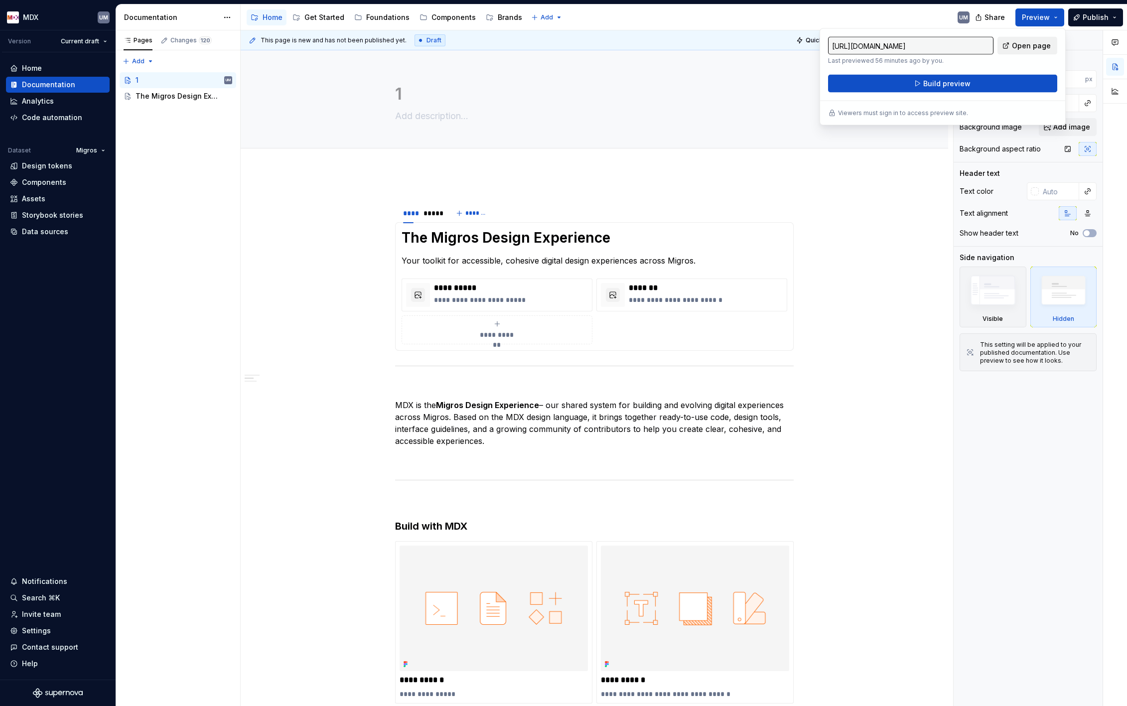
click at [1018, 45] on span "Open page" at bounding box center [1031, 46] width 39 height 10
click at [760, 81] on div "1" at bounding box center [594, 99] width 399 height 98
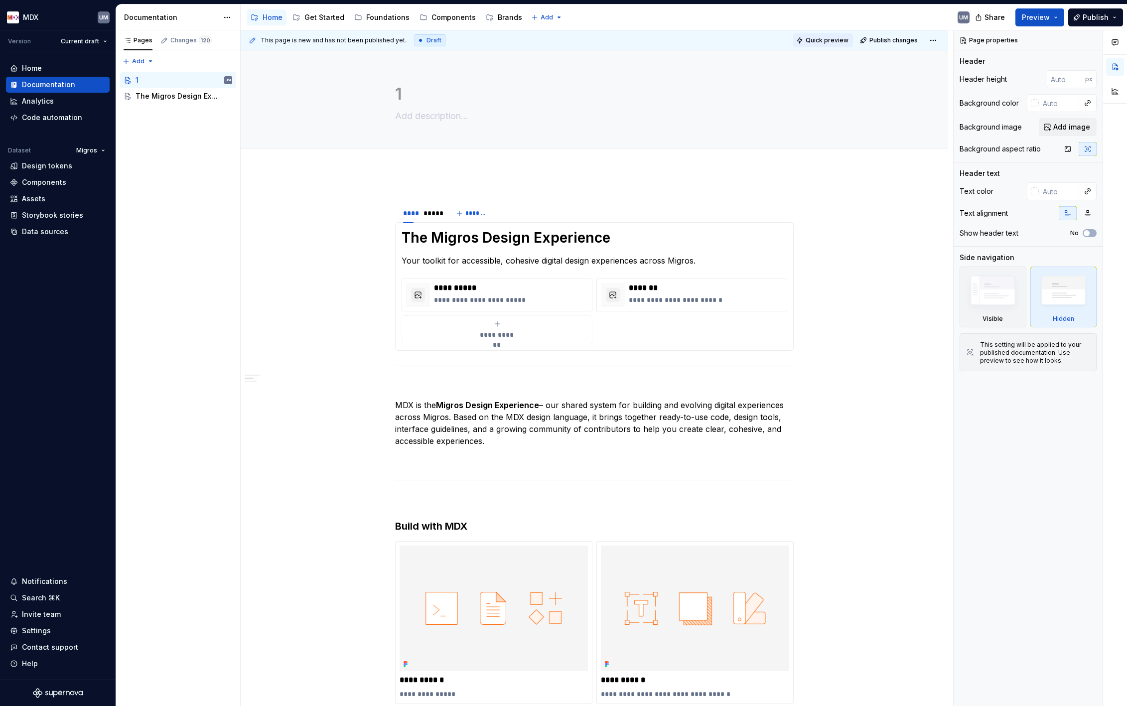
click at [849, 42] on span "Quick preview" at bounding box center [827, 40] width 43 height 8
click at [1064, 680] on span "Open page" at bounding box center [1074, 682] width 33 height 8
click at [448, 20] on div "Components" at bounding box center [454, 17] width 44 height 10
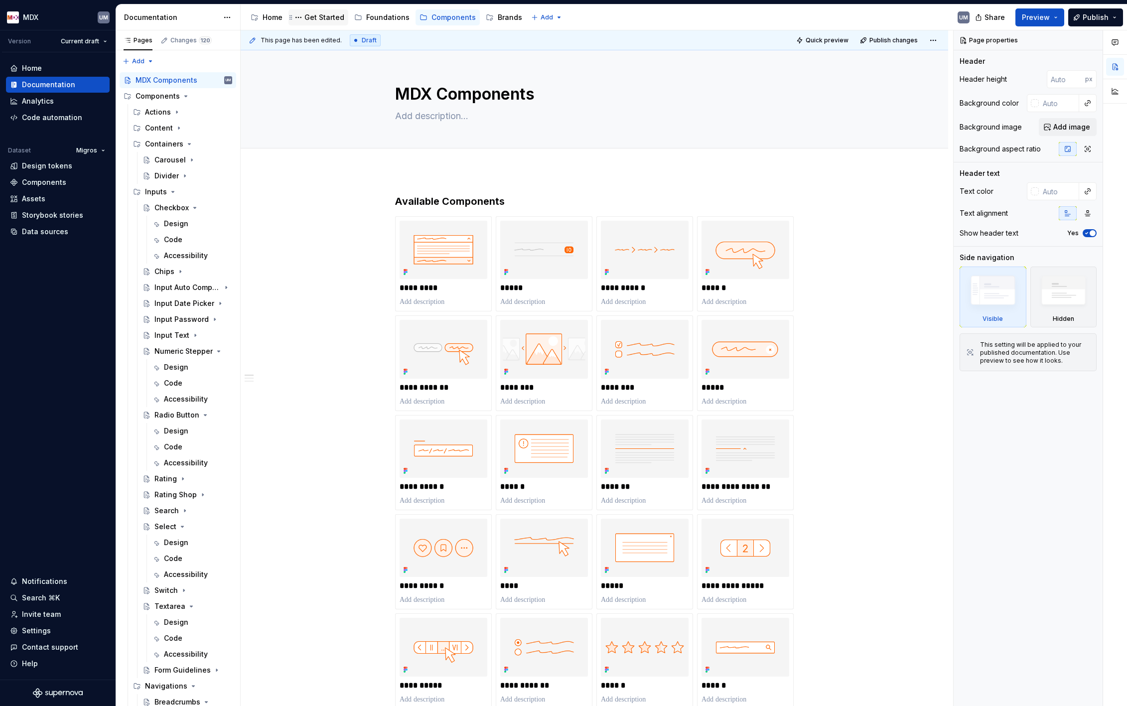
click at [323, 22] on div "Get Started" at bounding box center [324, 17] width 40 height 10
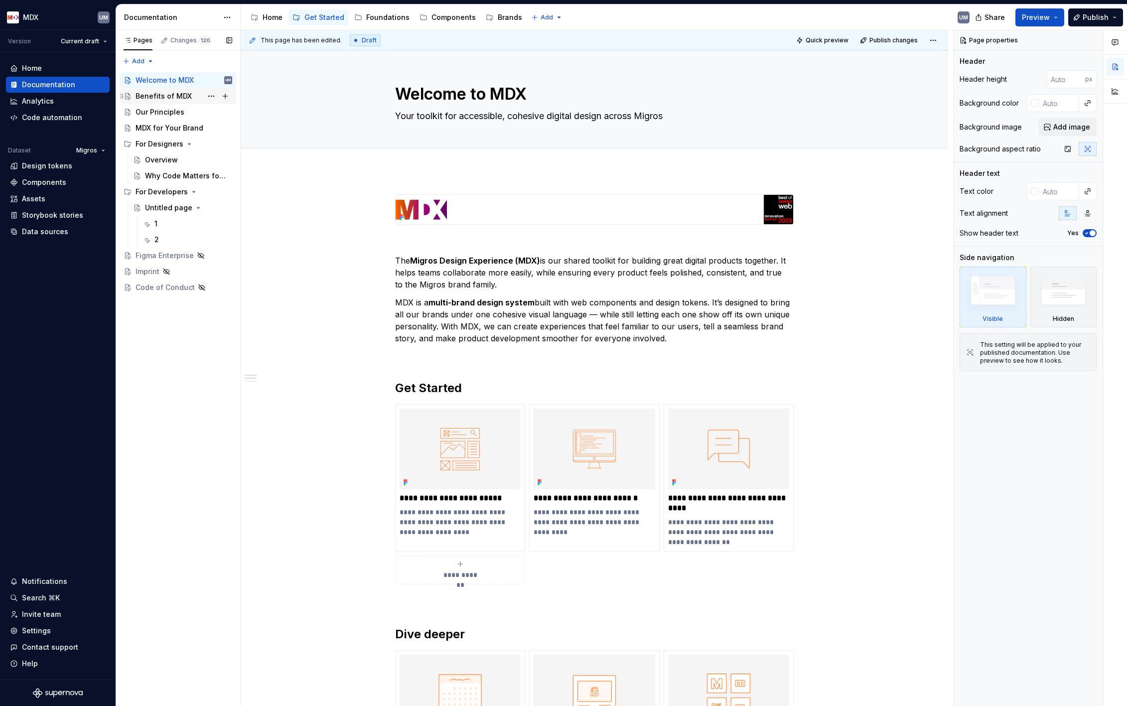
click at [171, 92] on div "Benefits of MDX" at bounding box center [164, 96] width 56 height 10
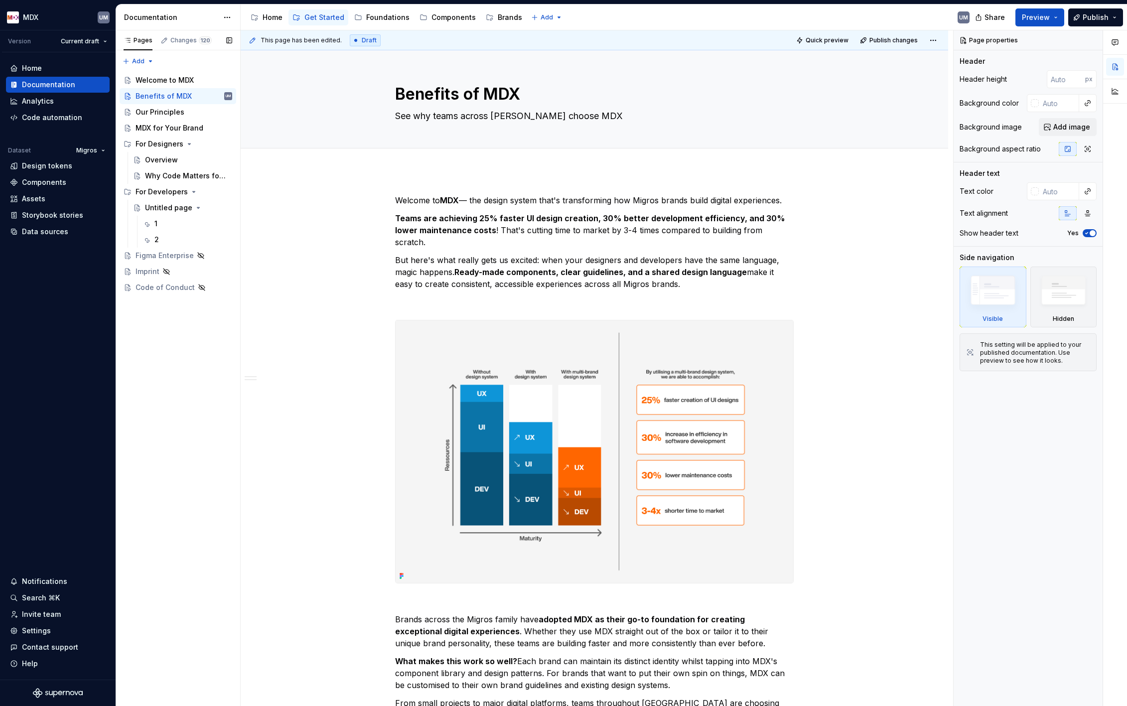
type textarea "*"
